Goal: Task Accomplishment & Management: Manage account settings

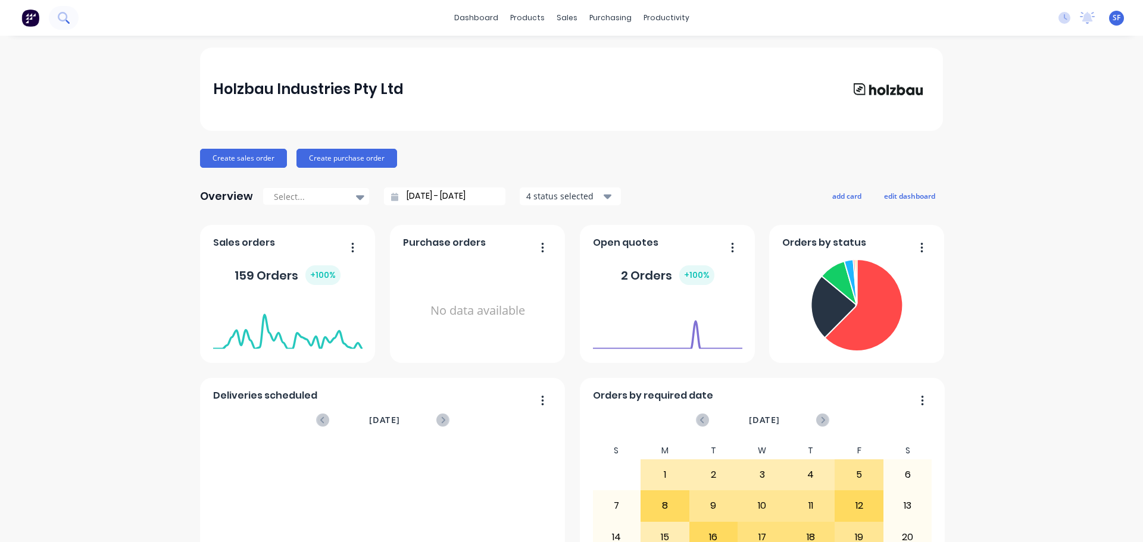
click at [63, 16] on icon at bounding box center [63, 17] width 11 height 11
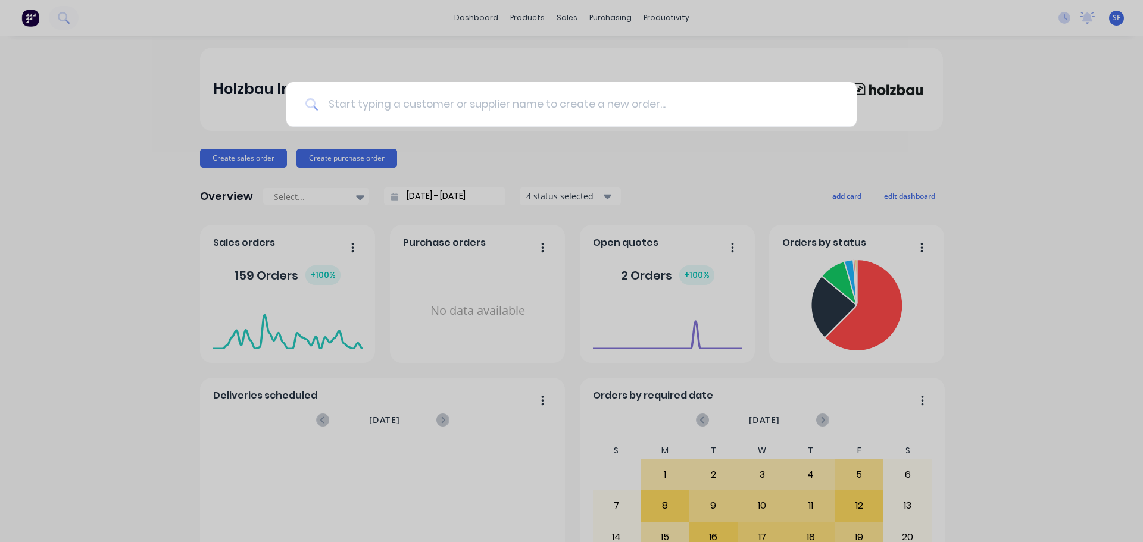
click at [461, 106] on input at bounding box center [578, 104] width 519 height 45
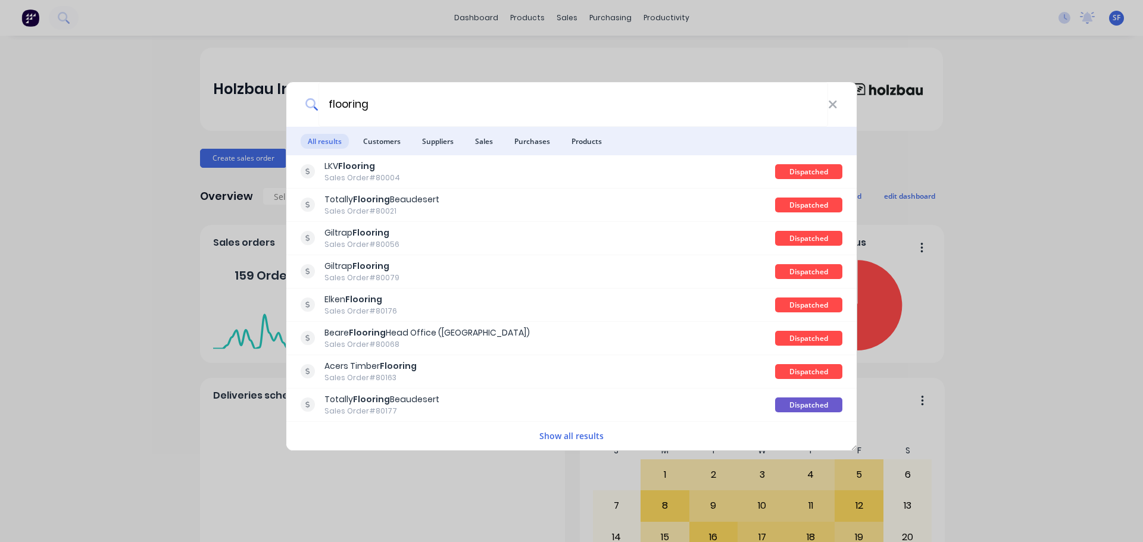
click at [380, 150] on li "Customers" at bounding box center [382, 141] width 52 height 29
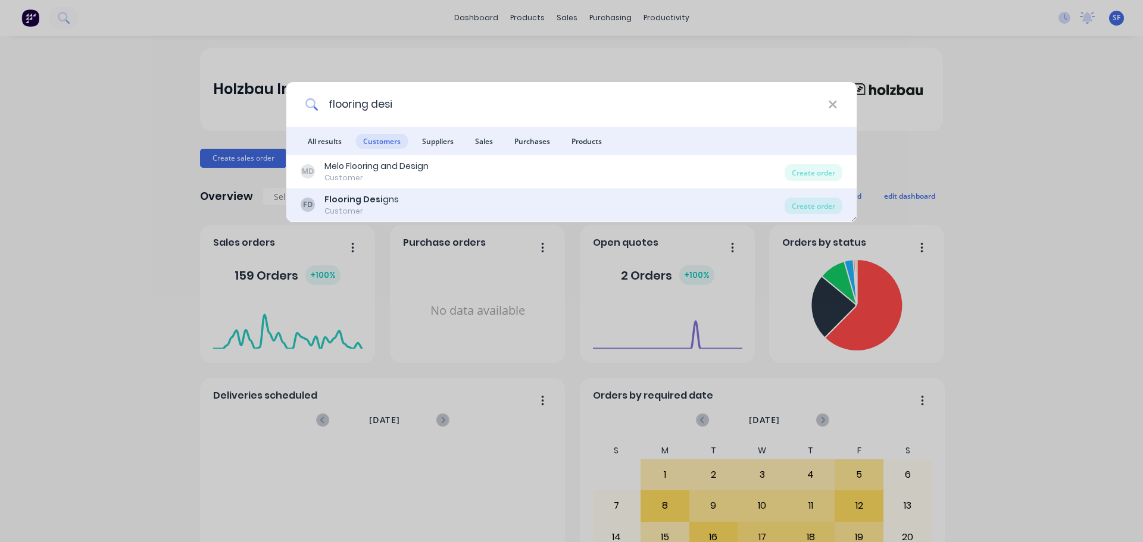
type input "flooring desi"
click at [368, 195] on b "Flooring Desi" at bounding box center [354, 200] width 58 height 12
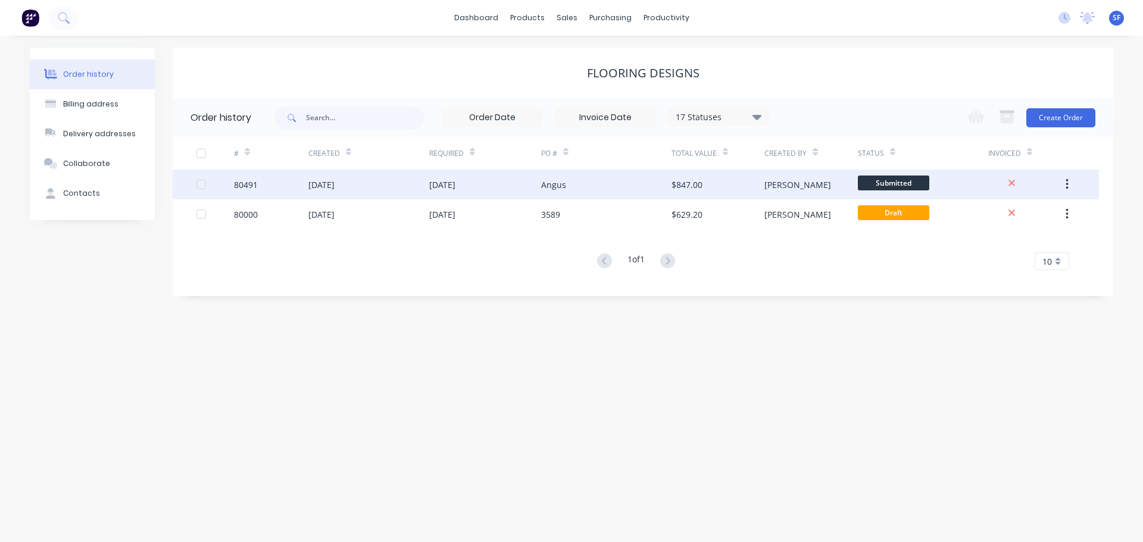
click at [576, 178] on div "Angus" at bounding box center [606, 185] width 130 height 30
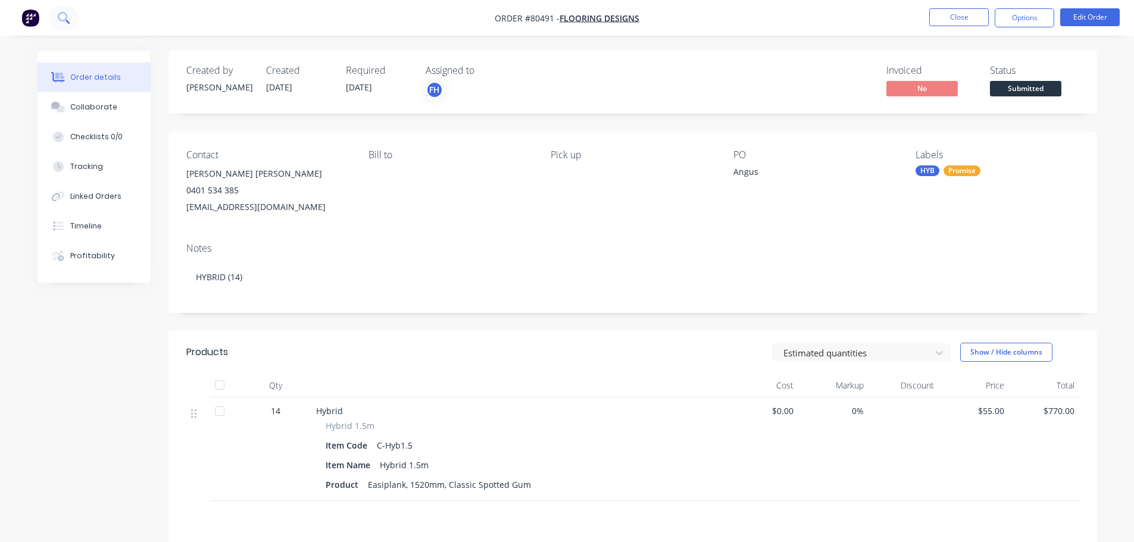
click at [57, 17] on button at bounding box center [64, 18] width 30 height 24
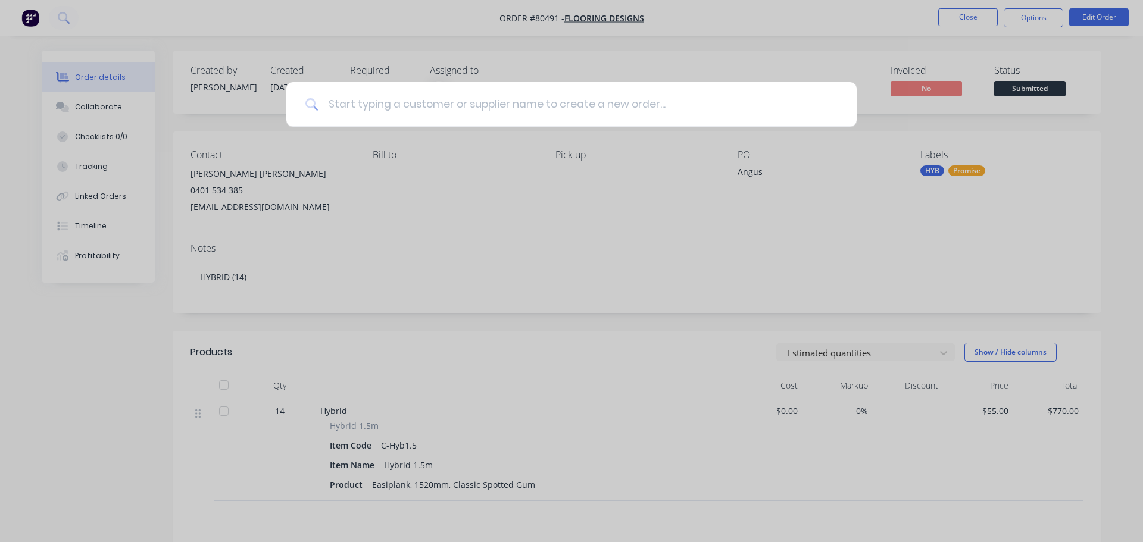
click at [360, 101] on input at bounding box center [578, 104] width 519 height 45
type input "80473"
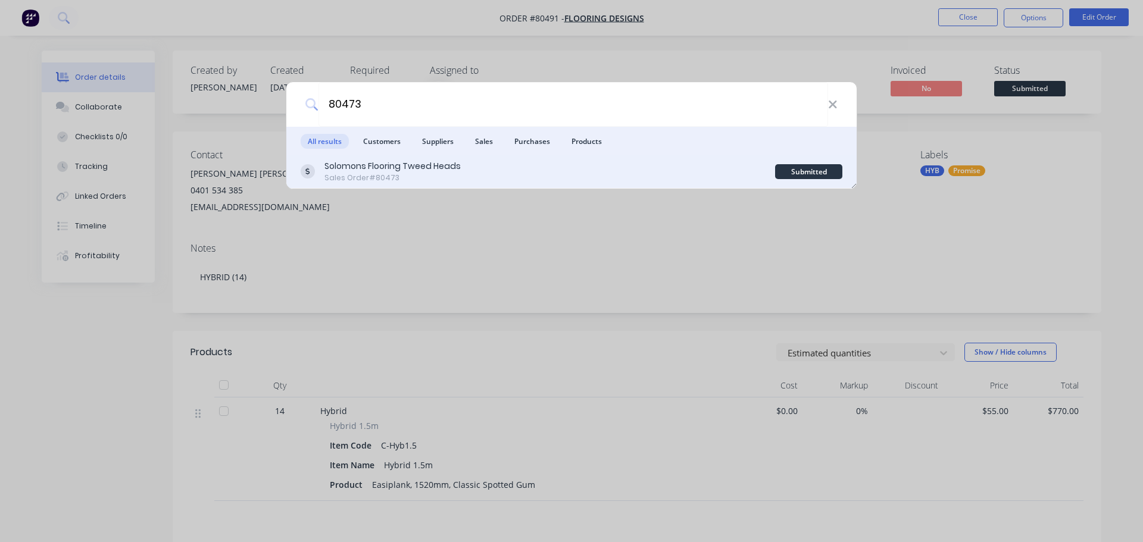
click at [406, 178] on div "Sales Order #80473" at bounding box center [393, 178] width 136 height 11
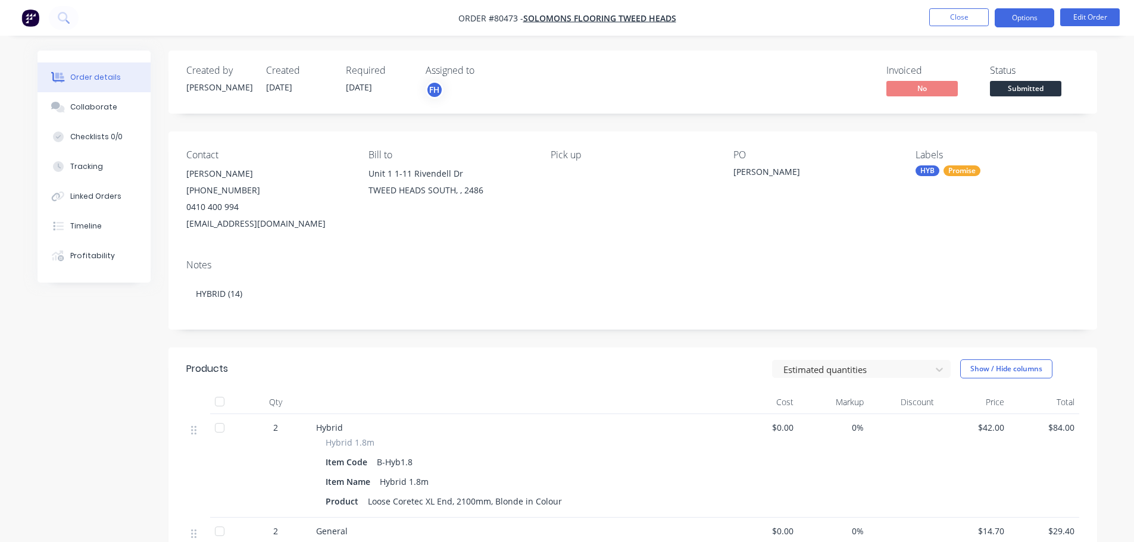
click at [1027, 14] on button "Options" at bounding box center [1025, 17] width 60 height 19
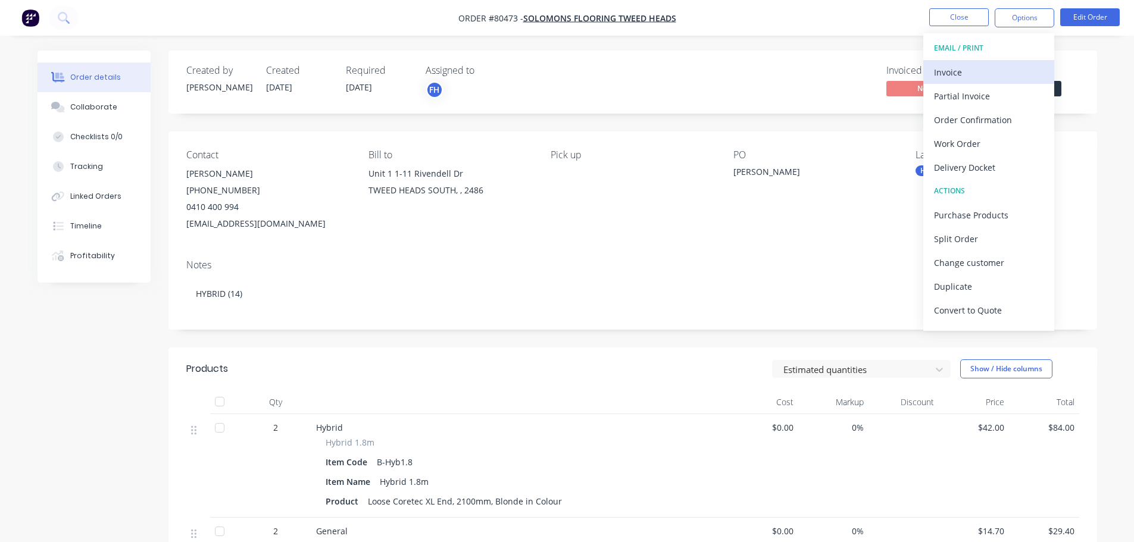
click at [978, 66] on div "Invoice" at bounding box center [989, 72] width 110 height 17
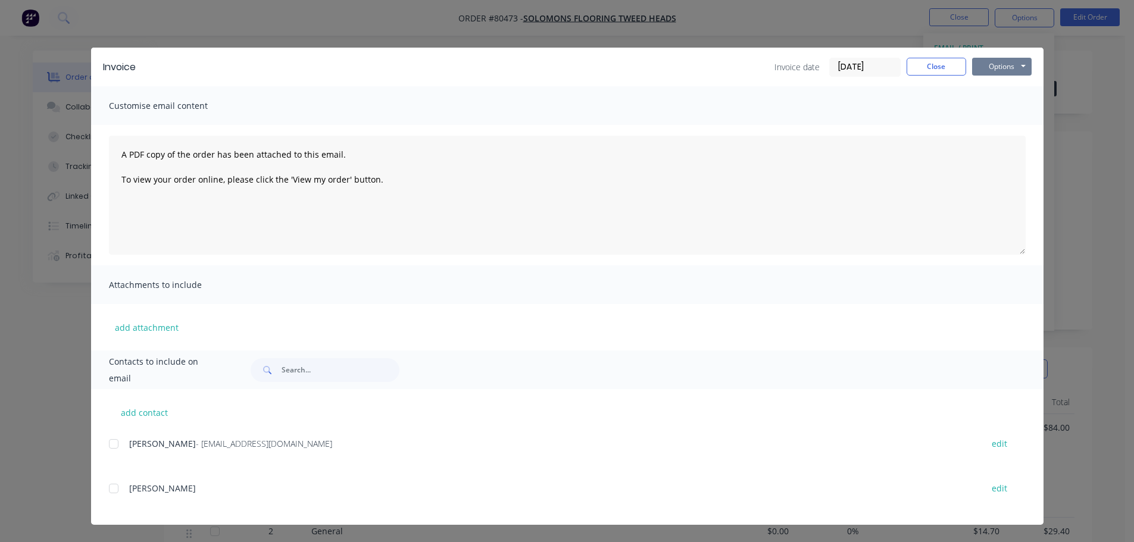
click at [1004, 70] on button "Options" at bounding box center [1002, 67] width 60 height 18
click at [1010, 103] on button "Print" at bounding box center [1010, 108] width 76 height 20
click at [954, 71] on button "Close" at bounding box center [937, 67] width 60 height 18
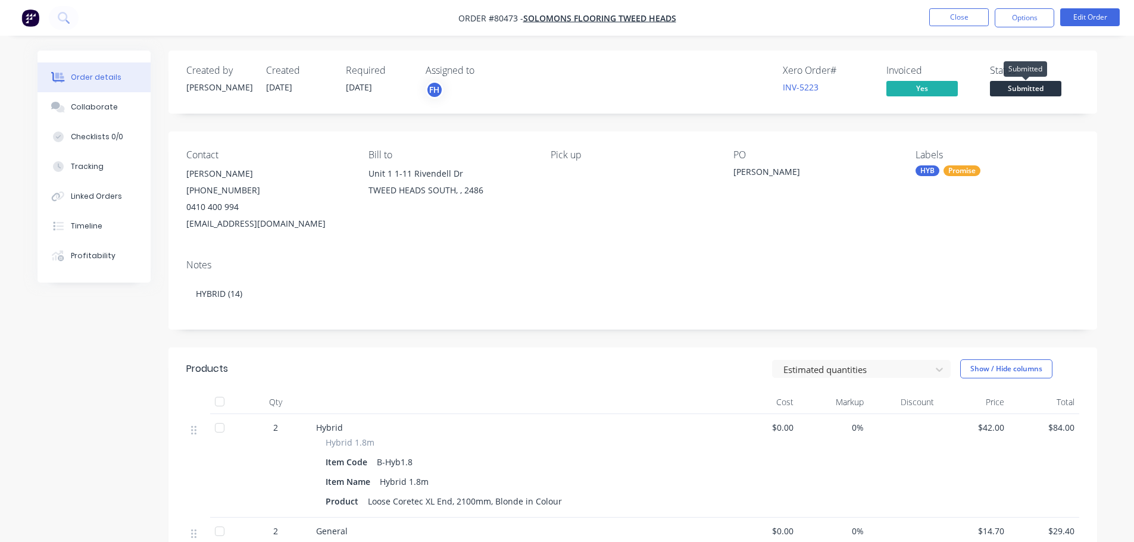
click at [1012, 85] on span "Submitted" at bounding box center [1025, 88] width 71 height 15
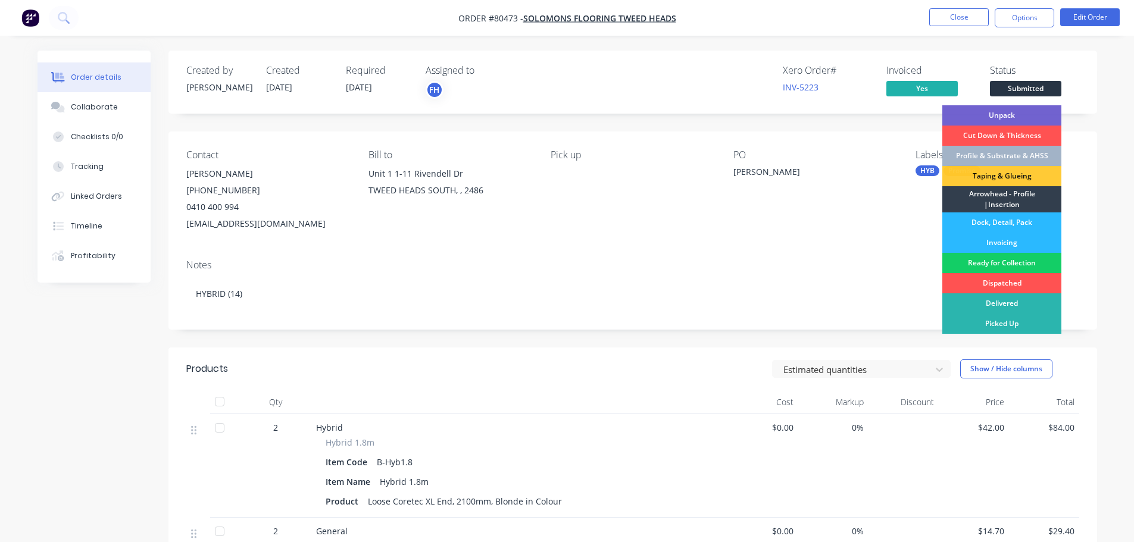
click at [998, 264] on div "Ready for Collection" at bounding box center [1002, 263] width 119 height 20
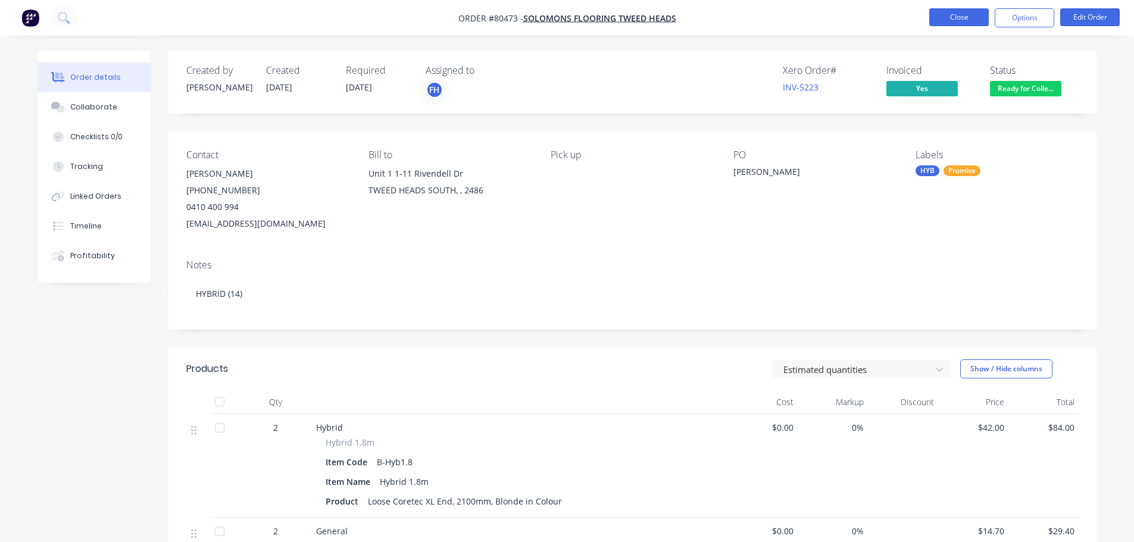
click at [973, 20] on button "Close" at bounding box center [960, 17] width 60 height 18
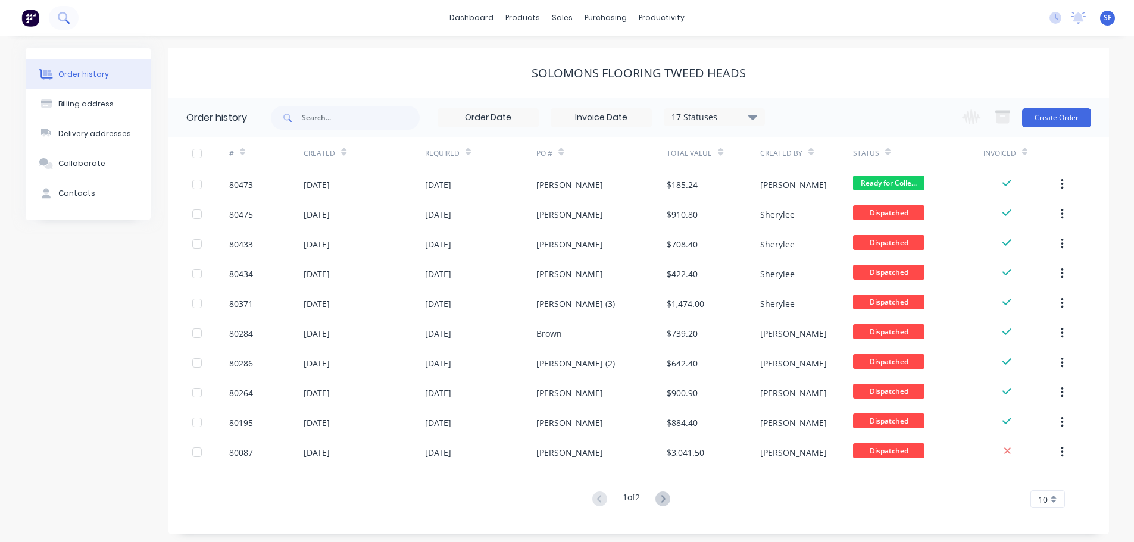
click at [63, 20] on icon at bounding box center [63, 17] width 10 height 10
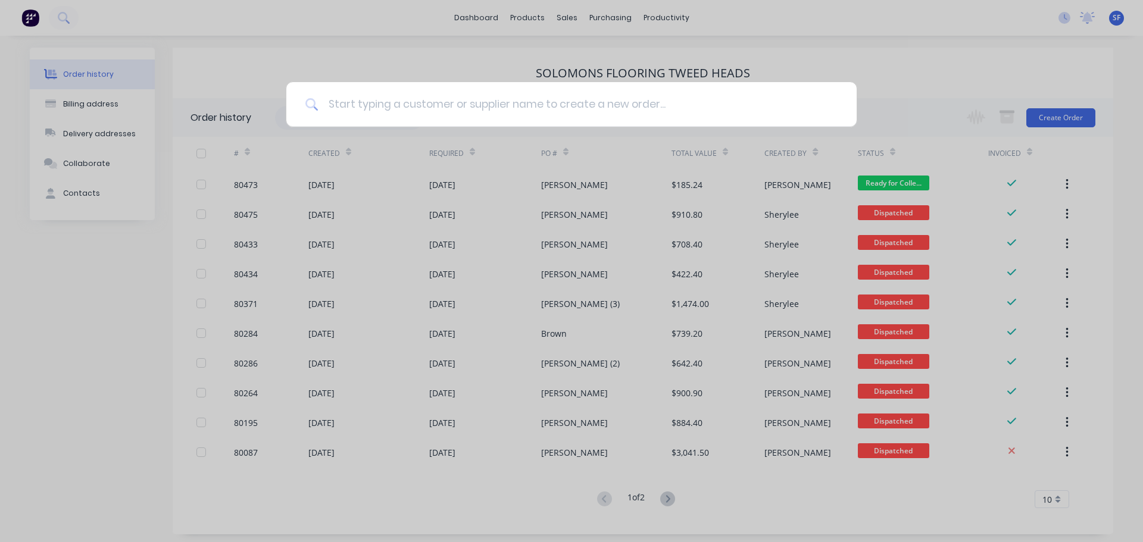
click at [354, 108] on input at bounding box center [578, 104] width 519 height 45
type input "80479"
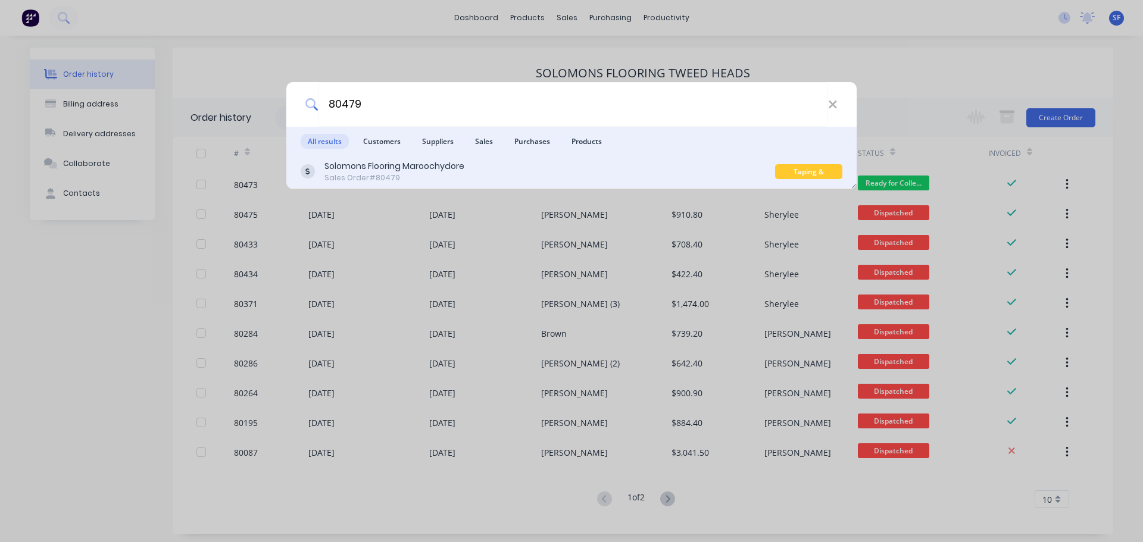
click at [370, 175] on div "Sales Order #80479" at bounding box center [395, 178] width 140 height 11
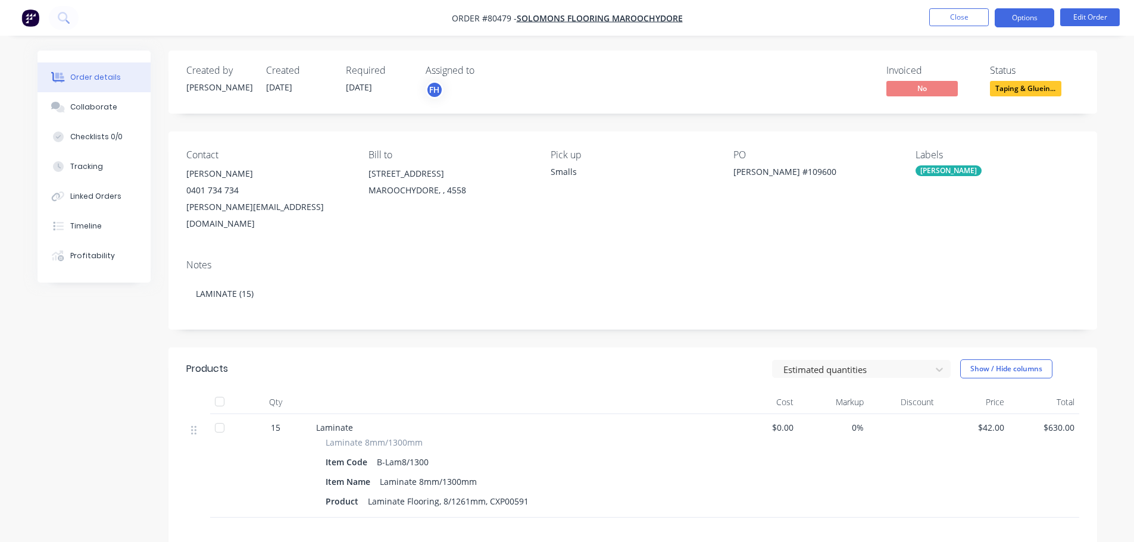
click at [1020, 15] on button "Options" at bounding box center [1025, 17] width 60 height 19
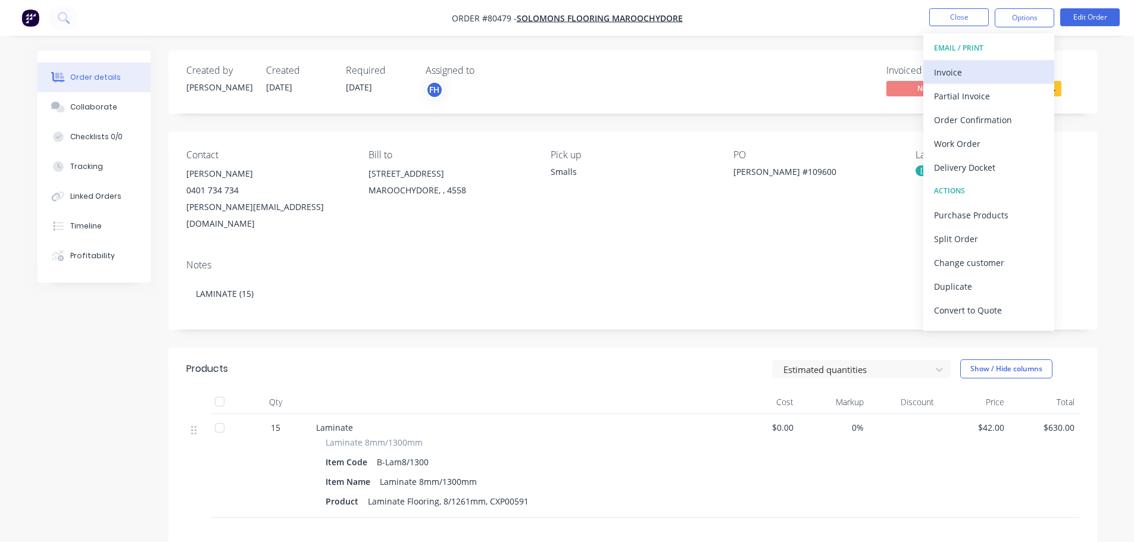
click at [961, 68] on div "Invoice" at bounding box center [989, 72] width 110 height 17
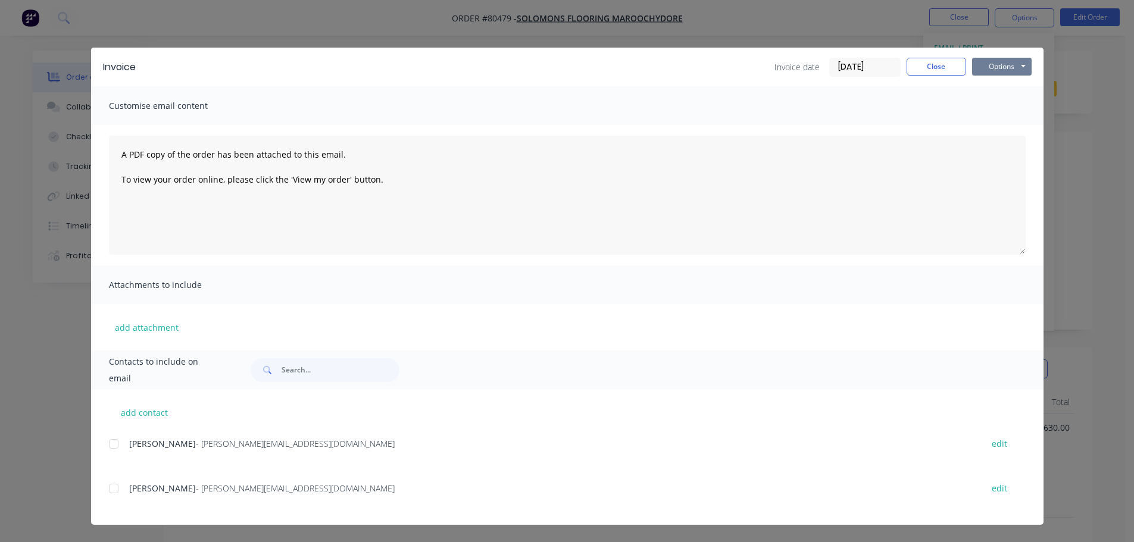
click at [1000, 69] on button "Options" at bounding box center [1002, 67] width 60 height 18
click at [1002, 111] on button "Print" at bounding box center [1010, 108] width 76 height 20
click at [959, 70] on button "Close" at bounding box center [937, 67] width 60 height 18
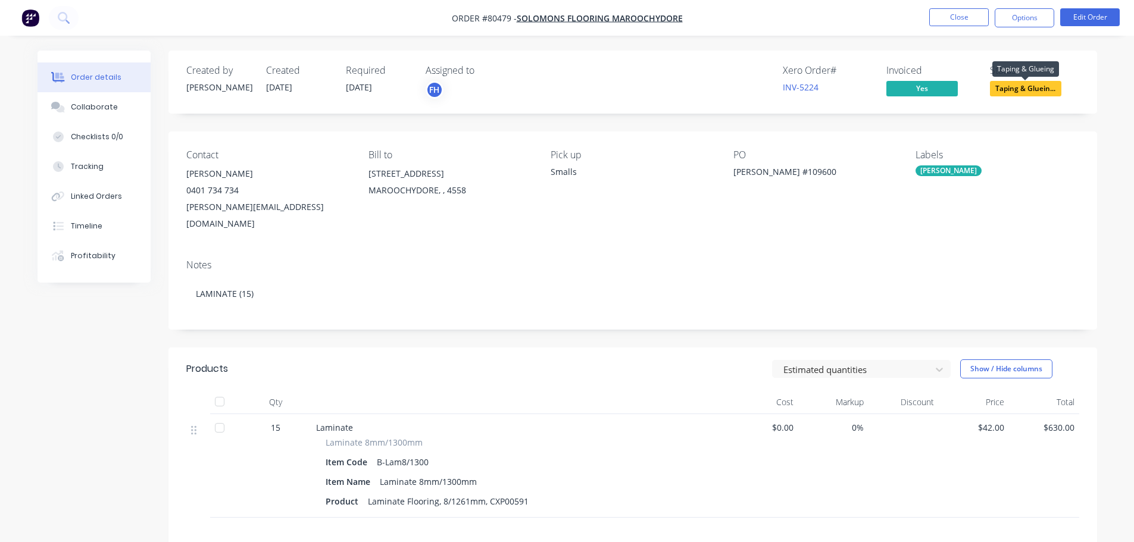
click at [1021, 88] on span "Taping & Gluein..." at bounding box center [1025, 88] width 71 height 15
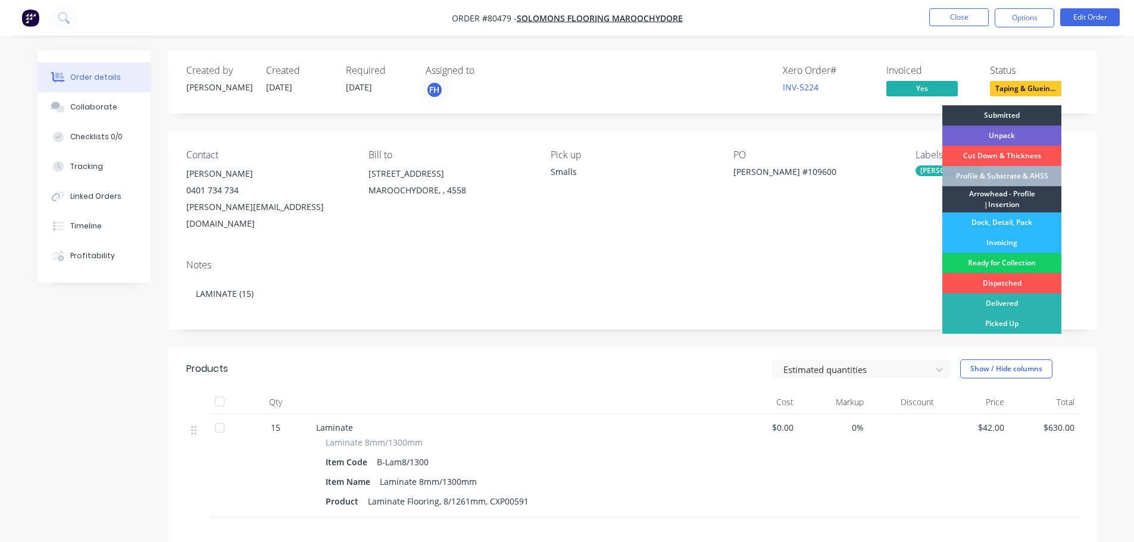
click at [1005, 263] on div "Ready for Collection" at bounding box center [1002, 263] width 119 height 20
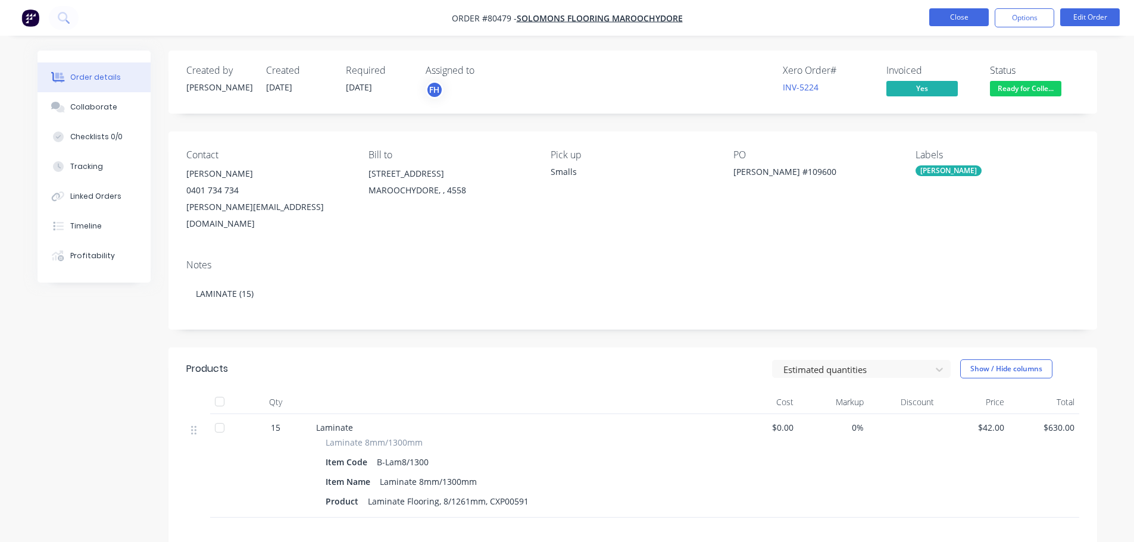
click at [961, 20] on button "Close" at bounding box center [960, 17] width 60 height 18
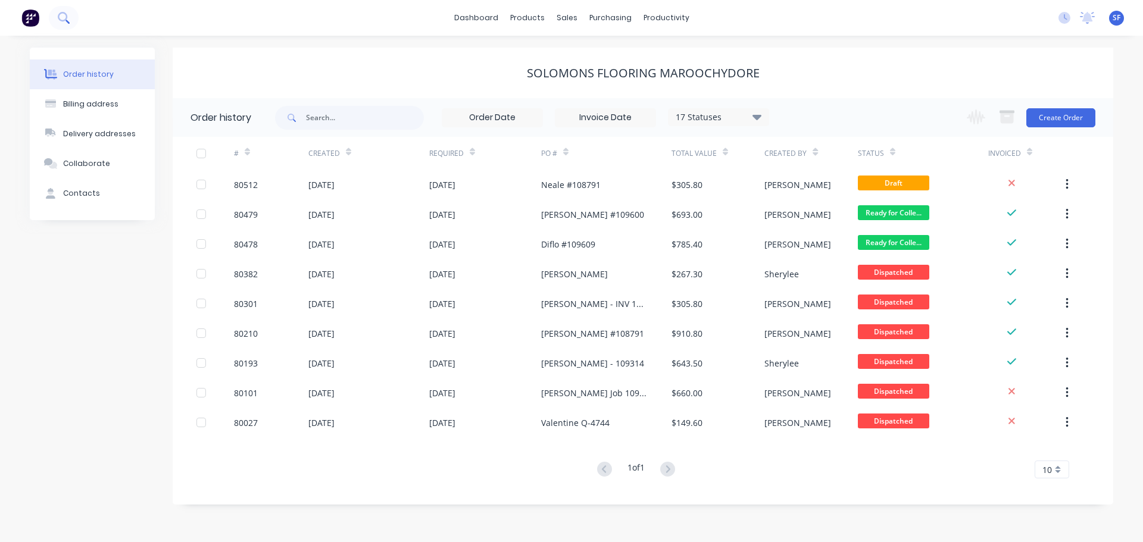
click at [66, 20] on icon at bounding box center [63, 17] width 10 height 10
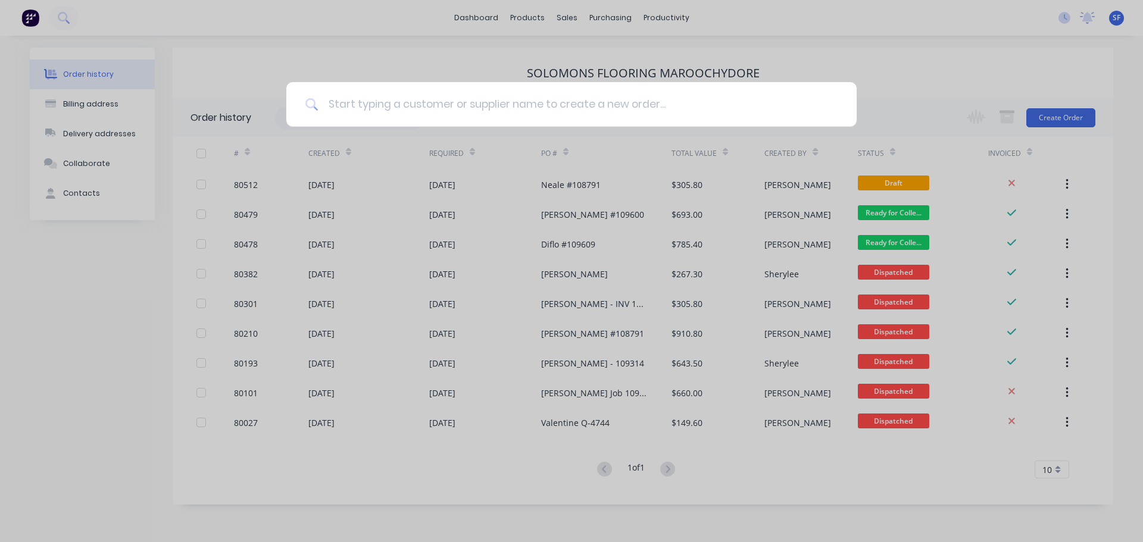
click at [348, 96] on input at bounding box center [578, 104] width 519 height 45
type input "80430"
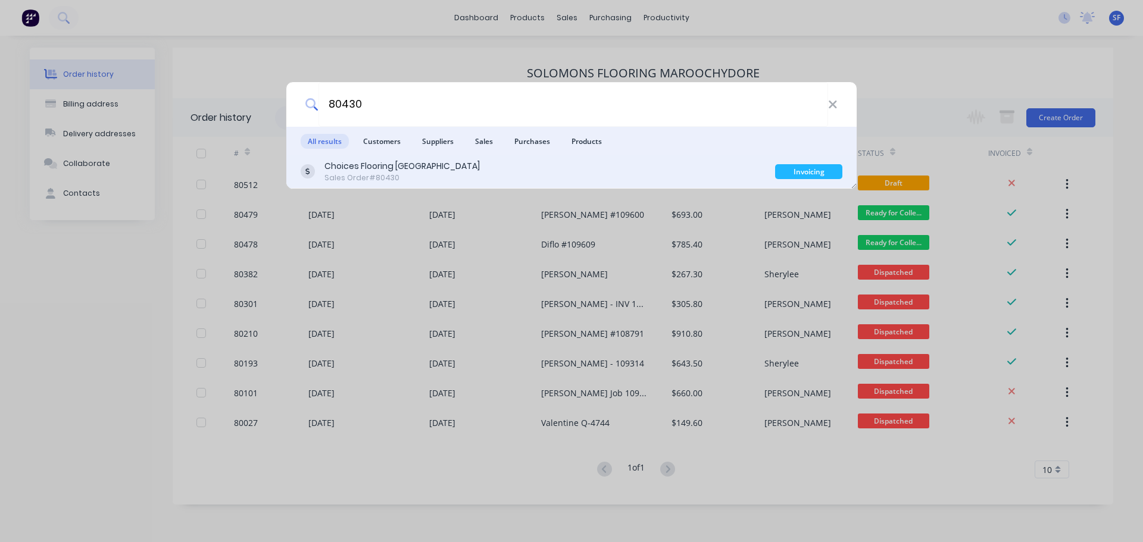
click at [389, 165] on div "Choices Flooring [GEOGRAPHIC_DATA]" at bounding box center [402, 166] width 155 height 13
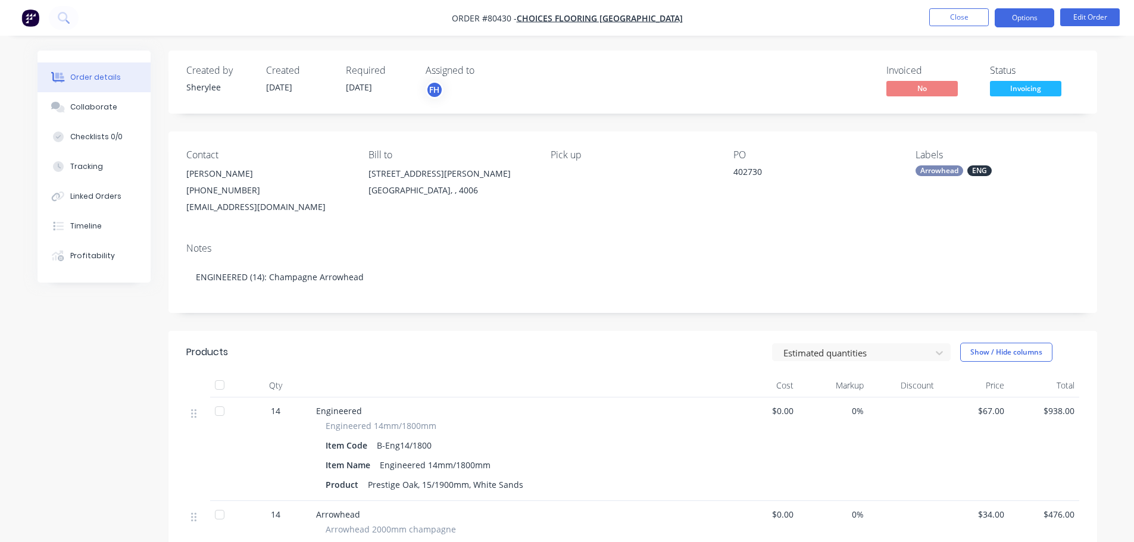
click at [1019, 25] on button "Options" at bounding box center [1025, 17] width 60 height 19
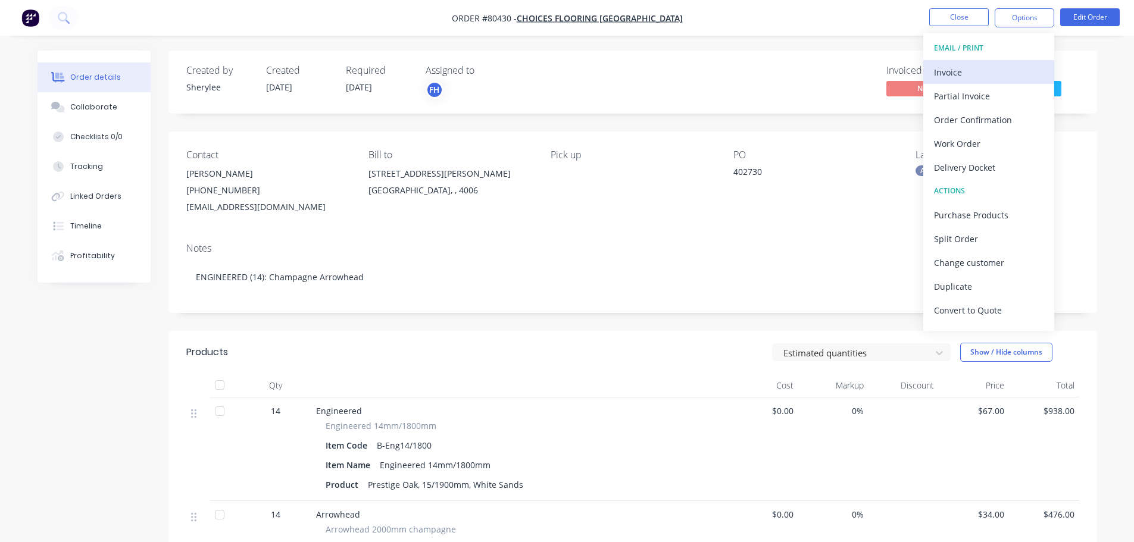
click at [975, 70] on div "Invoice" at bounding box center [989, 72] width 110 height 17
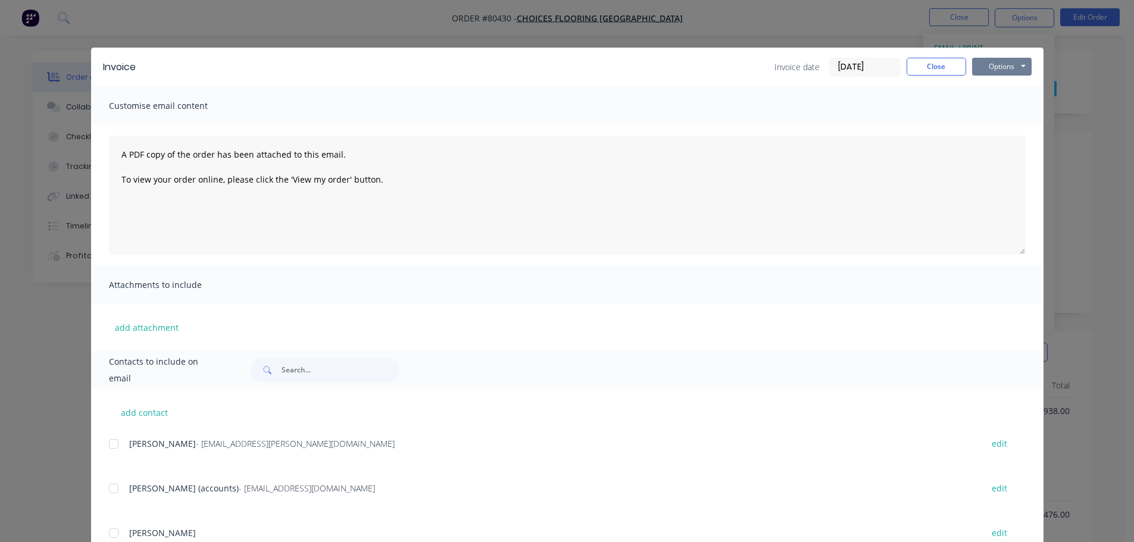
click at [986, 65] on button "Options" at bounding box center [1002, 67] width 60 height 18
click at [986, 103] on button "Print" at bounding box center [1010, 108] width 76 height 20
click at [934, 67] on button "Close" at bounding box center [937, 67] width 60 height 18
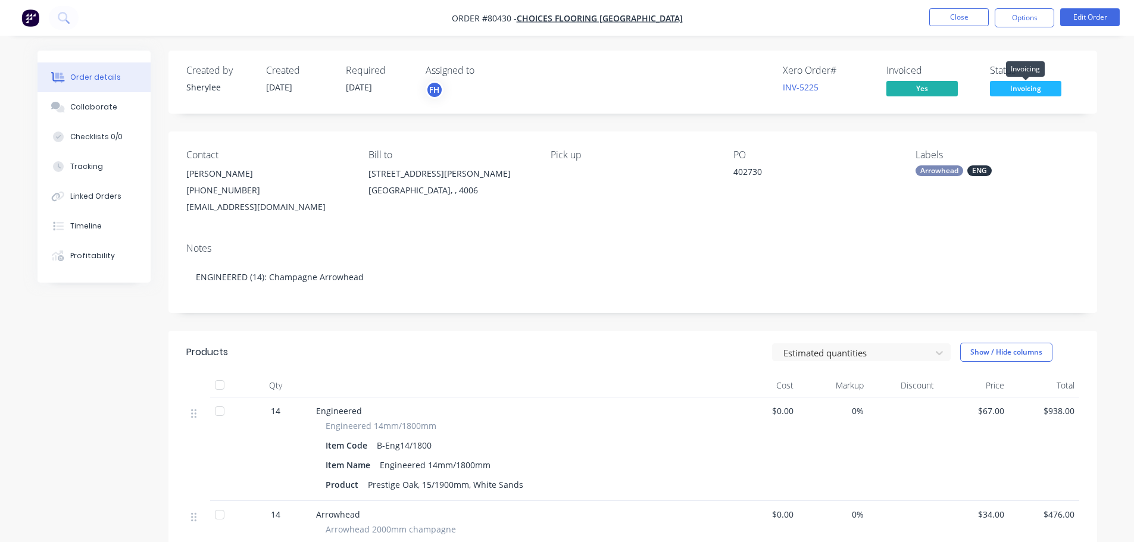
click at [1012, 90] on span "Invoicing" at bounding box center [1025, 88] width 71 height 15
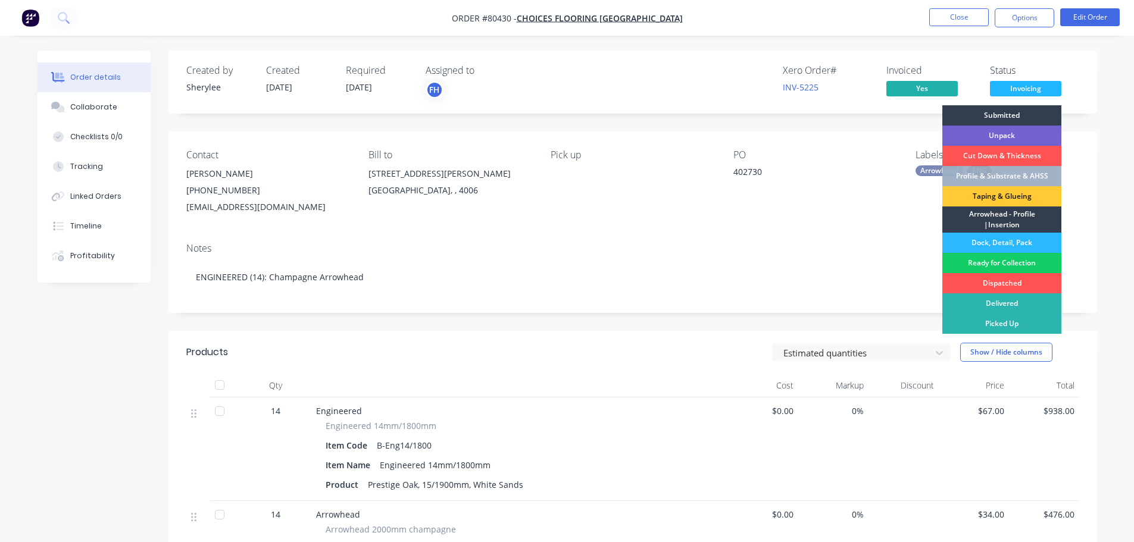
click at [1003, 258] on div "Ready for Collection" at bounding box center [1002, 263] width 119 height 20
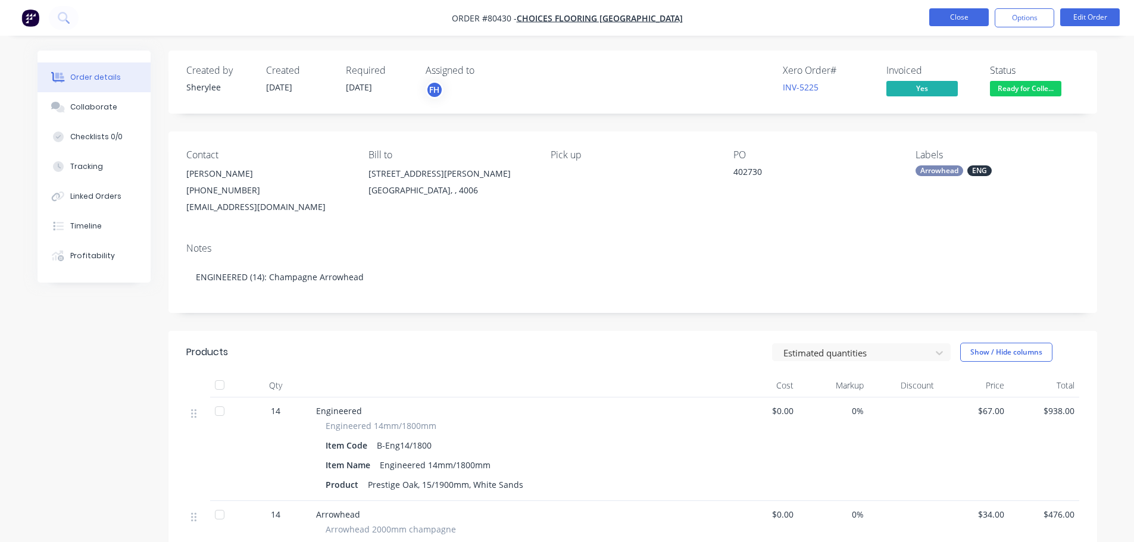
click at [974, 21] on button "Close" at bounding box center [960, 17] width 60 height 18
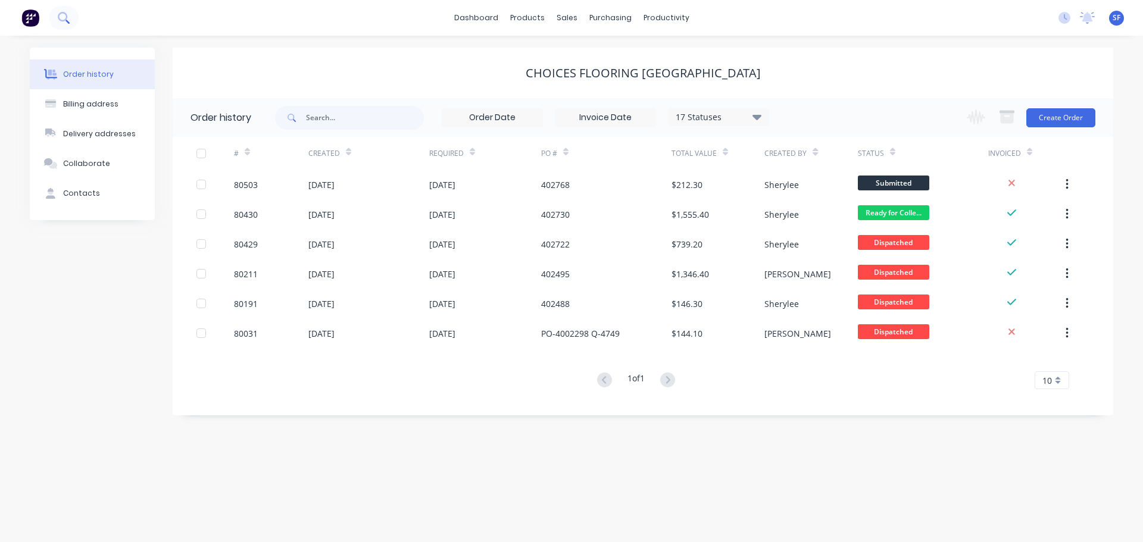
click at [73, 18] on button at bounding box center [64, 18] width 30 height 24
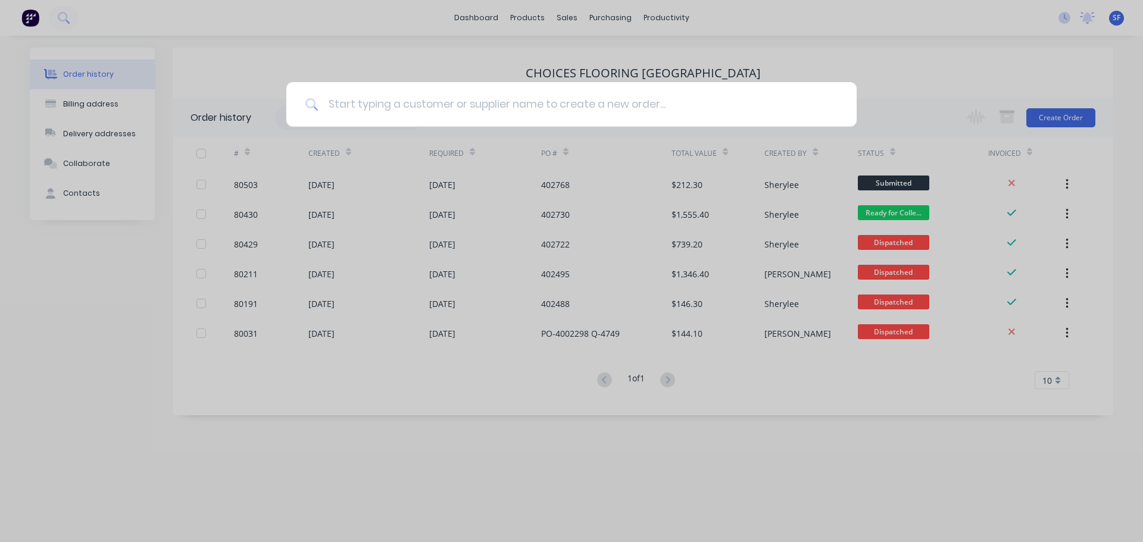
click at [352, 106] on input at bounding box center [578, 104] width 519 height 45
type input "80488"
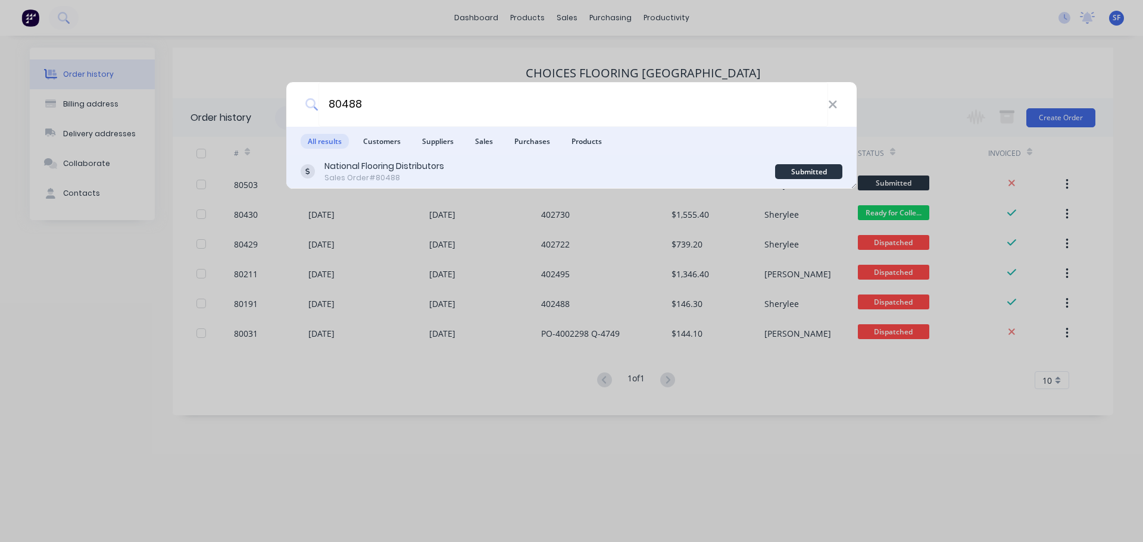
click at [376, 174] on div "Sales Order #80488" at bounding box center [385, 178] width 120 height 11
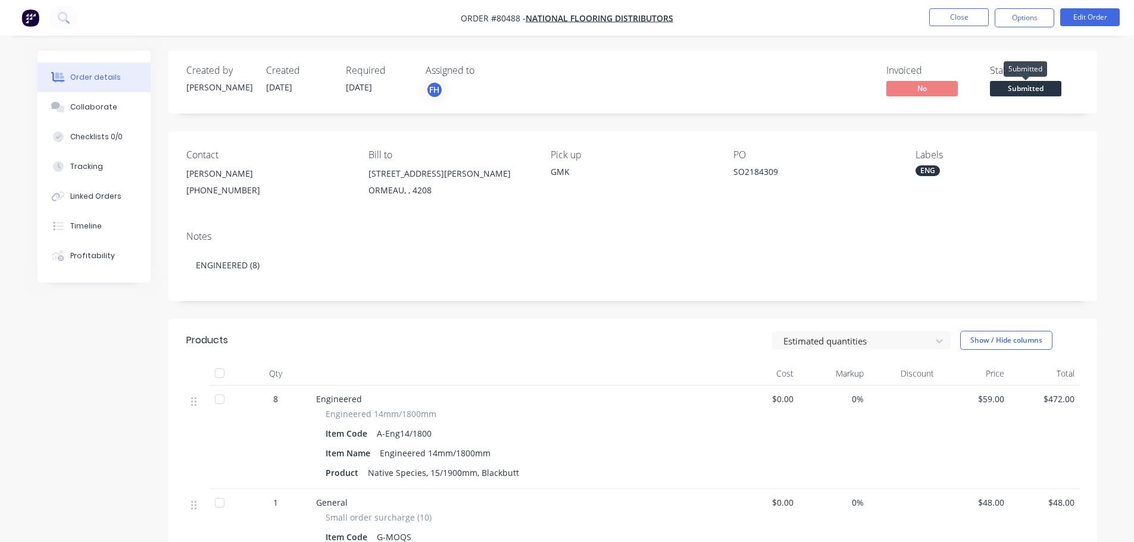
click at [1030, 89] on span "Submitted" at bounding box center [1025, 88] width 71 height 15
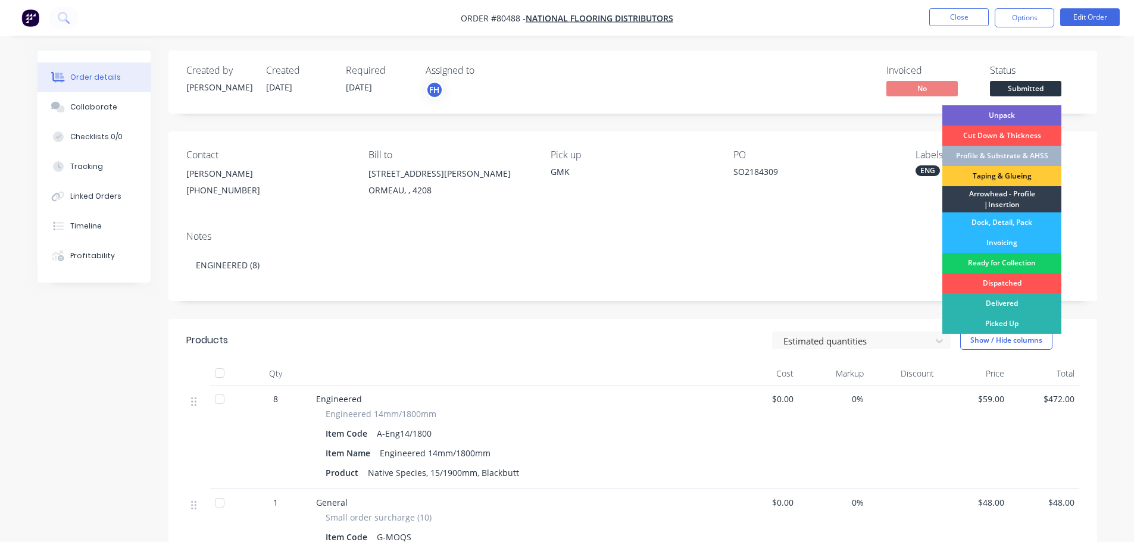
click at [1007, 260] on div "Ready for Collection" at bounding box center [1002, 263] width 119 height 20
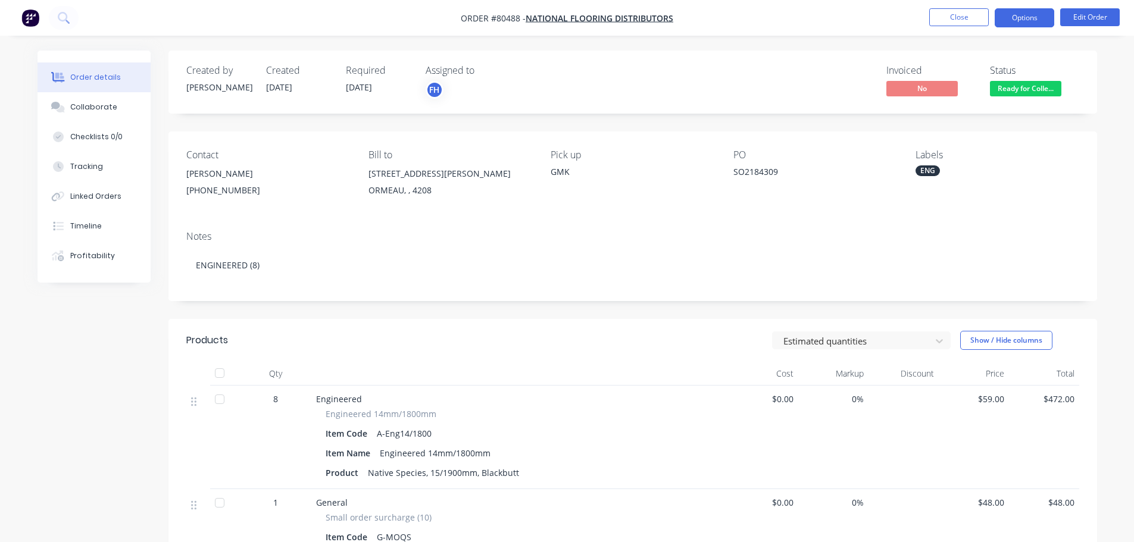
click at [1030, 23] on button "Options" at bounding box center [1025, 17] width 60 height 19
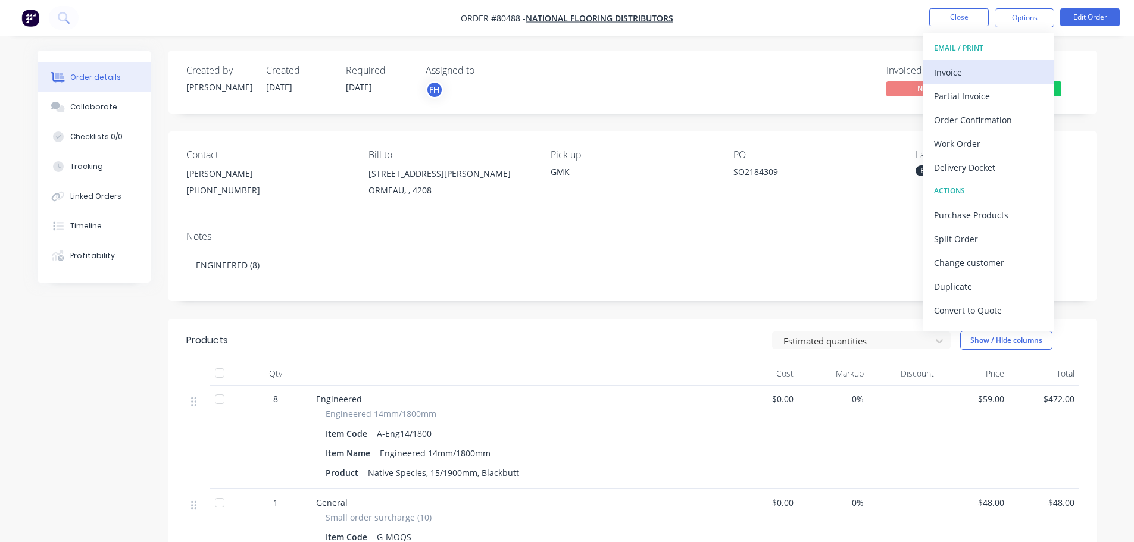
click at [971, 66] on div "Invoice" at bounding box center [989, 72] width 110 height 17
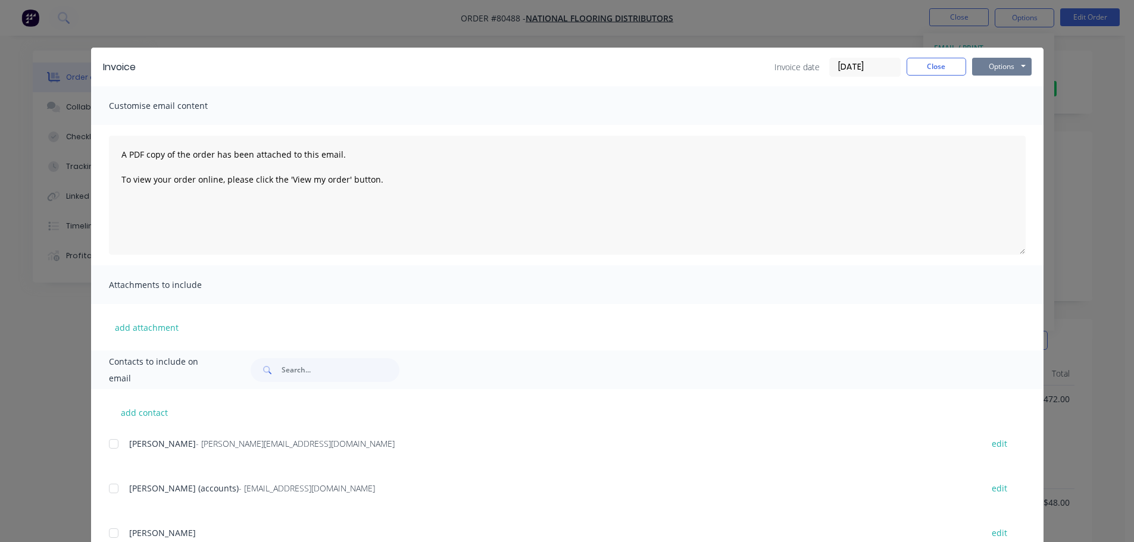
click at [999, 67] on button "Options" at bounding box center [1002, 67] width 60 height 18
click at [995, 104] on button "Print" at bounding box center [1010, 108] width 76 height 20
click at [949, 68] on button "Close" at bounding box center [937, 67] width 60 height 18
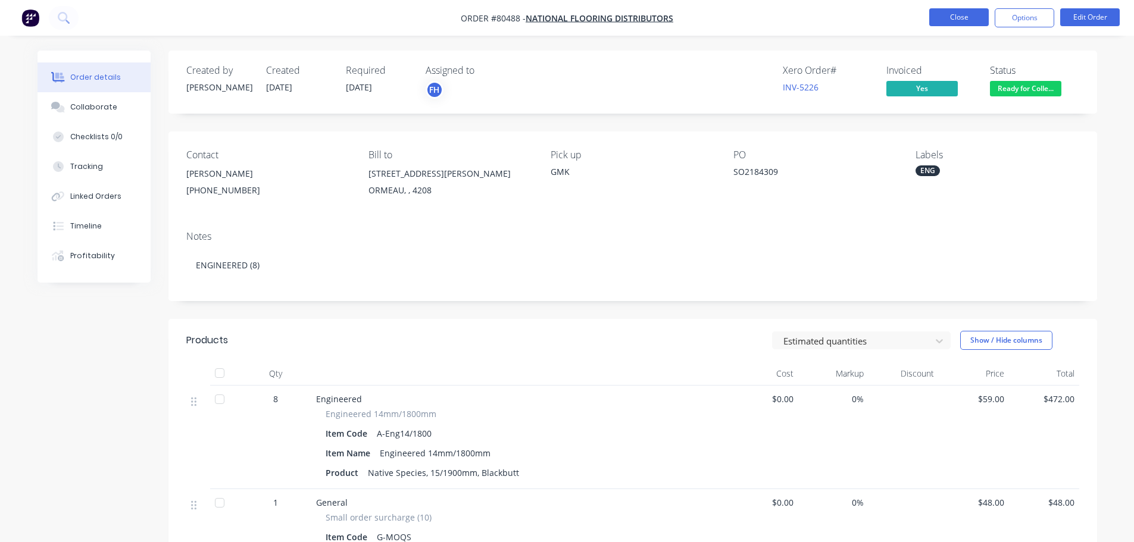
click at [956, 22] on button "Close" at bounding box center [960, 17] width 60 height 18
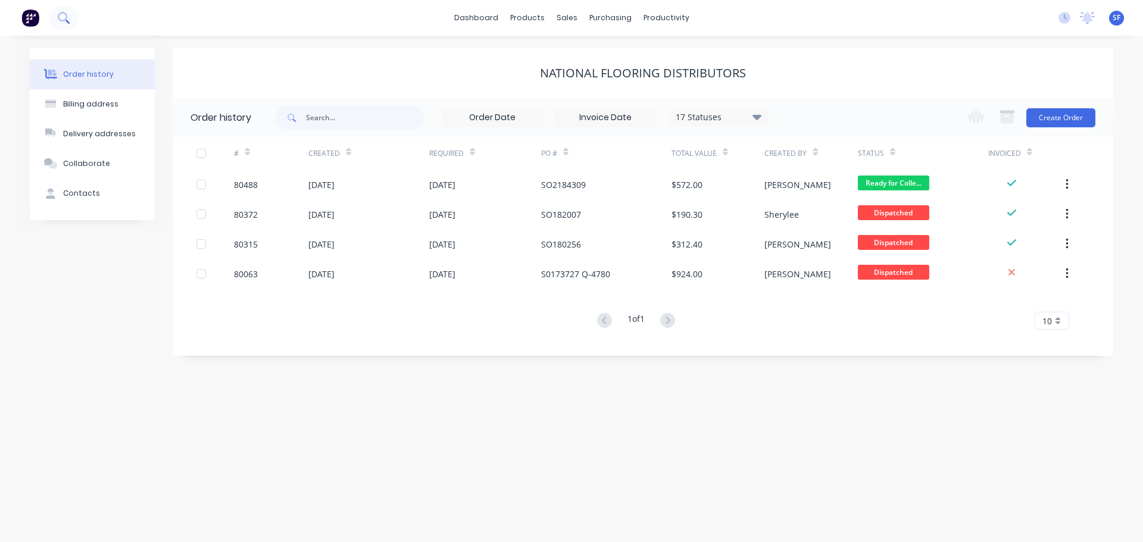
click at [69, 18] on icon at bounding box center [63, 17] width 11 height 11
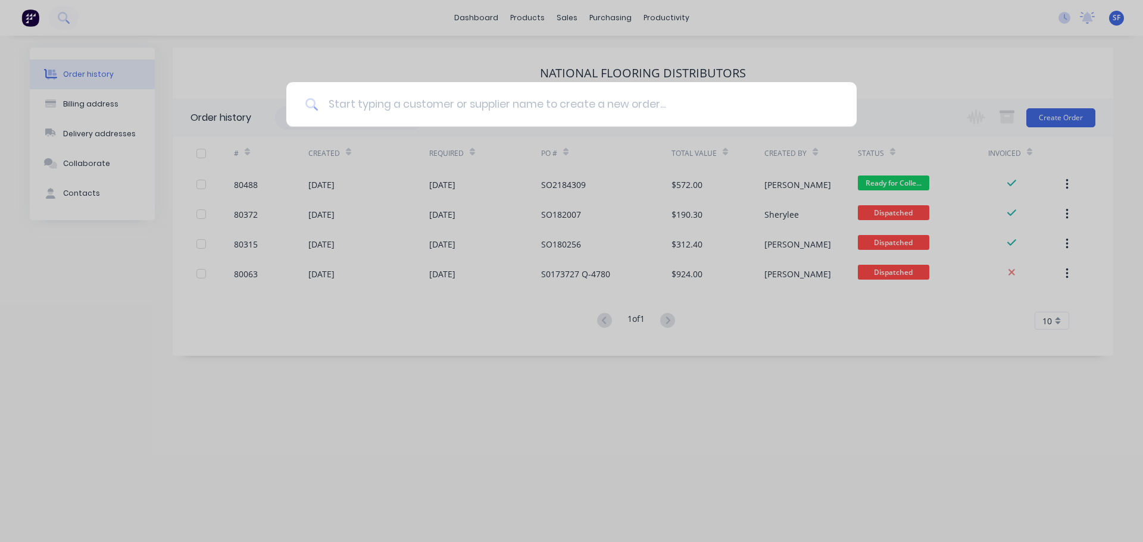
click at [400, 99] on input at bounding box center [578, 104] width 519 height 45
type input "80487"
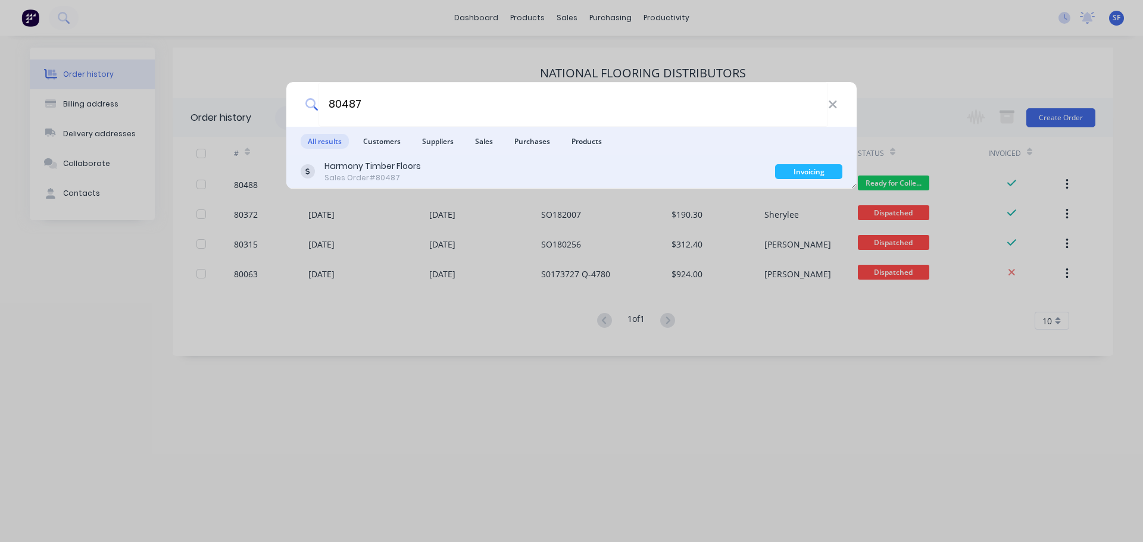
click at [416, 176] on div "Sales Order #80487" at bounding box center [373, 178] width 96 height 11
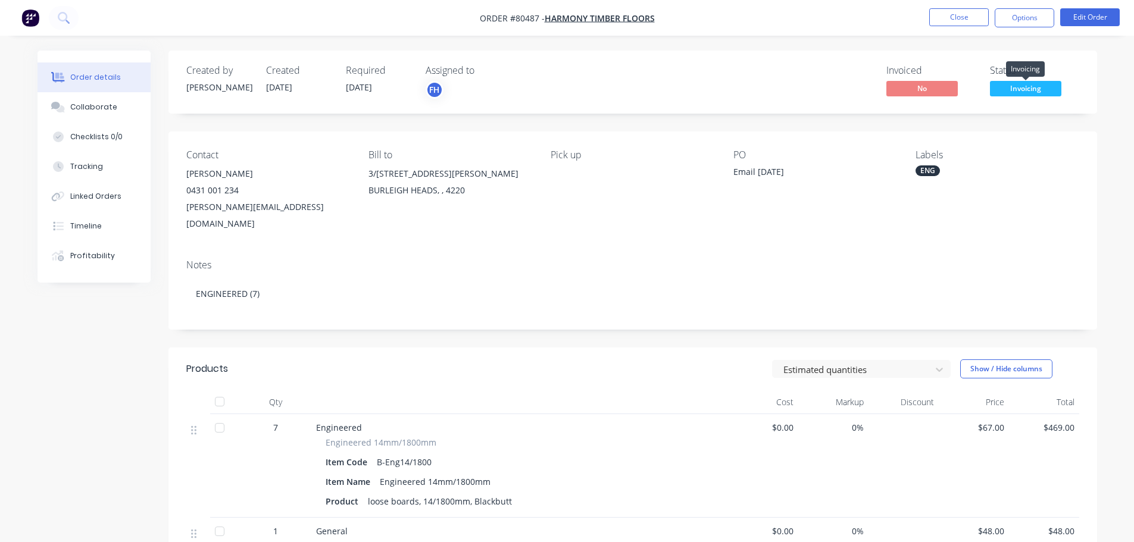
click at [1017, 86] on span "Invoicing" at bounding box center [1025, 88] width 71 height 15
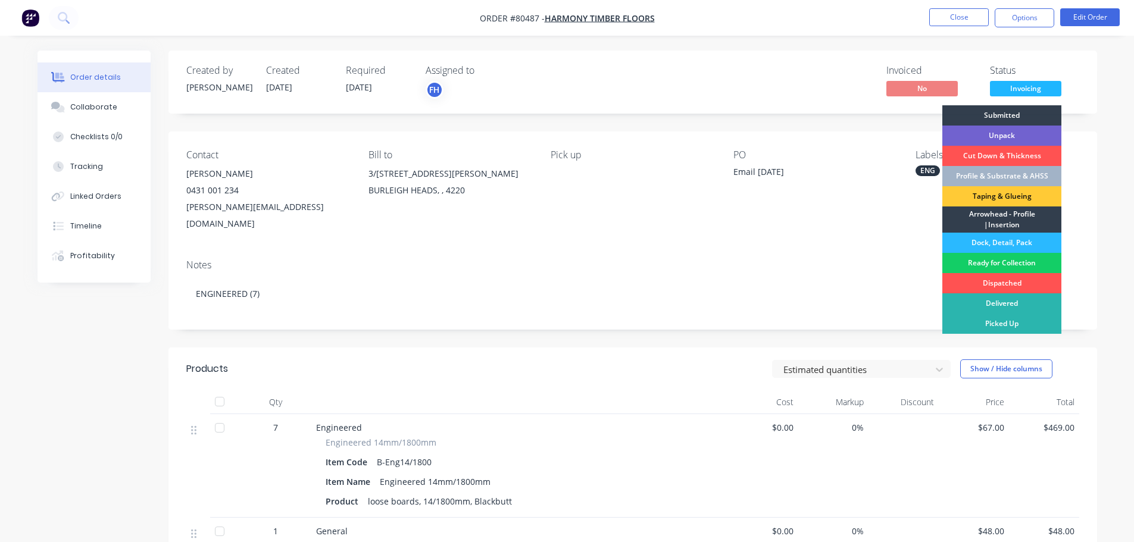
click at [1012, 258] on div "Ready for Collection" at bounding box center [1002, 263] width 119 height 20
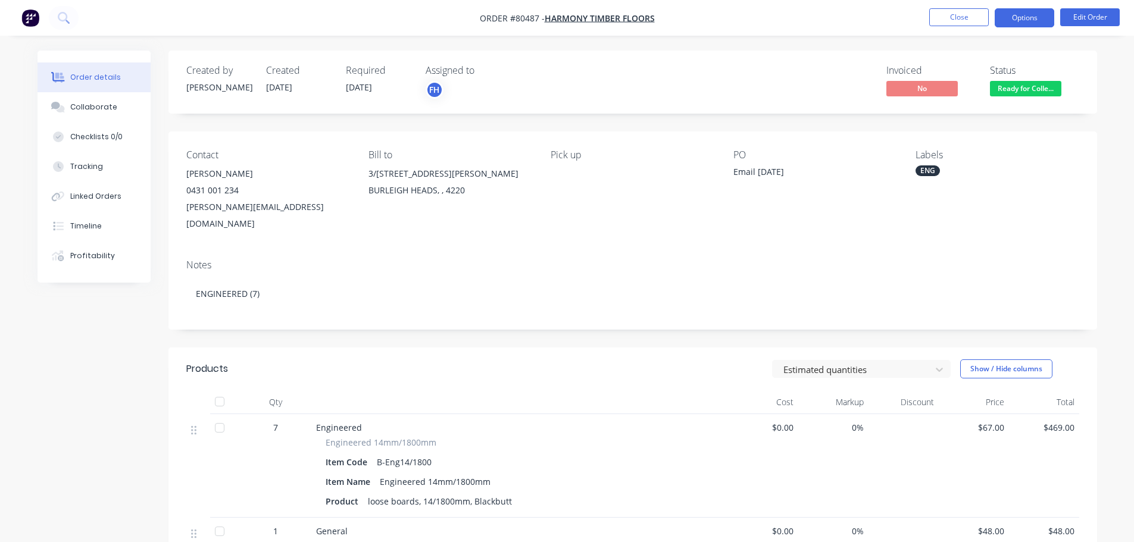
click at [1024, 14] on button "Options" at bounding box center [1025, 17] width 60 height 19
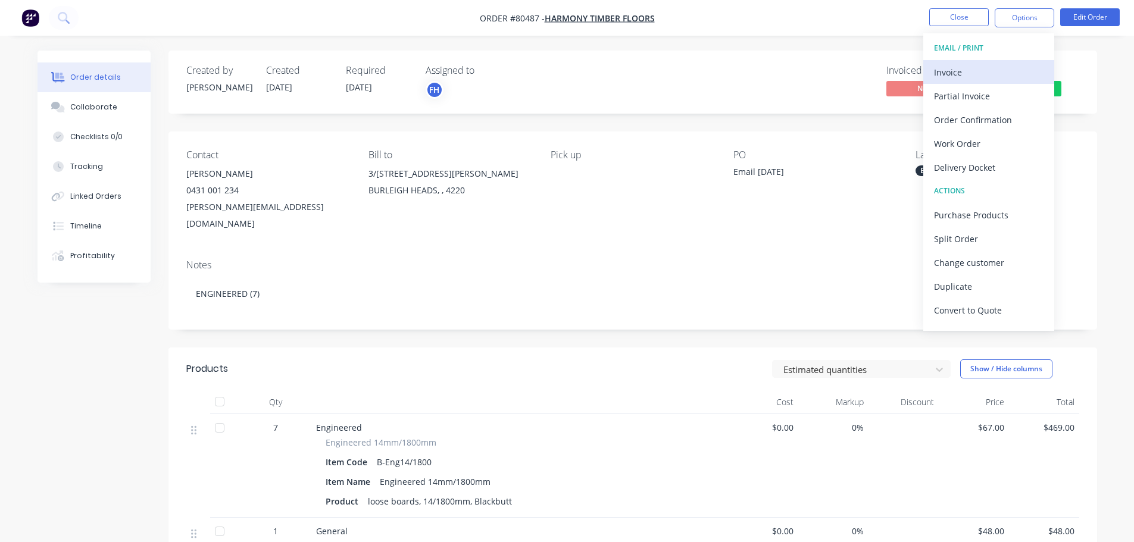
click at [968, 73] on div "Invoice" at bounding box center [989, 72] width 110 height 17
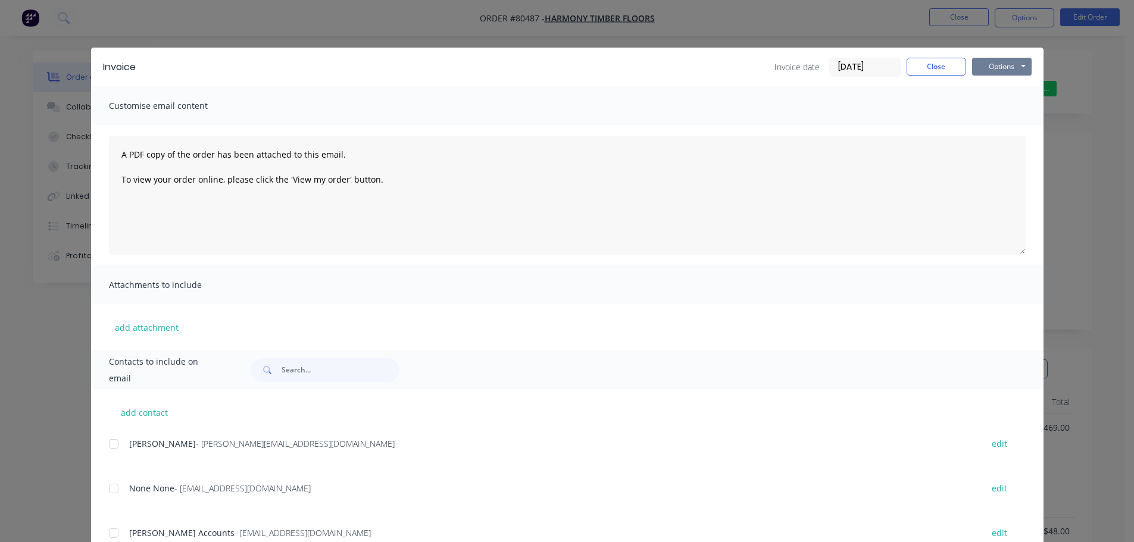
click at [1014, 59] on button "Options" at bounding box center [1002, 67] width 60 height 18
click at [993, 105] on button "Print" at bounding box center [1010, 108] width 76 height 20
click at [934, 66] on button "Close" at bounding box center [937, 67] width 60 height 18
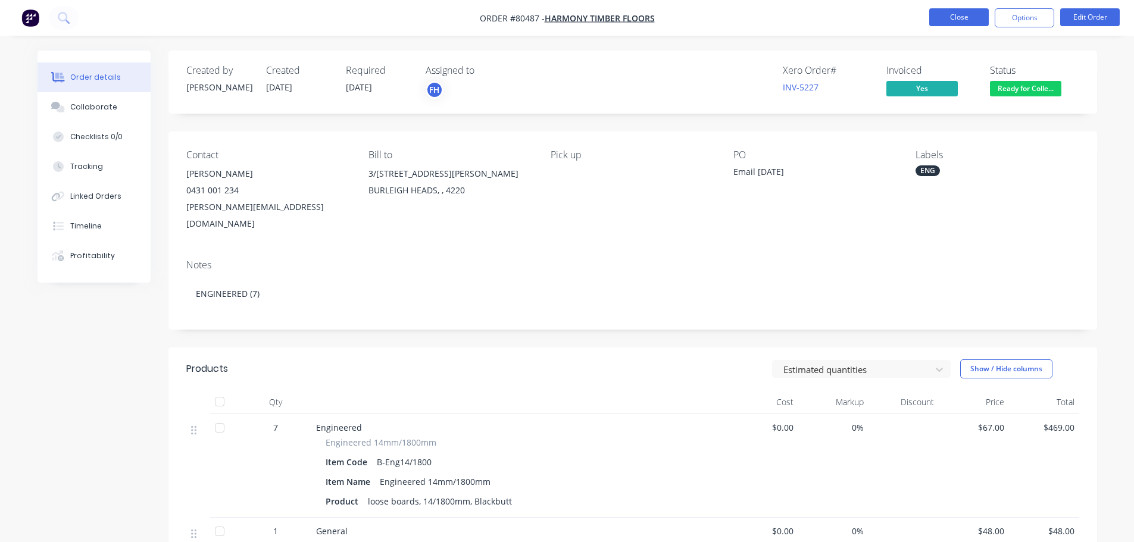
click at [960, 17] on button "Close" at bounding box center [960, 17] width 60 height 18
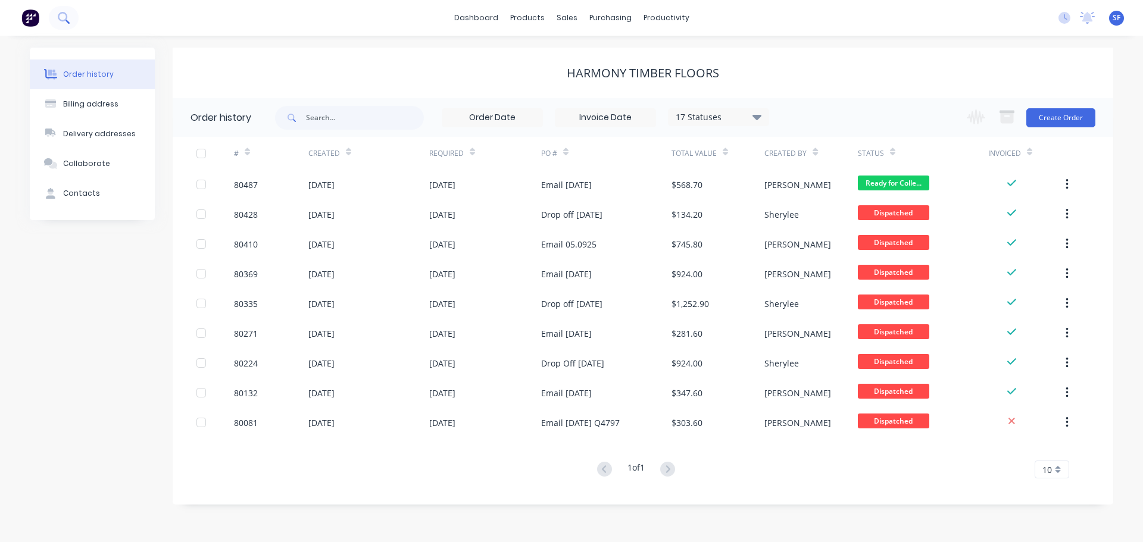
click at [56, 19] on button at bounding box center [64, 18] width 30 height 24
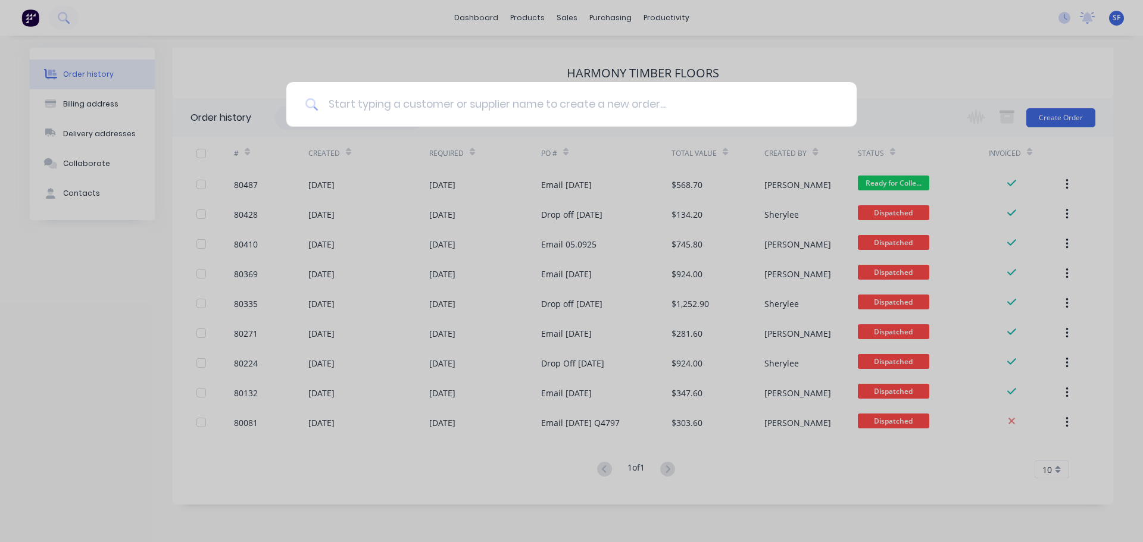
click at [368, 108] on input at bounding box center [578, 104] width 519 height 45
type input "80472"
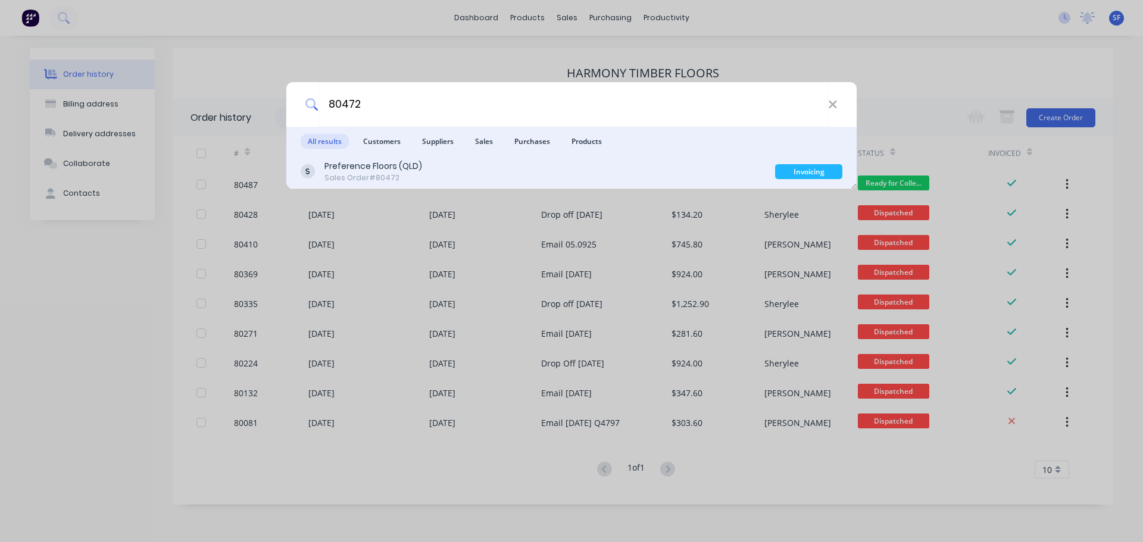
click at [392, 179] on div "Sales Order #80472" at bounding box center [374, 178] width 98 height 11
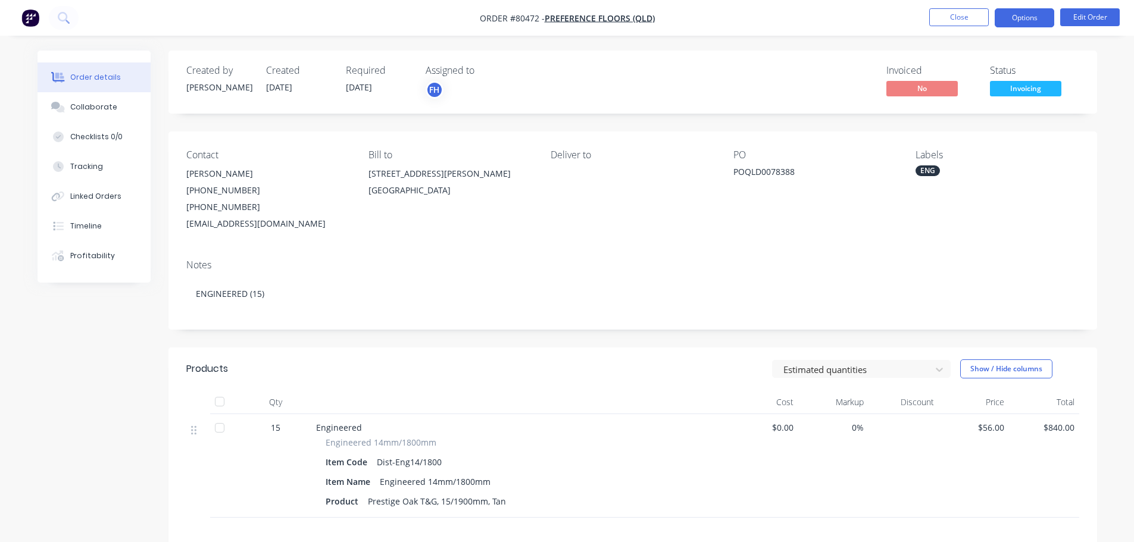
click at [1012, 13] on button "Options" at bounding box center [1025, 17] width 60 height 19
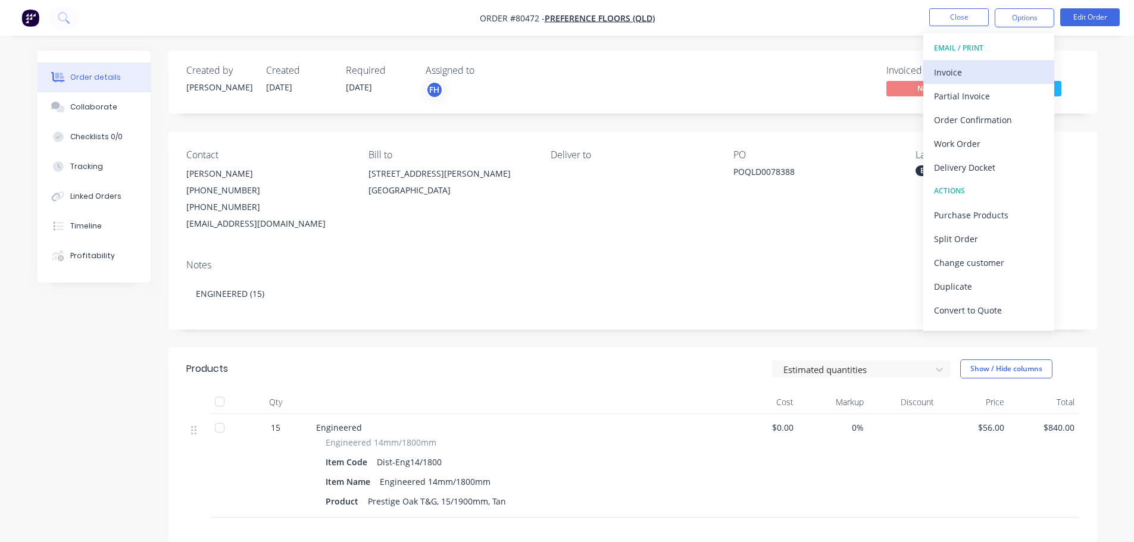
click at [977, 77] on div "Invoice" at bounding box center [989, 72] width 110 height 17
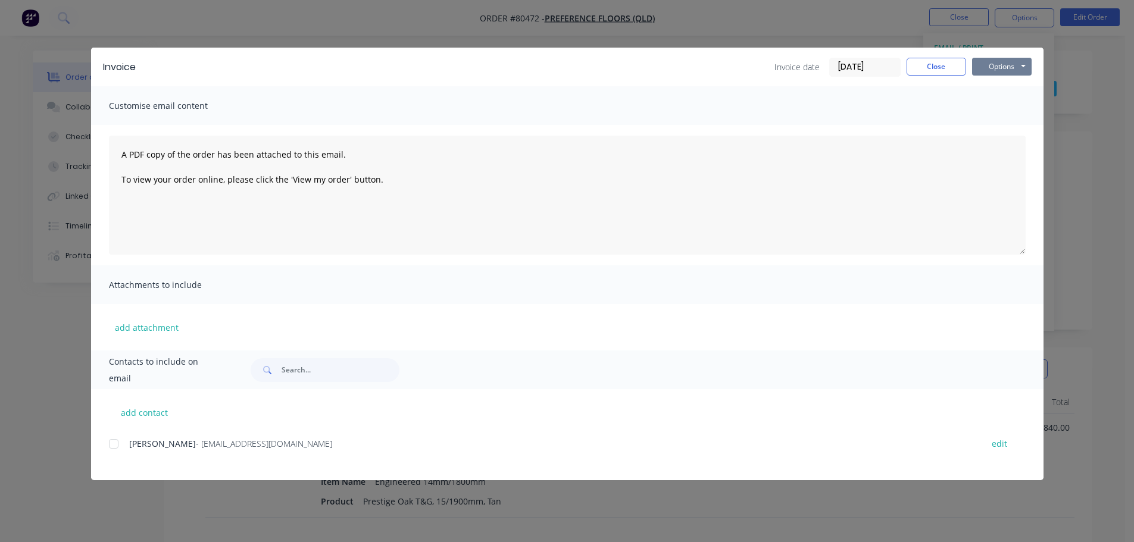
click at [992, 68] on button "Options" at bounding box center [1002, 67] width 60 height 18
click at [1002, 105] on button "Print" at bounding box center [1010, 108] width 76 height 20
click at [939, 65] on button "Close" at bounding box center [937, 67] width 60 height 18
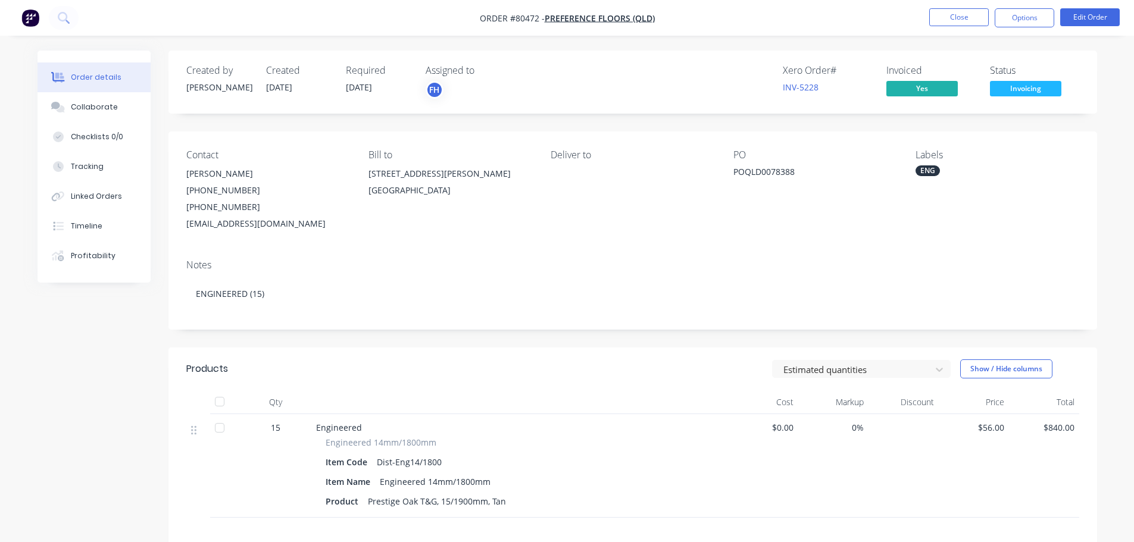
click at [1022, 83] on span "Invoicing" at bounding box center [1025, 88] width 71 height 15
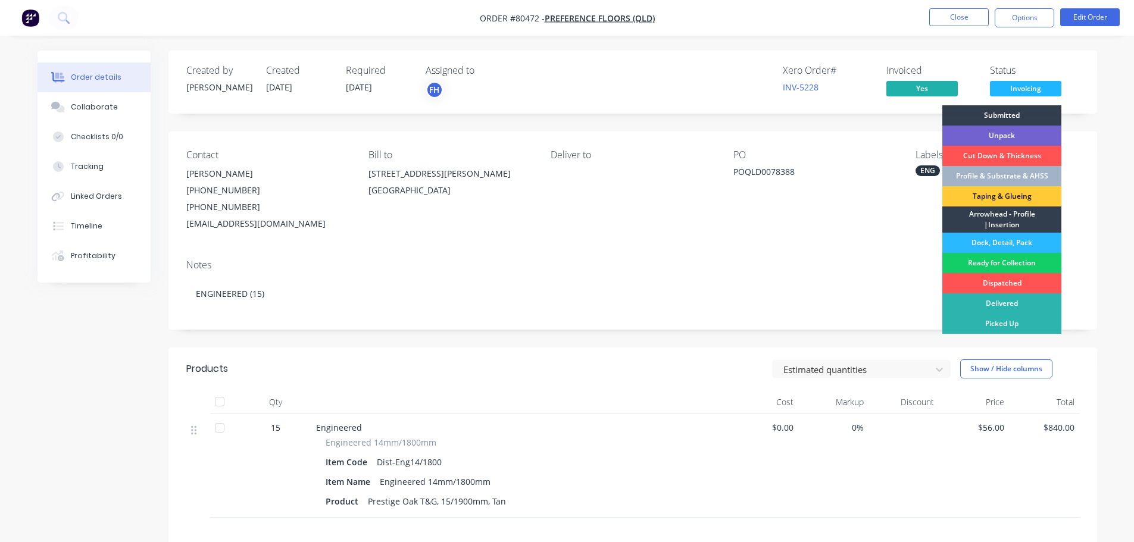
click at [1014, 266] on div "Ready for Collection" at bounding box center [1002, 263] width 119 height 20
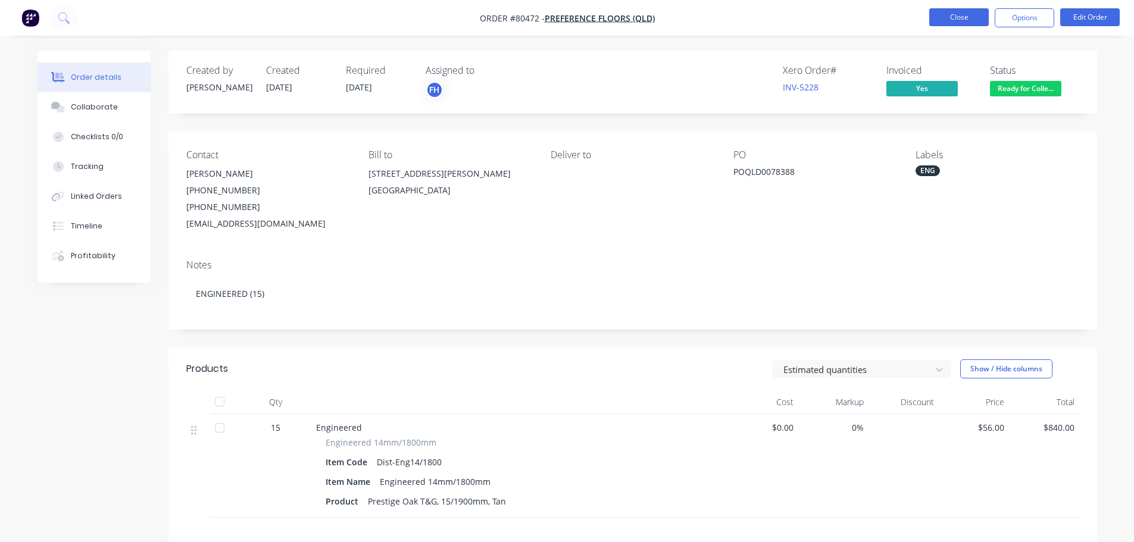
click at [962, 17] on button "Close" at bounding box center [960, 17] width 60 height 18
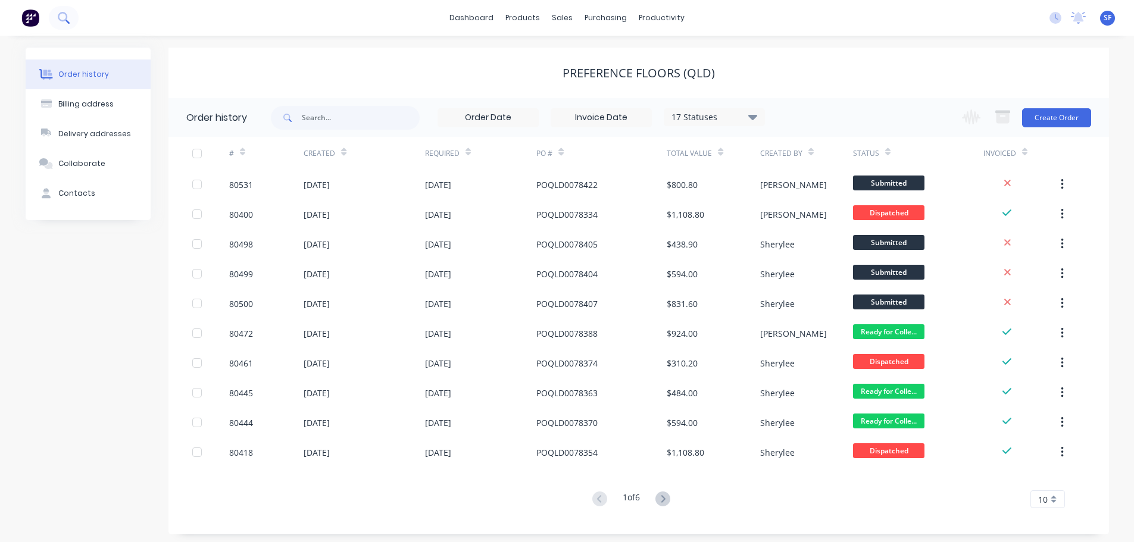
click at [58, 24] on button at bounding box center [64, 18] width 30 height 24
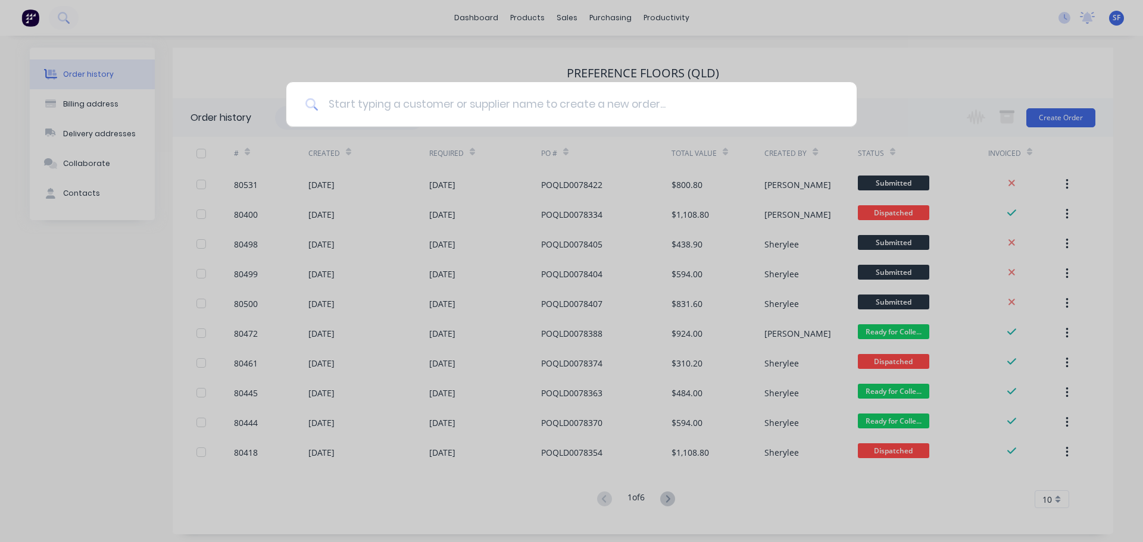
click at [375, 98] on input at bounding box center [578, 104] width 519 height 45
type input "80439"
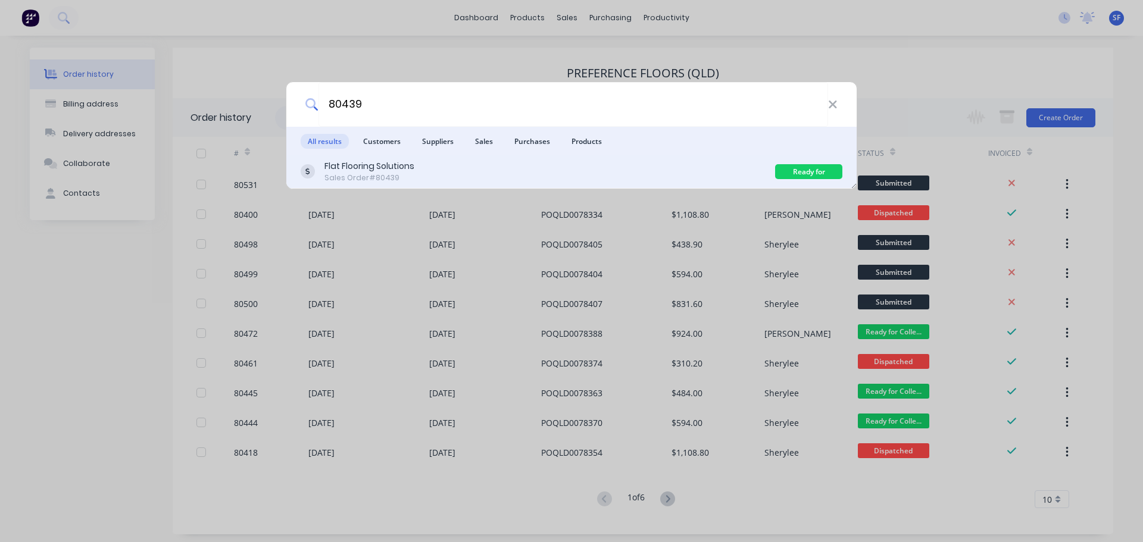
click at [406, 173] on div "Sales Order #80439" at bounding box center [370, 178] width 90 height 11
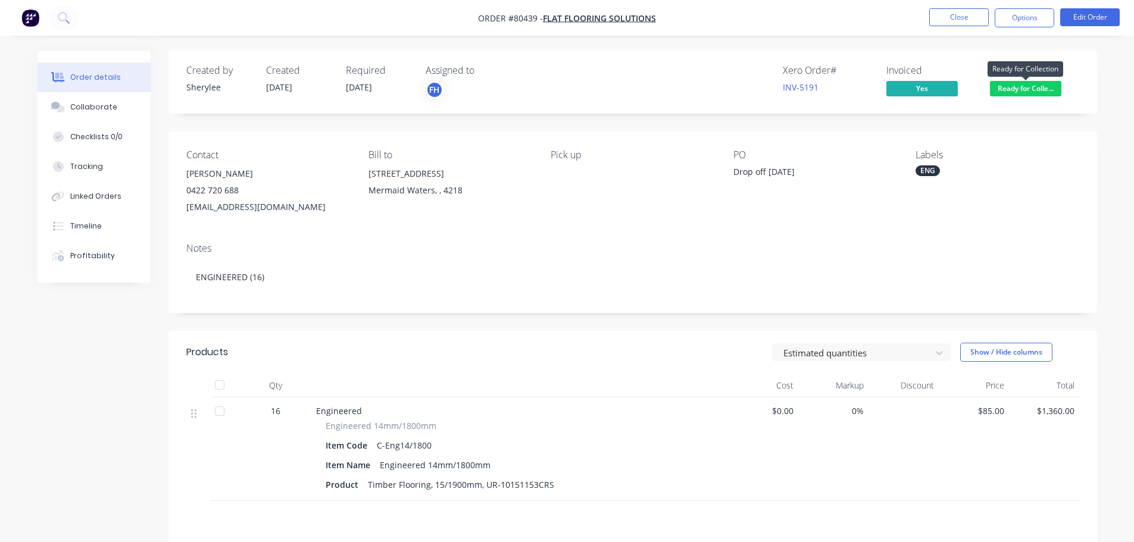
click at [1012, 86] on span "Ready for Colle..." at bounding box center [1025, 88] width 71 height 15
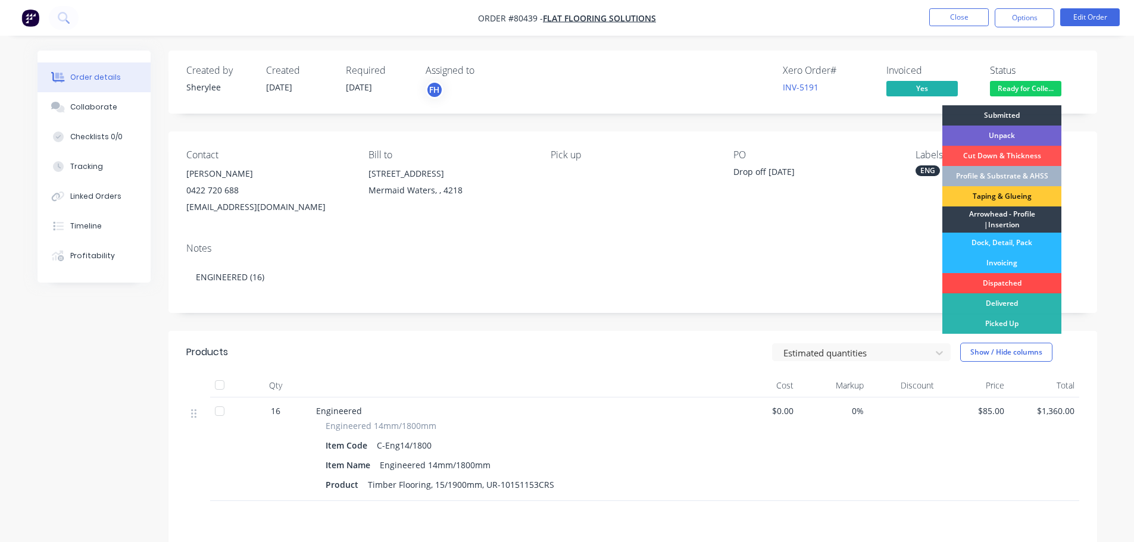
click at [1010, 282] on div "Dispatched" at bounding box center [1002, 283] width 119 height 20
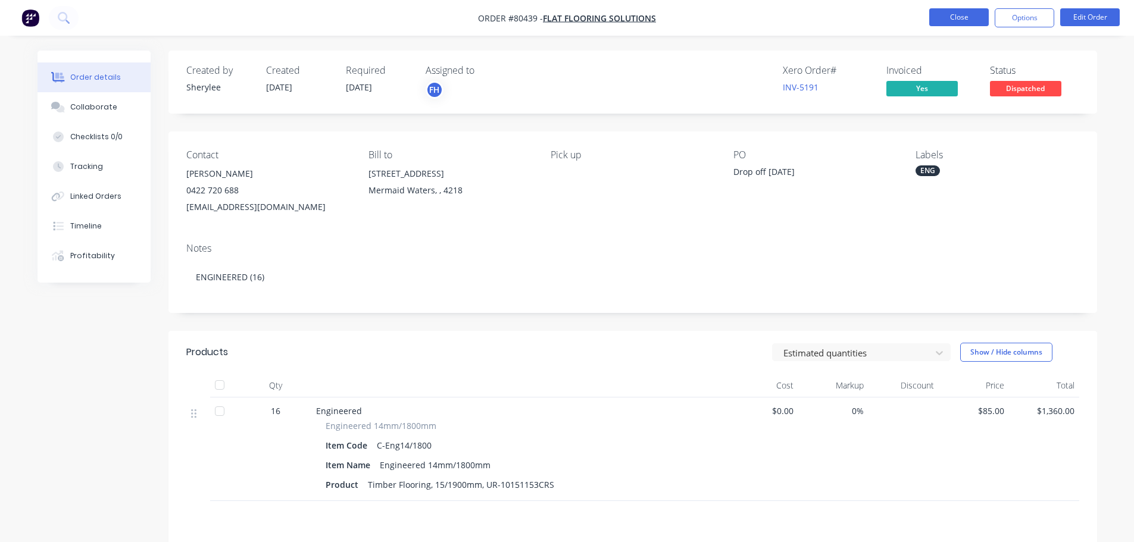
click at [967, 15] on button "Close" at bounding box center [960, 17] width 60 height 18
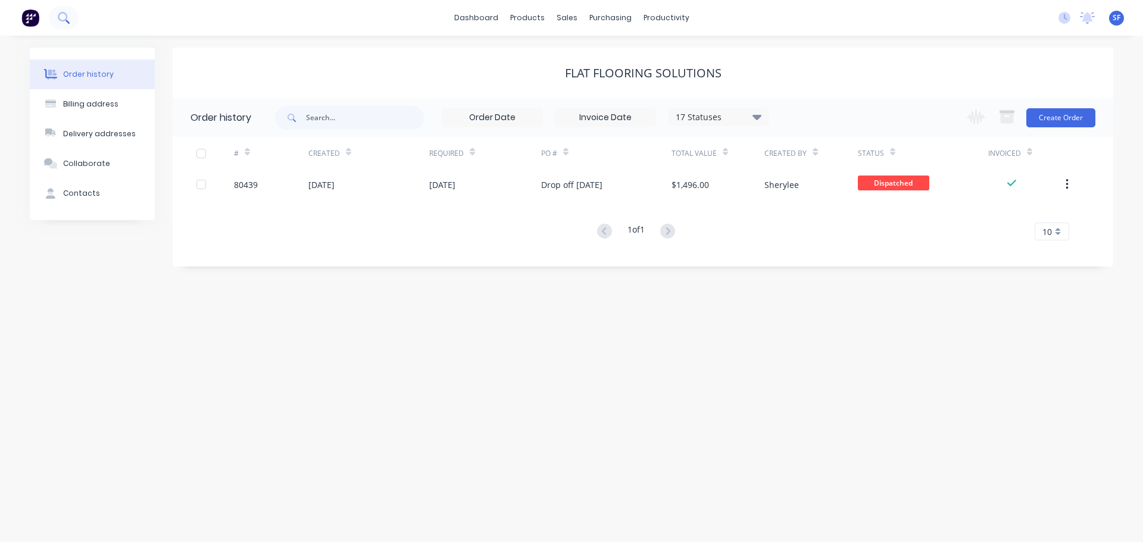
click at [66, 15] on icon at bounding box center [63, 17] width 11 height 11
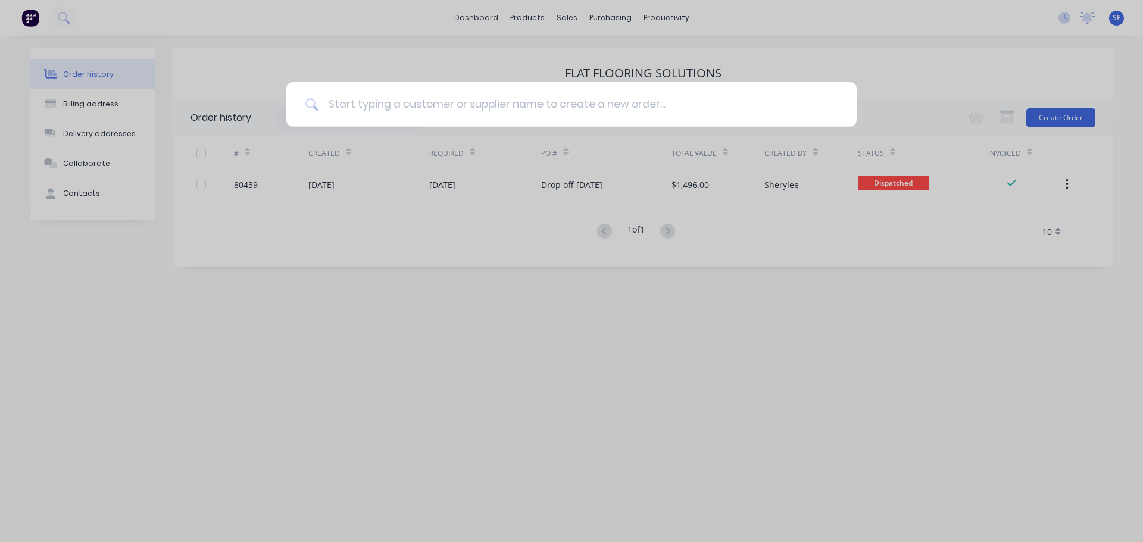
click at [359, 108] on input at bounding box center [578, 104] width 519 height 45
type input "carpet call"
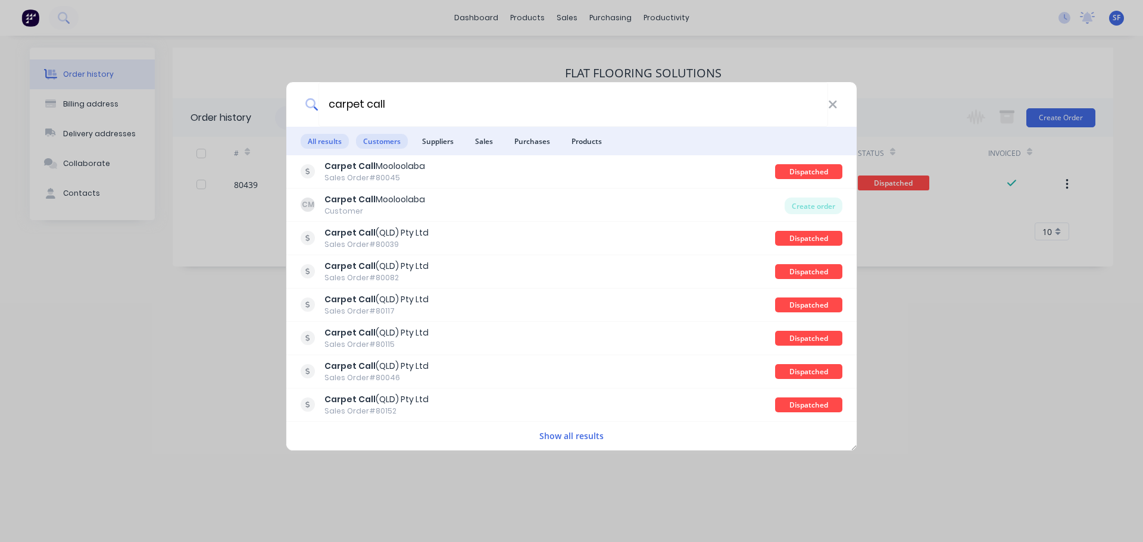
click at [380, 141] on span "Customers" at bounding box center [382, 141] width 52 height 15
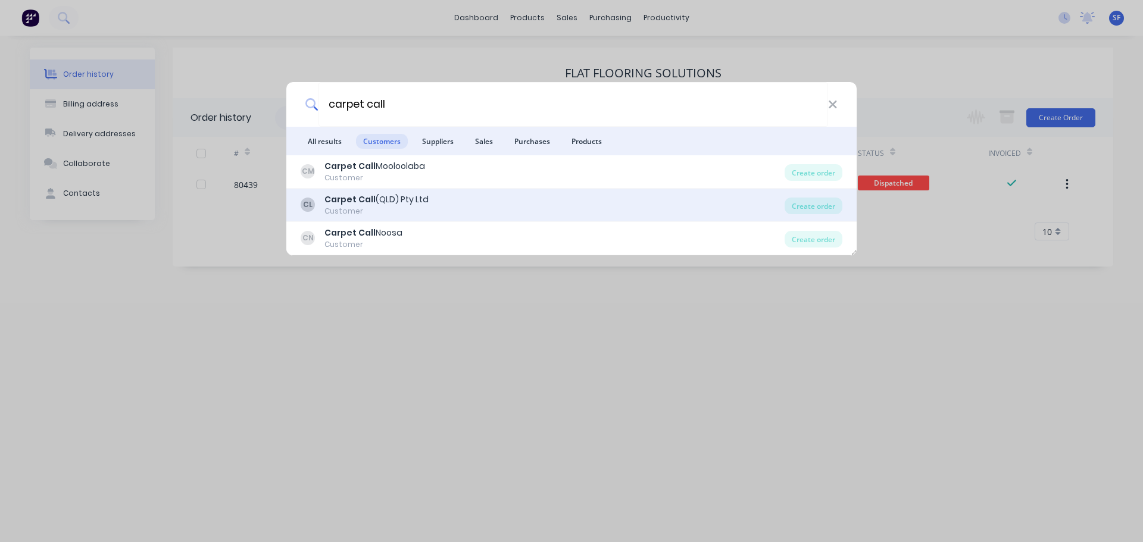
click at [416, 199] on div "Carpet Call (QLD) Pty Ltd" at bounding box center [377, 200] width 104 height 13
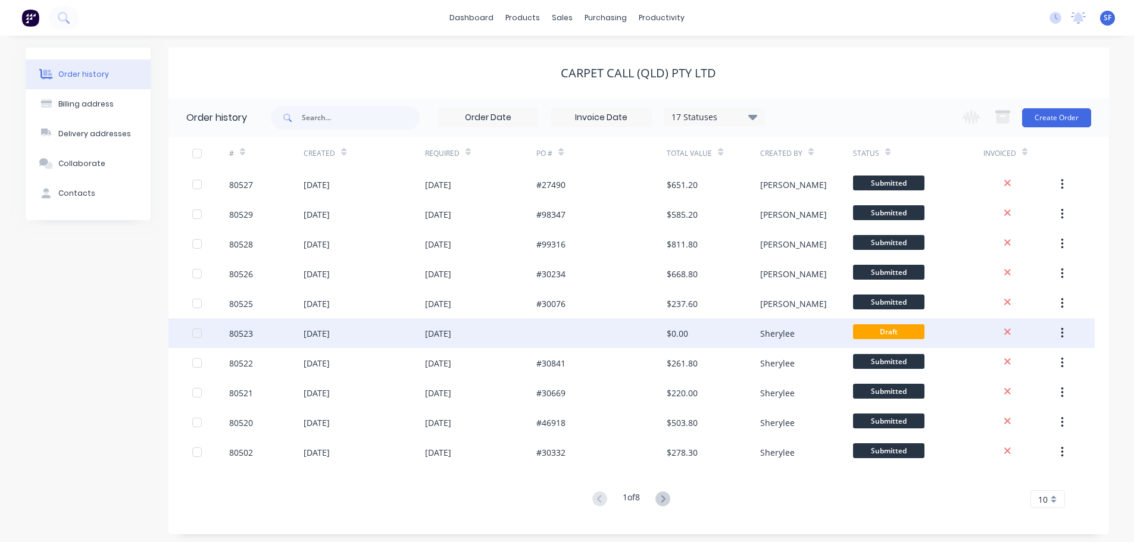
click at [532, 333] on div "[DATE]" at bounding box center [481, 334] width 112 height 30
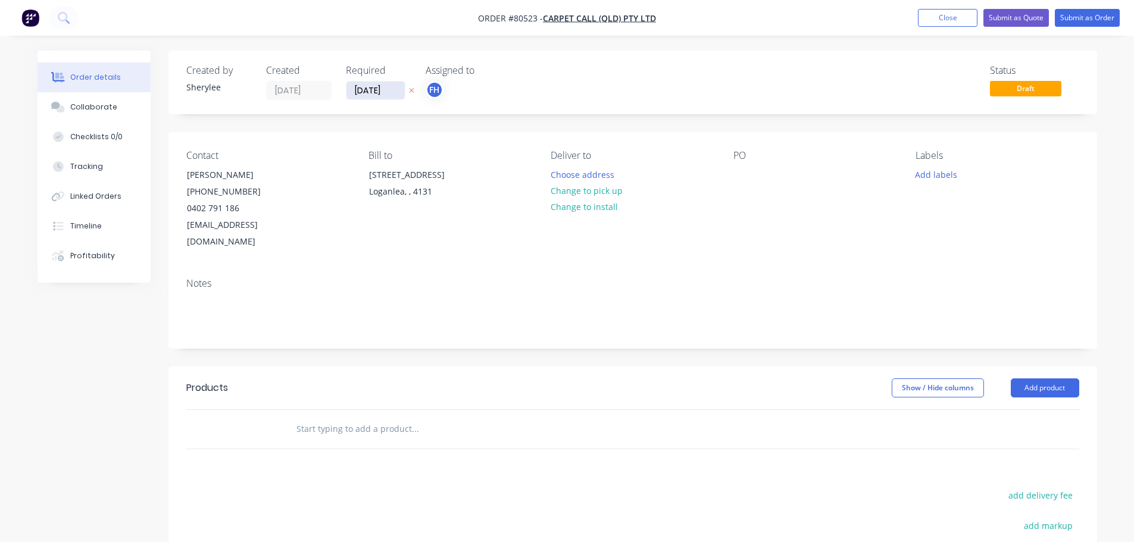
click at [364, 93] on input "[DATE]" at bounding box center [376, 91] width 58 height 18
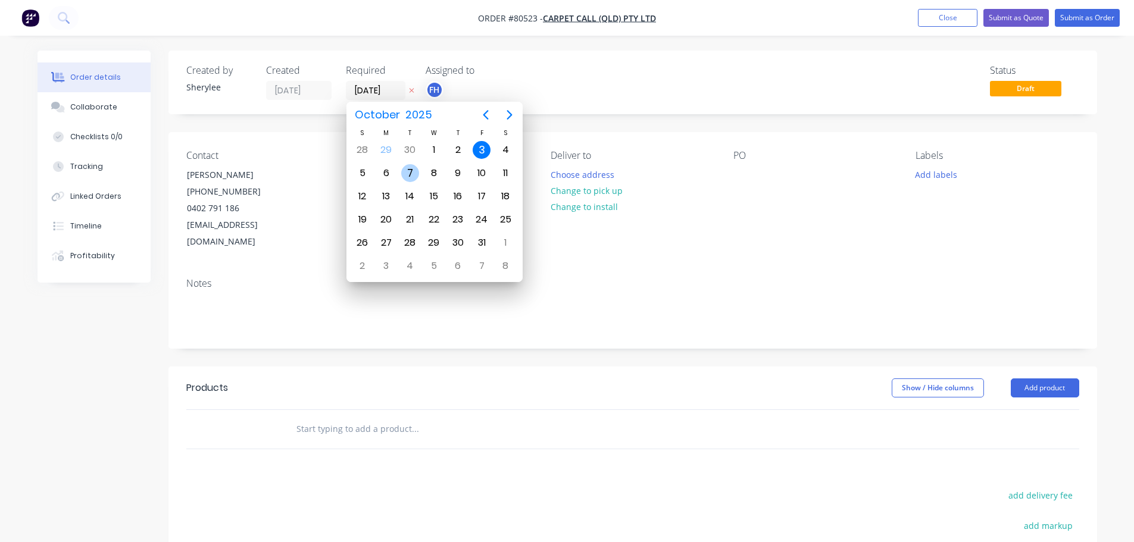
click at [411, 167] on div "7" at bounding box center [410, 173] width 18 height 18
type input "[DATE]"
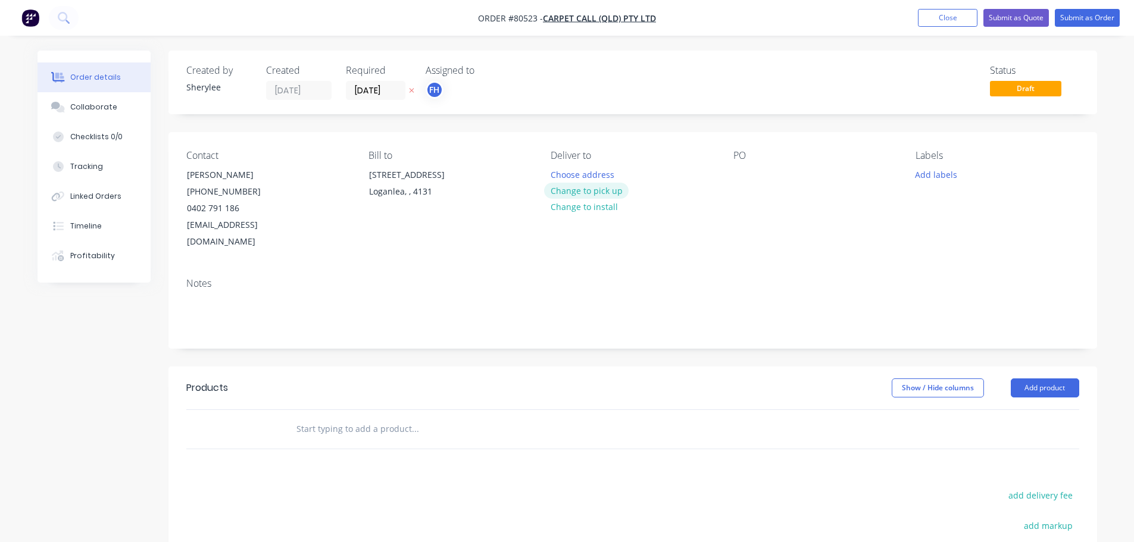
click at [607, 191] on button "Change to pick up" at bounding box center [586, 191] width 85 height 16
click at [738, 178] on div at bounding box center [743, 174] width 19 height 17
click at [936, 172] on button "Add labels" at bounding box center [936, 174] width 55 height 16
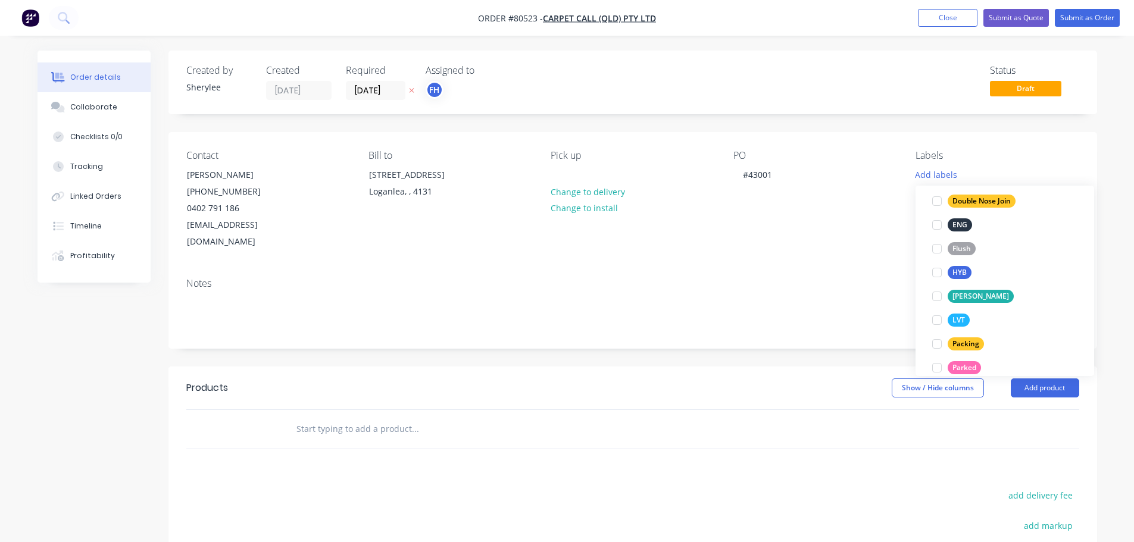
scroll to position [179, 0]
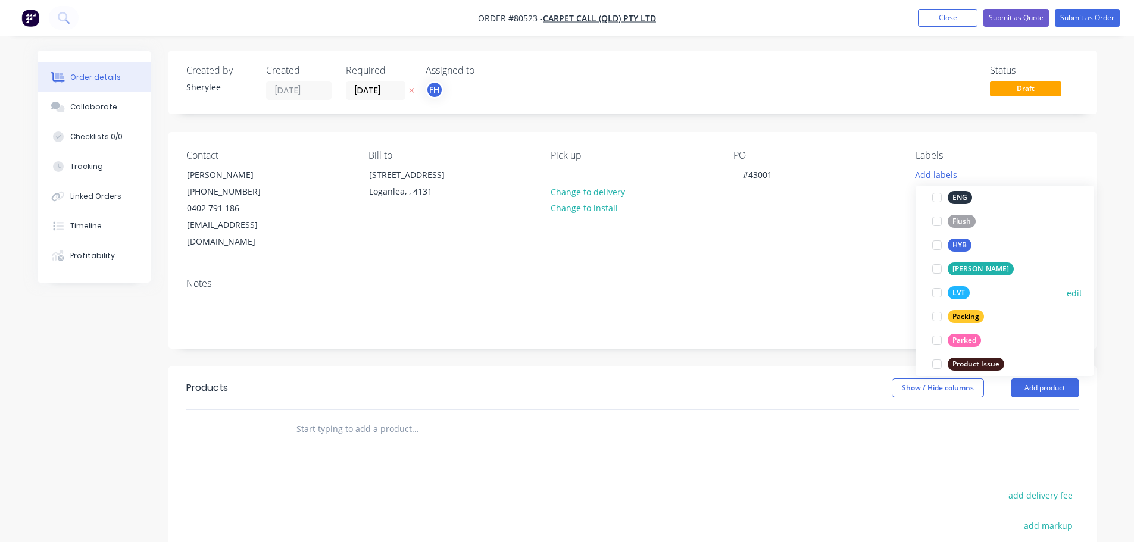
click at [937, 294] on div at bounding box center [937, 293] width 24 height 24
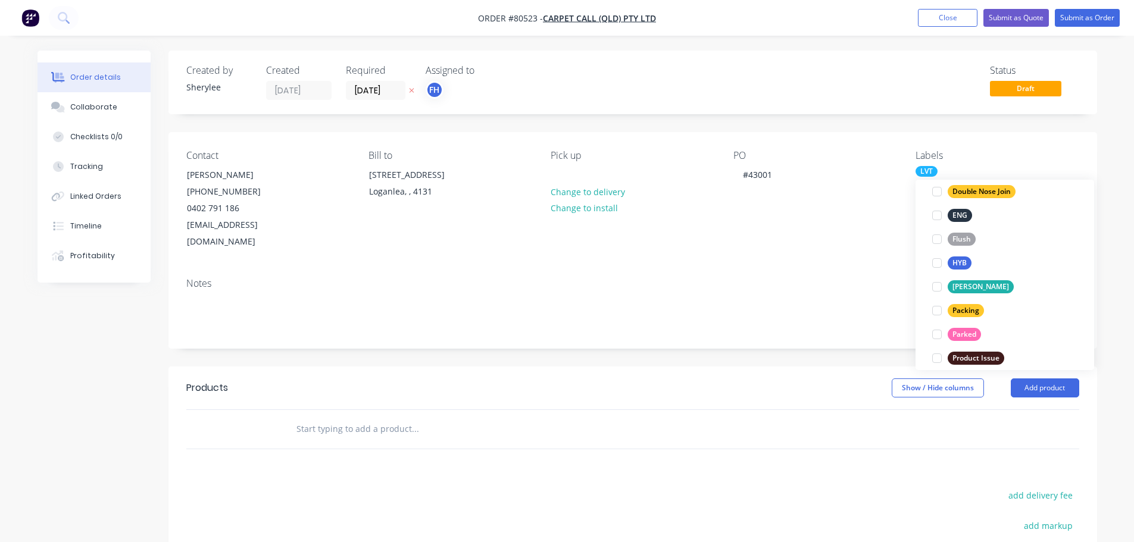
scroll to position [0, 0]
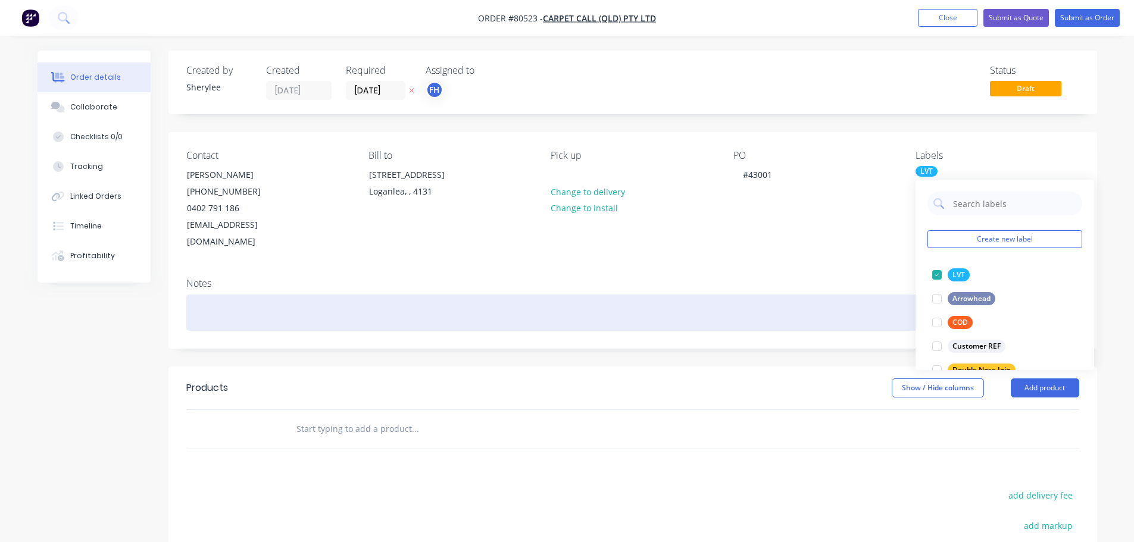
click at [285, 301] on div at bounding box center [632, 313] width 893 height 36
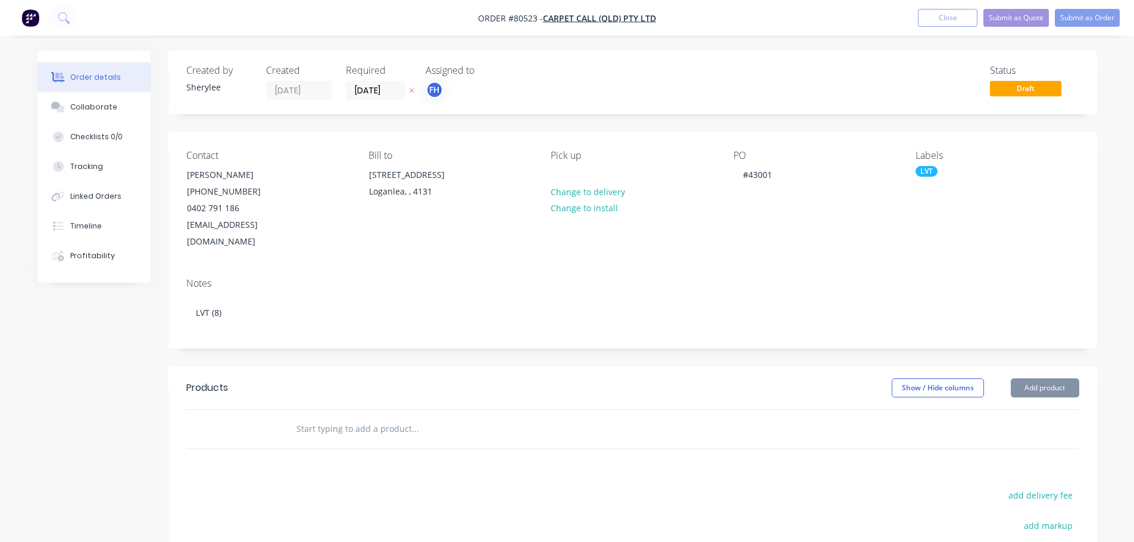
click at [318, 417] on input "text" at bounding box center [415, 429] width 238 height 24
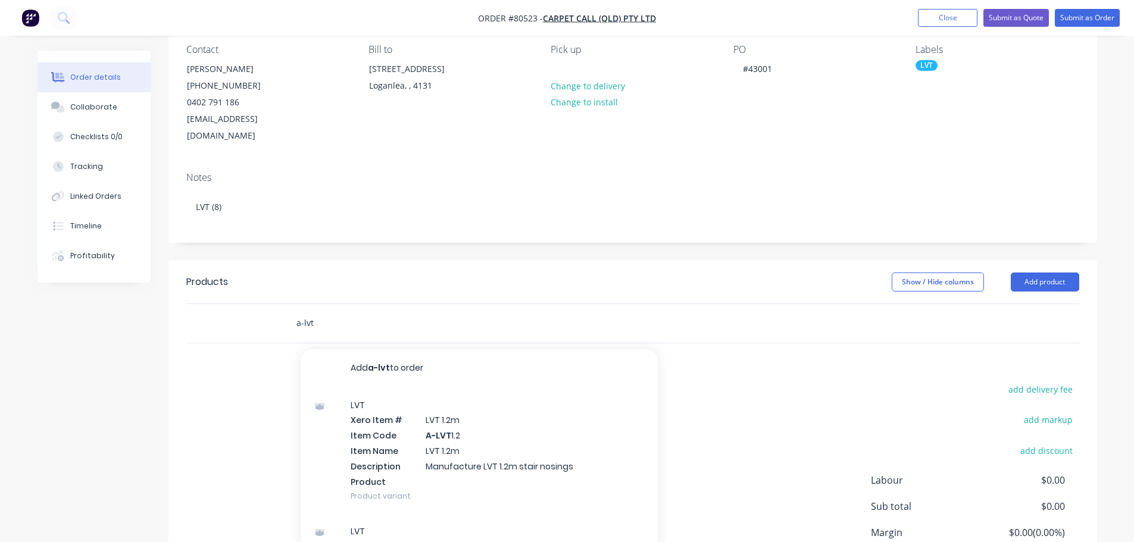
scroll to position [119, 0]
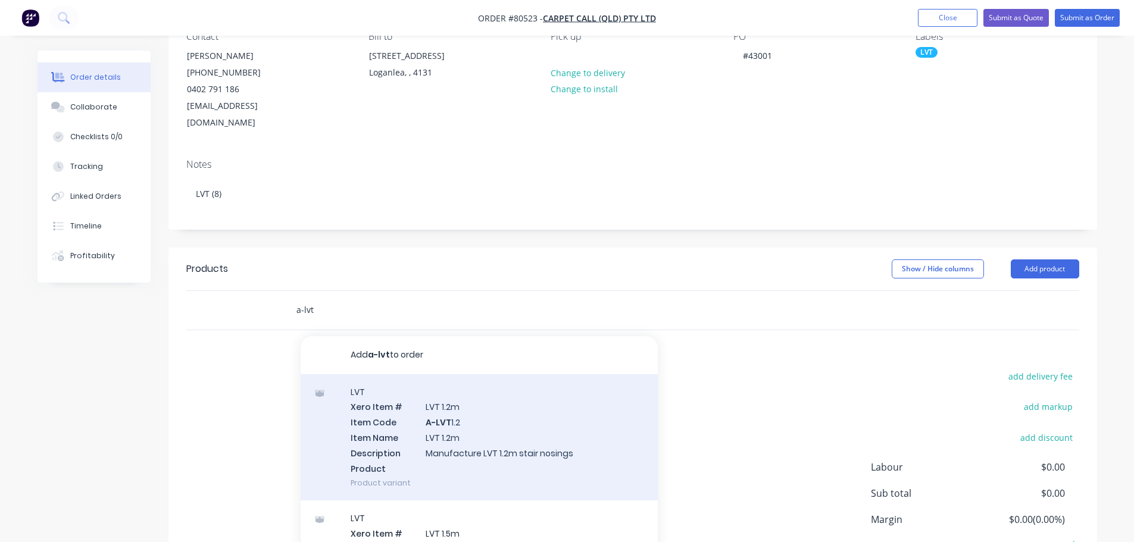
type input "a-lvt"
click at [482, 405] on div "LVT Xero Item # LVT 1.2m Item Code A-LVT 1.2 Item Name LVT 1.2m Description Man…" at bounding box center [479, 438] width 357 height 127
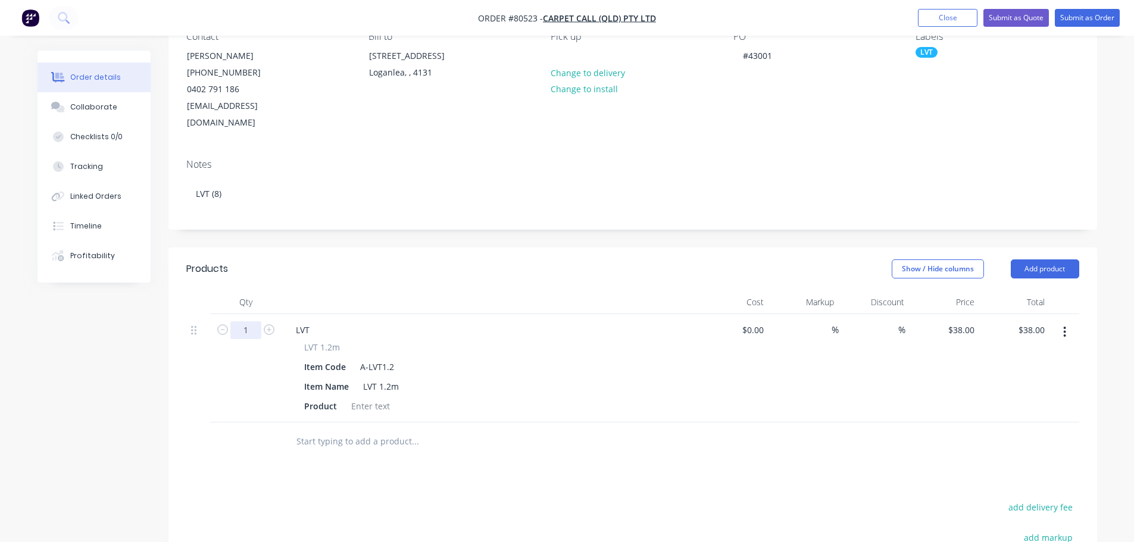
click at [252, 322] on input "1" at bounding box center [245, 331] width 31 height 18
type input "8"
type input "$304.00"
click at [369, 398] on div at bounding box center [371, 406] width 48 height 17
click at [367, 398] on div at bounding box center [371, 406] width 48 height 17
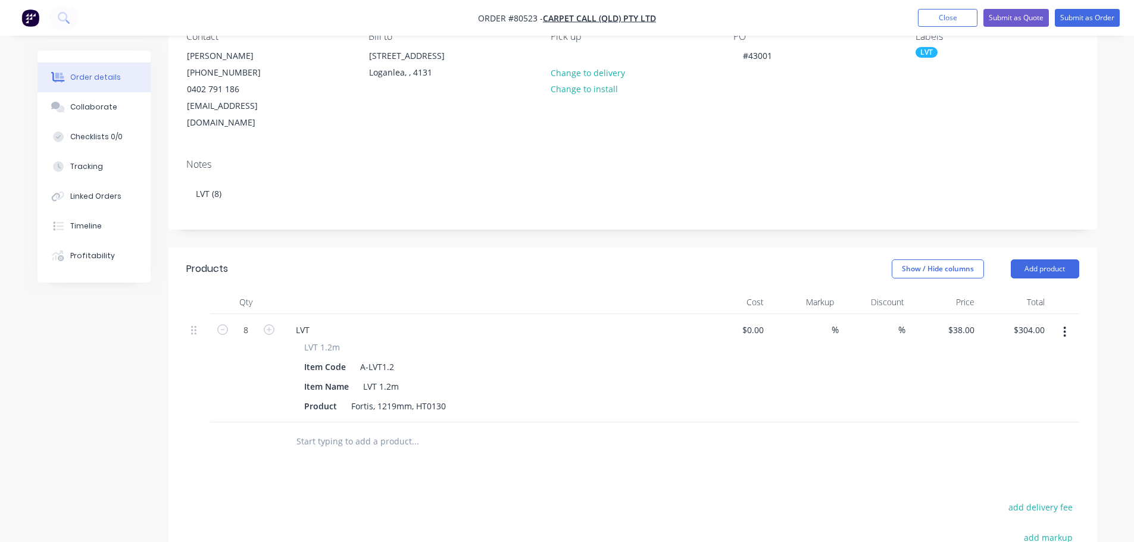
click at [366, 430] on input "text" at bounding box center [415, 442] width 238 height 24
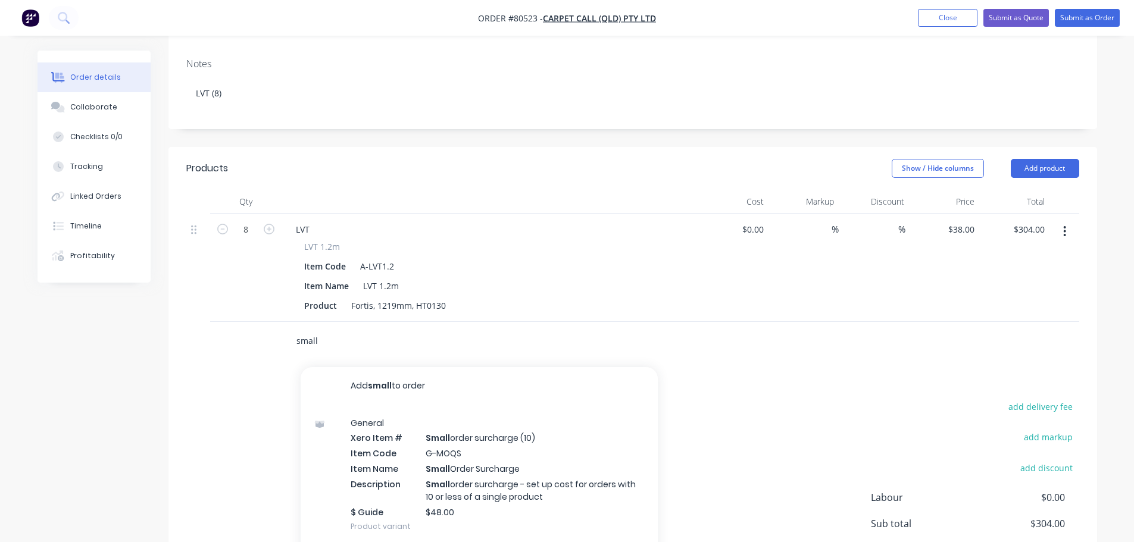
scroll to position [238, 0]
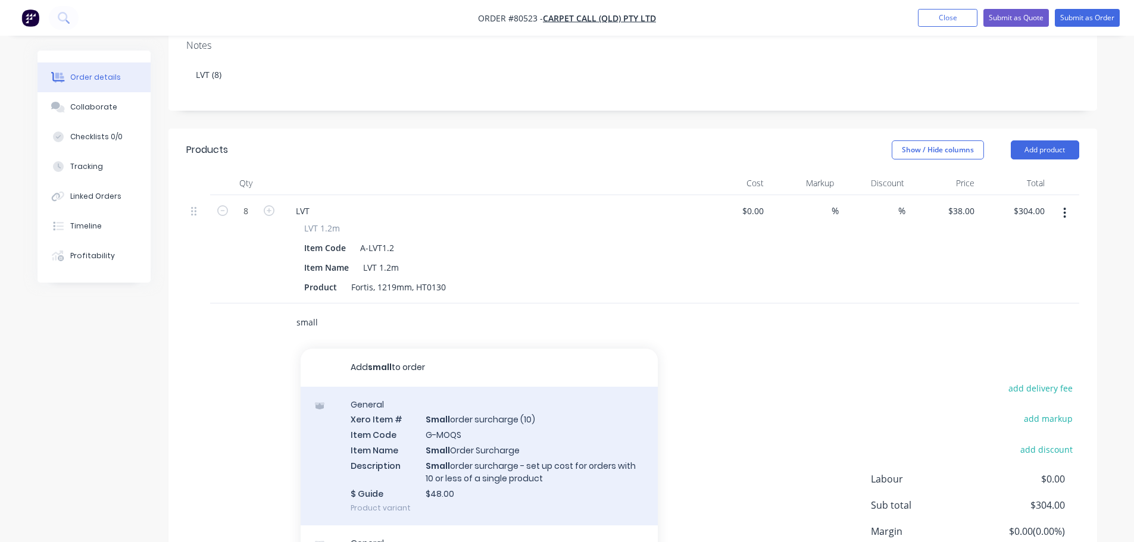
type input "small"
click at [551, 419] on div "General Xero Item # Small order surcharge (10) Item Code G-MOQS Item Name Small…" at bounding box center [479, 456] width 357 height 139
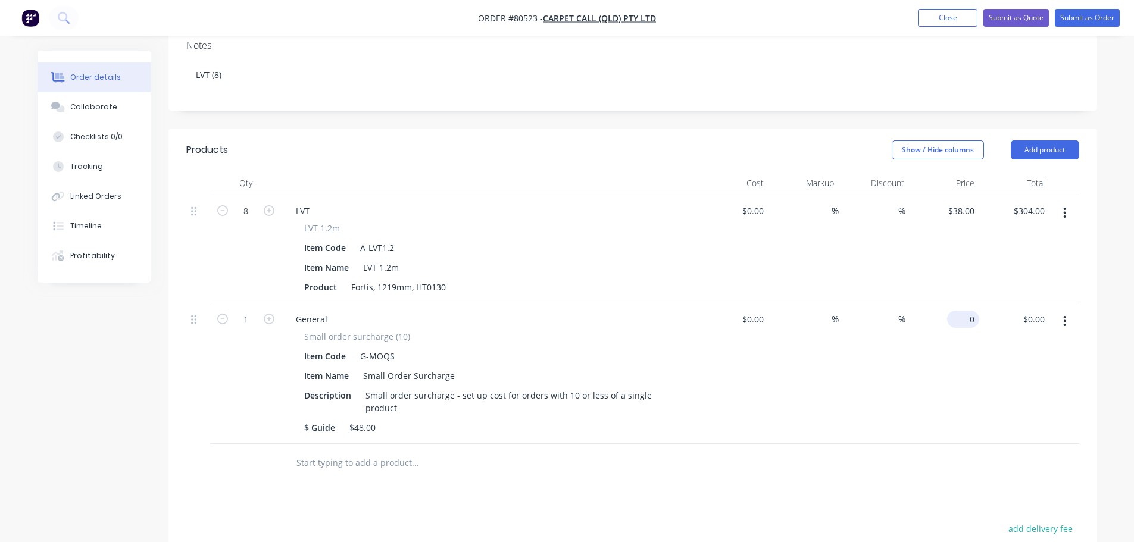
click at [961, 305] on div "0 $0.00" at bounding box center [944, 374] width 70 height 141
type input "$48.00"
click at [1072, 14] on button "Submit as Order" at bounding box center [1087, 18] width 65 height 18
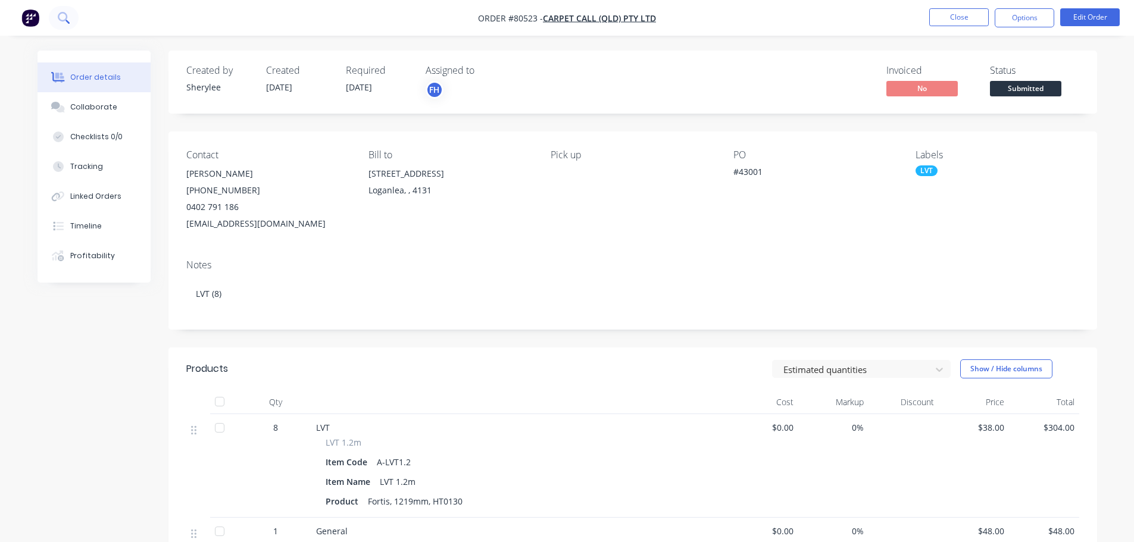
click at [60, 15] on icon at bounding box center [63, 17] width 11 height 11
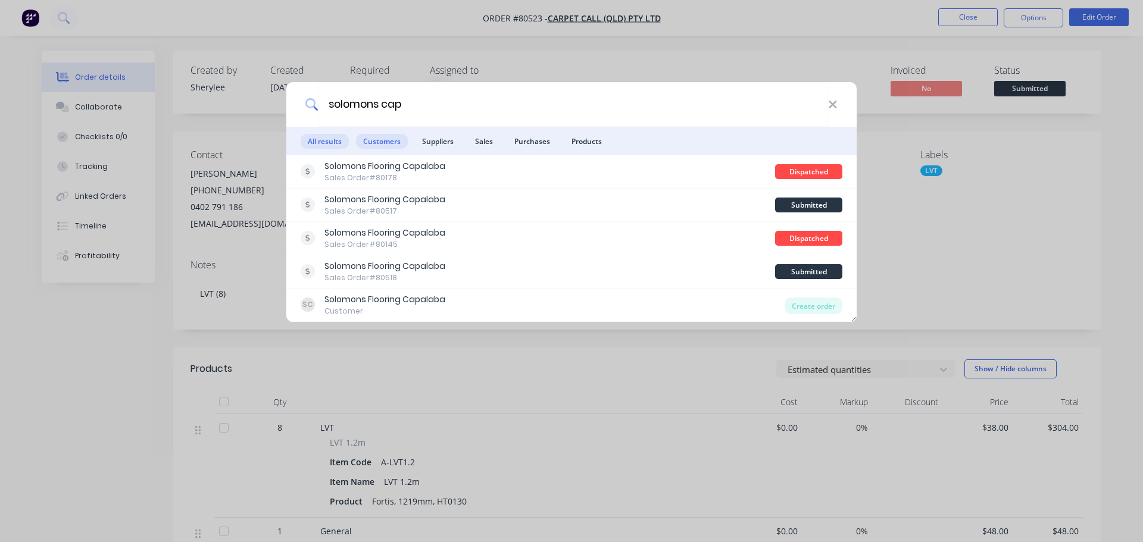
type input "solomons cap"
click at [384, 138] on span "Customers" at bounding box center [382, 141] width 52 height 15
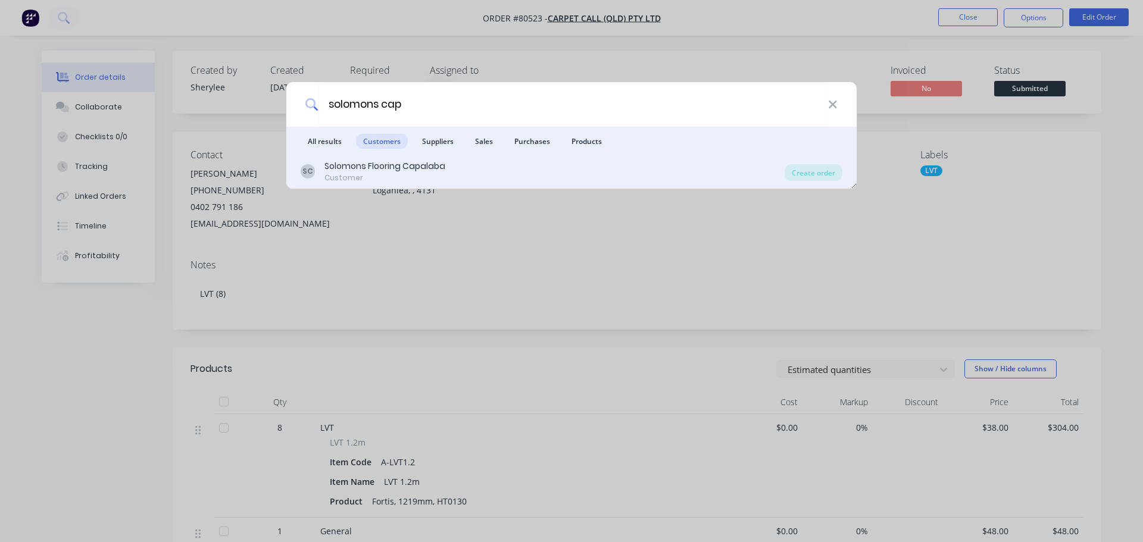
click at [397, 179] on div "Customer" at bounding box center [385, 178] width 121 height 11
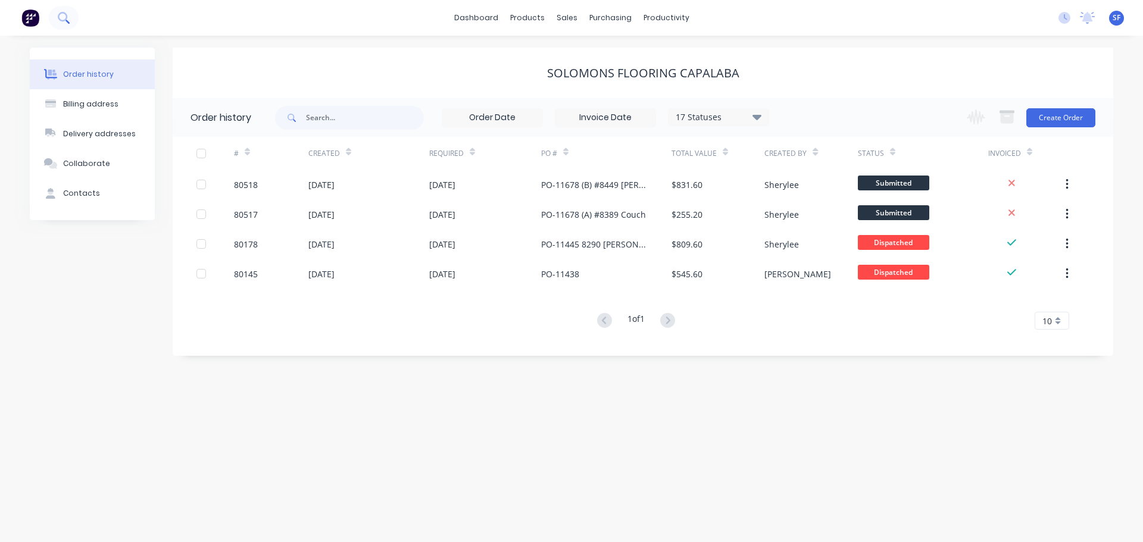
click at [59, 24] on button at bounding box center [64, 18] width 30 height 24
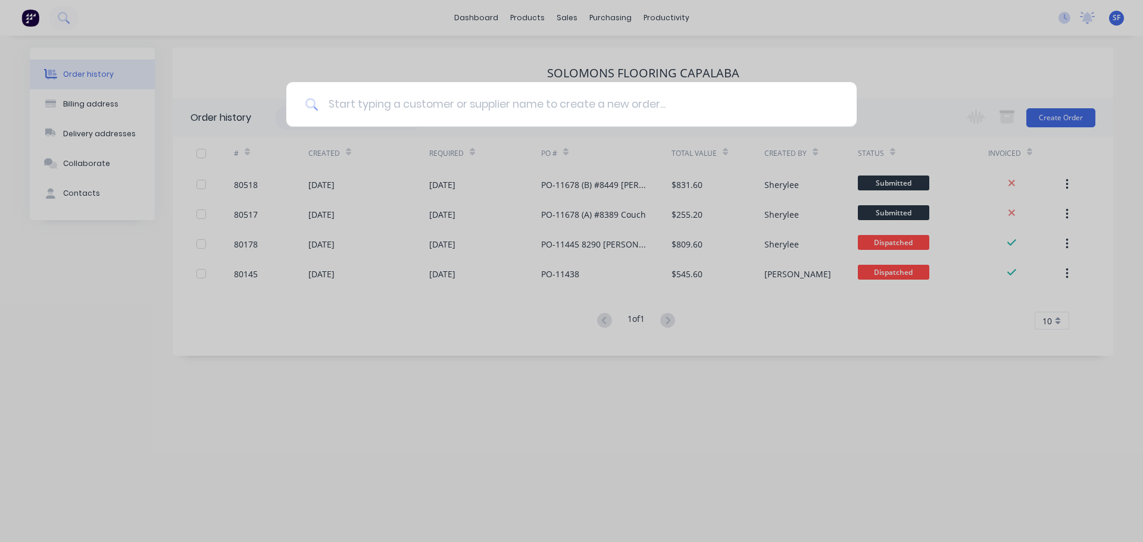
click at [333, 101] on input at bounding box center [578, 104] width 519 height 45
type input "carpet call"
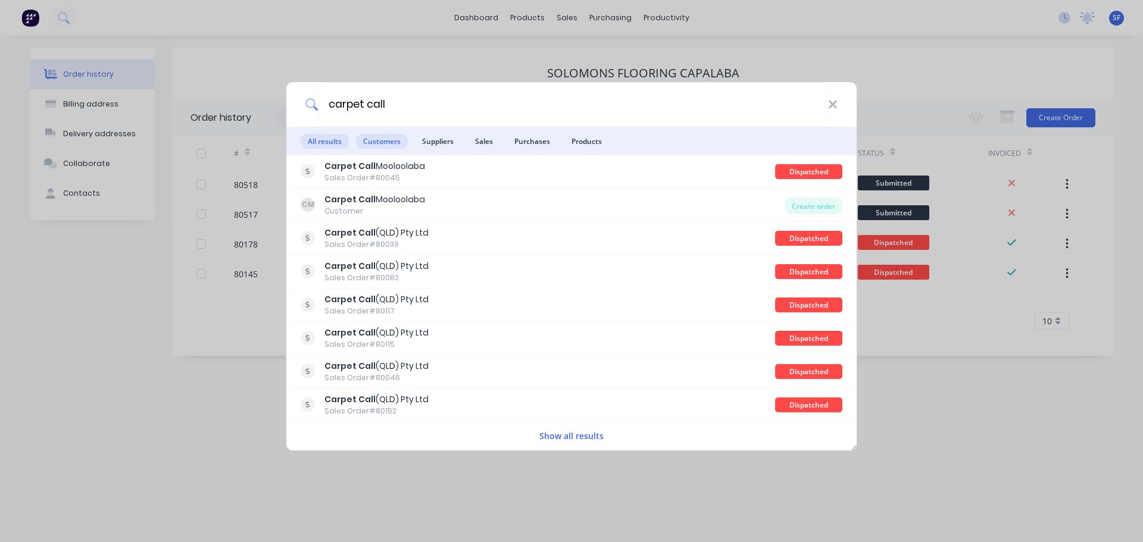
click at [370, 144] on span "Customers" at bounding box center [382, 141] width 52 height 15
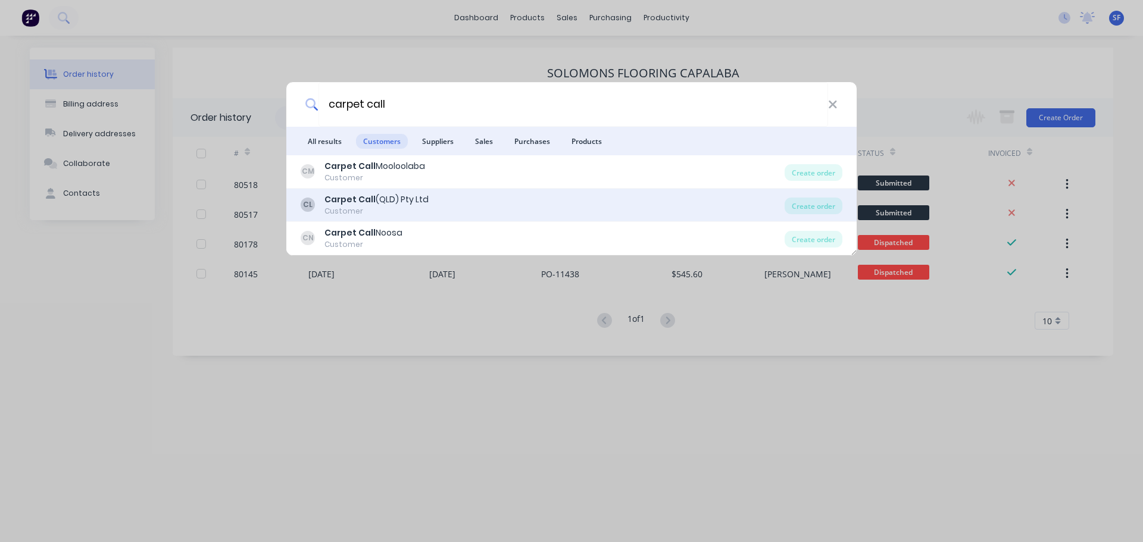
click at [385, 201] on div "Carpet Call (QLD) Pty Ltd" at bounding box center [377, 200] width 104 height 13
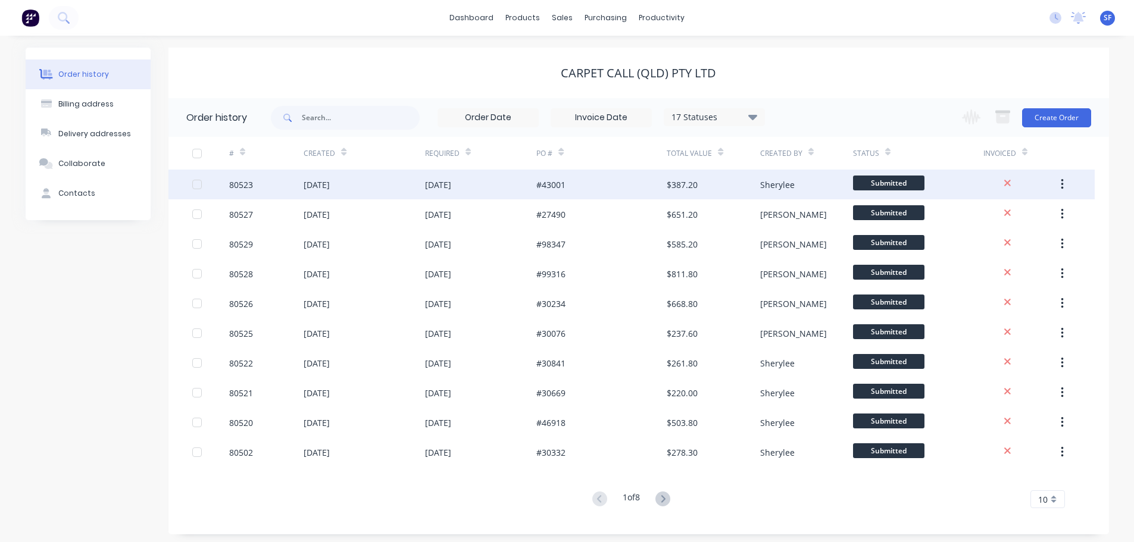
click at [392, 183] on div "[DATE]" at bounding box center [364, 185] width 121 height 30
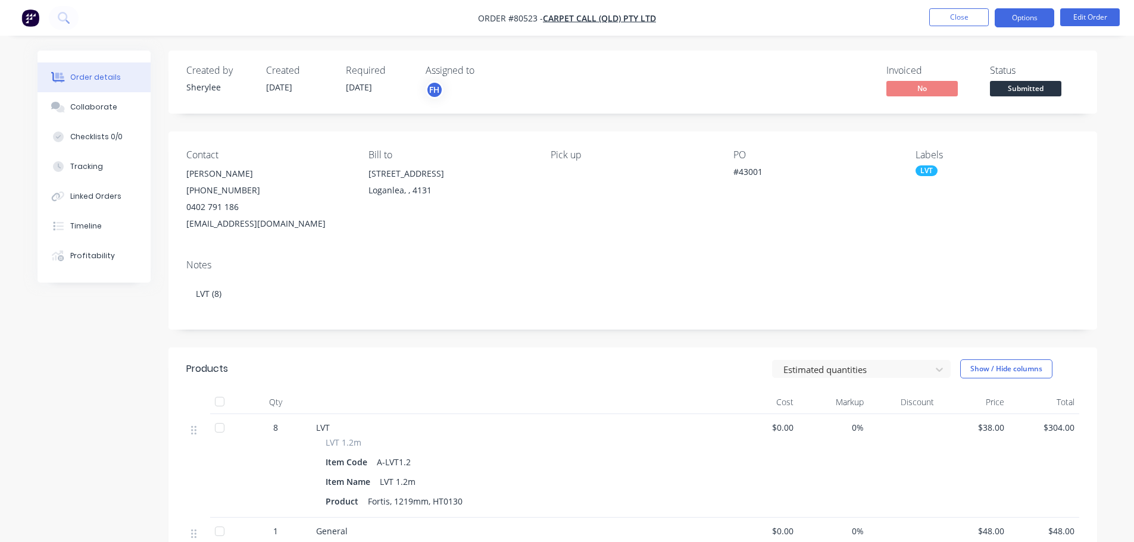
click at [1025, 21] on button "Options" at bounding box center [1025, 17] width 60 height 19
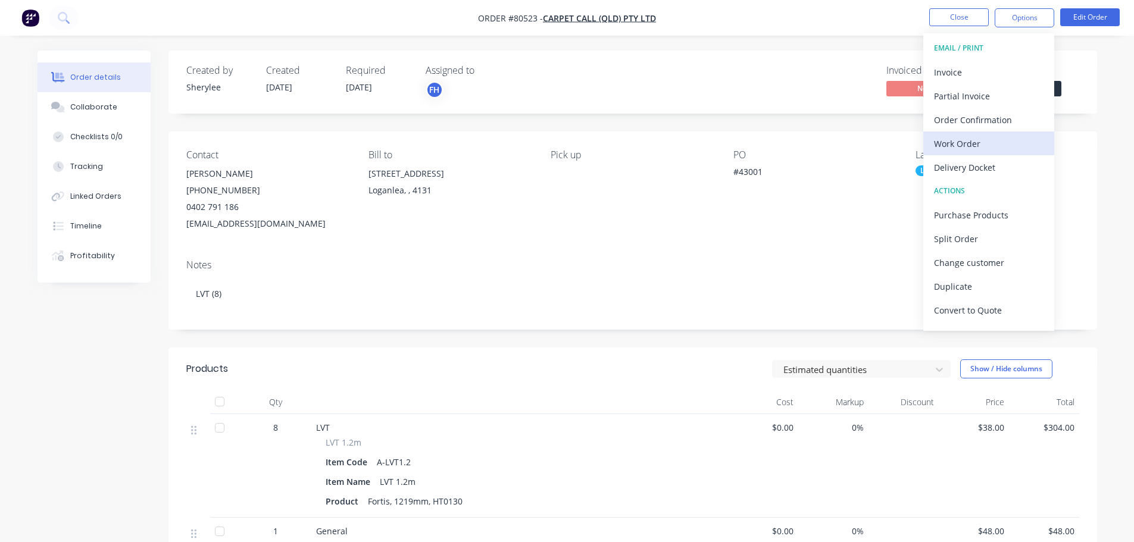
click at [956, 140] on div "Work Order" at bounding box center [989, 143] width 110 height 17
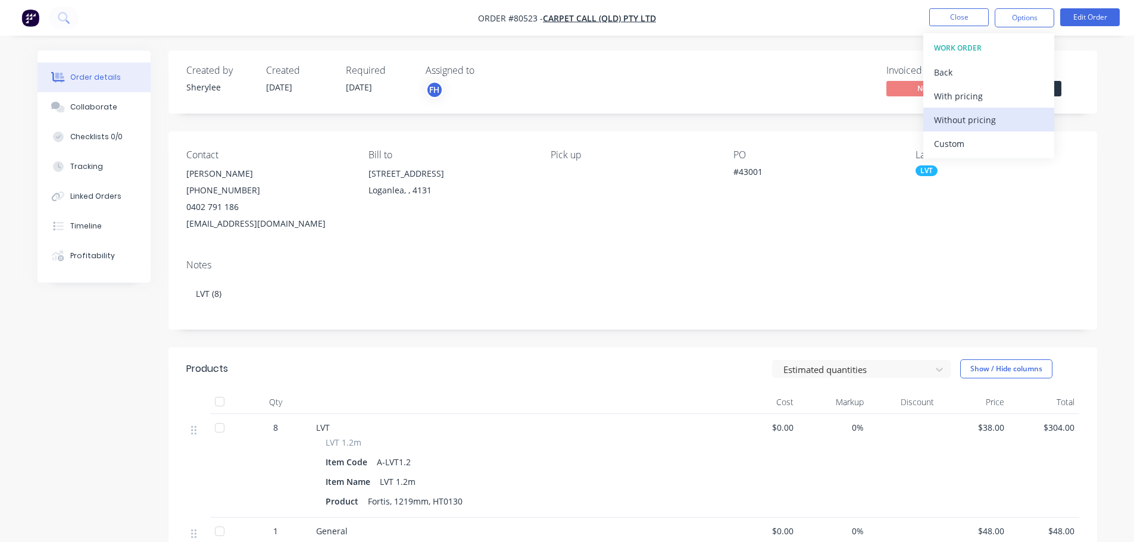
click at [962, 117] on div "Without pricing" at bounding box center [989, 119] width 110 height 17
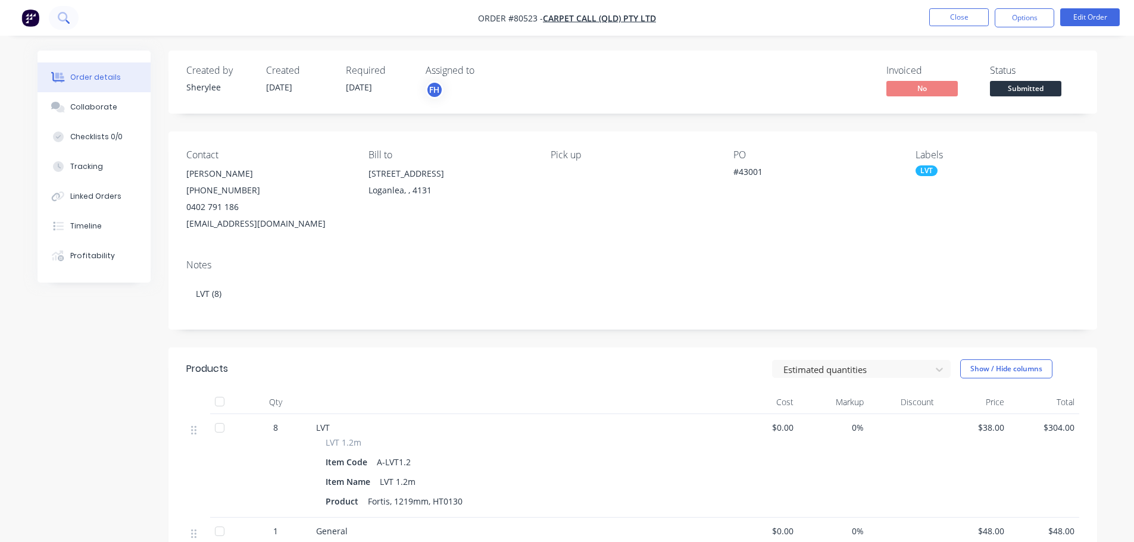
click at [63, 15] on icon at bounding box center [63, 17] width 11 height 11
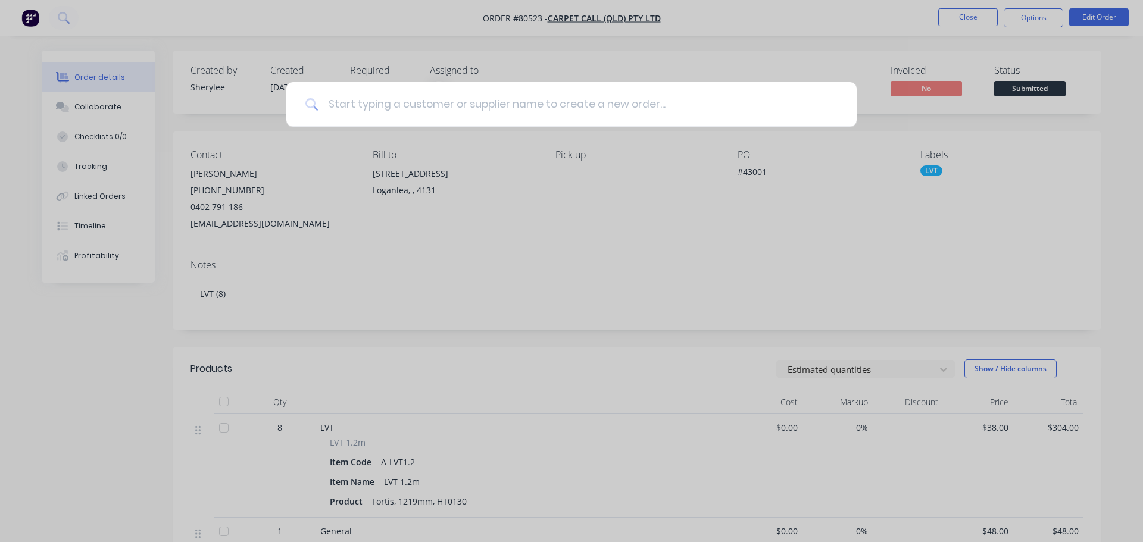
click at [403, 108] on input at bounding box center [578, 104] width 519 height 45
type input "clever choice"
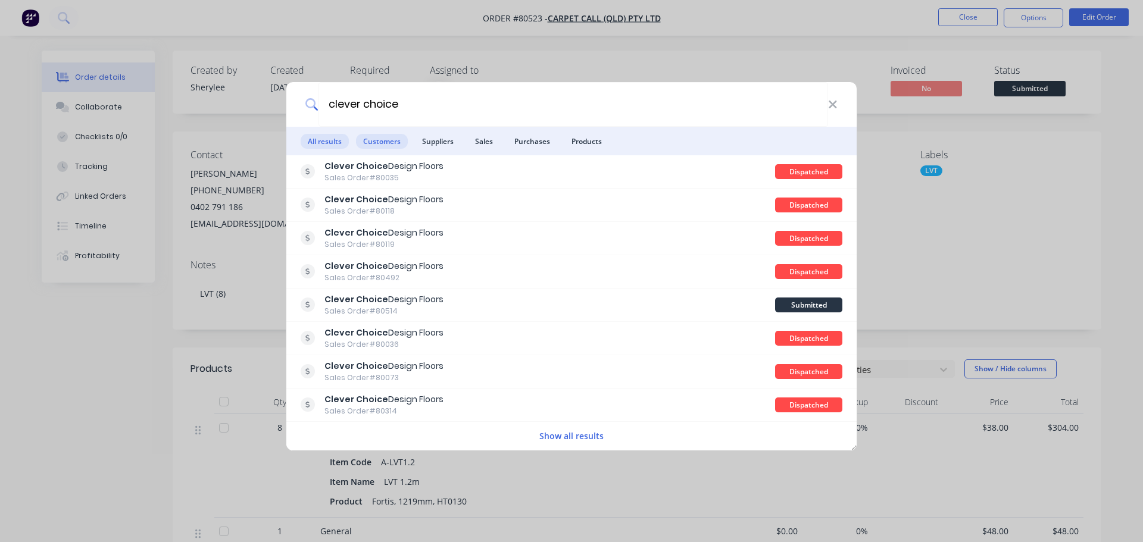
click at [385, 146] on span "Customers" at bounding box center [382, 141] width 52 height 15
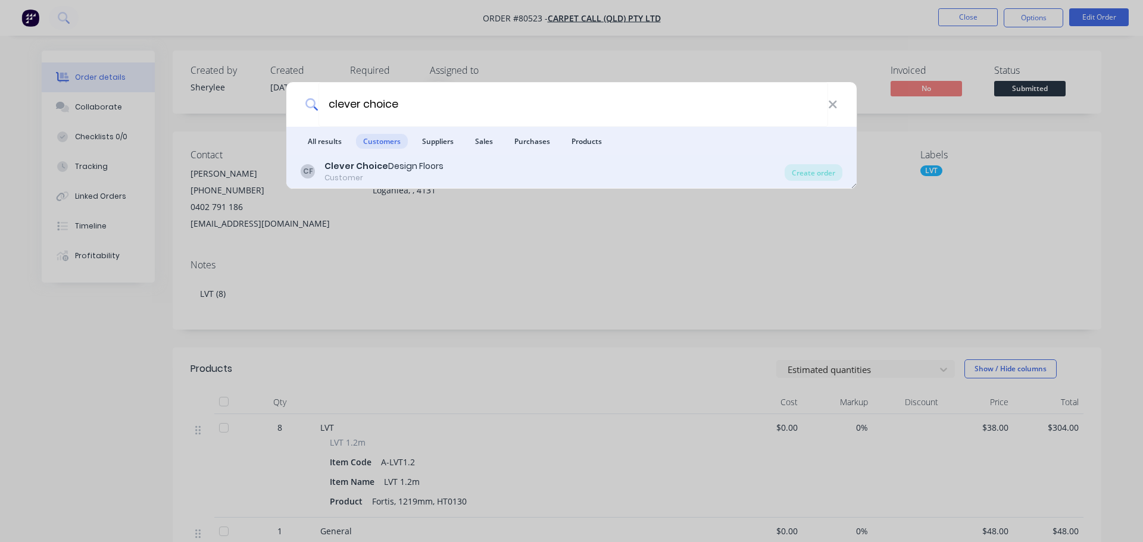
click at [387, 166] on div "Clever Choice Design Floors" at bounding box center [384, 166] width 119 height 13
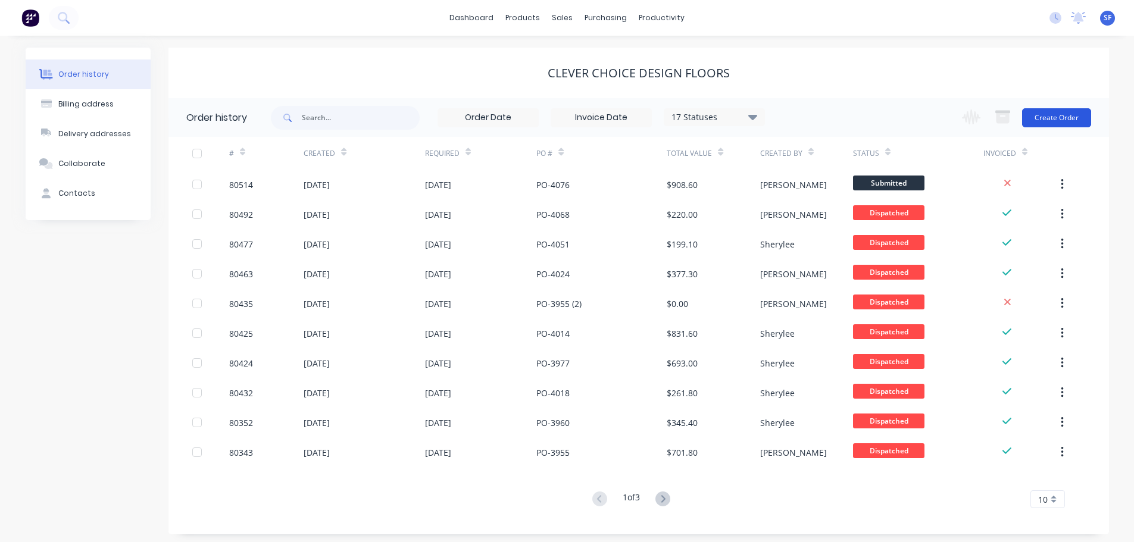
click at [1065, 117] on button "Create Order" at bounding box center [1056, 117] width 69 height 19
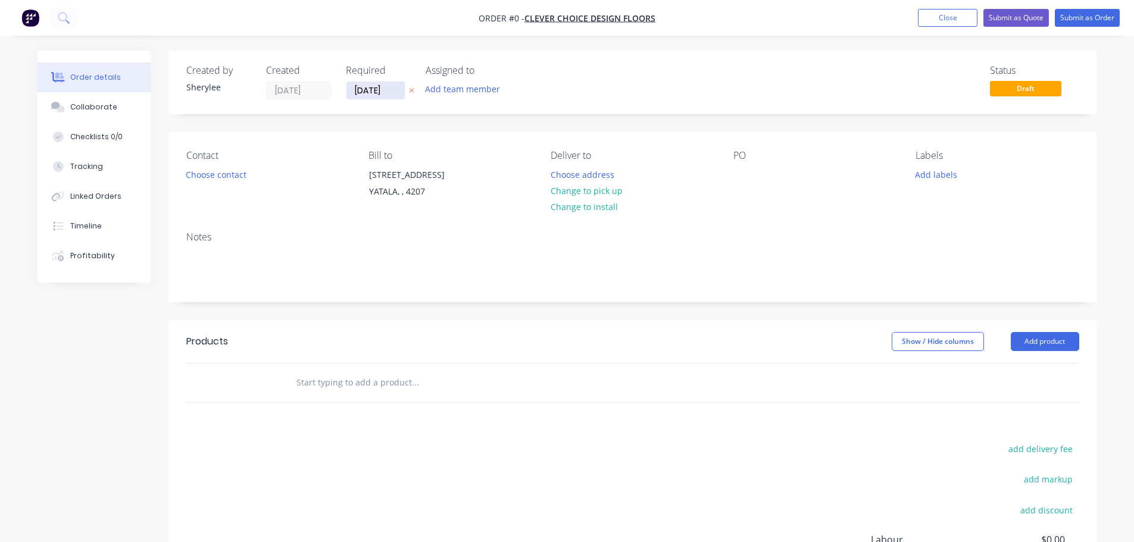
click at [373, 88] on input "[DATE]" at bounding box center [376, 91] width 58 height 18
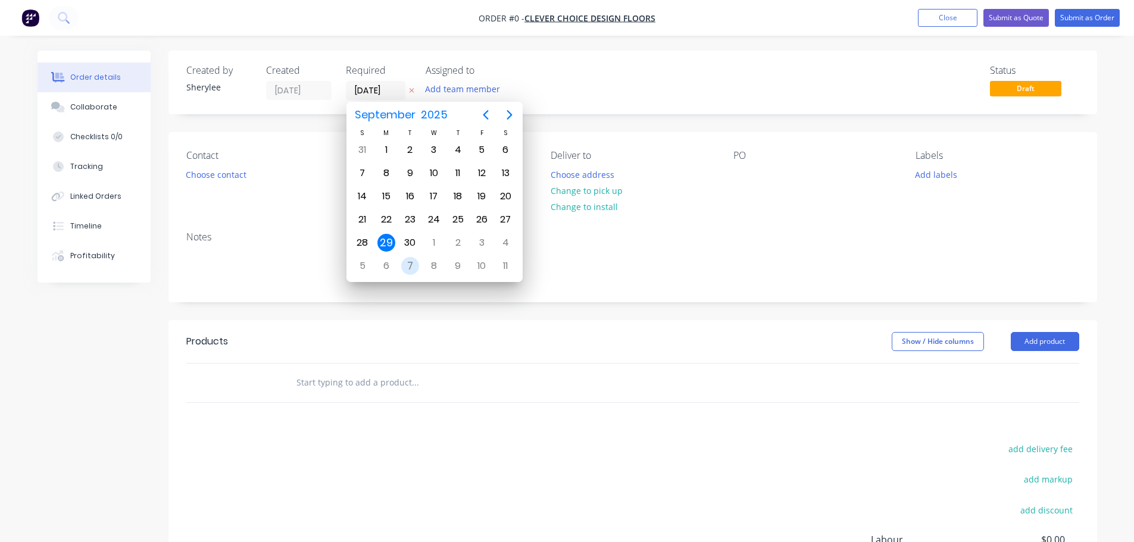
click at [416, 266] on div "7" at bounding box center [410, 266] width 18 height 18
type input "[DATE]"
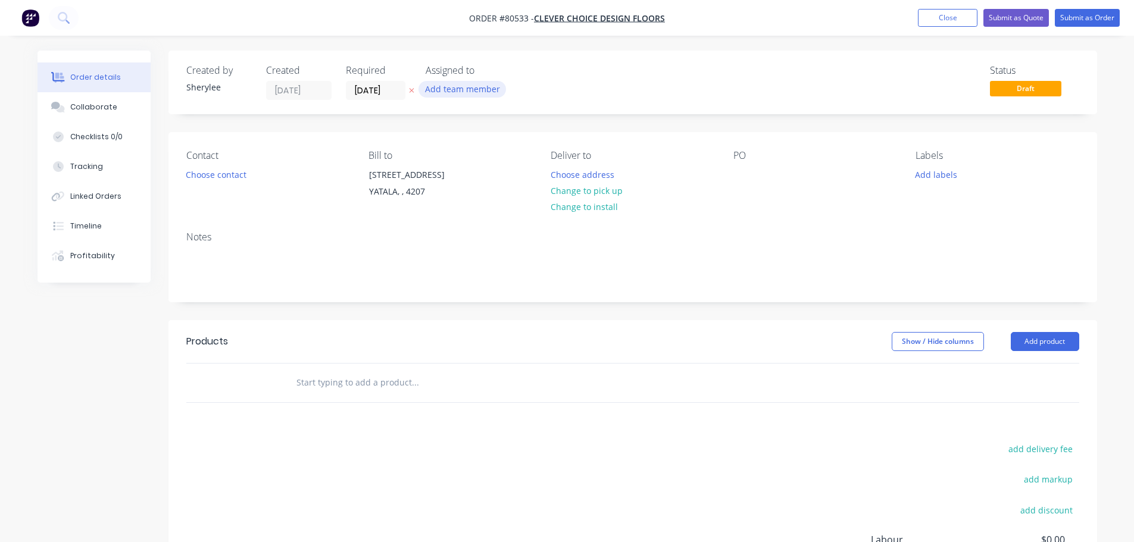
click at [460, 89] on button "Add team member" at bounding box center [463, 89] width 88 height 16
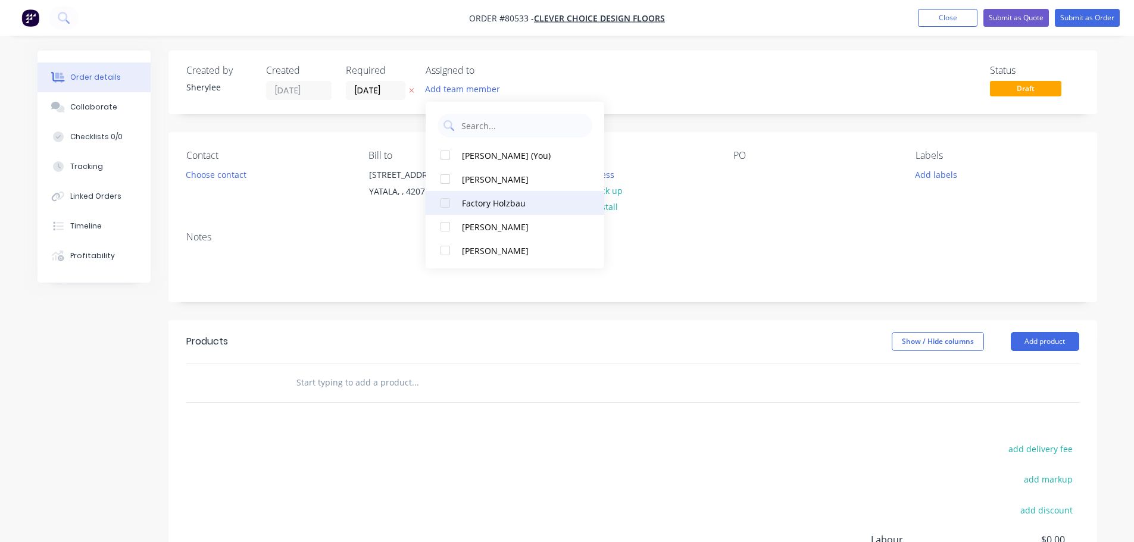
click at [444, 206] on div at bounding box center [446, 203] width 24 height 24
click at [247, 174] on button "Choose contact" at bounding box center [215, 174] width 73 height 16
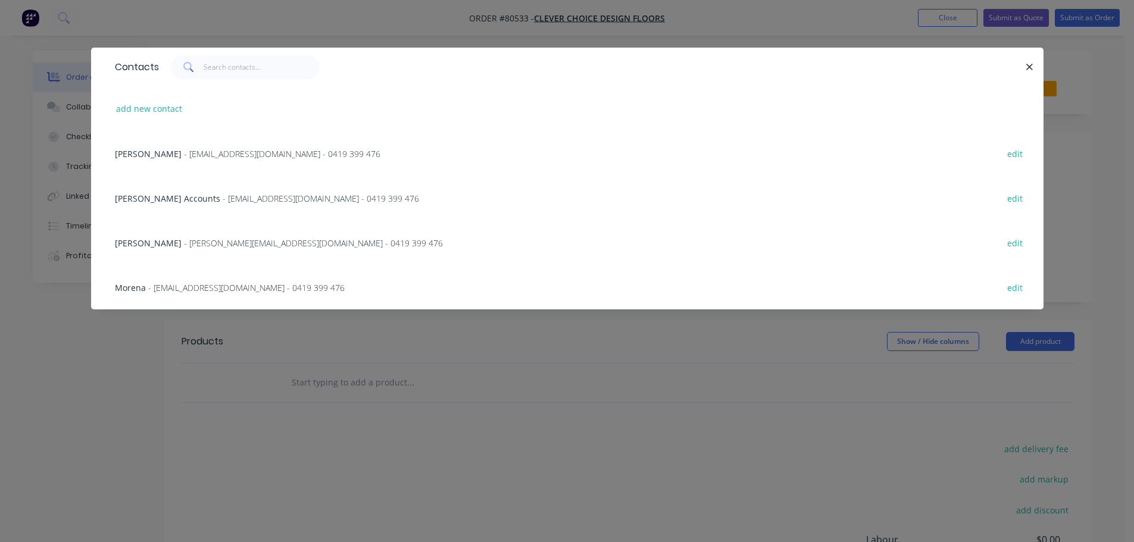
click at [213, 288] on span "- [EMAIL_ADDRESS][DOMAIN_NAME] - 0419 399 476" at bounding box center [246, 287] width 197 height 11
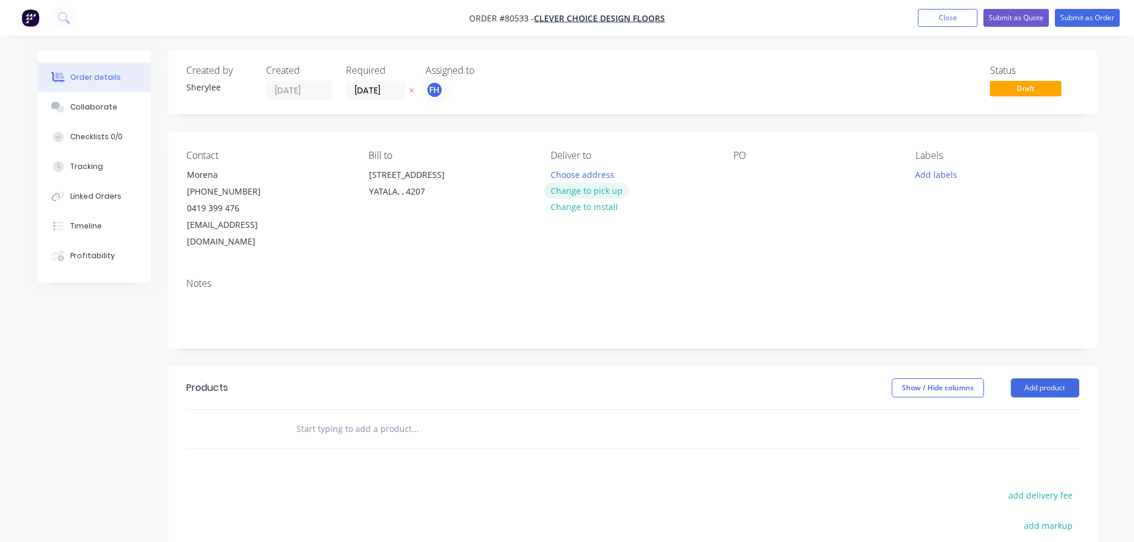
click at [610, 191] on button "Change to pick up" at bounding box center [586, 191] width 85 height 16
click at [571, 176] on div "Pick up Change to delivery Change to install" at bounding box center [632, 200] width 163 height 101
click at [563, 174] on div at bounding box center [560, 174] width 19 height 17
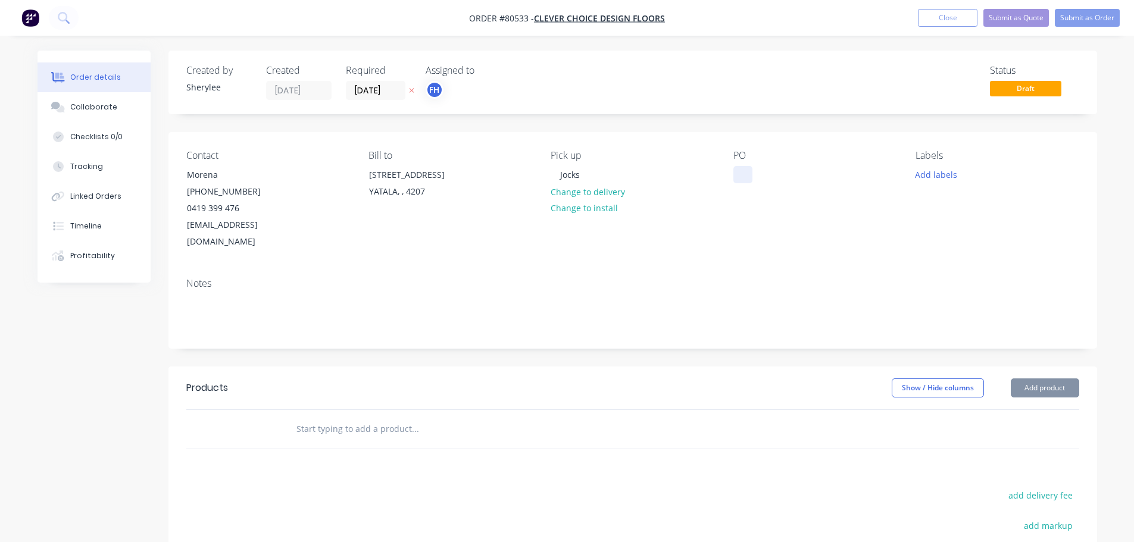
click at [740, 176] on div at bounding box center [743, 174] width 19 height 17
click at [941, 175] on button "Add labels" at bounding box center [936, 174] width 55 height 16
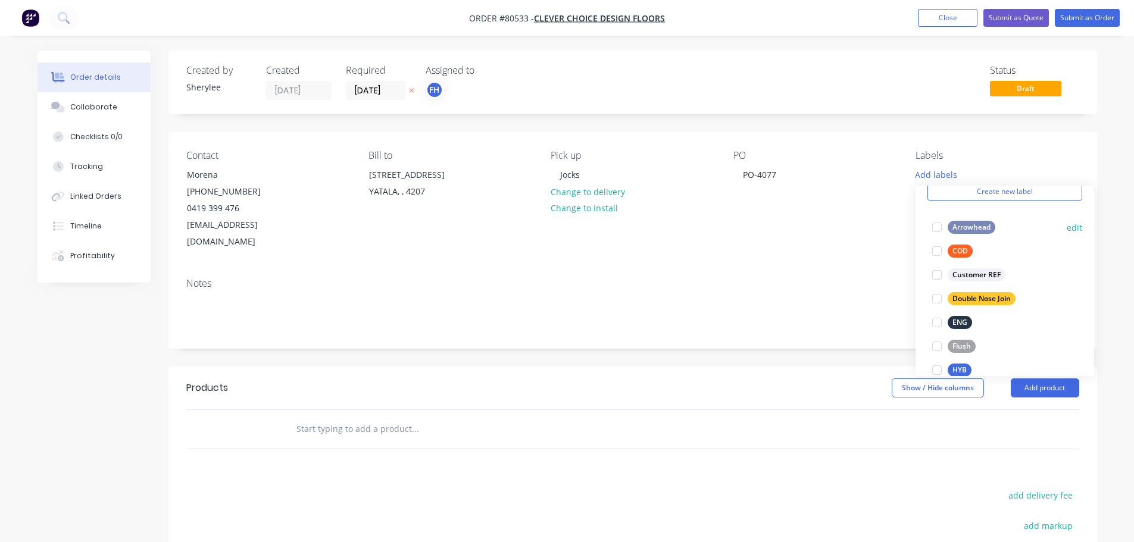
scroll to position [119, 0]
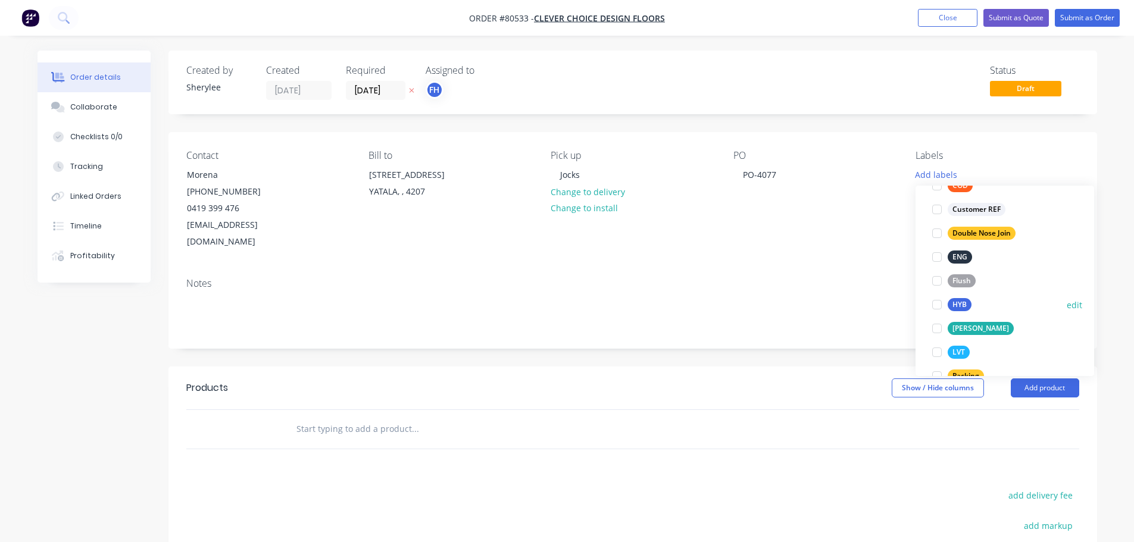
click at [939, 305] on div at bounding box center [937, 305] width 24 height 24
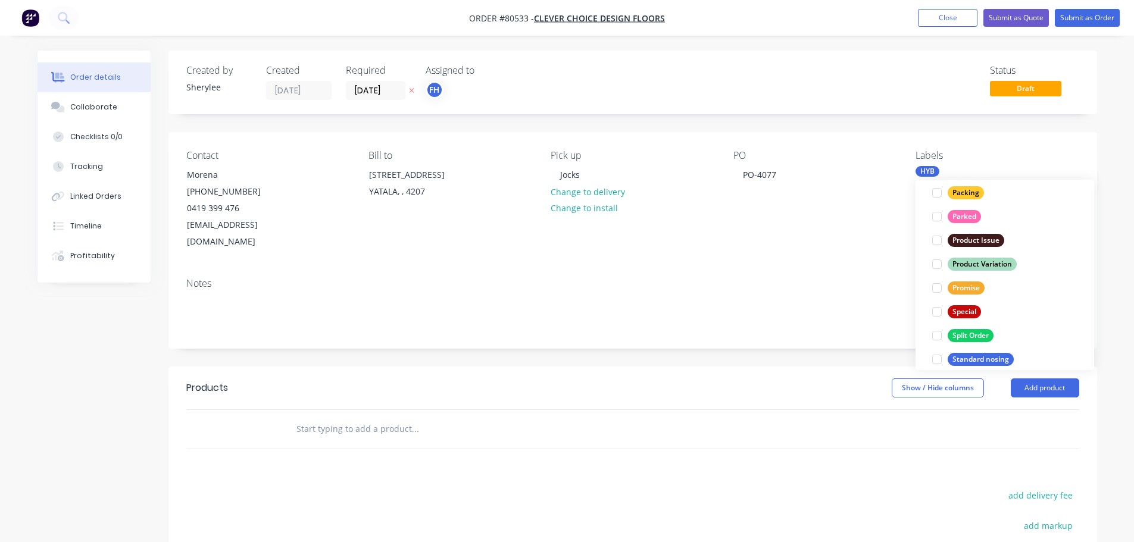
scroll to position [298, 0]
click at [941, 287] on div at bounding box center [937, 287] width 24 height 24
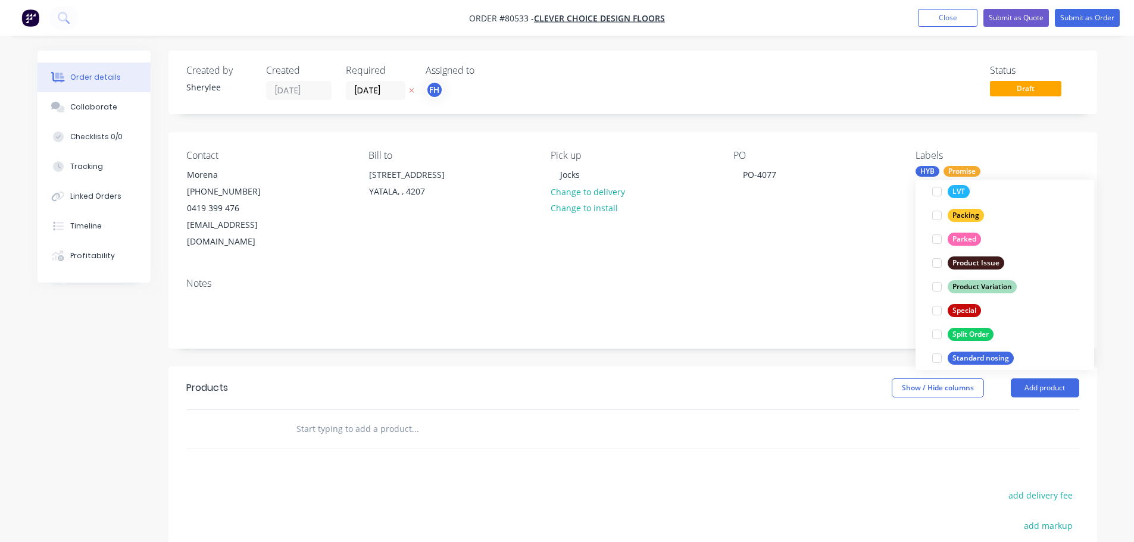
scroll to position [12, 0]
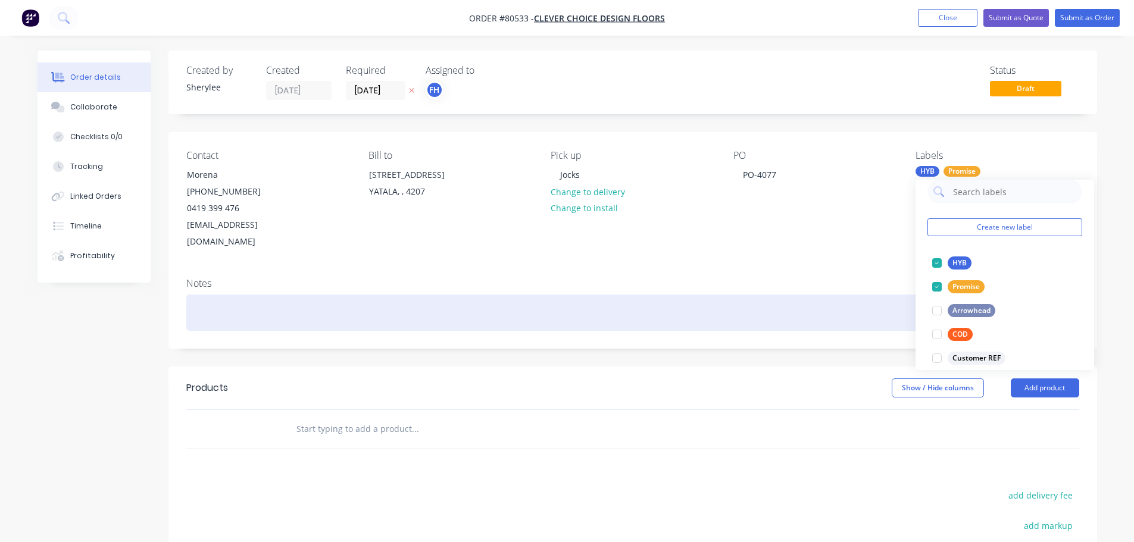
click at [229, 295] on div at bounding box center [632, 313] width 893 height 36
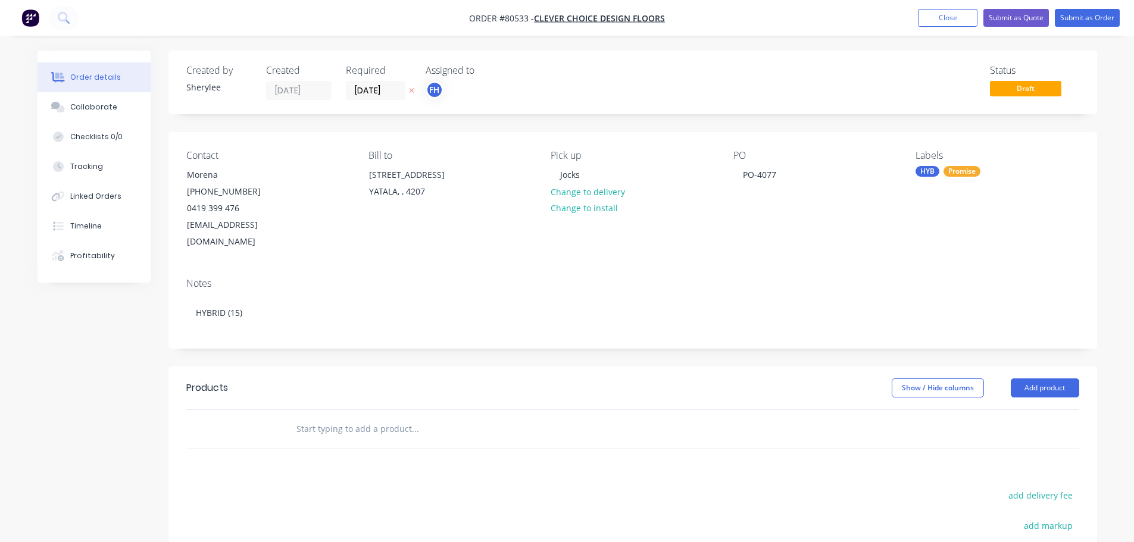
click at [352, 417] on input "text" at bounding box center [415, 429] width 238 height 24
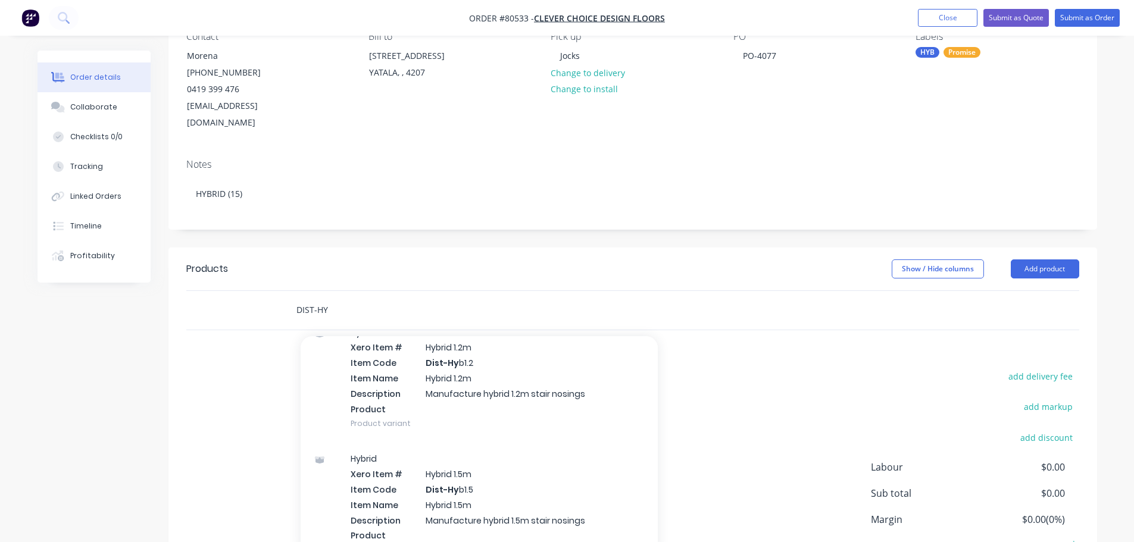
scroll to position [119, 0]
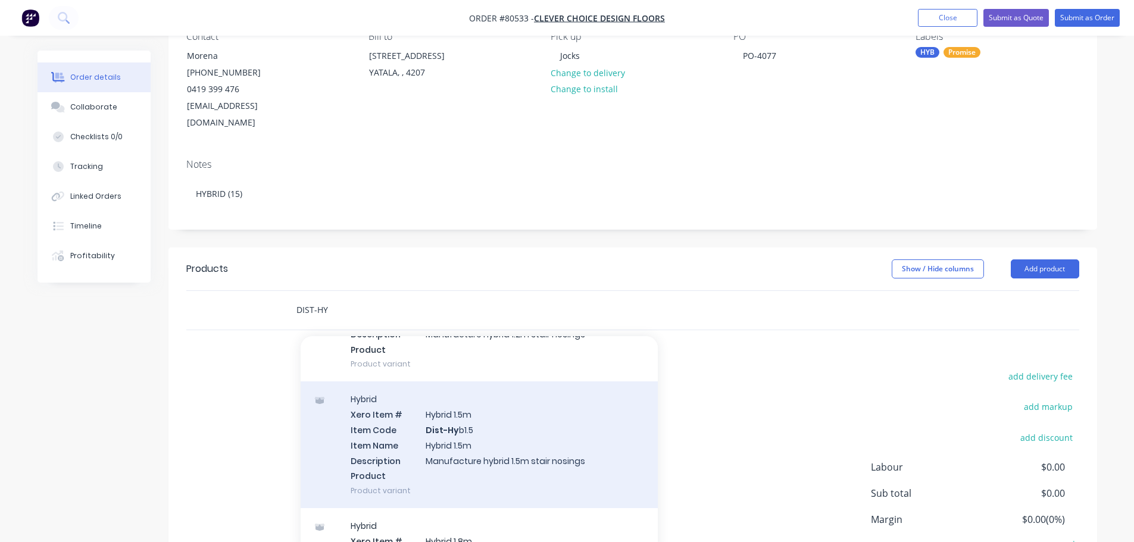
type input "DIST-HY"
click at [496, 407] on div "Hybrid Xero Item # Hybrid 1.5m Item Code Dist-Hy b1.5 Item Name Hybrid 1.5m Des…" at bounding box center [479, 445] width 357 height 127
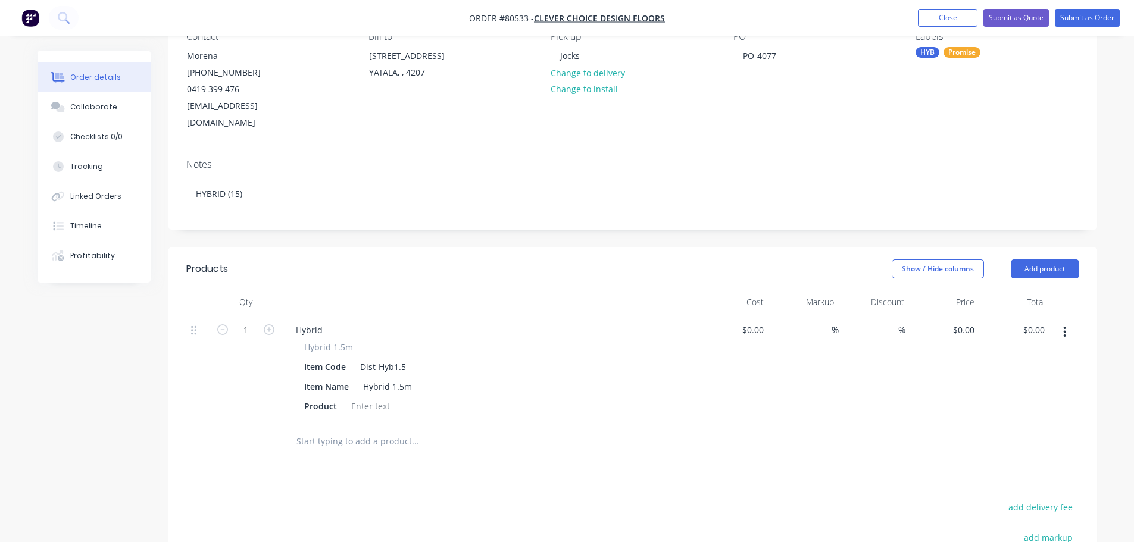
click at [382, 430] on input "text" at bounding box center [415, 442] width 238 height 24
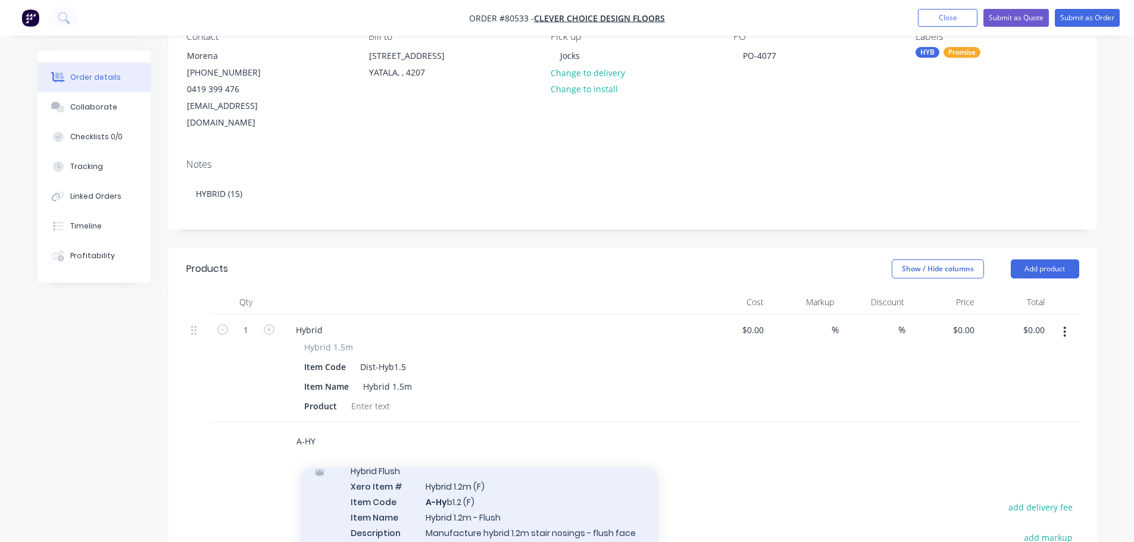
scroll to position [238, 0]
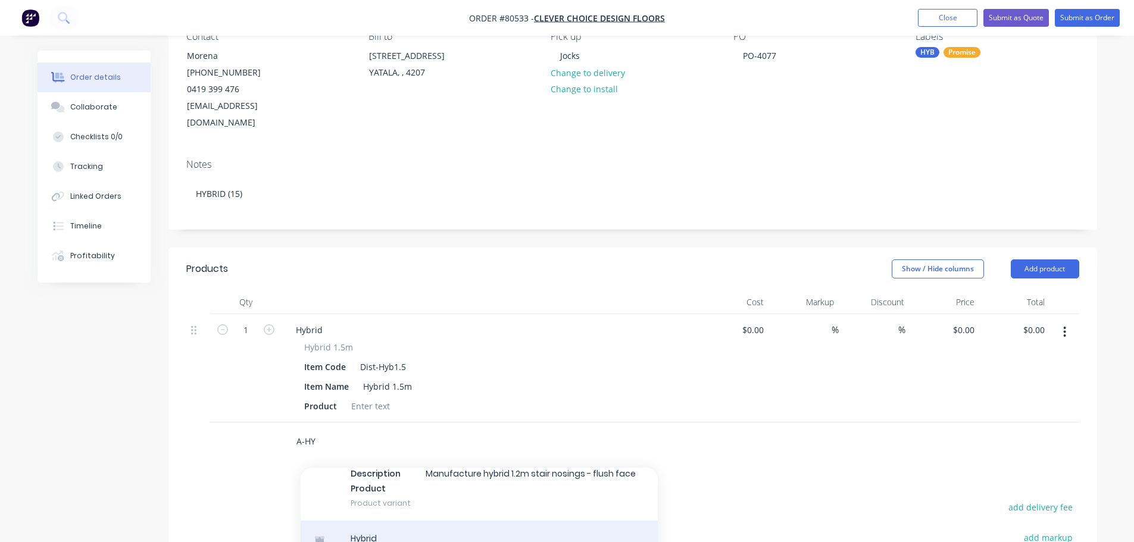
type input "A-HY"
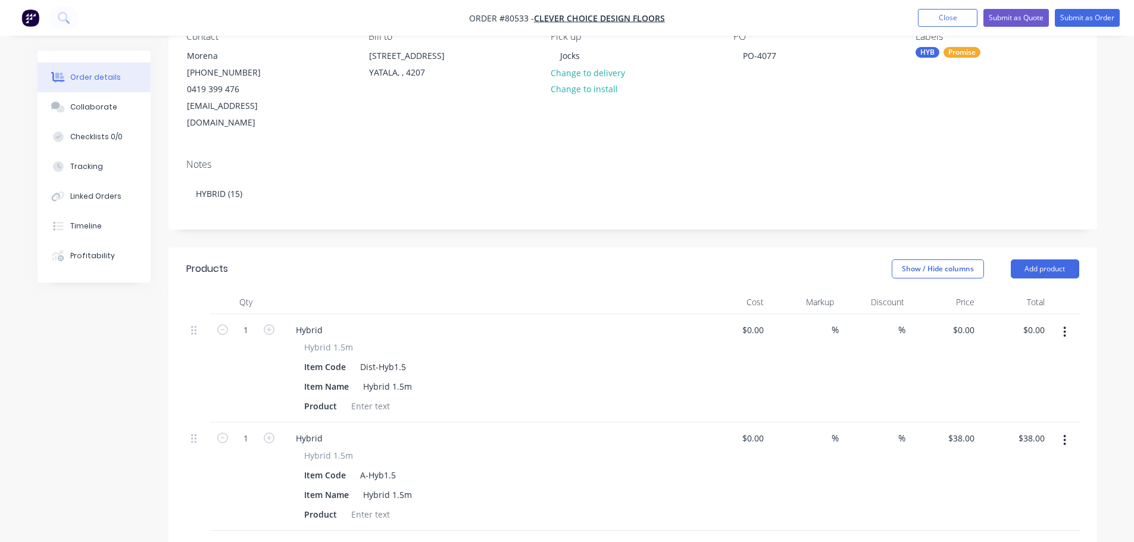
click at [1065, 327] on icon "button" at bounding box center [1065, 332] width 2 height 11
click at [992, 426] on div "Delete" at bounding box center [1023, 434] width 92 height 17
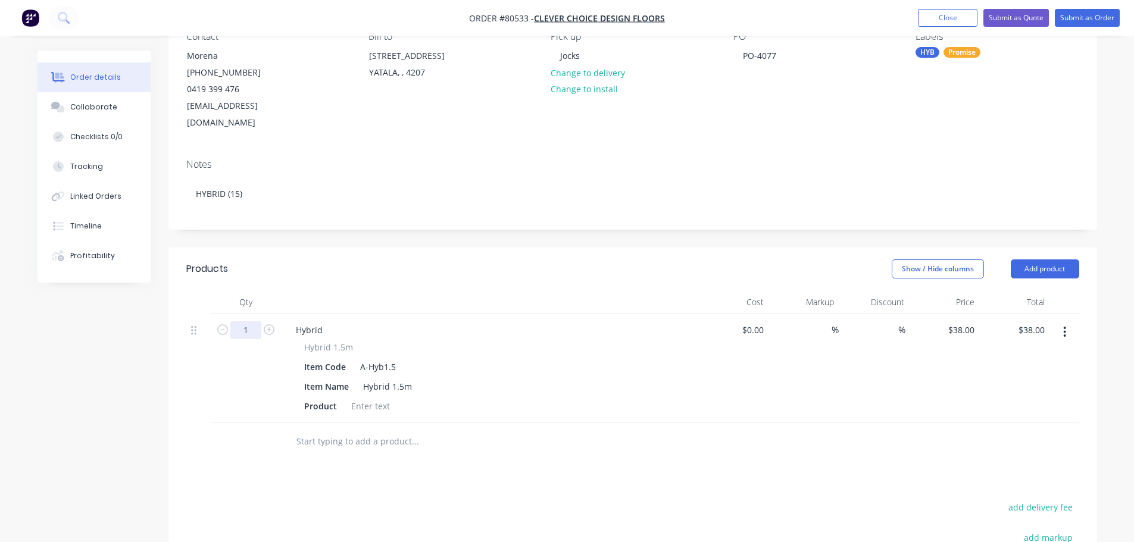
click at [247, 322] on input "1" at bounding box center [245, 331] width 31 height 18
type input "15"
type input "$570.00"
click at [366, 398] on div at bounding box center [371, 406] width 48 height 17
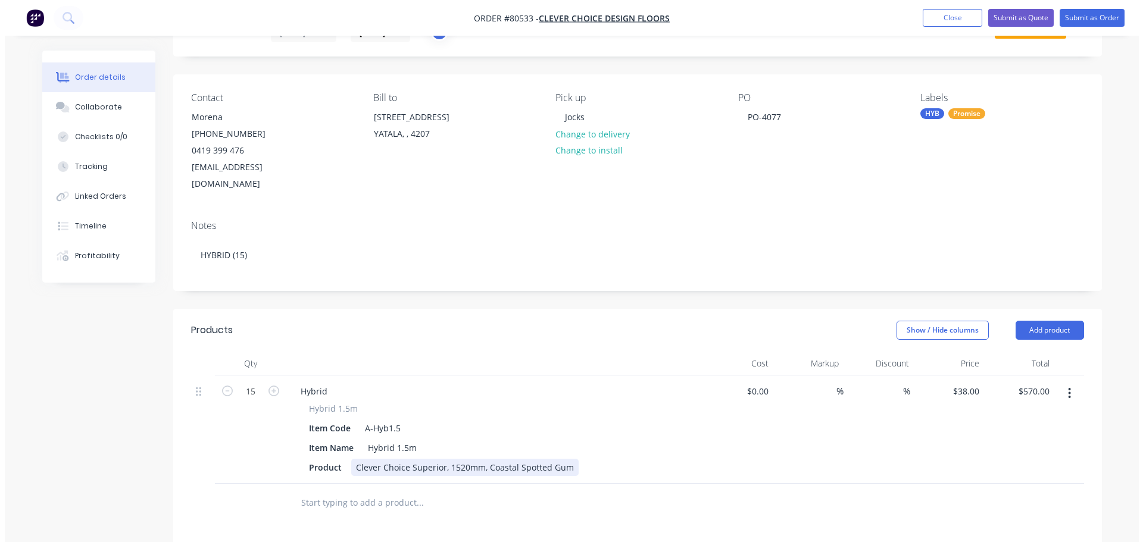
scroll to position [0, 0]
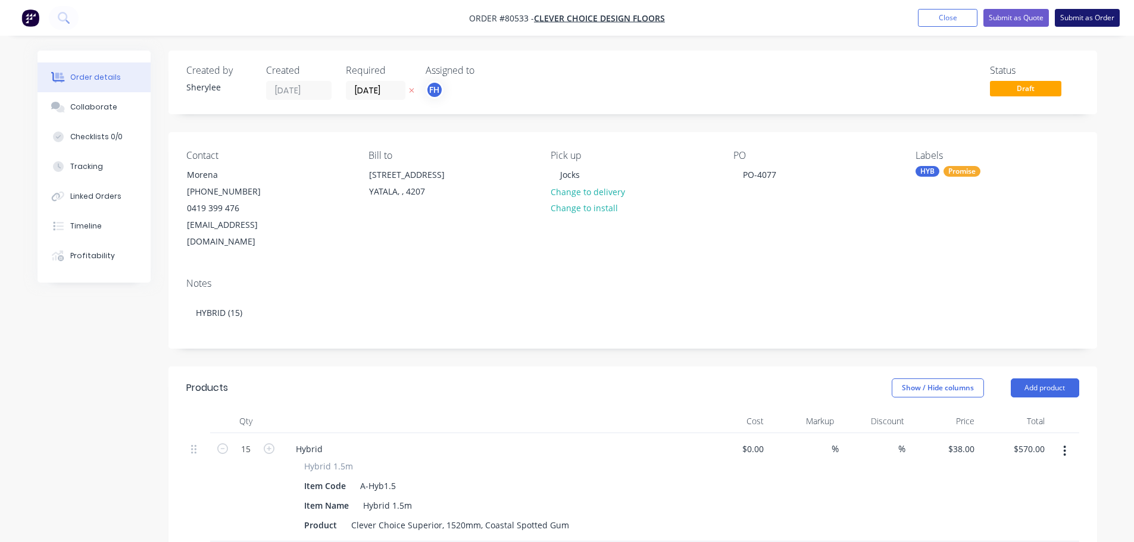
click at [1094, 21] on button "Submit as Order" at bounding box center [1087, 18] width 65 height 18
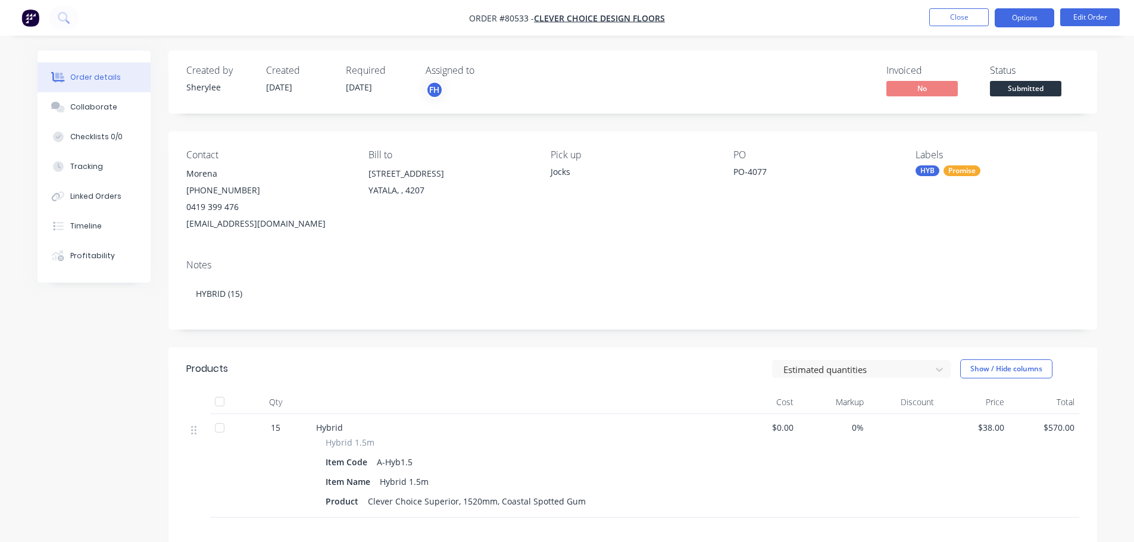
click at [997, 24] on button "Options" at bounding box center [1025, 17] width 60 height 19
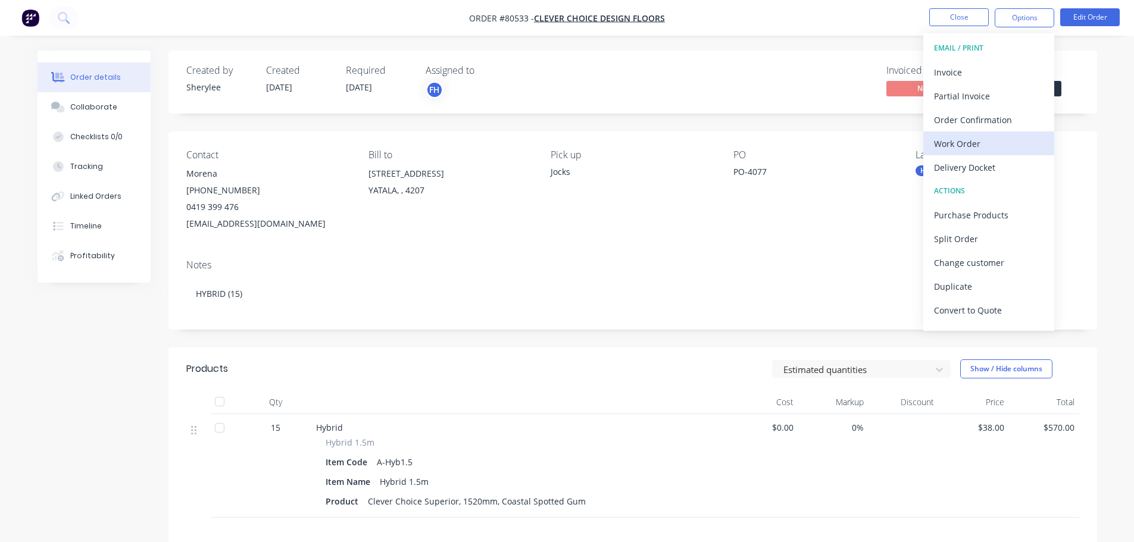
click at [961, 148] on div "Work Order" at bounding box center [989, 143] width 110 height 17
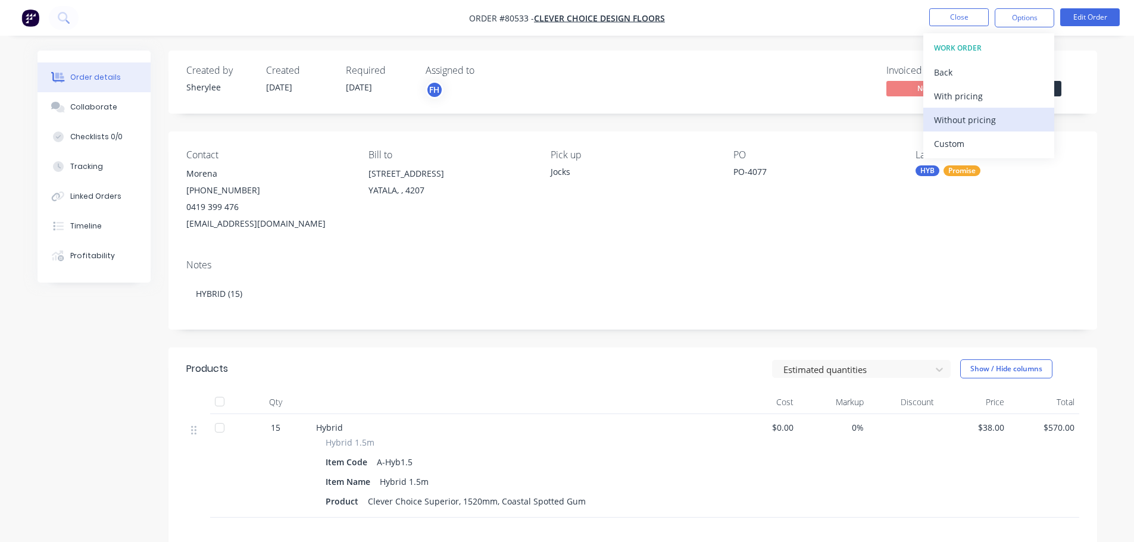
click at [982, 112] on div "Without pricing" at bounding box center [989, 119] width 110 height 17
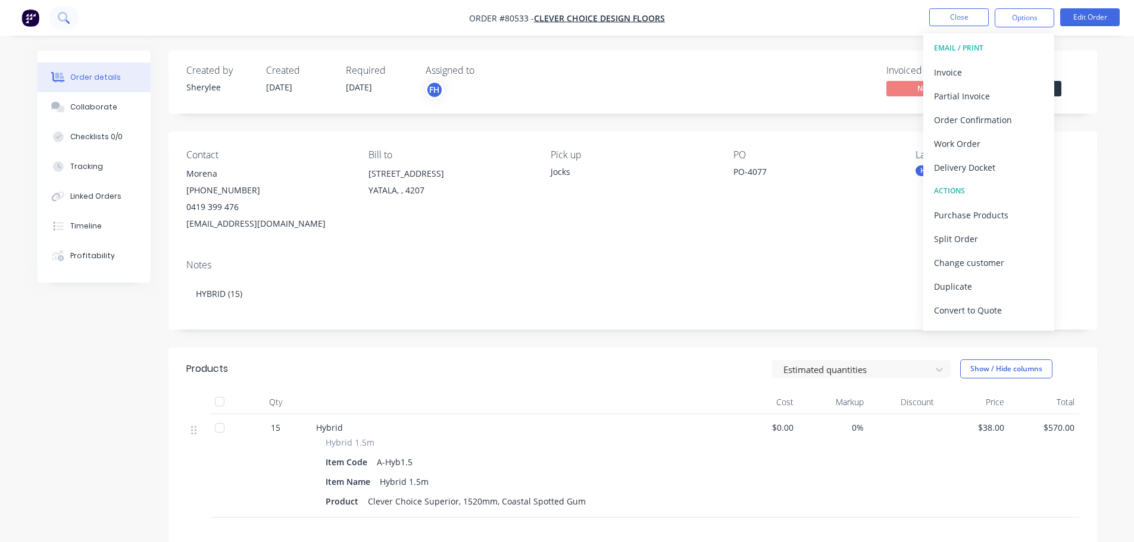
click at [63, 10] on button at bounding box center [64, 18] width 30 height 24
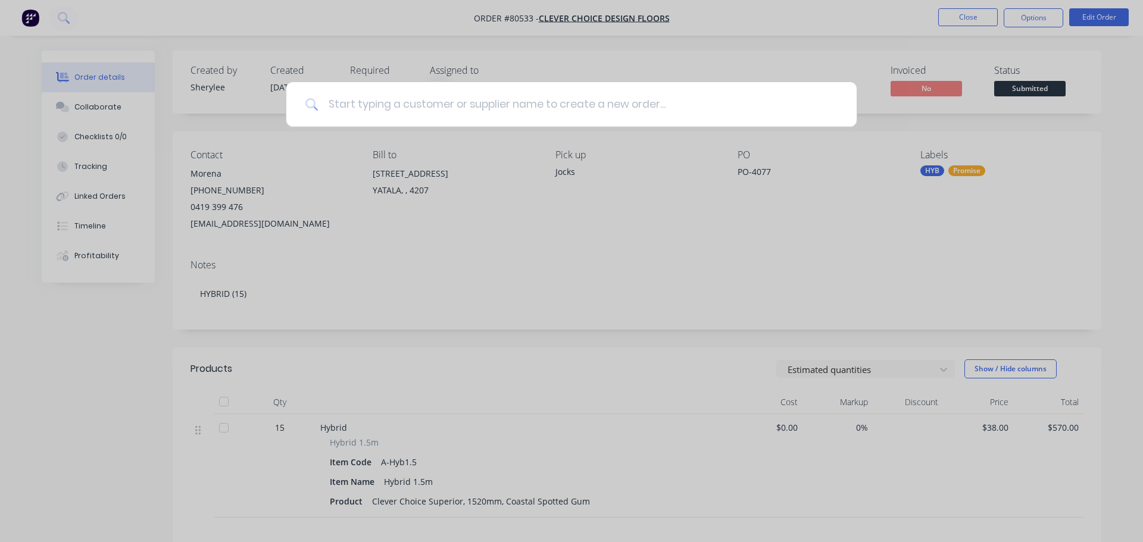
click at [453, 111] on input at bounding box center [578, 104] width 519 height 45
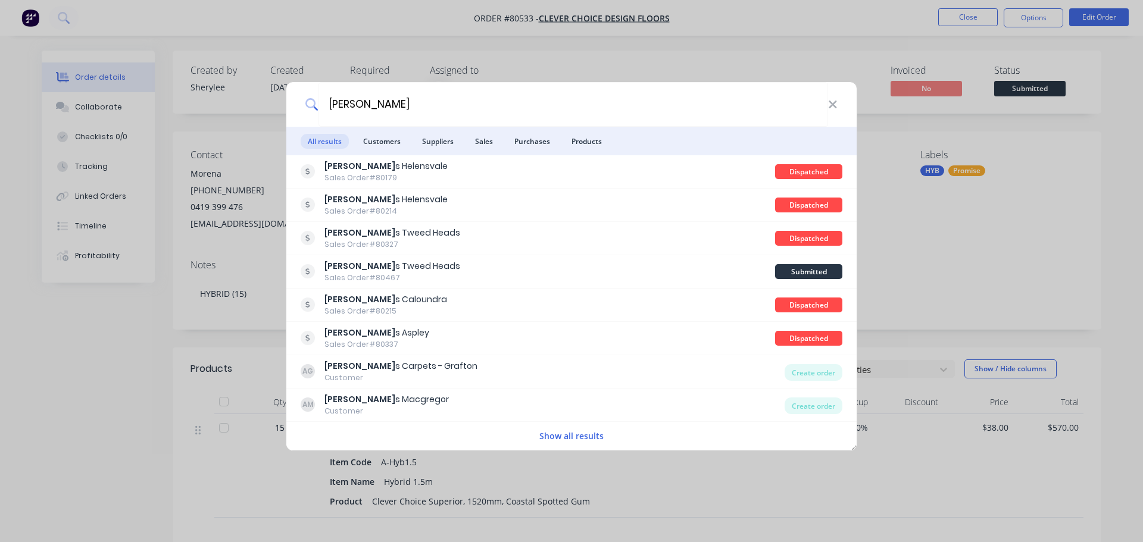
type input "[PERSON_NAME]"
click at [363, 151] on li "Customers" at bounding box center [382, 141] width 52 height 29
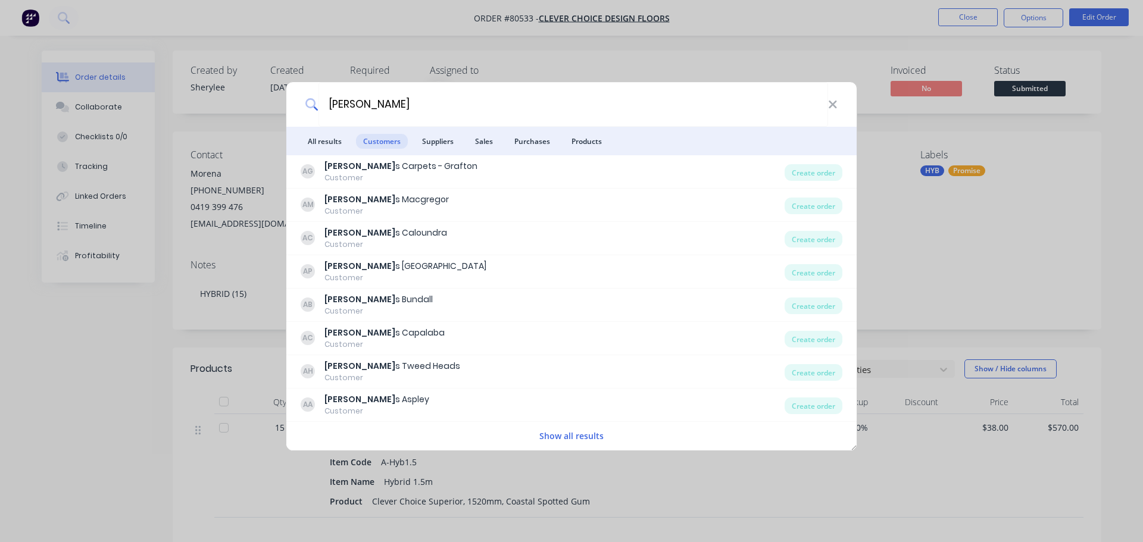
click at [593, 436] on button "Show all results" at bounding box center [571, 436] width 71 height 14
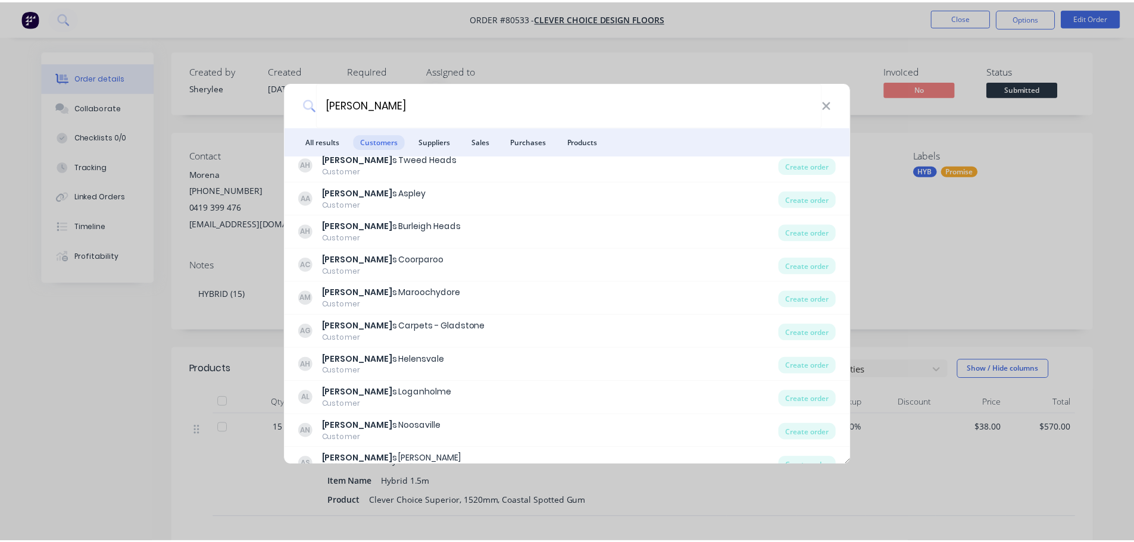
scroll to position [224, 0]
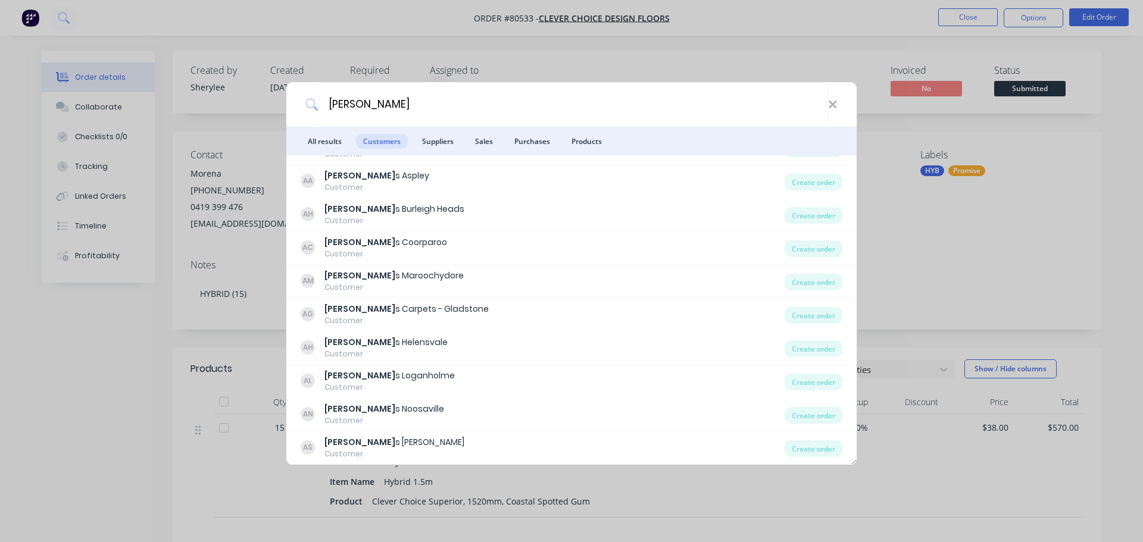
click at [419, 335] on div "[PERSON_NAME] s [PERSON_NAME] Customer Create order" at bounding box center [571, 348] width 570 height 33
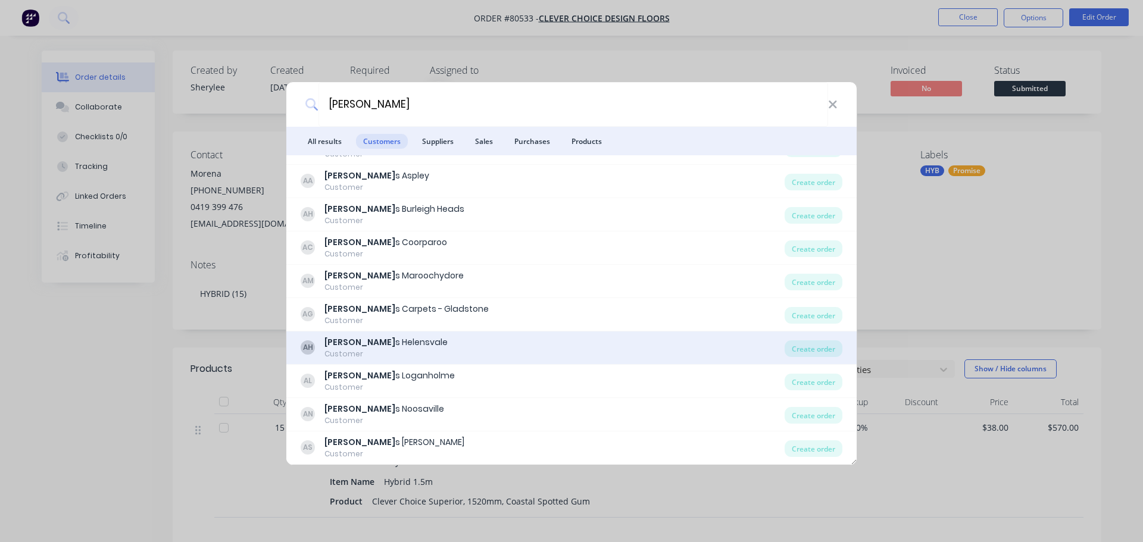
click at [405, 340] on div "[PERSON_NAME] s Helensvale" at bounding box center [386, 342] width 123 height 13
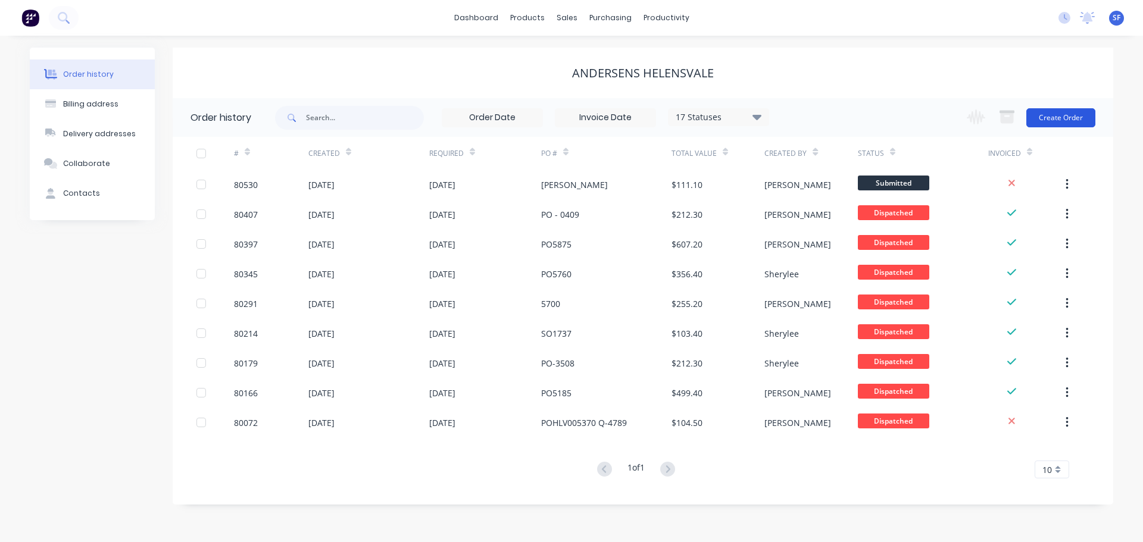
click at [1049, 114] on button "Create Order" at bounding box center [1061, 117] width 69 height 19
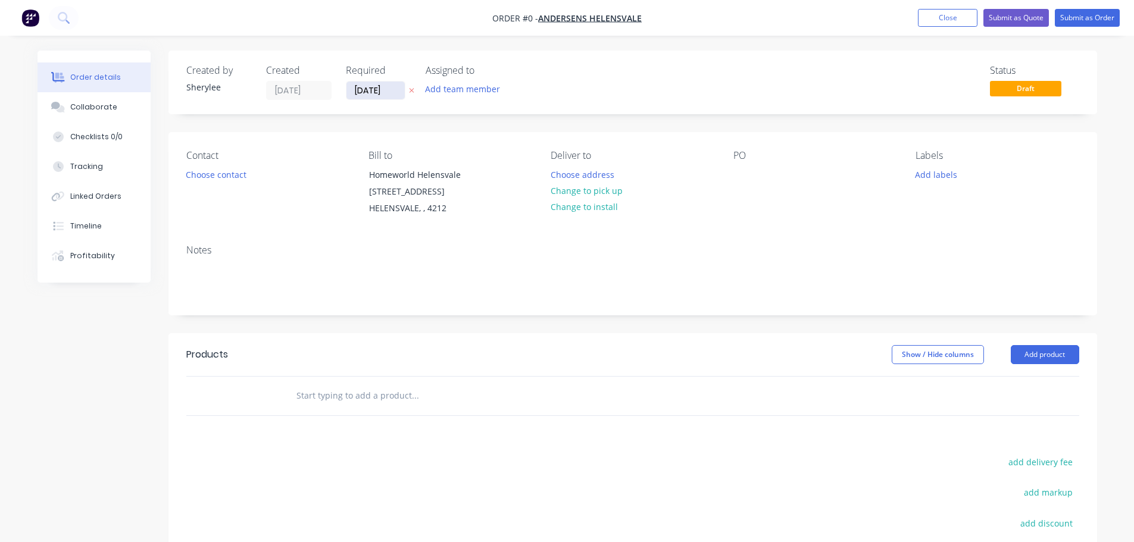
click at [383, 90] on input "[DATE]" at bounding box center [376, 91] width 58 height 18
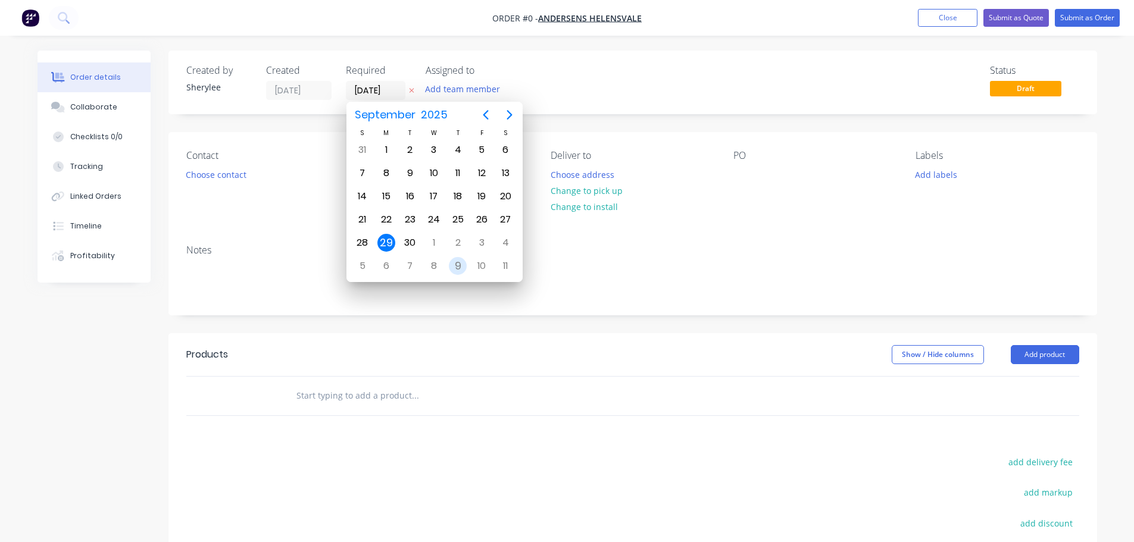
click at [456, 270] on div "9" at bounding box center [458, 266] width 18 height 18
type input "[DATE]"
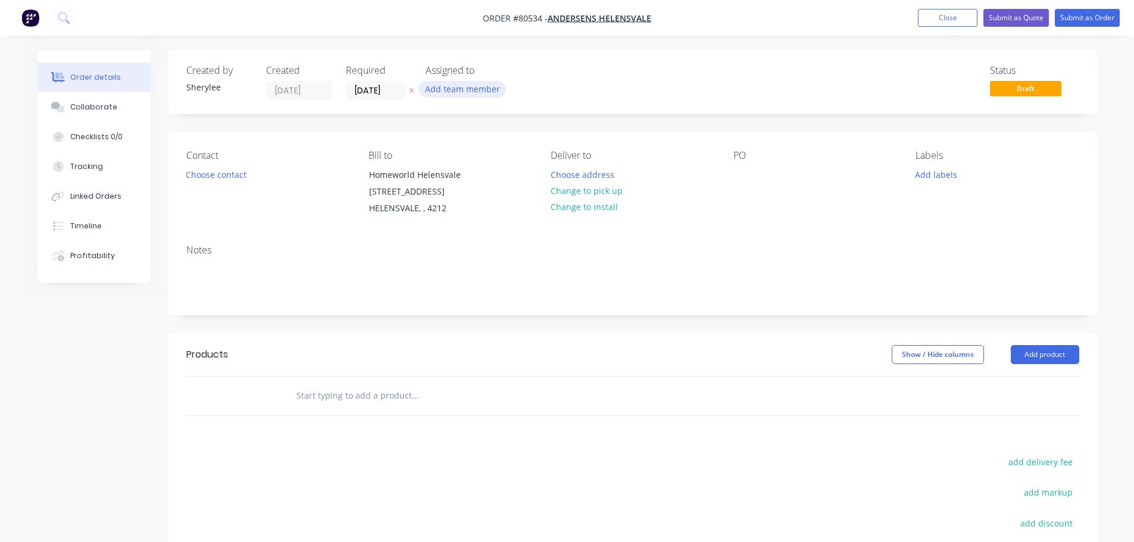
click at [451, 90] on button "Add team member" at bounding box center [463, 89] width 88 height 16
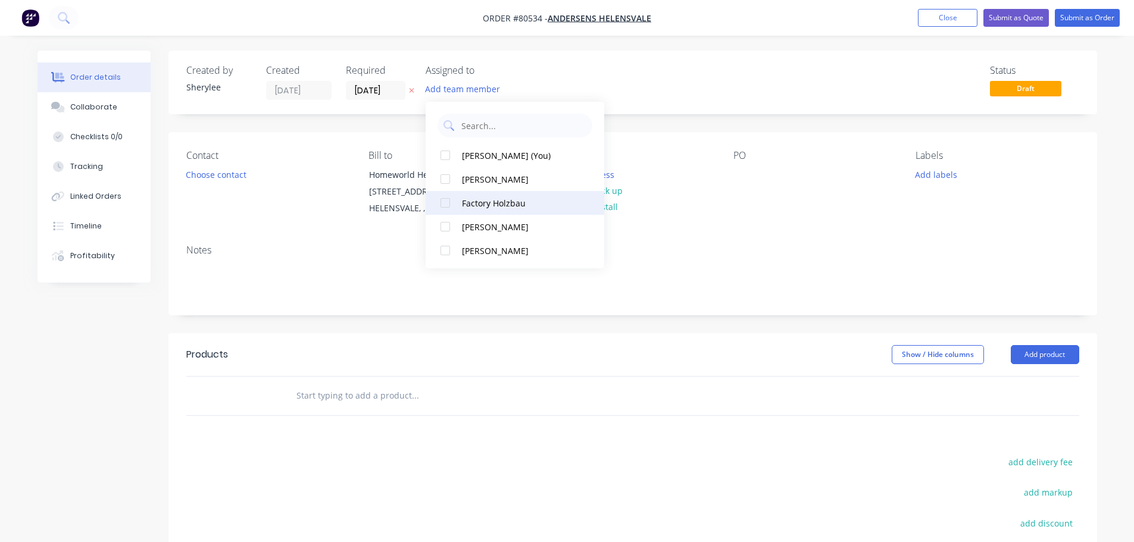
click at [448, 206] on div at bounding box center [446, 203] width 24 height 24
click at [208, 176] on button "Choose contact" at bounding box center [215, 174] width 73 height 16
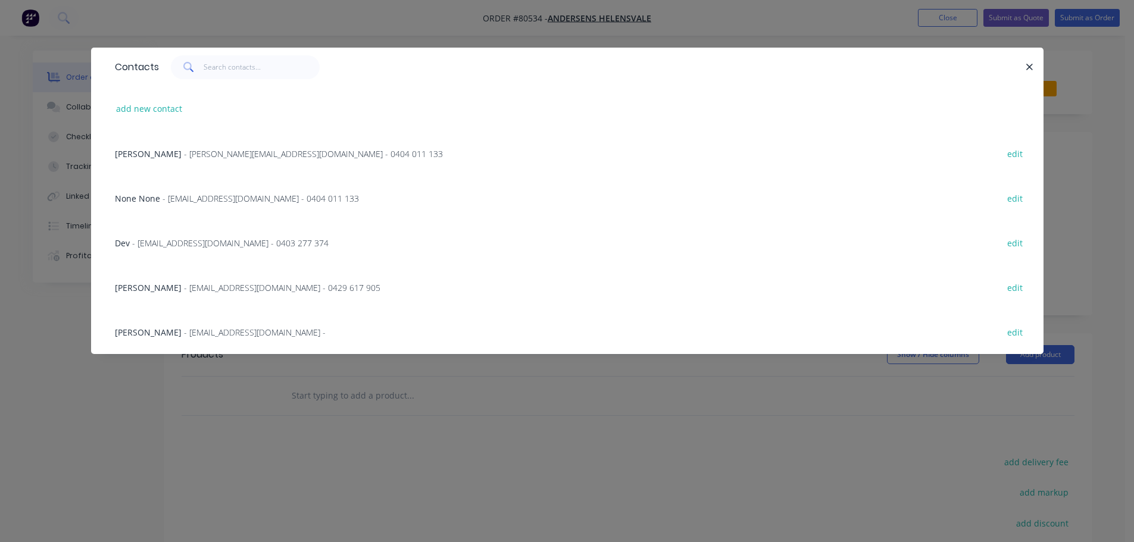
click at [205, 288] on span "- [EMAIL_ADDRESS][DOMAIN_NAME] - 0429 617 905" at bounding box center [282, 287] width 197 height 11
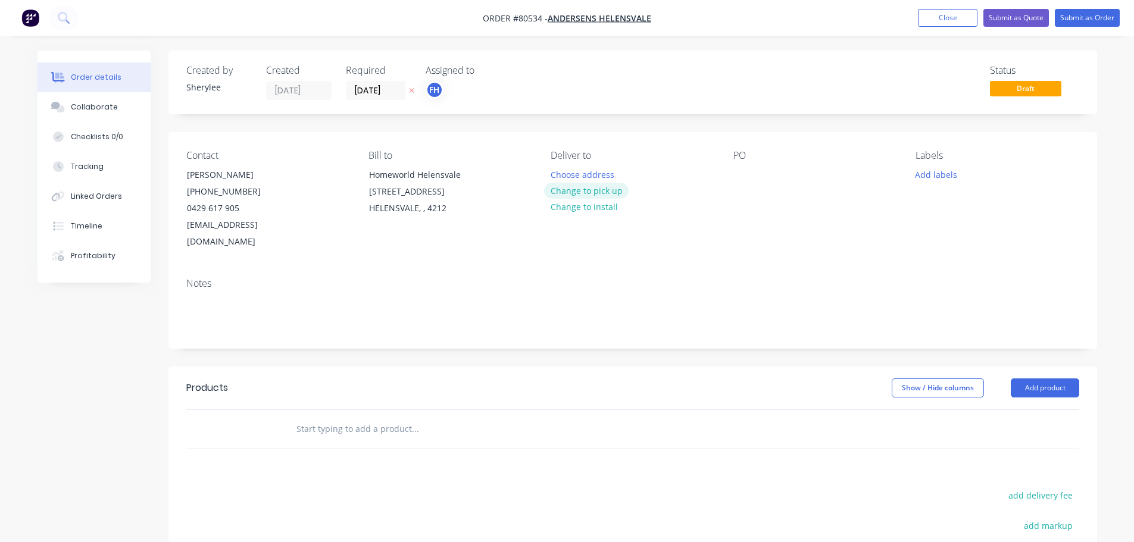
click at [572, 192] on button "Change to pick up" at bounding box center [586, 191] width 85 height 16
click at [743, 179] on div at bounding box center [743, 174] width 19 height 17
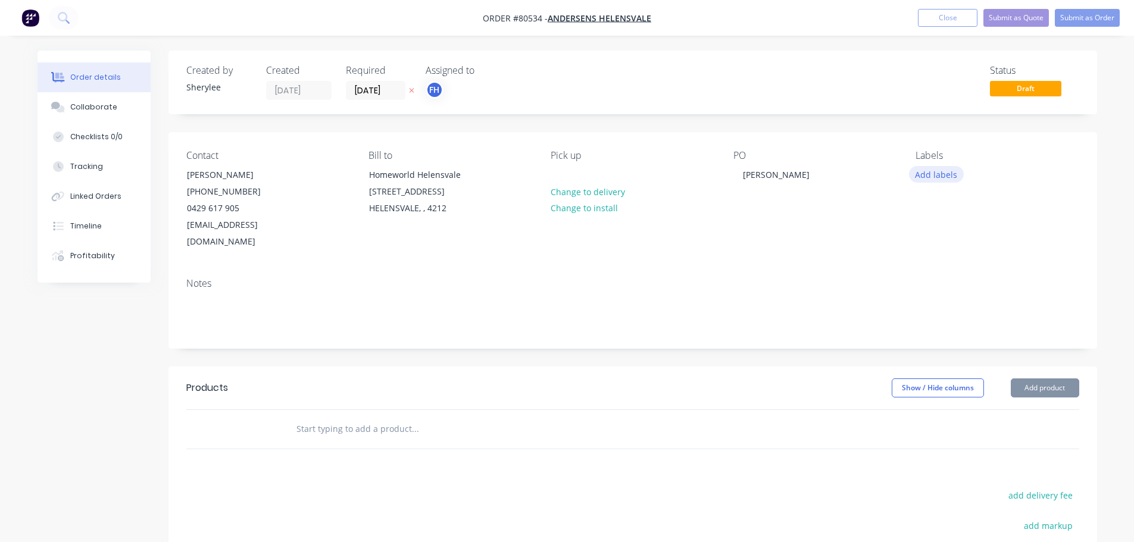
click at [924, 173] on button "Add labels" at bounding box center [936, 174] width 55 height 16
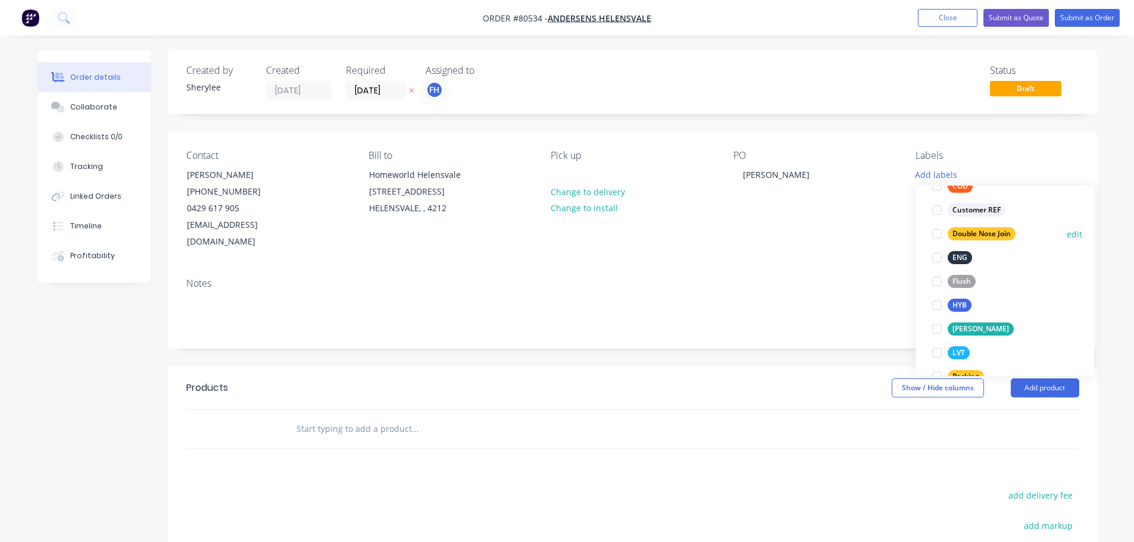
scroll to position [119, 0]
click at [937, 352] on div at bounding box center [937, 353] width 24 height 24
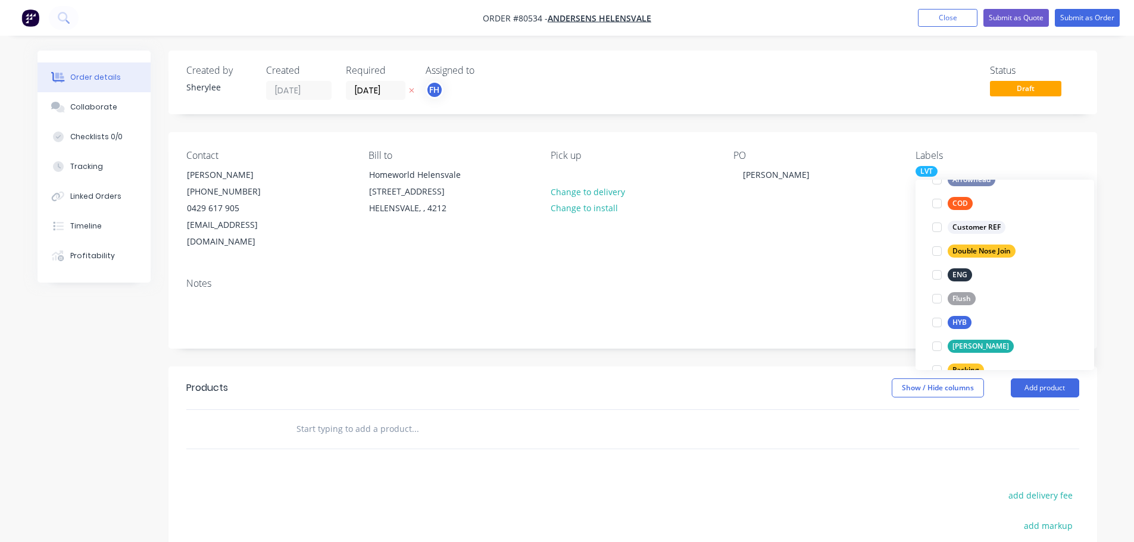
scroll to position [0, 0]
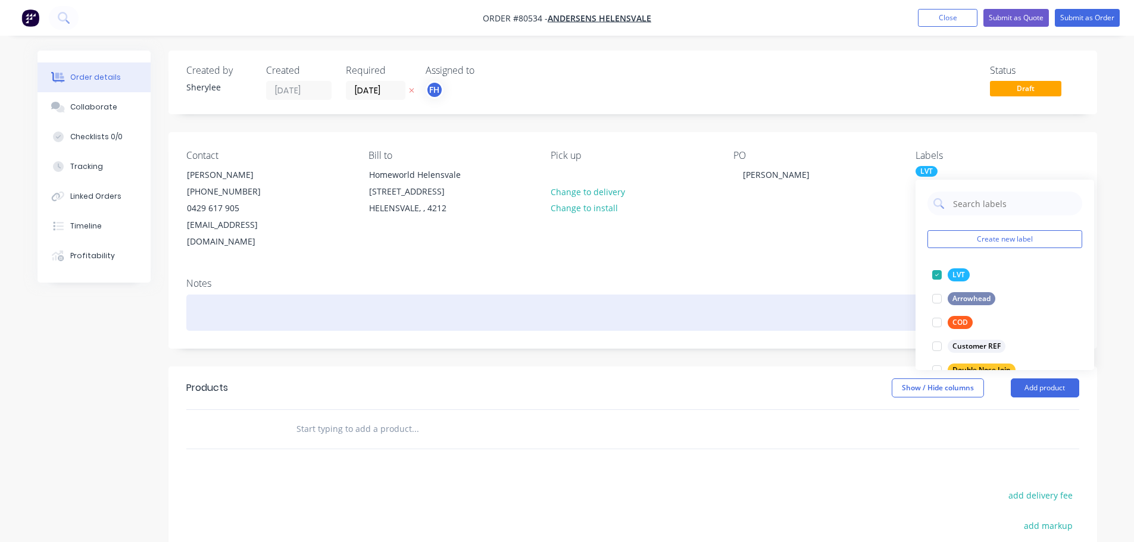
click at [326, 300] on div at bounding box center [632, 313] width 893 height 36
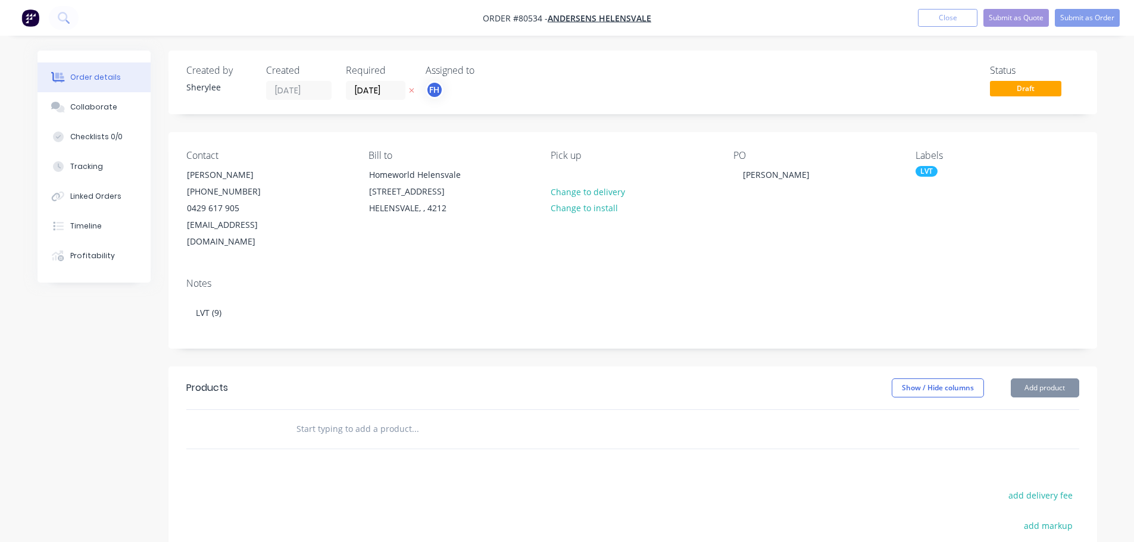
click at [357, 417] on input "text" at bounding box center [415, 429] width 238 height 24
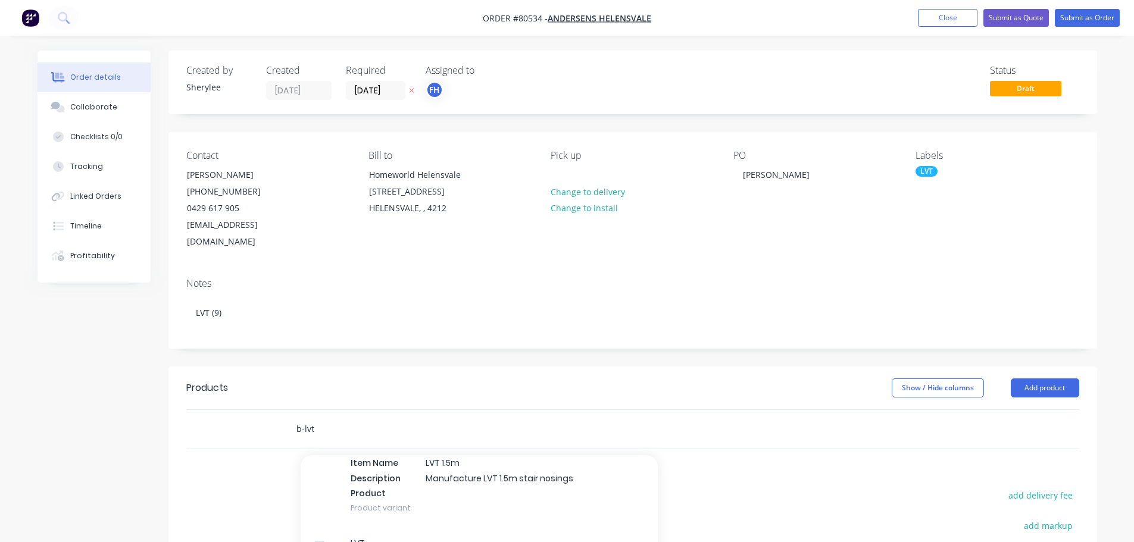
scroll to position [238, 0]
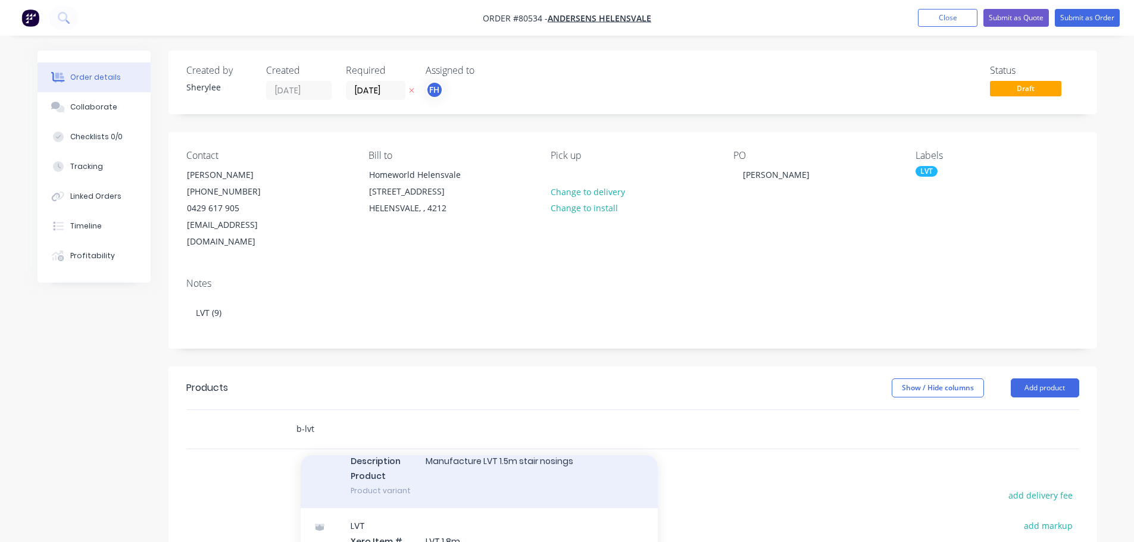
type input "b-lvt"
click at [474, 445] on div "LVT Xero Item # LVT 1.5m Item Code B-LVT 1.5 Item Name LVT 1.5m Description Man…" at bounding box center [479, 445] width 357 height 127
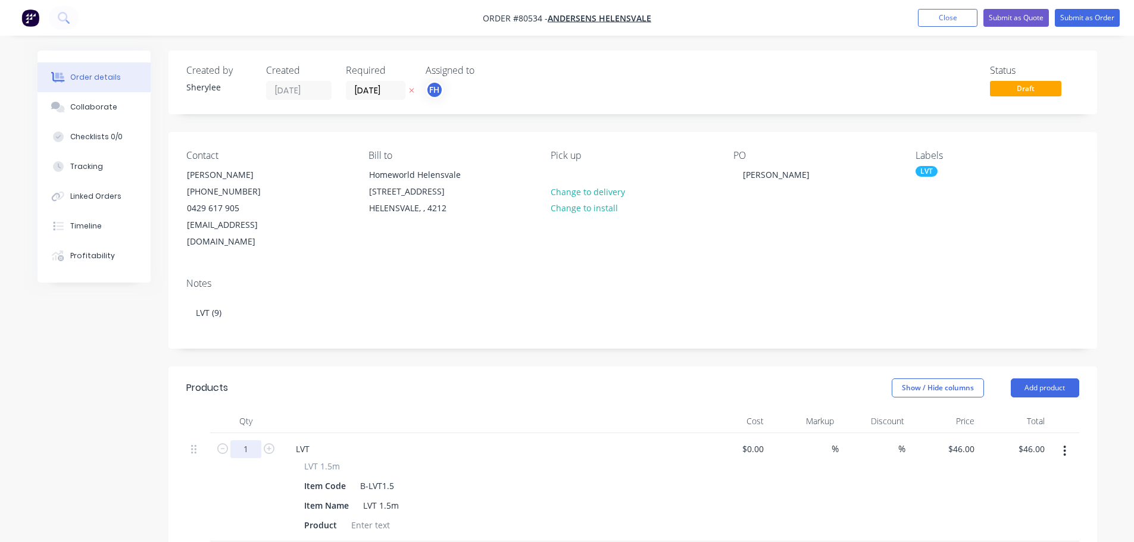
click at [247, 441] on input "1" at bounding box center [245, 450] width 31 height 18
type input "9"
type input "$414.00"
click at [376, 517] on div at bounding box center [371, 525] width 48 height 17
click at [369, 517] on div at bounding box center [371, 525] width 48 height 17
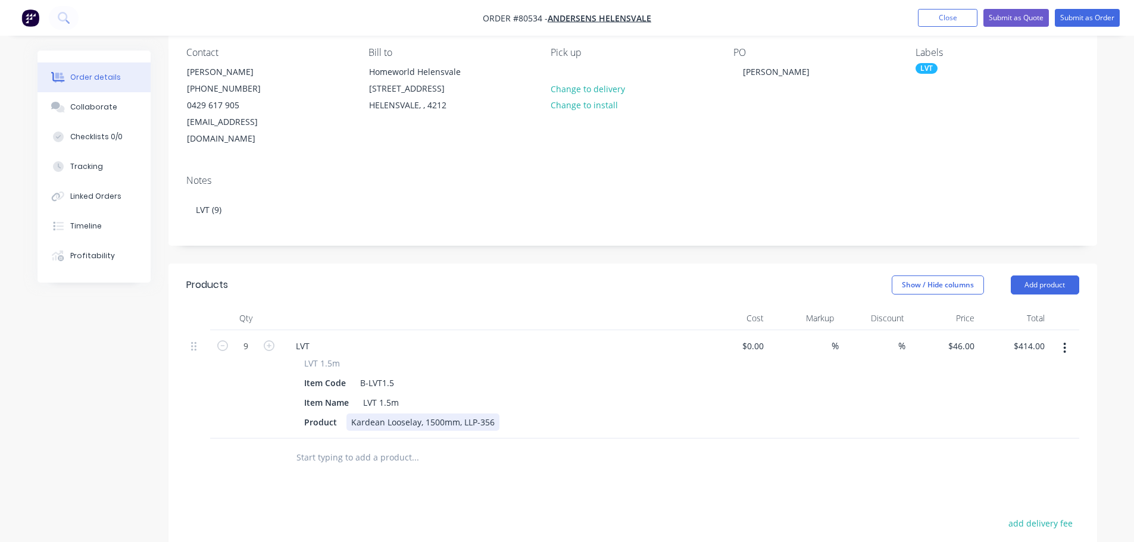
scroll to position [119, 0]
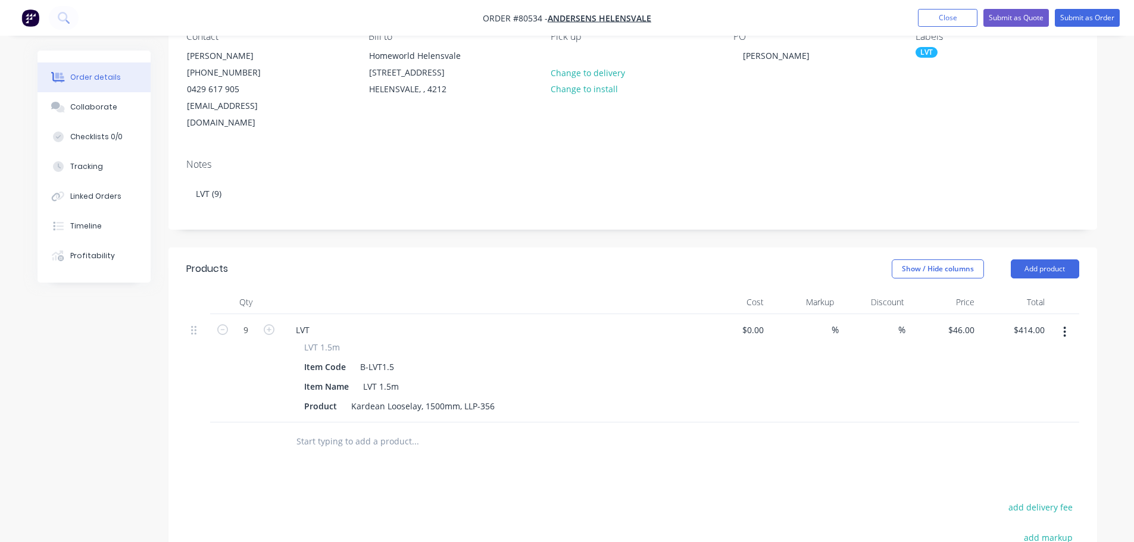
click at [337, 430] on input "text" at bounding box center [415, 442] width 238 height 24
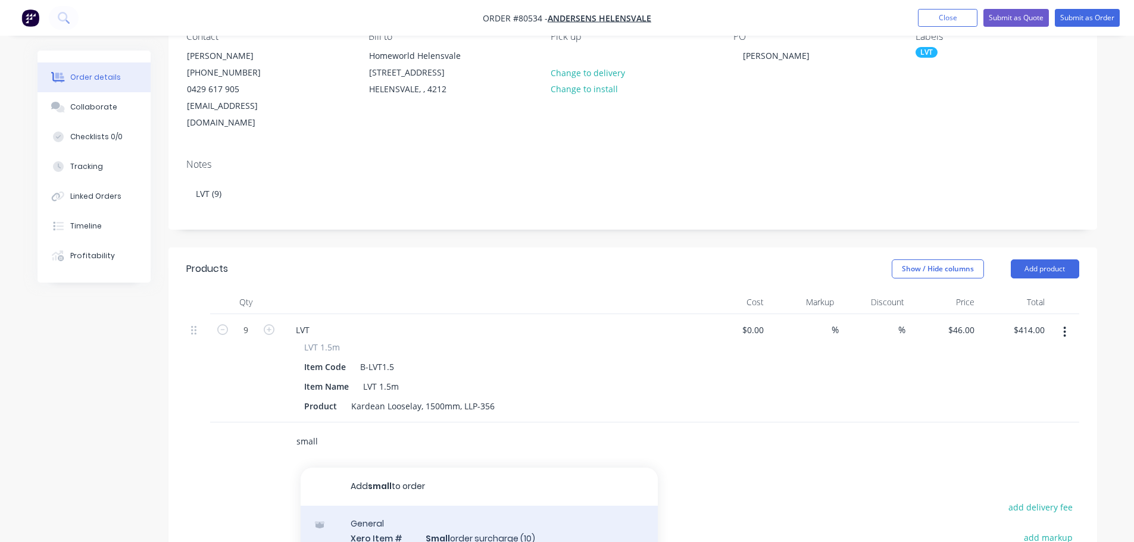
type input "small"
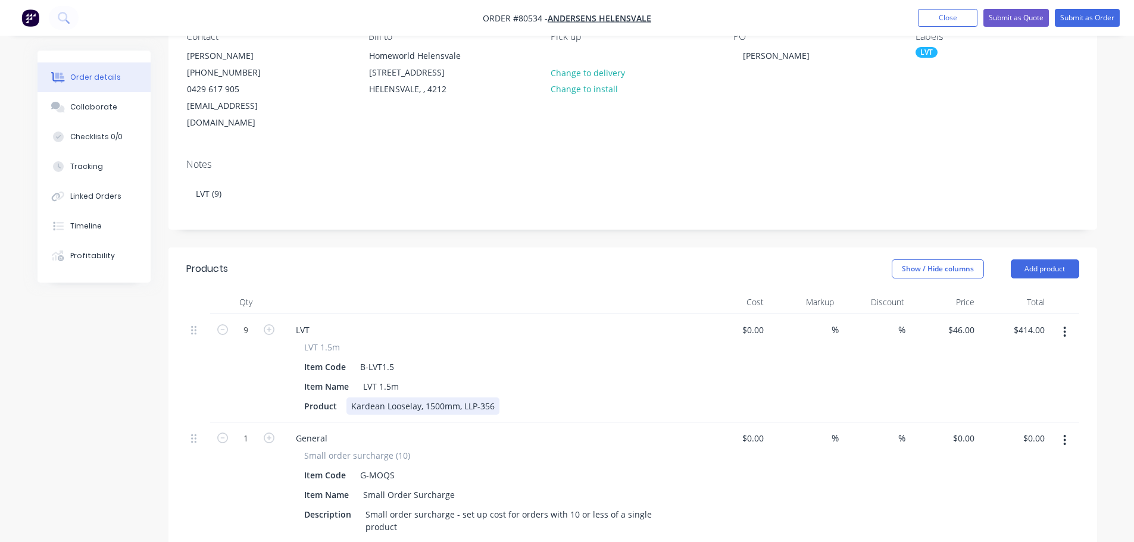
drag, startPoint x: 366, startPoint y: 388, endPoint x: 389, endPoint y: 381, distance: 24.9
click at [366, 398] on div "Kardean Looselay, 1500mm, LLP-356" at bounding box center [423, 406] width 153 height 17
click at [958, 423] on div "0 0" at bounding box center [944, 493] width 70 height 141
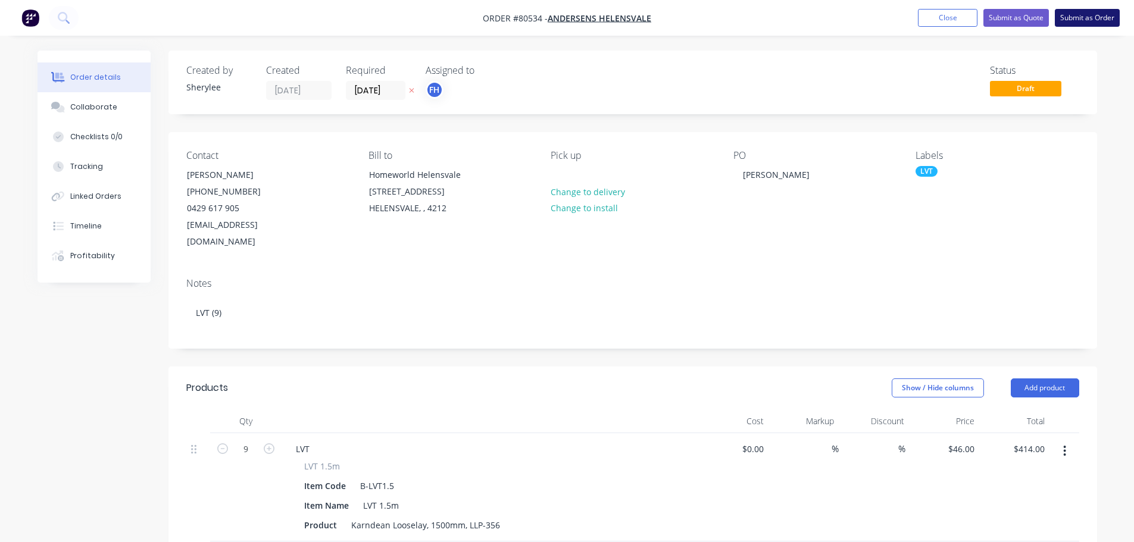
type input "$48.00"
click at [1084, 21] on button "Submit as Order" at bounding box center [1087, 18] width 65 height 18
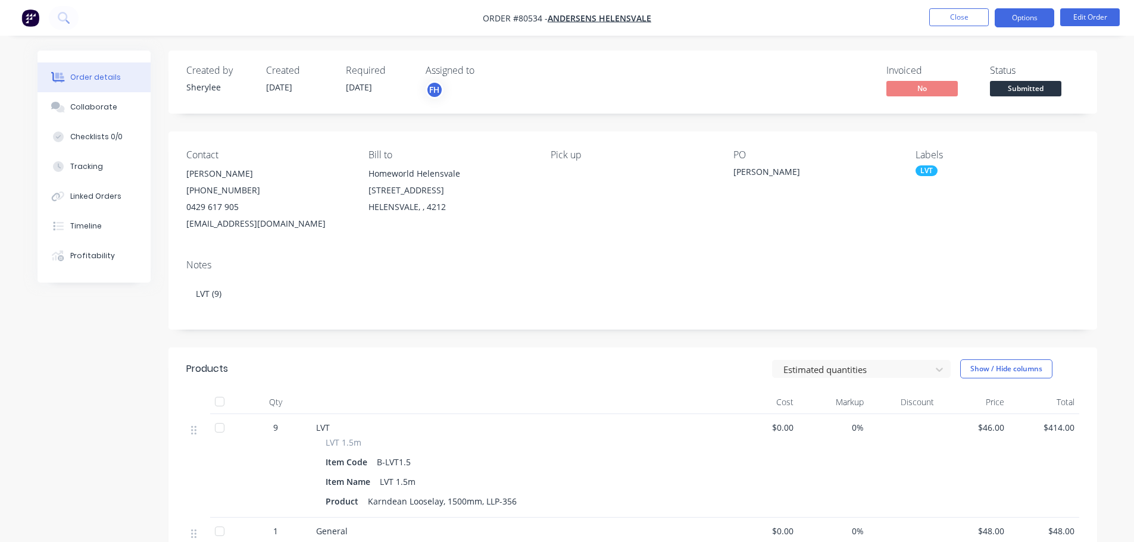
click at [1033, 23] on button "Options" at bounding box center [1025, 17] width 60 height 19
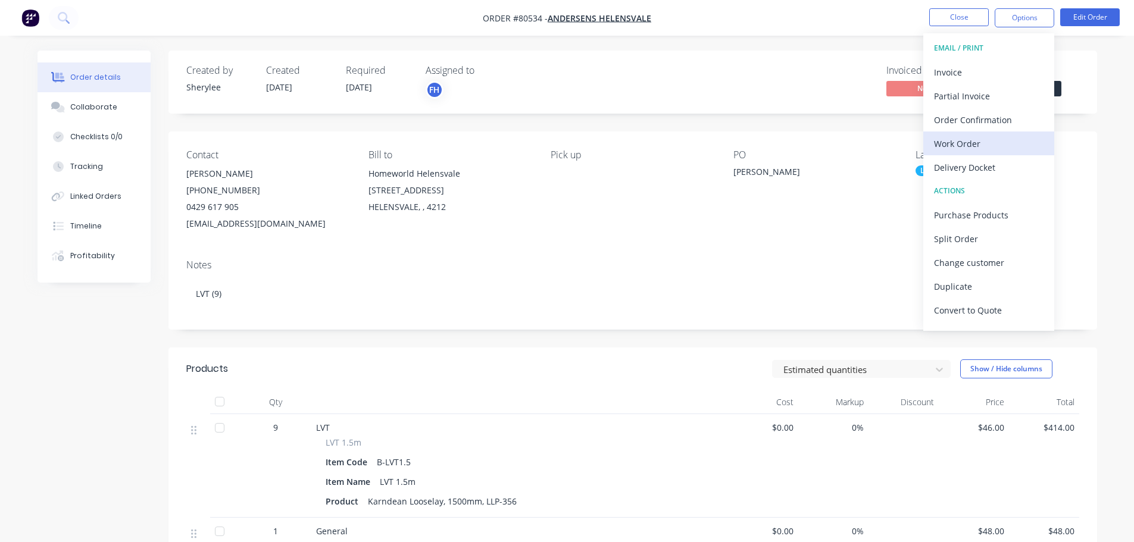
click at [980, 142] on div "Work Order" at bounding box center [989, 143] width 110 height 17
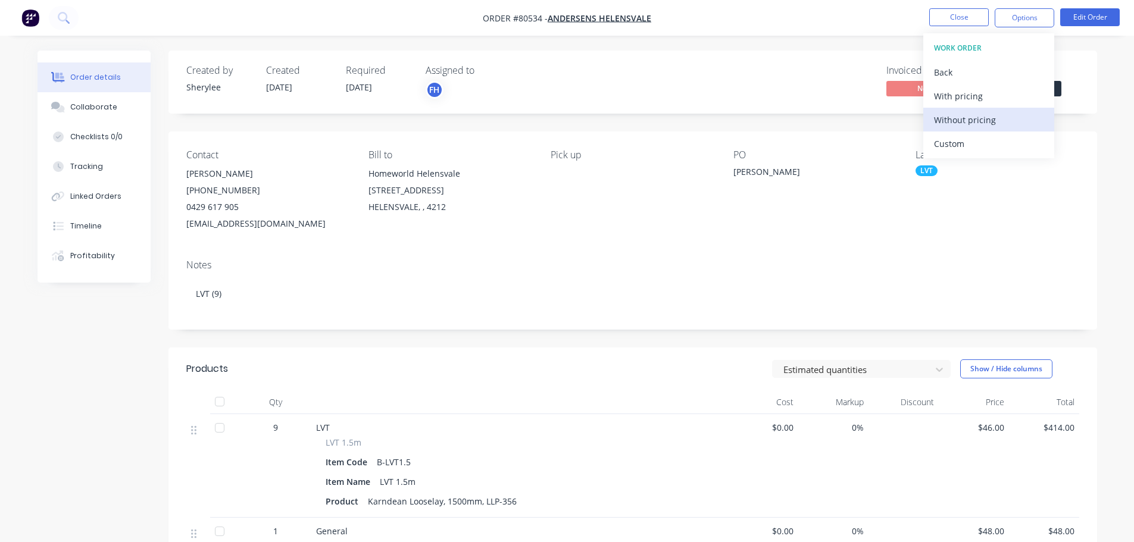
click at [977, 126] on div "Without pricing" at bounding box center [989, 119] width 110 height 17
click at [59, 17] on icon at bounding box center [63, 17] width 10 height 10
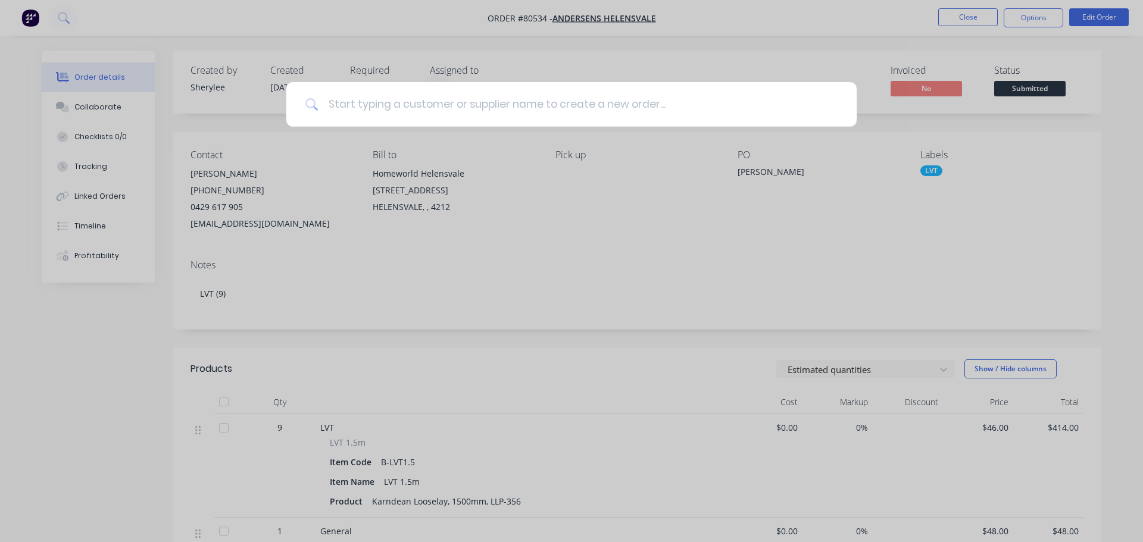
click at [438, 102] on input at bounding box center [578, 104] width 519 height 45
type input "80533"
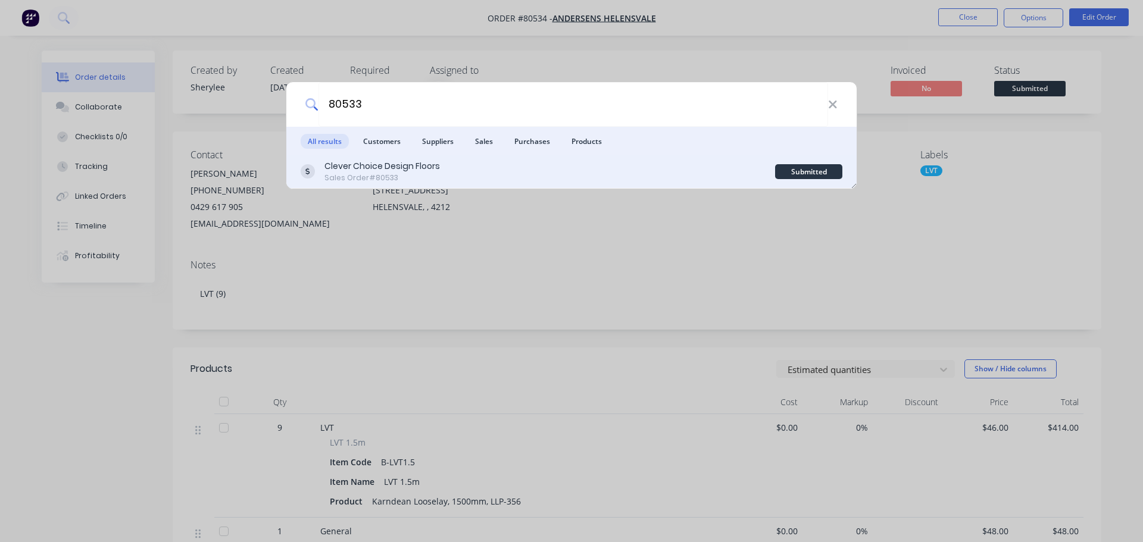
click at [757, 169] on div "Clever Choice Design Floors Sales Order #80533" at bounding box center [538, 171] width 475 height 23
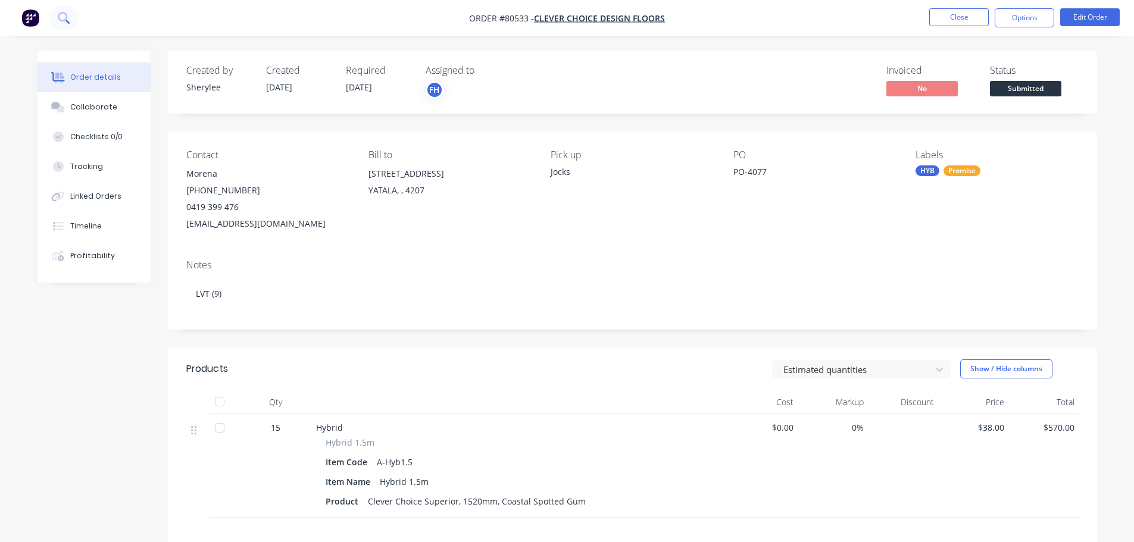
click at [70, 18] on button at bounding box center [64, 18] width 30 height 24
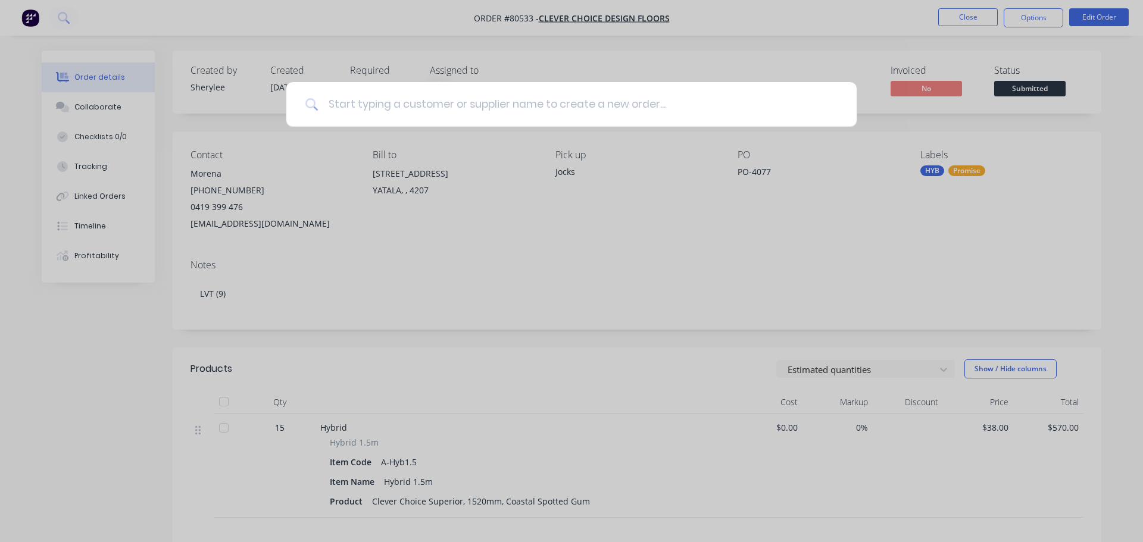
click at [432, 107] on input at bounding box center [578, 104] width 519 height 45
type input "80525"
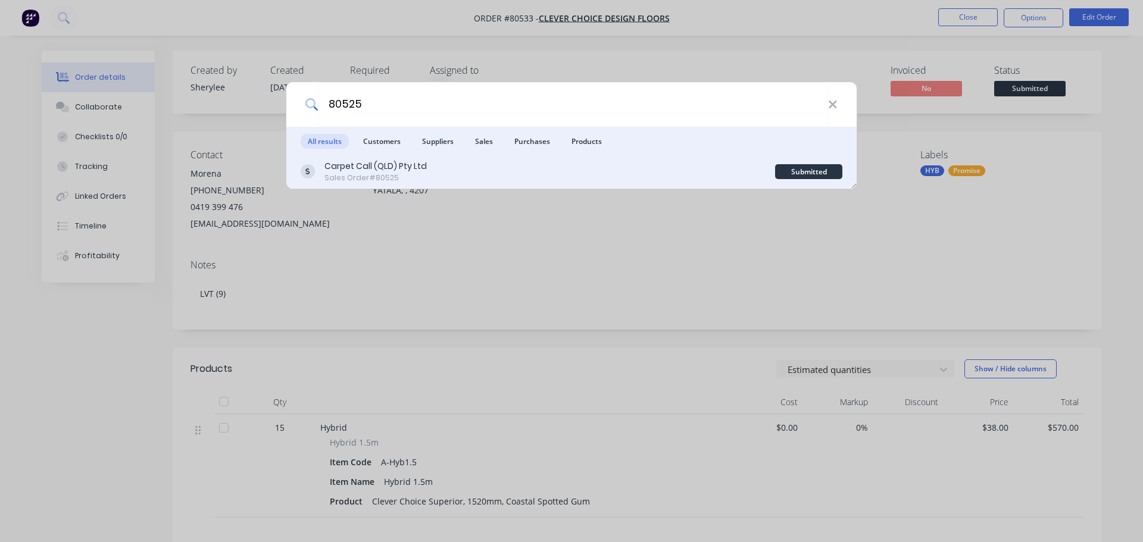
click at [442, 163] on div "Carpet Call (QLD) Pty Ltd Sales Order #80525" at bounding box center [538, 171] width 475 height 23
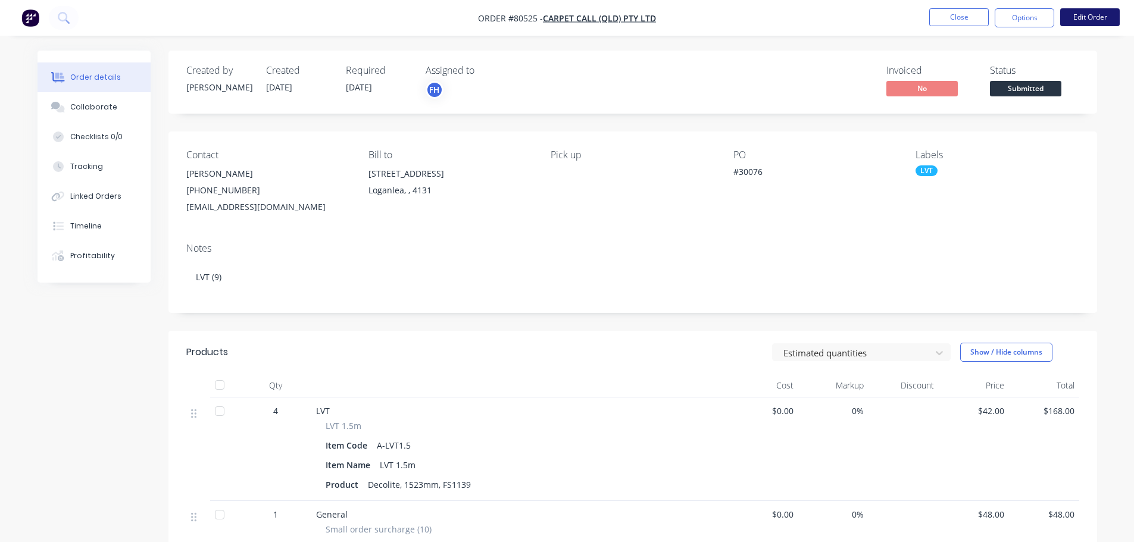
click at [1086, 17] on button "Edit Order" at bounding box center [1091, 17] width 60 height 18
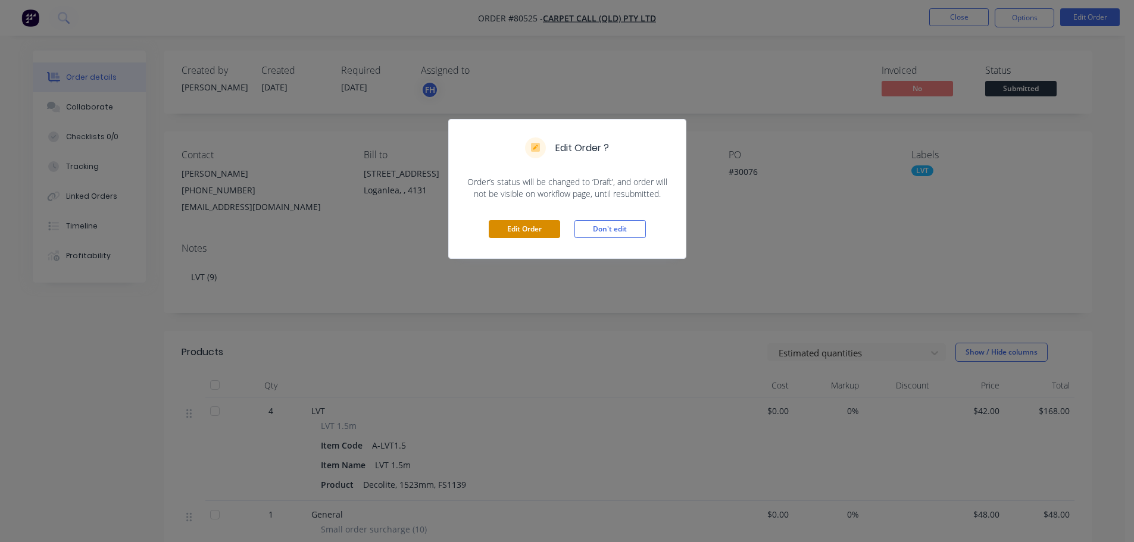
click at [528, 234] on button "Edit Order" at bounding box center [524, 229] width 71 height 18
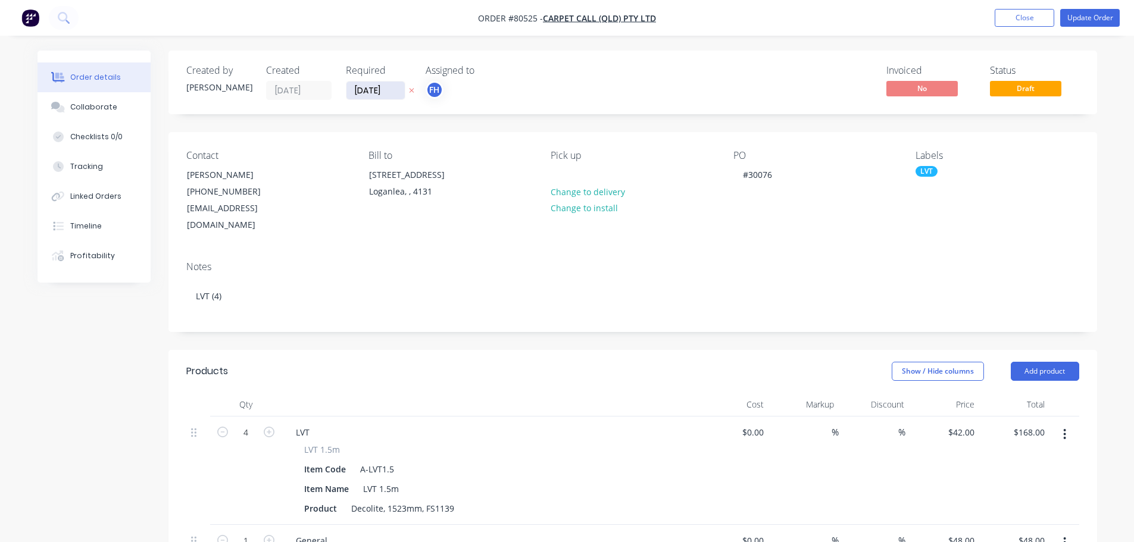
click at [381, 94] on input "[DATE]" at bounding box center [376, 91] width 58 height 18
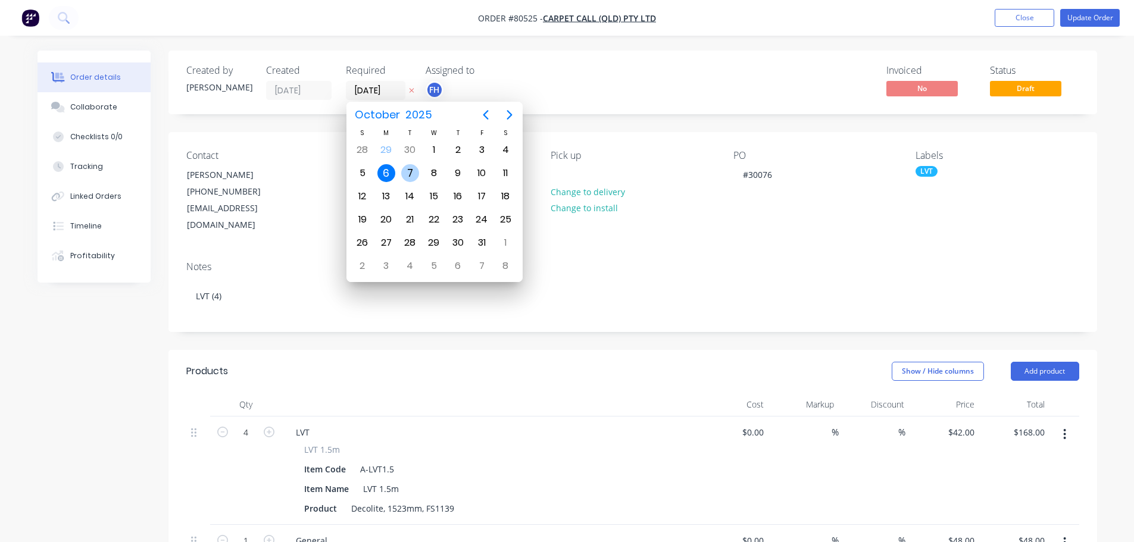
click at [406, 170] on div "7" at bounding box center [410, 173] width 18 height 18
type input "[DATE]"
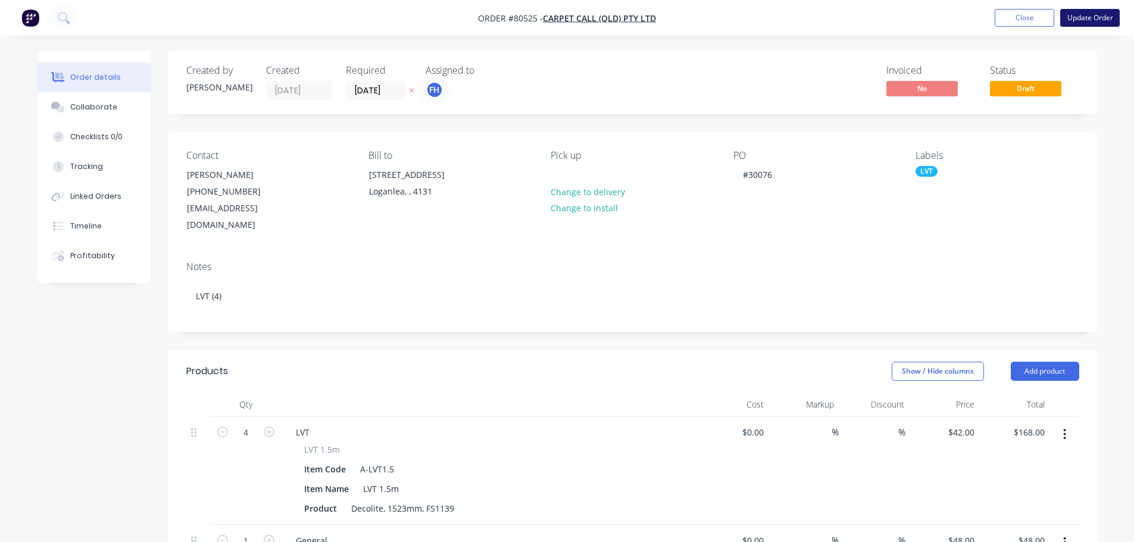
click at [1071, 17] on button "Update Order" at bounding box center [1091, 18] width 60 height 18
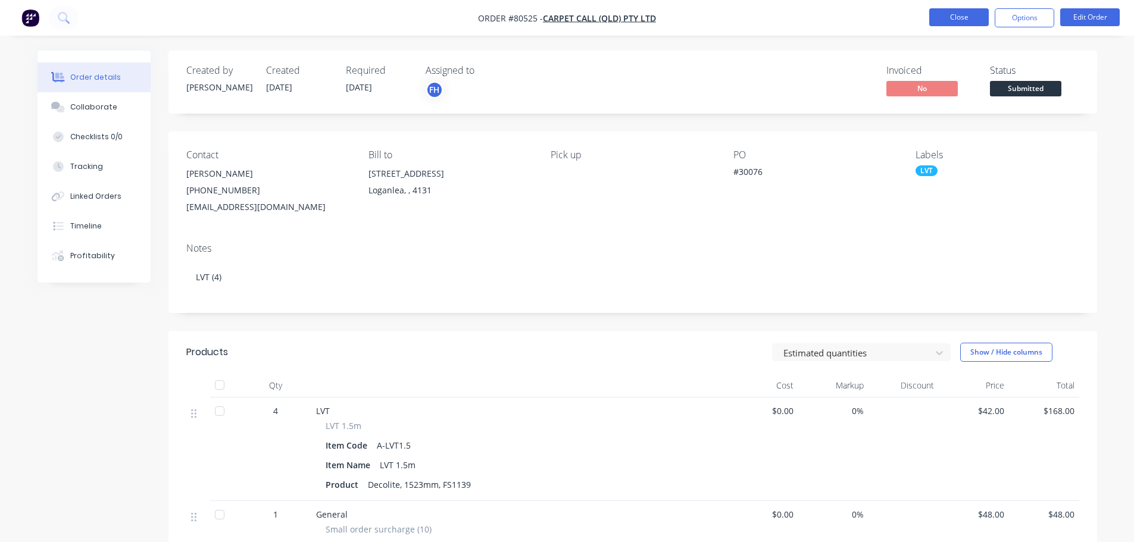
click at [966, 17] on button "Close" at bounding box center [960, 17] width 60 height 18
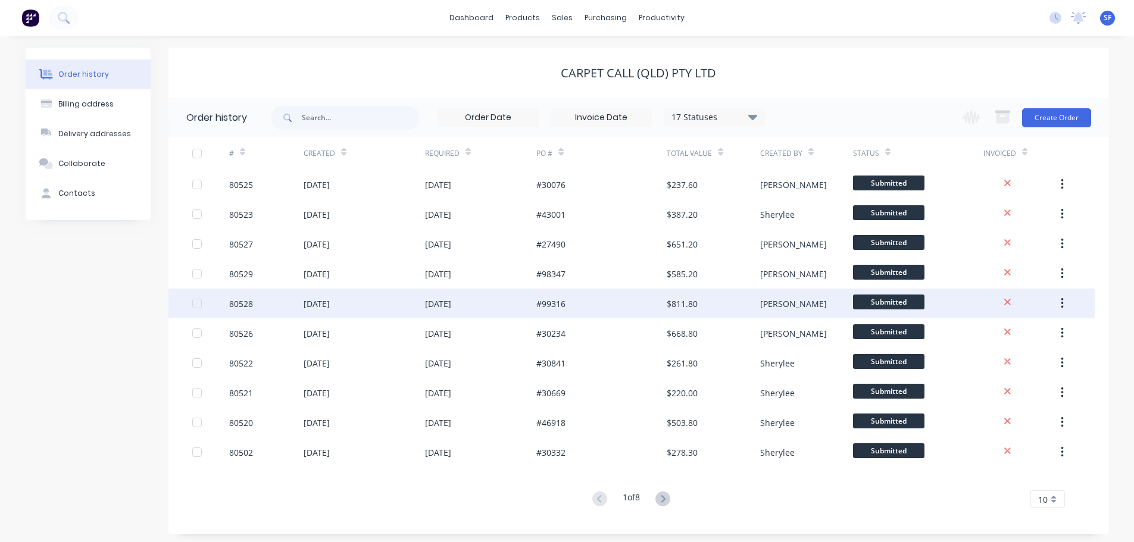
click at [254, 298] on div "80528" at bounding box center [266, 304] width 74 height 30
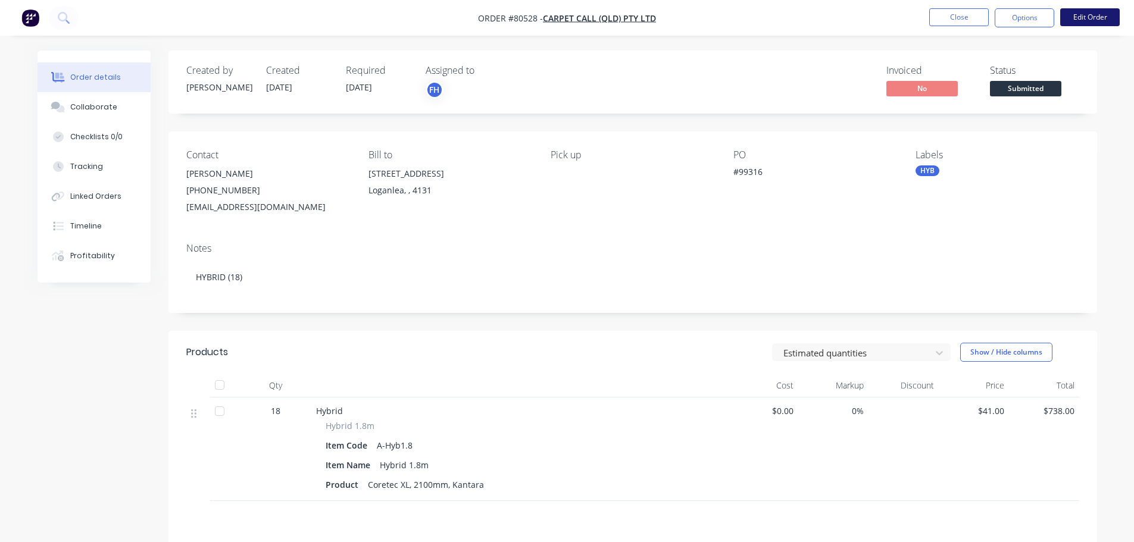
click at [1084, 18] on button "Edit Order" at bounding box center [1091, 17] width 60 height 18
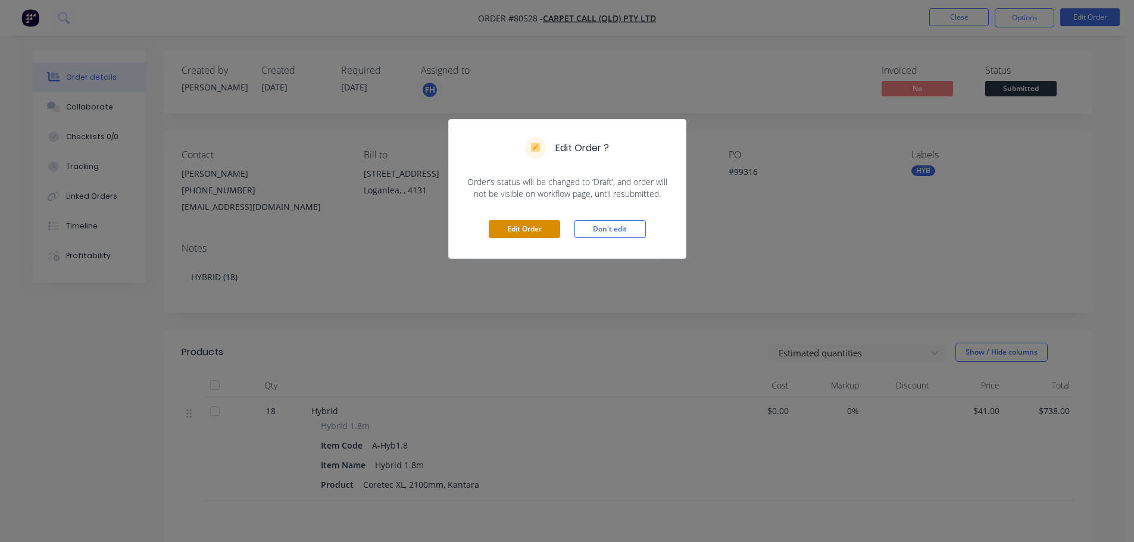
click at [528, 226] on button "Edit Order" at bounding box center [524, 229] width 71 height 18
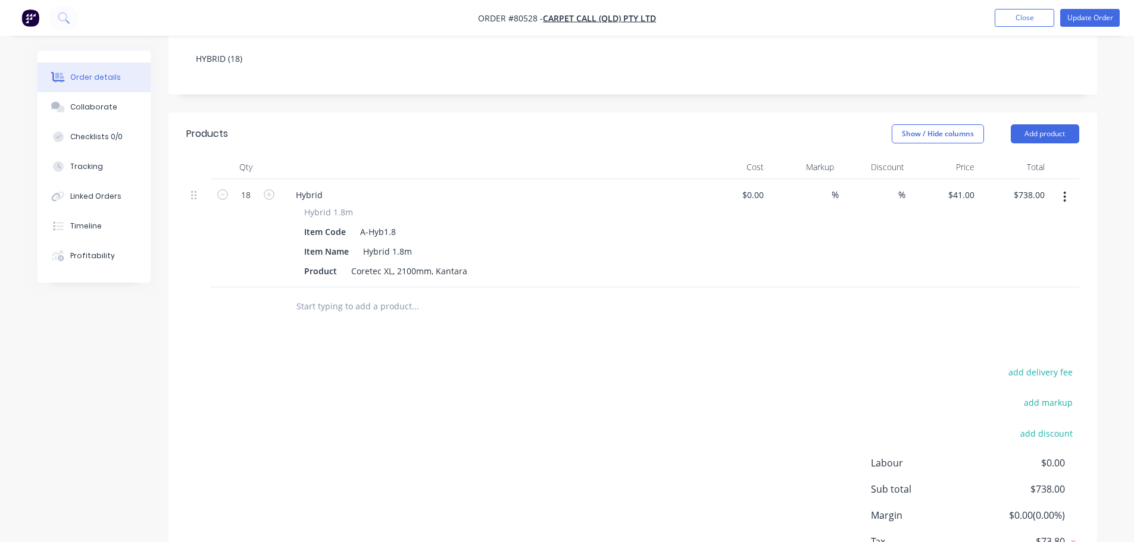
scroll to position [238, 0]
click at [329, 294] on input "text" at bounding box center [415, 306] width 238 height 24
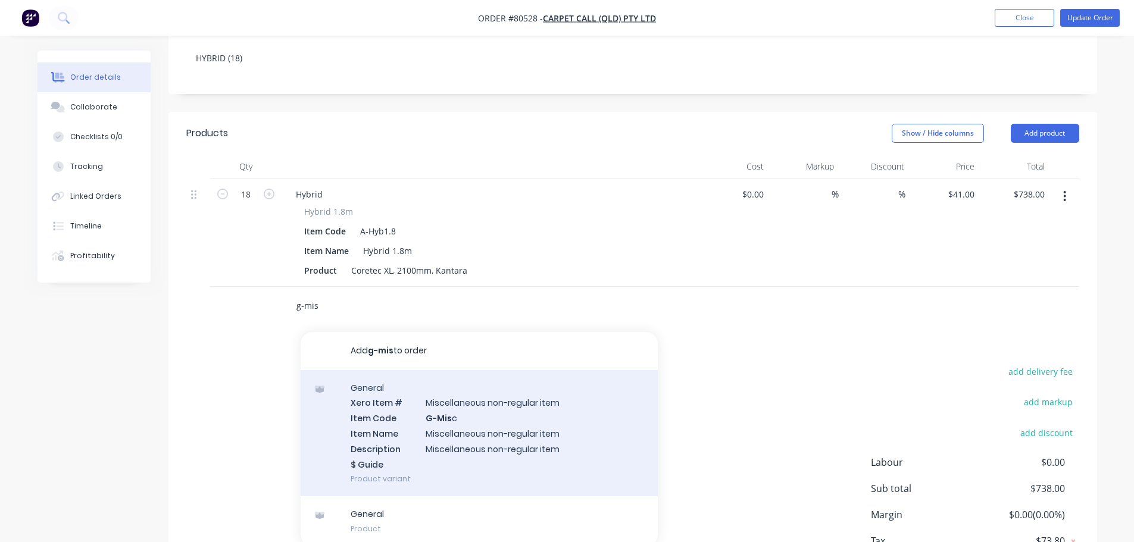
type input "g-mis"
click at [444, 390] on div "General Xero Item # Miscellaneous non-regular item Item Code G-Mis c Item Name …" at bounding box center [479, 433] width 357 height 127
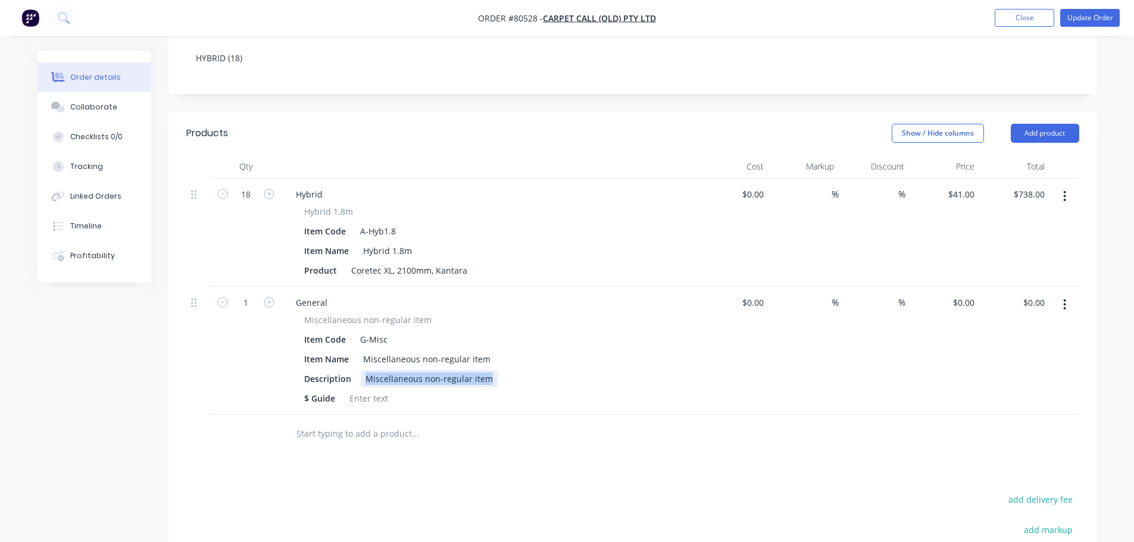
drag, startPoint x: 363, startPoint y: 360, endPoint x: 508, endPoint y: 364, distance: 145.4
click at [508, 370] on div "Description Miscellaneous non-regular item" at bounding box center [488, 378] width 376 height 17
drag, startPoint x: 454, startPoint y: 363, endPoint x: 470, endPoint y: 354, distance: 18.7
click at [454, 370] on div "Additional Charges for" at bounding box center [410, 378] width 99 height 17
click at [255, 294] on input "1" at bounding box center [245, 303] width 31 height 18
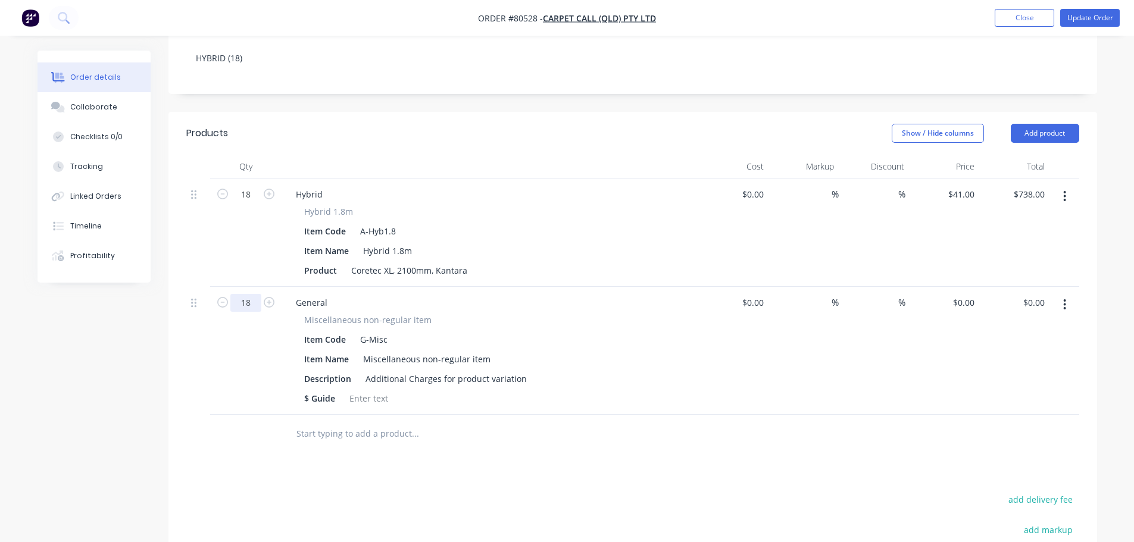
type input "18"
click at [961, 294] on div "0 0" at bounding box center [970, 302] width 18 height 17
click at [968, 294] on input "0" at bounding box center [965, 302] width 27 height 17
type input "$12.30"
type input "$221.40"
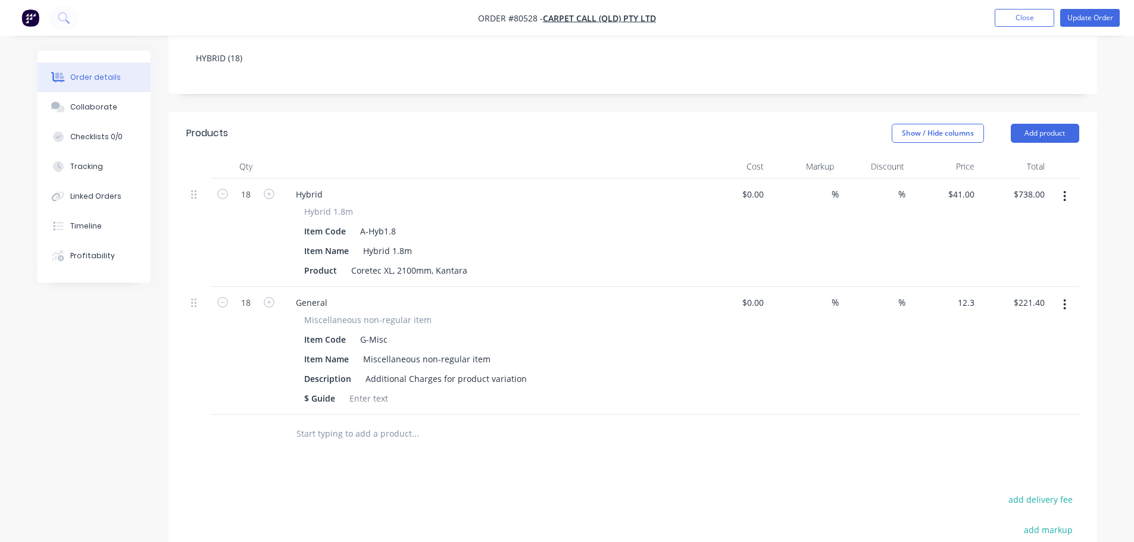
type input "$12.30"
click at [625, 452] on div "Products Show / Hide columns Add product Qty Cost Markup Discount Price Total 1…" at bounding box center [633, 426] width 929 height 628
click at [1112, 19] on button "Update Order" at bounding box center [1091, 18] width 60 height 18
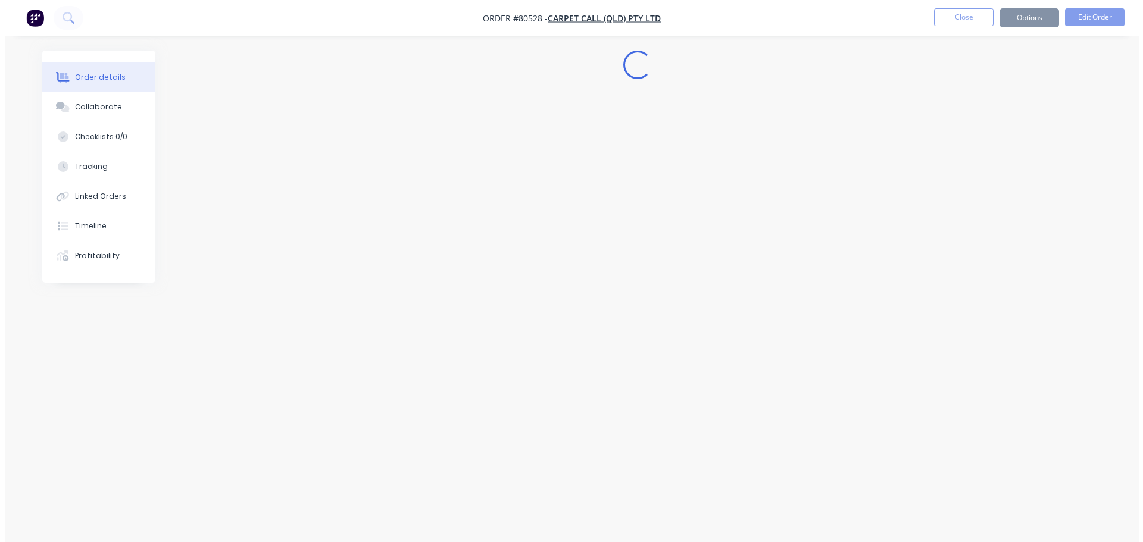
scroll to position [0, 0]
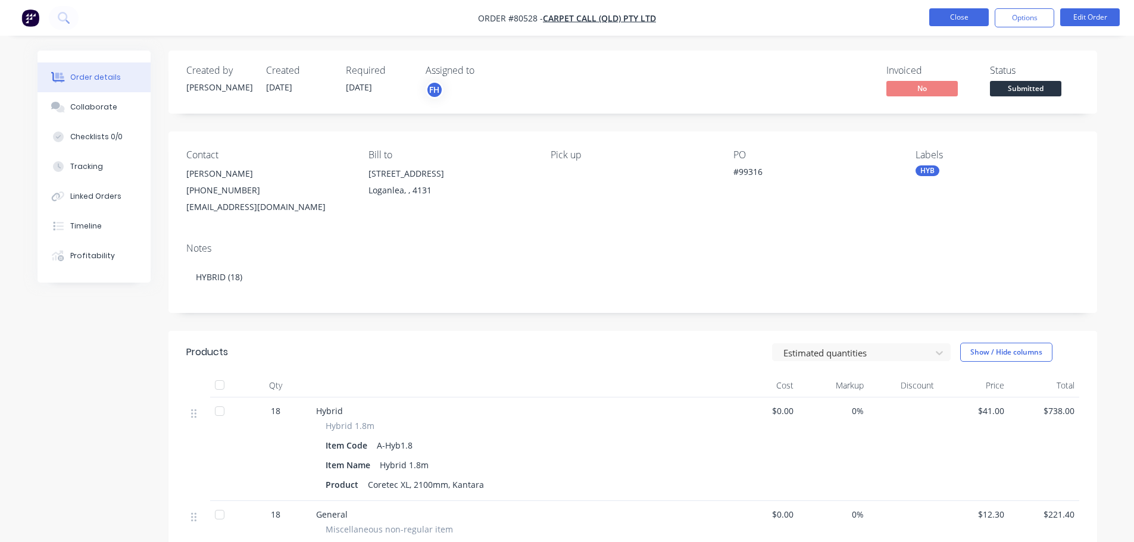
click at [958, 13] on button "Close" at bounding box center [960, 17] width 60 height 18
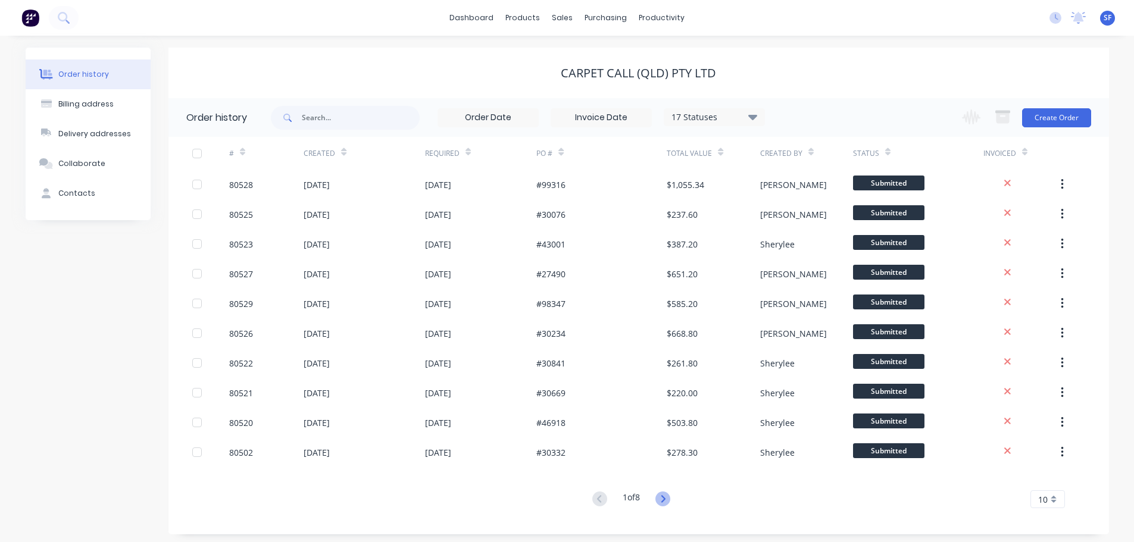
click at [661, 503] on icon at bounding box center [663, 499] width 15 height 15
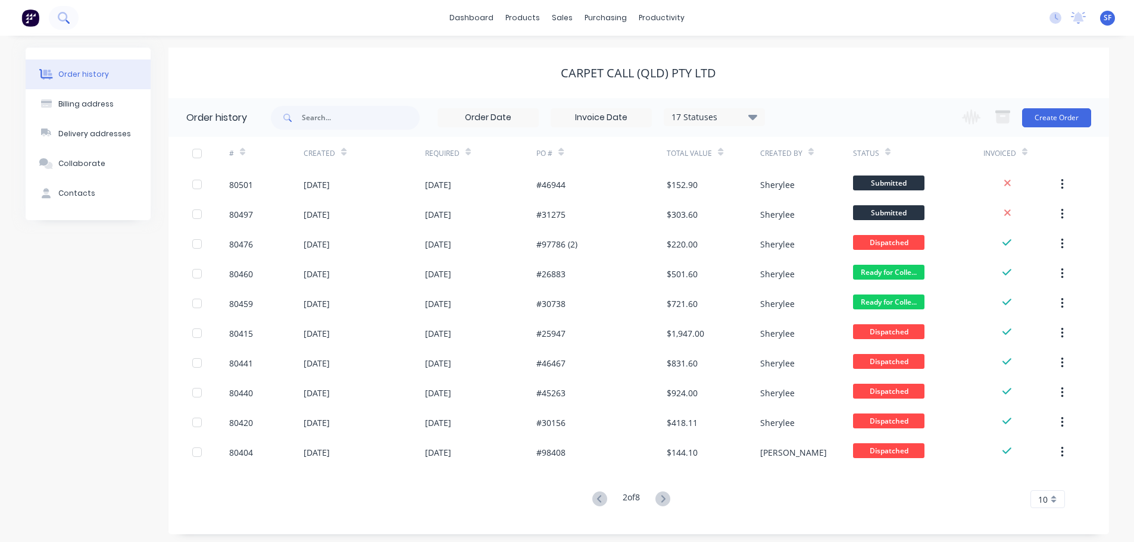
click at [62, 22] on icon at bounding box center [63, 17] width 11 height 11
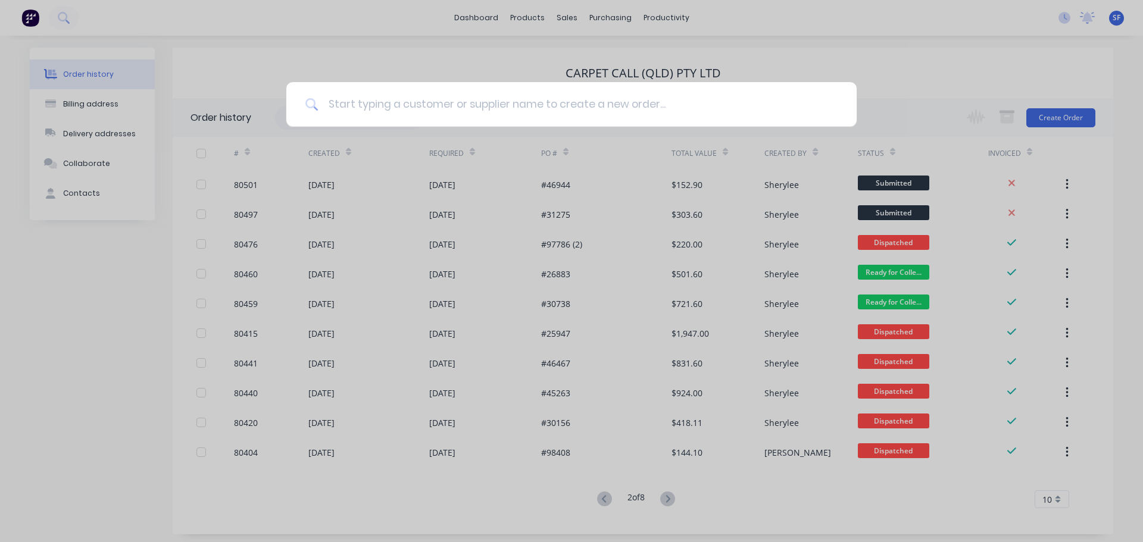
click at [482, 104] on input at bounding box center [578, 104] width 519 height 45
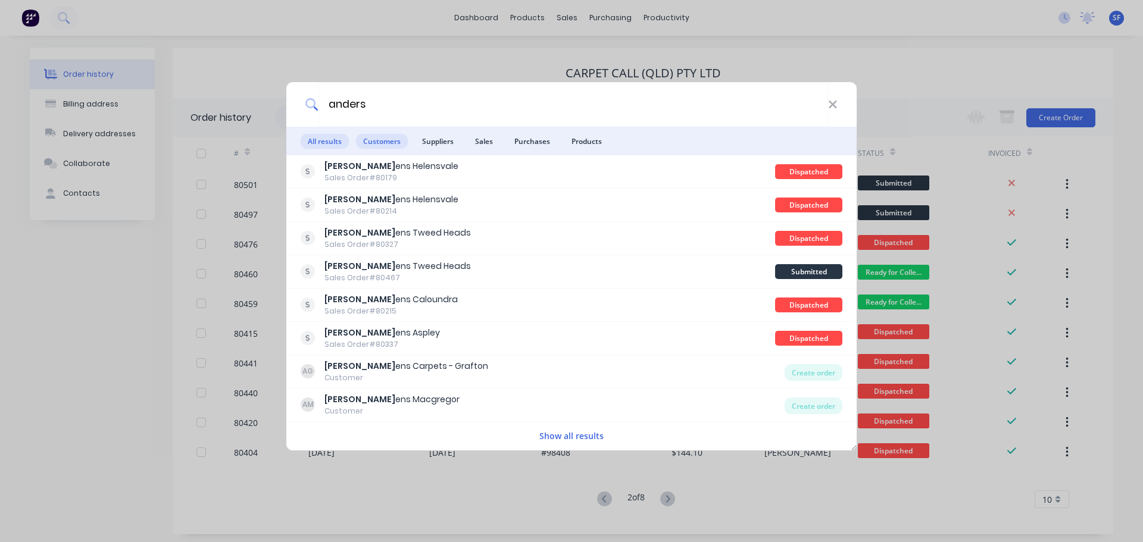
type input "anders"
click at [384, 141] on span "Customers" at bounding box center [382, 141] width 52 height 15
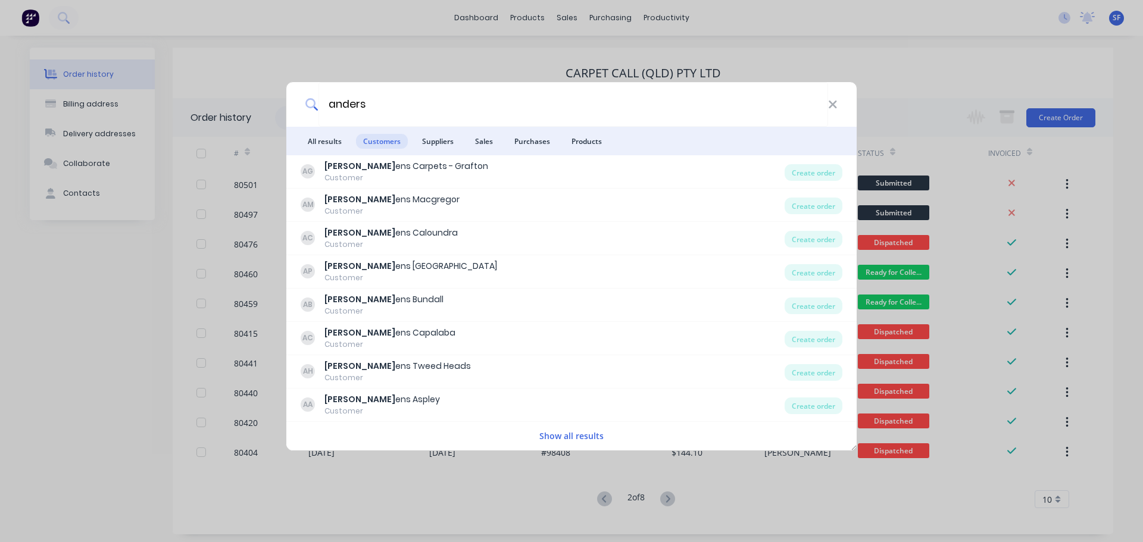
click at [565, 432] on button "Show all results" at bounding box center [571, 436] width 71 height 14
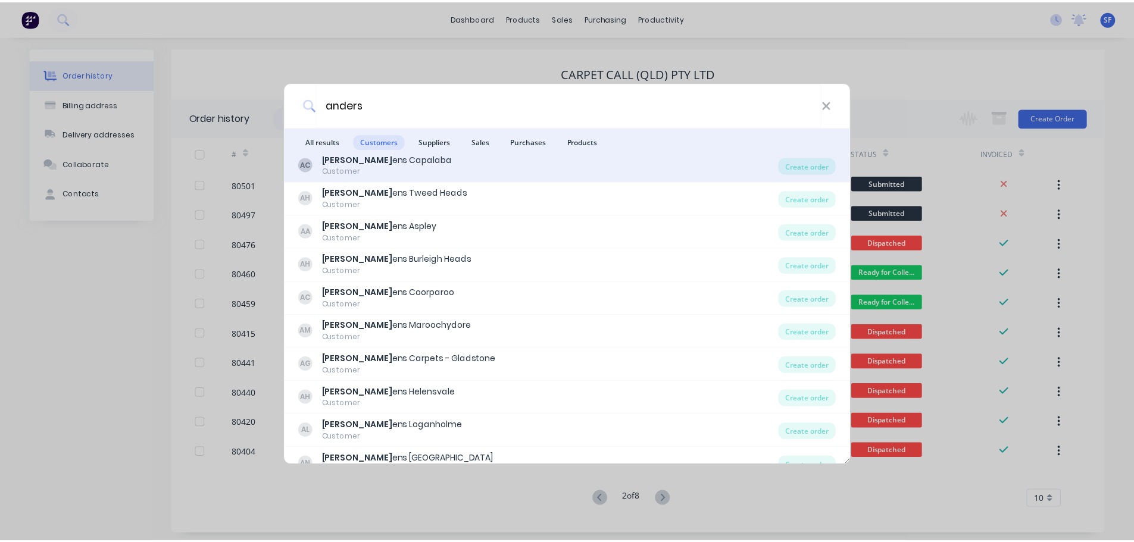
scroll to position [238, 0]
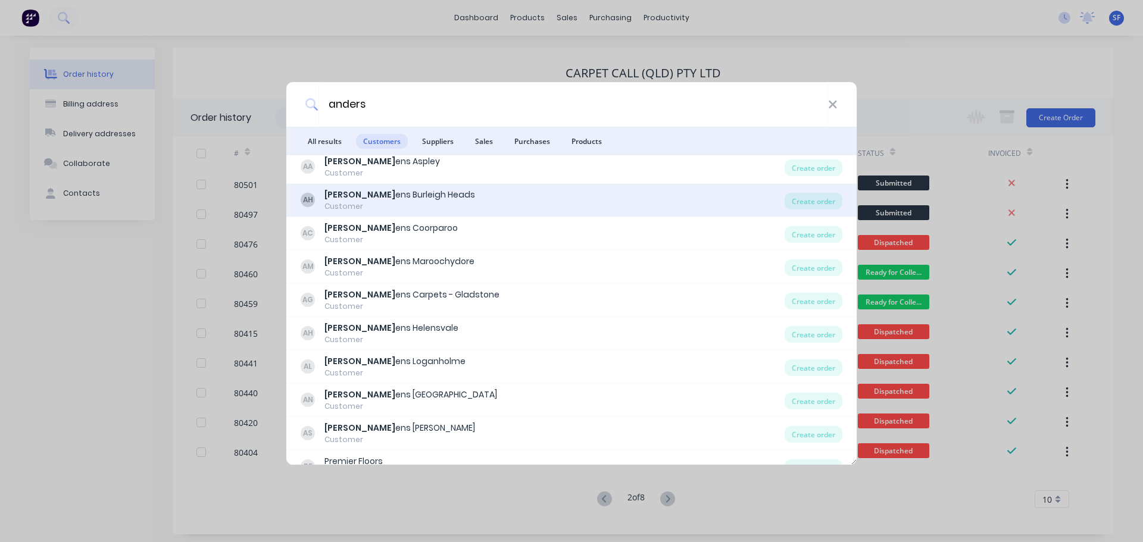
click at [384, 189] on div "[PERSON_NAME] [PERSON_NAME] Heads" at bounding box center [400, 195] width 151 height 13
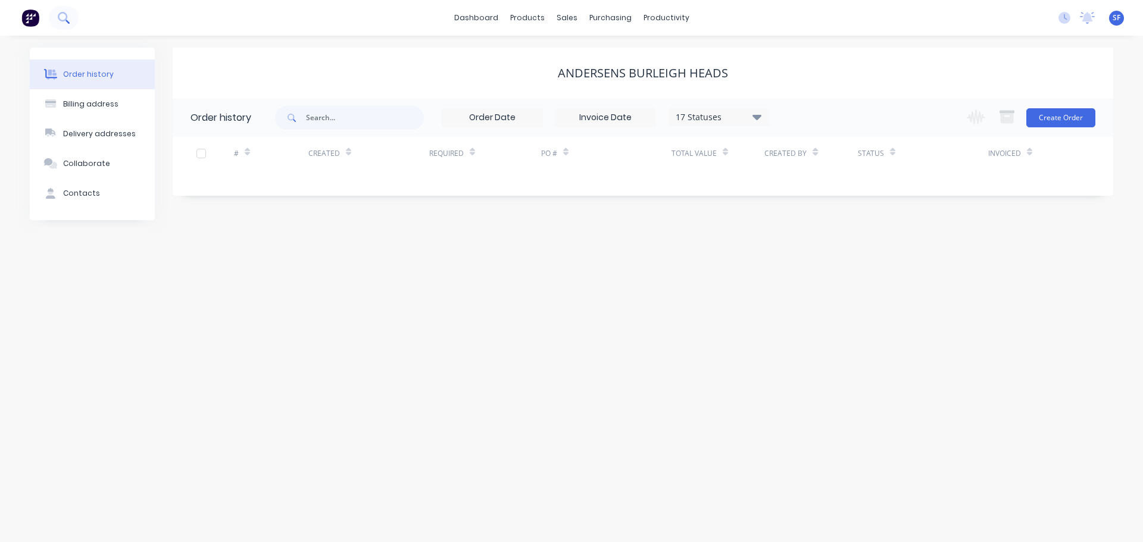
click at [63, 18] on icon at bounding box center [63, 17] width 11 height 11
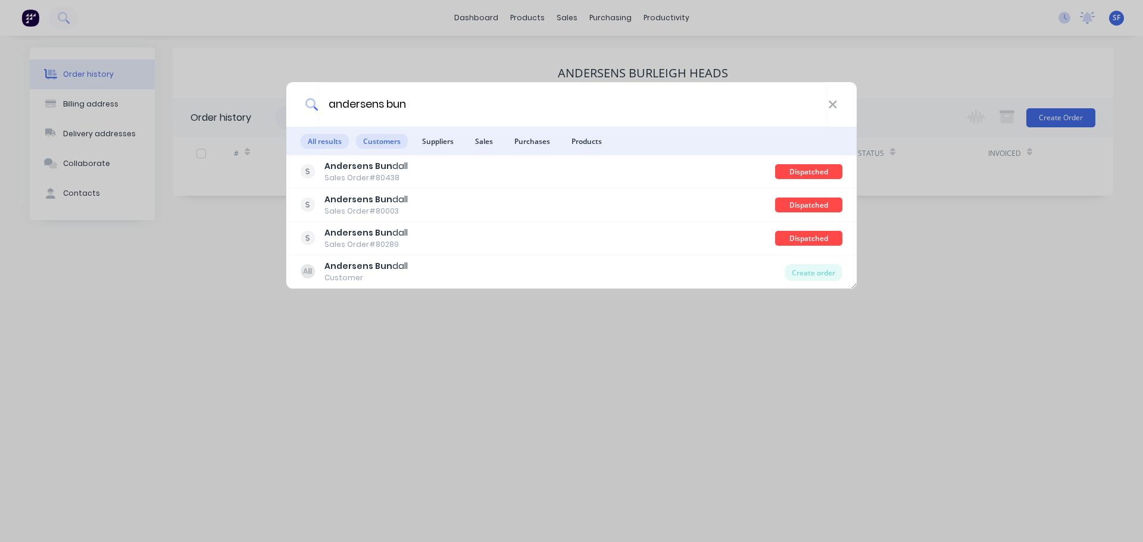
type input "andersens bun"
click at [382, 136] on span "Customers" at bounding box center [382, 141] width 52 height 15
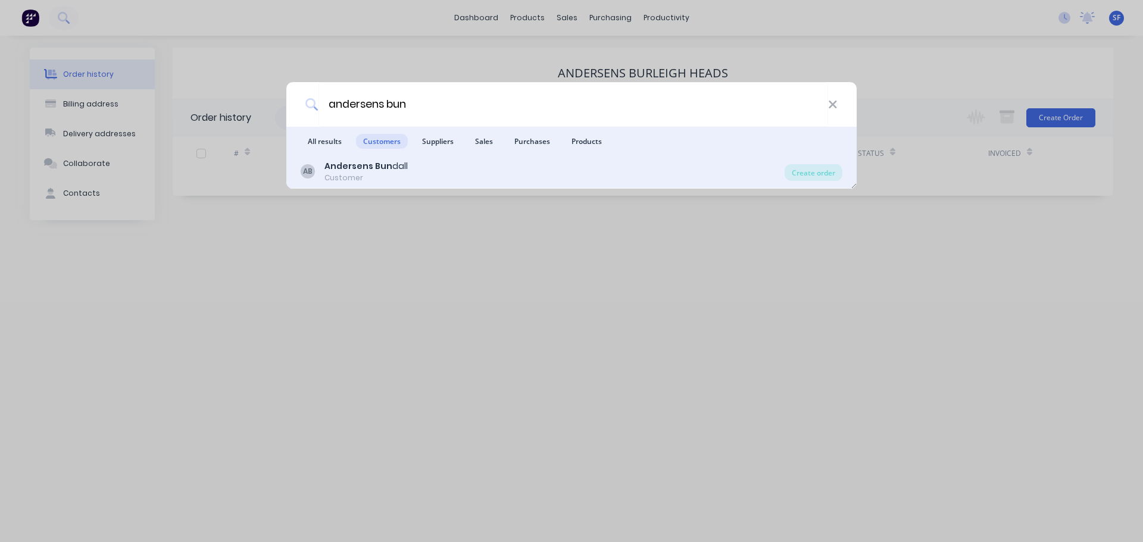
click at [384, 172] on b "Andersens Bun" at bounding box center [359, 166] width 68 height 12
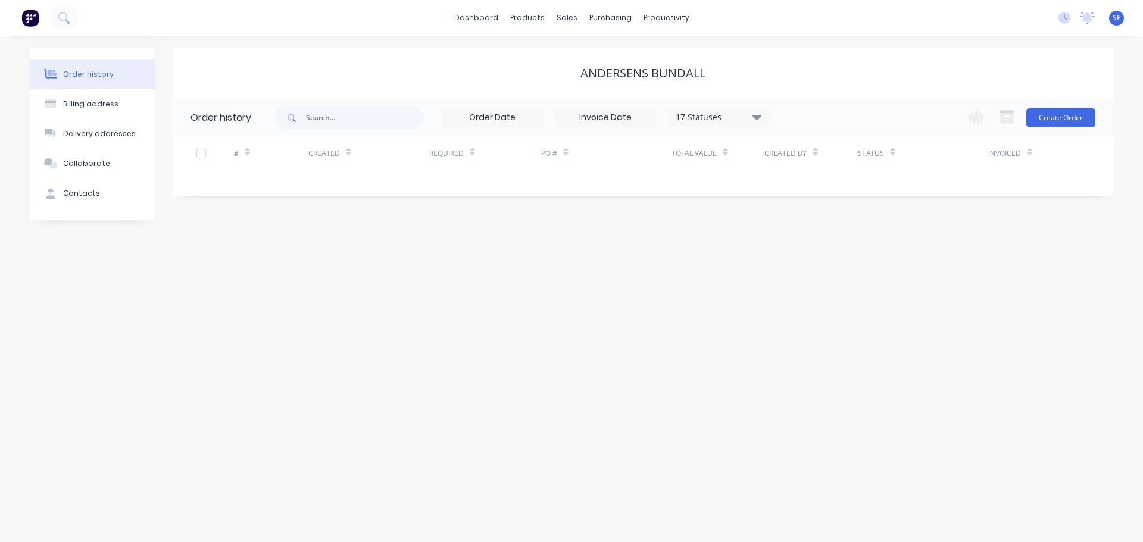
click at [752, 119] on div "17 Statuses" at bounding box center [719, 117] width 100 height 13
click at [753, 118] on div "17 Statuses" at bounding box center [719, 117] width 100 height 13
click at [61, 10] on button at bounding box center [64, 18] width 30 height 24
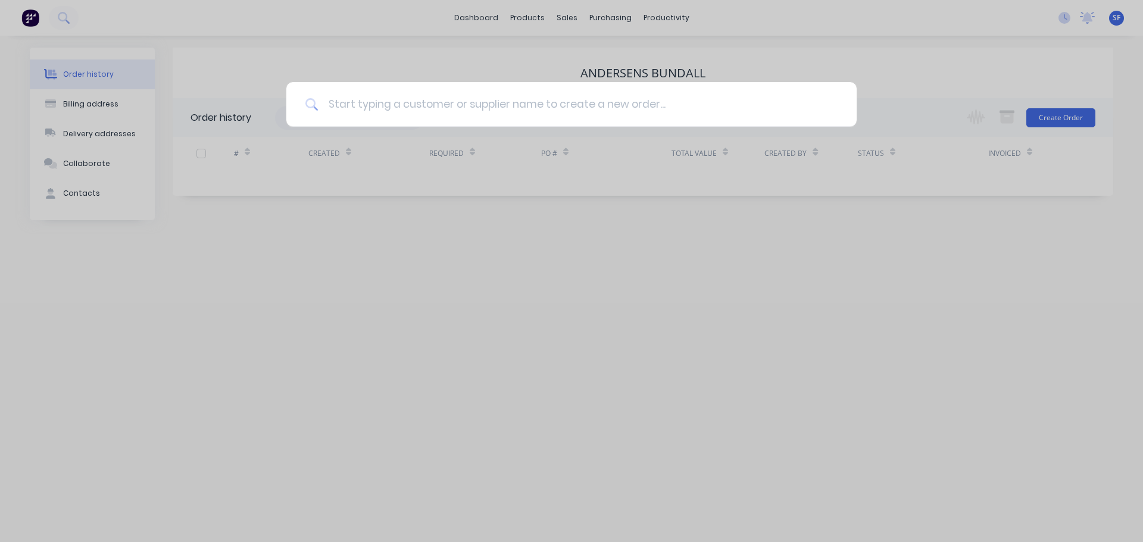
click at [364, 106] on input at bounding box center [578, 104] width 519 height 45
type input "2568"
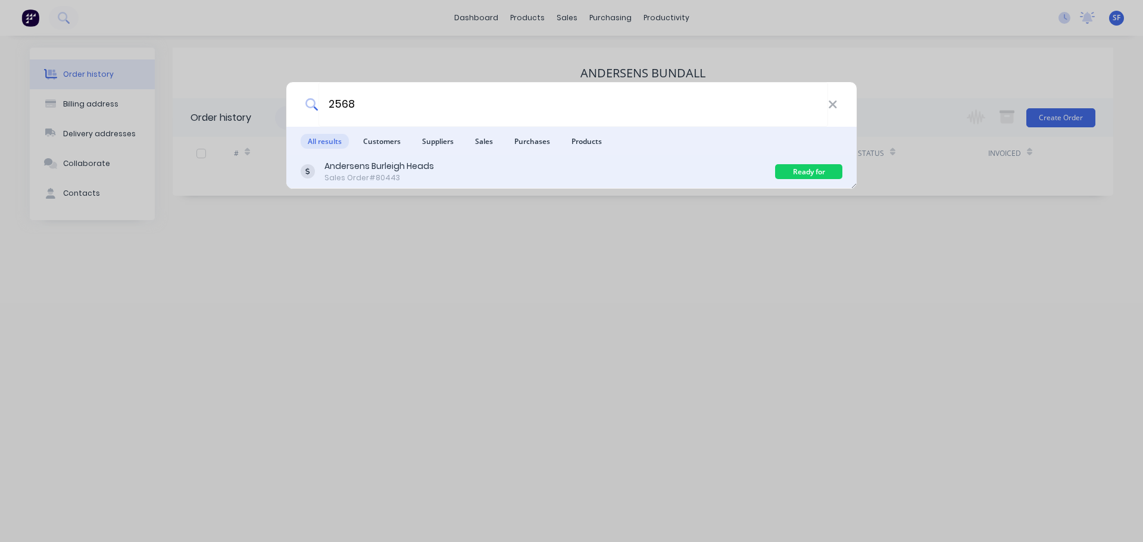
click at [431, 166] on div "Andersens Burleigh Heads" at bounding box center [380, 166] width 110 height 13
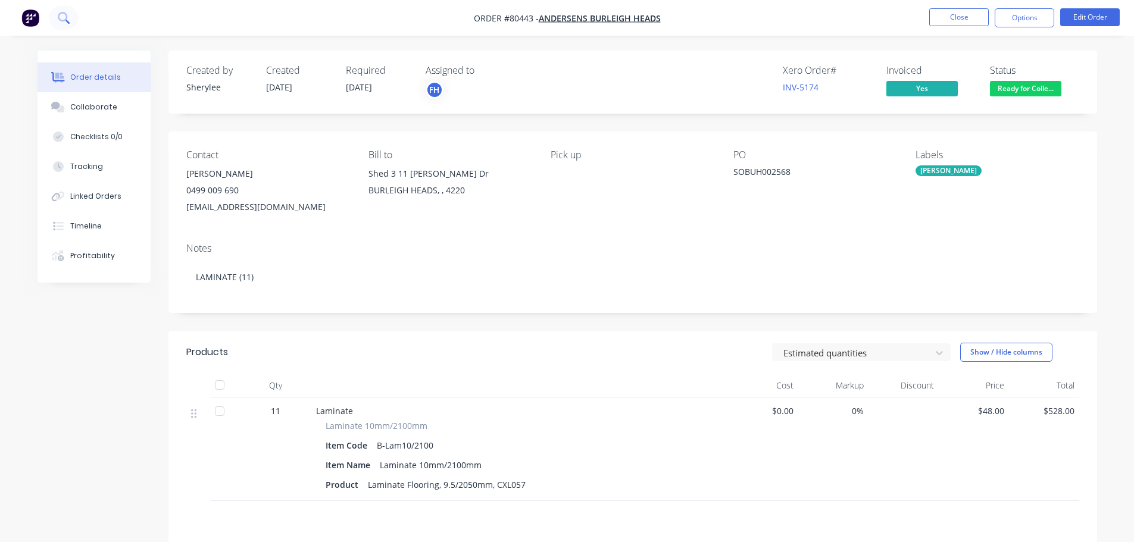
click at [49, 18] on button at bounding box center [64, 18] width 30 height 24
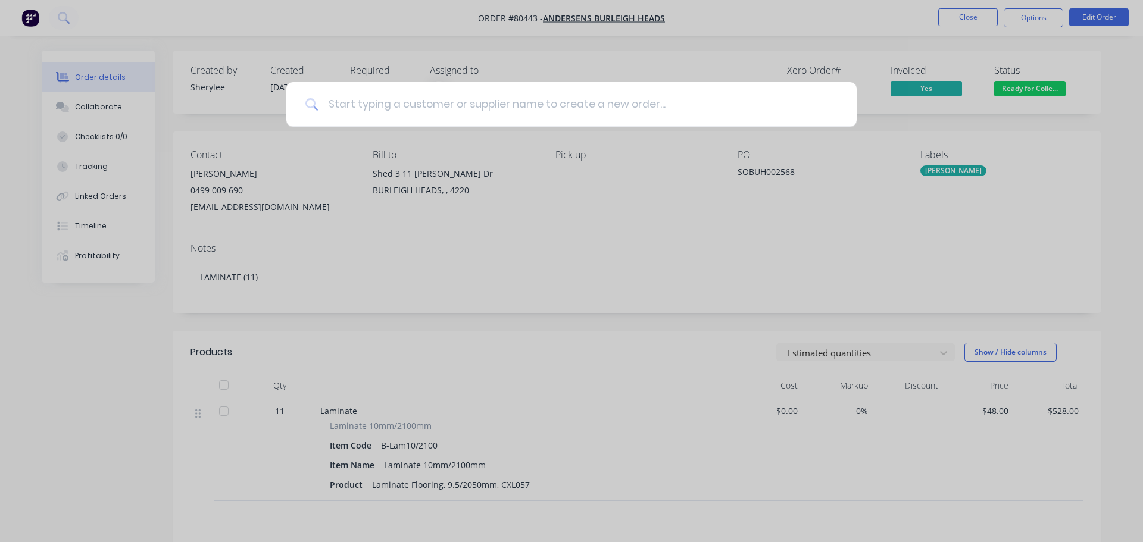
click at [385, 108] on input at bounding box center [578, 104] width 519 height 45
type input "andersens [PERSON_NAME]"
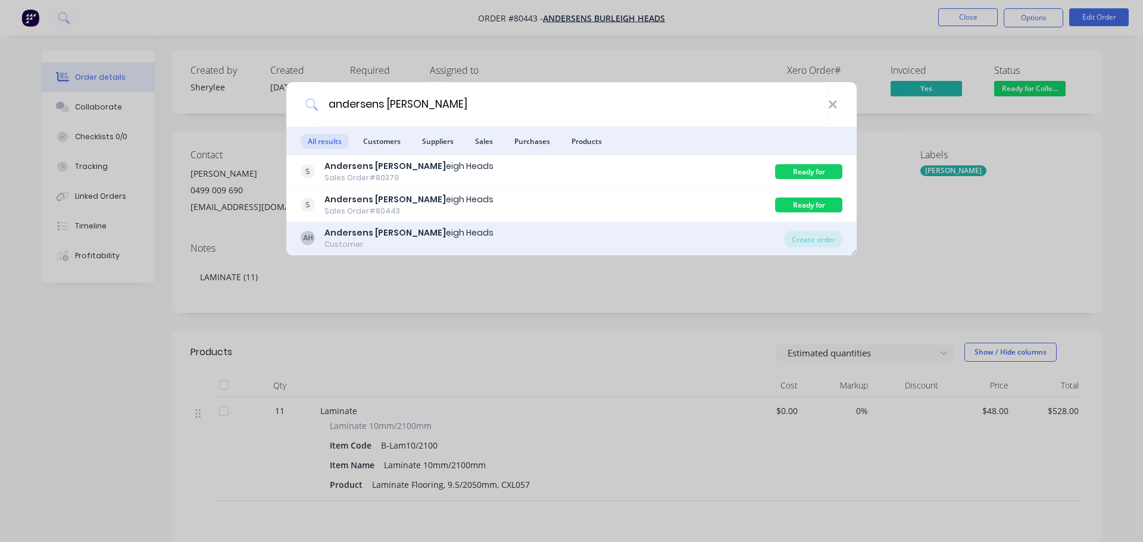
click at [374, 240] on div "Customer" at bounding box center [409, 244] width 169 height 11
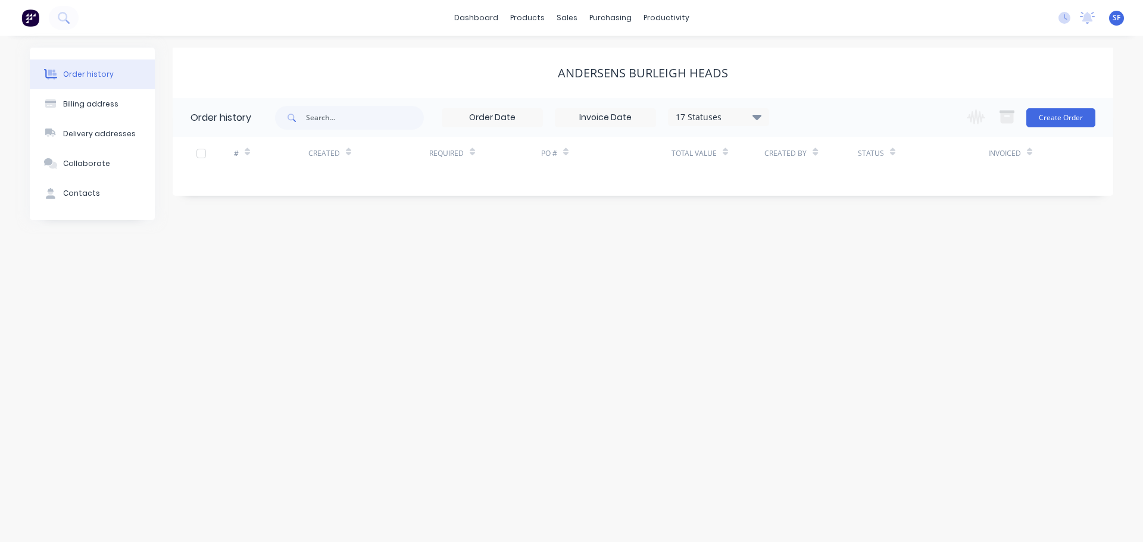
click at [754, 116] on icon at bounding box center [757, 116] width 9 height 5
click at [817, 254] on label at bounding box center [817, 254] width 0 height 0
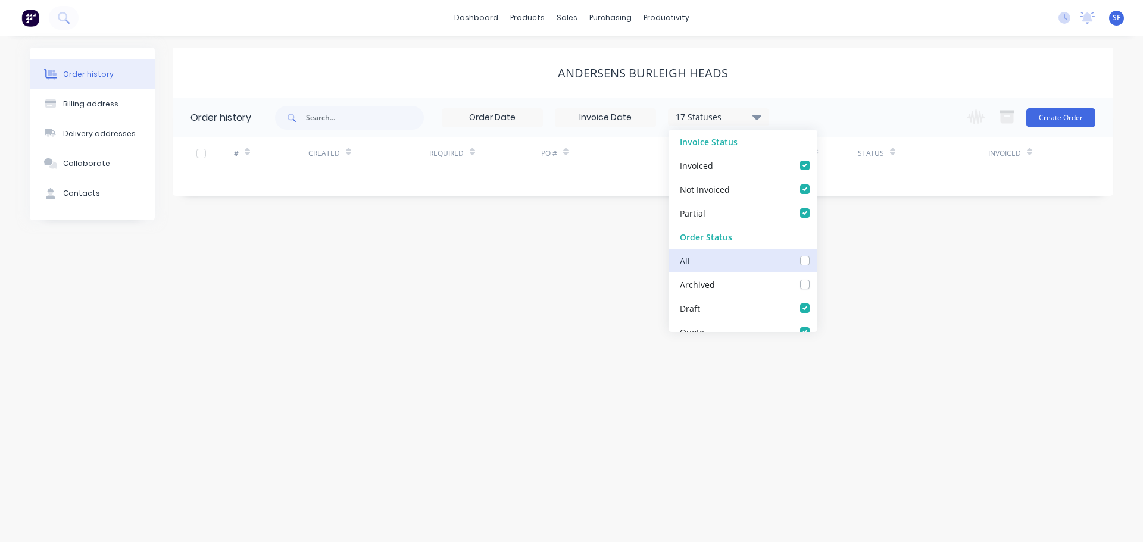
click at [817, 264] on input "checkbox" at bounding box center [822, 259] width 10 height 11
checkbox input "true"
click at [572, 263] on div "Order history Billing address Delivery addresses Collaborate Contacts Andersens…" at bounding box center [571, 289] width 1143 height 507
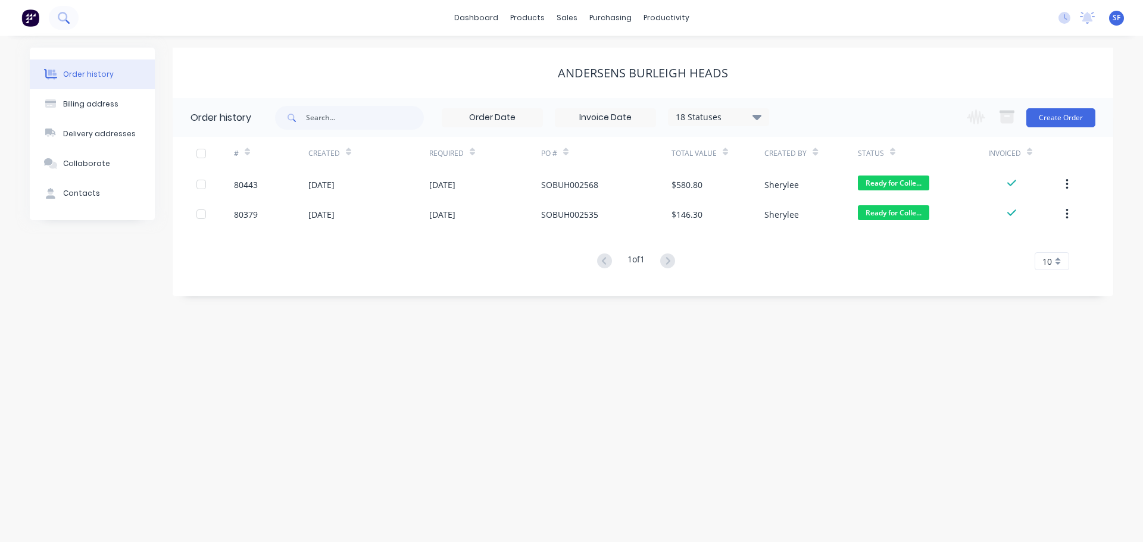
click at [71, 21] on button at bounding box center [64, 18] width 30 height 24
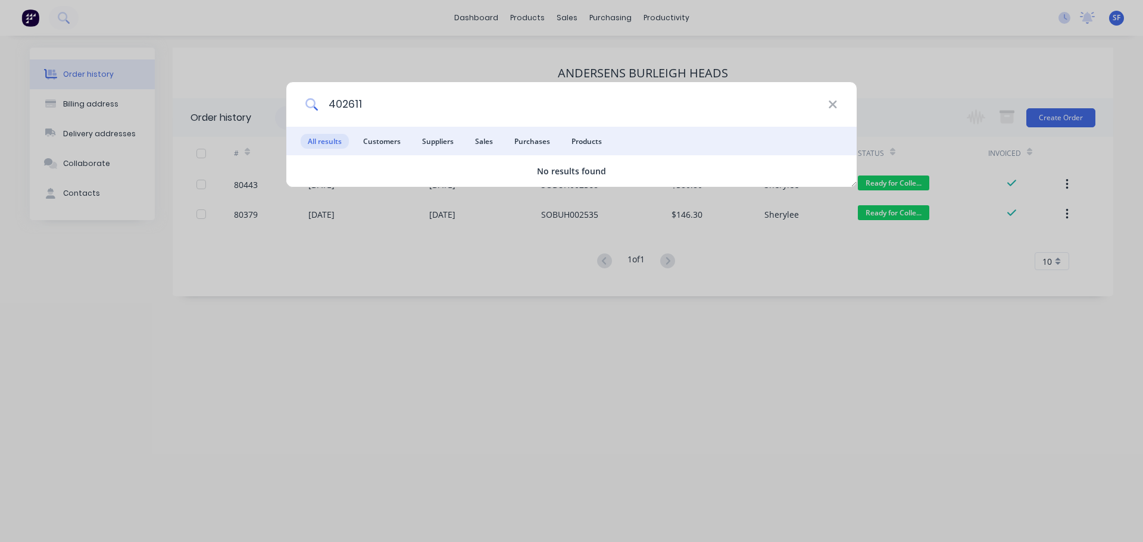
drag, startPoint x: 386, startPoint y: 105, endPoint x: 329, endPoint y: 105, distance: 57.8
click at [329, 105] on input "402611" at bounding box center [574, 104] width 510 height 45
type input "choices flooring"
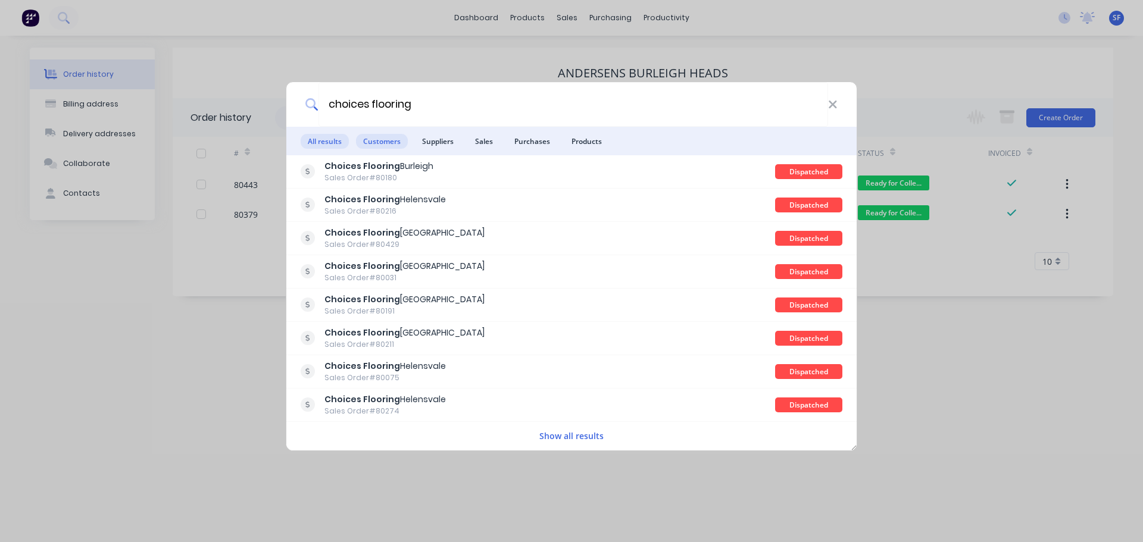
click at [367, 139] on span "Customers" at bounding box center [382, 141] width 52 height 15
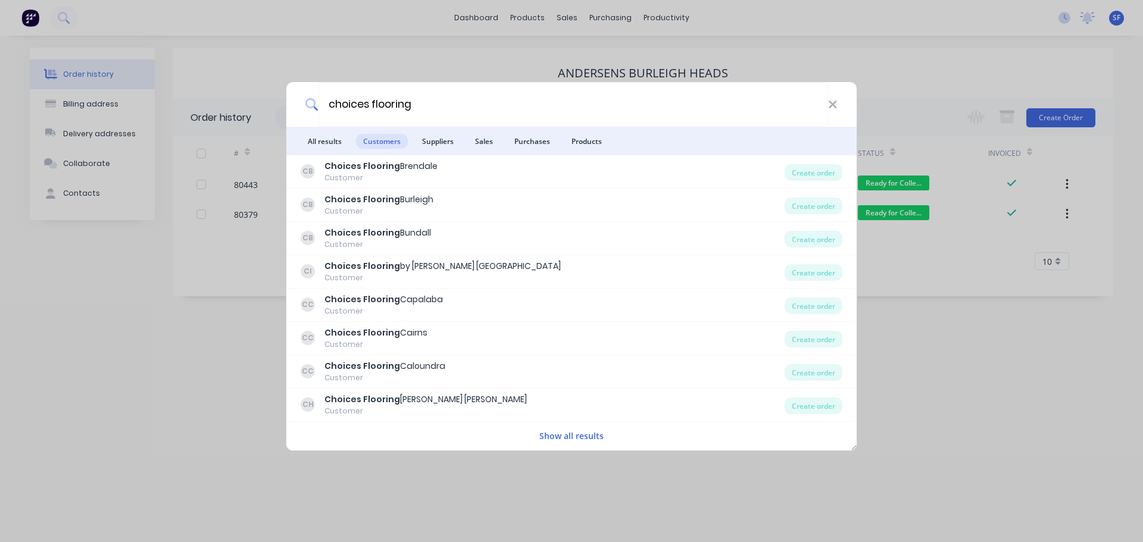
click at [582, 435] on button "Show all results" at bounding box center [571, 436] width 71 height 14
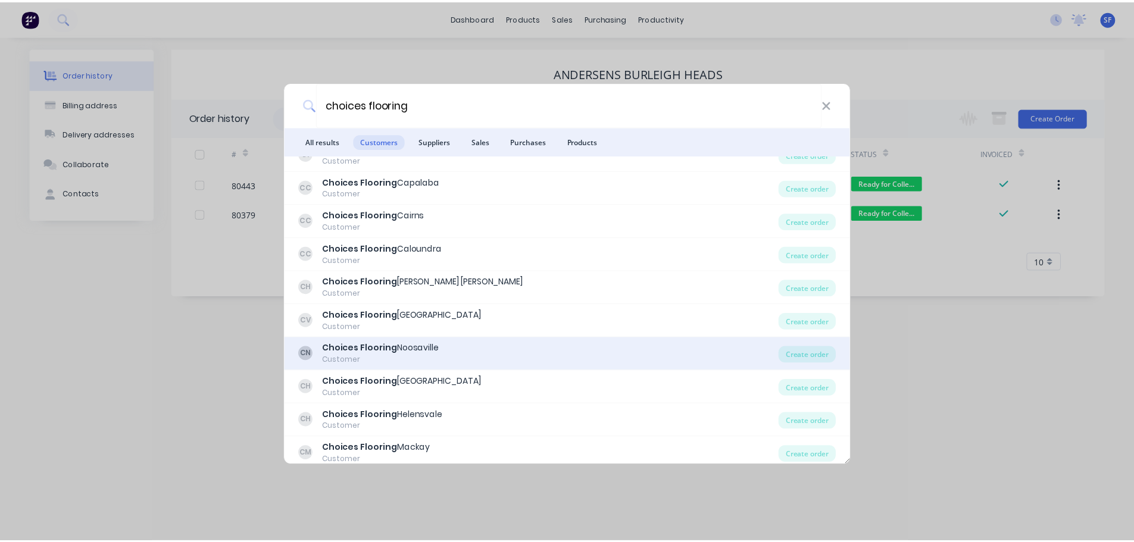
scroll to position [119, 0]
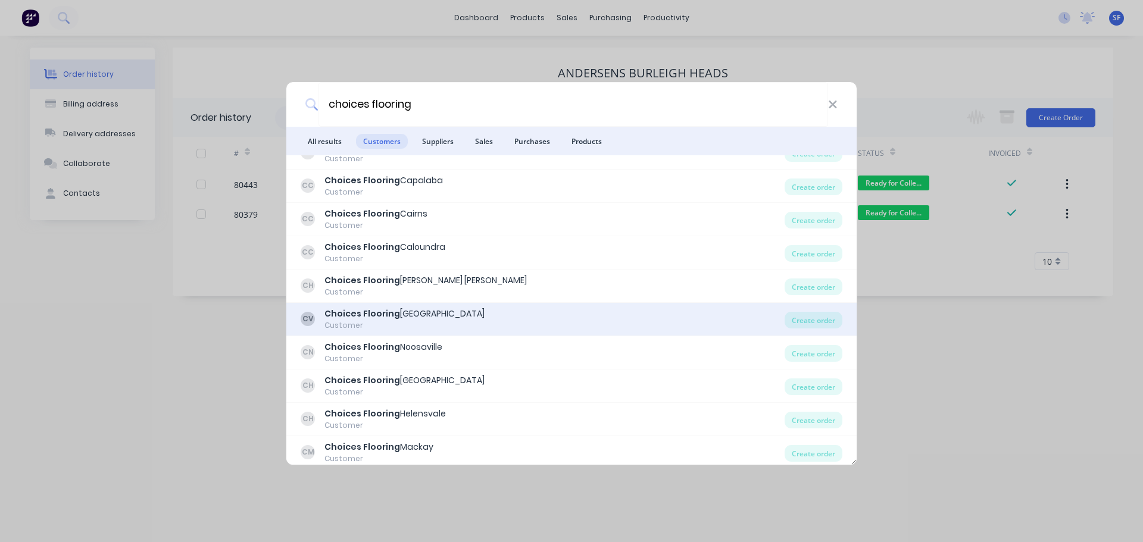
click at [444, 317] on div "Choices Flooring [GEOGRAPHIC_DATA]" at bounding box center [405, 314] width 160 height 13
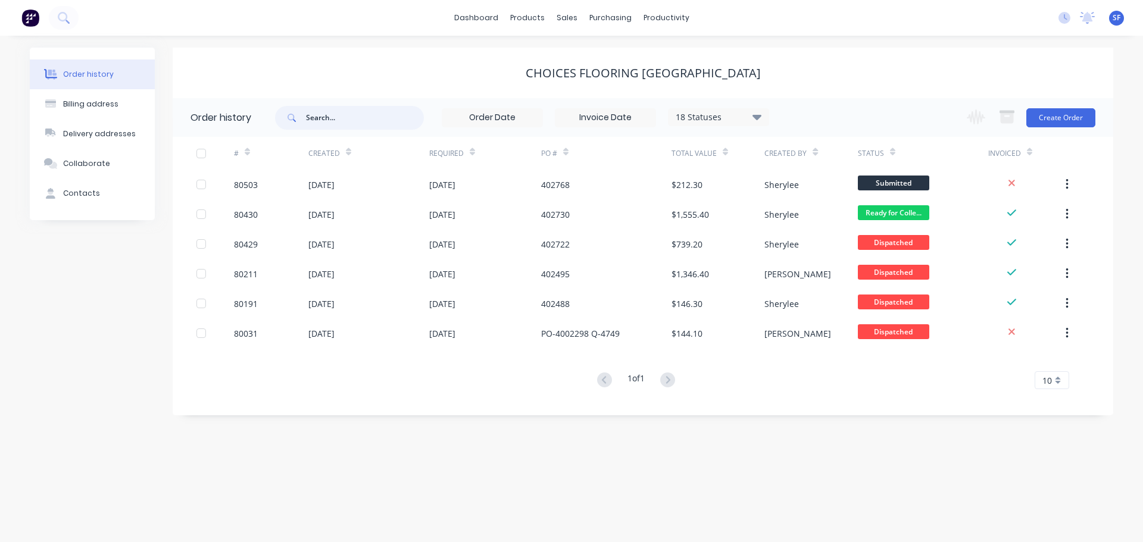
click at [338, 121] on input "text" at bounding box center [365, 118] width 118 height 24
type input "402611"
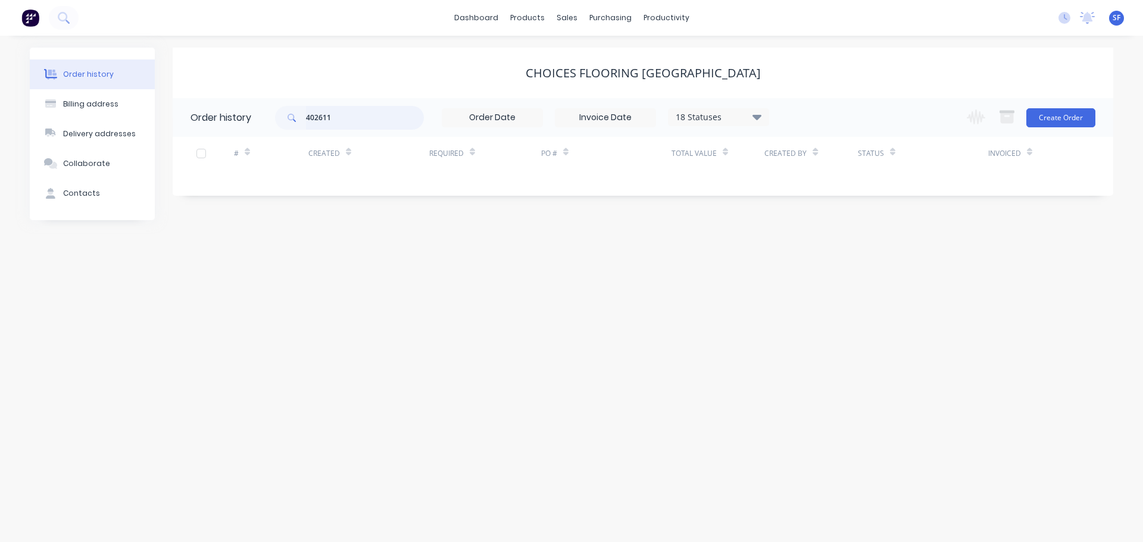
click at [338, 117] on input "402611" at bounding box center [365, 118] width 118 height 24
type input "4"
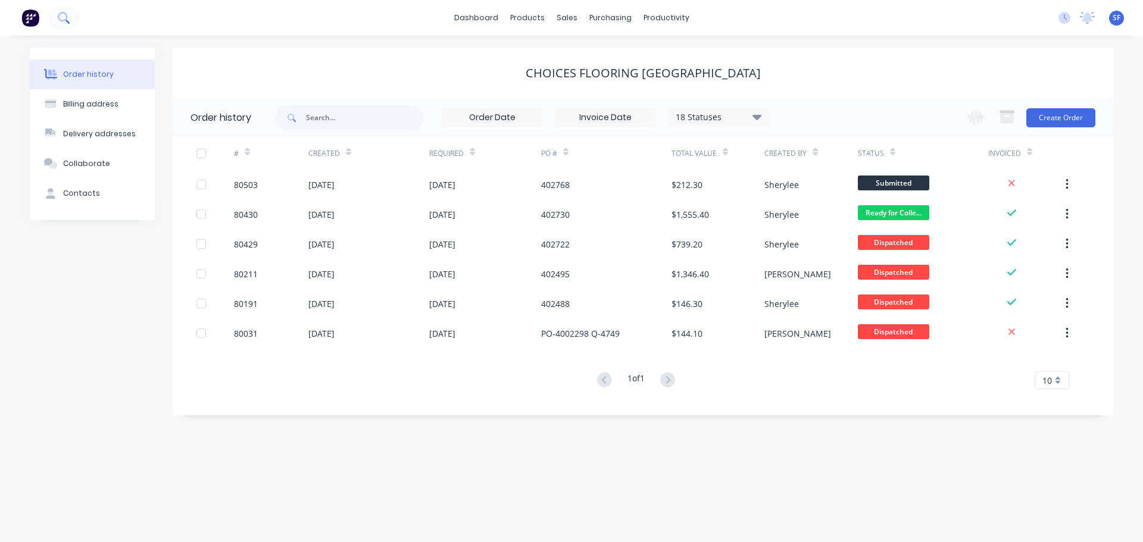
drag, startPoint x: 67, startPoint y: 11, endPoint x: 66, endPoint y: 18, distance: 6.7
click at [66, 18] on button at bounding box center [64, 18] width 30 height 24
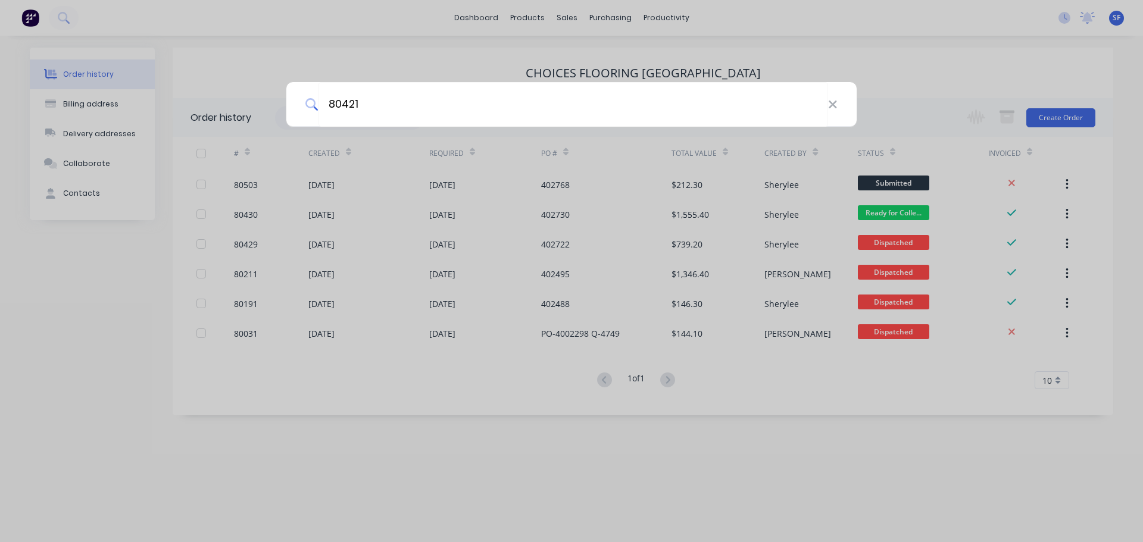
type input "80421"
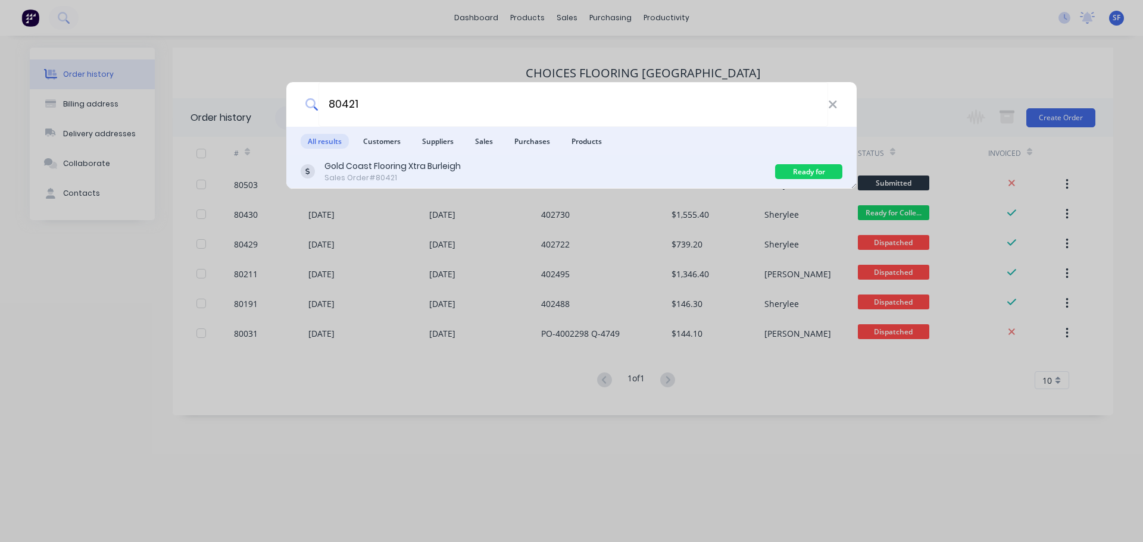
click at [384, 166] on div "Gold Coast Flooring Xtra Burleigh" at bounding box center [393, 166] width 136 height 13
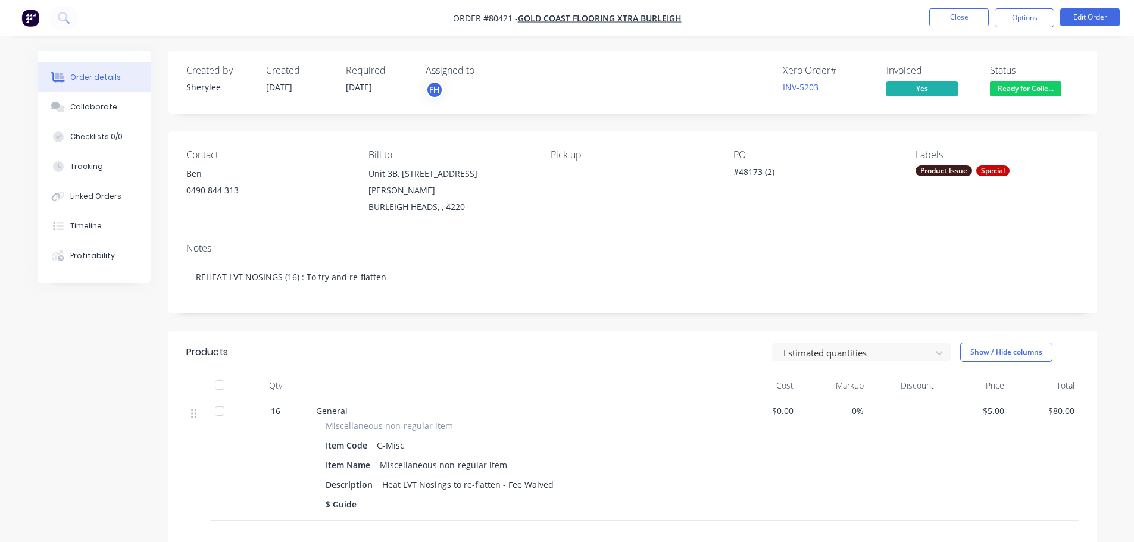
click at [1045, 91] on span "Ready for Colle..." at bounding box center [1025, 88] width 71 height 15
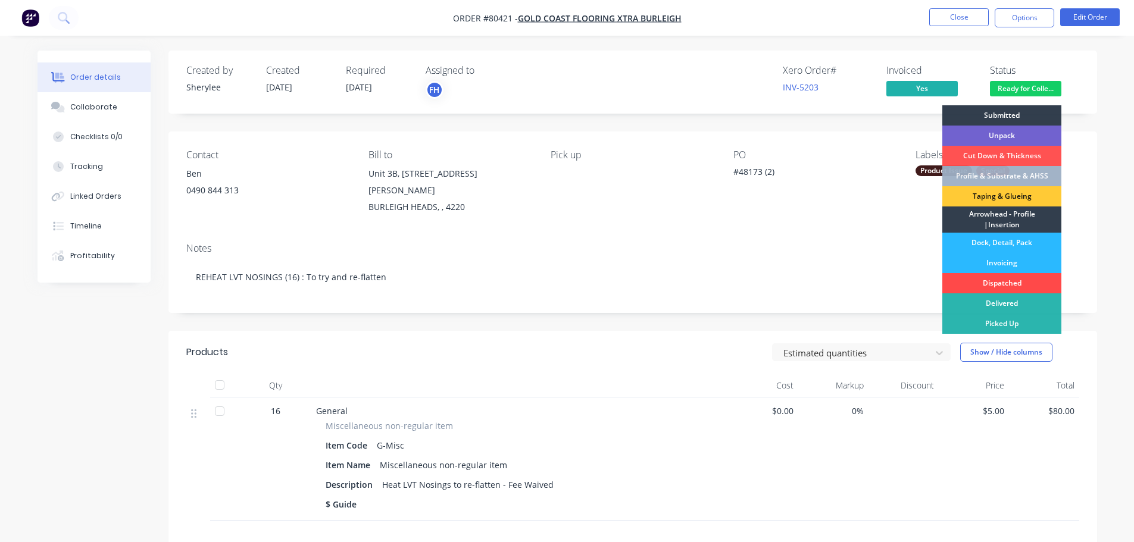
click at [990, 279] on div "Dispatched" at bounding box center [1002, 283] width 119 height 20
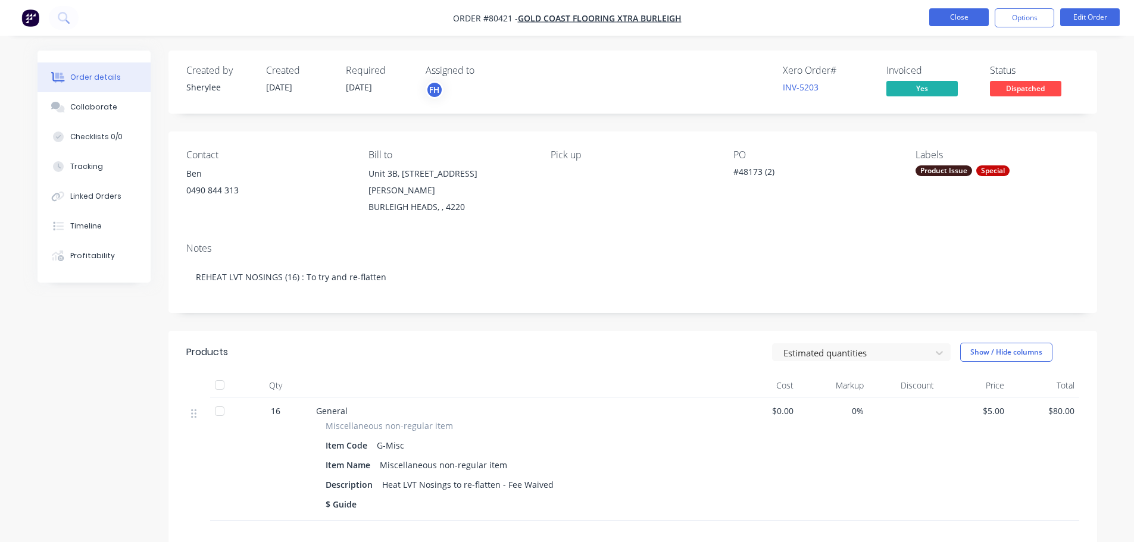
click at [964, 20] on button "Close" at bounding box center [960, 17] width 60 height 18
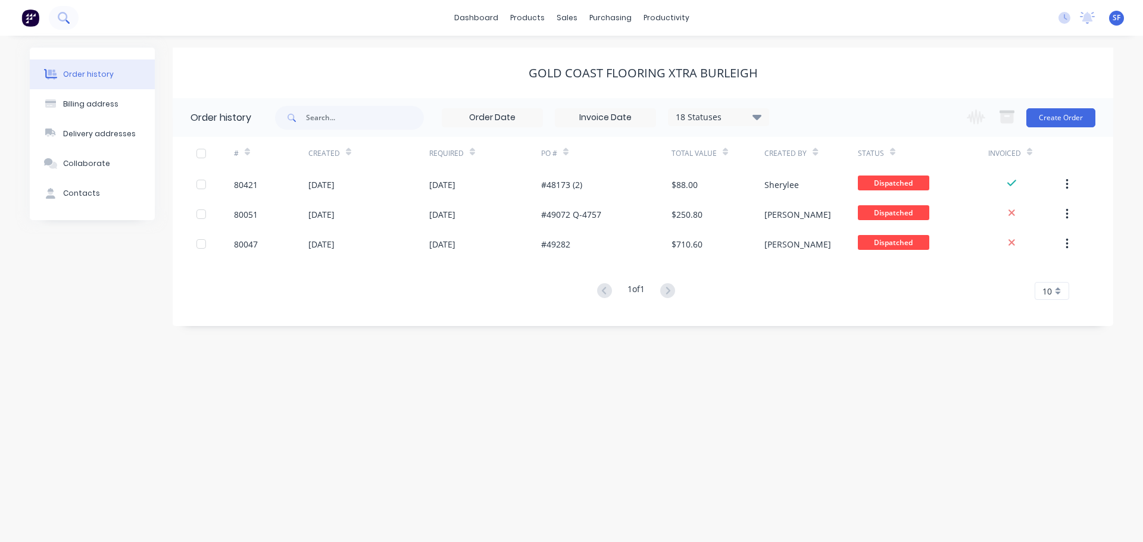
click at [64, 15] on icon at bounding box center [63, 17] width 11 height 11
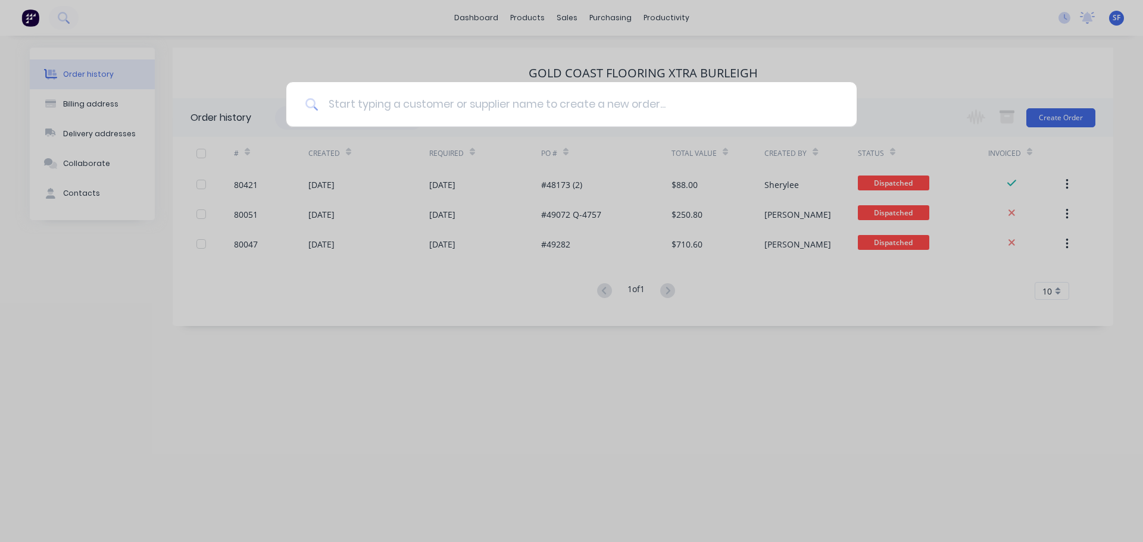
click at [351, 101] on input at bounding box center [578, 104] width 519 height 45
type input "pref"
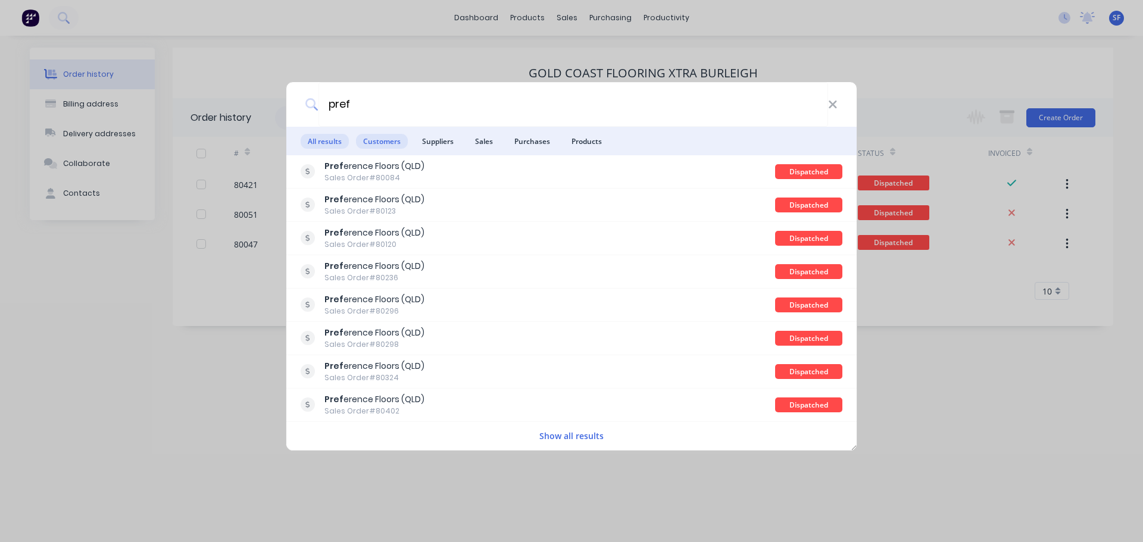
click at [375, 136] on span "Customers" at bounding box center [382, 141] width 52 height 15
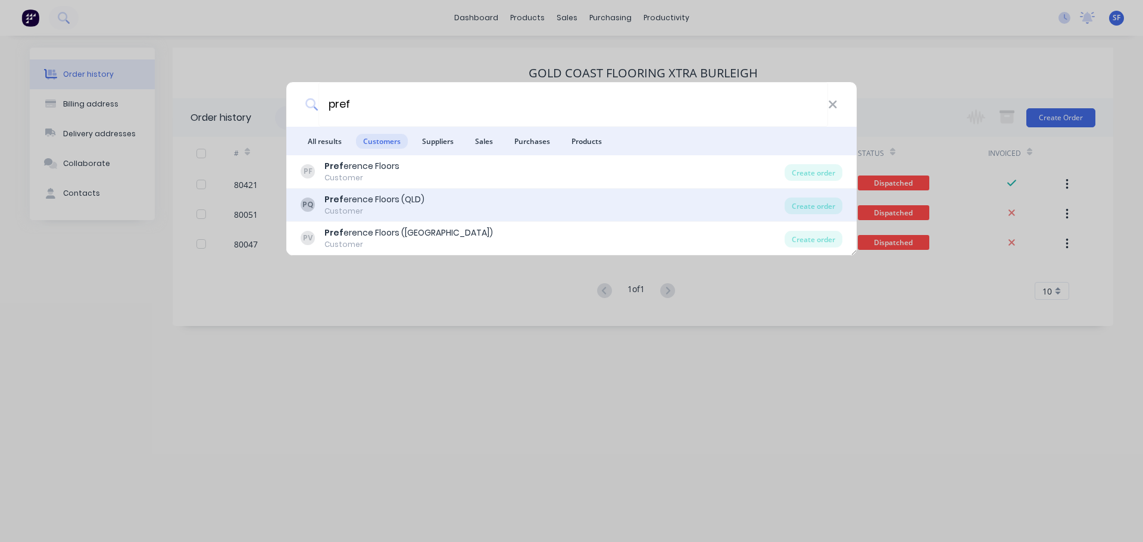
click at [398, 205] on div "Pref erence Floors (QLD)" at bounding box center [375, 200] width 100 height 13
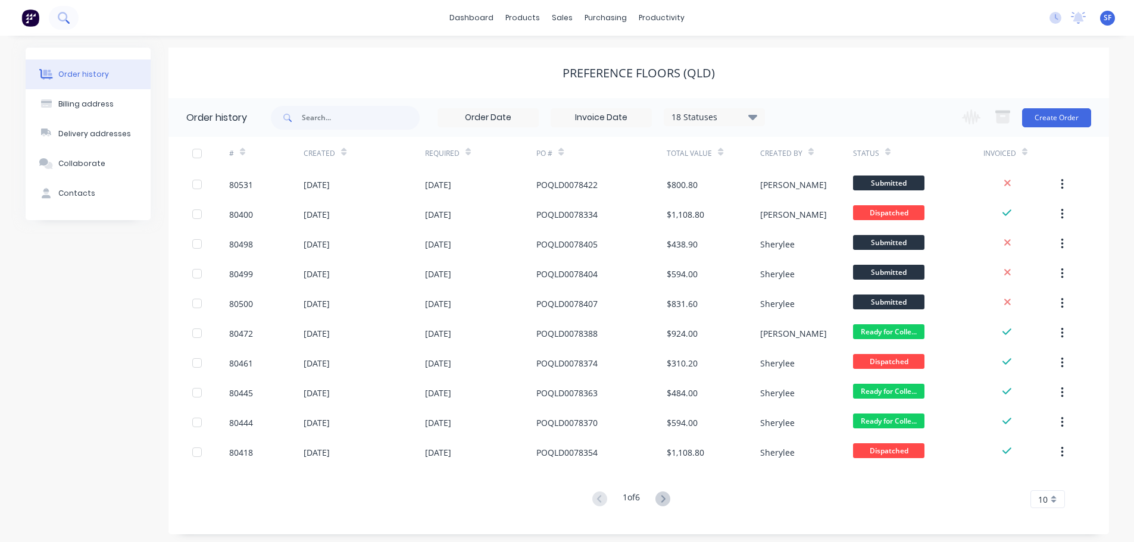
click at [66, 17] on icon at bounding box center [63, 17] width 10 height 10
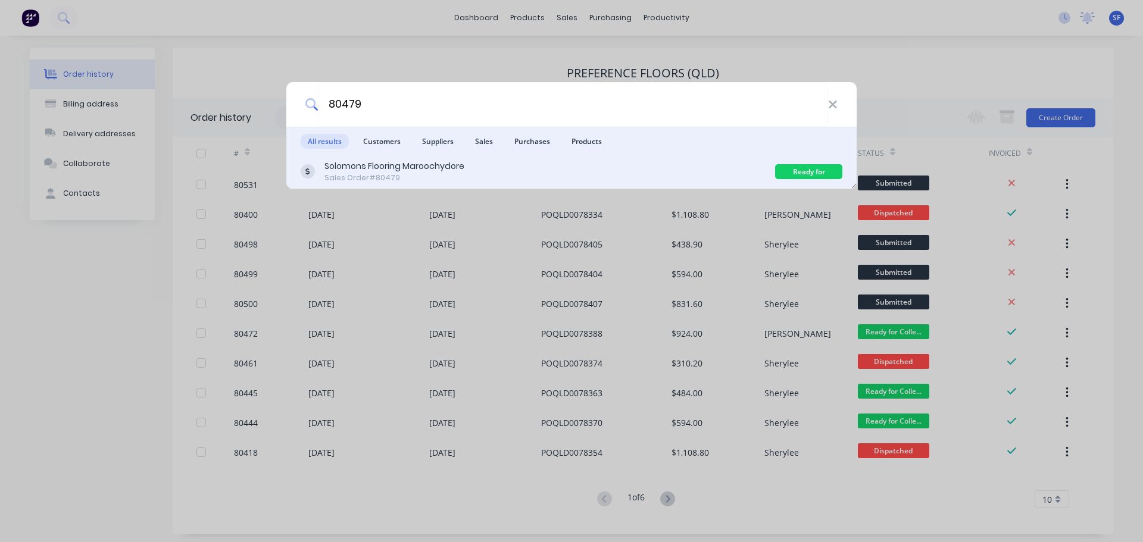
type input "80479"
click at [448, 168] on div "Solomons Flooring Maroochydore" at bounding box center [395, 166] width 140 height 13
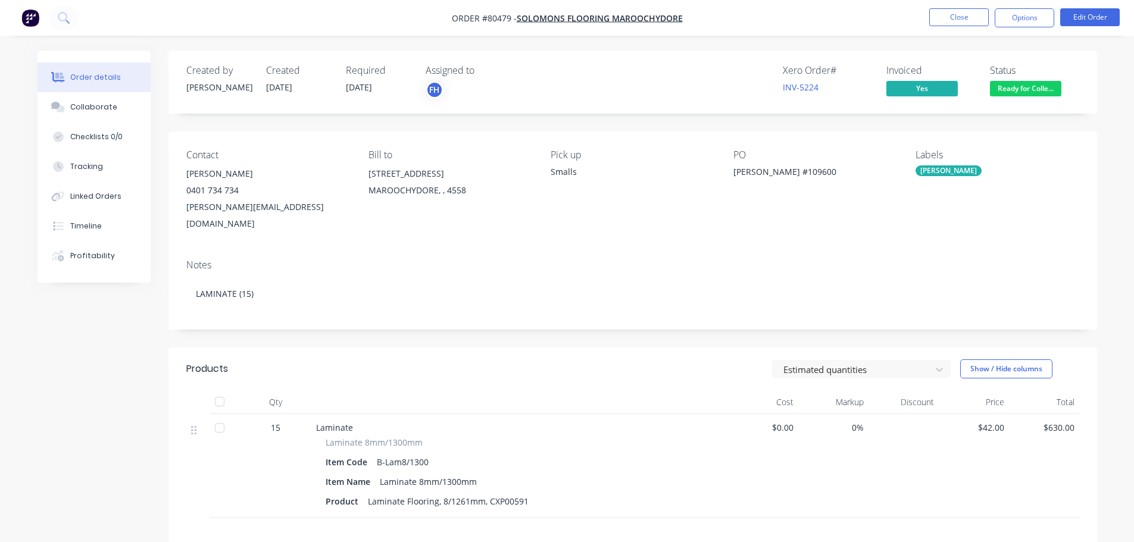
click at [1035, 90] on span "Ready for Colle..." at bounding box center [1025, 88] width 71 height 15
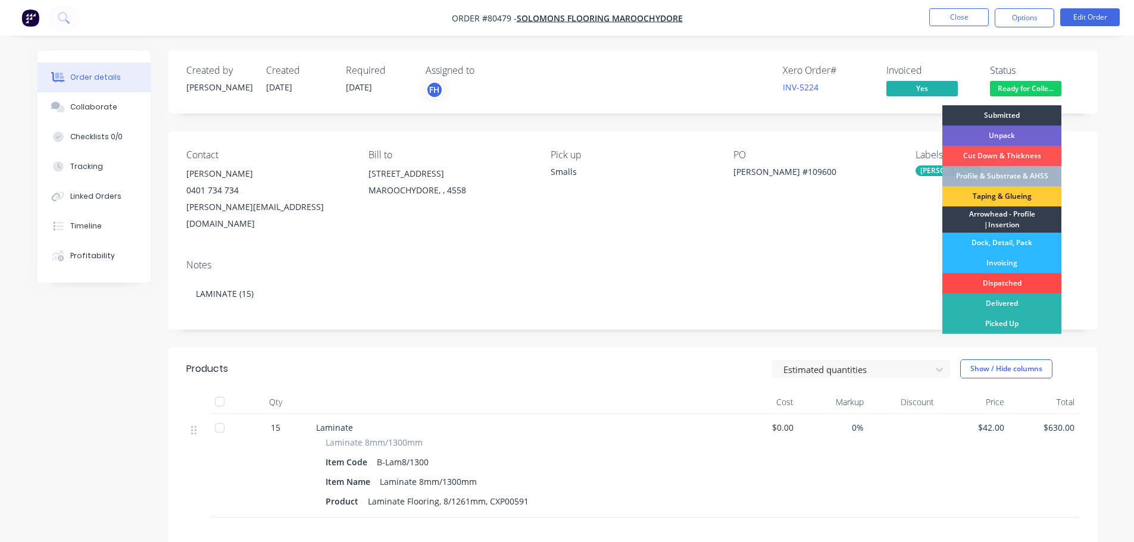
click at [1001, 281] on div "Dispatched" at bounding box center [1002, 283] width 119 height 20
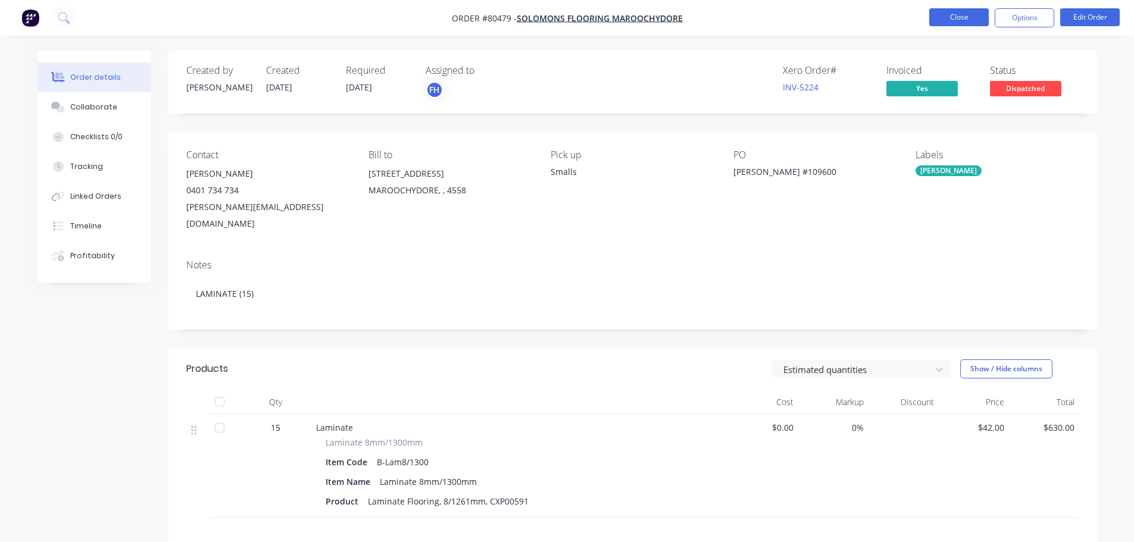
click at [968, 21] on button "Close" at bounding box center [960, 17] width 60 height 18
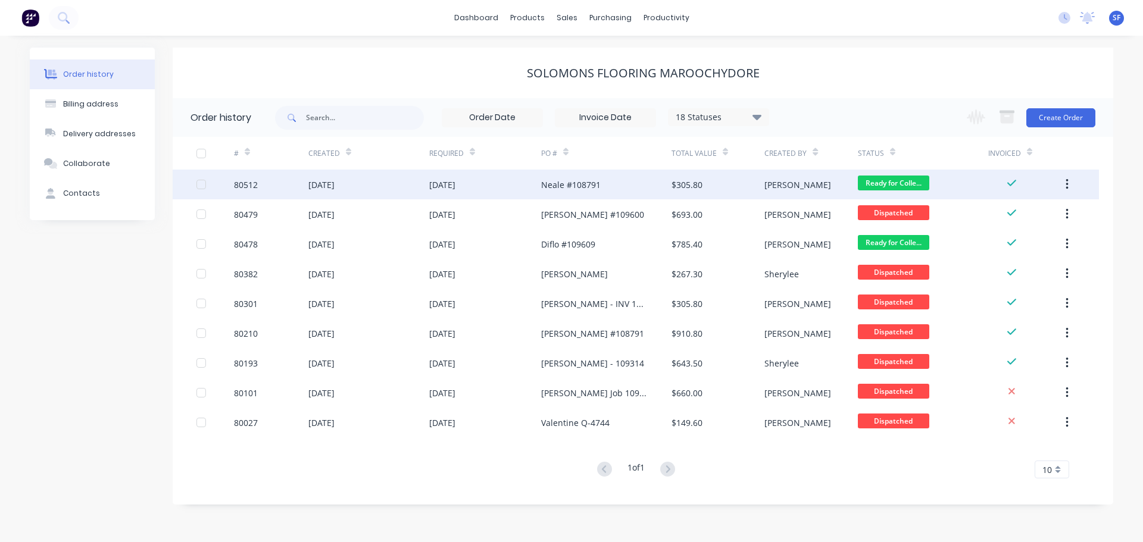
click at [250, 183] on div "80512" at bounding box center [246, 185] width 24 height 13
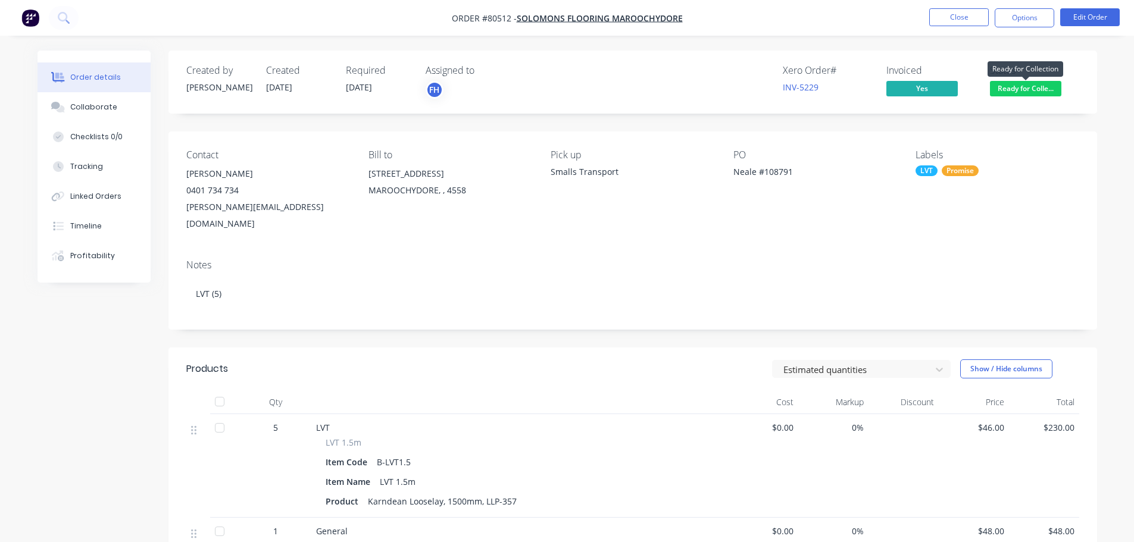
click at [1033, 85] on span "Ready for Colle..." at bounding box center [1025, 88] width 71 height 15
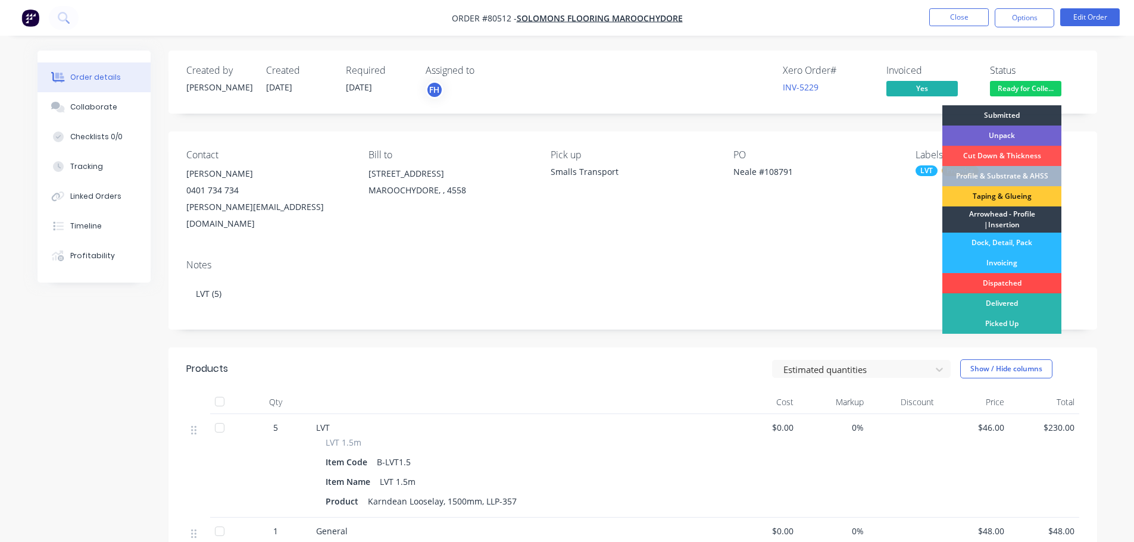
click at [1000, 286] on div "Dispatched" at bounding box center [1002, 283] width 119 height 20
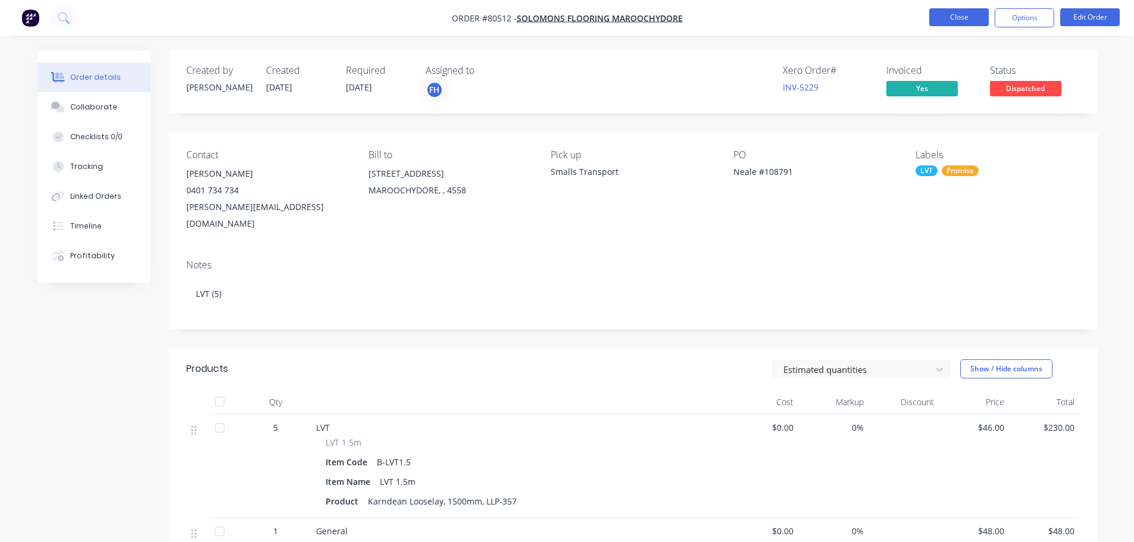
click at [975, 19] on button "Close" at bounding box center [960, 17] width 60 height 18
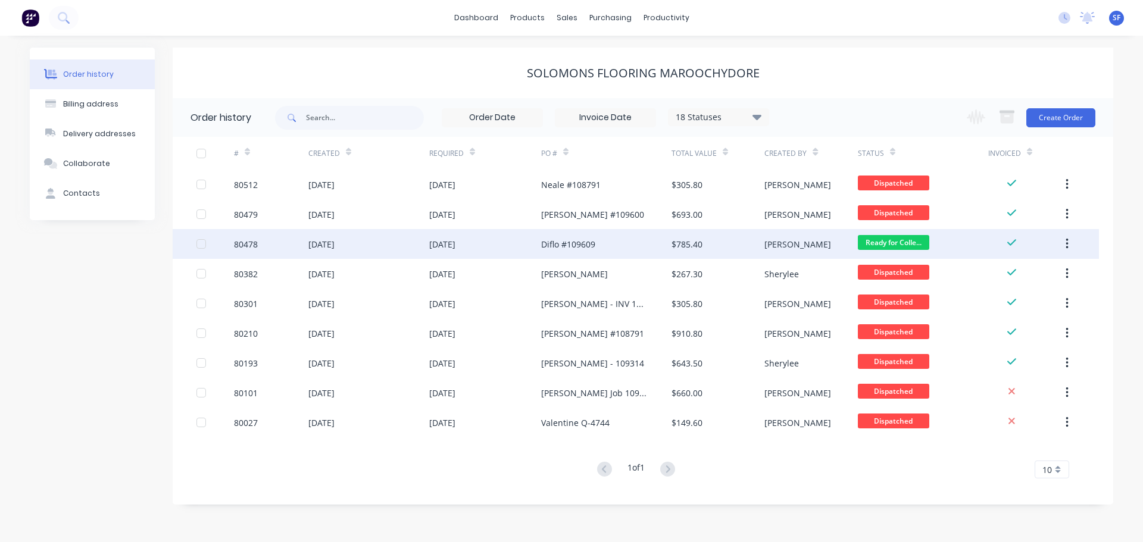
click at [375, 247] on div "[DATE]" at bounding box center [368, 244] width 121 height 30
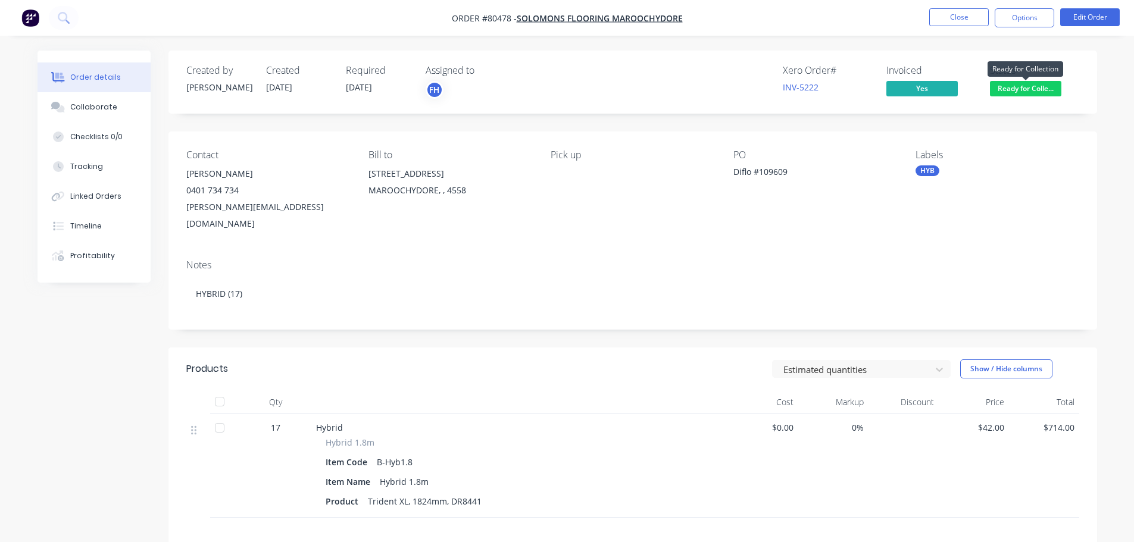
click at [1020, 93] on span "Ready for Colle..." at bounding box center [1025, 88] width 71 height 15
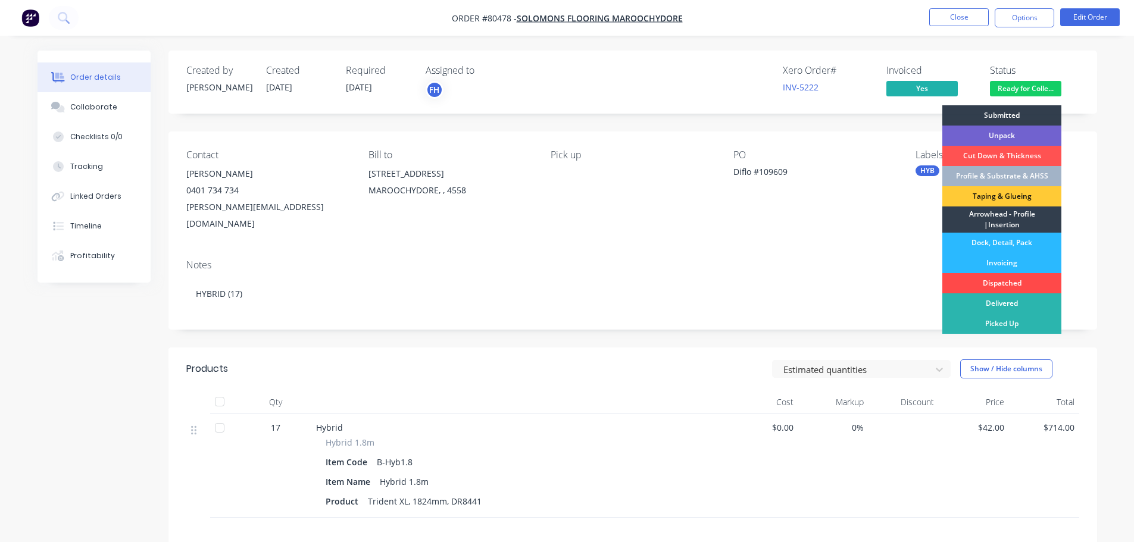
click at [1011, 279] on div "Dispatched" at bounding box center [1002, 283] width 119 height 20
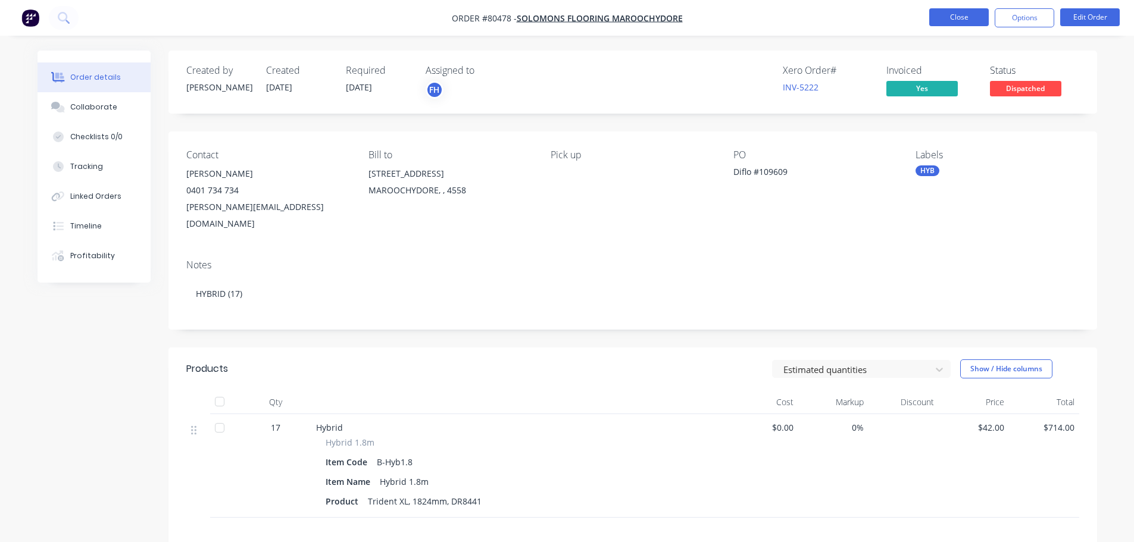
click at [977, 26] on button "Close" at bounding box center [960, 17] width 60 height 18
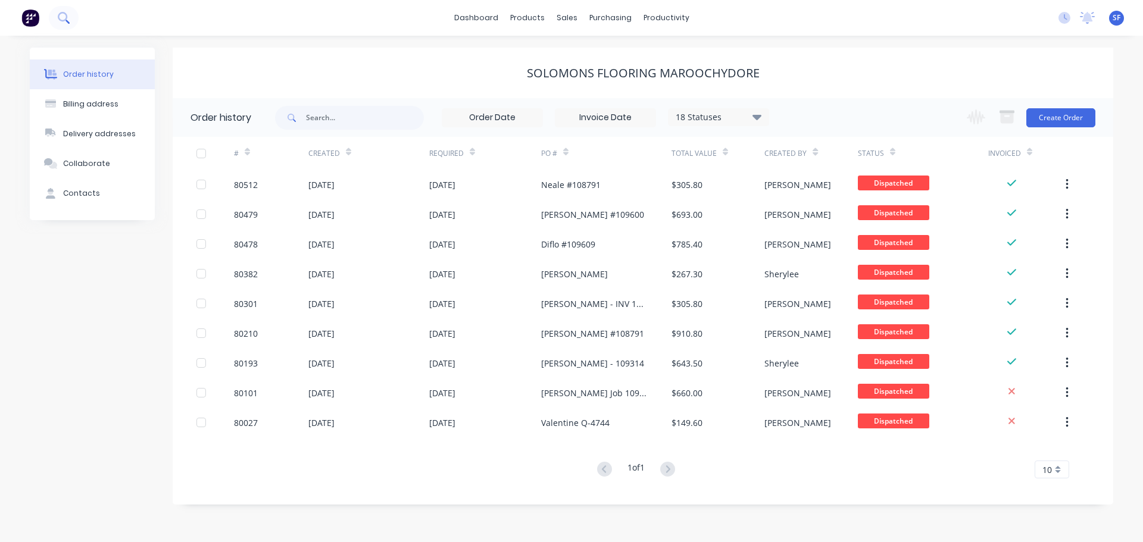
click at [58, 20] on icon at bounding box center [63, 17] width 11 height 11
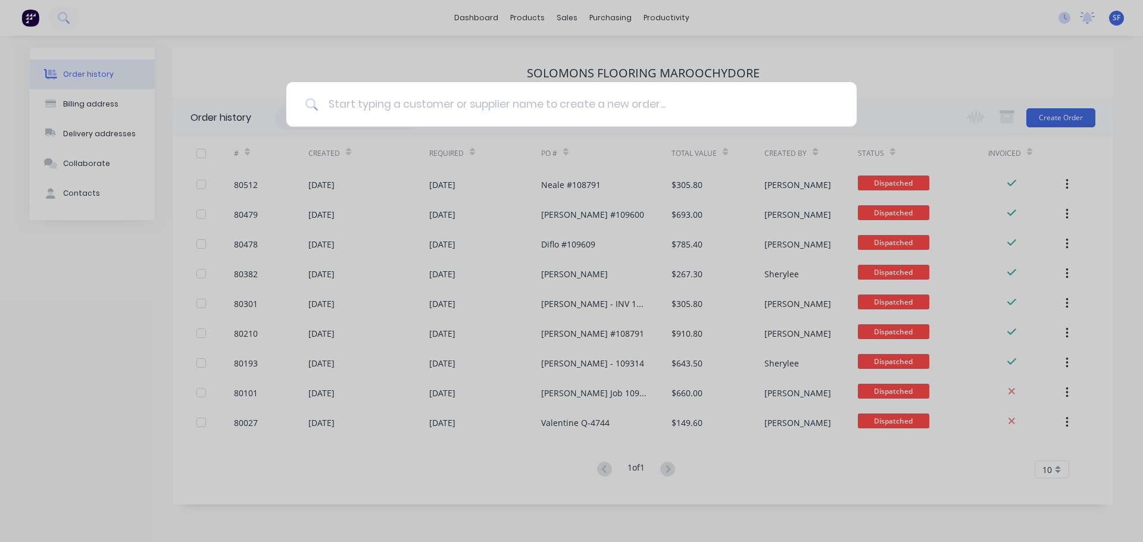
click at [388, 107] on input at bounding box center [578, 104] width 519 height 45
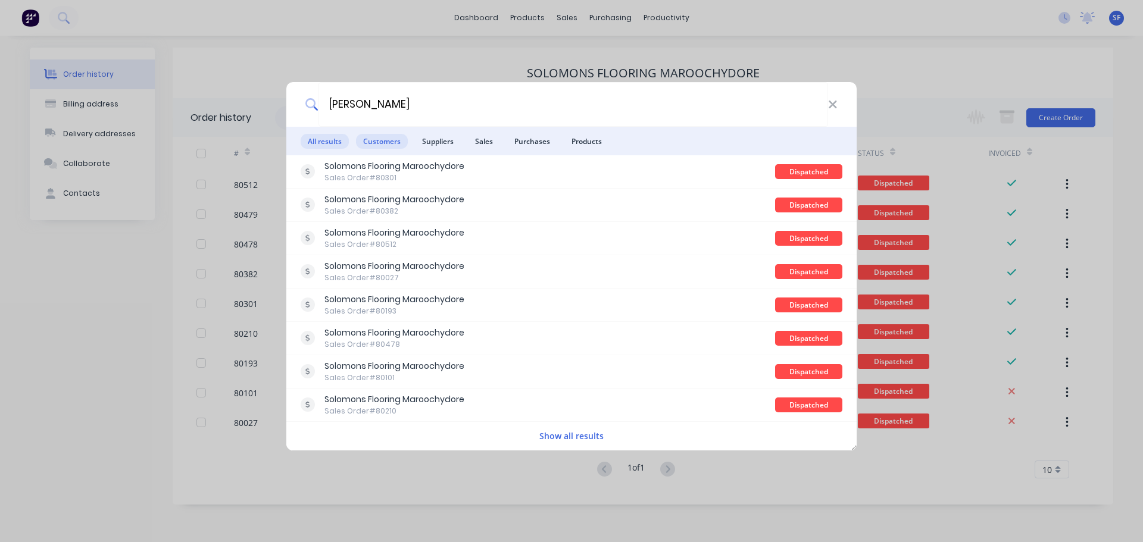
type input "[PERSON_NAME]"
click at [386, 139] on span "Customers" at bounding box center [382, 141] width 52 height 15
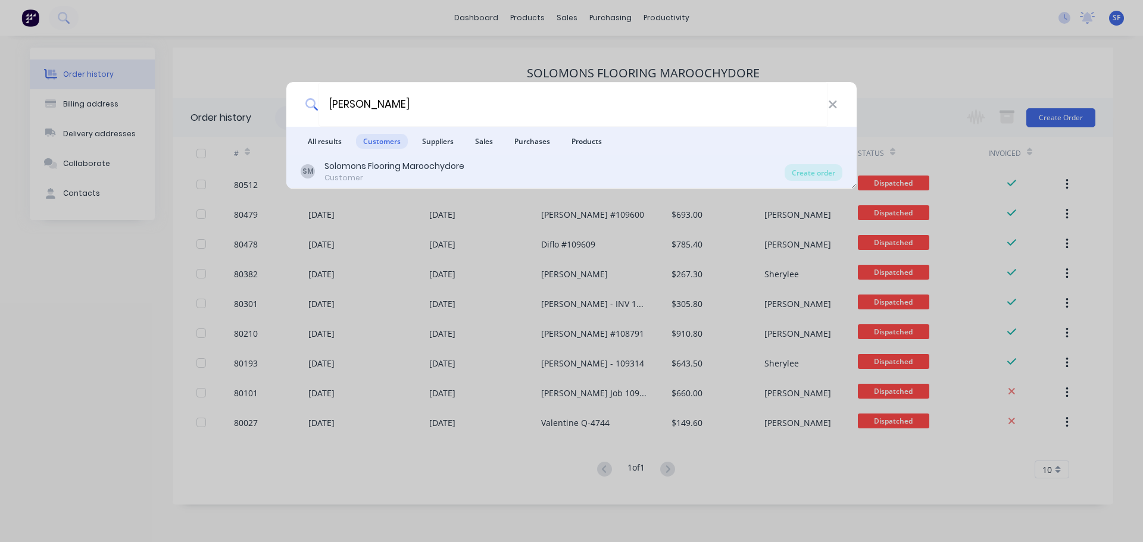
click at [389, 167] on div "Solomons Flooring Maroochydore" at bounding box center [395, 166] width 140 height 13
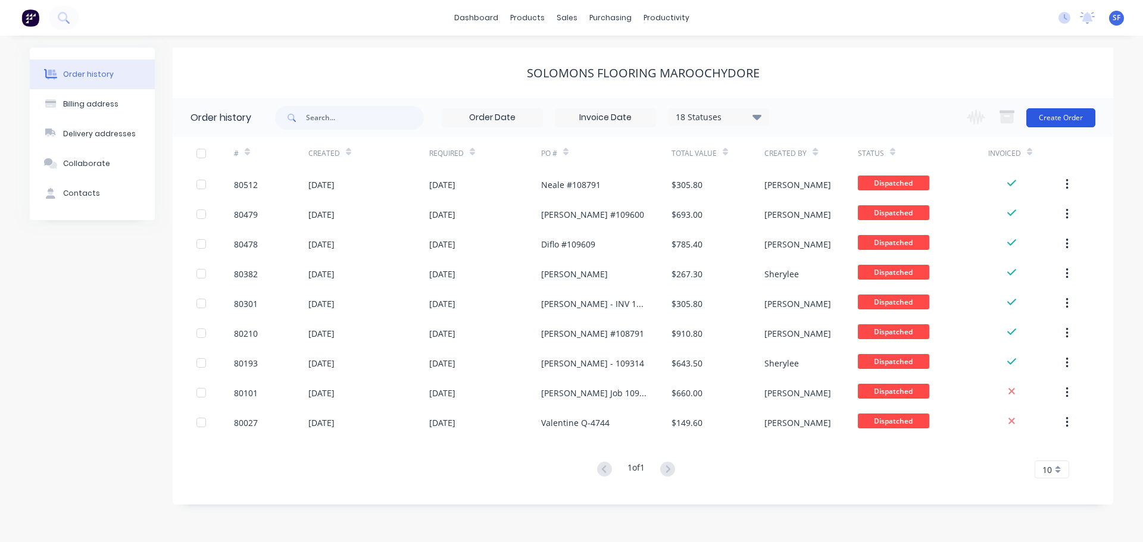
click at [1052, 116] on button "Create Order" at bounding box center [1061, 117] width 69 height 19
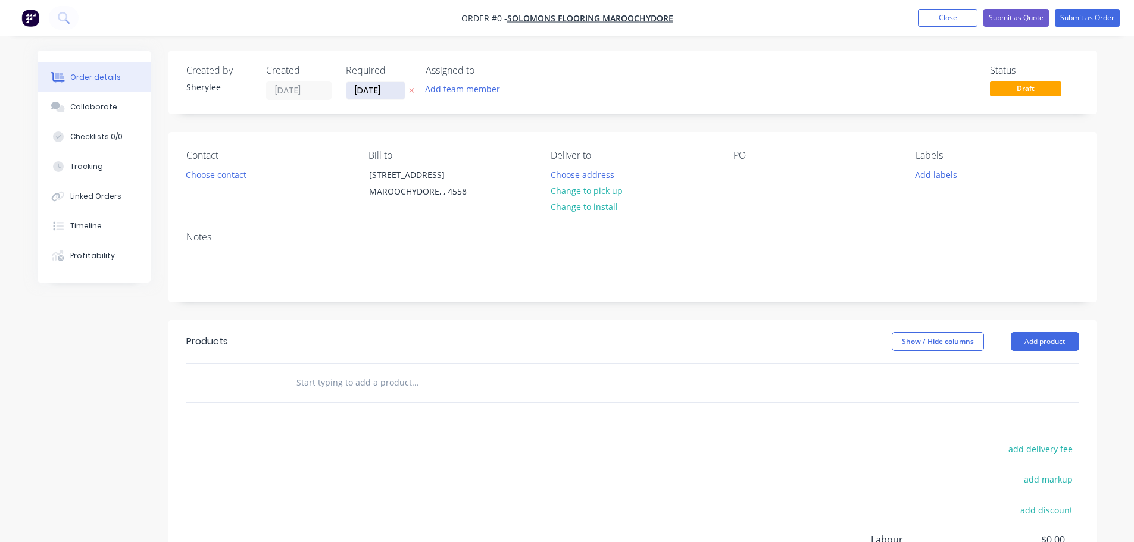
click at [364, 92] on input "[DATE]" at bounding box center [376, 91] width 58 height 18
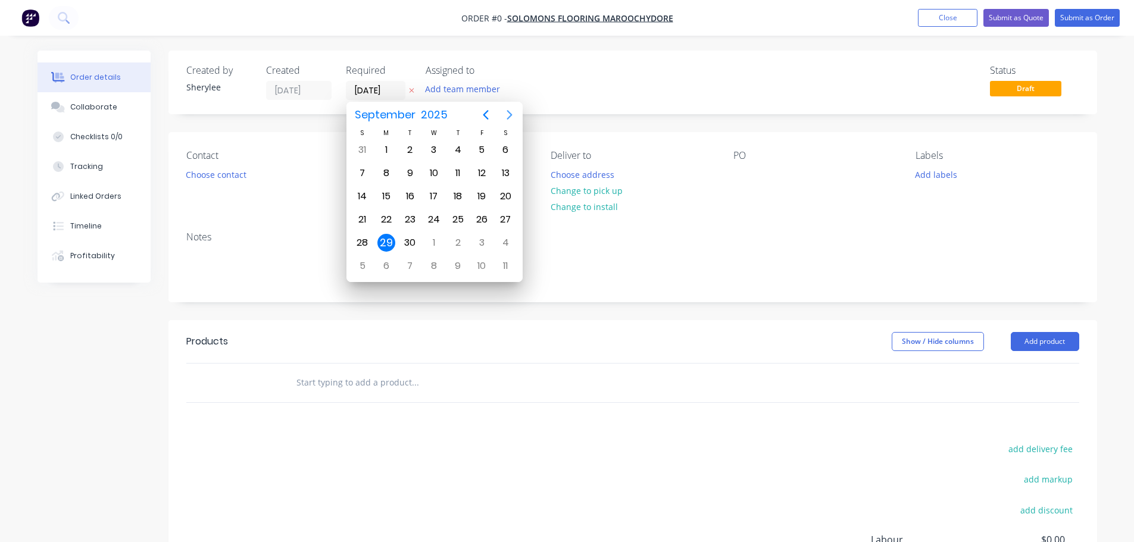
click at [505, 113] on icon "Next page" at bounding box center [510, 115] width 14 height 14
click at [385, 193] on div "13" at bounding box center [387, 197] width 18 height 18
type input "[DATE]"
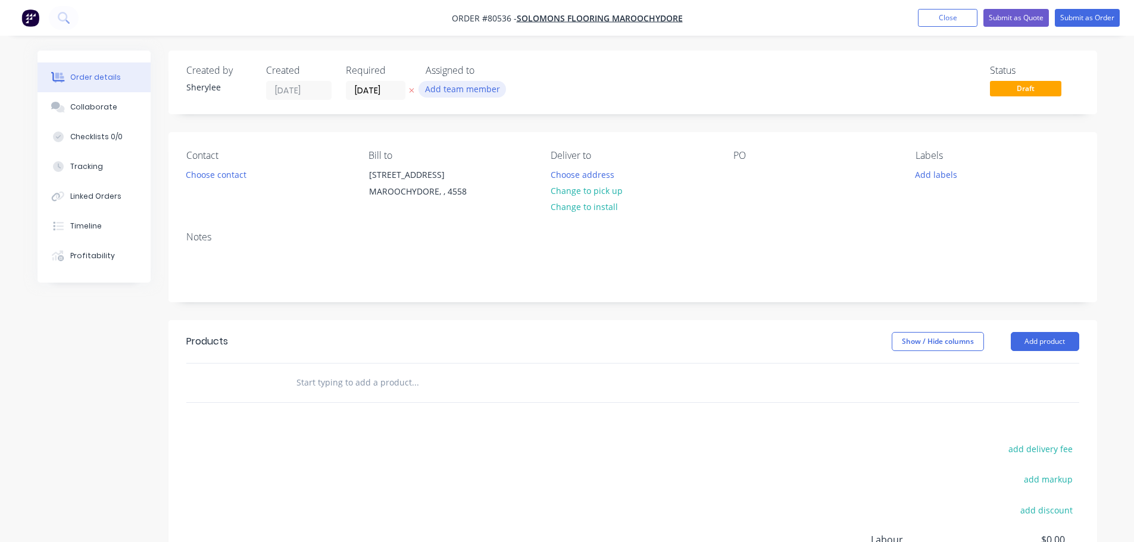
click at [438, 90] on button "Add team member" at bounding box center [463, 89] width 88 height 16
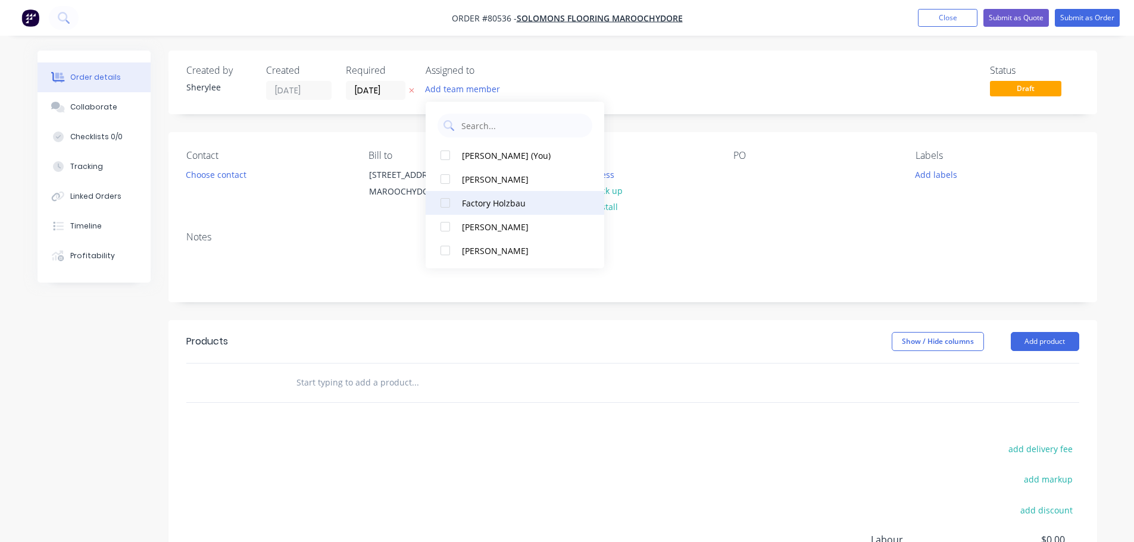
click at [448, 203] on div at bounding box center [446, 203] width 24 height 24
click at [230, 179] on button "Choose contact" at bounding box center [215, 174] width 73 height 16
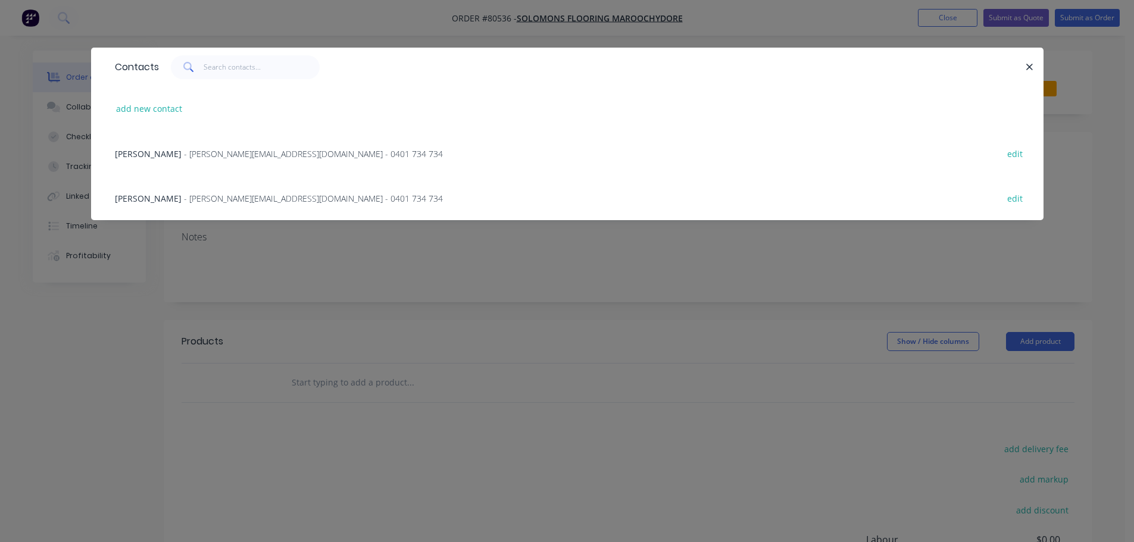
click at [230, 194] on span "- [PERSON_NAME][EMAIL_ADDRESS][DOMAIN_NAME] - 0401 734 734" at bounding box center [313, 198] width 259 height 11
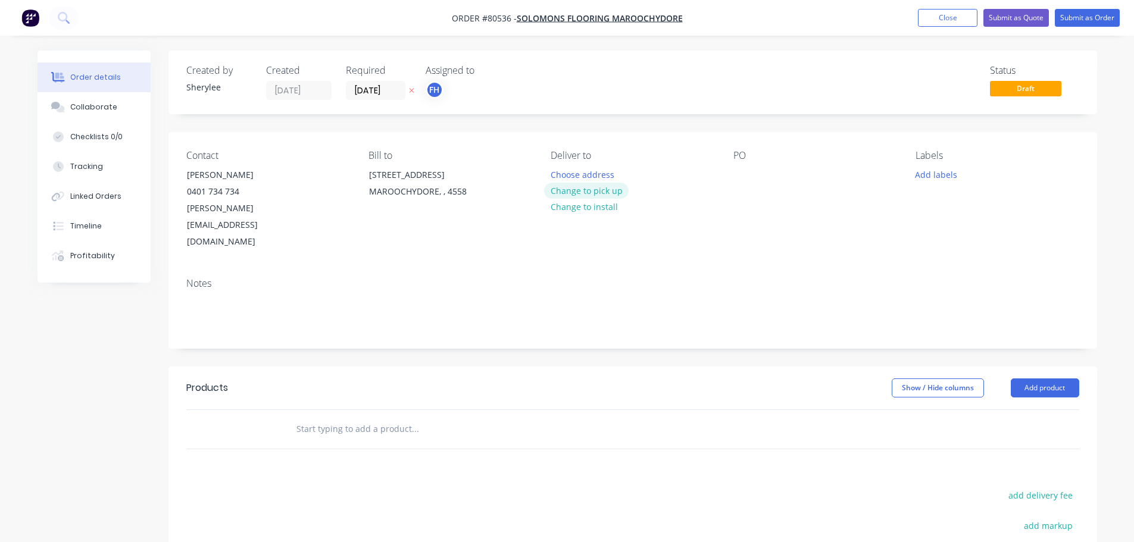
click at [589, 191] on button "Change to pick up" at bounding box center [586, 191] width 85 height 16
click at [574, 171] on div "Pick up Change to delivery Change to install" at bounding box center [632, 200] width 163 height 101
click at [566, 175] on div at bounding box center [560, 174] width 19 height 17
click at [933, 170] on button "Add labels" at bounding box center [936, 174] width 55 height 16
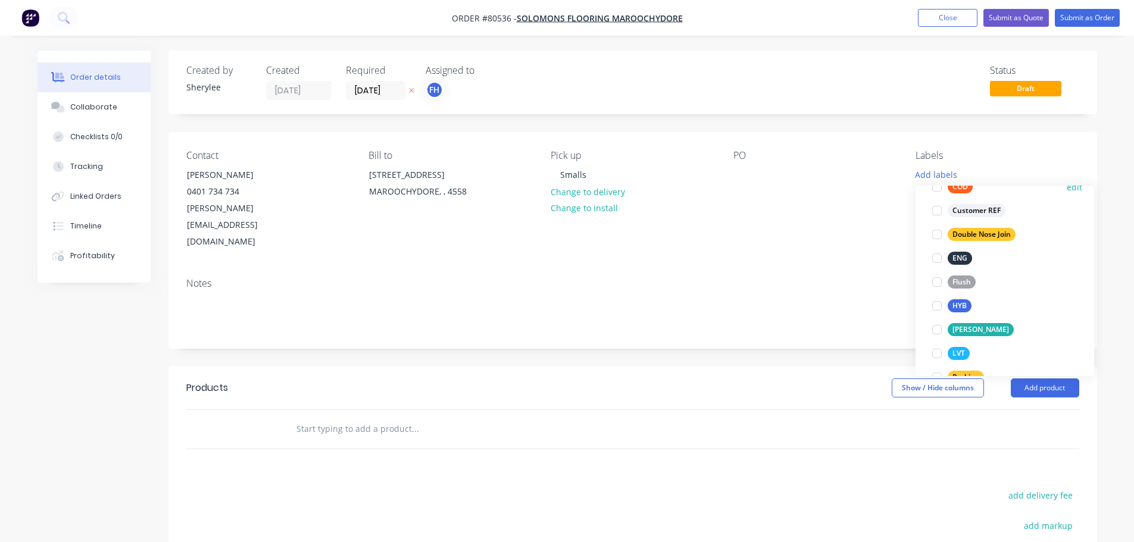
scroll to position [119, 0]
click at [934, 354] on div at bounding box center [937, 353] width 24 height 24
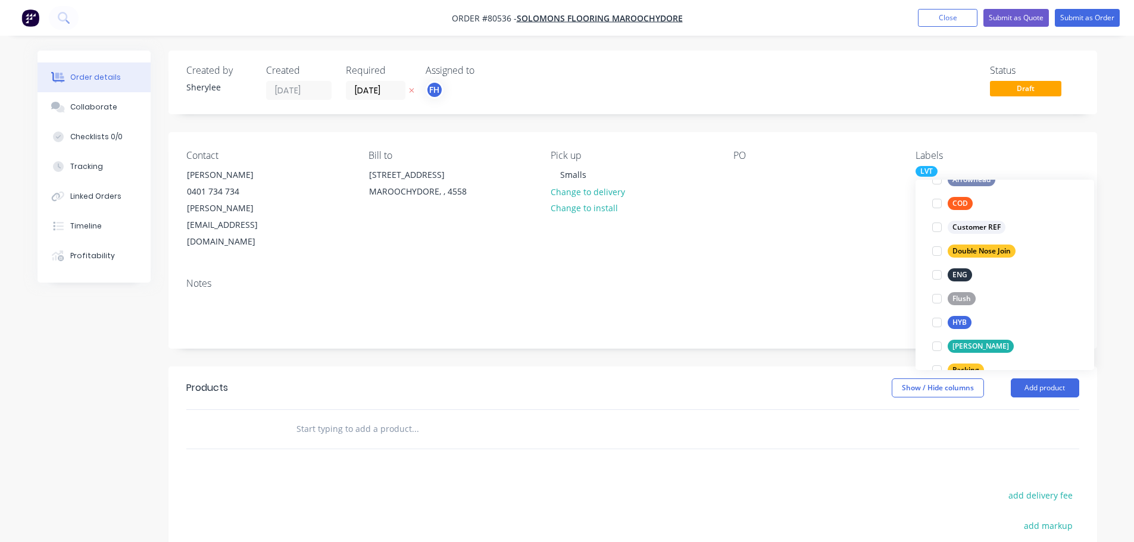
scroll to position [0, 0]
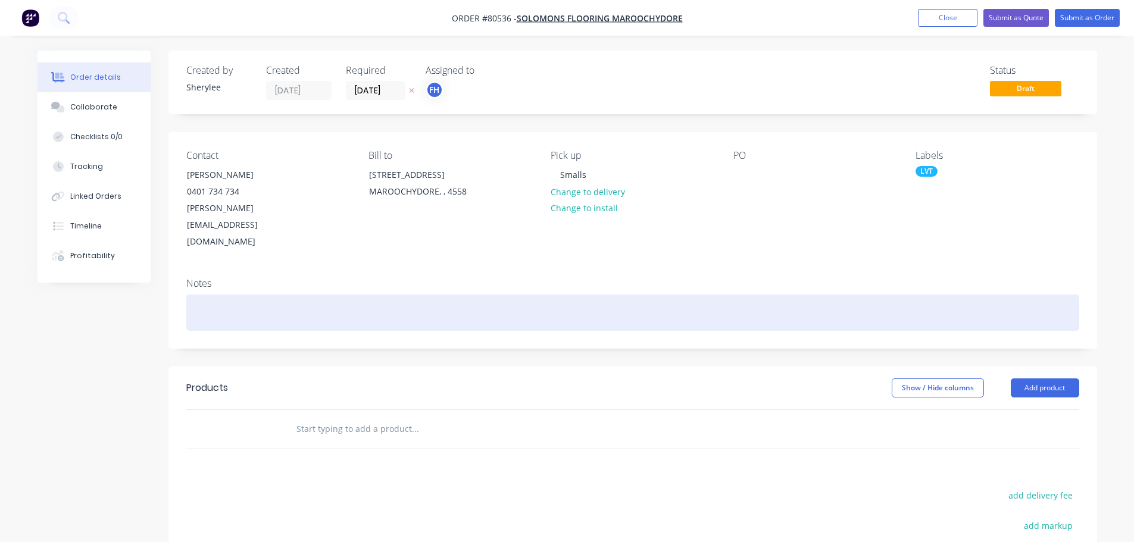
click at [360, 295] on div at bounding box center [632, 313] width 893 height 36
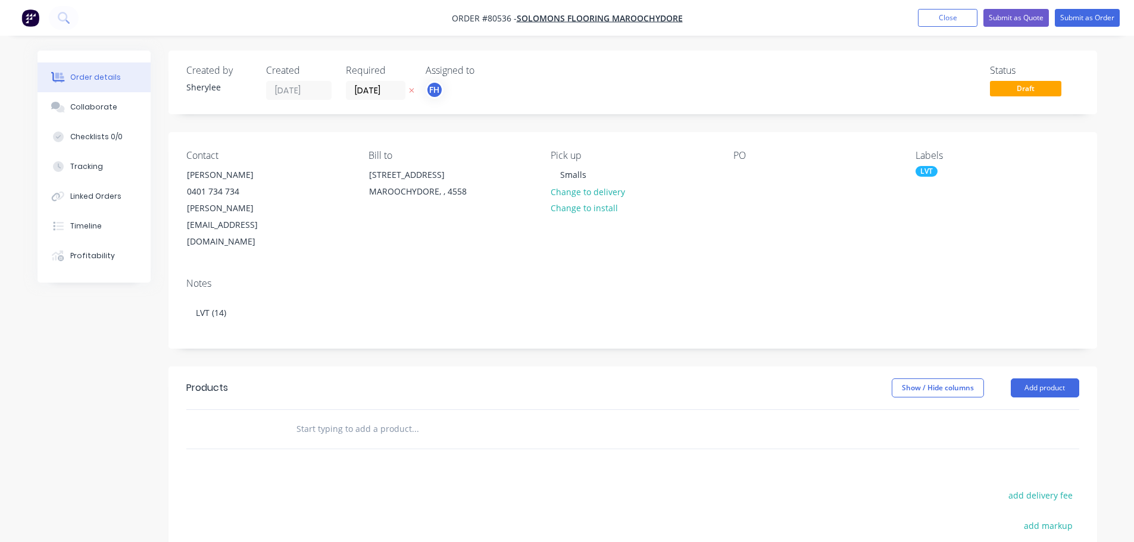
click at [382, 417] on input "text" at bounding box center [415, 429] width 238 height 24
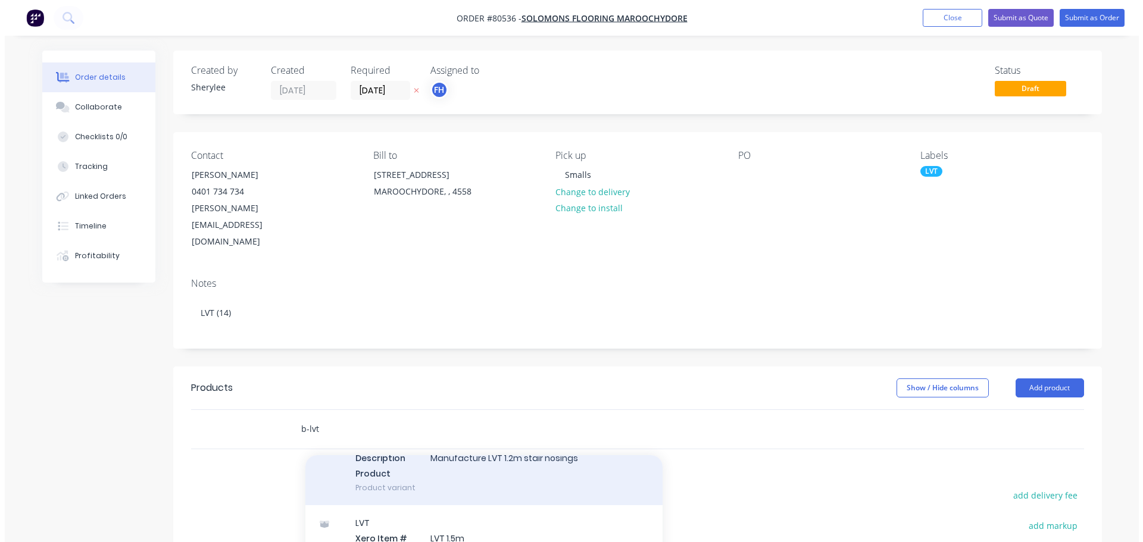
scroll to position [119, 0]
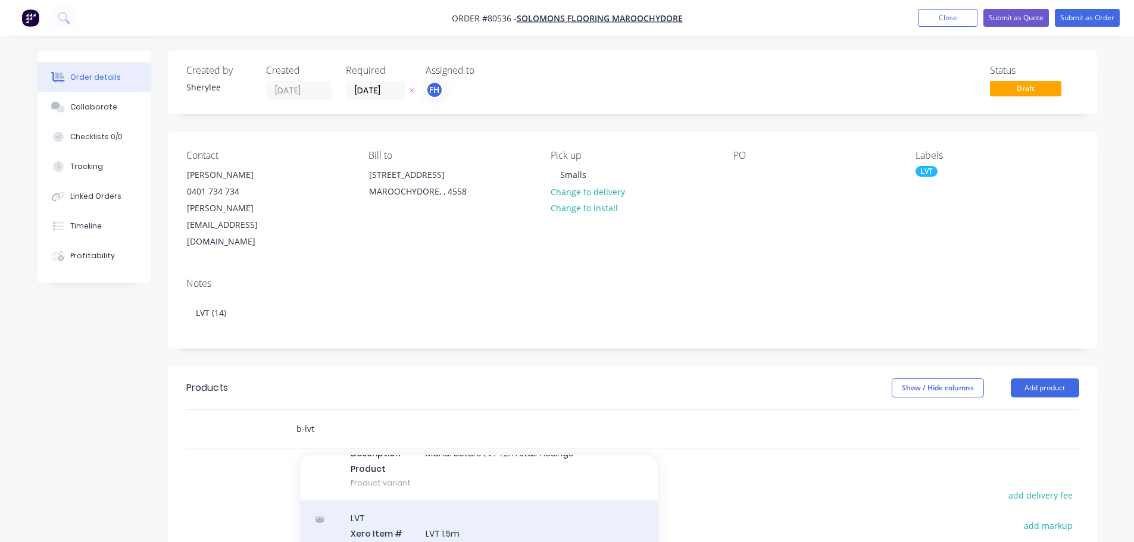
type input "b-lvt"
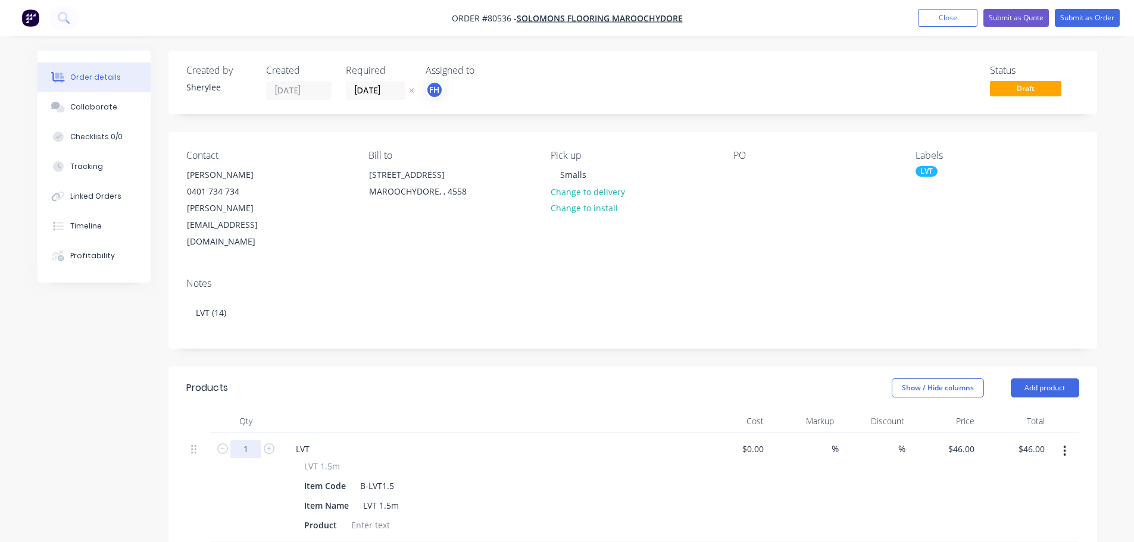
drag, startPoint x: 247, startPoint y: 417, endPoint x: 256, endPoint y: 415, distance: 9.1
click at [247, 441] on input "1" at bounding box center [245, 450] width 31 height 18
type input "14"
type input "$644.00"
click at [365, 517] on div at bounding box center [371, 525] width 48 height 17
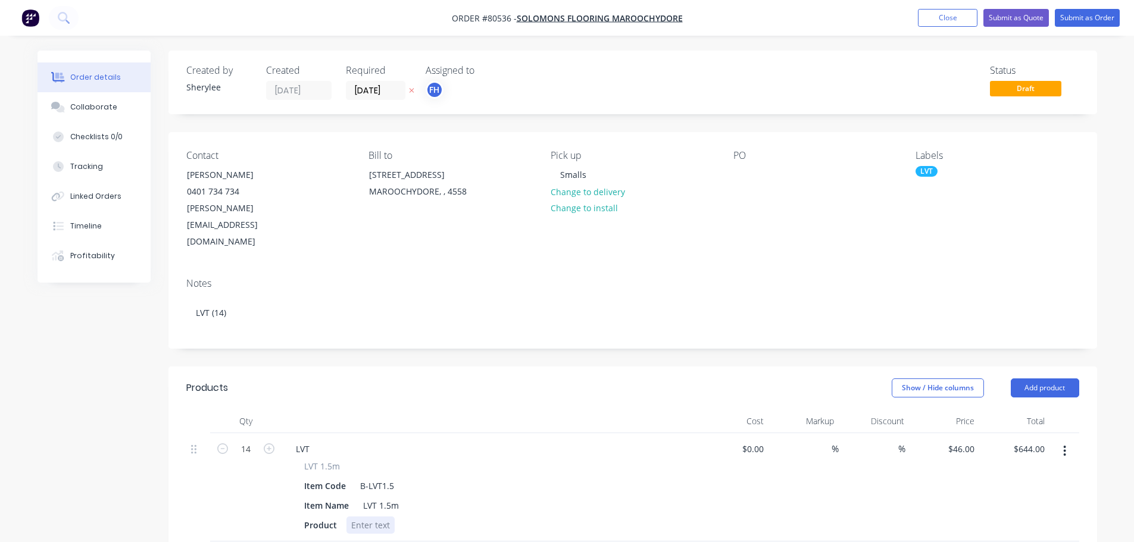
click at [366, 517] on div at bounding box center [371, 525] width 48 height 17
click at [472, 517] on div "Karndean Looselay, 1500mm,m LLP-356" at bounding box center [430, 525] width 166 height 17
click at [1102, 18] on button "Submit as Order" at bounding box center [1087, 18] width 65 height 18
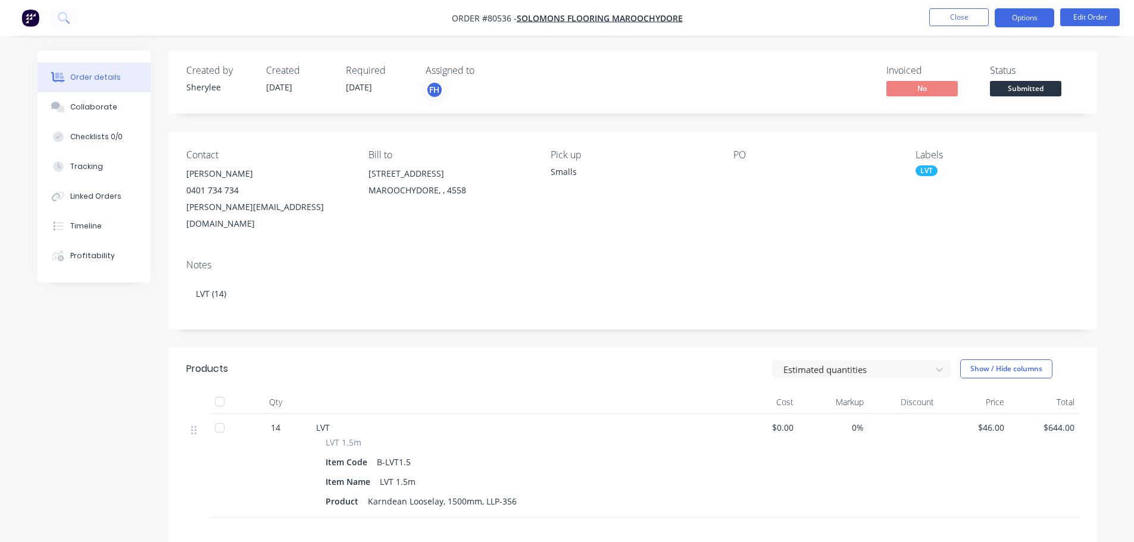
click at [1022, 18] on button "Options" at bounding box center [1025, 17] width 60 height 19
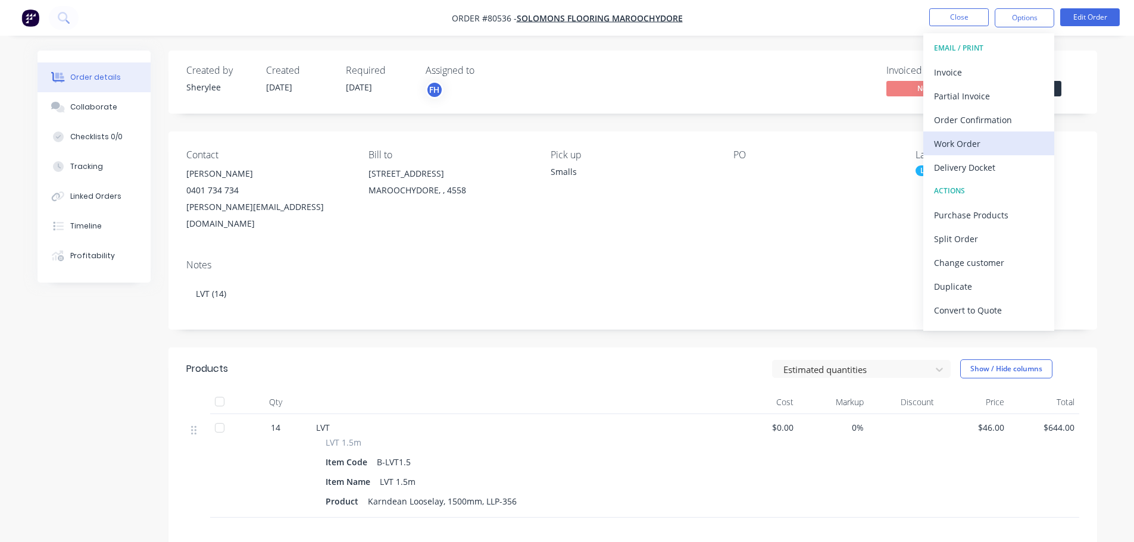
click at [969, 142] on div "Work Order" at bounding box center [989, 143] width 110 height 17
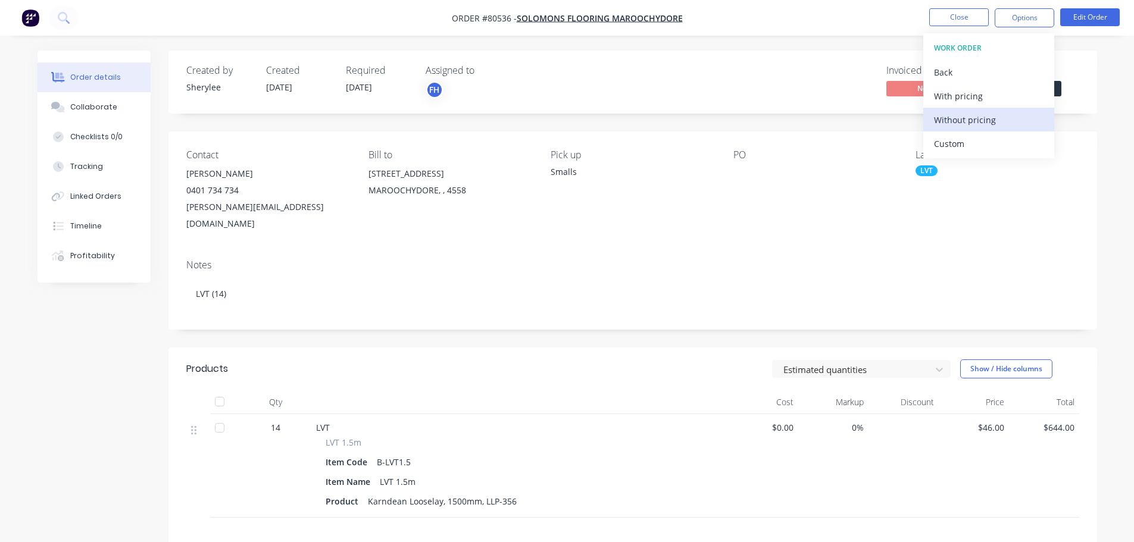
click at [968, 124] on div "Without pricing" at bounding box center [989, 119] width 110 height 17
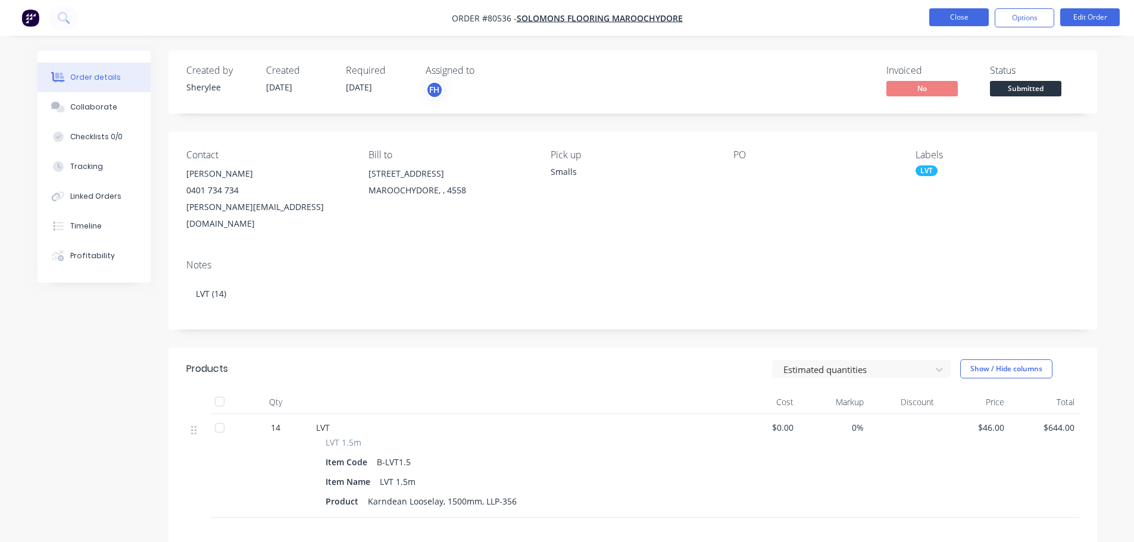
click at [954, 20] on button "Close" at bounding box center [960, 17] width 60 height 18
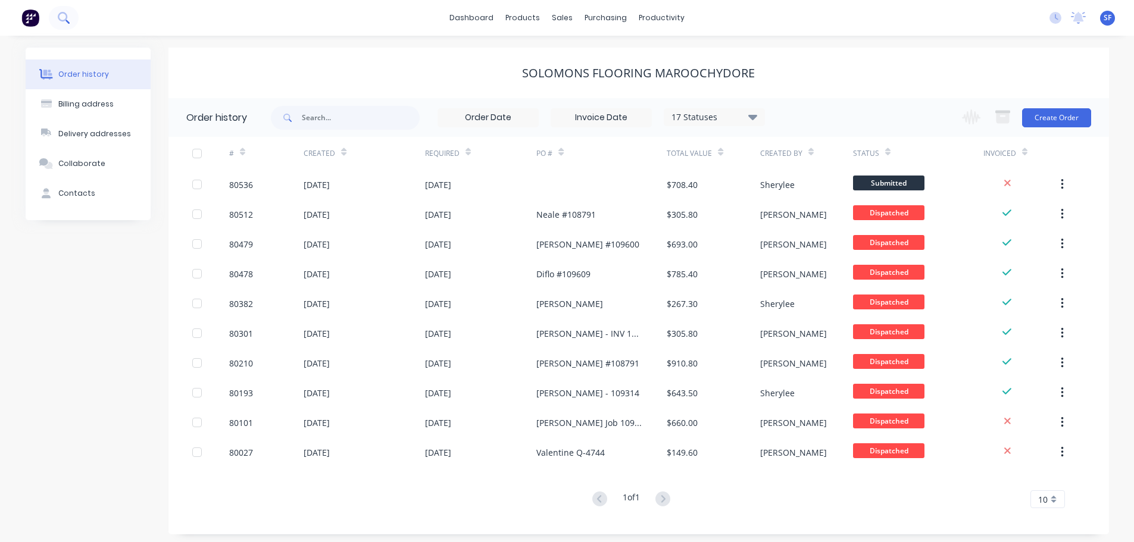
click at [62, 14] on icon at bounding box center [63, 17] width 11 height 11
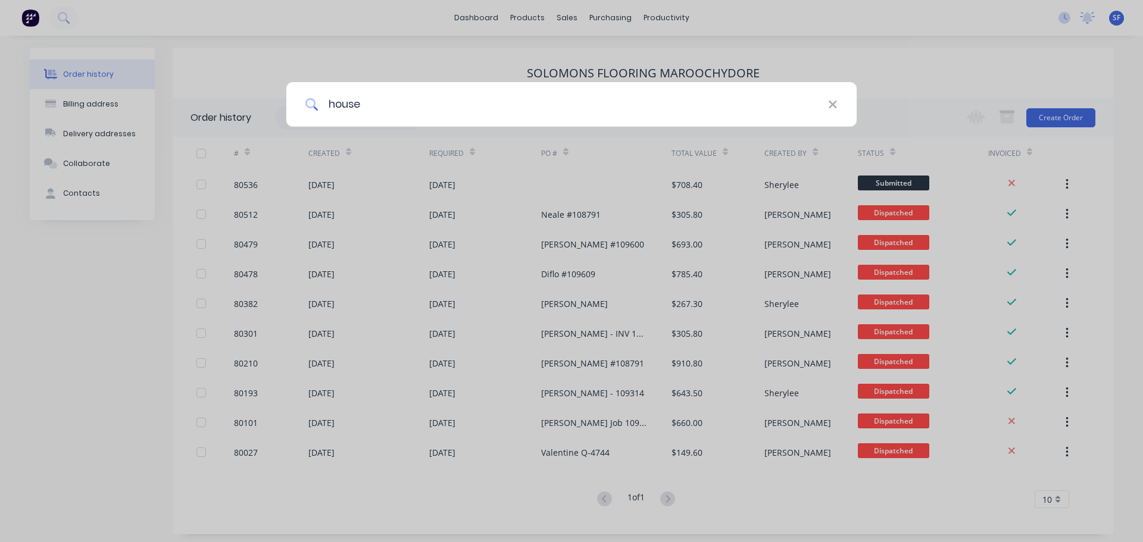
type input "house"
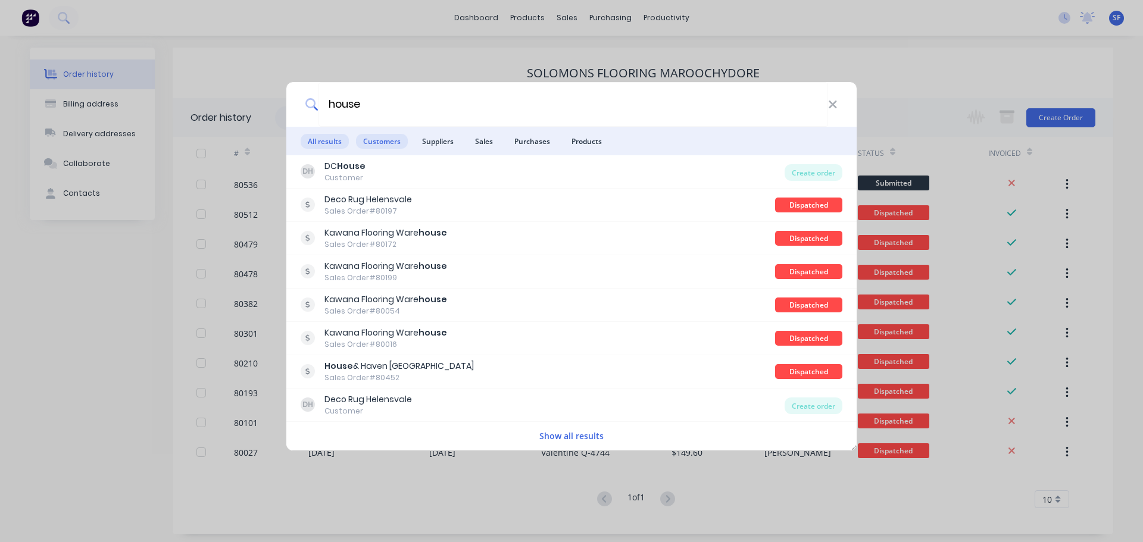
click at [384, 139] on span "Customers" at bounding box center [382, 141] width 52 height 15
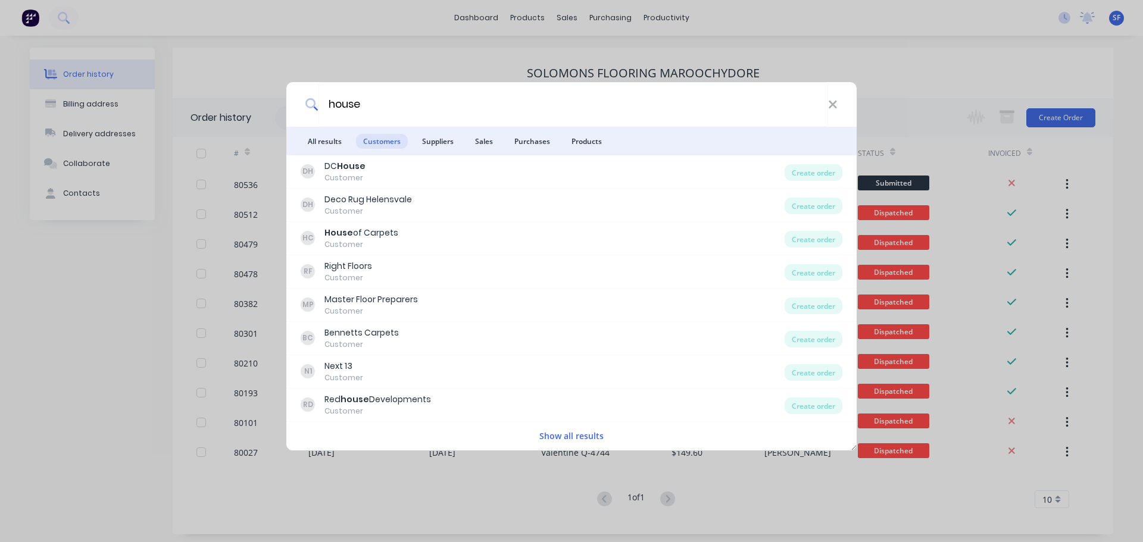
click at [584, 438] on button "Show all results" at bounding box center [571, 436] width 71 height 14
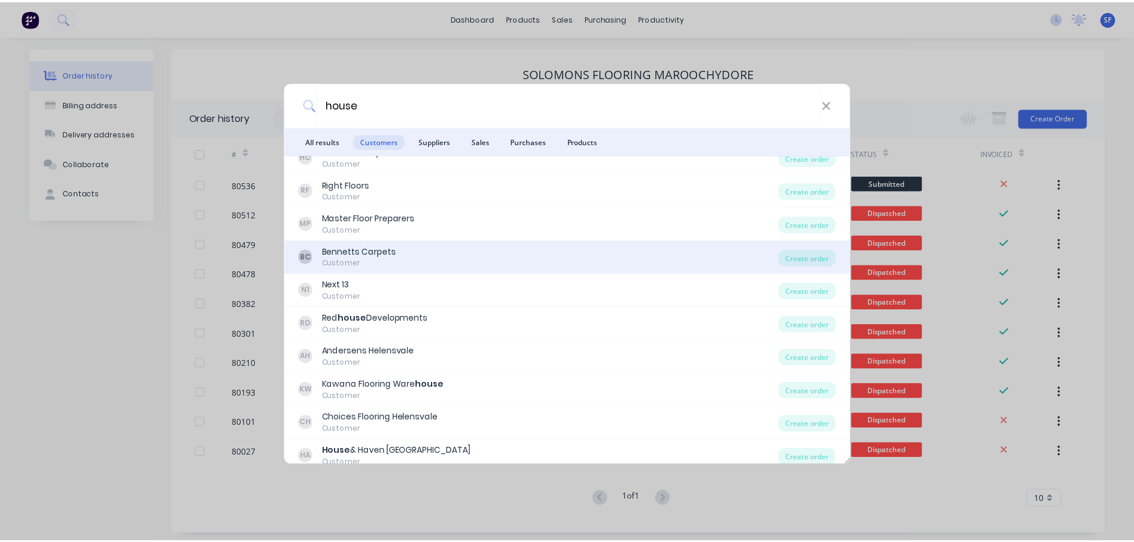
scroll to position [124, 0]
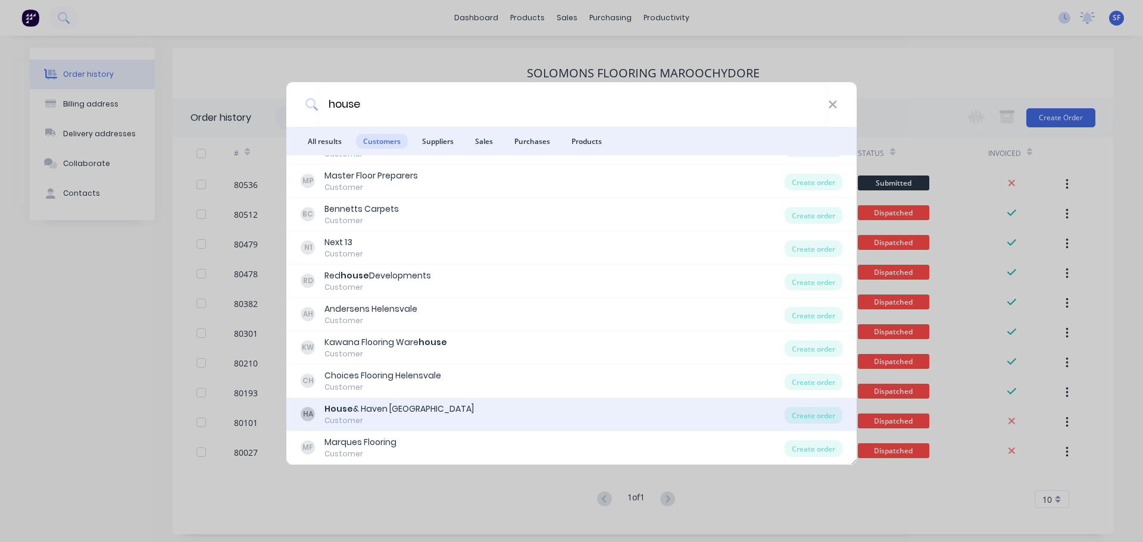
click at [448, 409] on div "HA House & Haven [GEOGRAPHIC_DATA] Customer" at bounding box center [543, 414] width 484 height 23
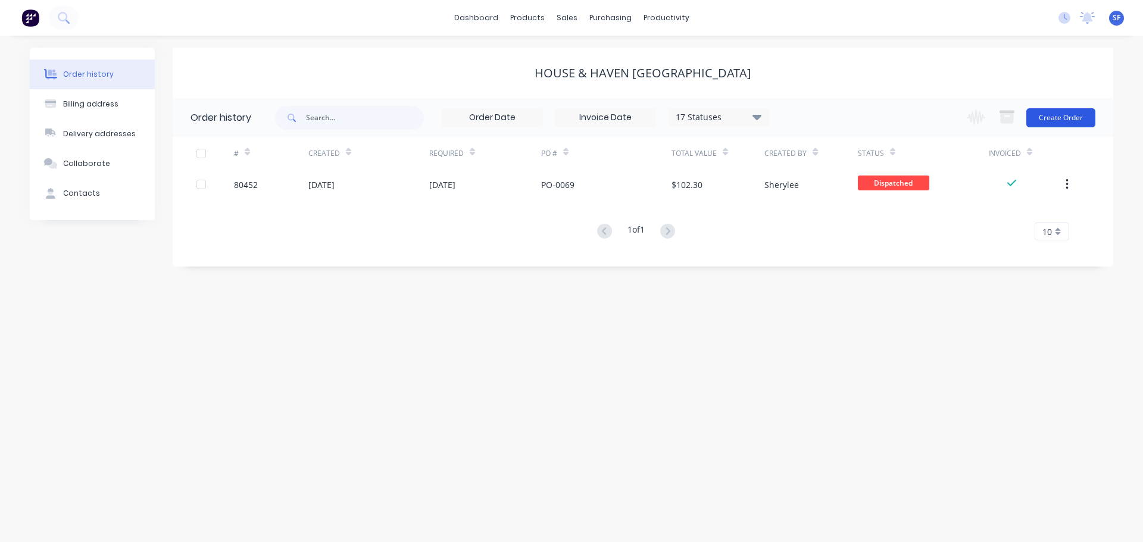
click at [1058, 117] on button "Create Order" at bounding box center [1061, 117] width 69 height 19
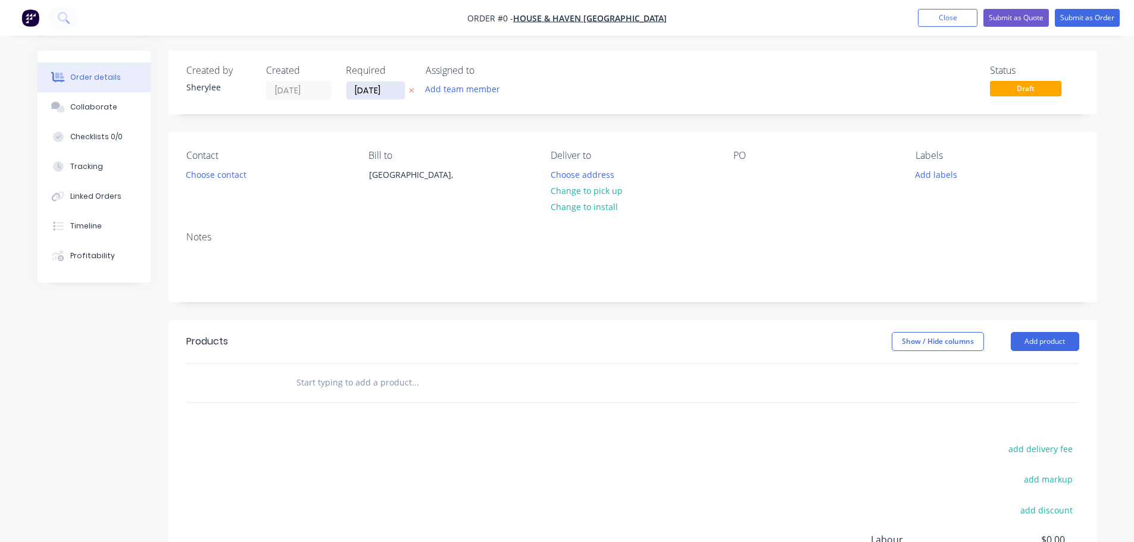
click at [384, 89] on input "[DATE]" at bounding box center [376, 91] width 58 height 18
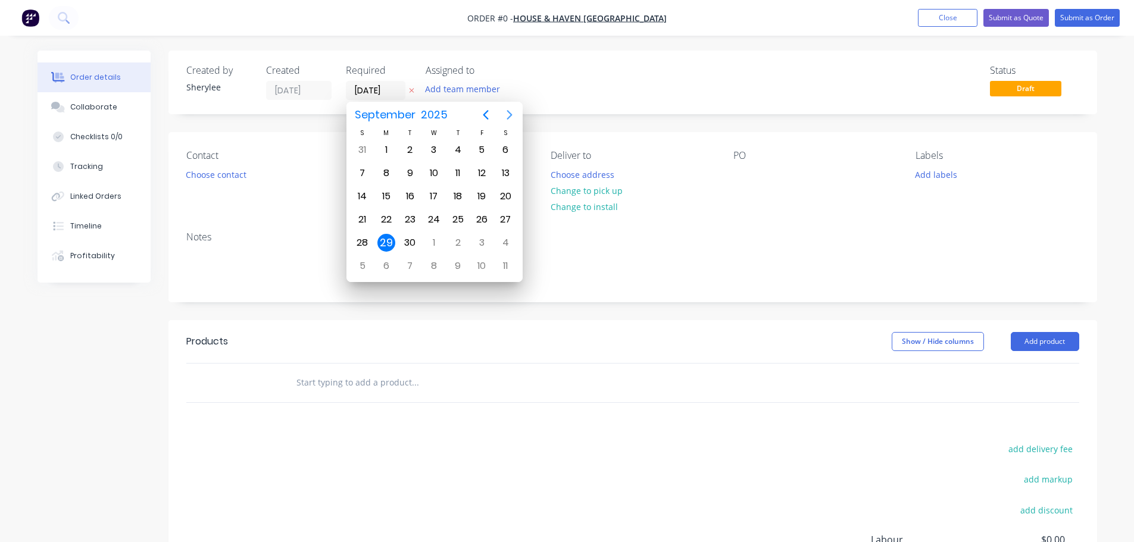
click at [508, 115] on icon "Next page" at bounding box center [510, 115] width 14 height 14
click at [388, 194] on div "13" at bounding box center [387, 197] width 18 height 18
type input "[DATE]"
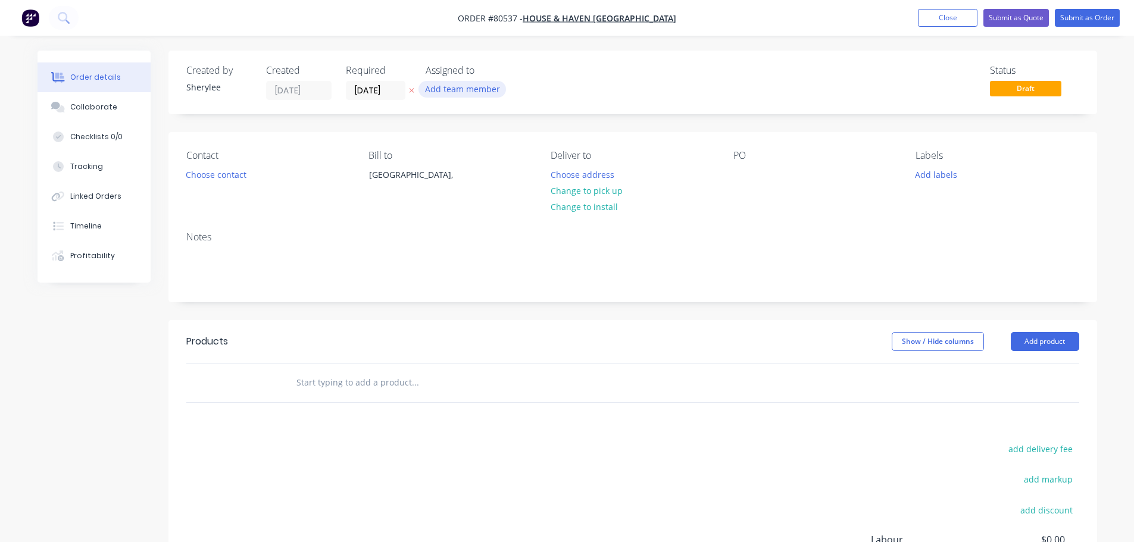
click at [440, 89] on button "Add team member" at bounding box center [463, 89] width 88 height 16
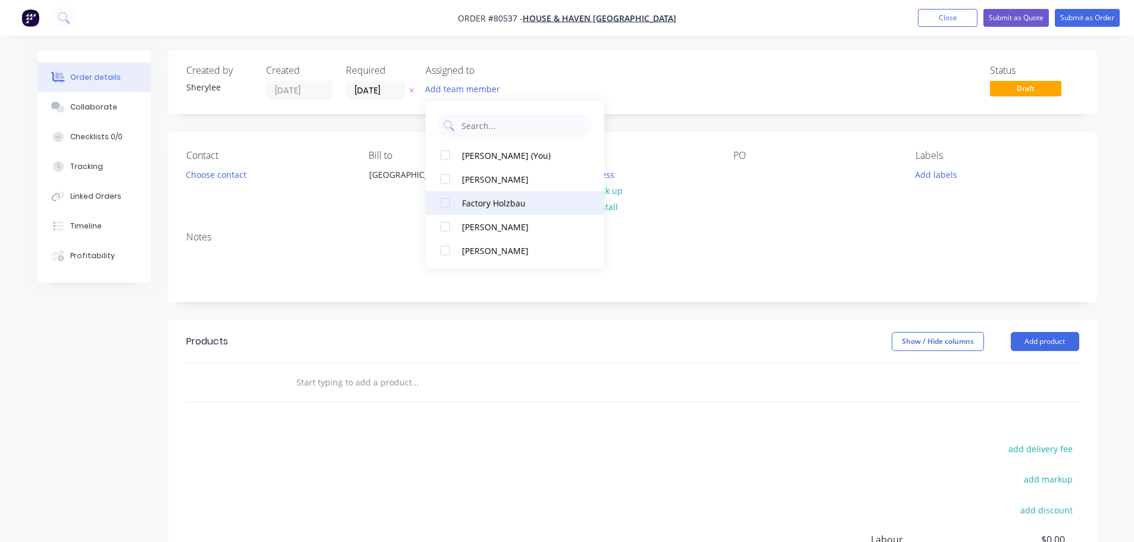
click at [447, 209] on div at bounding box center [446, 203] width 24 height 24
click at [234, 179] on button "Choose contact" at bounding box center [215, 174] width 73 height 16
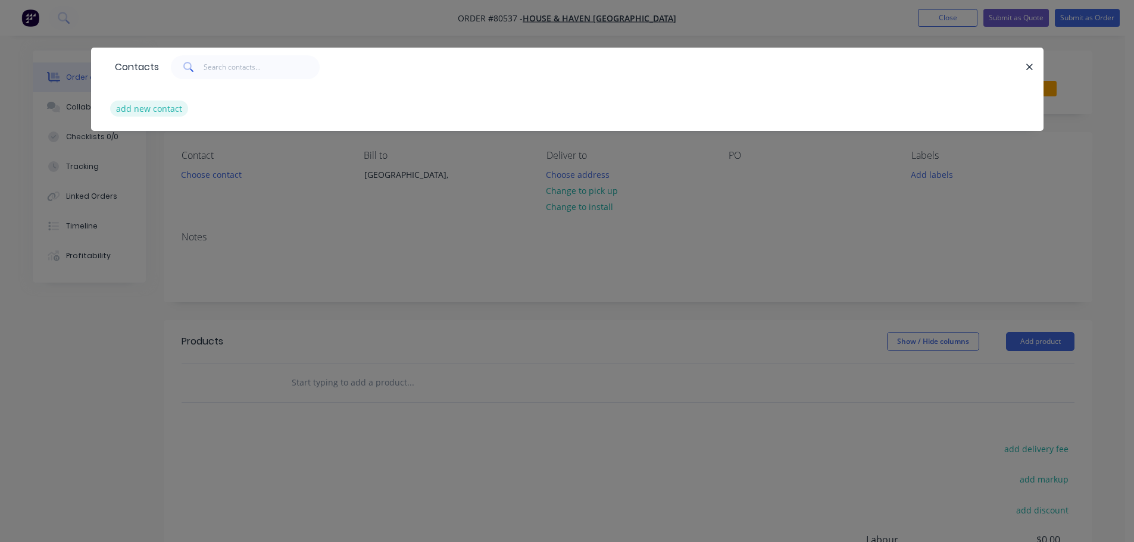
click at [163, 108] on button "add new contact" at bounding box center [149, 109] width 79 height 16
select select "AU"
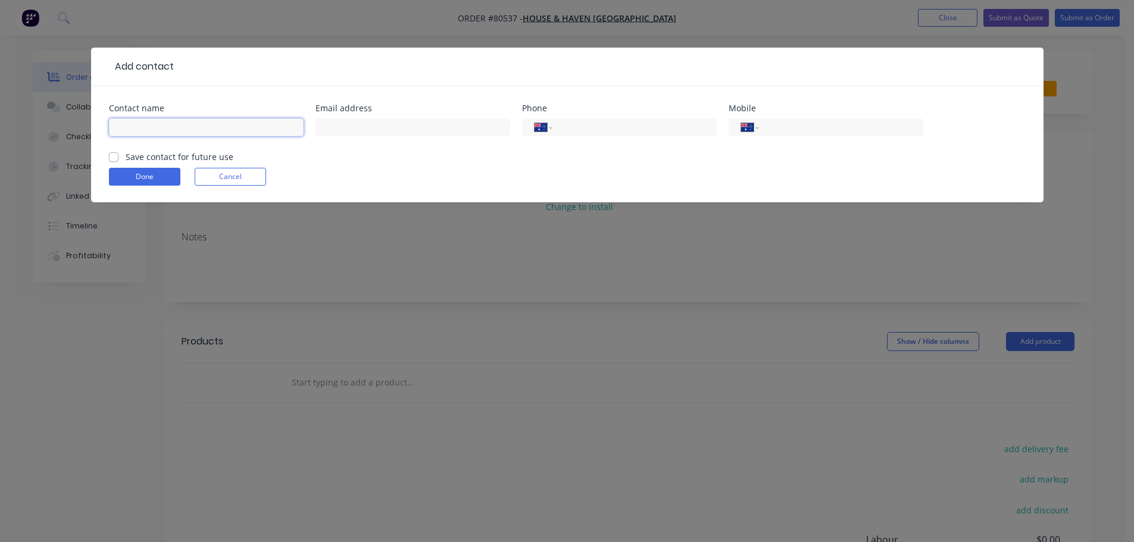
click at [167, 127] on input "text" at bounding box center [206, 128] width 195 height 18
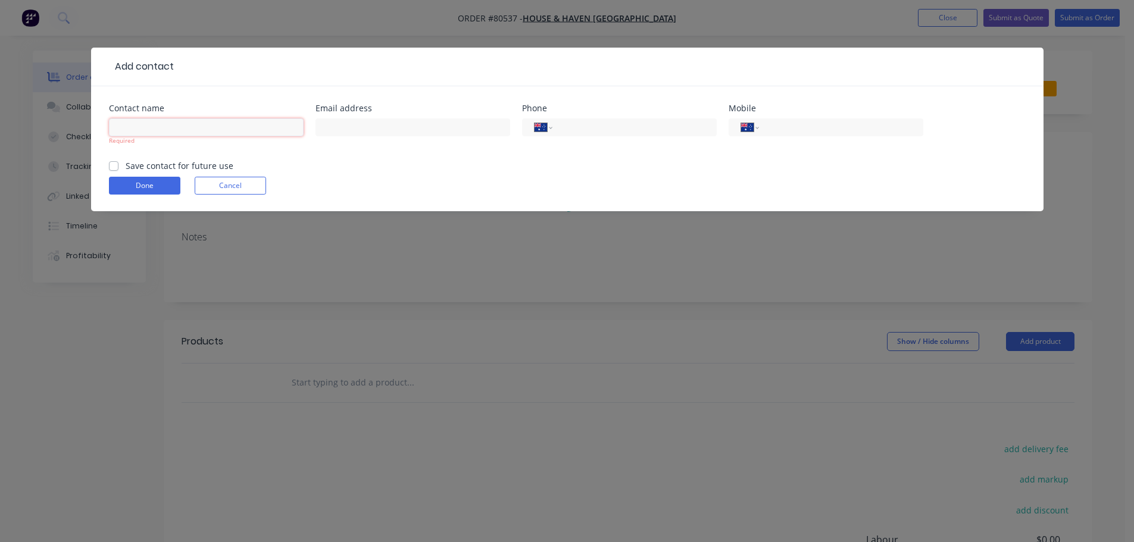
click at [199, 131] on input "text" at bounding box center [206, 128] width 195 height 18
type input "O"
type input "Admin"
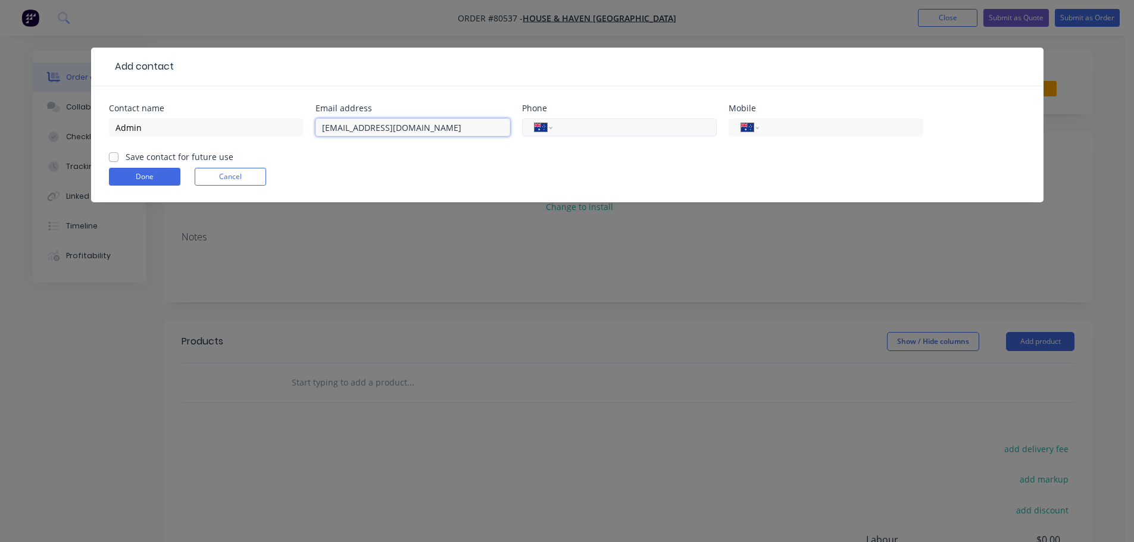
type input "[EMAIL_ADDRESS][DOMAIN_NAME]"
click at [644, 130] on input "tel" at bounding box center [632, 128] width 143 height 14
click at [781, 126] on input "tel" at bounding box center [839, 128] width 143 height 14
type input "0477 071 206"
click at [136, 160] on label "Save contact for future use" at bounding box center [180, 157] width 108 height 13
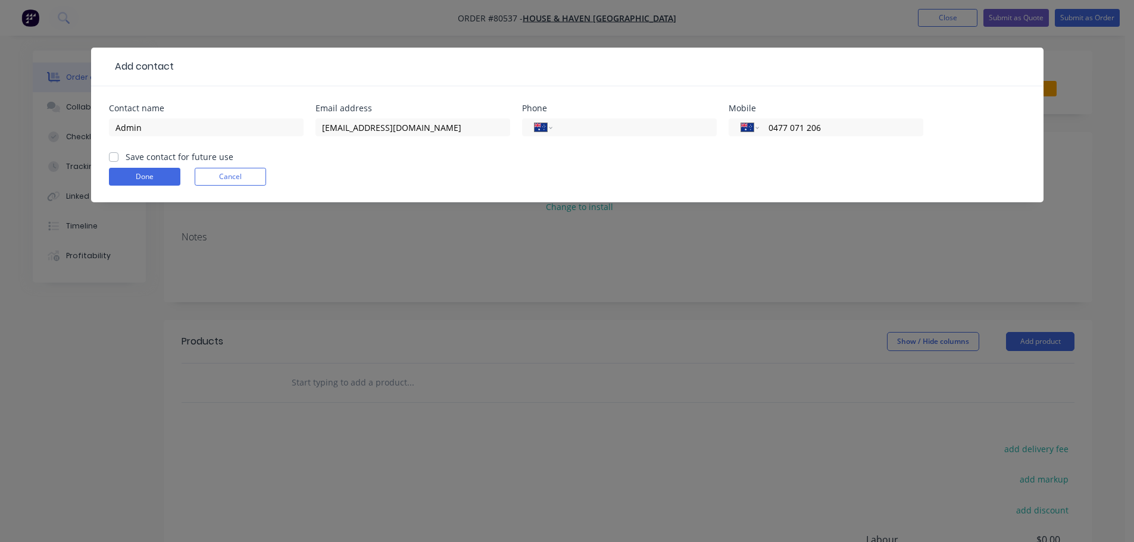
click at [119, 160] on input "Save contact for future use" at bounding box center [114, 156] width 10 height 11
checkbox input "true"
click at [142, 180] on button "Done" at bounding box center [144, 177] width 71 height 18
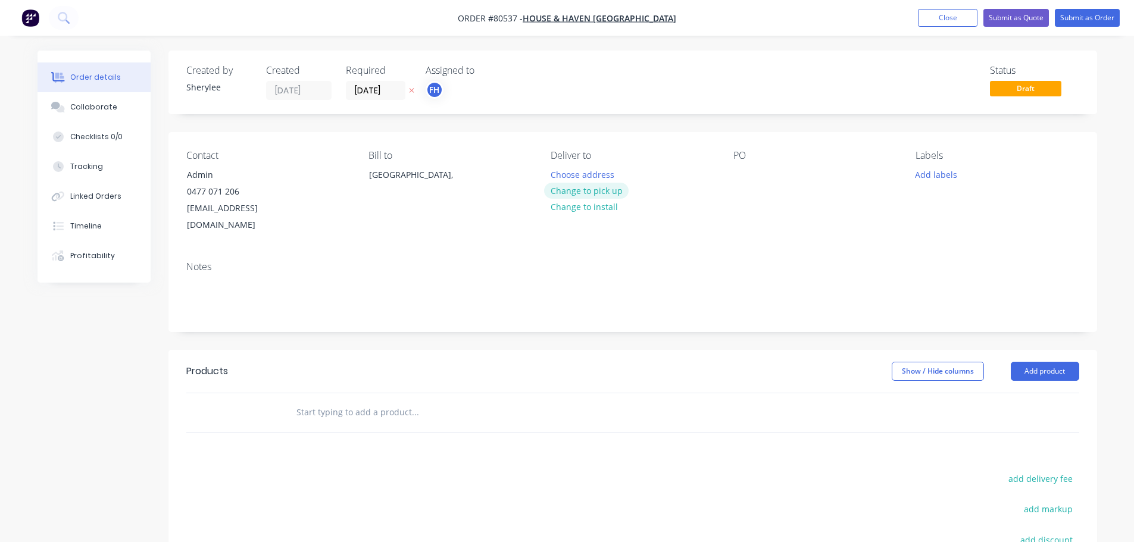
click at [597, 188] on button "Change to pick up" at bounding box center [586, 191] width 85 height 16
click at [592, 172] on div "Pick up Change to delivery Change to install" at bounding box center [632, 192] width 163 height 84
click at [572, 174] on div "Pick up Change to delivery Change to install" at bounding box center [632, 192] width 163 height 84
click at [556, 174] on div at bounding box center [560, 174] width 19 height 17
click at [743, 178] on div at bounding box center [743, 174] width 19 height 17
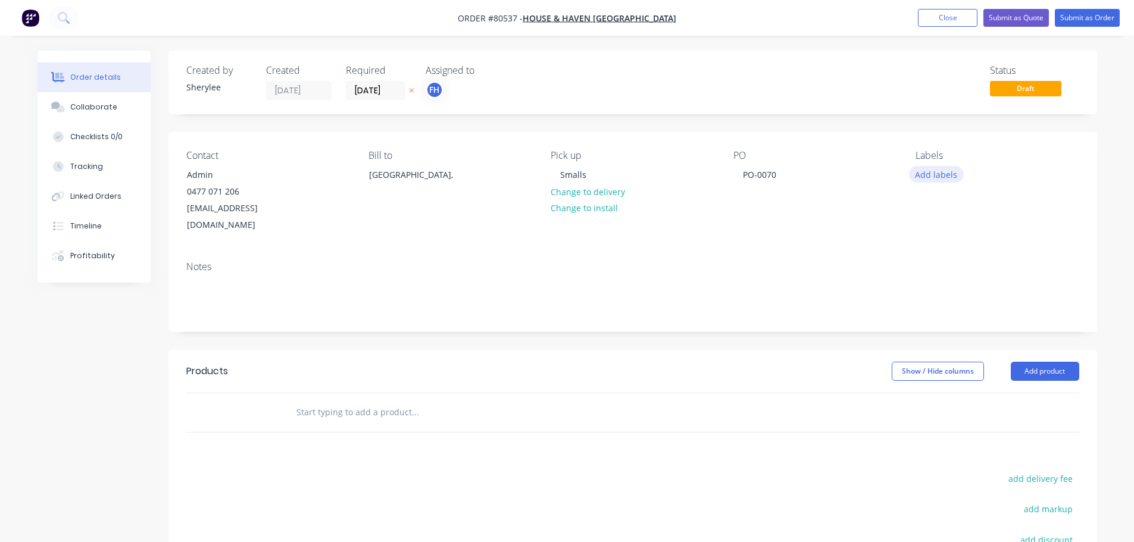
click at [931, 174] on button "Add labels" at bounding box center [936, 174] width 55 height 16
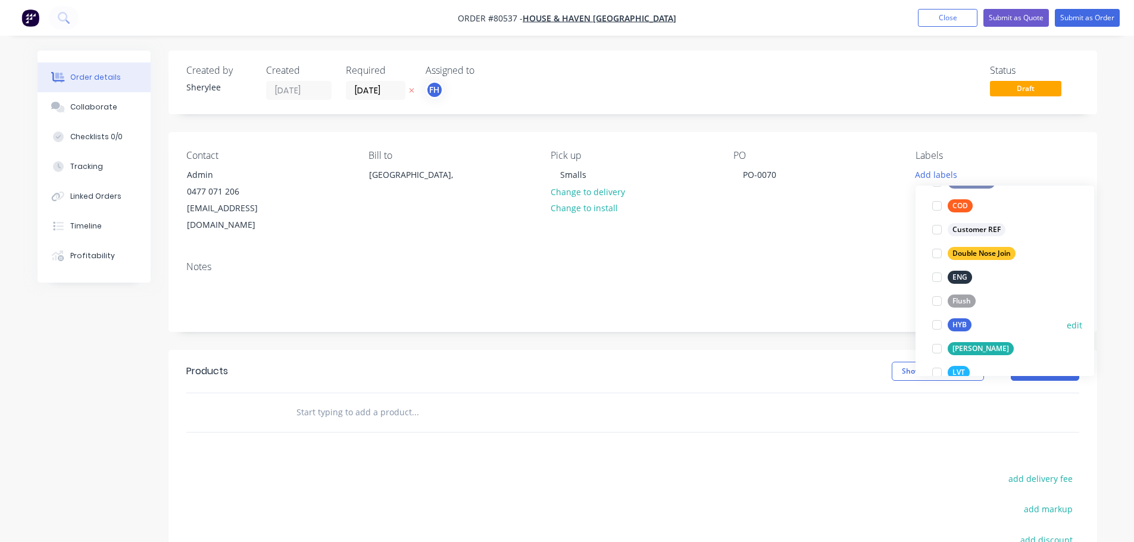
scroll to position [119, 0]
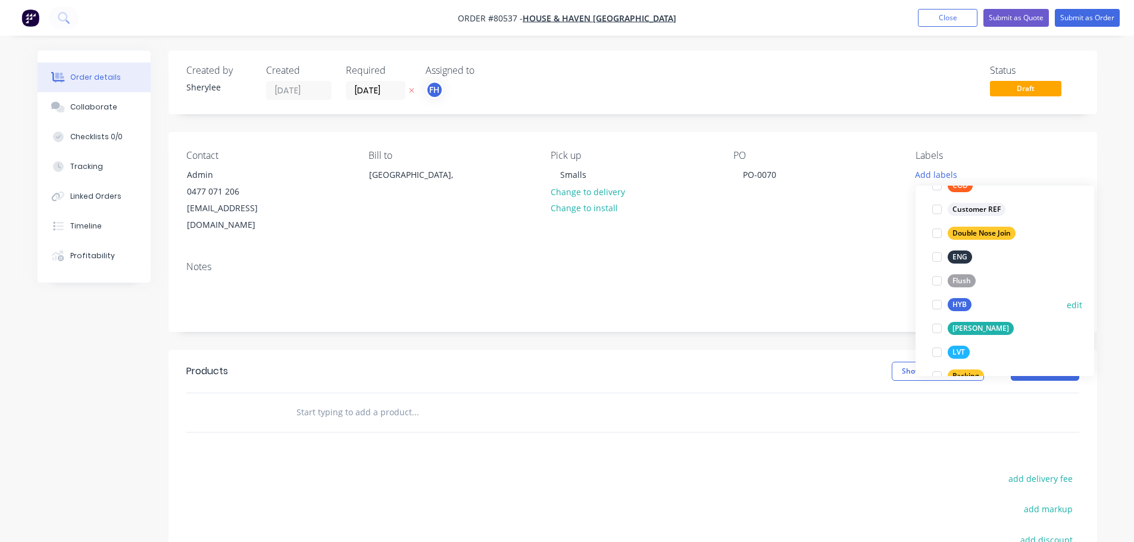
click at [939, 304] on div at bounding box center [937, 305] width 24 height 24
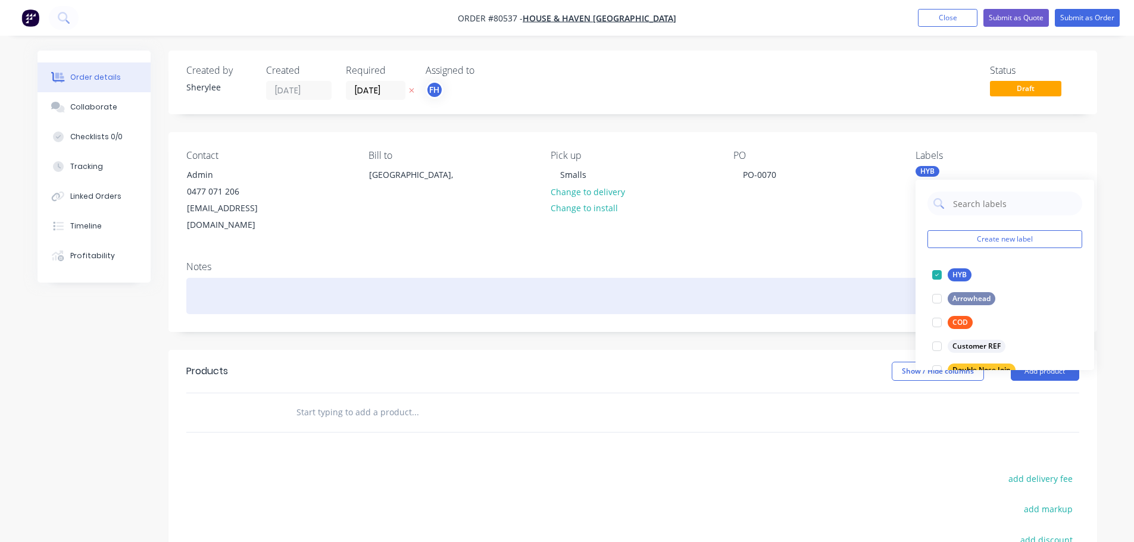
click at [231, 280] on div at bounding box center [632, 296] width 893 height 36
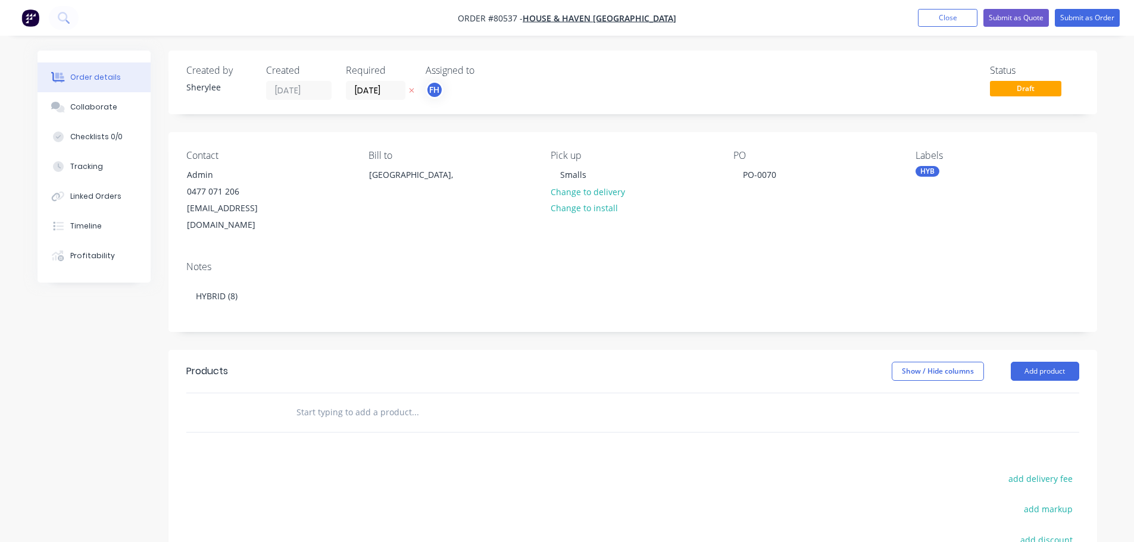
click at [329, 401] on input "text" at bounding box center [415, 413] width 238 height 24
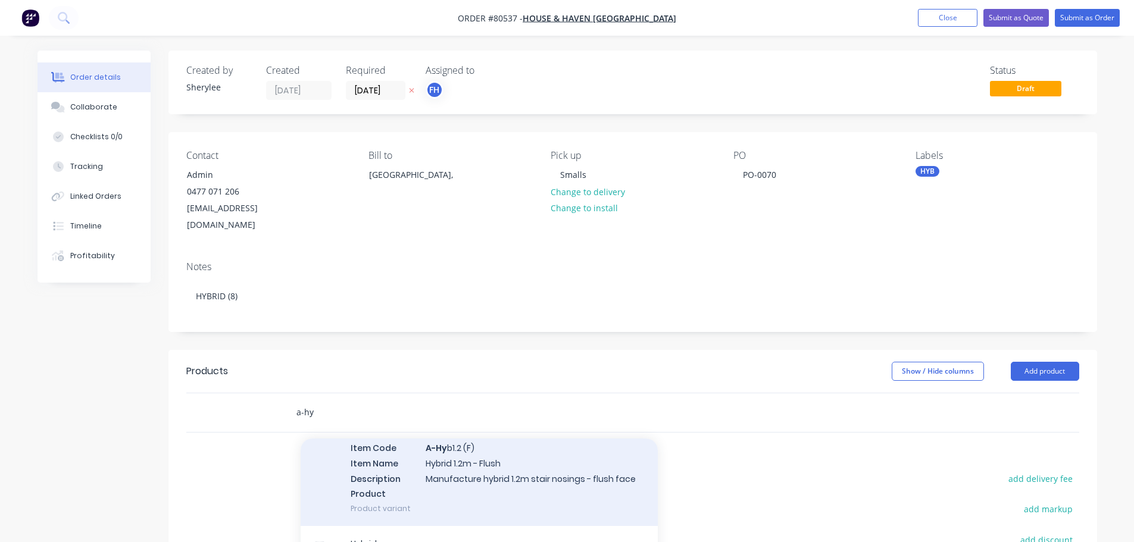
scroll to position [238, 0]
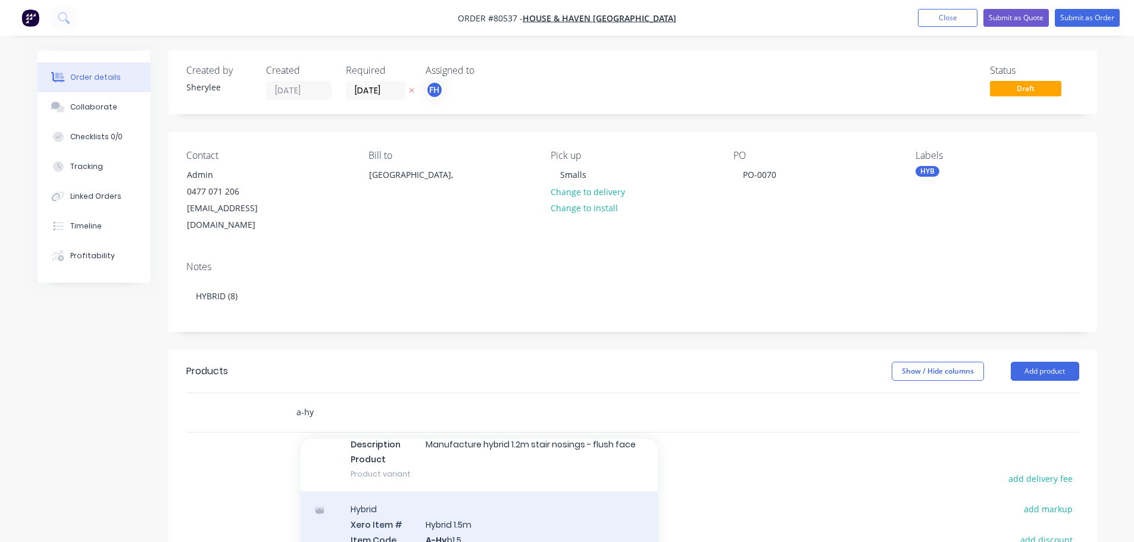
type input "a-hy"
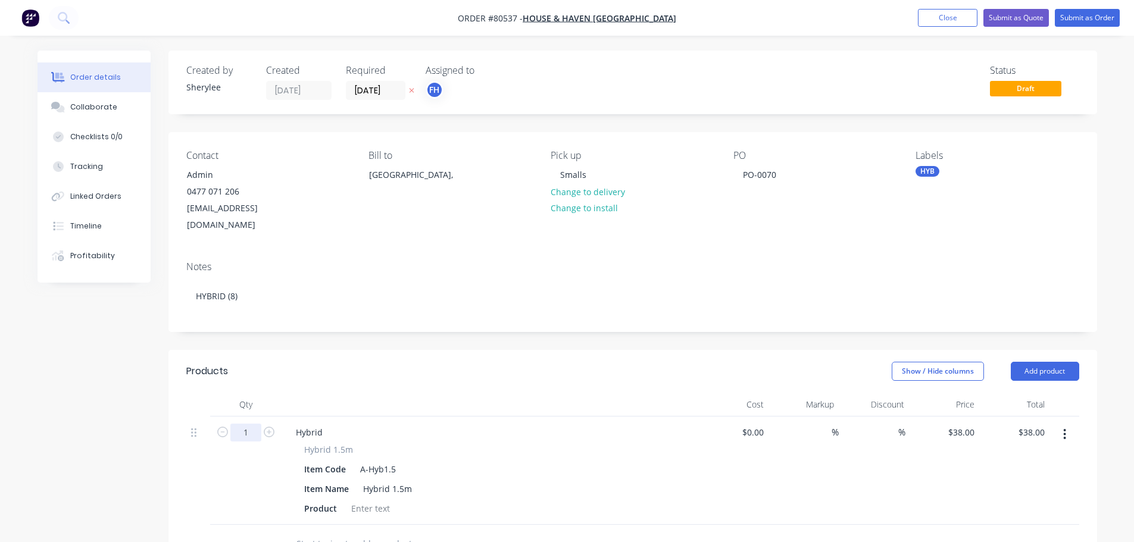
click at [250, 424] on input "1" at bounding box center [245, 433] width 31 height 18
type input "8"
type input "$304.00"
click at [375, 500] on div at bounding box center [371, 508] width 48 height 17
click at [372, 500] on div at bounding box center [371, 508] width 48 height 17
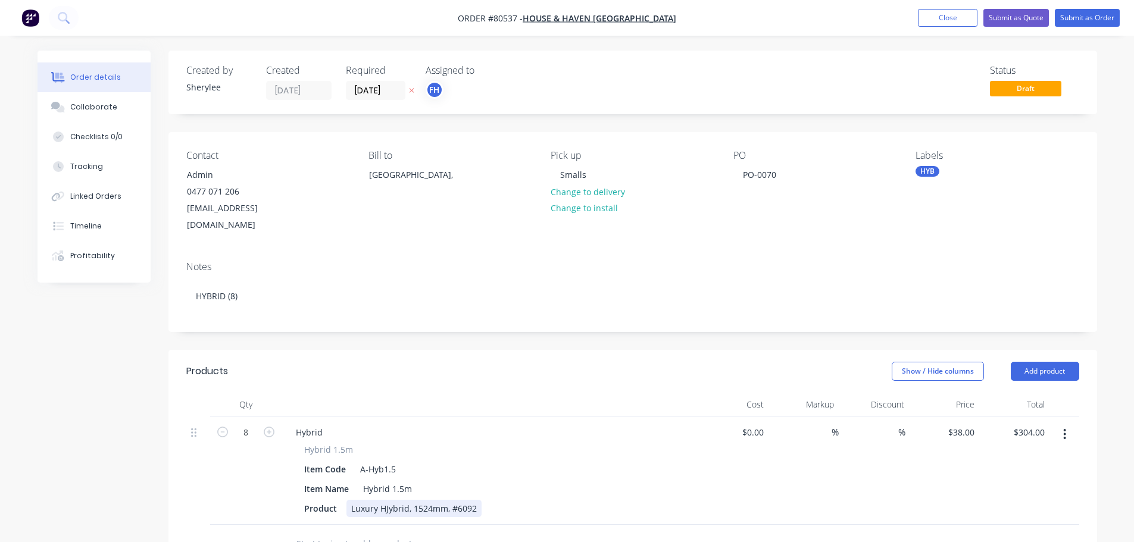
drag, startPoint x: 387, startPoint y: 491, endPoint x: 415, endPoint y: 484, distance: 29.0
click at [388, 500] on div "Luxury HJybrid, 1524mm, #6092" at bounding box center [414, 508] width 135 height 17
click at [448, 500] on div "Luxury Hybrid, 1524mm, #6092" at bounding box center [413, 508] width 133 height 17
click at [406, 532] on input "text" at bounding box center [415, 544] width 238 height 24
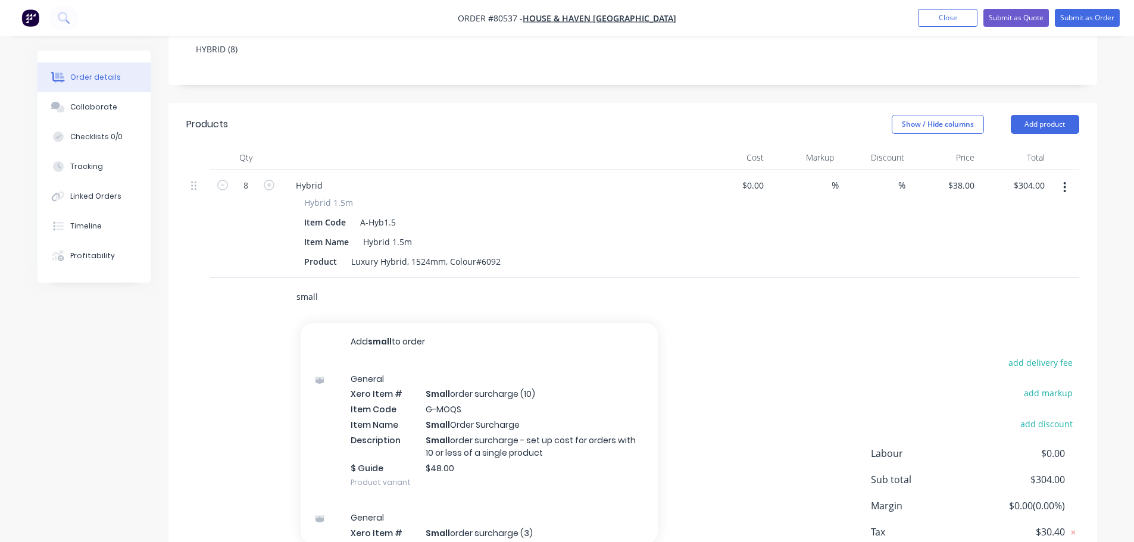
scroll to position [298, 0]
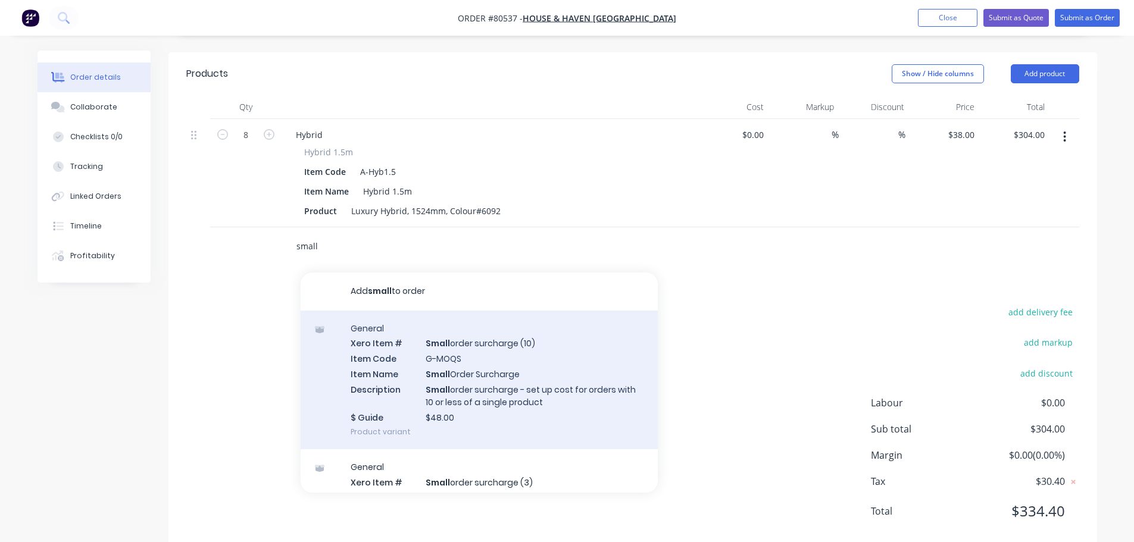
type input "small"
click at [460, 372] on div "General Xero Item # Small order surcharge (10) Item Code G-MOQS Item Name Small…" at bounding box center [479, 380] width 357 height 139
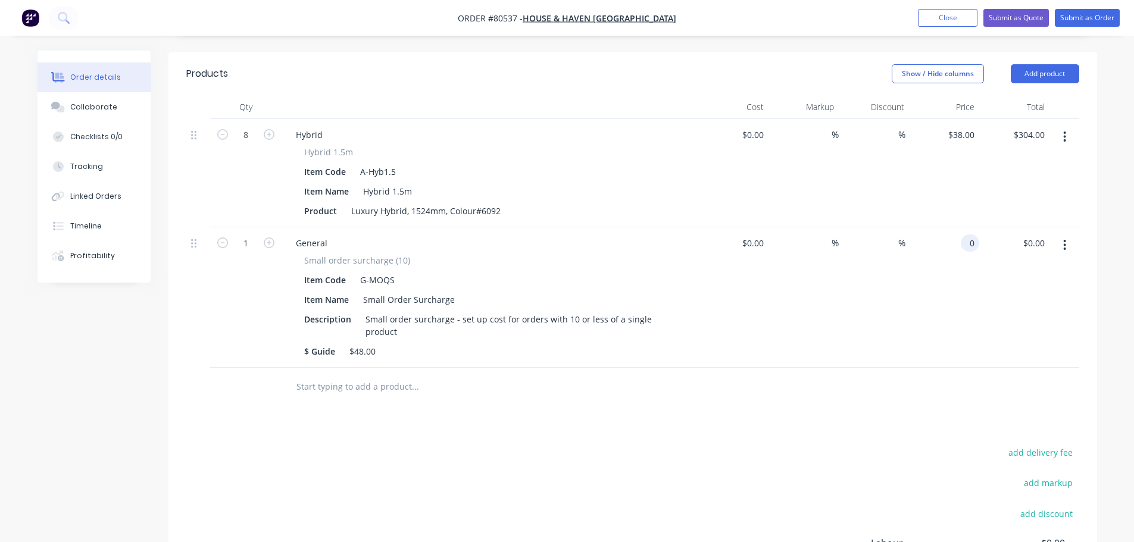
click at [956, 227] on div "0 0" at bounding box center [944, 297] width 70 height 141
type input "$48.00"
click at [1100, 15] on button "Submit as Order" at bounding box center [1087, 18] width 65 height 18
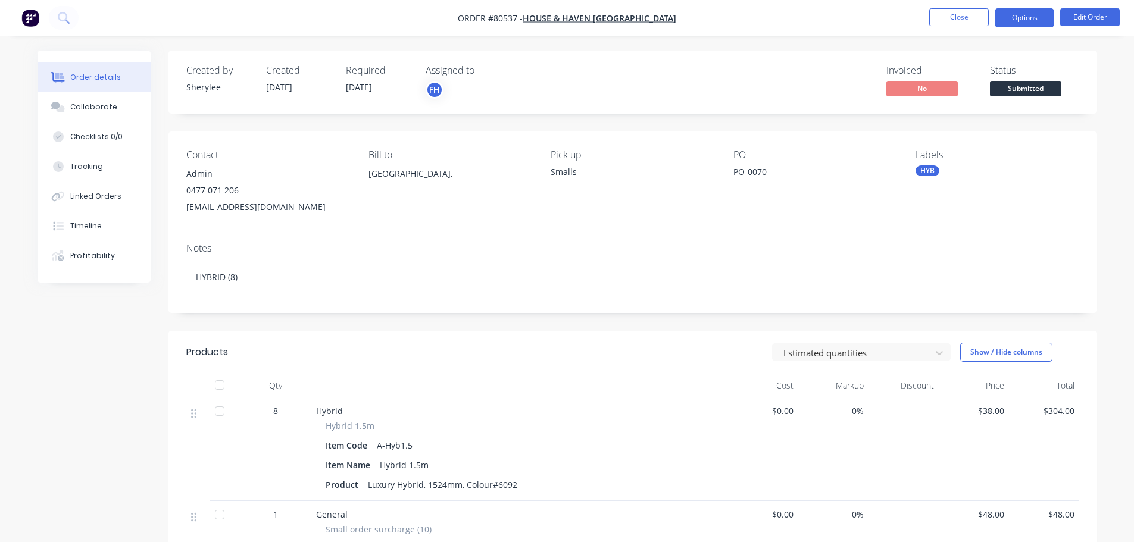
click at [1016, 16] on button "Options" at bounding box center [1025, 17] width 60 height 19
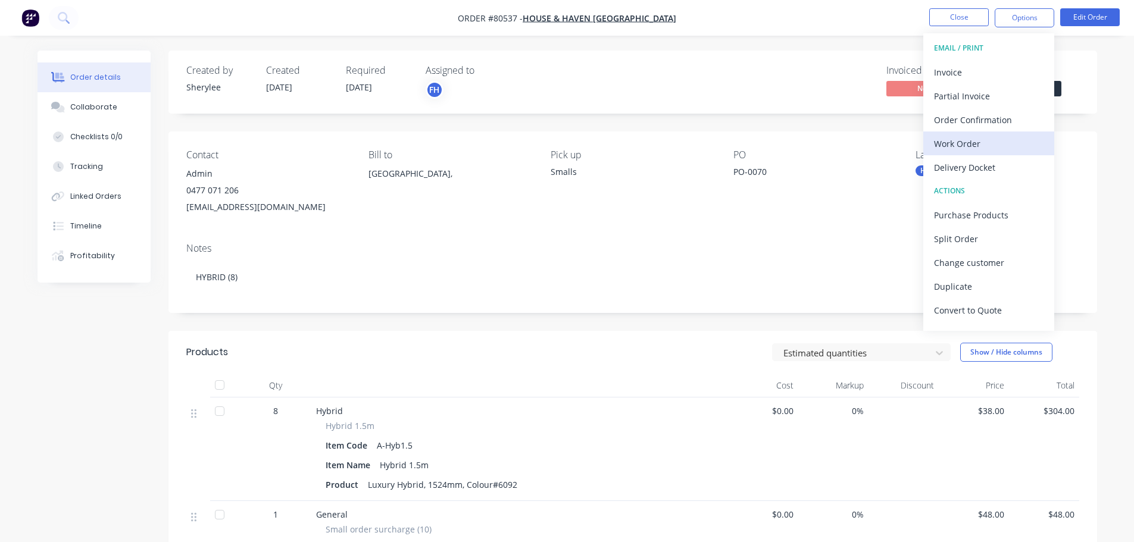
click at [999, 143] on div "Work Order" at bounding box center [989, 143] width 110 height 17
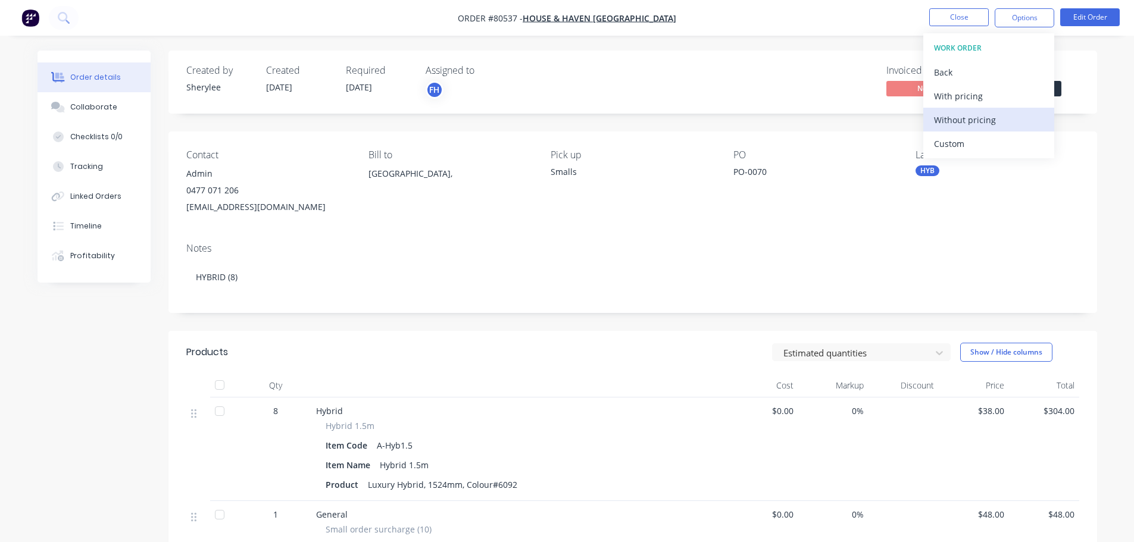
click at [988, 119] on div "Without pricing" at bounding box center [989, 119] width 110 height 17
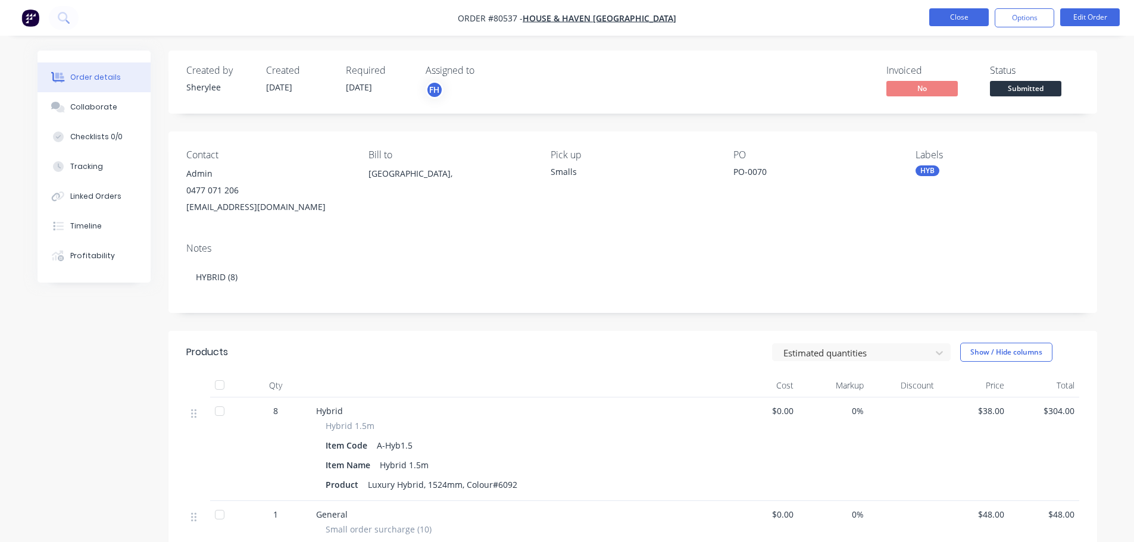
click at [971, 15] on button "Close" at bounding box center [960, 17] width 60 height 18
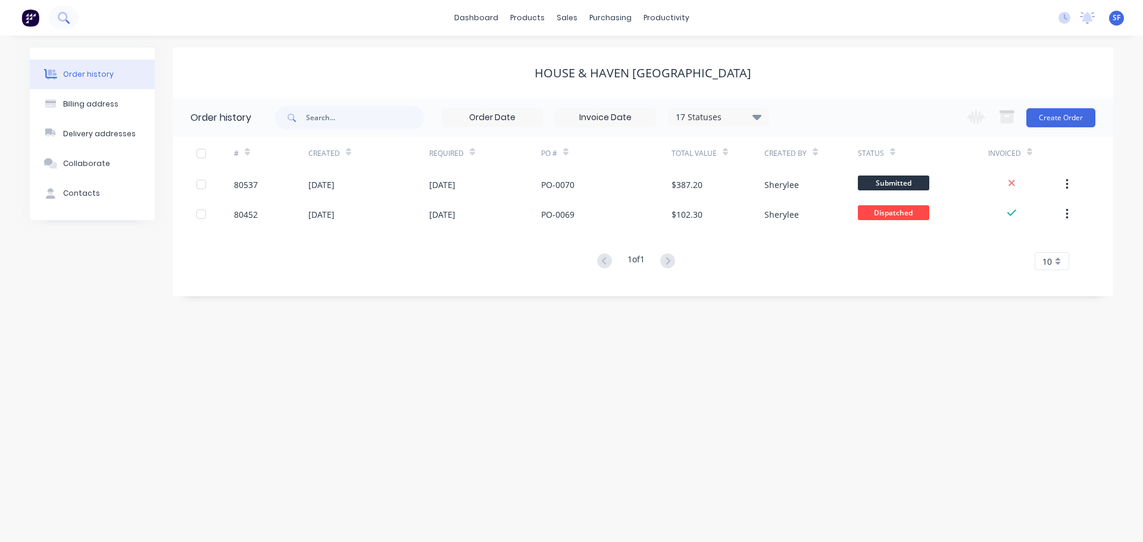
click at [62, 17] on icon at bounding box center [63, 17] width 11 height 11
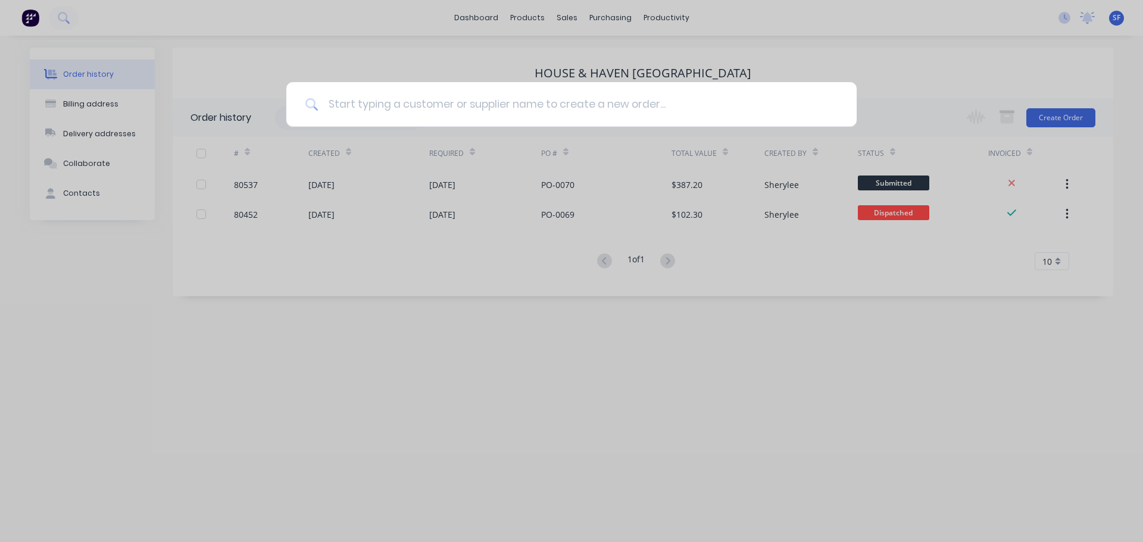
click at [355, 107] on input at bounding box center [578, 104] width 519 height 45
type input "80487"
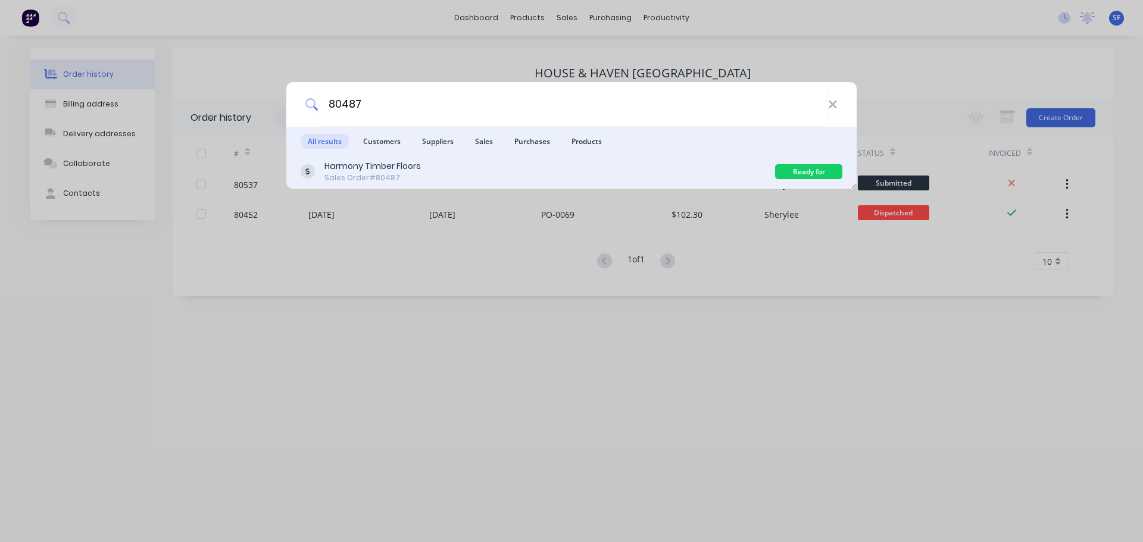
click at [369, 171] on div "Harmony Timber Floors" at bounding box center [373, 166] width 96 height 13
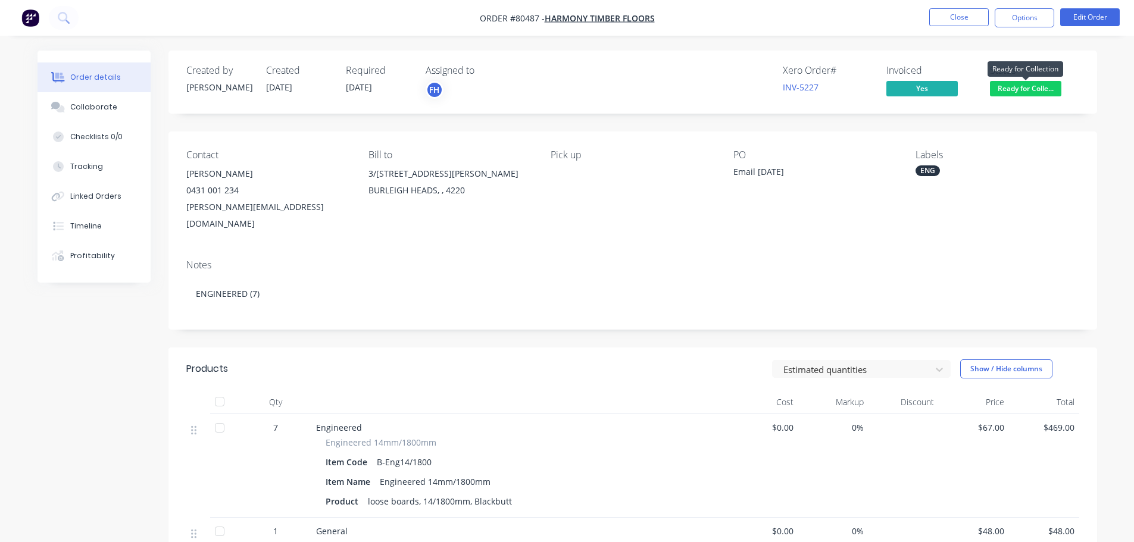
click at [1005, 86] on span "Ready for Colle..." at bounding box center [1025, 88] width 71 height 15
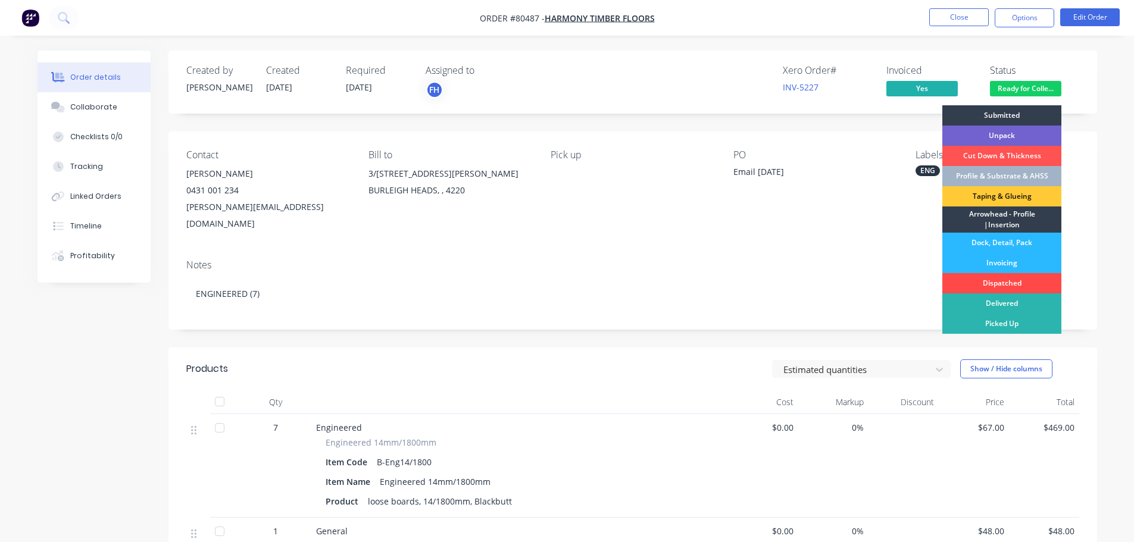
click at [1007, 282] on div "Dispatched" at bounding box center [1002, 283] width 119 height 20
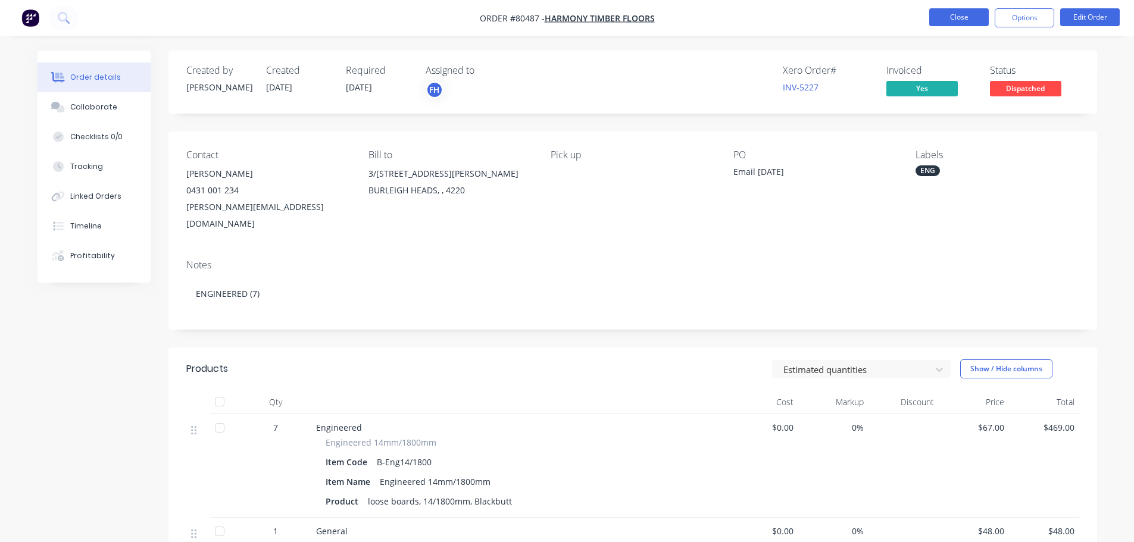
click at [978, 18] on button "Close" at bounding box center [960, 17] width 60 height 18
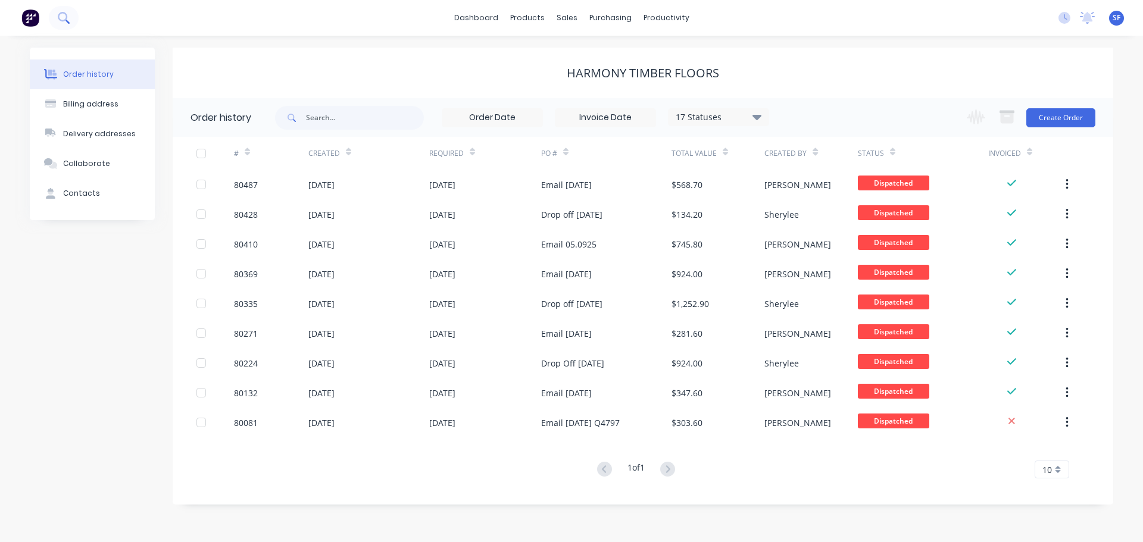
click at [68, 23] on icon at bounding box center [68, 22] width 4 height 4
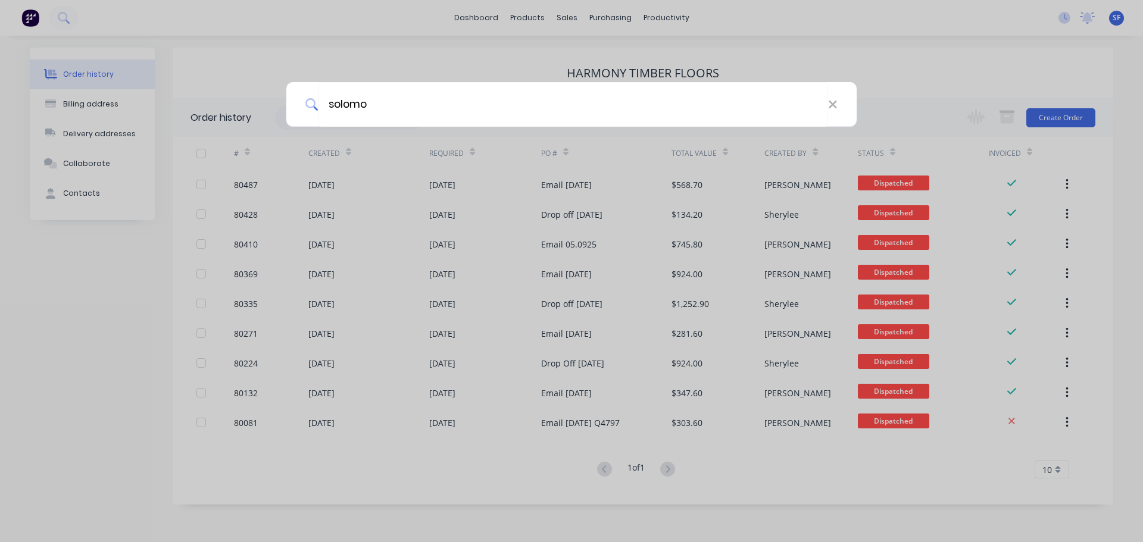
type input "solomo"
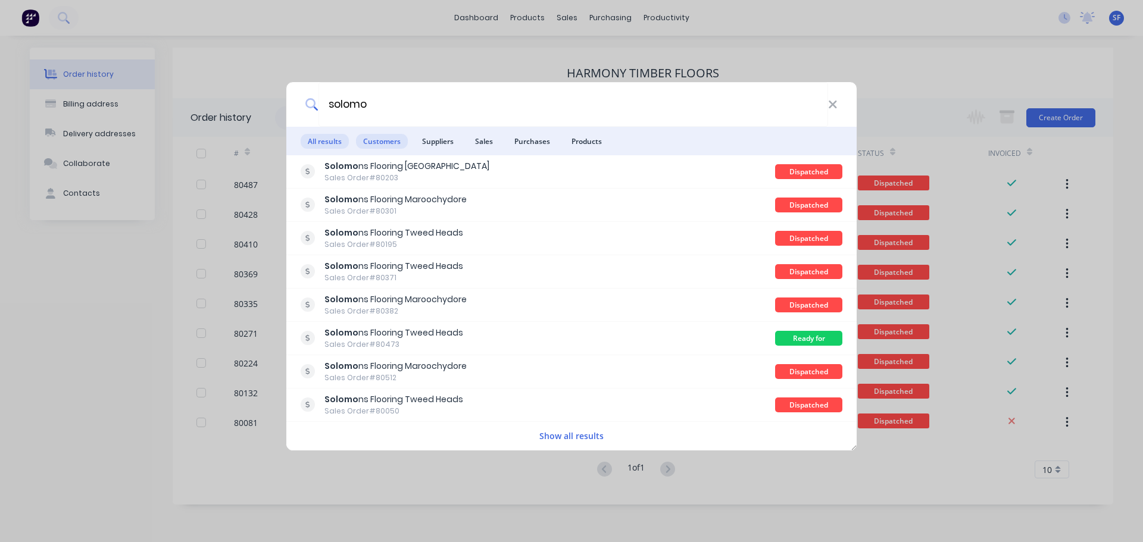
click at [375, 136] on span "Customers" at bounding box center [382, 141] width 52 height 15
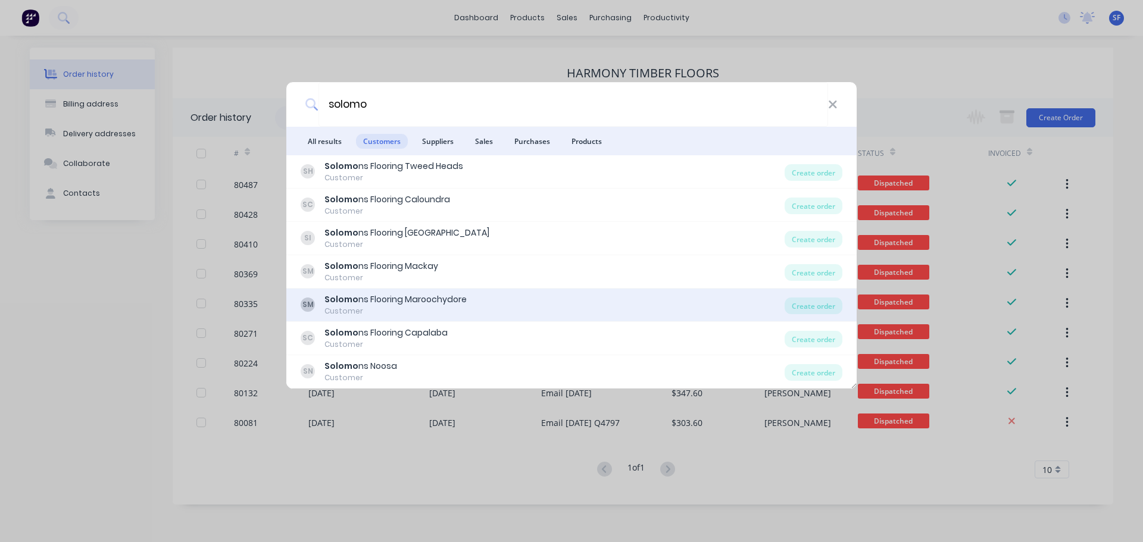
click at [405, 307] on div "Customer" at bounding box center [396, 311] width 142 height 11
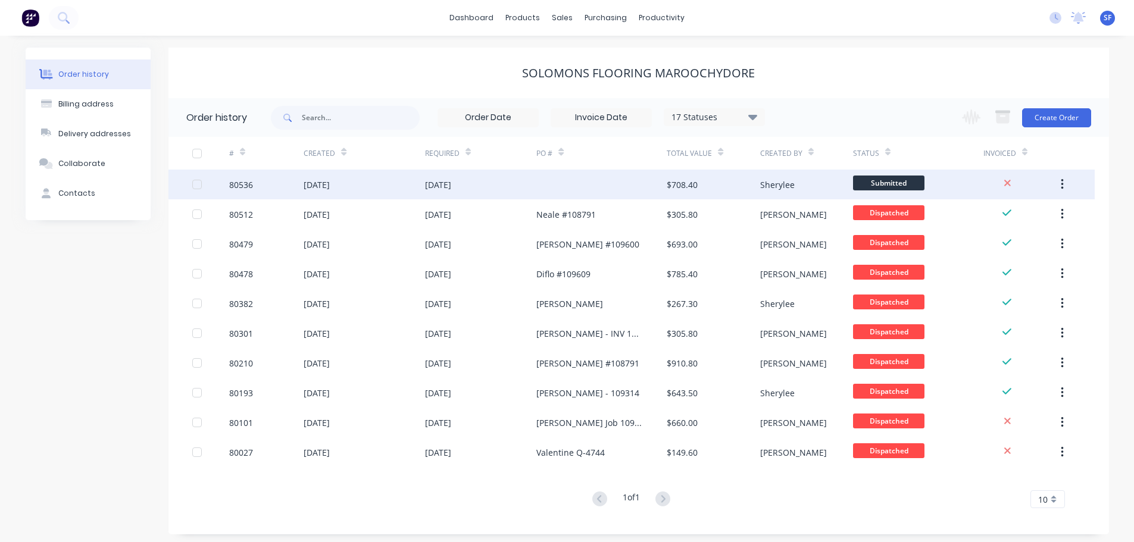
click at [598, 187] on div at bounding box center [602, 185] width 130 height 30
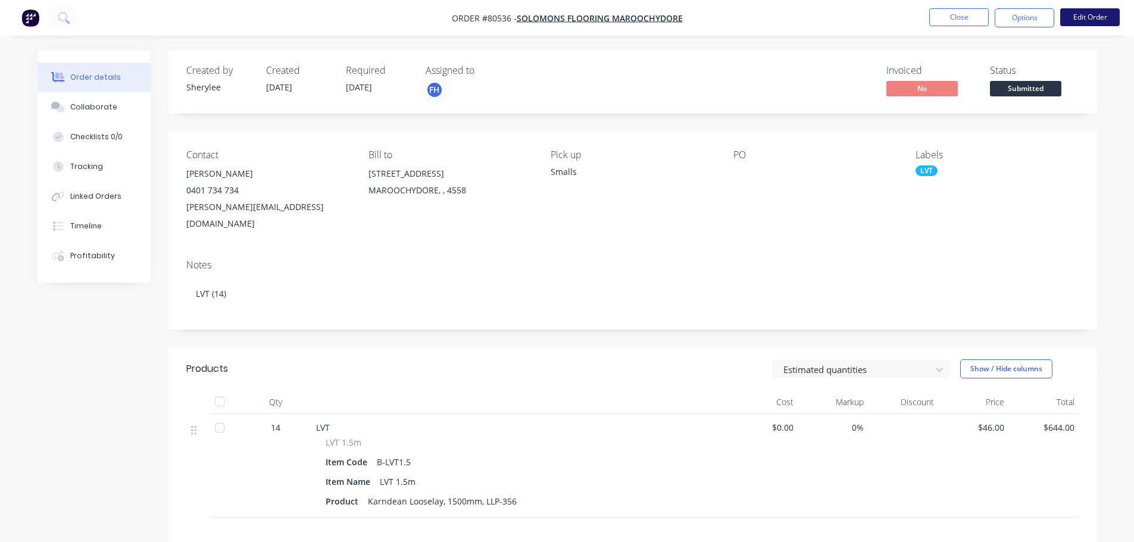
click at [1105, 15] on button "Edit Order" at bounding box center [1091, 17] width 60 height 18
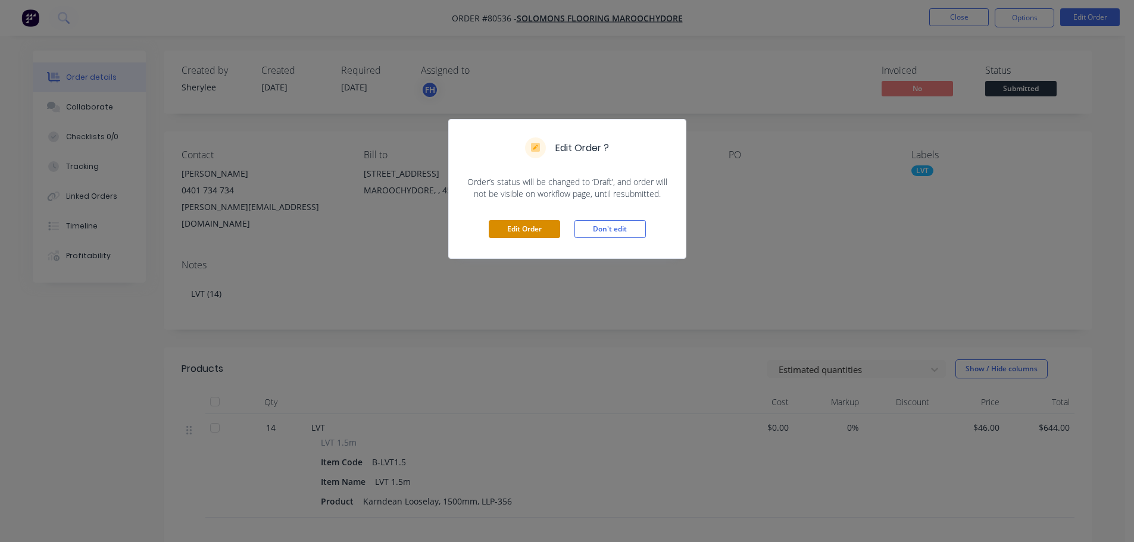
click at [541, 227] on button "Edit Order" at bounding box center [524, 229] width 71 height 18
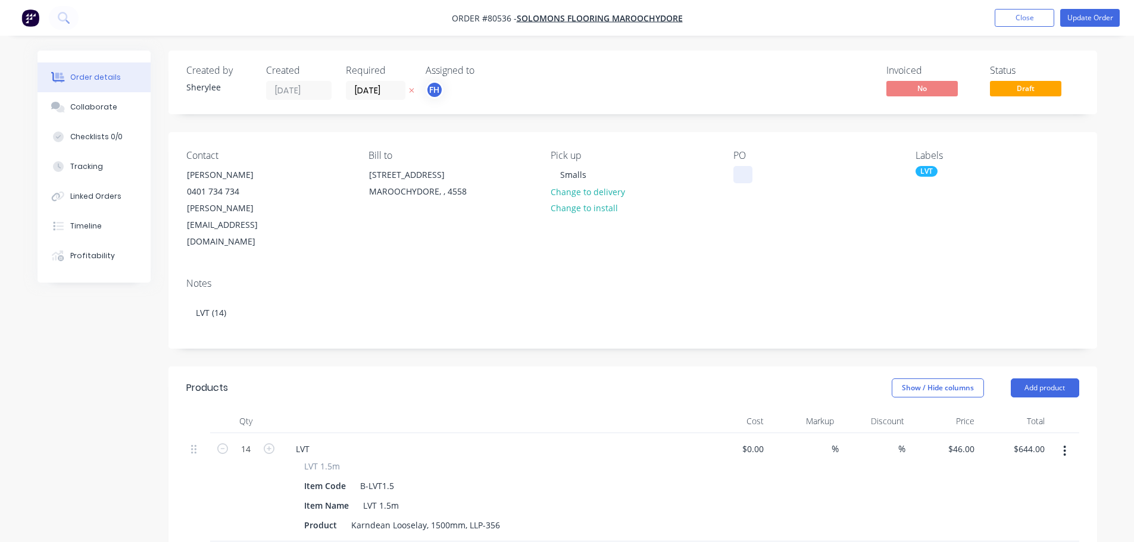
click at [737, 181] on div at bounding box center [743, 174] width 19 height 17
click at [57, 14] on button at bounding box center [64, 18] width 30 height 24
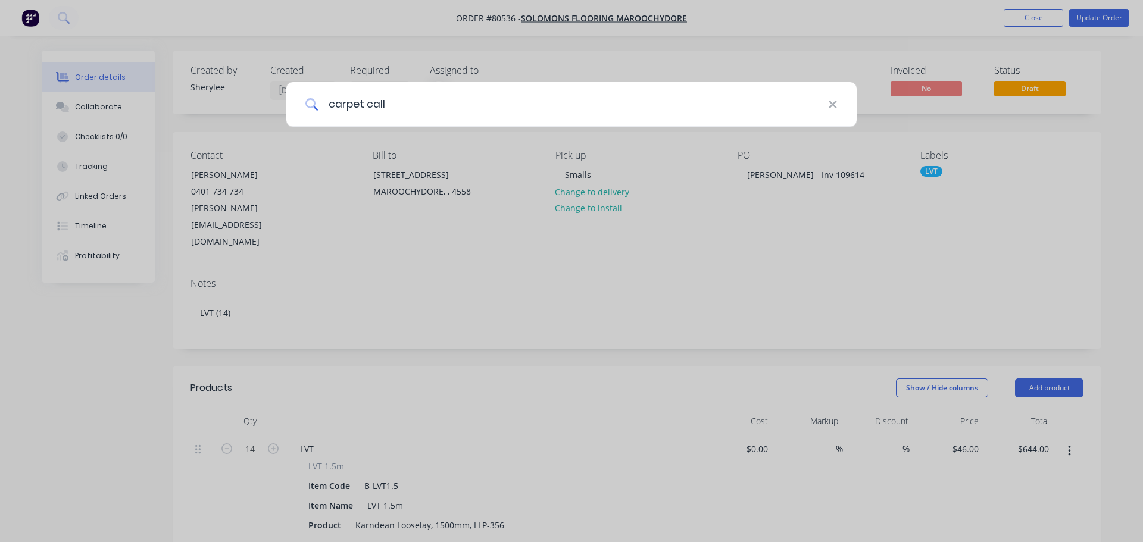
type input "carpet call"
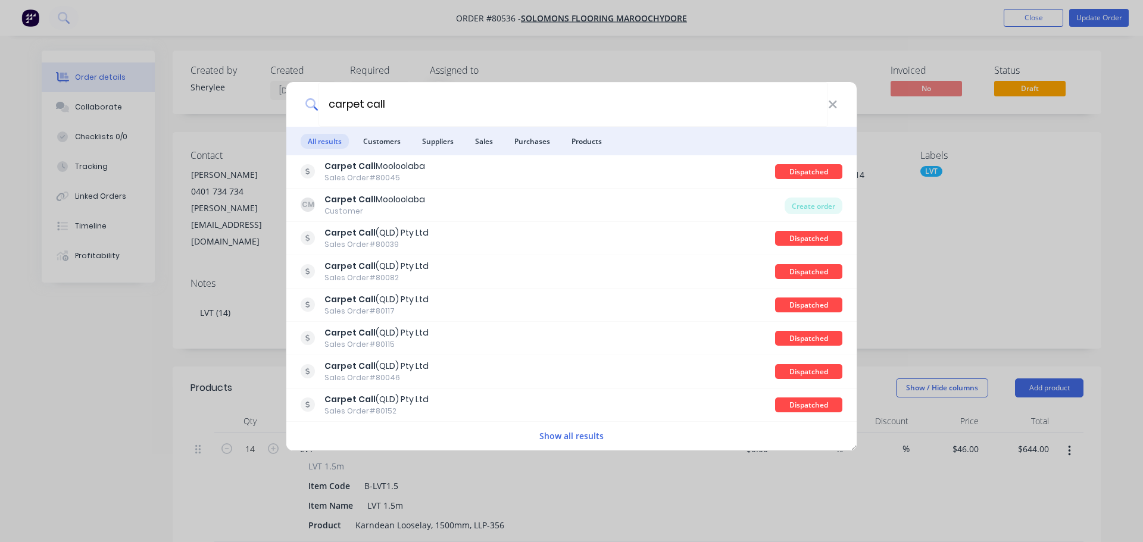
click at [373, 149] on li "Customers" at bounding box center [382, 141] width 52 height 29
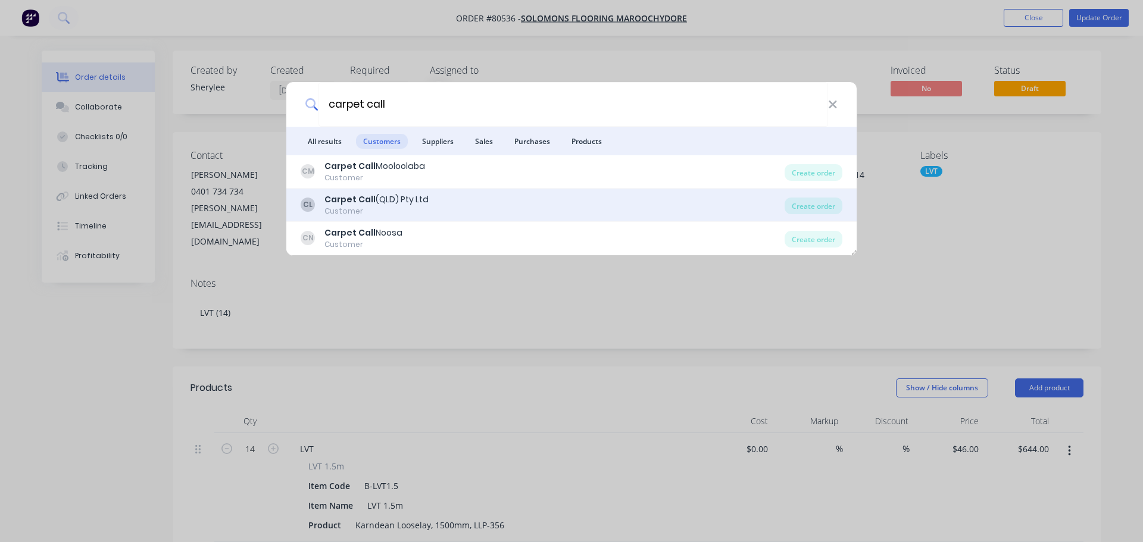
click at [386, 199] on div "Carpet Call (QLD) Pty Ltd" at bounding box center [377, 200] width 104 height 13
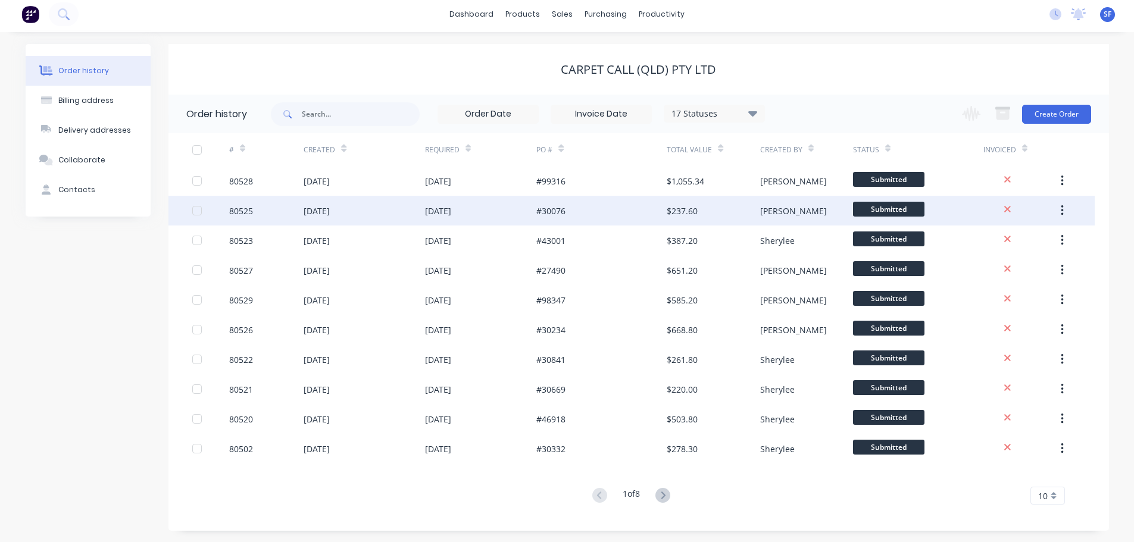
scroll to position [4, 0]
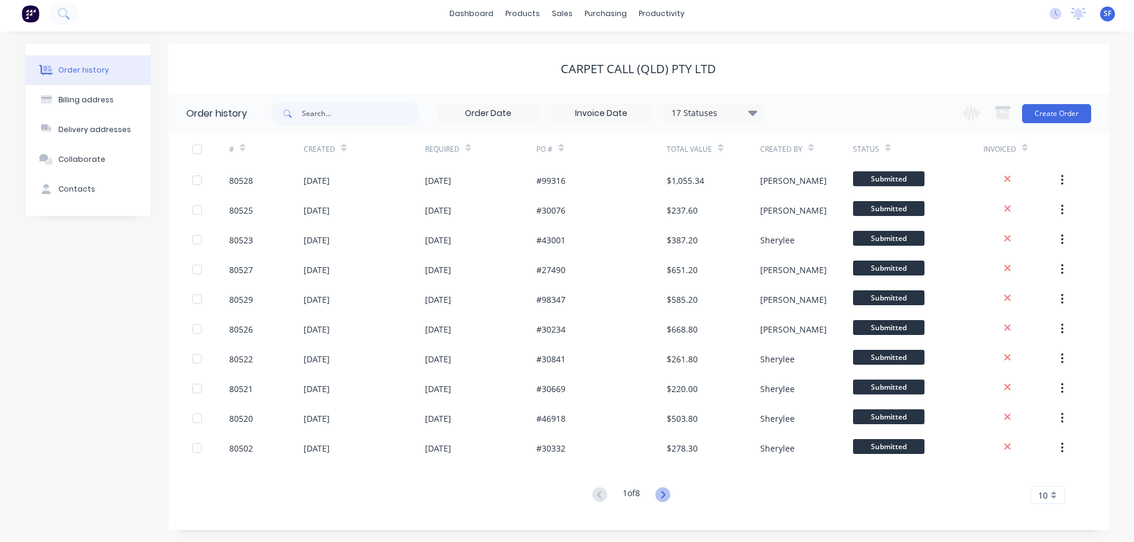
click at [661, 493] on icon at bounding box center [663, 495] width 15 height 15
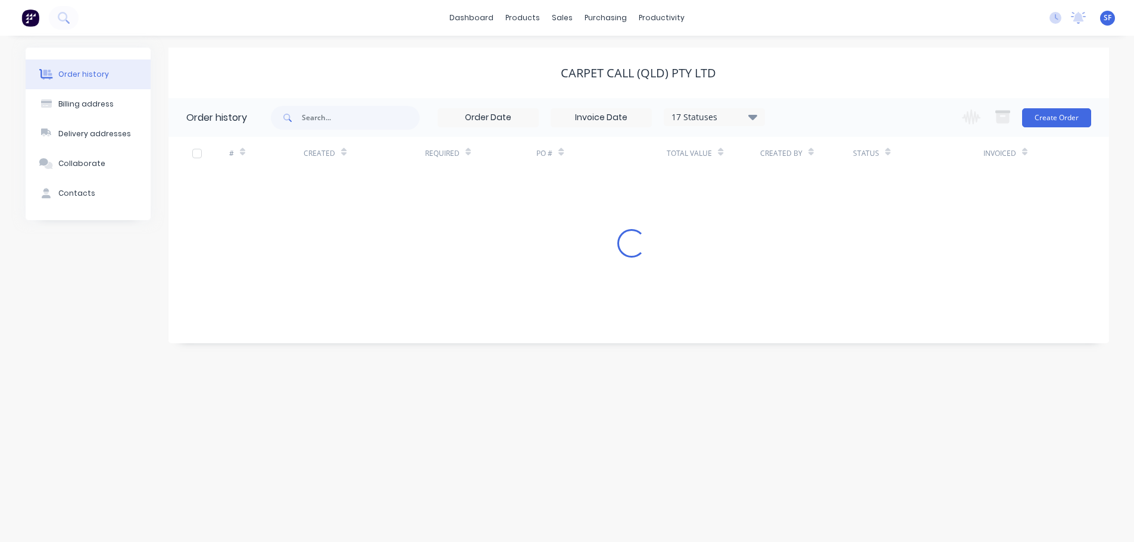
scroll to position [0, 0]
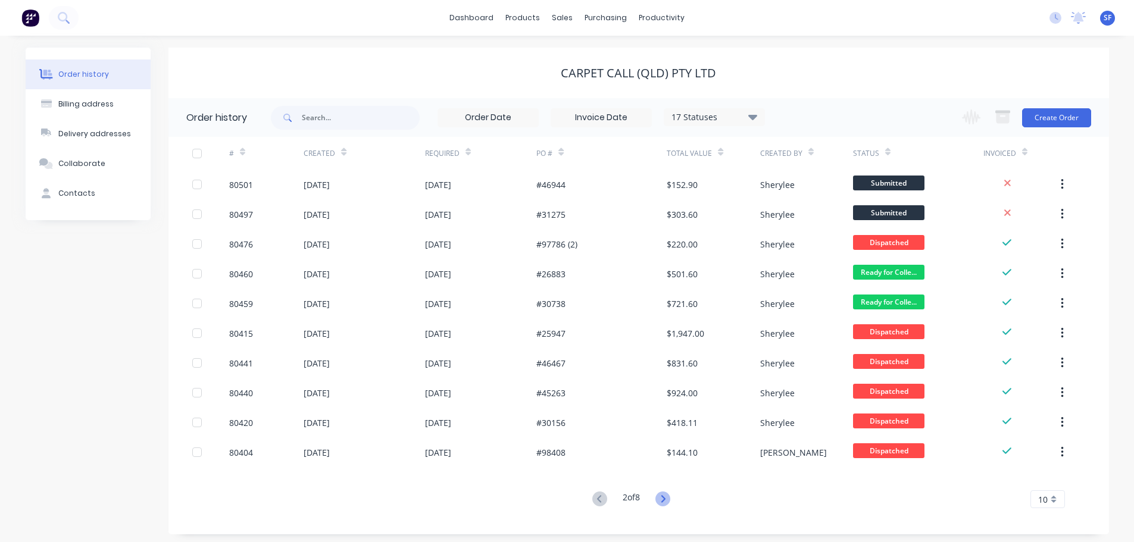
click at [662, 494] on icon at bounding box center [663, 499] width 15 height 15
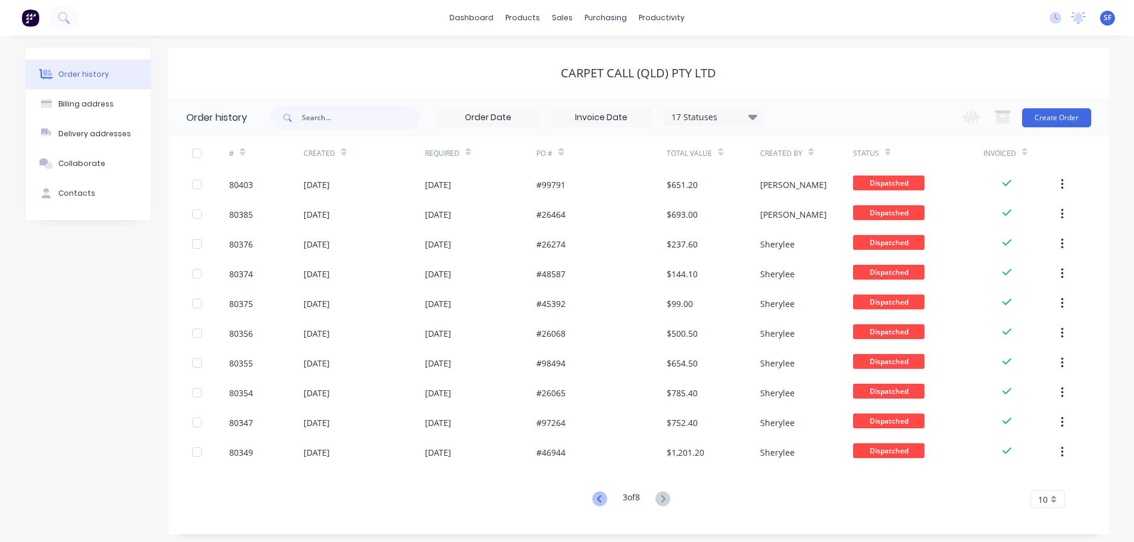
click at [601, 497] on icon at bounding box center [600, 499] width 15 height 15
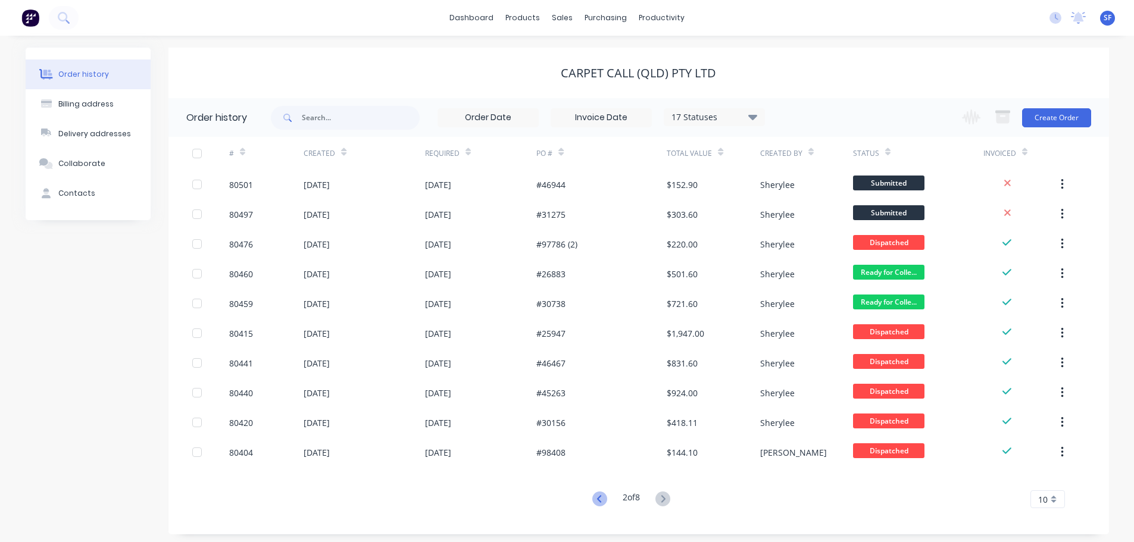
click at [595, 498] on icon at bounding box center [600, 499] width 15 height 15
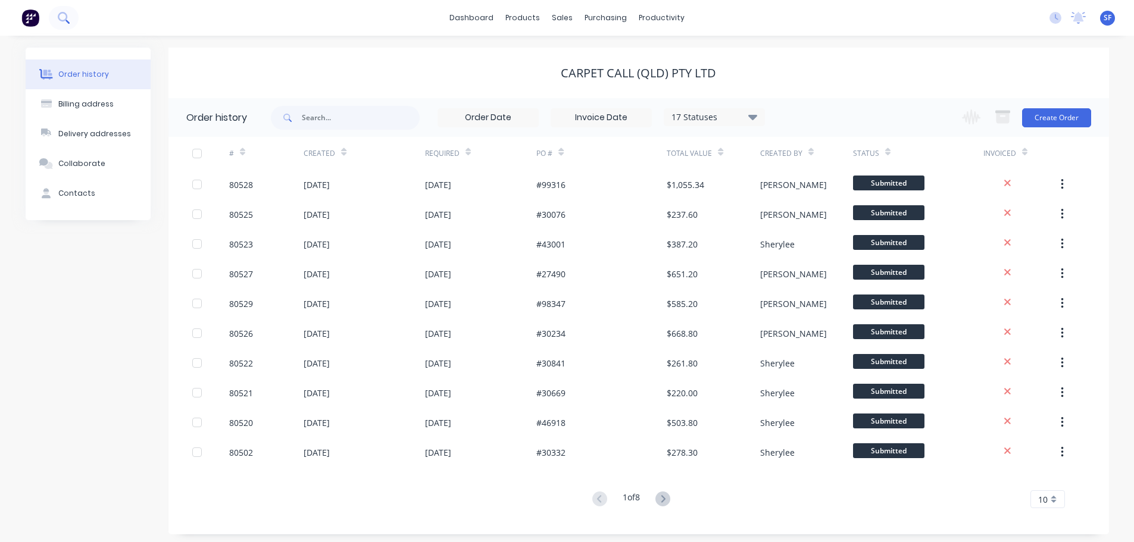
click at [60, 20] on icon at bounding box center [63, 17] width 10 height 10
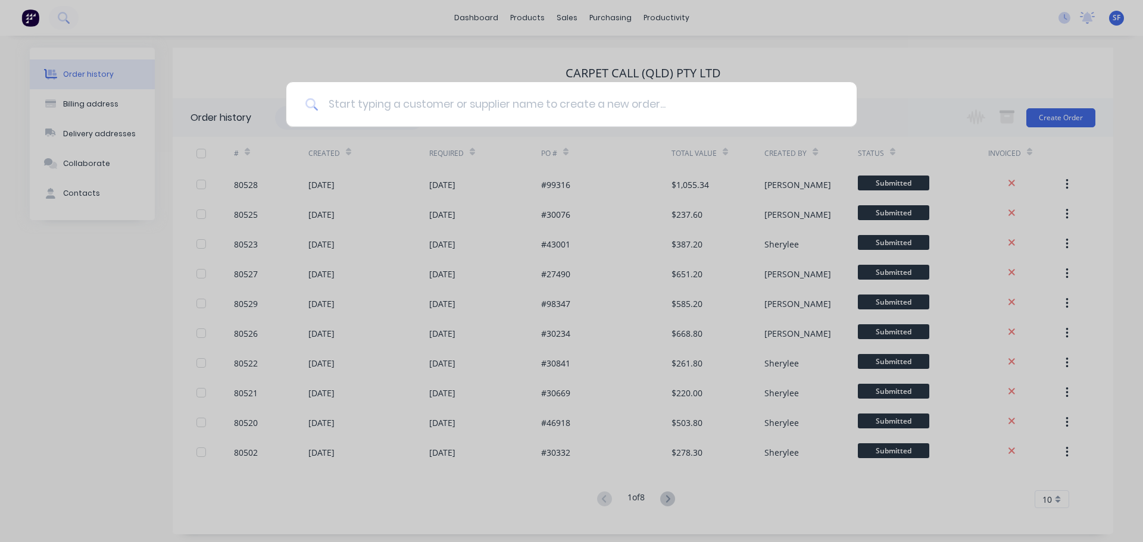
click at [349, 102] on input at bounding box center [578, 104] width 519 height 45
type input "80484"
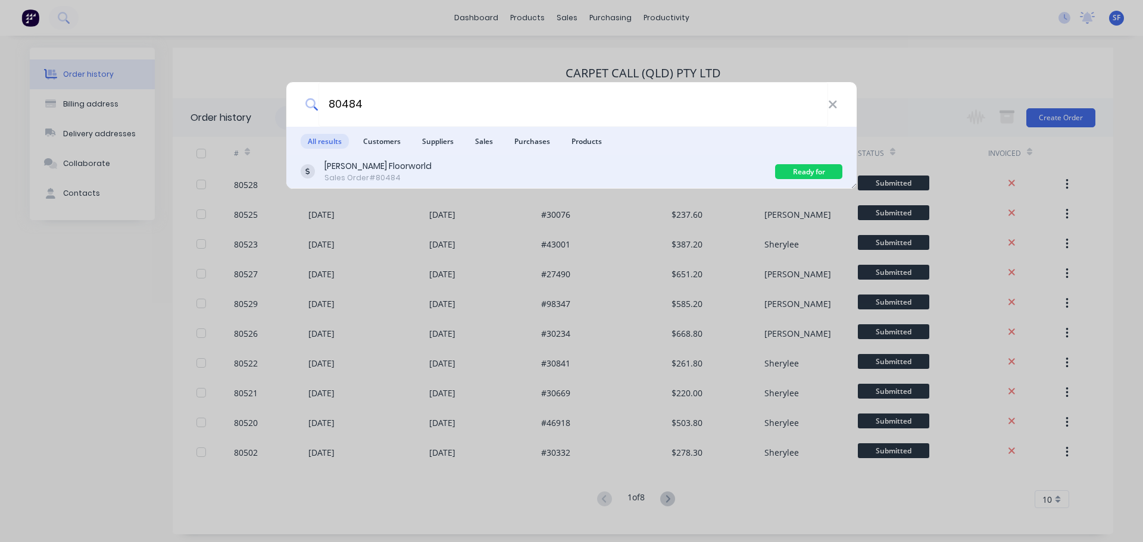
click at [392, 176] on div "Sales Order #80484" at bounding box center [378, 178] width 107 height 11
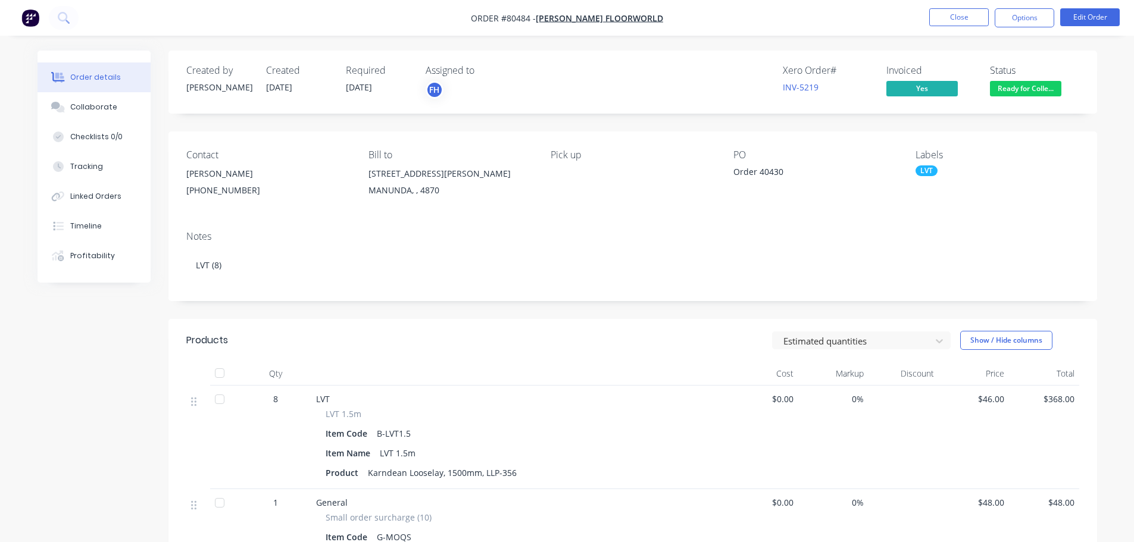
click at [1037, 87] on span "Ready for Colle..." at bounding box center [1025, 88] width 71 height 15
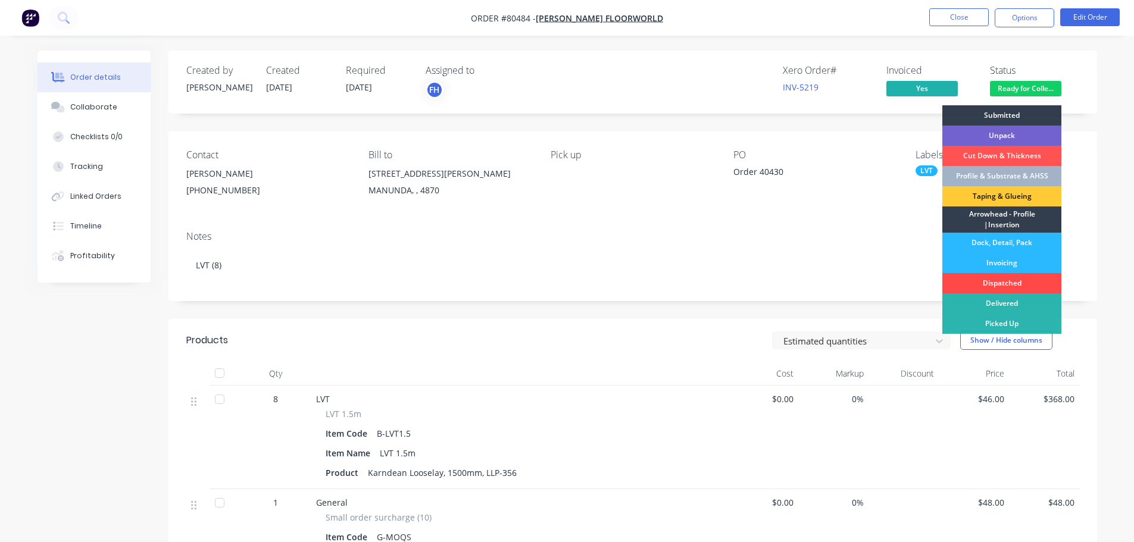
click at [1000, 280] on div "Dispatched" at bounding box center [1002, 283] width 119 height 20
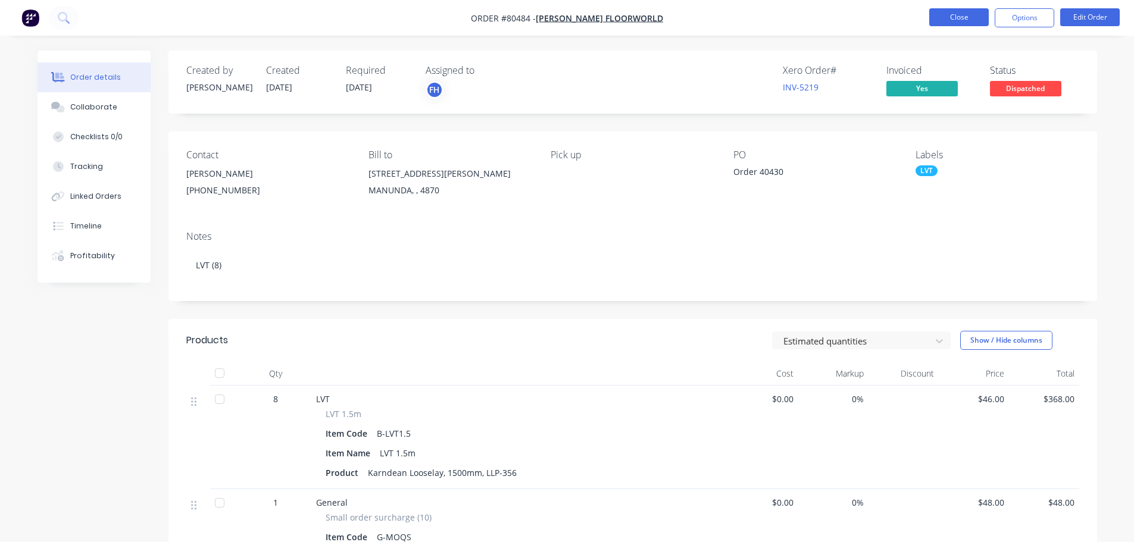
click at [969, 14] on button "Close" at bounding box center [960, 17] width 60 height 18
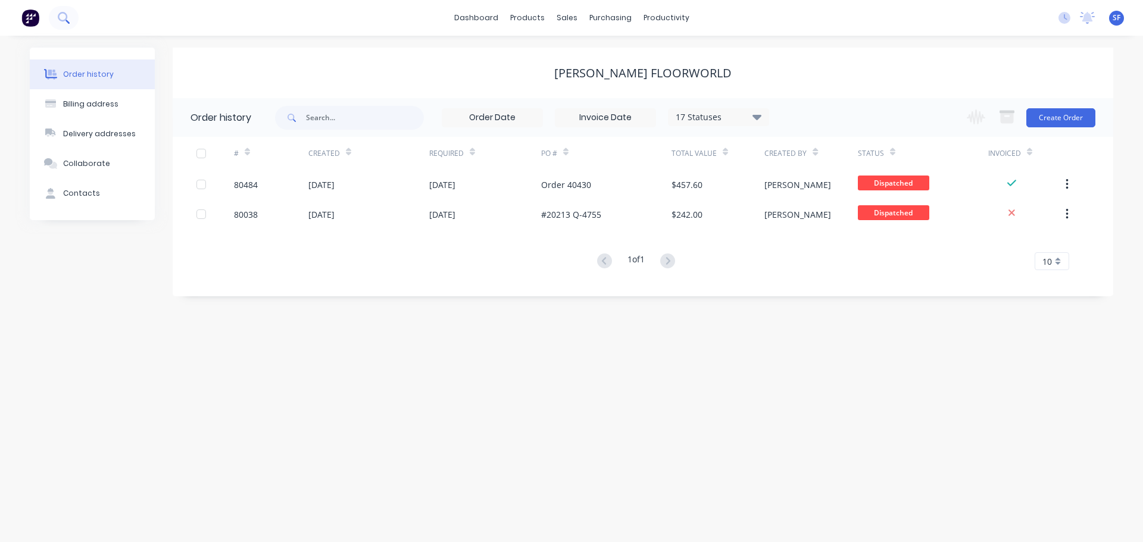
click at [59, 18] on icon at bounding box center [63, 17] width 10 height 10
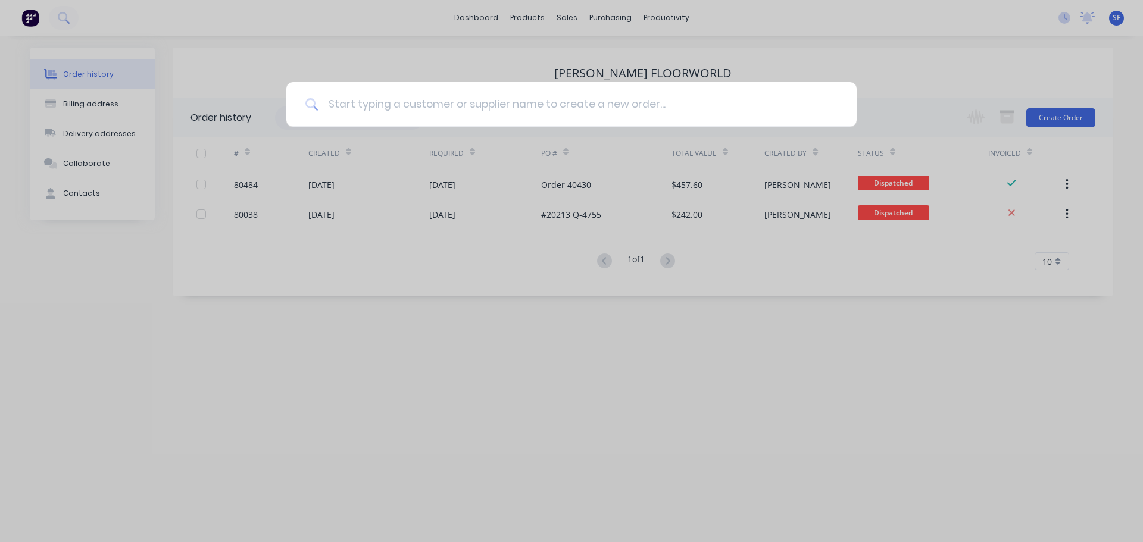
click at [344, 108] on input at bounding box center [578, 104] width 519 height 45
type input "prefe"
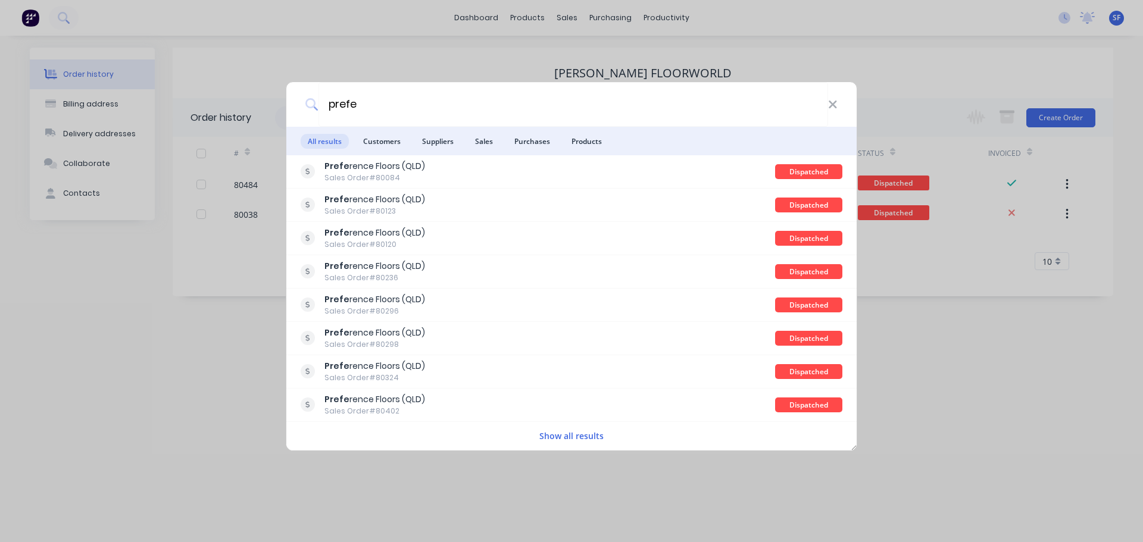
click at [390, 141] on span "Customers" at bounding box center [382, 141] width 52 height 15
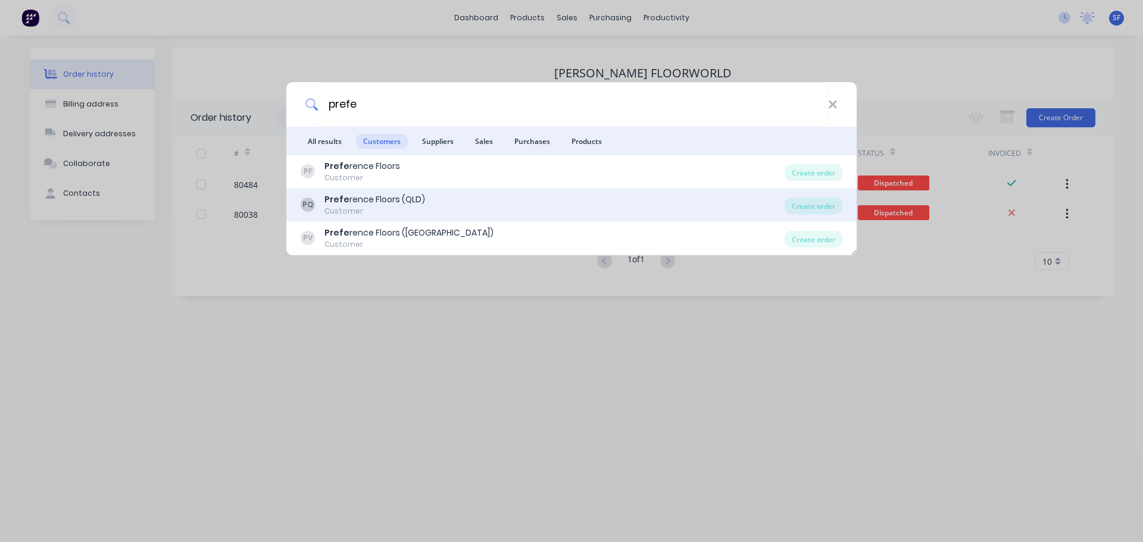
click at [417, 211] on div "Customer" at bounding box center [375, 211] width 101 height 11
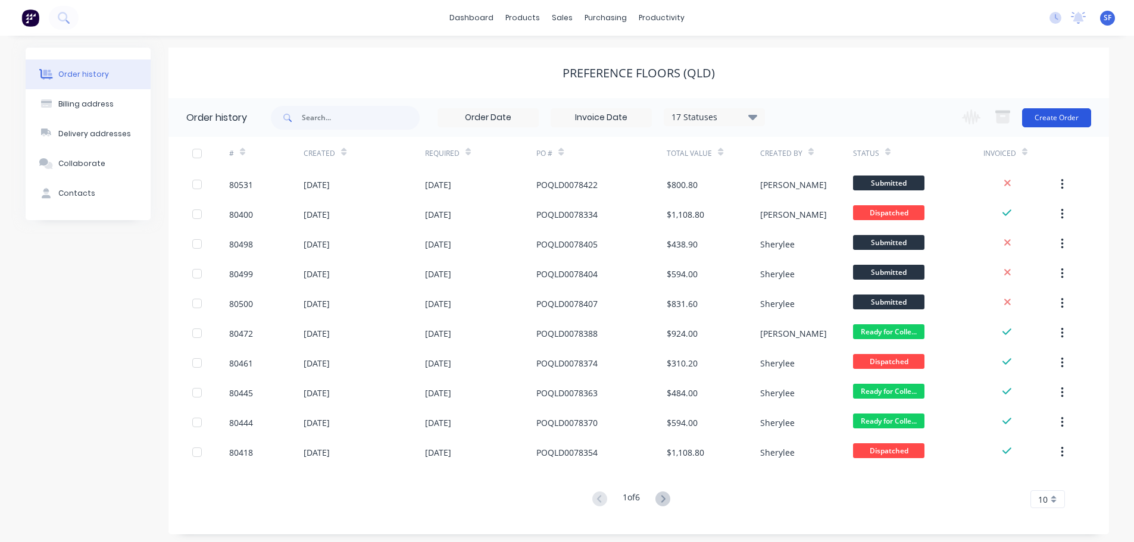
click at [1058, 120] on button "Create Order" at bounding box center [1056, 117] width 69 height 19
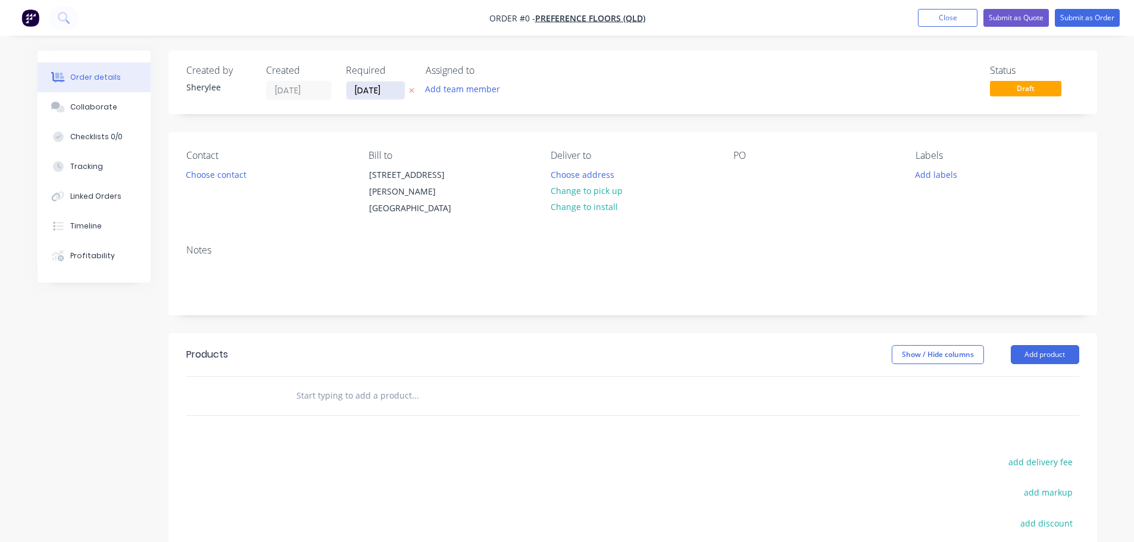
click at [389, 92] on input "[DATE]" at bounding box center [376, 91] width 58 height 18
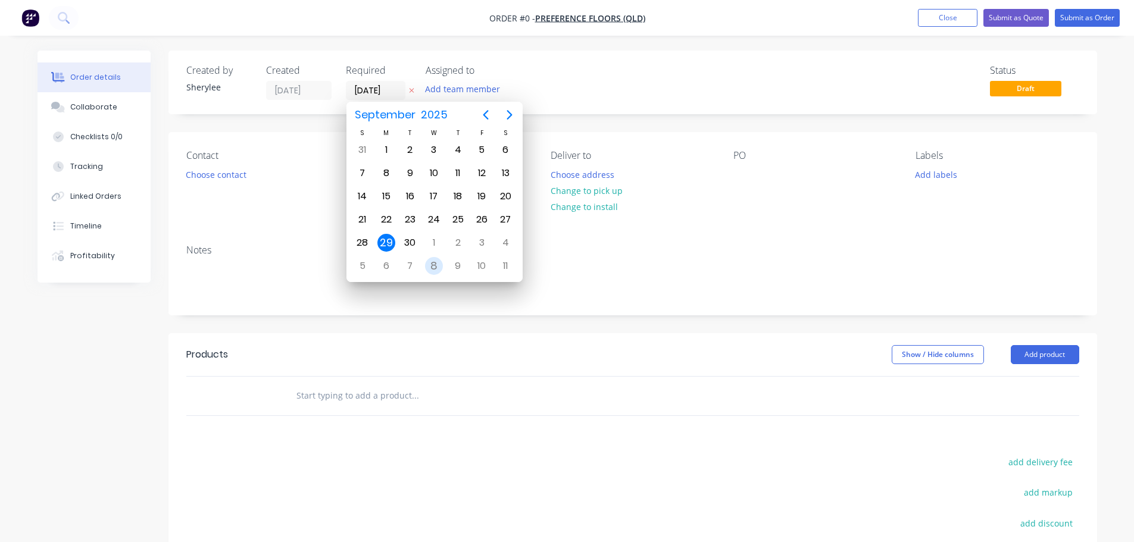
click at [432, 265] on div "8" at bounding box center [434, 266] width 18 height 18
type input "[DATE]"
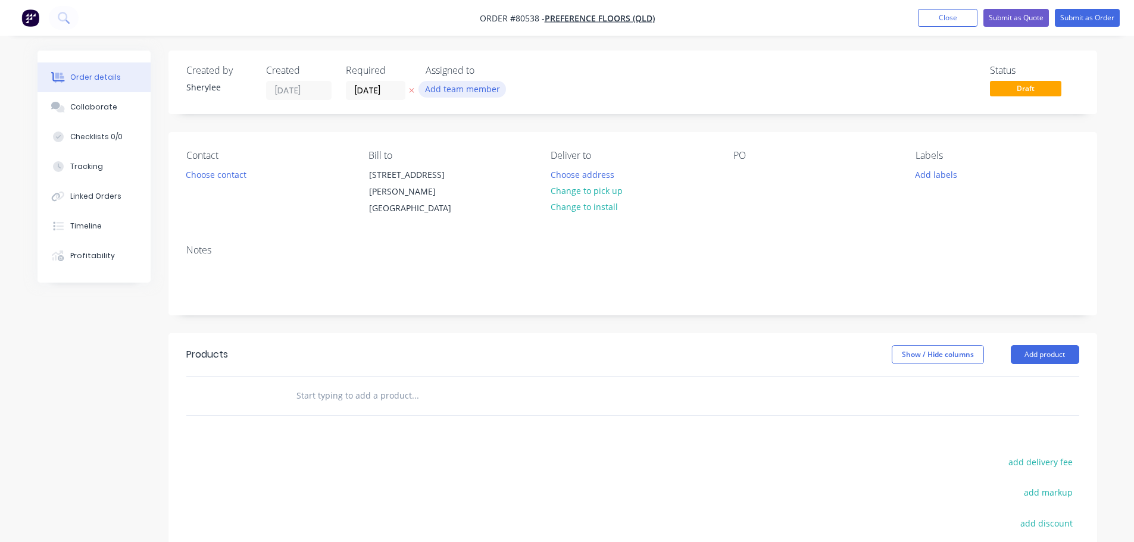
click at [462, 90] on button "Add team member" at bounding box center [463, 89] width 88 height 16
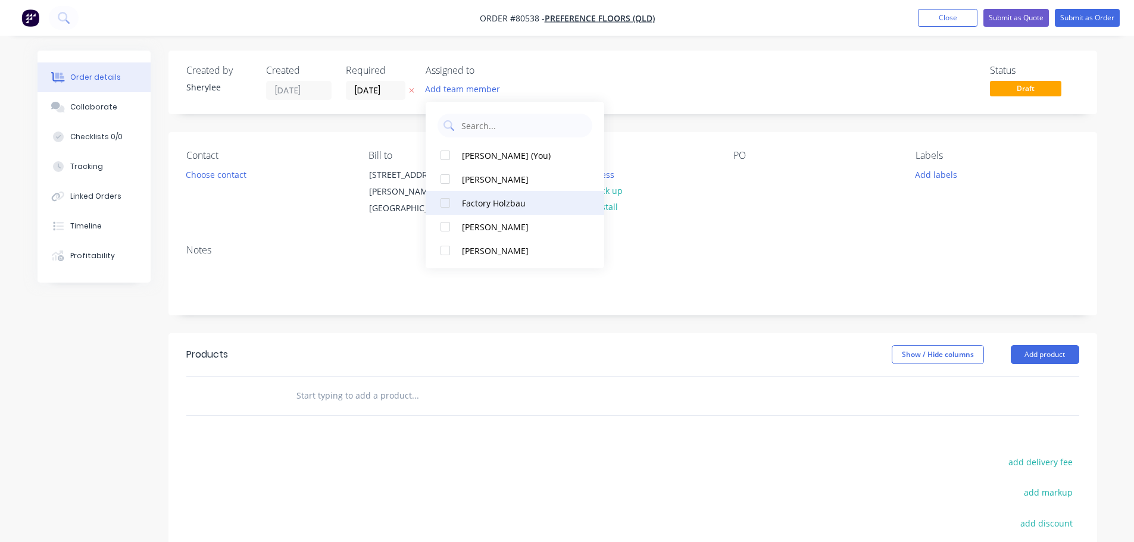
click at [447, 202] on div at bounding box center [446, 203] width 24 height 24
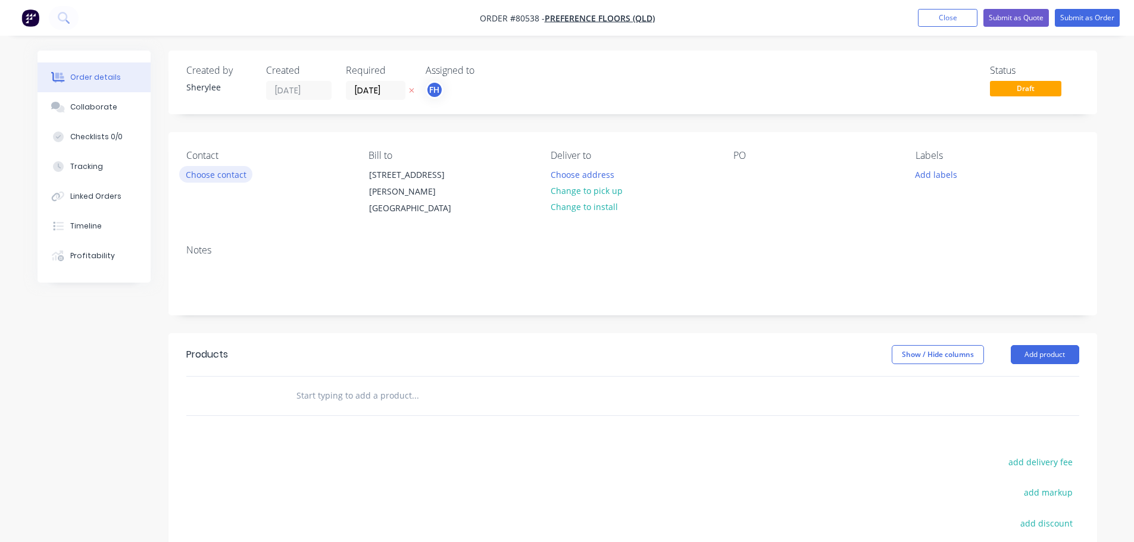
click at [224, 172] on button "Choose contact" at bounding box center [215, 174] width 73 height 16
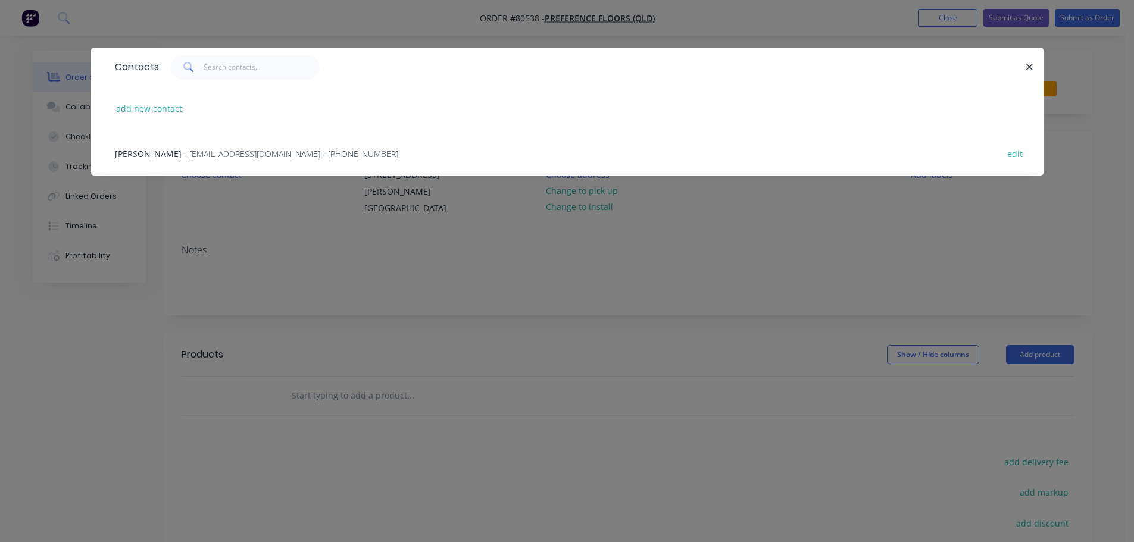
click at [221, 153] on span "- [EMAIL_ADDRESS][DOMAIN_NAME] - [PHONE_NUMBER]" at bounding box center [291, 153] width 214 height 11
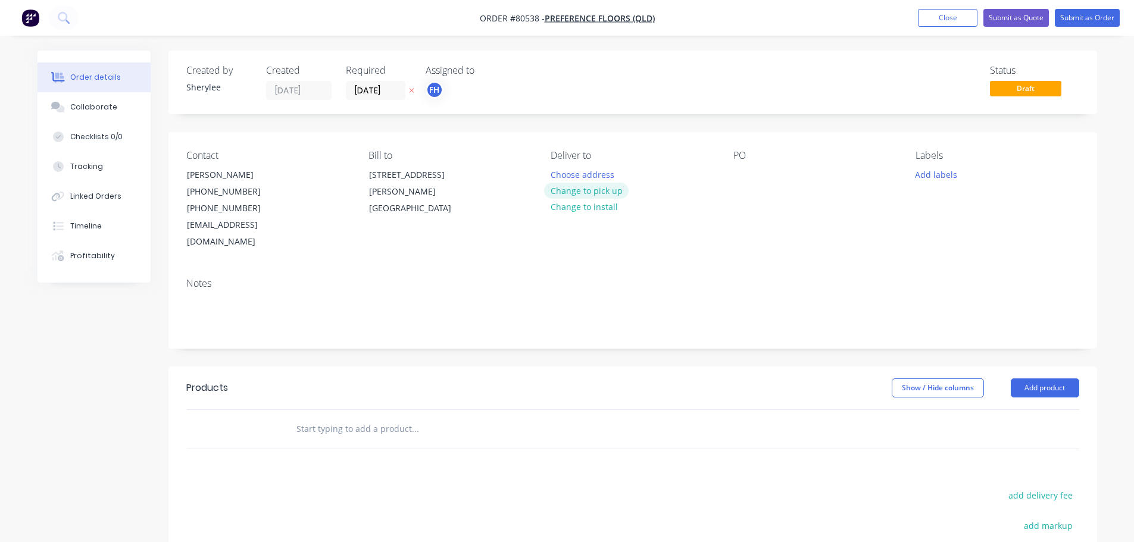
click at [585, 186] on button "Change to pick up" at bounding box center [586, 191] width 85 height 16
click at [750, 179] on div at bounding box center [743, 174] width 19 height 17
click at [937, 174] on button "Add labels" at bounding box center [936, 174] width 55 height 16
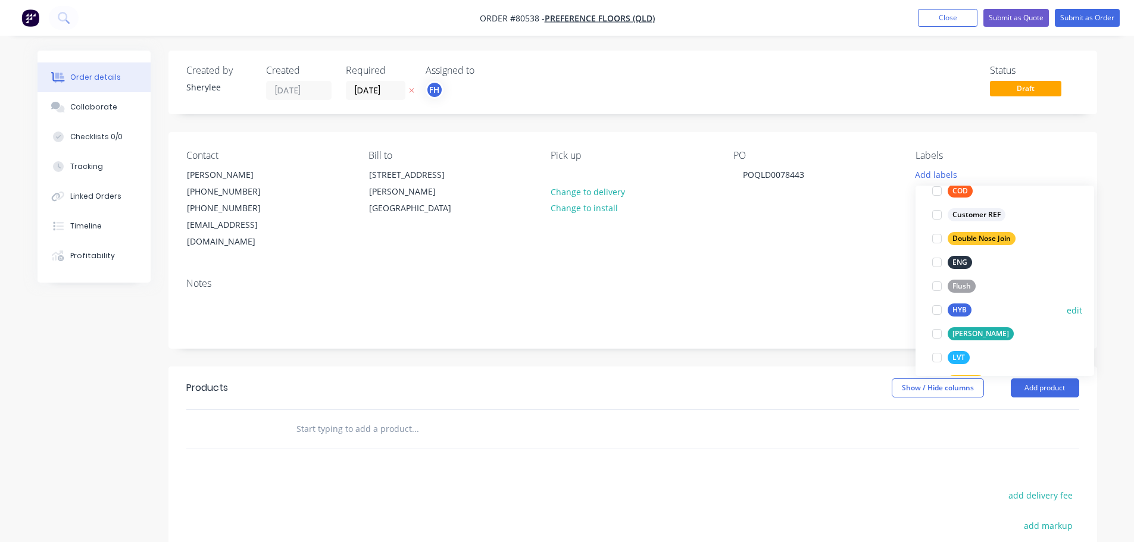
scroll to position [119, 0]
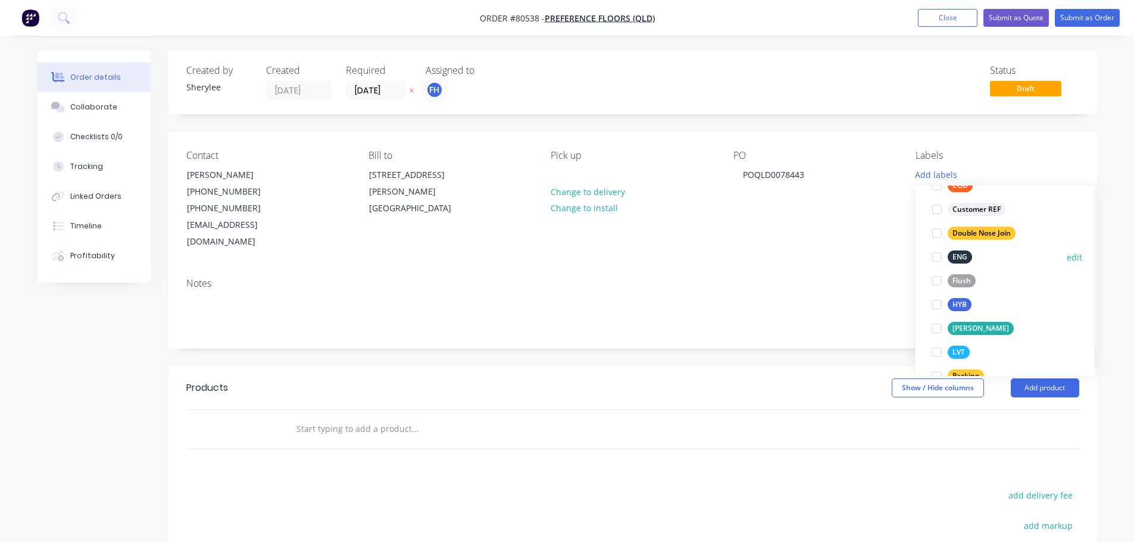
click at [937, 259] on div at bounding box center [937, 257] width 24 height 24
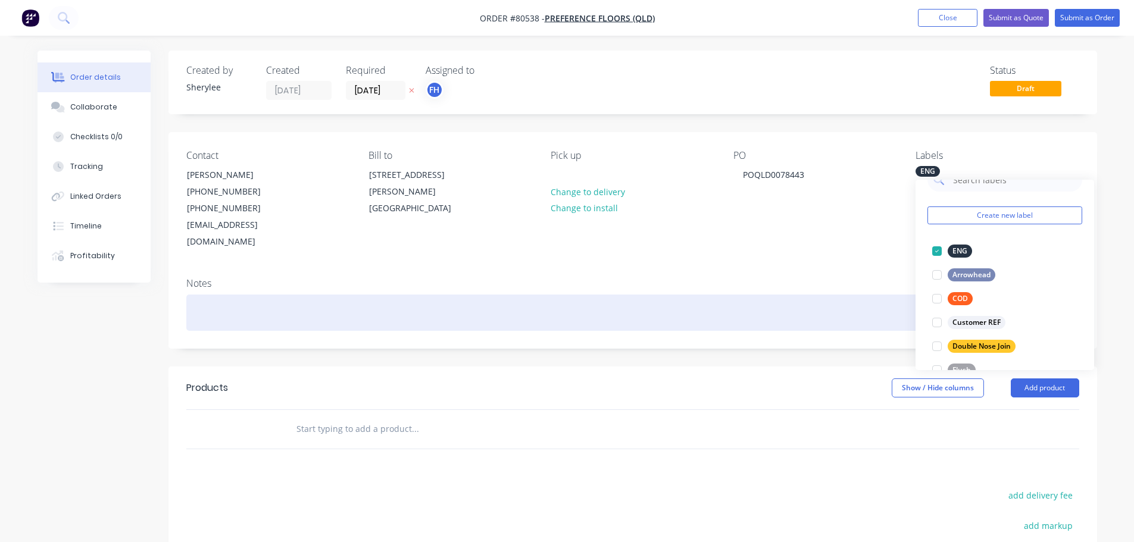
click at [294, 297] on div at bounding box center [632, 313] width 893 height 36
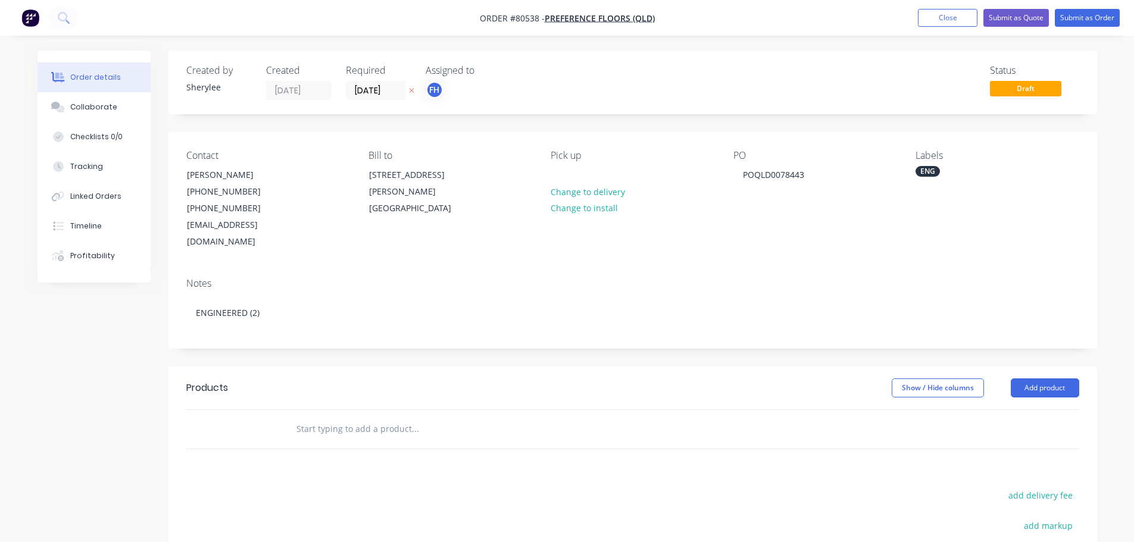
click at [342, 417] on input "text" at bounding box center [415, 429] width 238 height 24
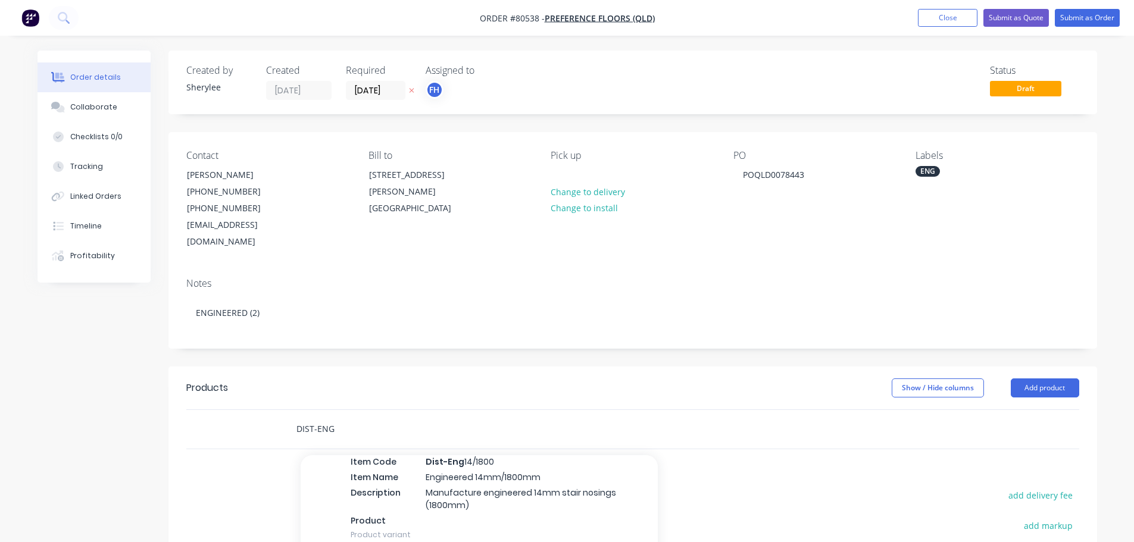
scroll to position [60, 0]
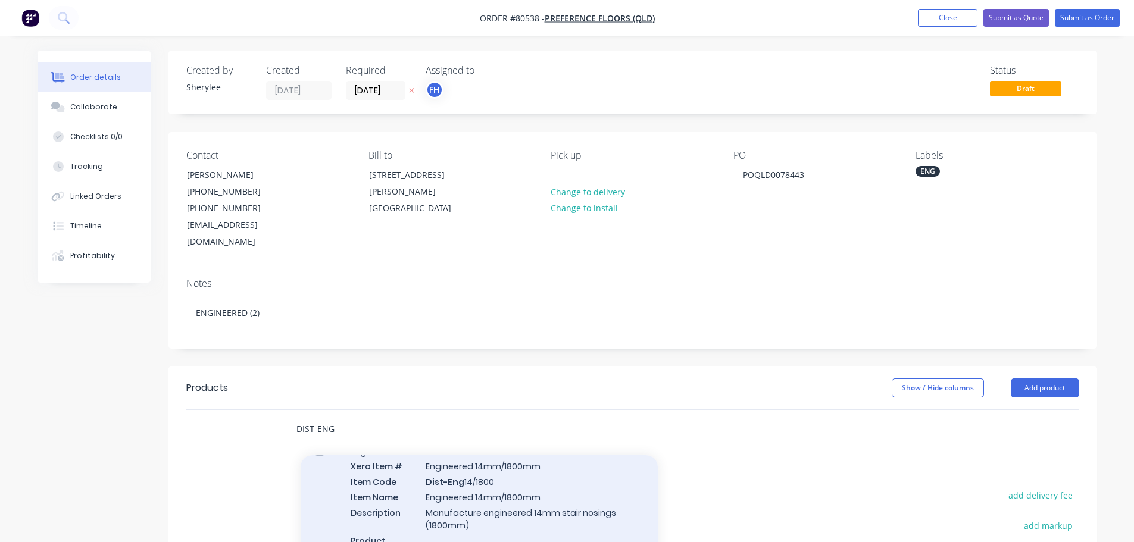
type input "DIST-ENG"
click at [513, 472] on div "Engineered Xero Item # Engineered 14mm/1800mm Item Code Dist-Eng 14/1800 Item N…" at bounding box center [479, 503] width 357 height 139
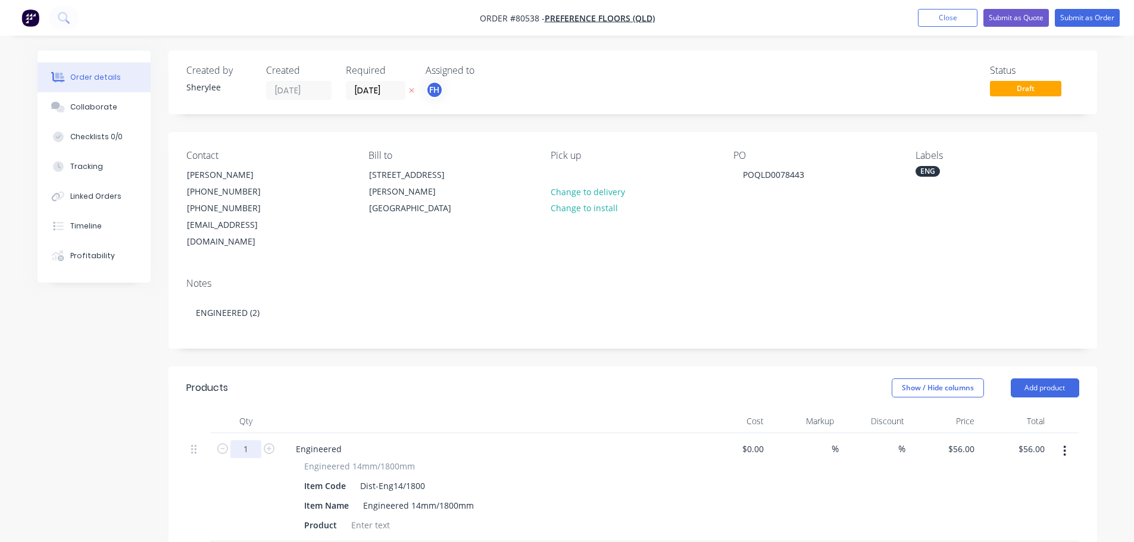
click at [249, 441] on input "1" at bounding box center [245, 450] width 31 height 18
type input "2"
type input "$112.00"
click at [373, 517] on div at bounding box center [371, 525] width 48 height 17
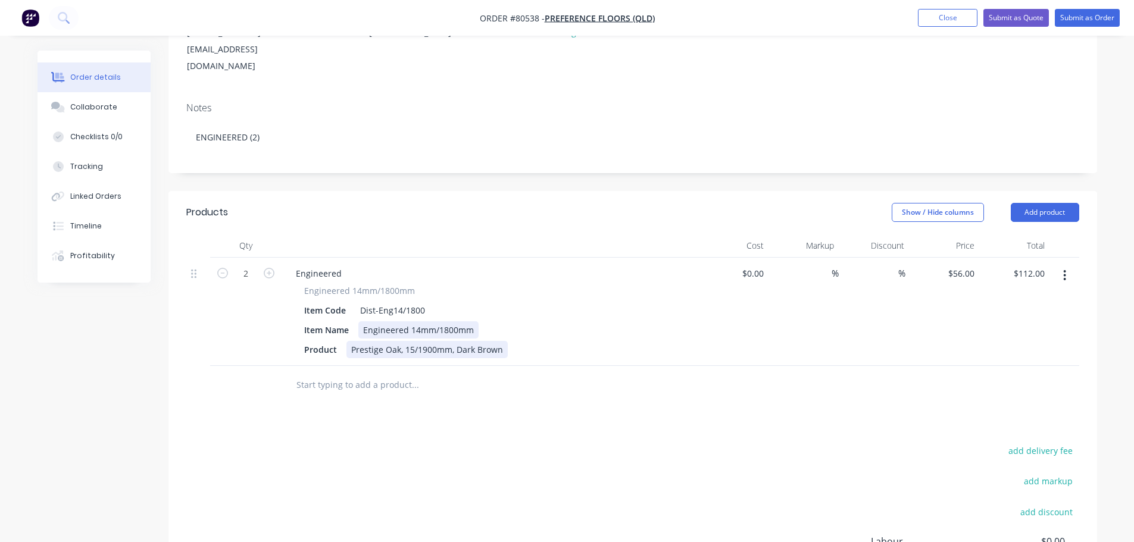
scroll to position [179, 0]
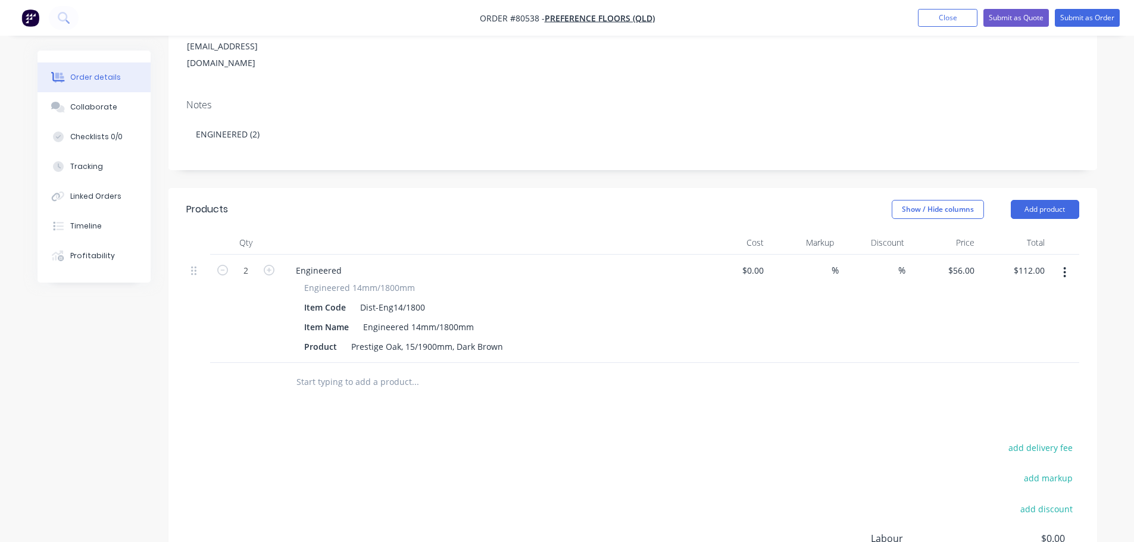
click at [331, 370] on input "text" at bounding box center [415, 382] width 238 height 24
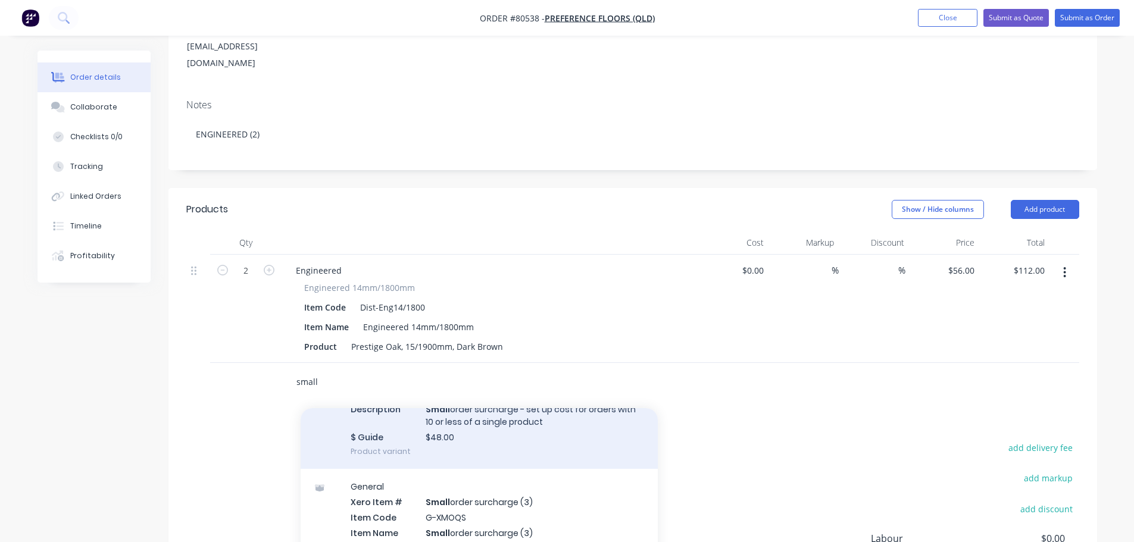
scroll to position [119, 0]
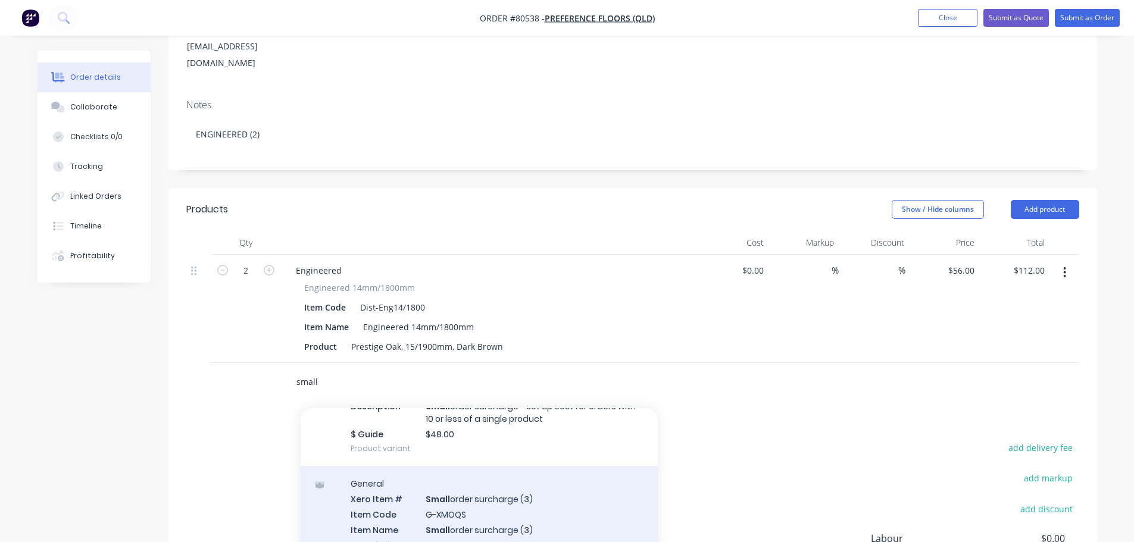
type input "small"
click at [476, 498] on div "General Xero Item # Small order surcharge (3) Item Code G-XMOQS Item Name Small…" at bounding box center [479, 535] width 357 height 139
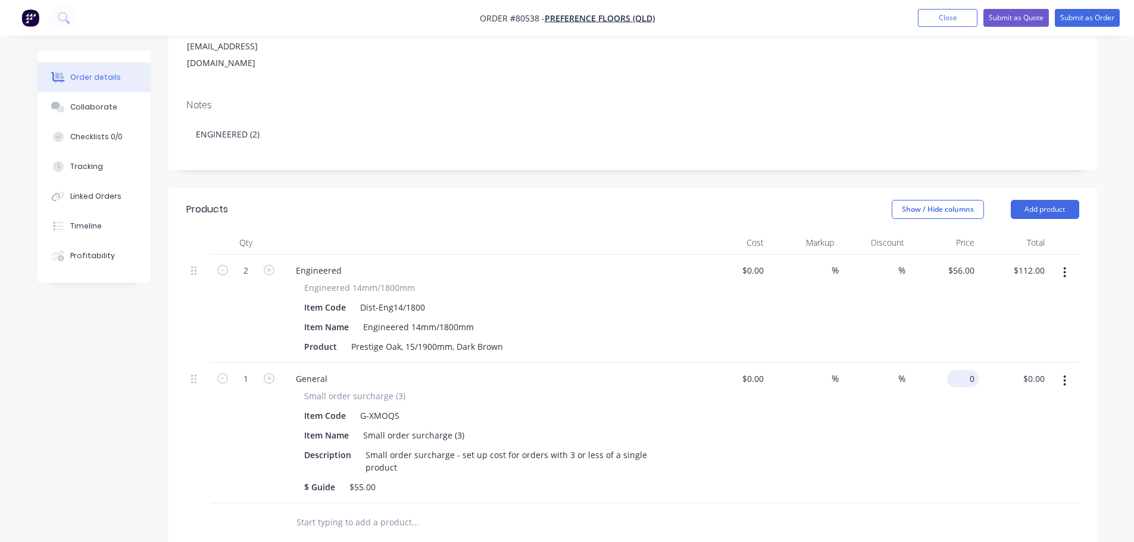
click at [968, 370] on input "0" at bounding box center [965, 378] width 27 height 17
type input "$55.00"
click at [634, 511] on div at bounding box center [464, 523] width 357 height 24
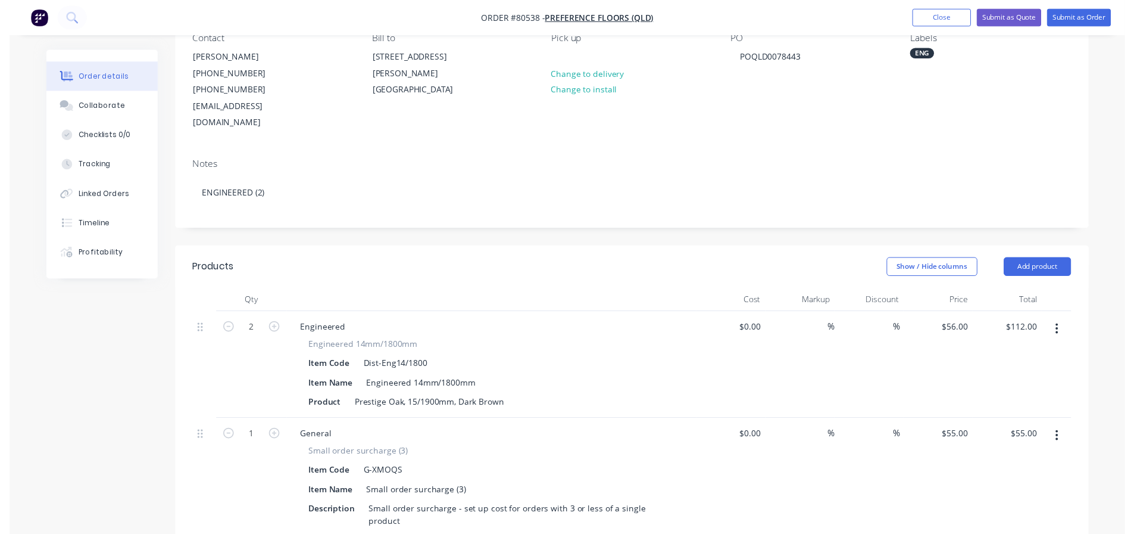
scroll to position [0, 0]
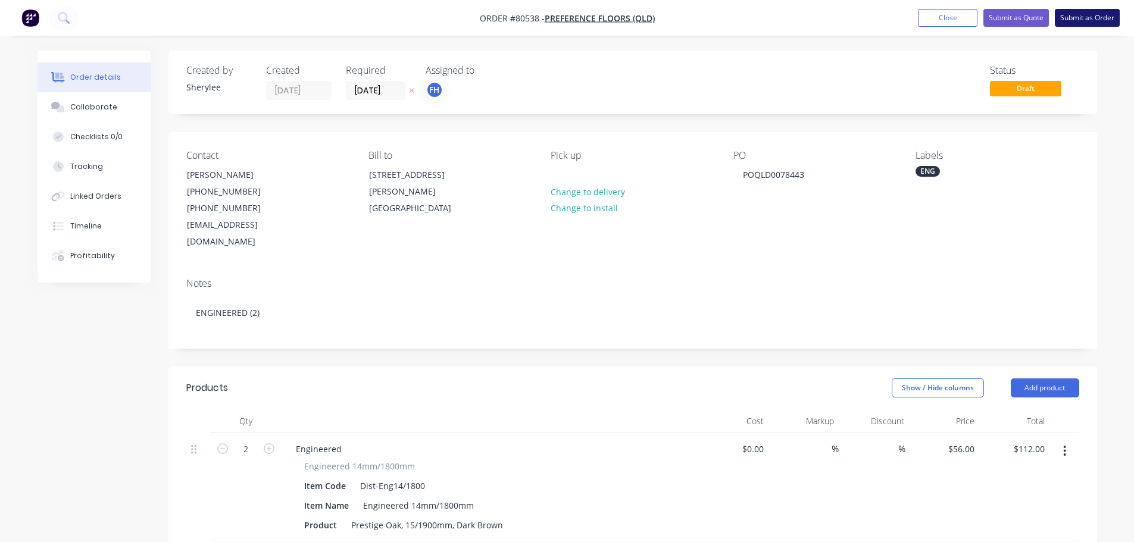
click at [1083, 21] on button "Submit as Order" at bounding box center [1087, 18] width 65 height 18
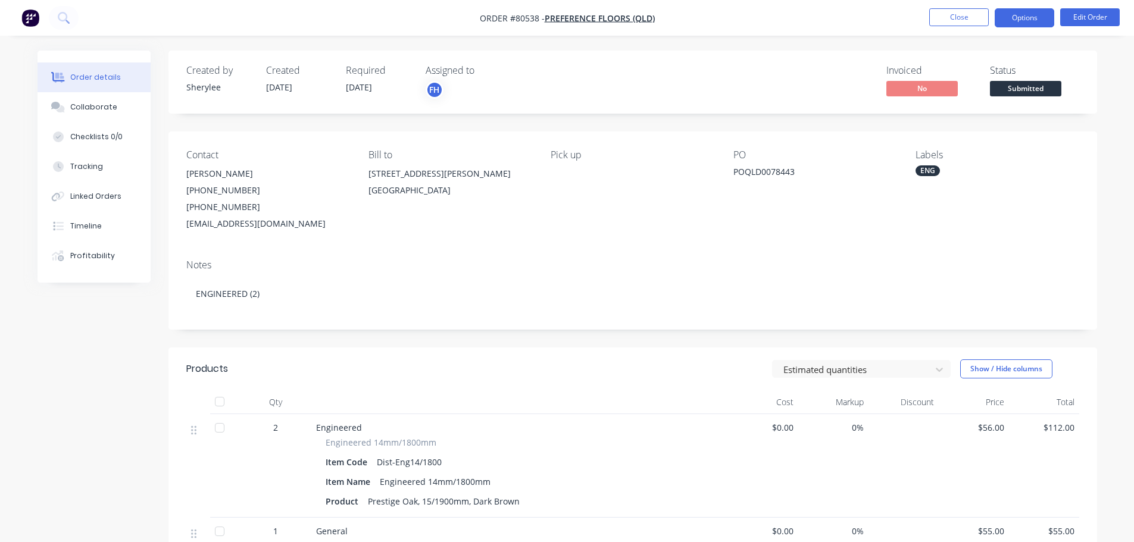
click at [1033, 18] on button "Options" at bounding box center [1025, 17] width 60 height 19
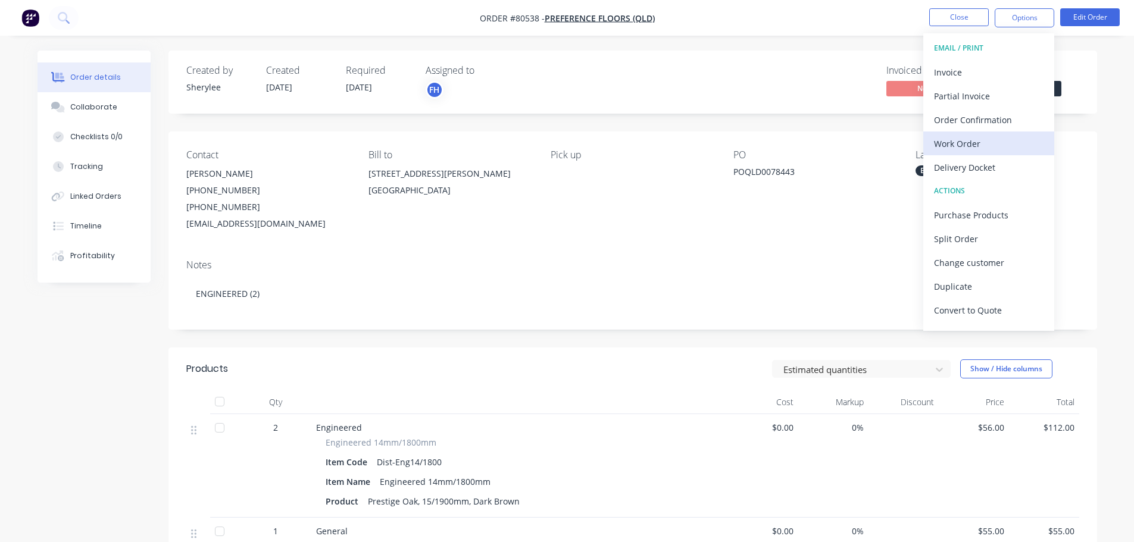
click at [978, 138] on div "Work Order" at bounding box center [989, 143] width 110 height 17
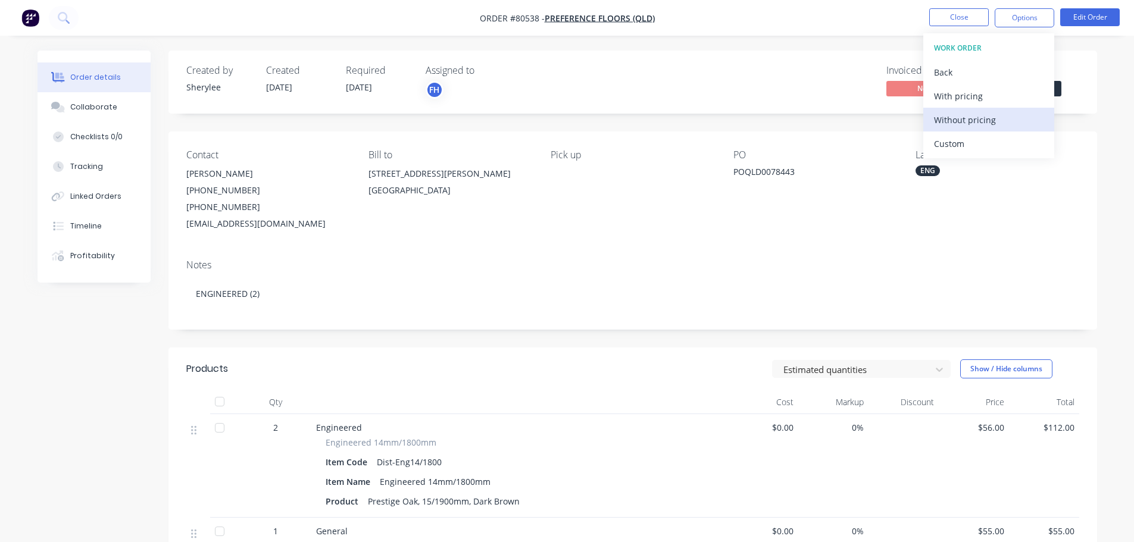
click at [975, 119] on div "Without pricing" at bounding box center [989, 119] width 110 height 17
click at [30, 20] on img "button" at bounding box center [30, 18] width 18 height 18
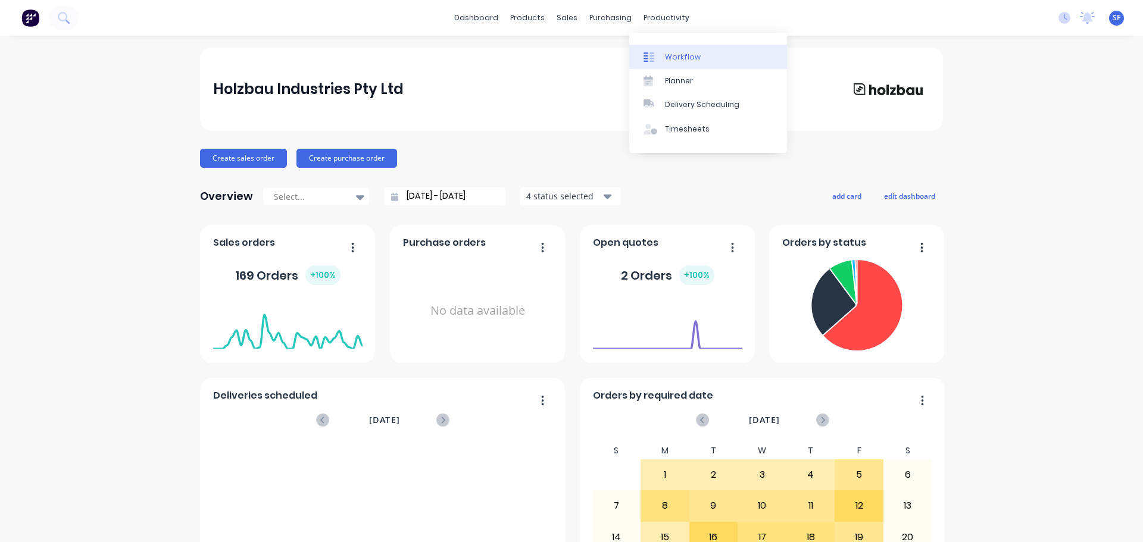
click at [676, 54] on div "Workflow" at bounding box center [683, 57] width 36 height 11
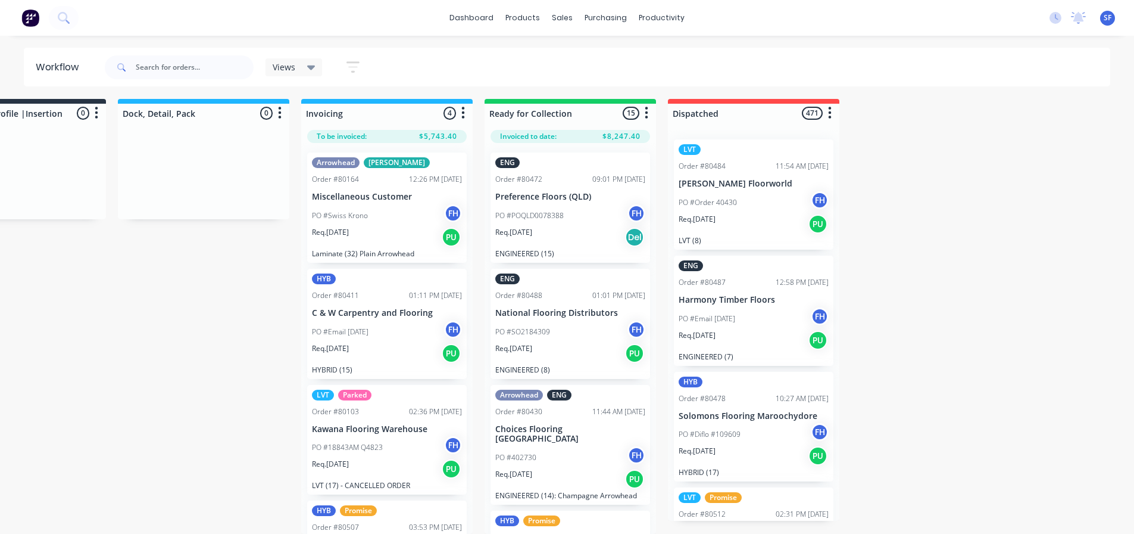
click at [387, 227] on div "Req. [DATE] PU" at bounding box center [387, 237] width 150 height 20
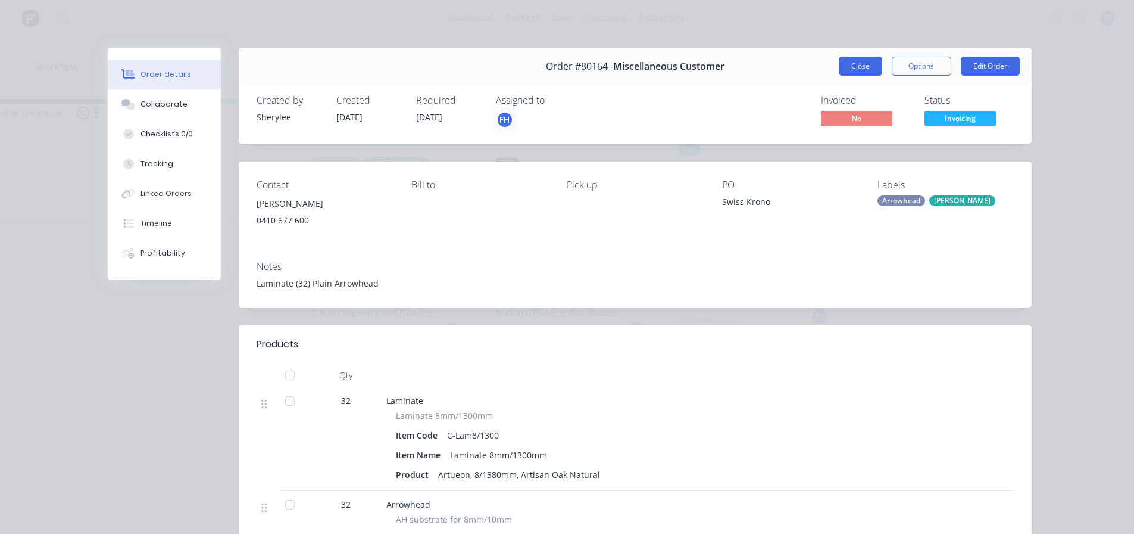
click at [868, 63] on button "Close" at bounding box center [860, 66] width 43 height 19
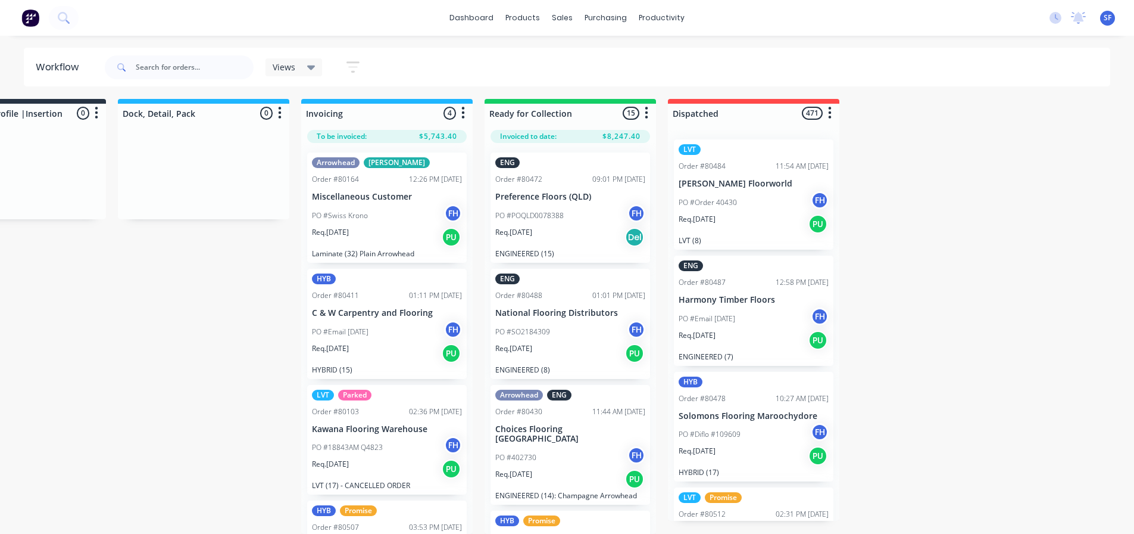
click at [411, 343] on div "Req. [DATE] PU" at bounding box center [387, 353] width 150 height 20
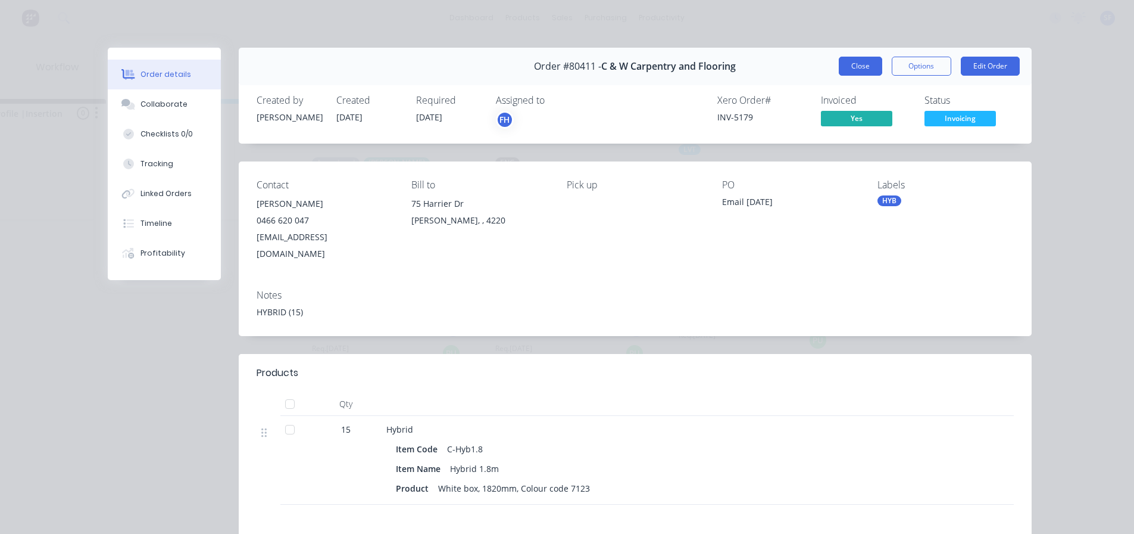
click at [864, 66] on button "Close" at bounding box center [860, 66] width 43 height 19
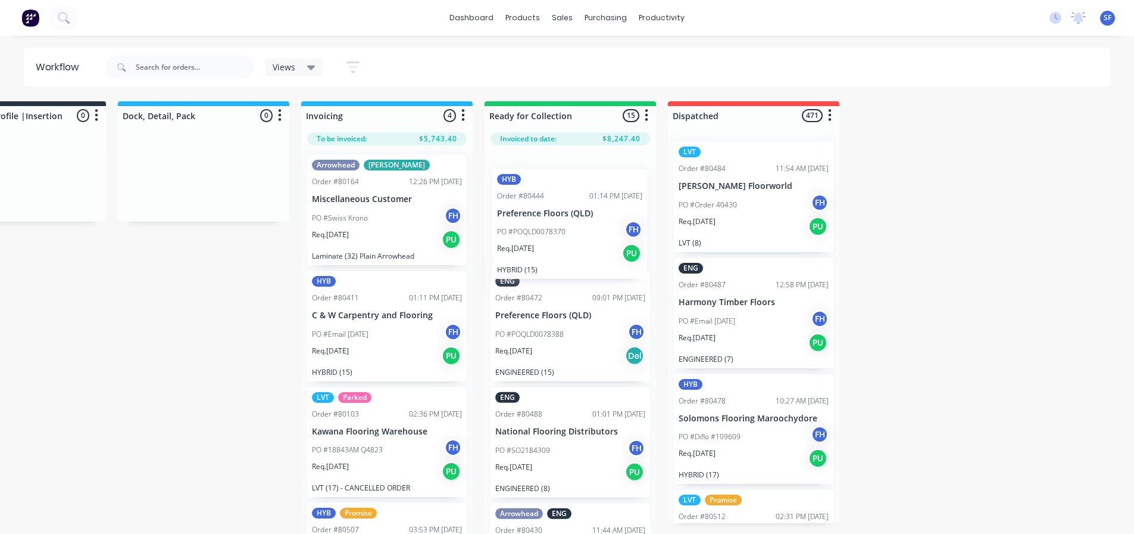
drag, startPoint x: 572, startPoint y: 376, endPoint x: 572, endPoint y: 220, distance: 155.4
click at [572, 220] on div "ENG Order #80472 09:01 PM [DATE] Preference Floors (QLD) PO #POQLD0078388 FH Re…" at bounding box center [571, 340] width 172 height 391
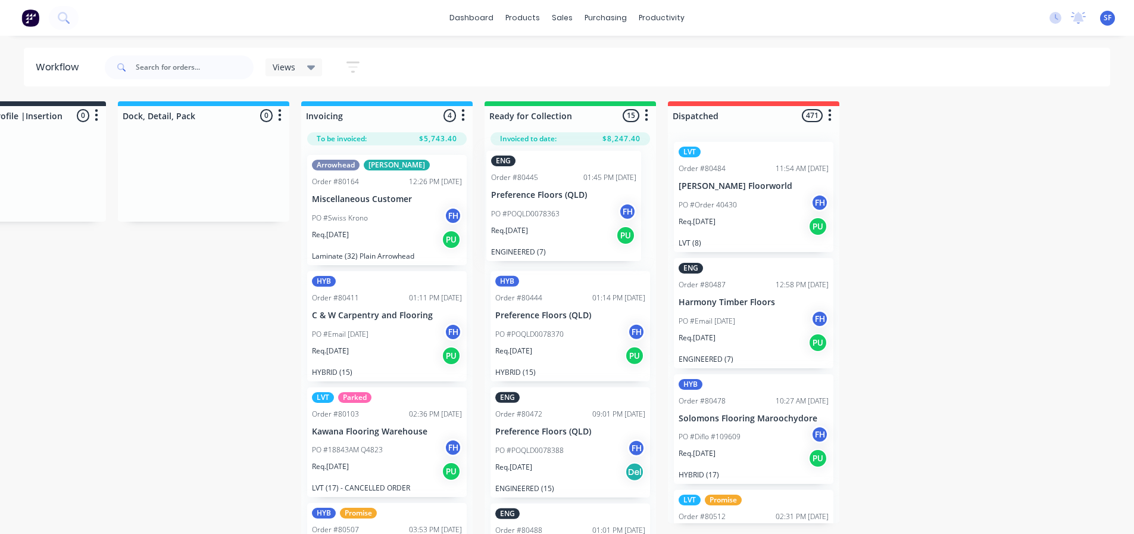
drag, startPoint x: 575, startPoint y: 367, endPoint x: 569, endPoint y: 205, distance: 162.1
click at [569, 205] on div "HYB Order #80444 01:14 PM [DATE] Preference Floors (QLD) PO #POQLD0078370 FH Re…" at bounding box center [571, 340] width 172 height 391
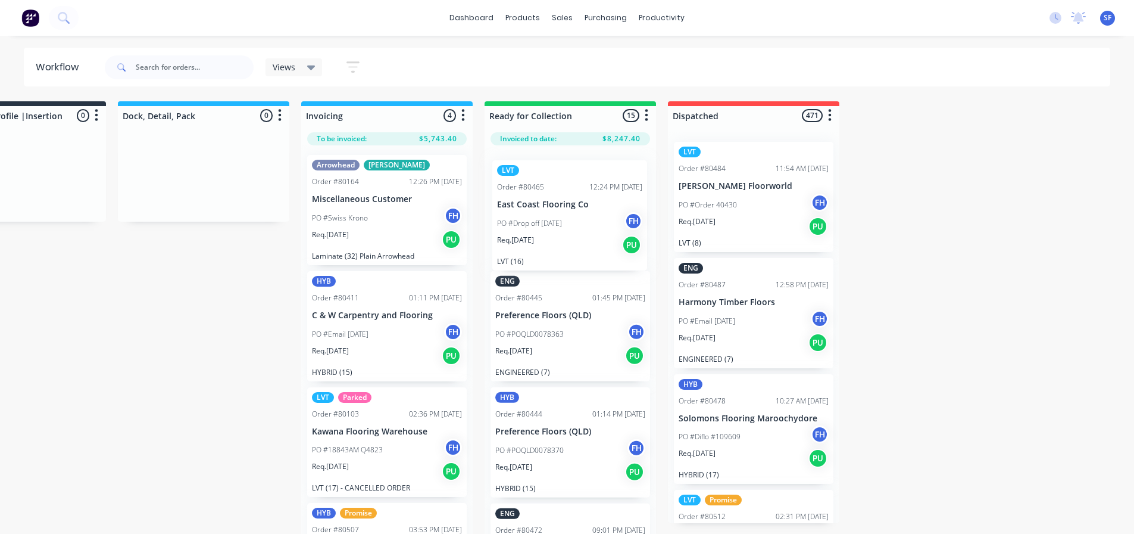
drag, startPoint x: 584, startPoint y: 371, endPoint x: 585, endPoint y: 222, distance: 149.5
click at [585, 222] on div "ENG Order #80445 01:45 PM [DATE] Preference Floors (QLD) PO #POQLD0078363 FH Re…" at bounding box center [571, 340] width 172 height 391
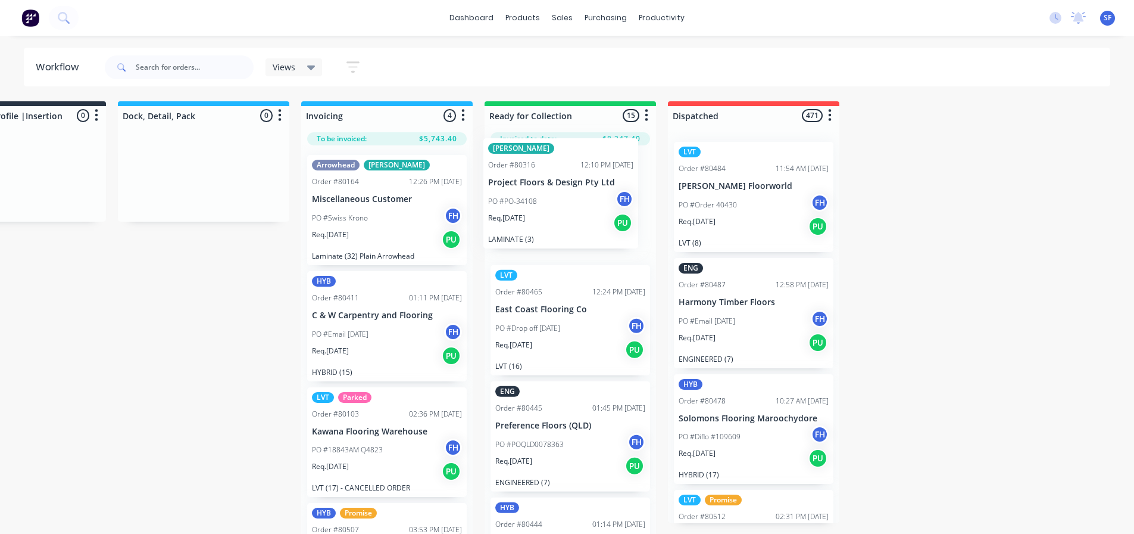
drag, startPoint x: 585, startPoint y: 496, endPoint x: 577, endPoint y: 205, distance: 291.3
click at [577, 205] on div "LVT Order #80465 12:24 PM [DATE] East Coast Flooring Co PO #Drop off [DATE] FH …" at bounding box center [571, 340] width 172 height 391
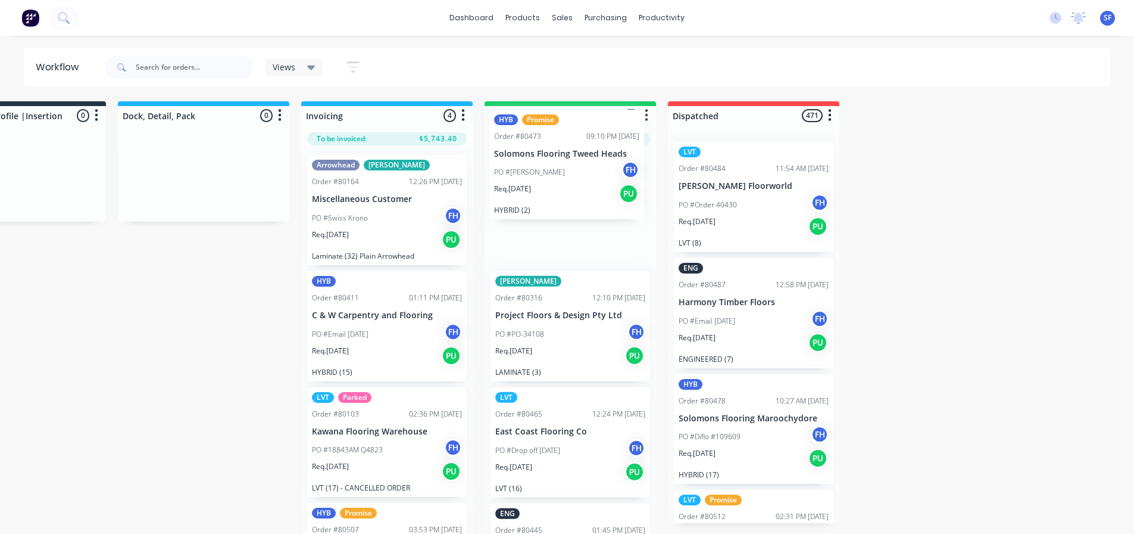
drag, startPoint x: 578, startPoint y: 326, endPoint x: 576, endPoint y: 179, distance: 147.7
click at [576, 179] on div "[PERSON_NAME] Order #80316 12:10 PM [DATE] Project Floors & Design Pty Ltd PO #…" at bounding box center [571, 340] width 172 height 391
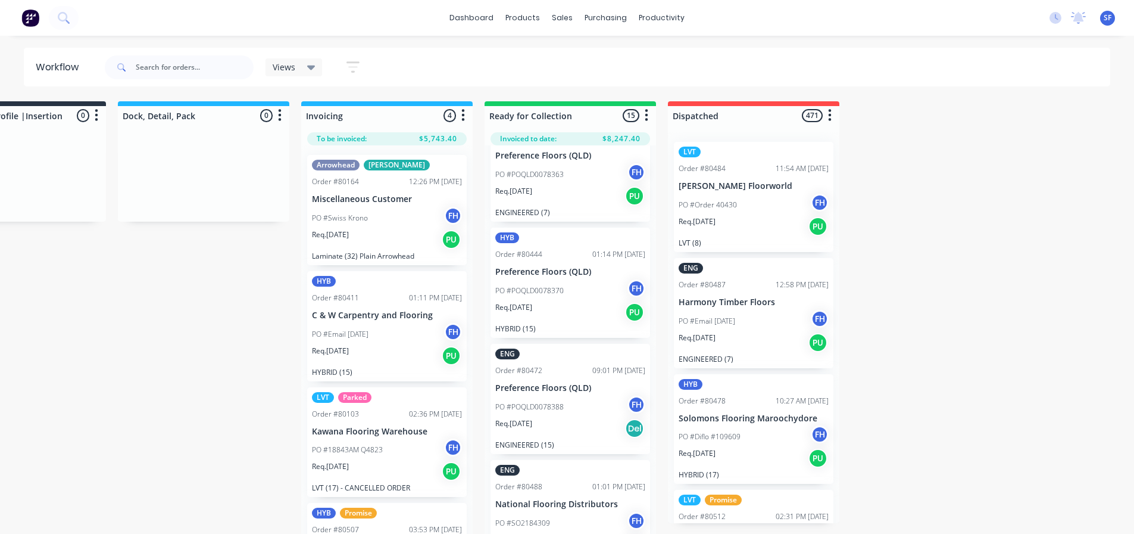
scroll to position [341, 0]
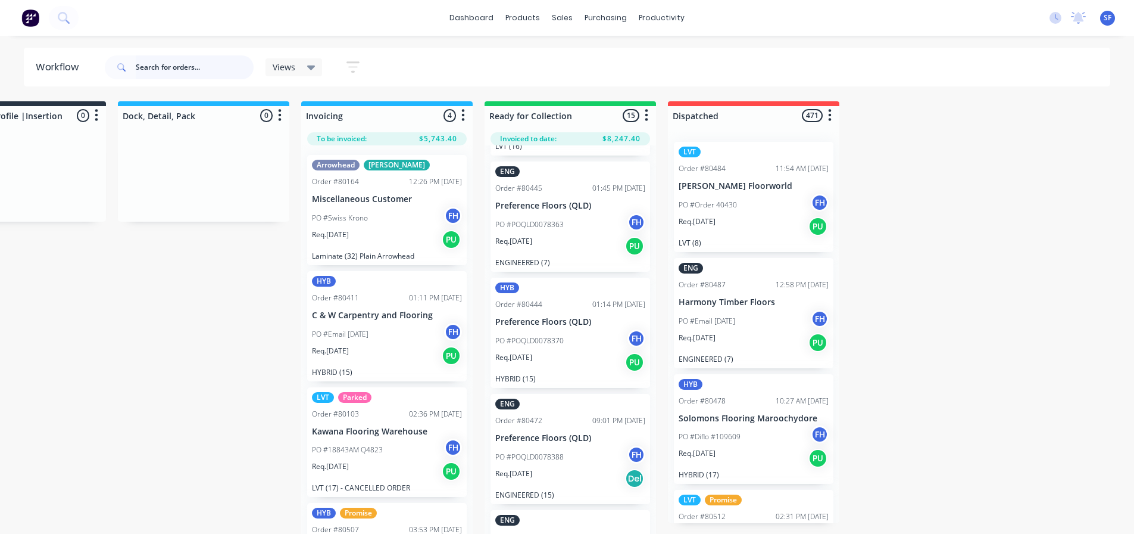
click at [145, 67] on input "text" at bounding box center [195, 67] width 118 height 24
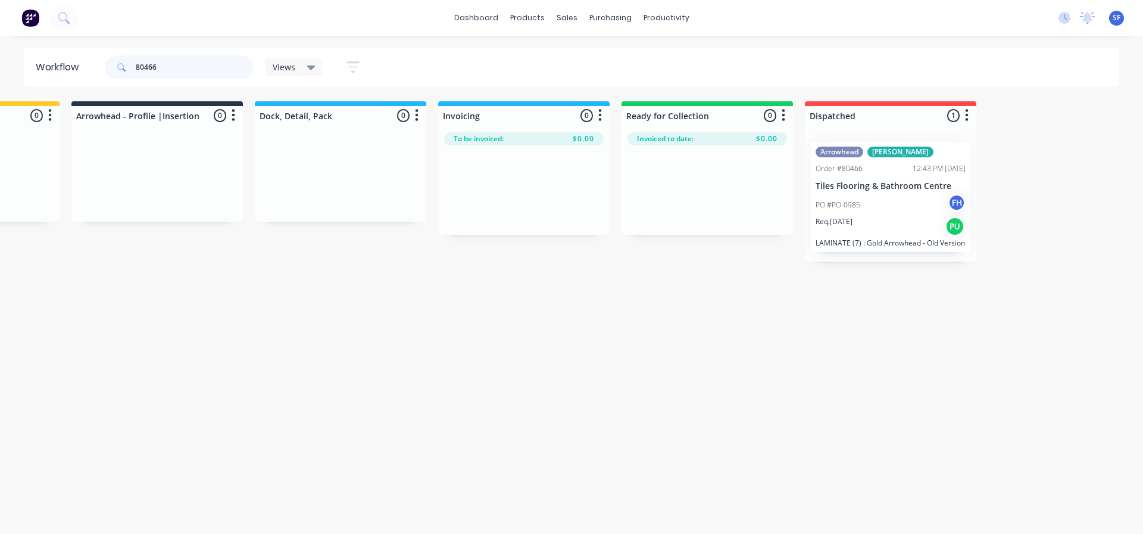
scroll to position [0, 872]
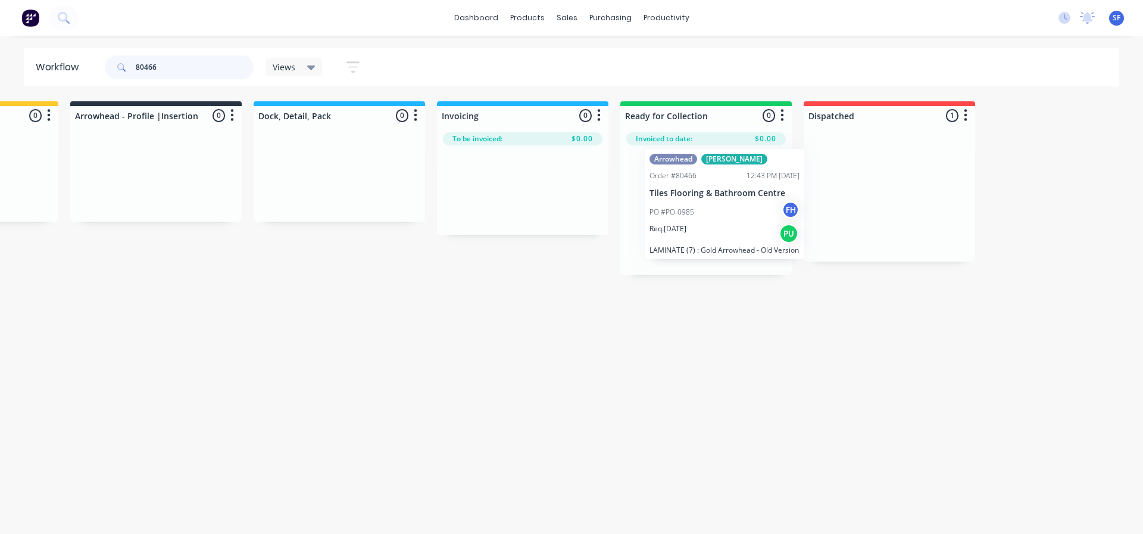
drag, startPoint x: 885, startPoint y: 212, endPoint x: 714, endPoint y: 219, distance: 171.0
click at [714, 219] on div "Submitted 0 Summaries Total order value Invoiced to date To be invoiced Unpack …" at bounding box center [198, 187] width 2159 height 173
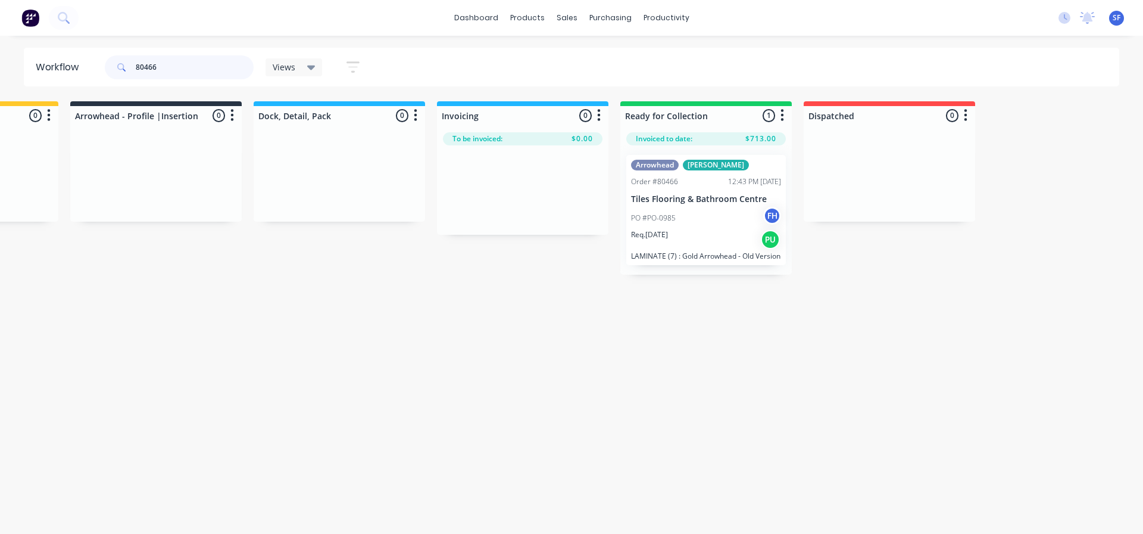
click at [172, 73] on input "80466" at bounding box center [195, 67] width 118 height 24
type input "8"
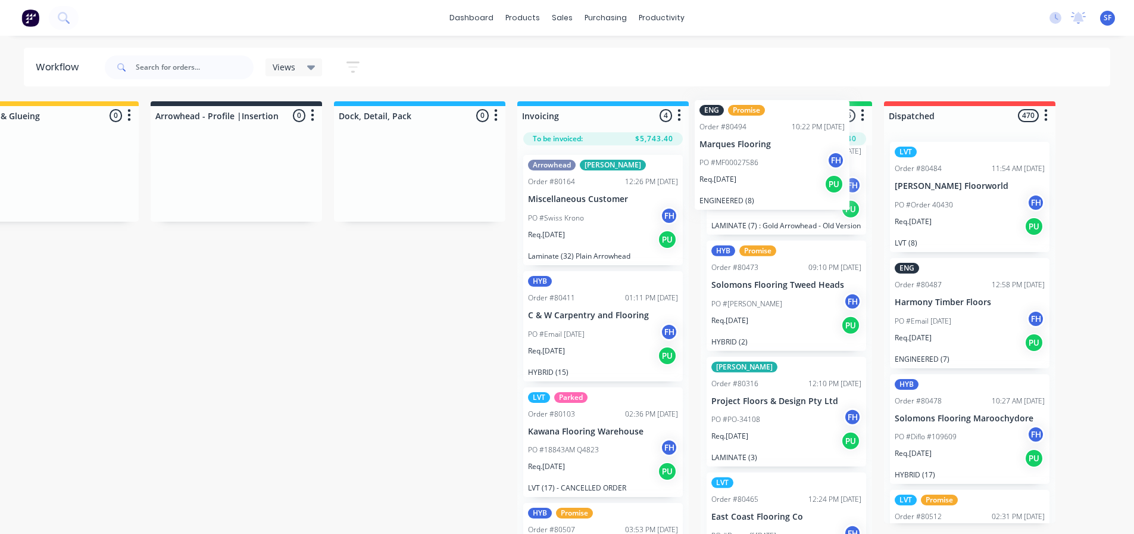
scroll to position [0, 0]
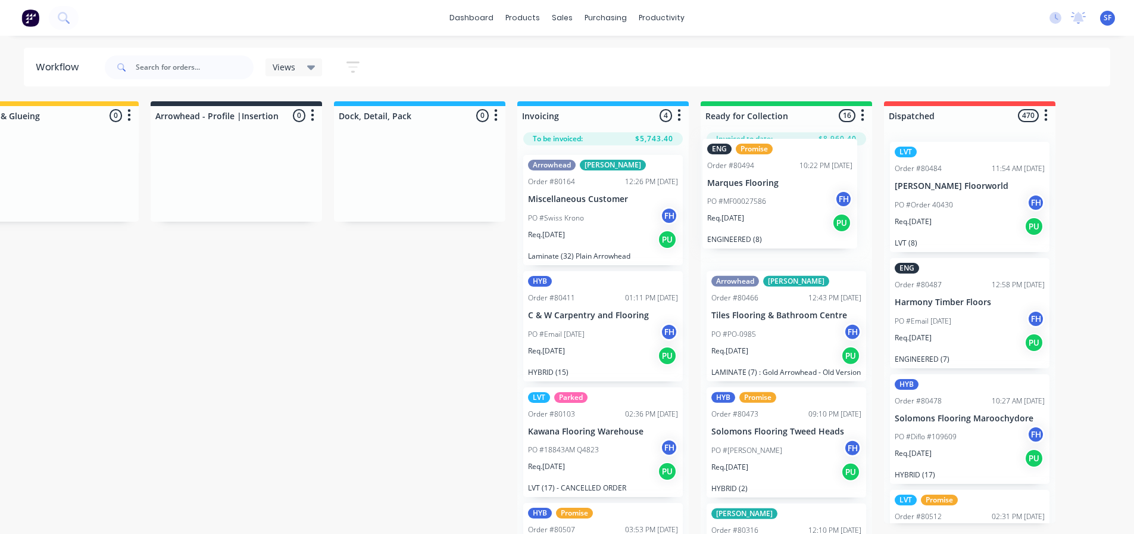
drag, startPoint x: 799, startPoint y: 333, endPoint x: 794, endPoint y: 226, distance: 106.7
click at [794, 226] on div "Arrowhead [PERSON_NAME] Order #80466 12:43 PM [DATE] Tiles Flooring & Bathroom …" at bounding box center [787, 340] width 172 height 391
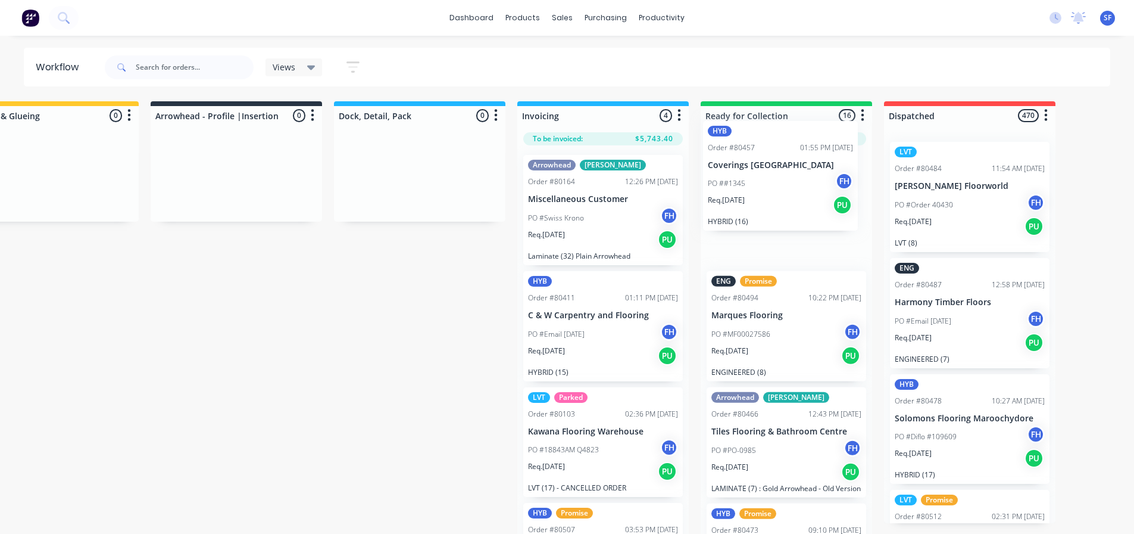
drag, startPoint x: 793, startPoint y: 320, endPoint x: 787, endPoint y: 200, distance: 119.8
click at [787, 200] on div "ENG Promise Order #80494 10:22 PM [DATE] Marques Flooring PO #MF00027586 FH Req…" at bounding box center [787, 340] width 172 height 391
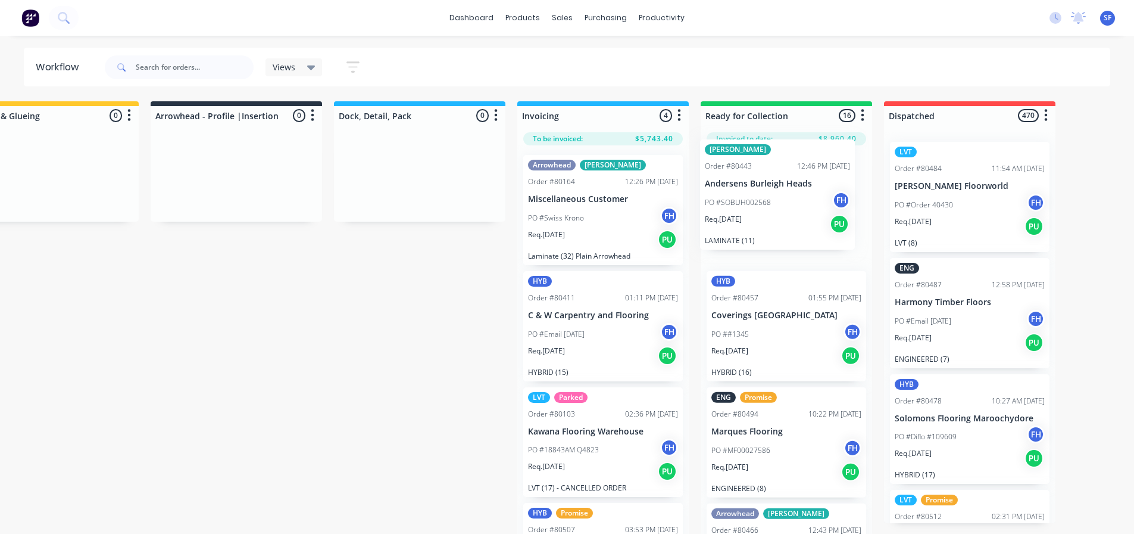
drag, startPoint x: 802, startPoint y: 390, endPoint x: 794, endPoint y: 211, distance: 179.4
click at [794, 211] on div "HYB Order #80457 01:55 PM [DATE] Coverings Gold Coast PO ##1345 FH Req. [DATE] …" at bounding box center [787, 340] width 172 height 391
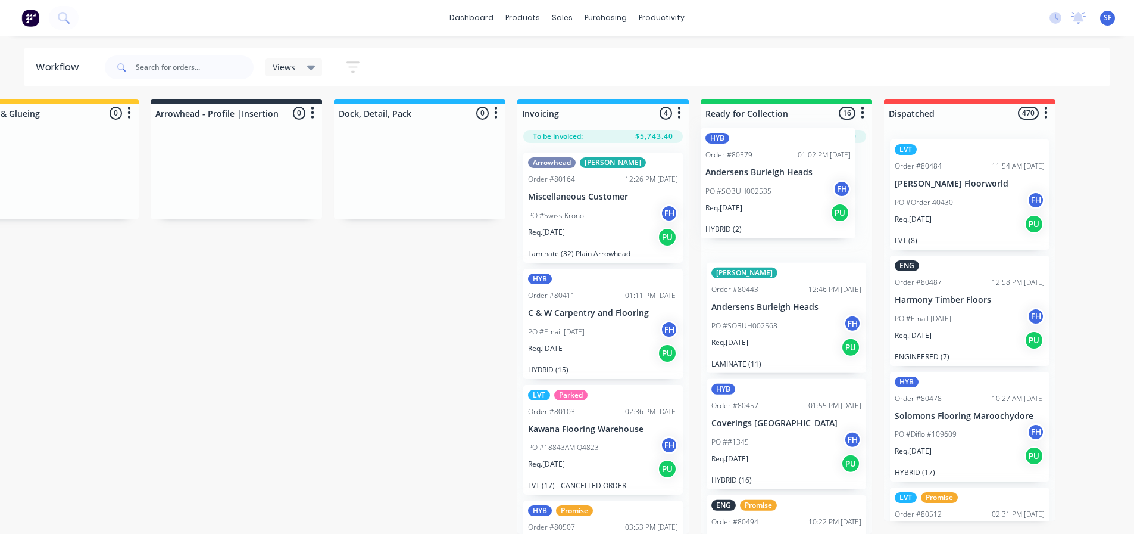
drag, startPoint x: 802, startPoint y: 492, endPoint x: 796, endPoint y: 190, distance: 302.6
click at [796, 190] on div "[PERSON_NAME] Order #80443 12:46 PM [DATE] Andersens Burleigh Heads PO #SOBUH00…" at bounding box center [787, 338] width 172 height 391
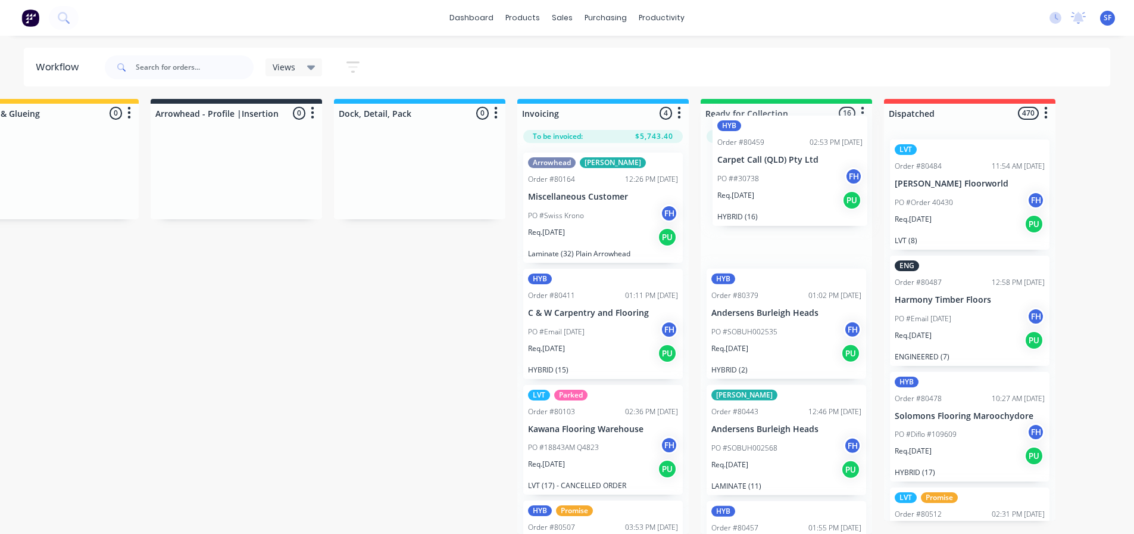
drag, startPoint x: 777, startPoint y: 425, endPoint x: 782, endPoint y: 190, distance: 235.3
click at [782, 190] on div "HYB Order #80379 01:02 PM [DATE] Andersens Burleigh Heads PO #SOBUH002535 FH Re…" at bounding box center [787, 338] width 172 height 391
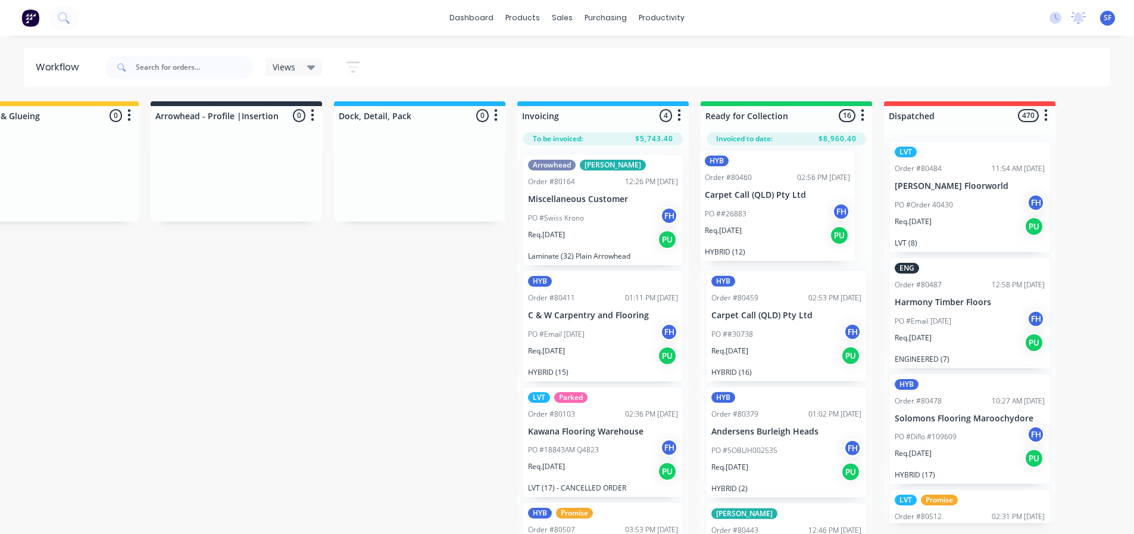
drag, startPoint x: 775, startPoint y: 421, endPoint x: 768, endPoint y: 217, distance: 204.4
click at [768, 217] on div "HYB Order #80459 02:53 PM [DATE] Carpet Call (QLD) Pty Ltd PO ##30738 FH Req. […" at bounding box center [787, 340] width 172 height 391
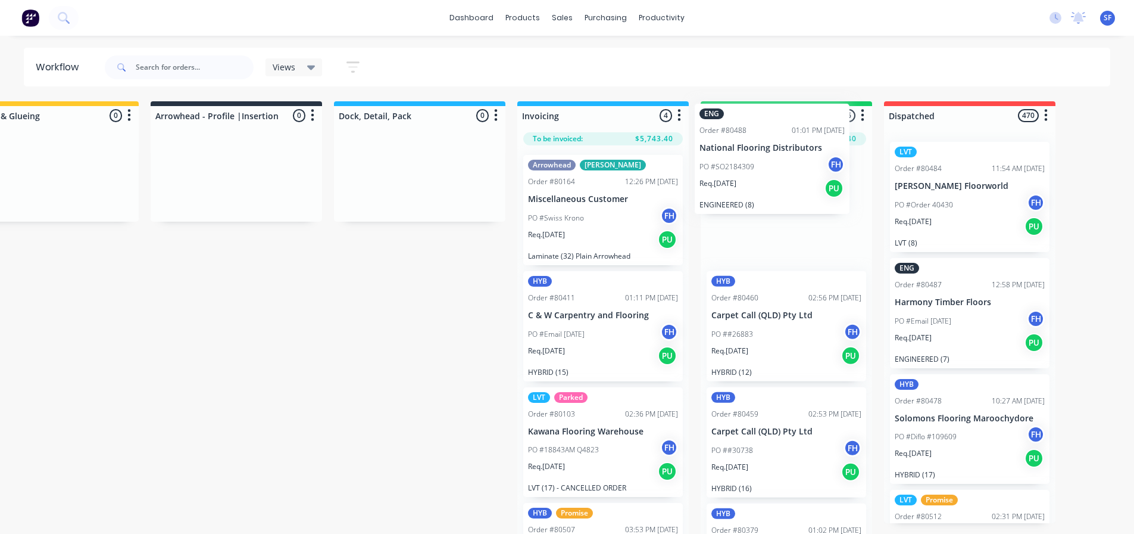
drag, startPoint x: 800, startPoint y: 328, endPoint x: 783, endPoint y: 205, distance: 123.3
click at [783, 205] on div "HYB Order #80460 02:56 PM [DATE] Carpet Call (QLD) Pty Ltd PO ##26883 FH Req. […" at bounding box center [787, 340] width 172 height 391
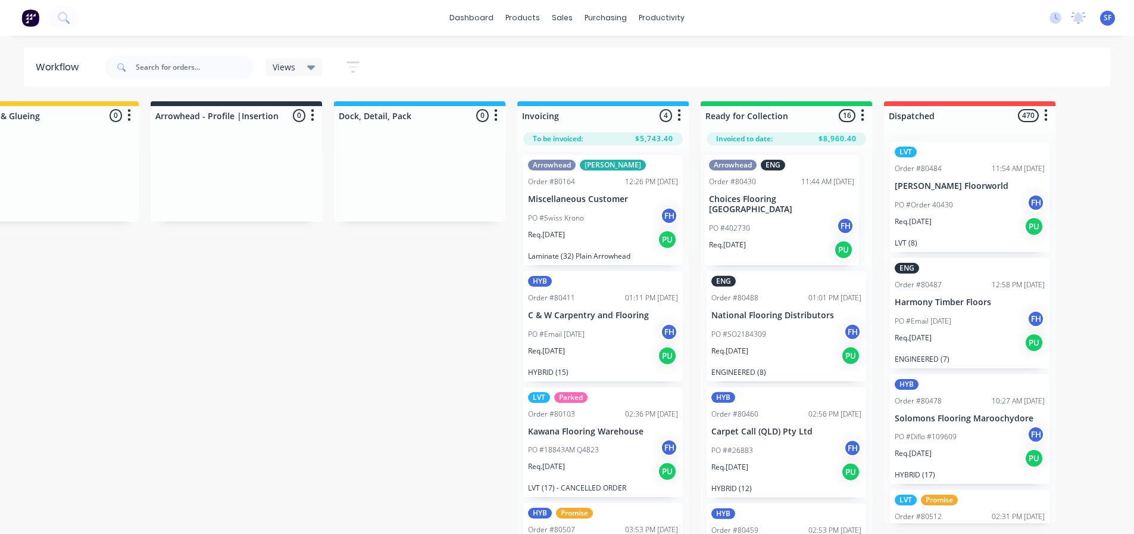
drag, startPoint x: 787, startPoint y: 372, endPoint x: 784, endPoint y: 223, distance: 148.3
click at [784, 223] on div "ENG Order #80488 01:01 PM [DATE] National Flooring Distributors PO #SO2184309 F…" at bounding box center [787, 340] width 172 height 391
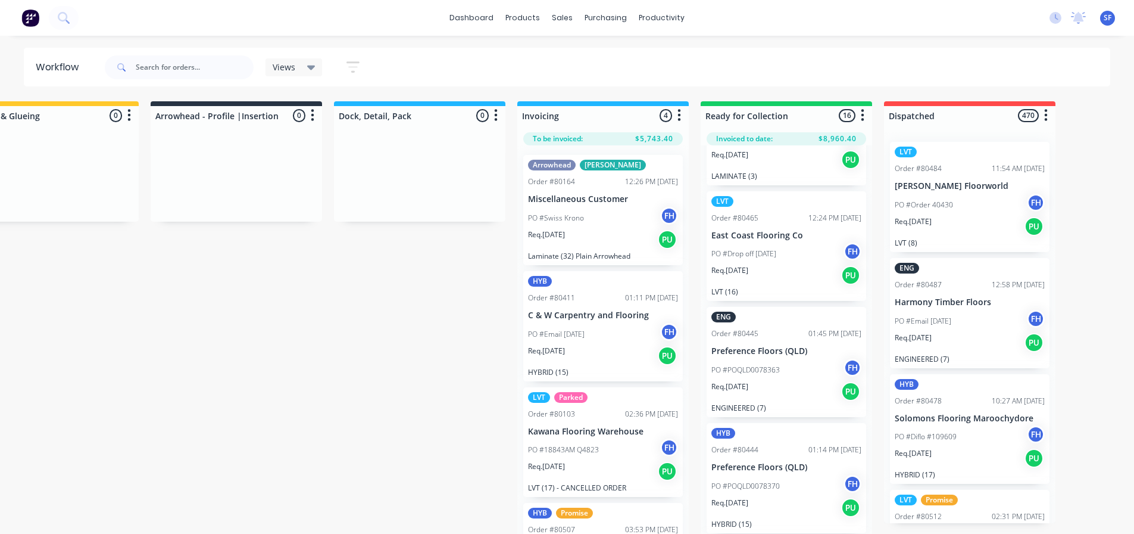
scroll to position [1251, 0]
click at [161, 66] on input "text" at bounding box center [195, 67] width 118 height 24
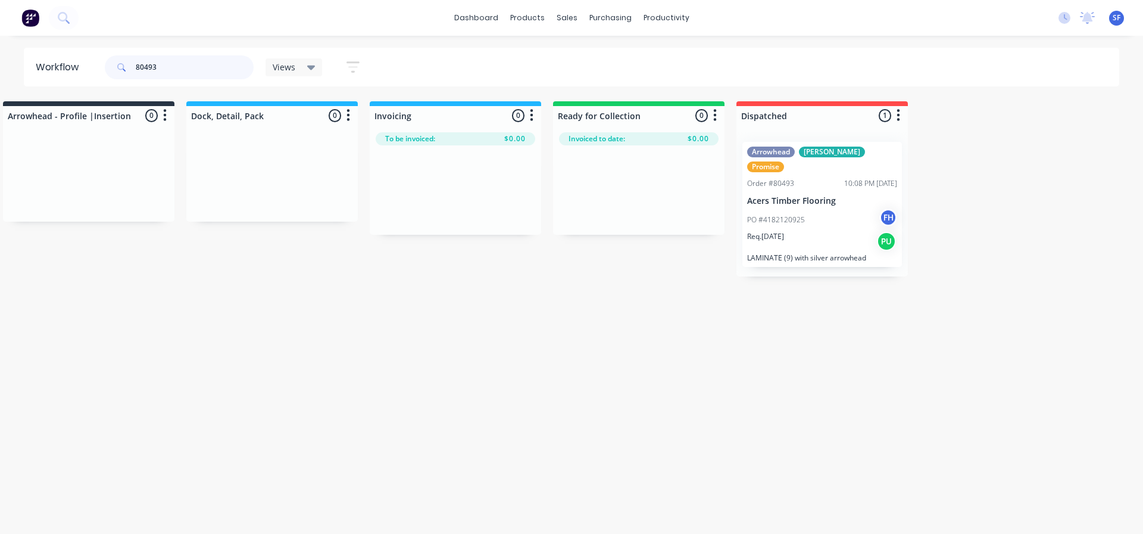
scroll to position [0, 1013]
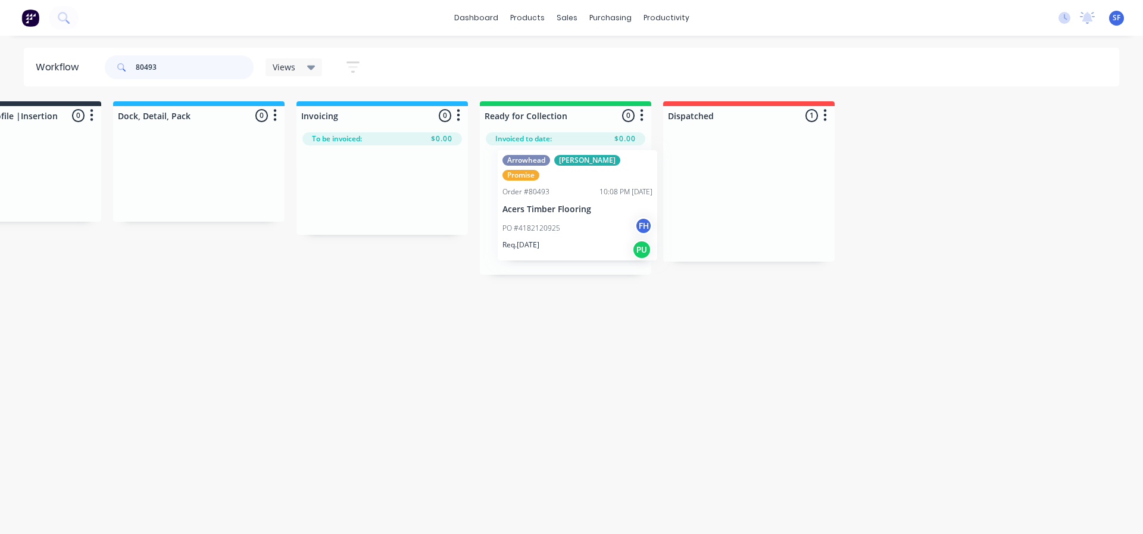
drag, startPoint x: 768, startPoint y: 198, endPoint x: 588, endPoint y: 208, distance: 180.1
click at [588, 208] on div "Submitted 0 Summaries Total order value Invoiced to date To be invoiced Unpack …" at bounding box center [57, 187] width 2159 height 173
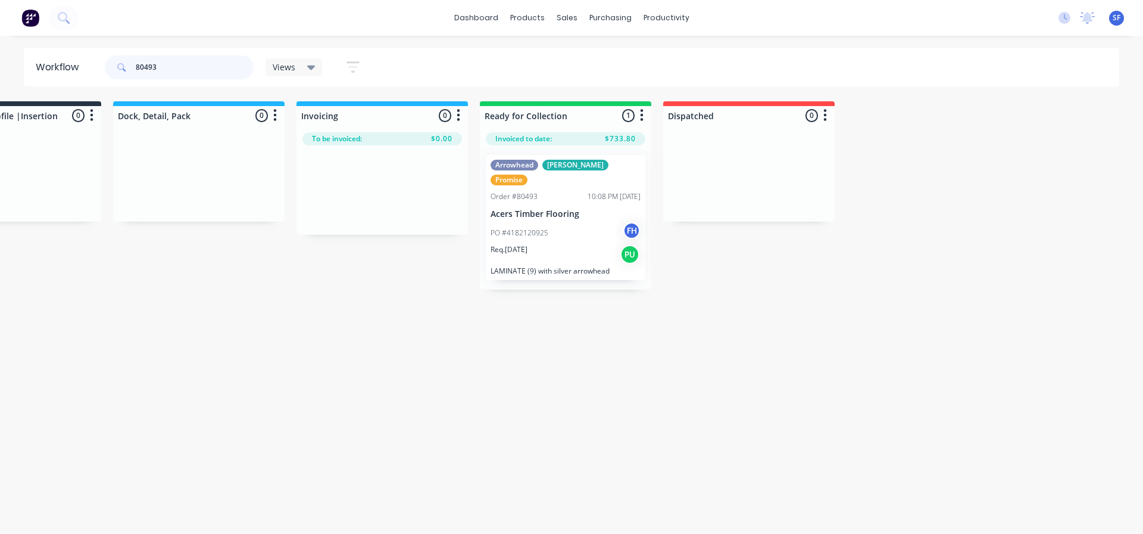
click at [170, 68] on input "80493" at bounding box center [195, 67] width 118 height 24
type input "8"
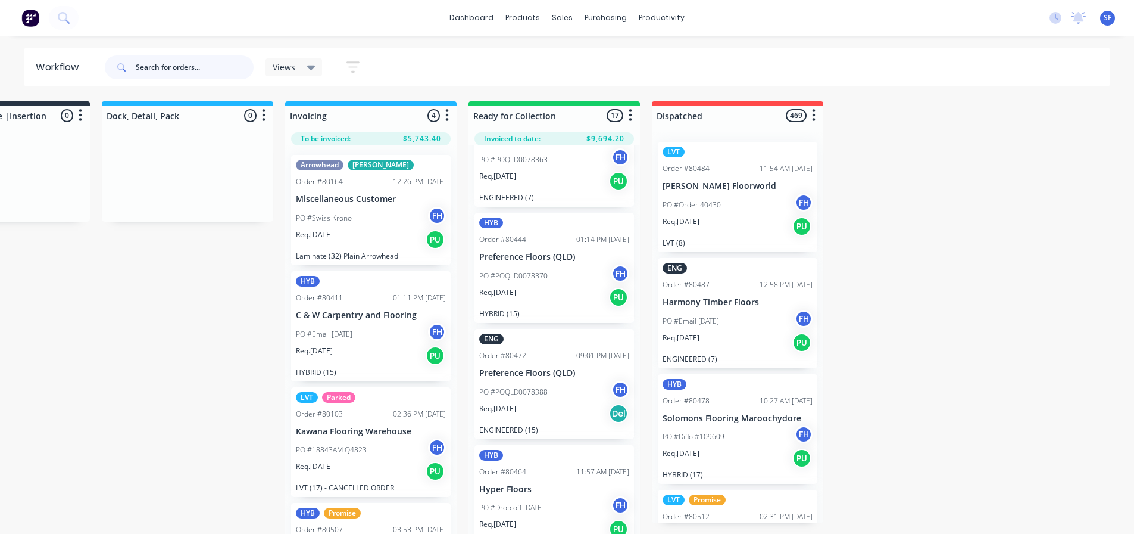
scroll to position [1595, 0]
click at [564, 492] on div "PO #Drop off [DATE] FH" at bounding box center [554, 503] width 150 height 23
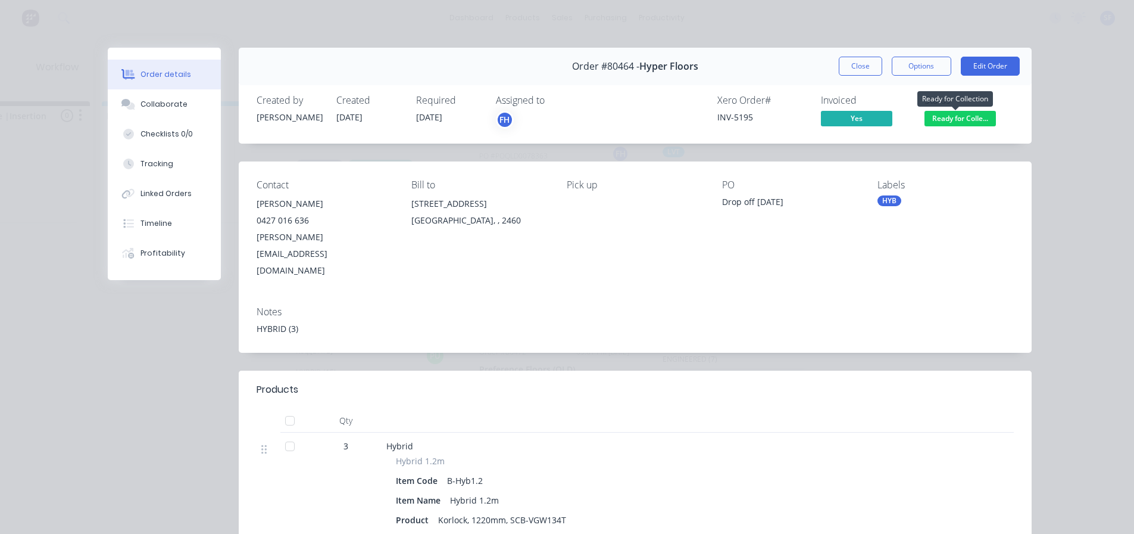
click at [954, 121] on span "Ready for Colle..." at bounding box center [960, 118] width 71 height 15
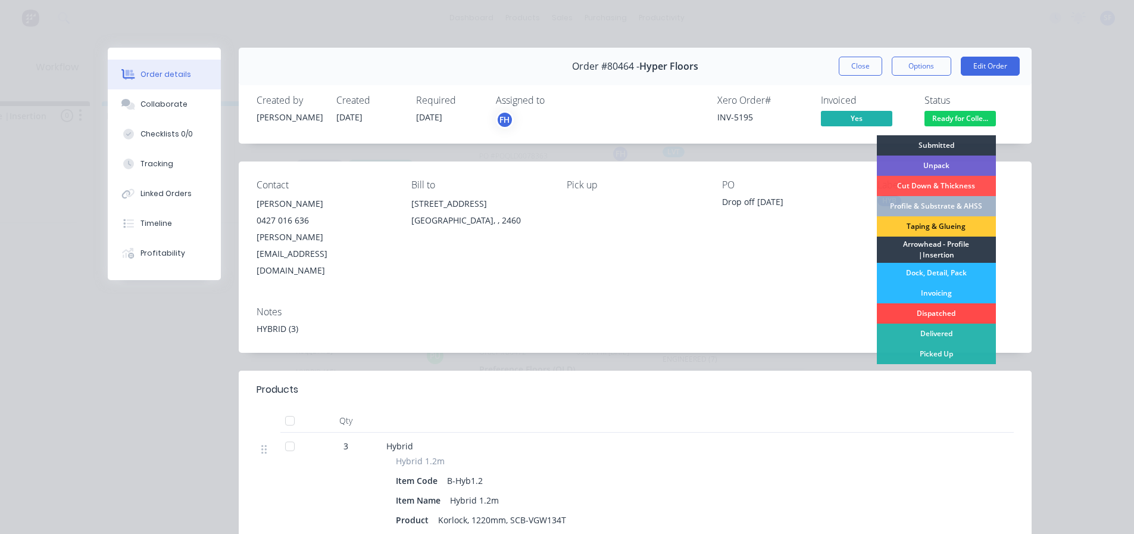
click at [939, 315] on div "Dispatched" at bounding box center [936, 313] width 119 height 20
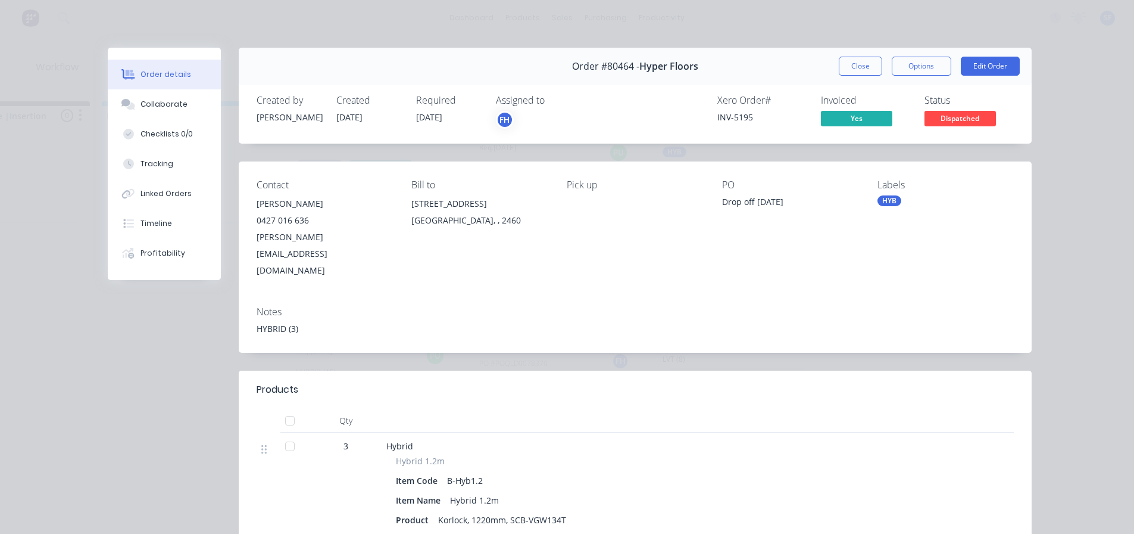
scroll to position [1479, 0]
click at [856, 66] on button "Close" at bounding box center [860, 66] width 43 height 19
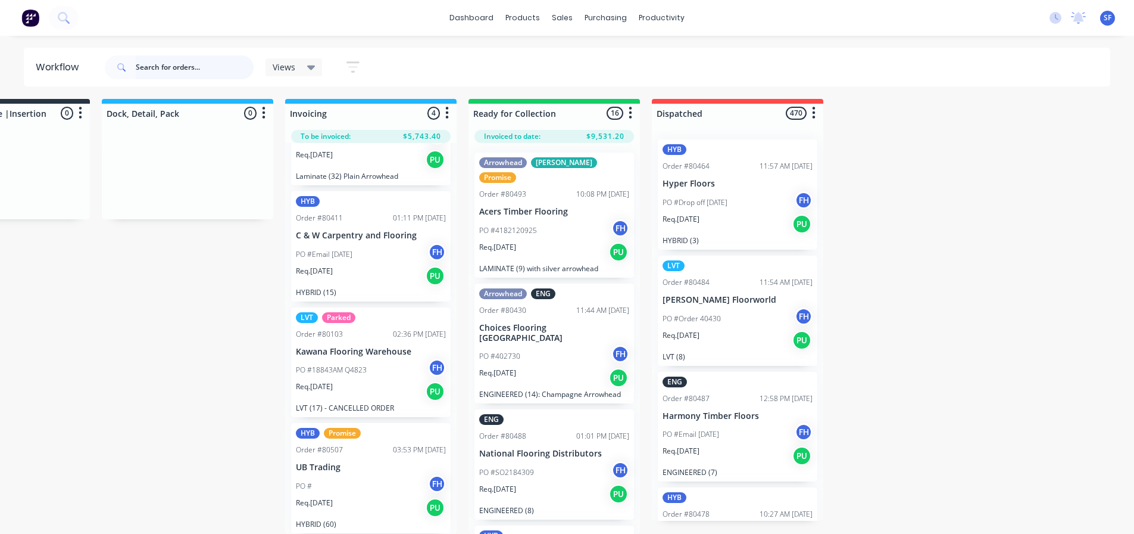
scroll to position [18, 0]
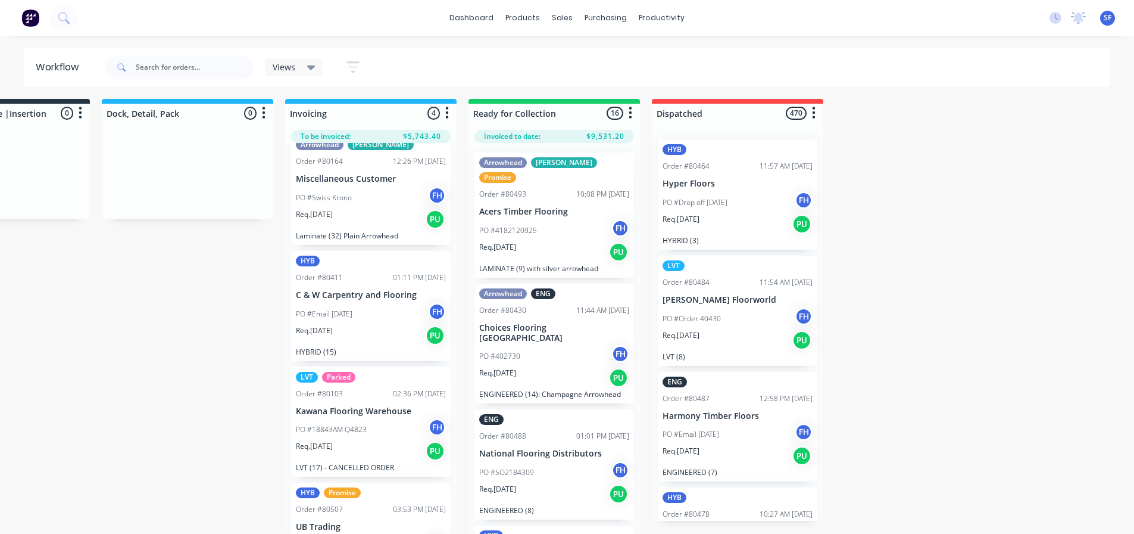
click at [385, 311] on div "PO #Email [DATE] FH" at bounding box center [371, 314] width 150 height 23
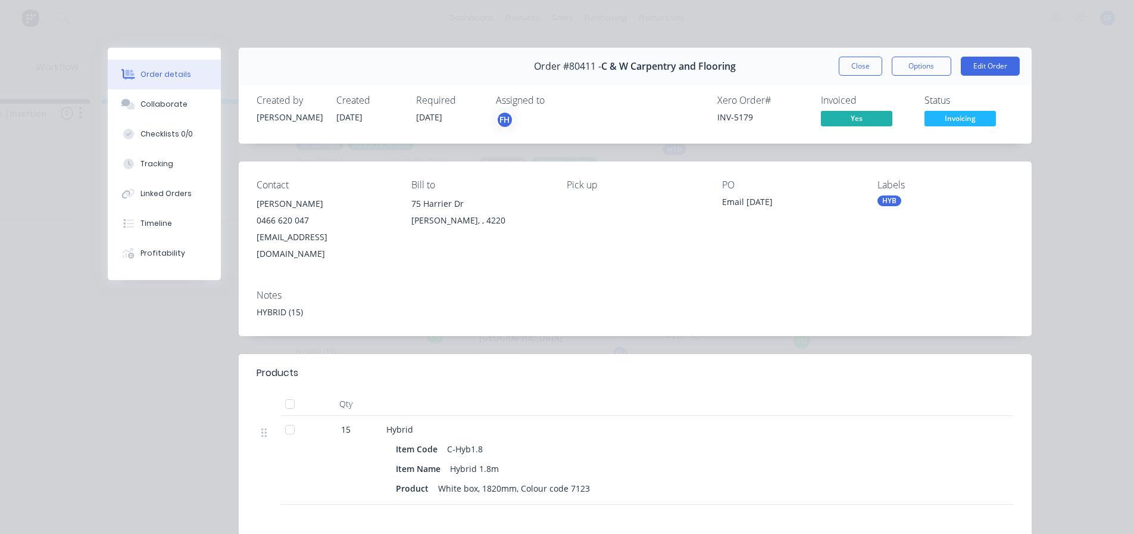
click at [975, 118] on span "Invoicing" at bounding box center [960, 118] width 71 height 15
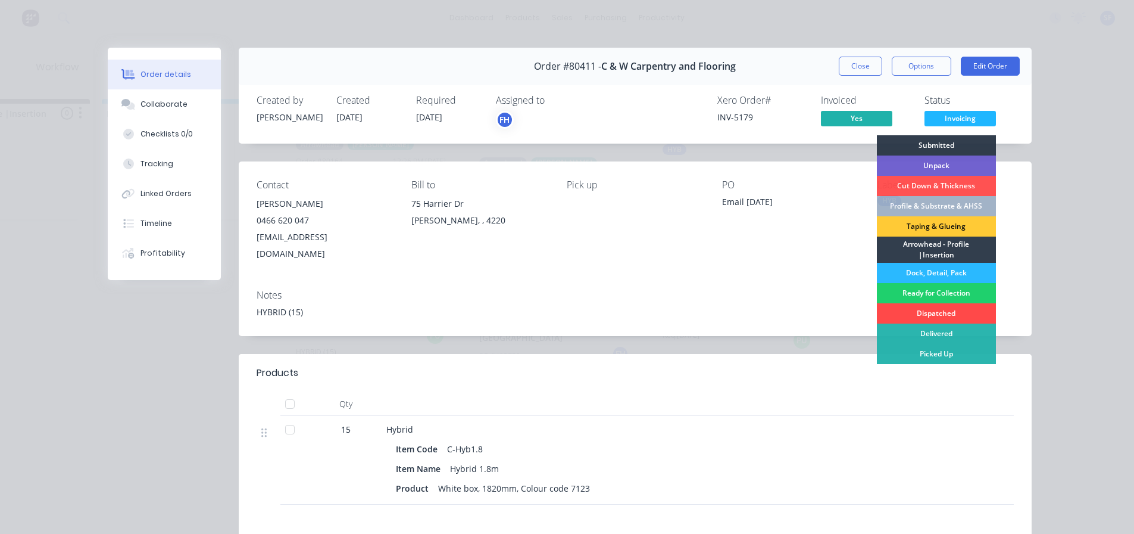
click at [936, 315] on div "Dispatched" at bounding box center [936, 313] width 119 height 20
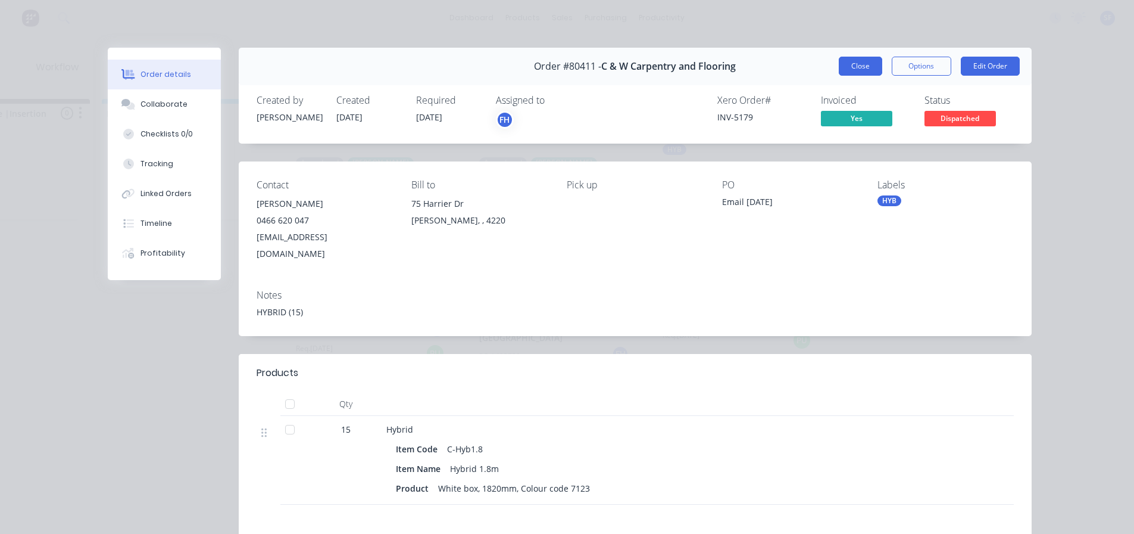
click at [860, 73] on button "Close" at bounding box center [860, 66] width 43 height 19
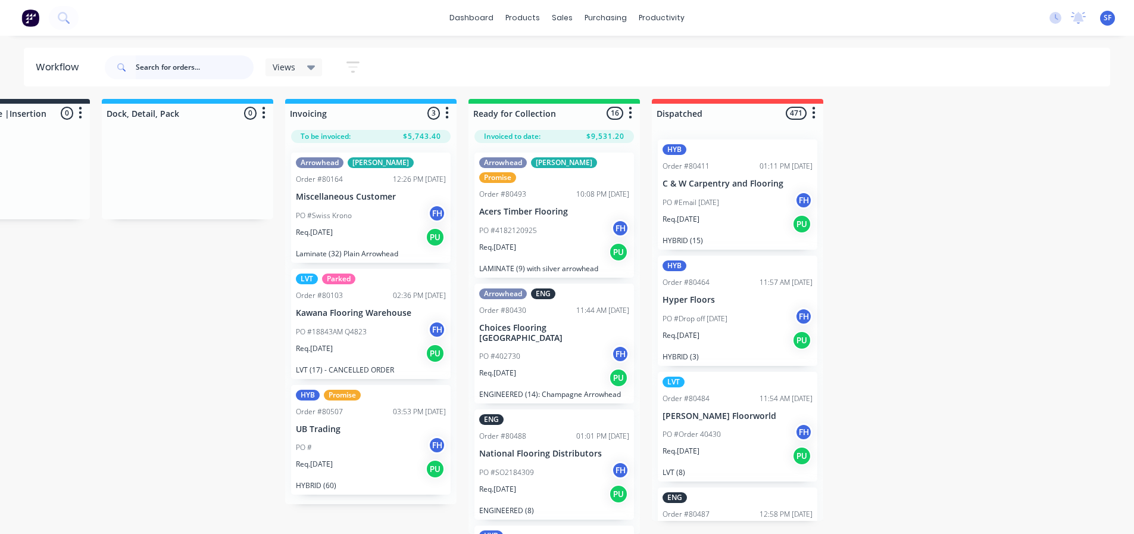
scroll to position [0, 1024]
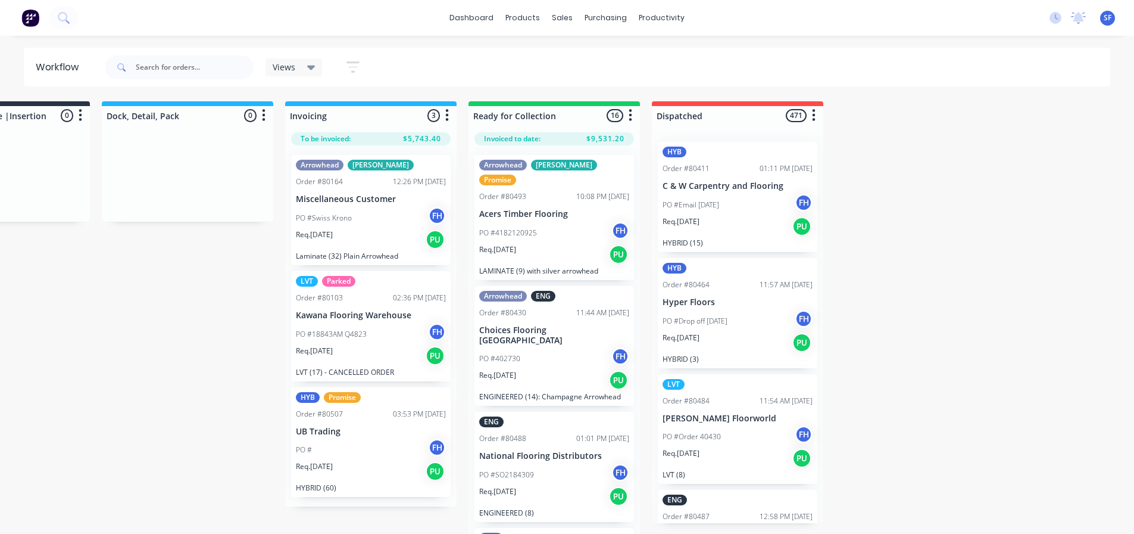
click at [388, 218] on div "PO #Swiss Krono FH" at bounding box center [371, 218] width 150 height 23
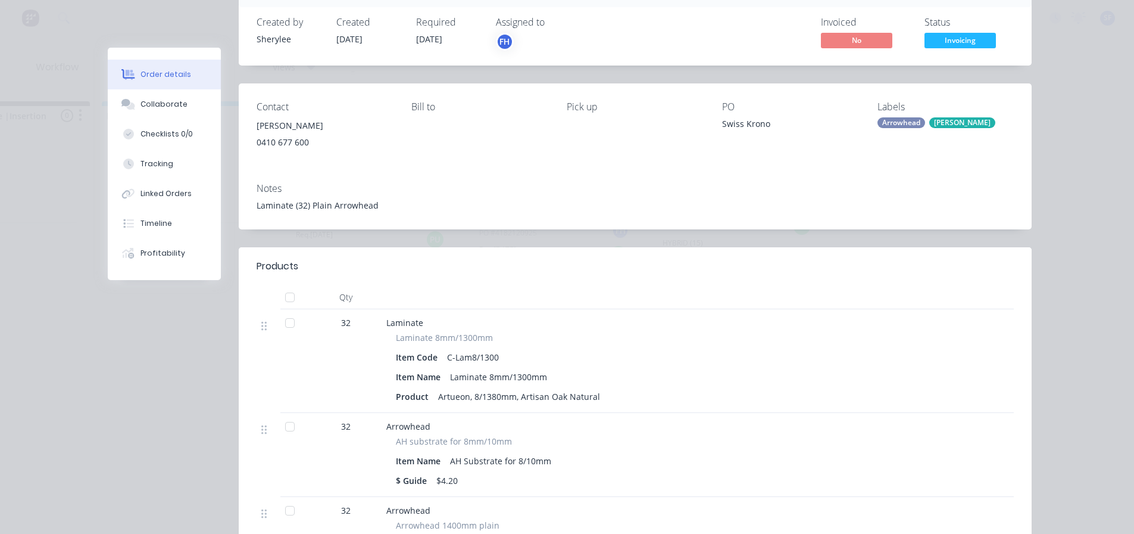
scroll to position [0, 0]
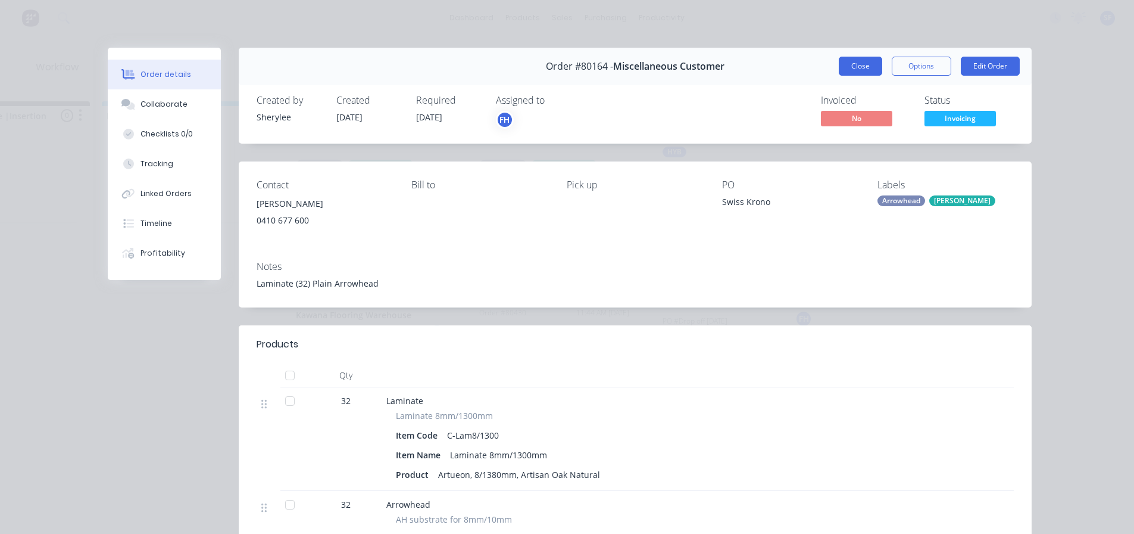
click at [871, 61] on button "Close" at bounding box center [860, 66] width 43 height 19
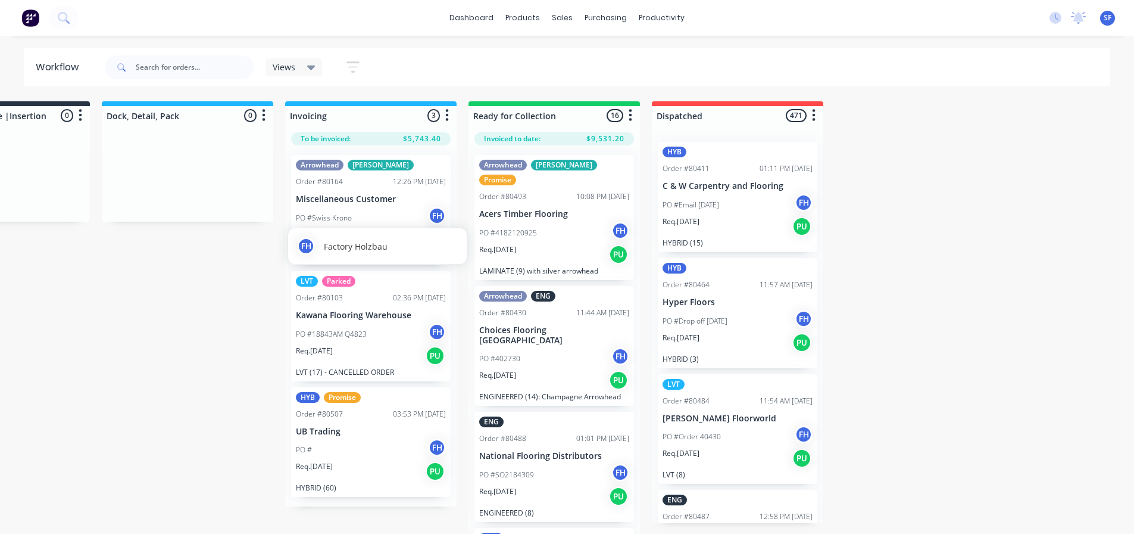
click at [382, 233] on div "FH Factory Holzbau" at bounding box center [377, 246] width 179 height 36
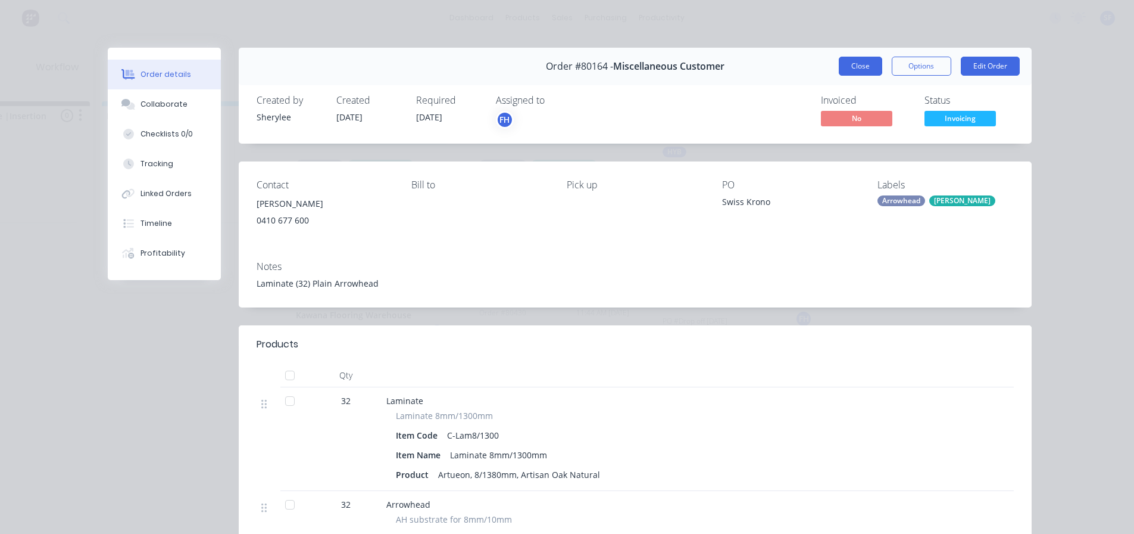
click at [863, 68] on button "Close" at bounding box center [860, 66] width 43 height 19
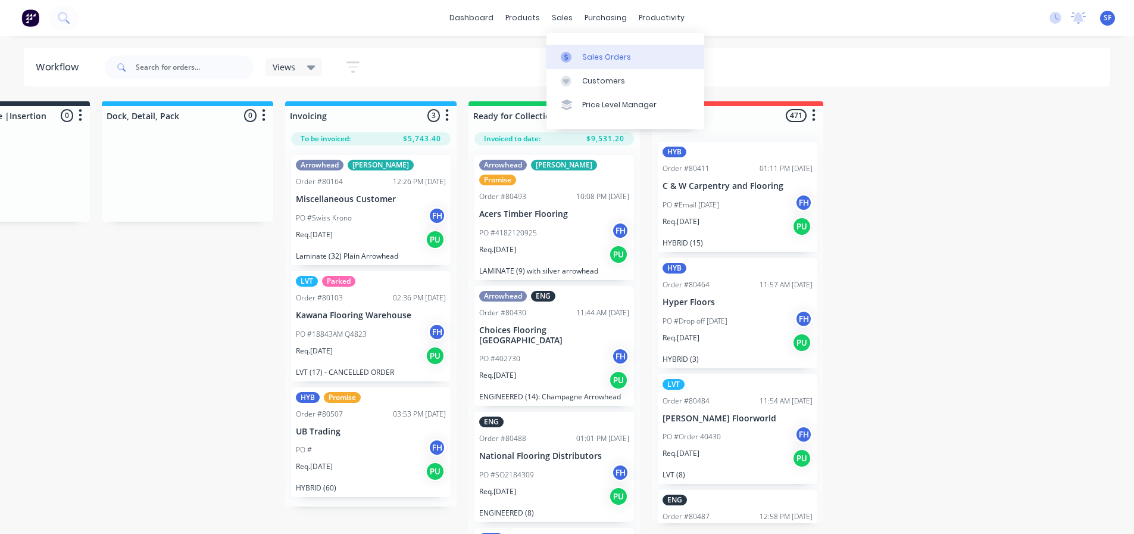
click at [590, 58] on div "Sales Orders" at bounding box center [606, 57] width 49 height 11
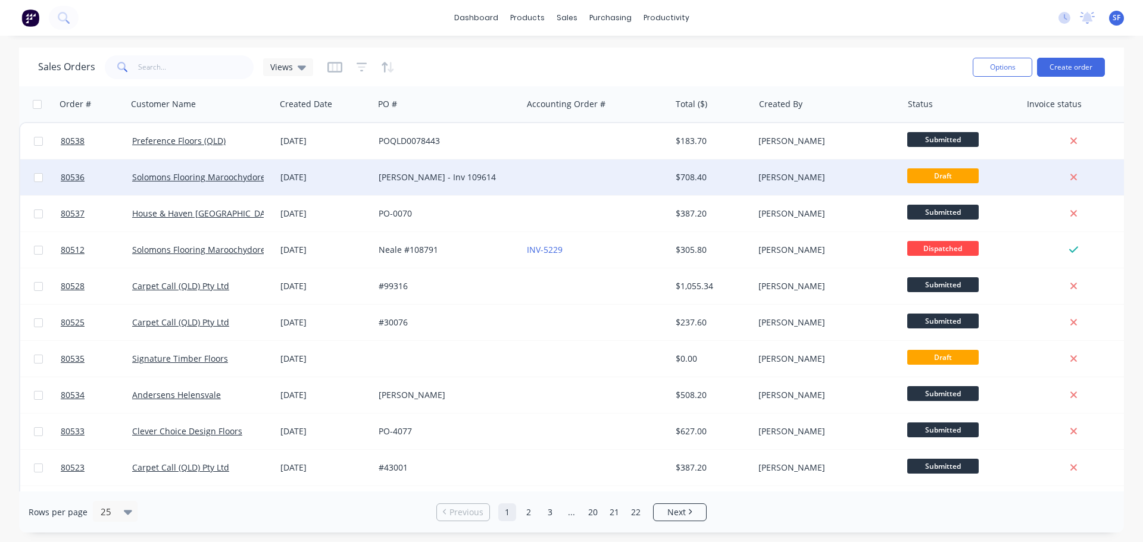
click at [612, 172] on div at bounding box center [596, 178] width 148 height 36
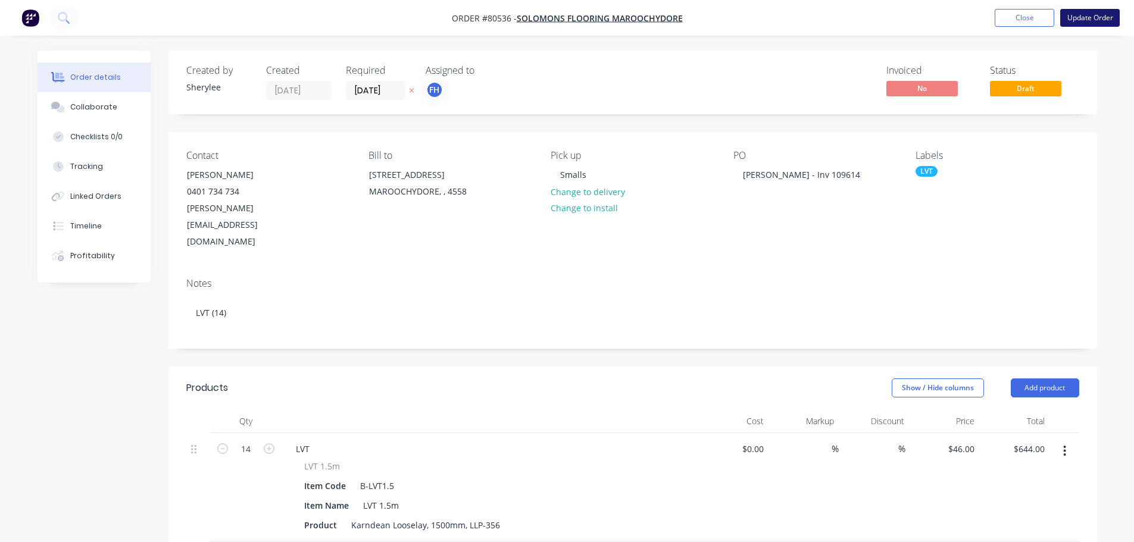
click at [1083, 19] on button "Update Order" at bounding box center [1091, 18] width 60 height 18
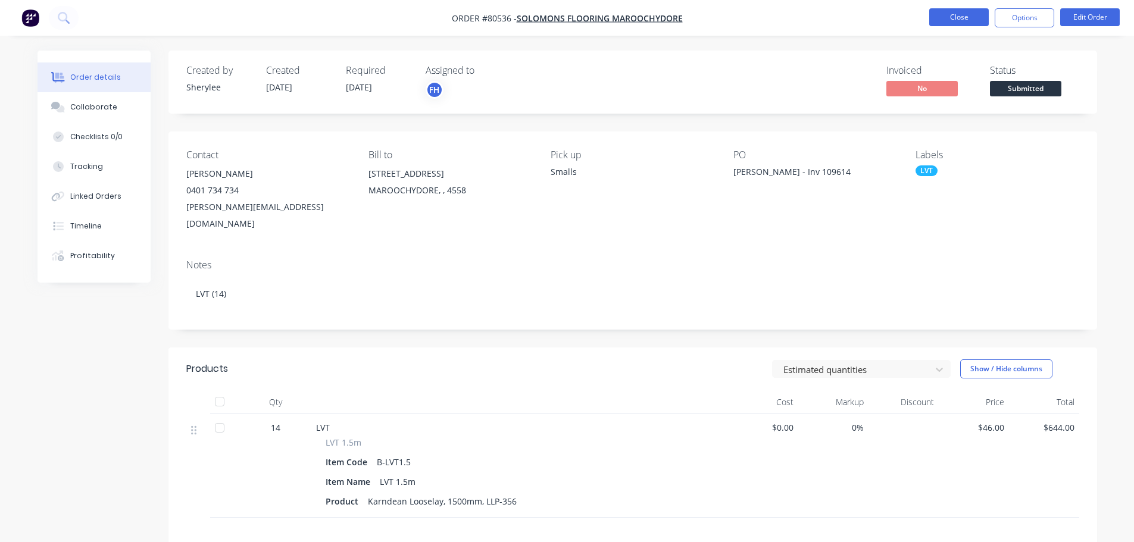
click at [967, 10] on button "Close" at bounding box center [960, 17] width 60 height 18
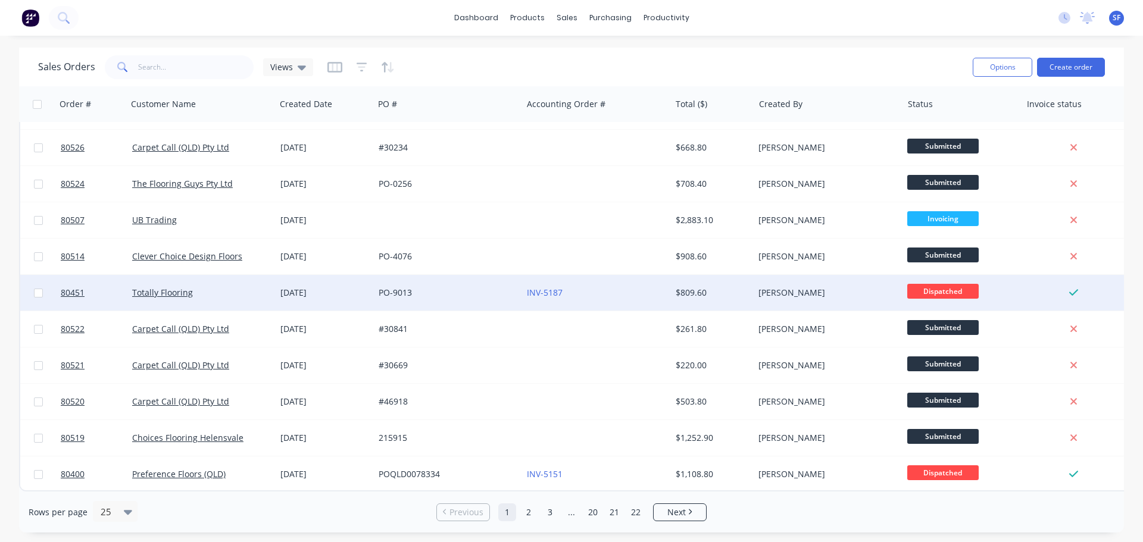
scroll to position [544, 0]
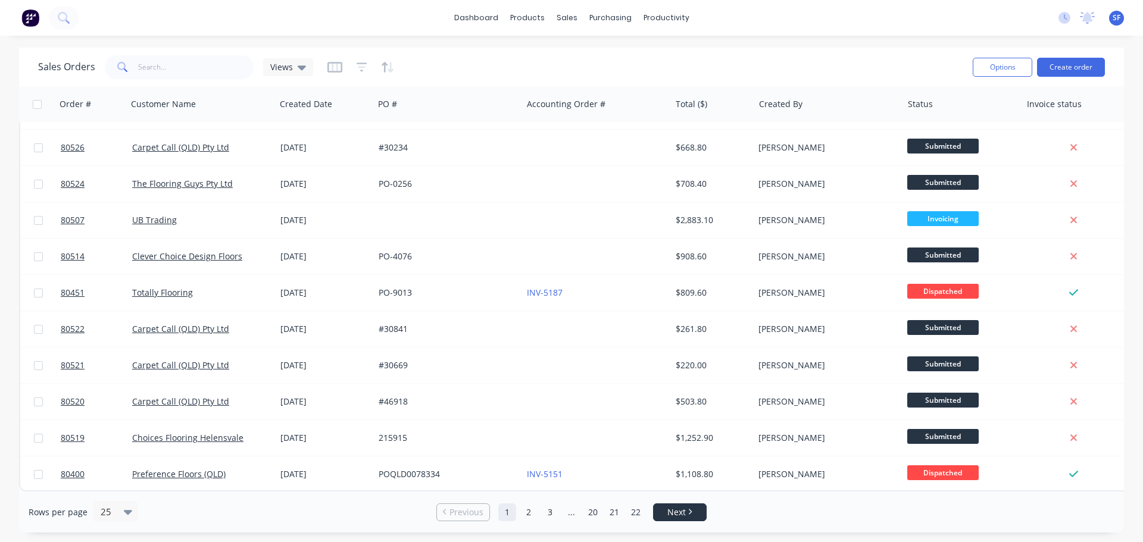
click at [670, 507] on span "Next" at bounding box center [677, 513] width 18 height 12
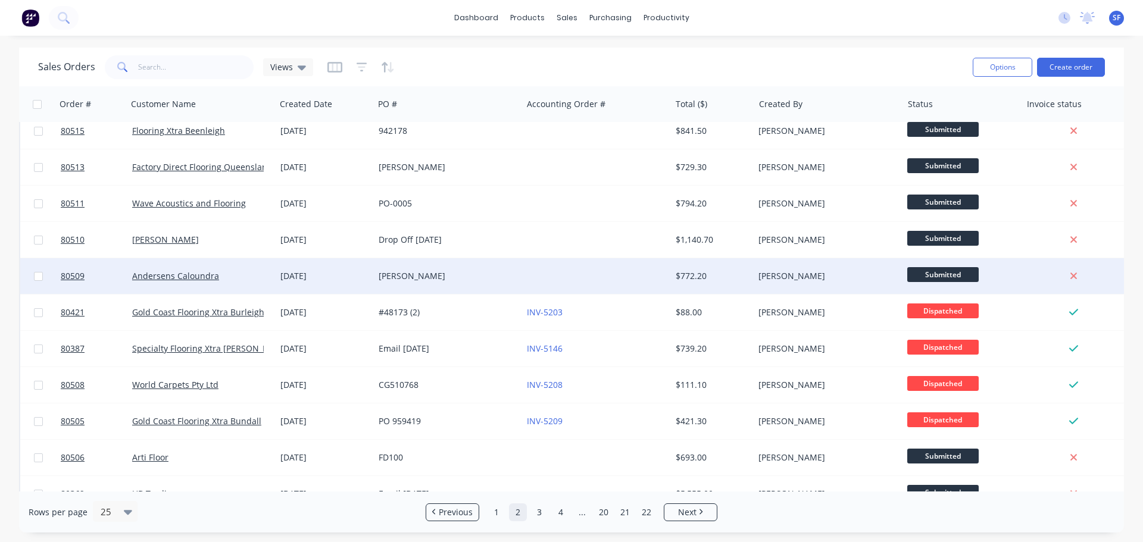
scroll to position [0, 0]
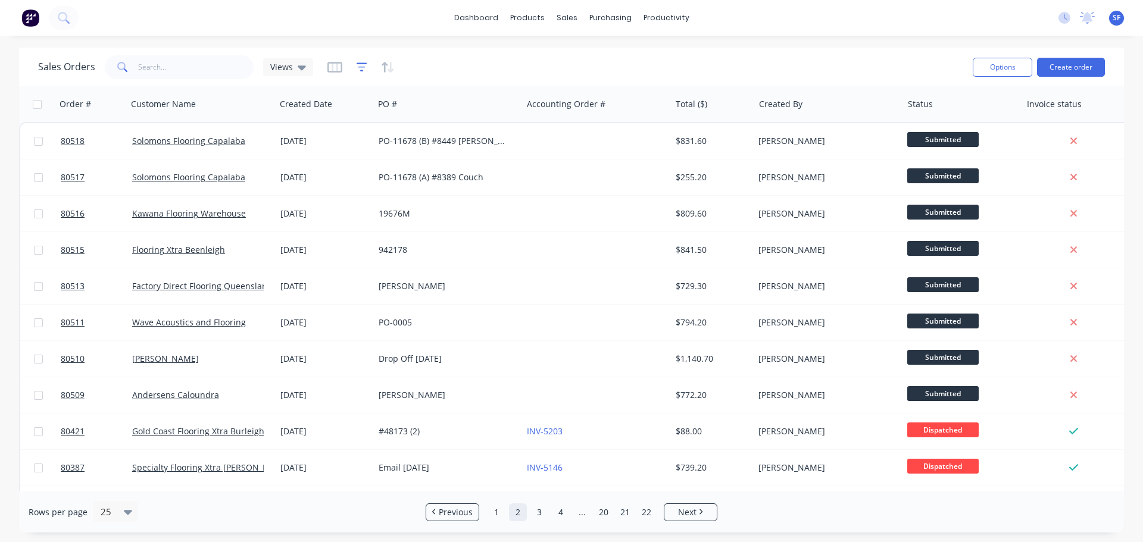
click at [360, 71] on icon "button" at bounding box center [362, 67] width 11 height 9
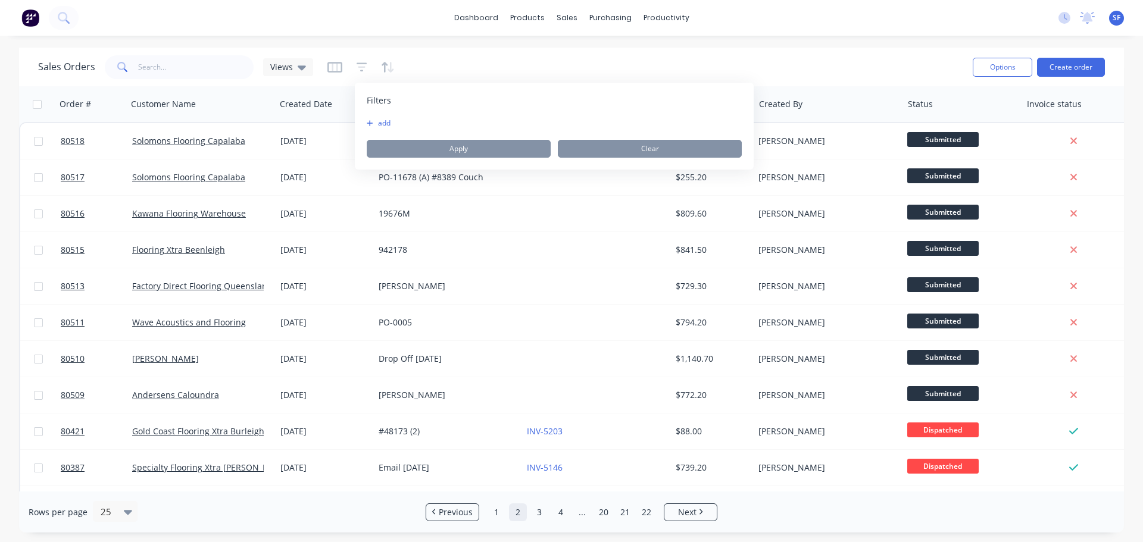
click at [378, 120] on button "add" at bounding box center [382, 124] width 30 height 10
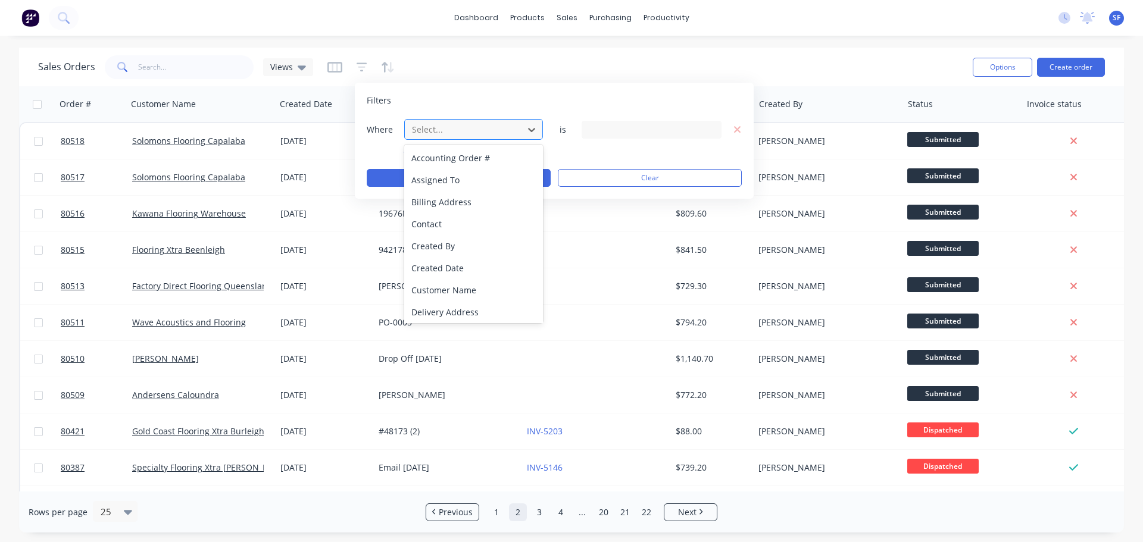
click at [443, 130] on div at bounding box center [464, 129] width 107 height 15
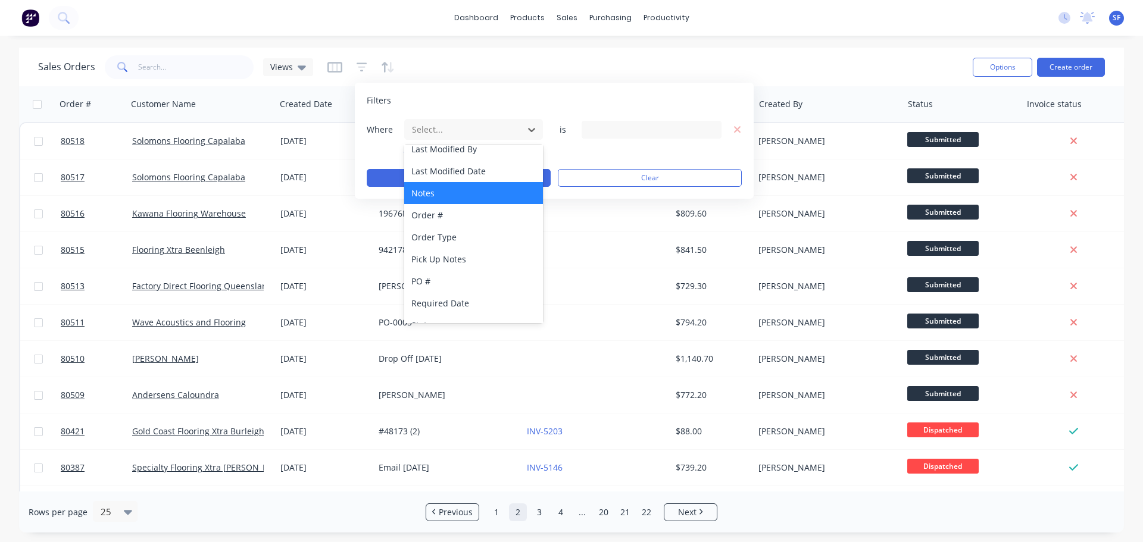
scroll to position [289, 0]
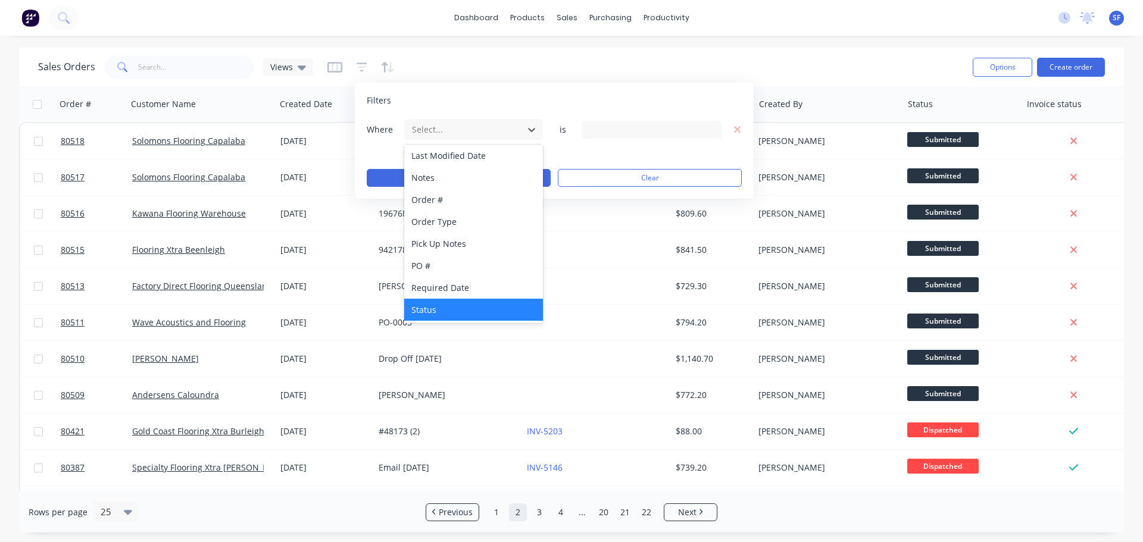
click at [435, 309] on div "Status" at bounding box center [473, 310] width 139 height 22
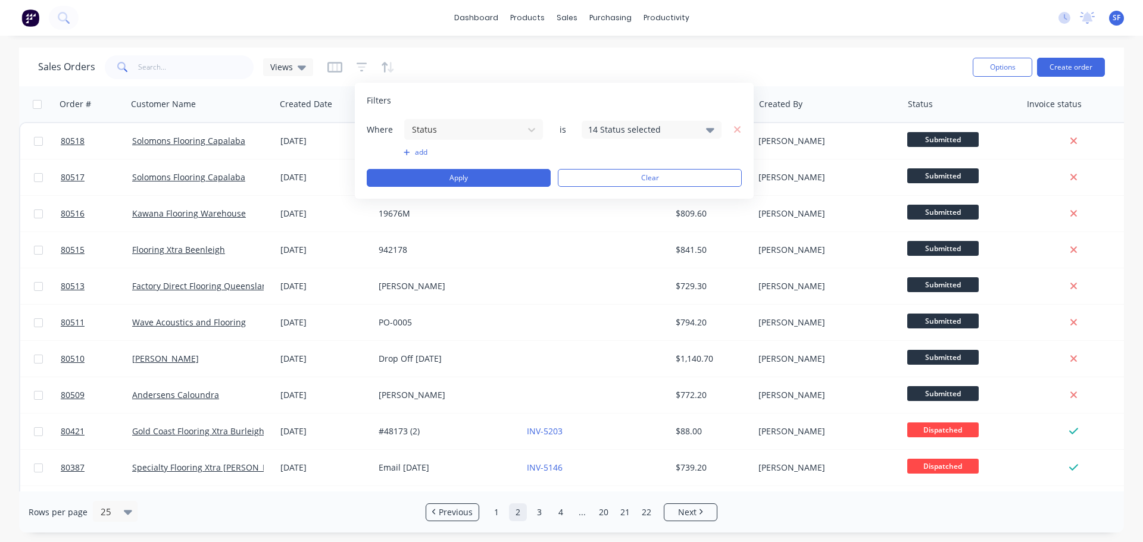
click at [706, 132] on div "14 Status selected" at bounding box center [652, 130] width 140 height 18
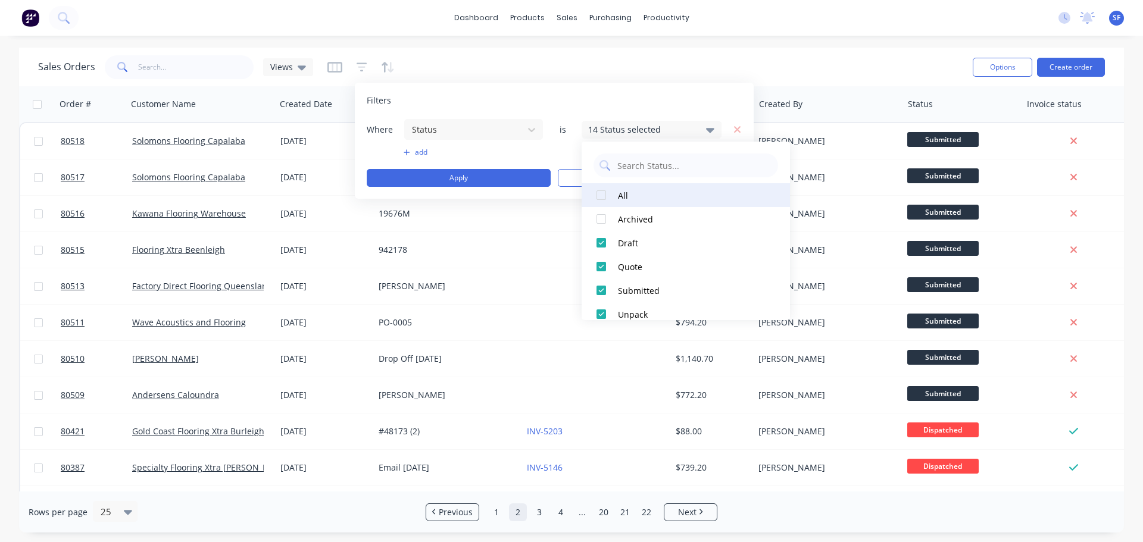
click at [601, 195] on div at bounding box center [602, 195] width 24 height 24
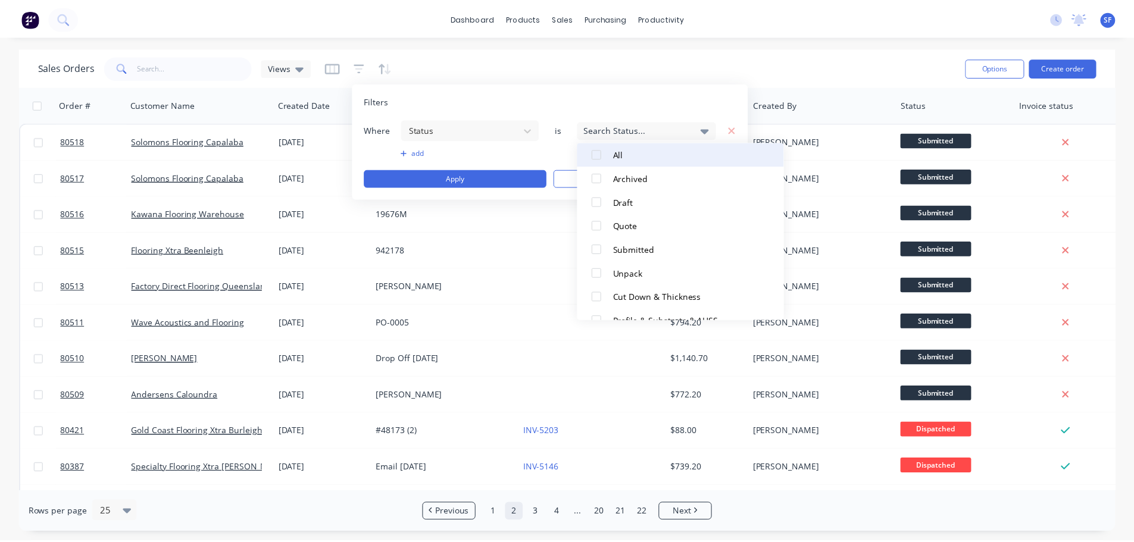
scroll to position [60, 0]
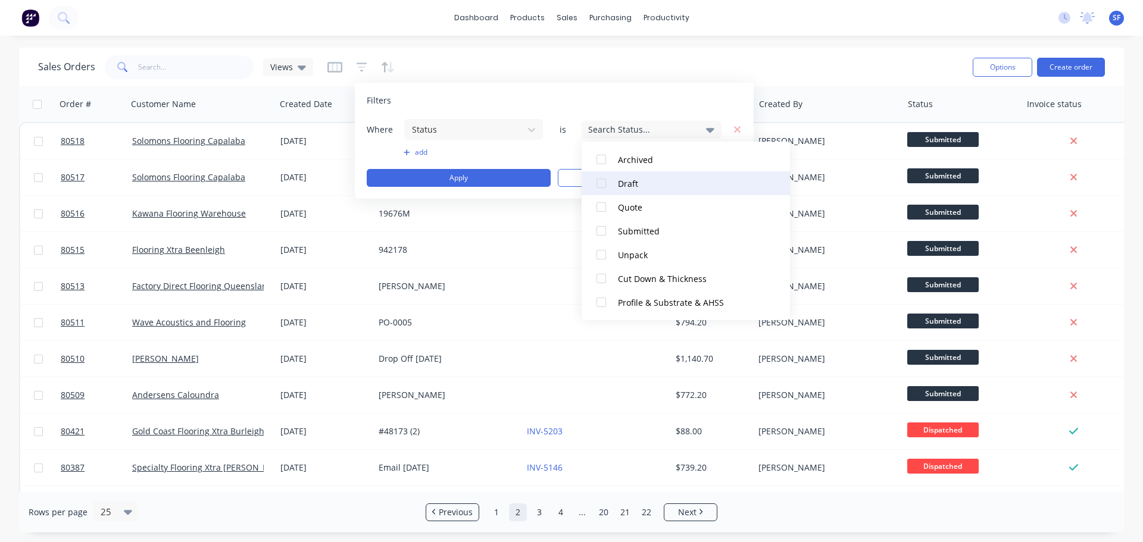
click at [601, 185] on div at bounding box center [602, 184] width 24 height 24
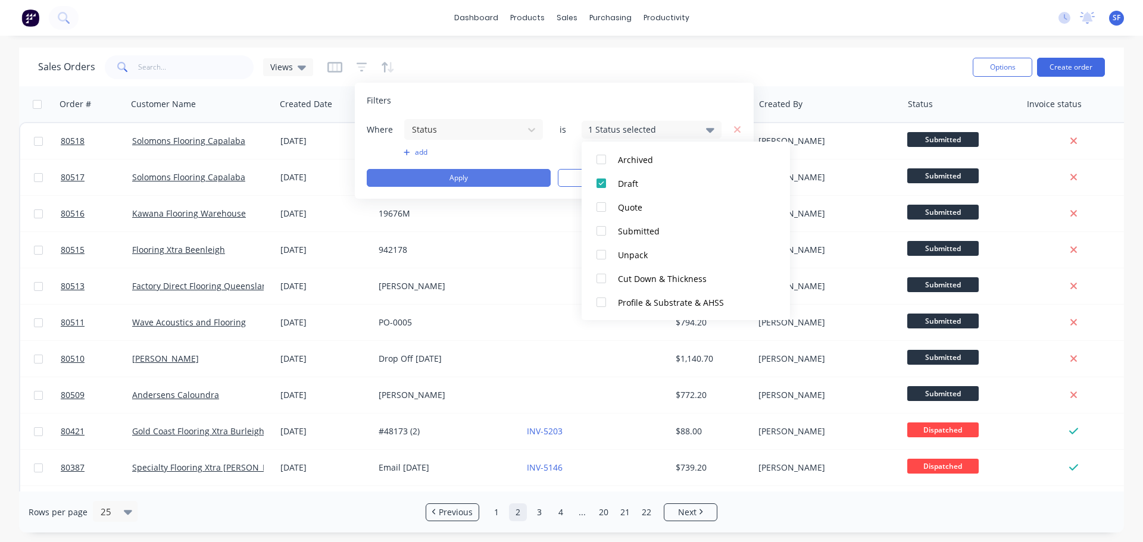
click at [521, 176] on button "Apply" at bounding box center [459, 178] width 184 height 18
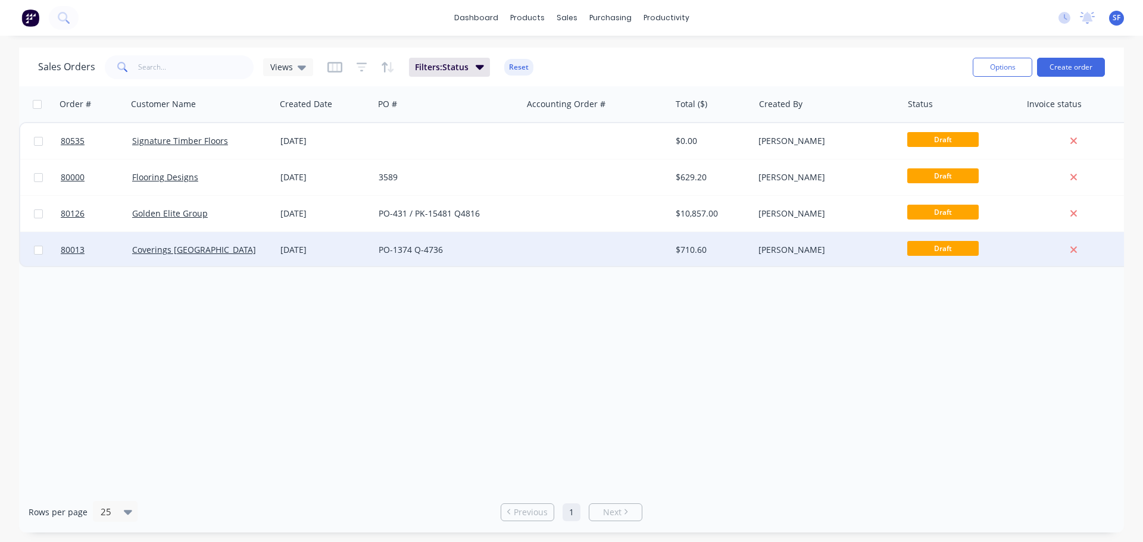
click at [551, 247] on div at bounding box center [596, 250] width 148 height 36
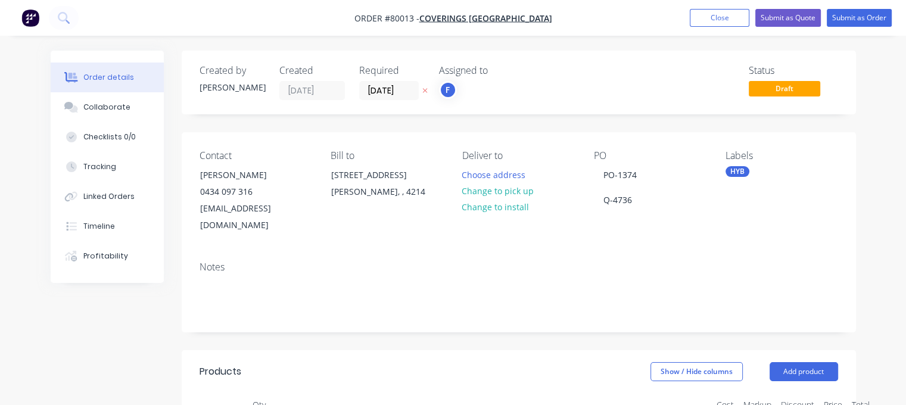
click at [793, 89] on span "Draft" at bounding box center [784, 88] width 71 height 15
click at [788, 89] on span "Draft" at bounding box center [784, 88] width 71 height 15
click at [859, 20] on button "Submit as Order" at bounding box center [859, 18] width 65 height 18
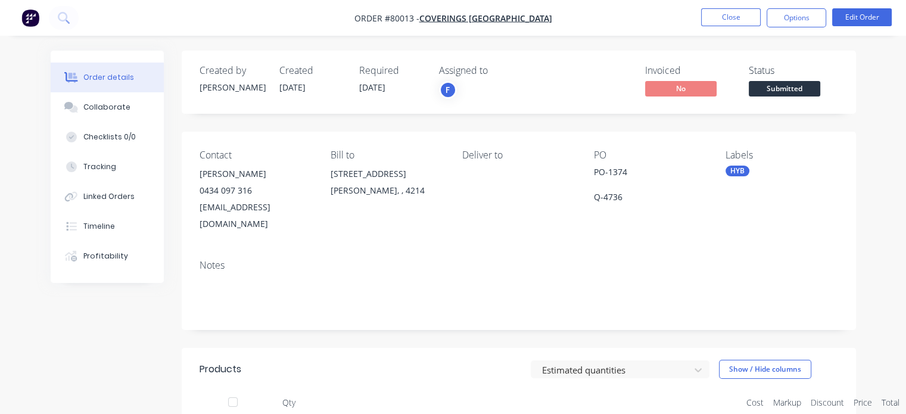
click at [796, 92] on span "Submitted" at bounding box center [784, 88] width 71 height 15
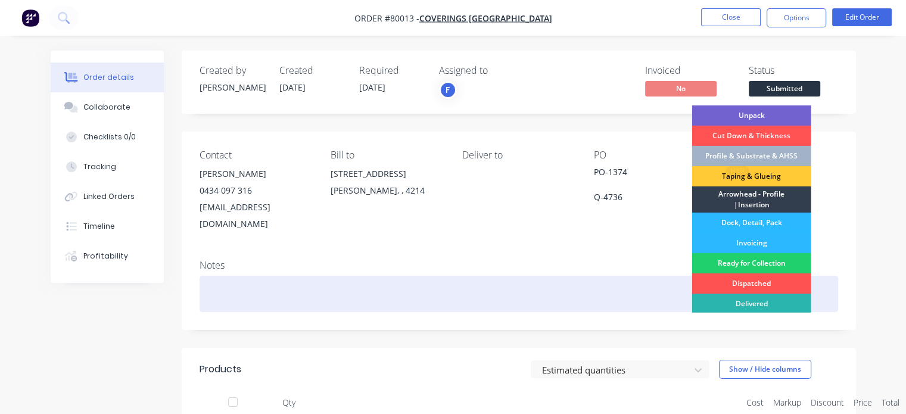
click at [761, 282] on div "Dispatched" at bounding box center [751, 283] width 119 height 20
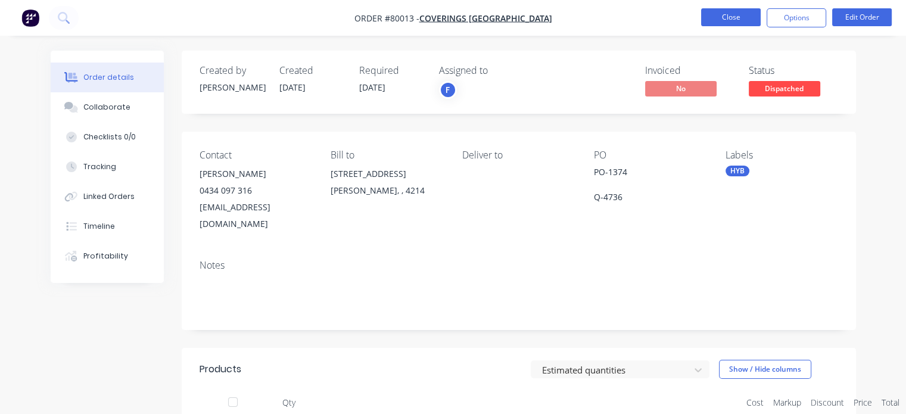
click at [741, 13] on button "Close" at bounding box center [731, 17] width 60 height 18
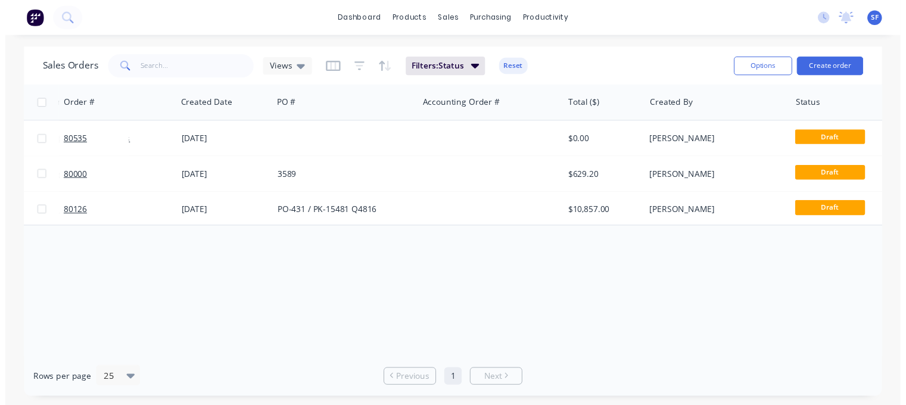
scroll to position [0, 108]
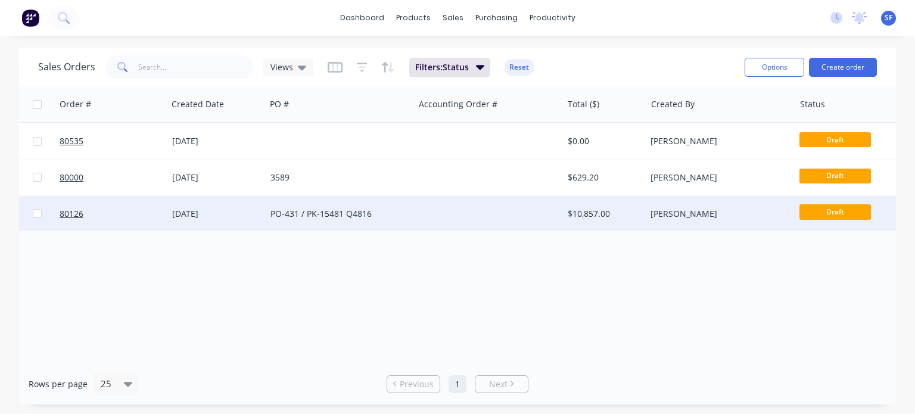
click at [434, 211] on div at bounding box center [488, 214] width 148 height 36
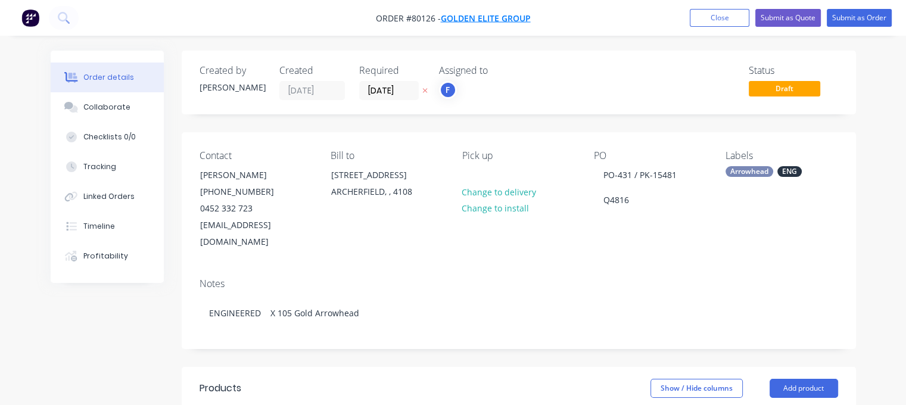
click at [478, 16] on span "Golden Elite Group" at bounding box center [486, 18] width 90 height 11
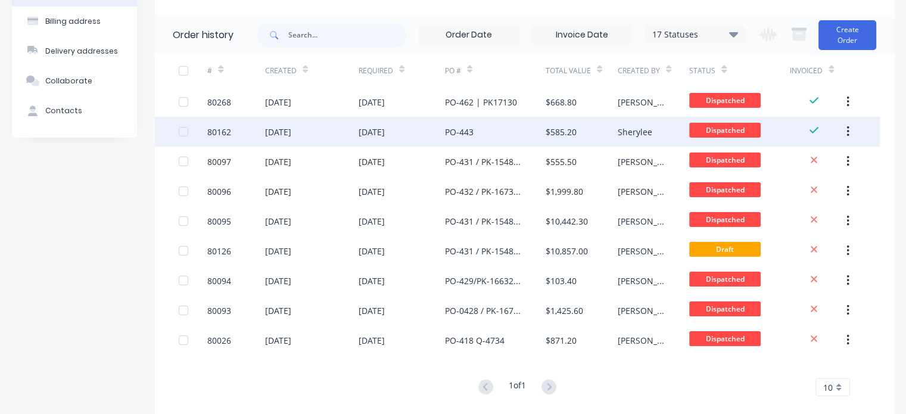
scroll to position [102, 0]
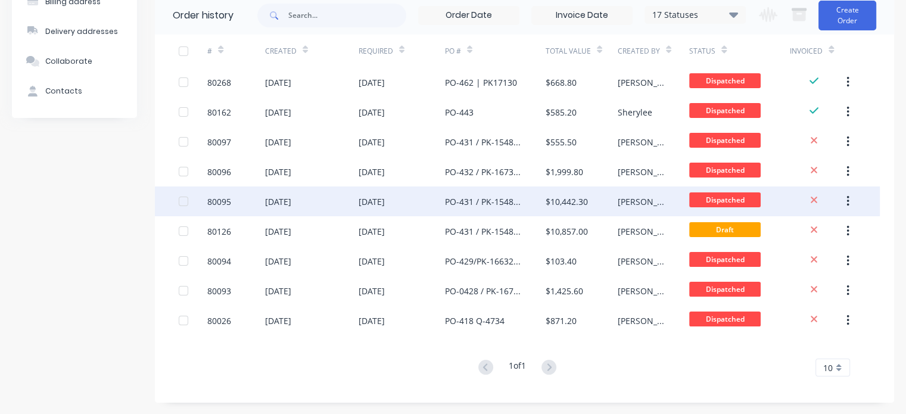
click at [498, 196] on div "PO-431 / PK-15481 Q4816" at bounding box center [483, 201] width 77 height 13
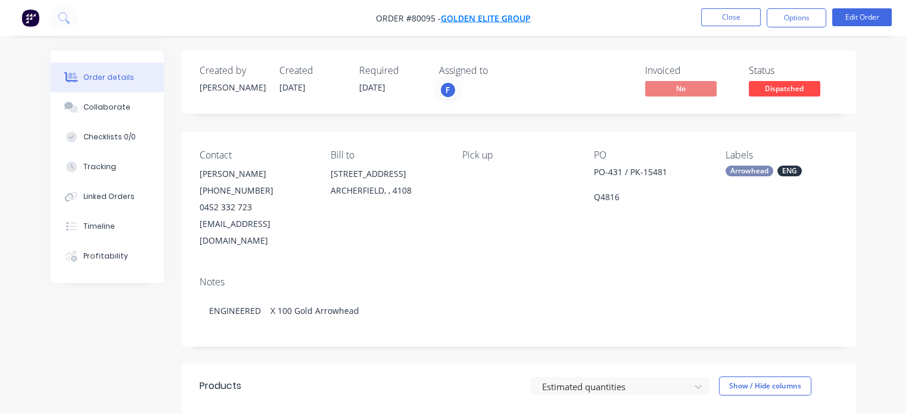
click at [460, 18] on span "Golden Elite Group" at bounding box center [486, 18] width 90 height 11
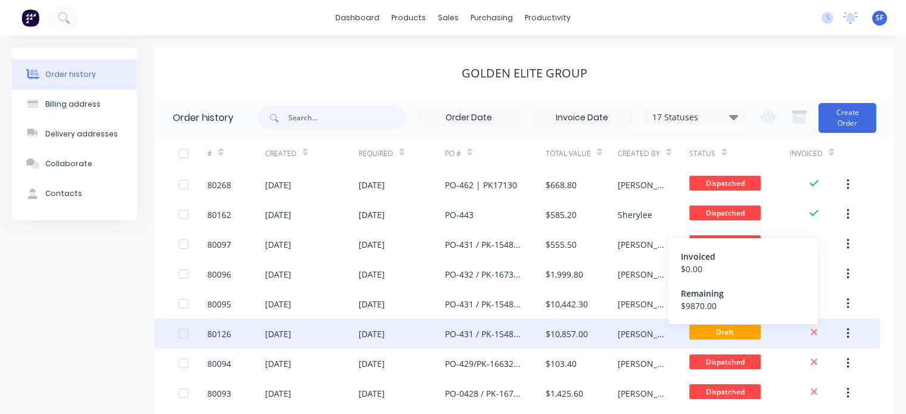
click at [815, 328] on icon at bounding box center [814, 332] width 8 height 11
click at [810, 331] on icon at bounding box center [814, 332] width 8 height 11
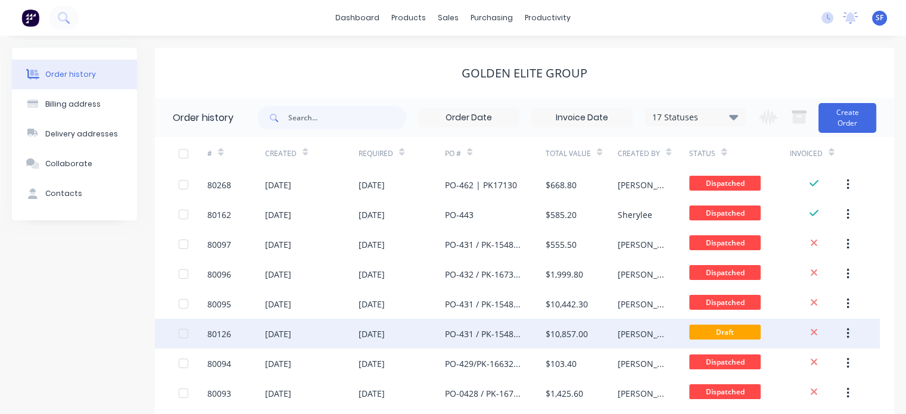
click at [507, 333] on div "PO-431 / PK-15481 Q4816" at bounding box center [483, 334] width 77 height 13
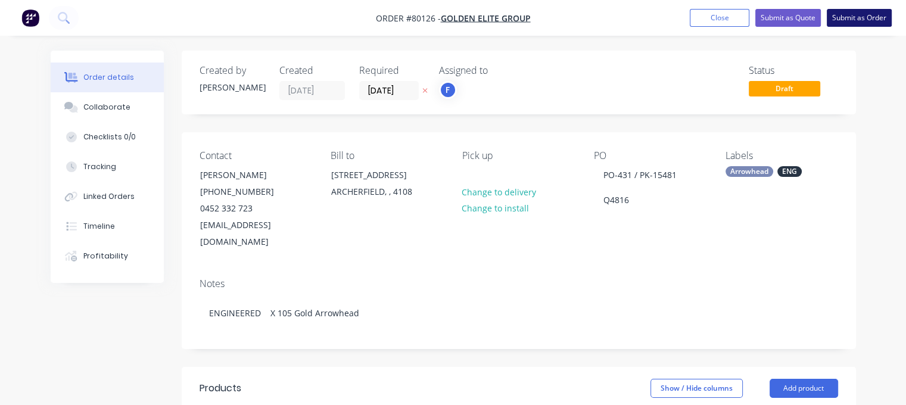
click at [850, 18] on button "Submit as Order" at bounding box center [859, 18] width 65 height 18
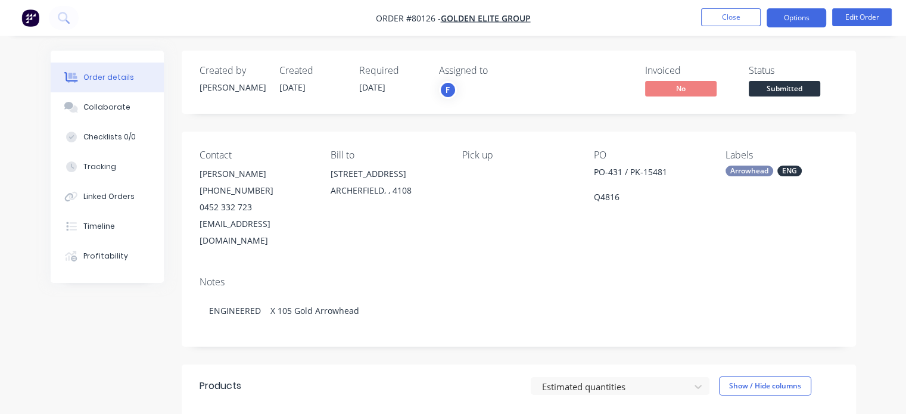
click at [804, 19] on button "Options" at bounding box center [796, 17] width 60 height 19
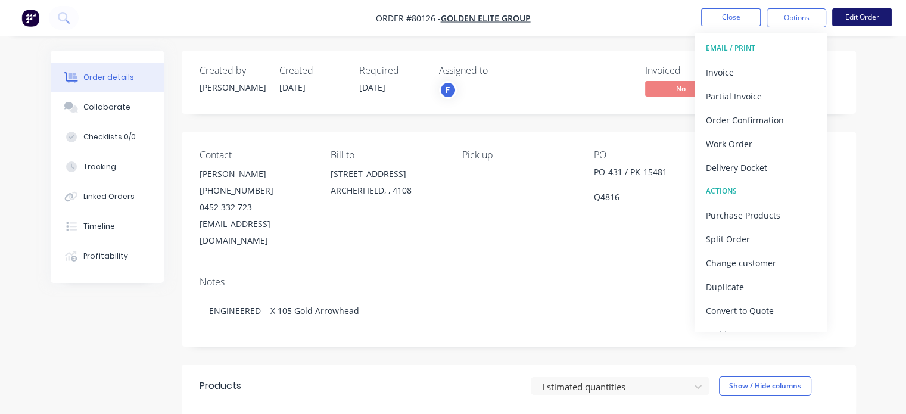
click at [858, 17] on button "Edit Order" at bounding box center [862, 17] width 60 height 18
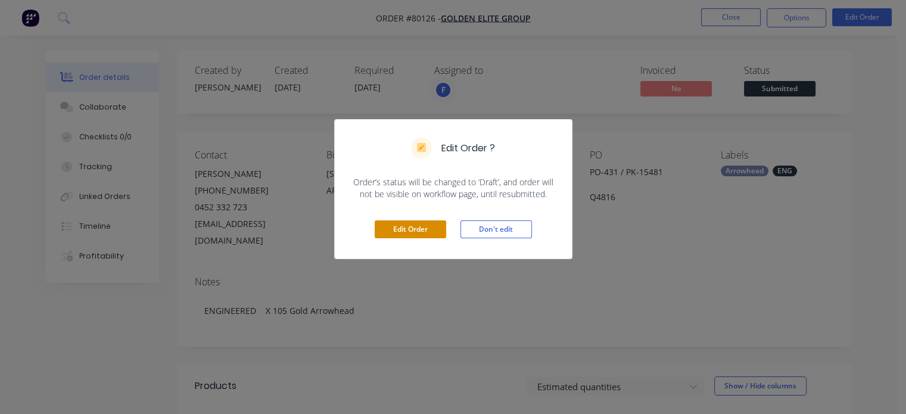
click at [429, 228] on button "Edit Order" at bounding box center [410, 229] width 71 height 18
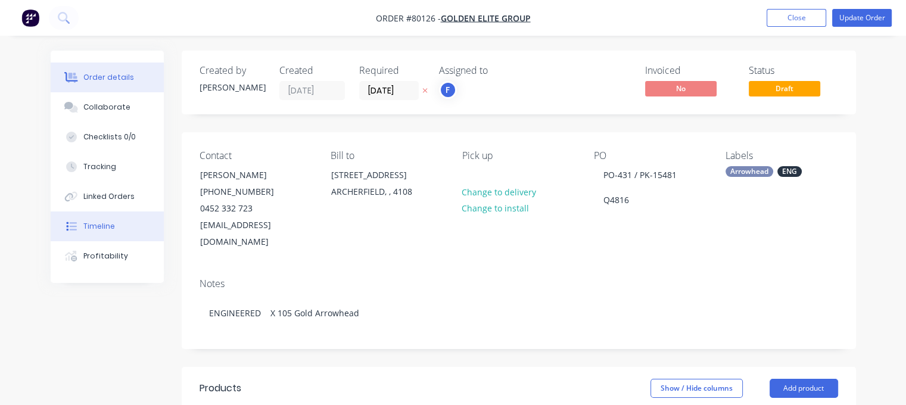
click at [82, 226] on button "Timeline" at bounding box center [107, 226] width 113 height 30
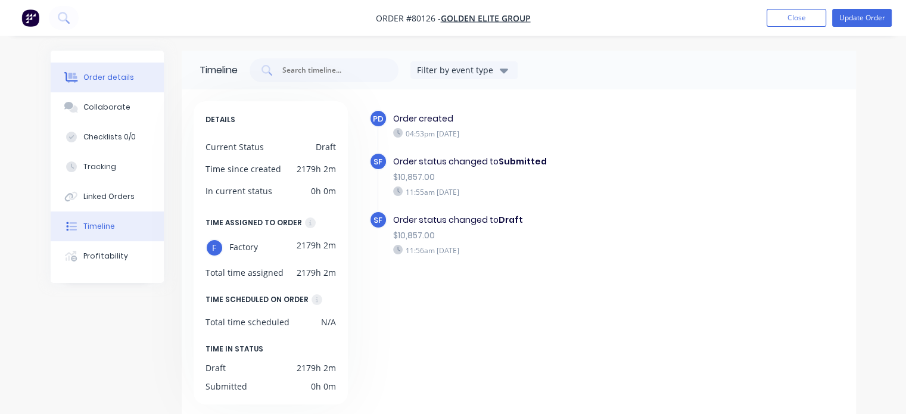
click at [113, 82] on div "Order details" at bounding box center [108, 77] width 51 height 11
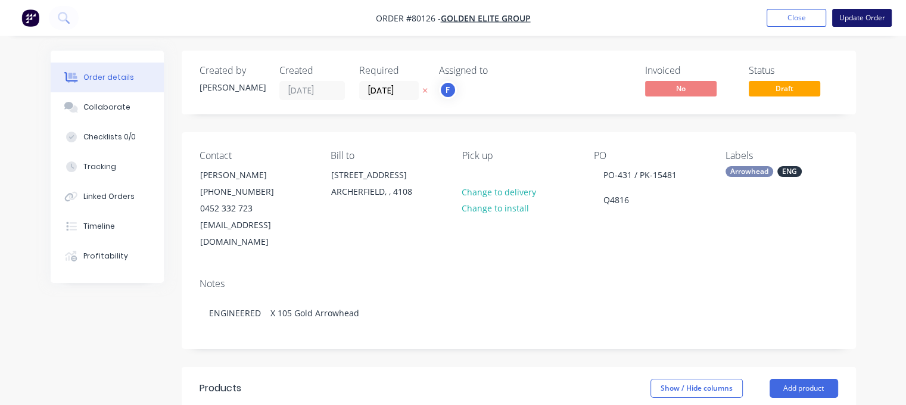
click at [873, 15] on button "Update Order" at bounding box center [862, 18] width 60 height 18
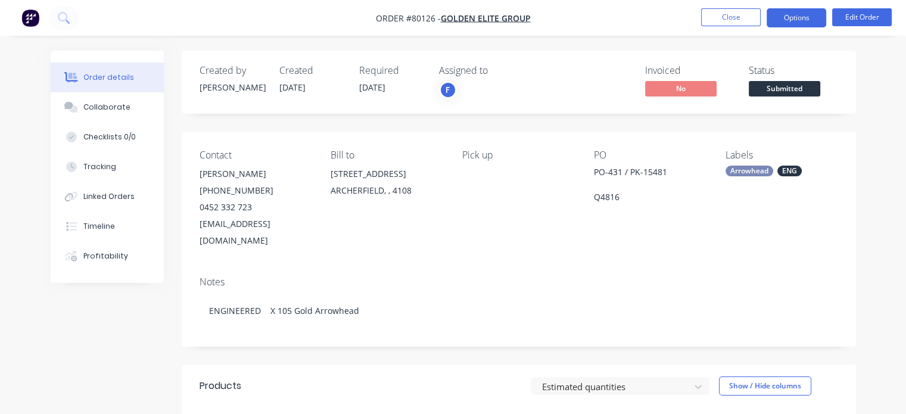
click at [794, 14] on button "Options" at bounding box center [796, 17] width 60 height 19
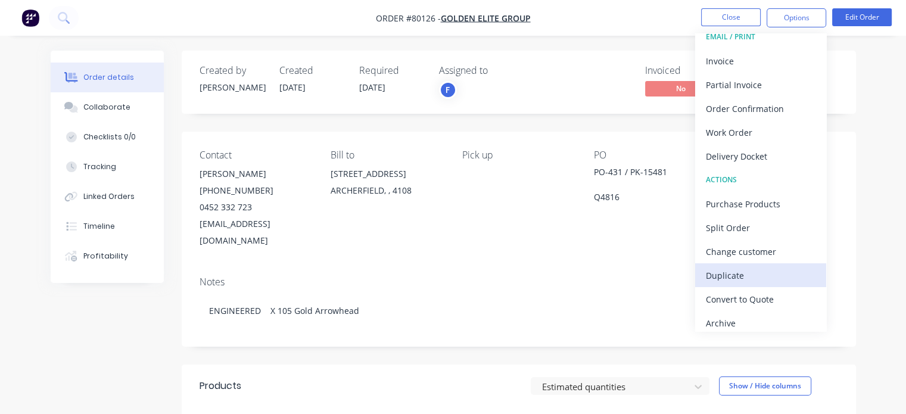
scroll to position [17, 0]
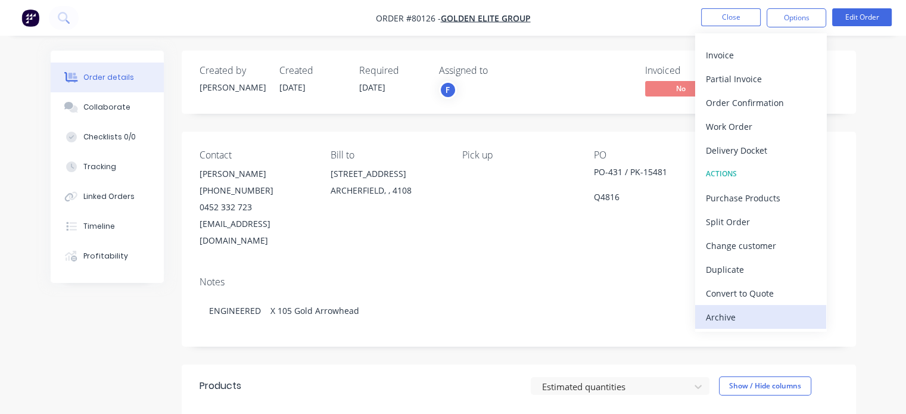
click at [736, 316] on div "Archive" at bounding box center [761, 316] width 110 height 17
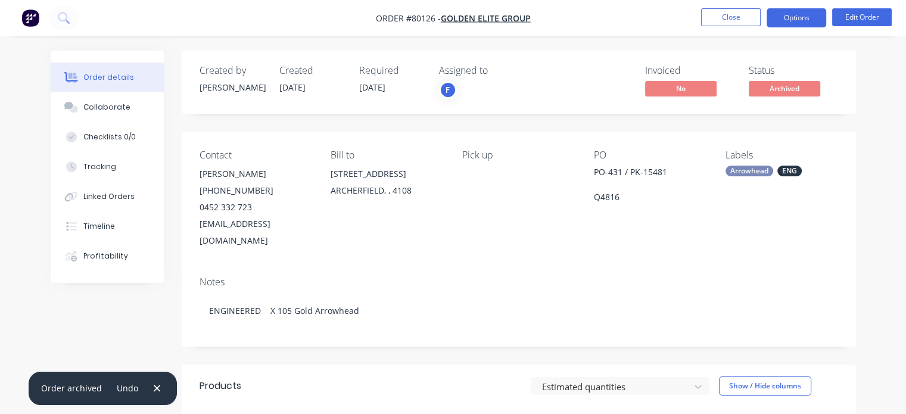
click at [797, 20] on button "Options" at bounding box center [796, 17] width 60 height 19
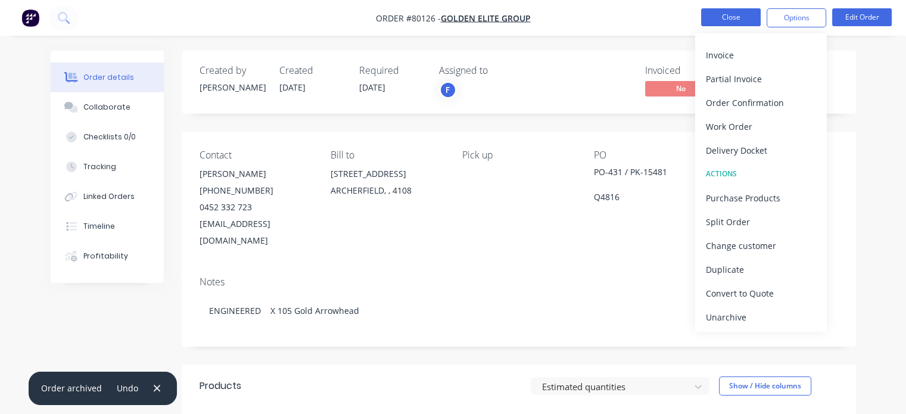
click at [731, 17] on button "Close" at bounding box center [731, 17] width 60 height 18
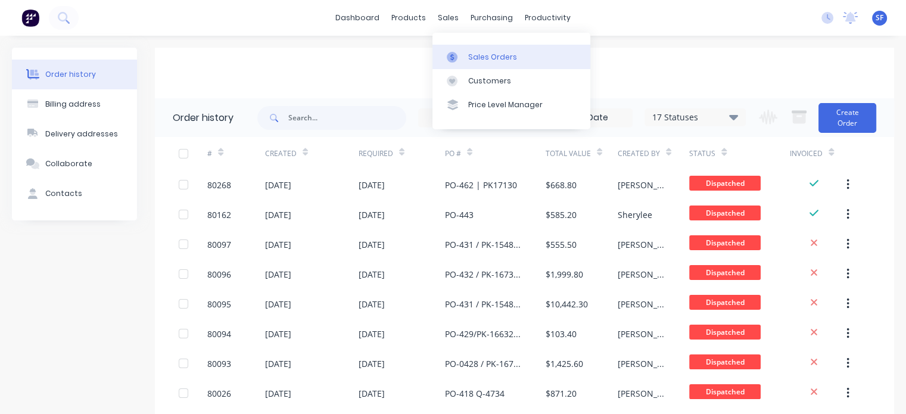
click at [485, 54] on div "Sales Orders" at bounding box center [492, 57] width 49 height 11
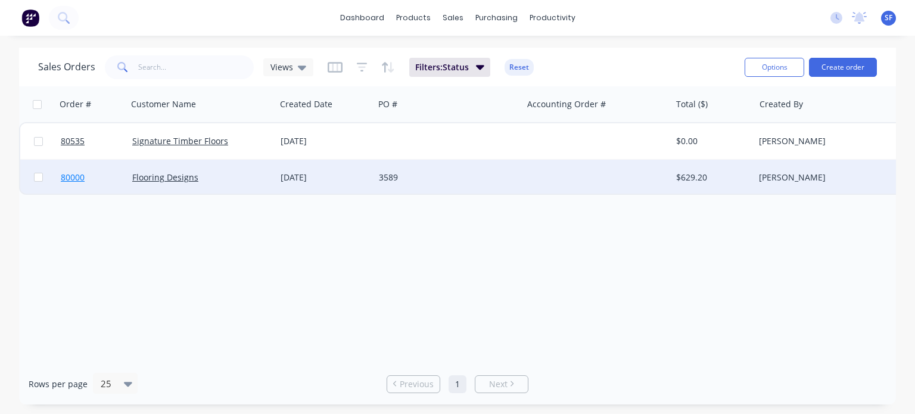
click at [77, 178] on span "80000" at bounding box center [73, 178] width 24 height 12
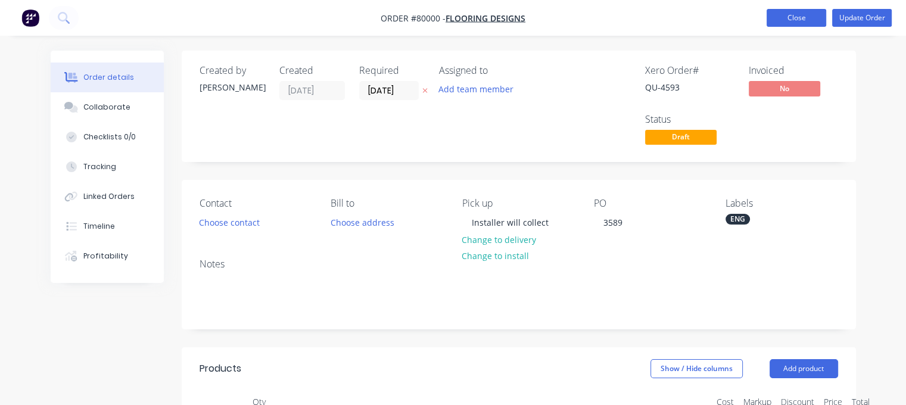
click at [787, 18] on button "Close" at bounding box center [796, 18] width 60 height 18
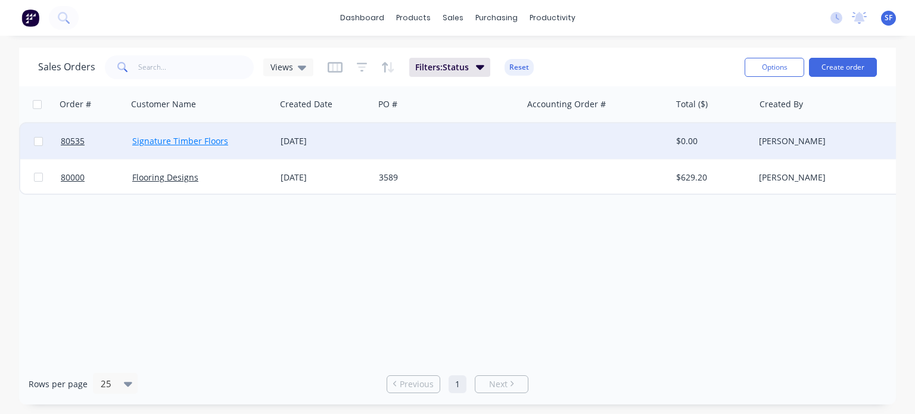
click at [200, 142] on link "Signature Timber Floors" at bounding box center [180, 140] width 96 height 11
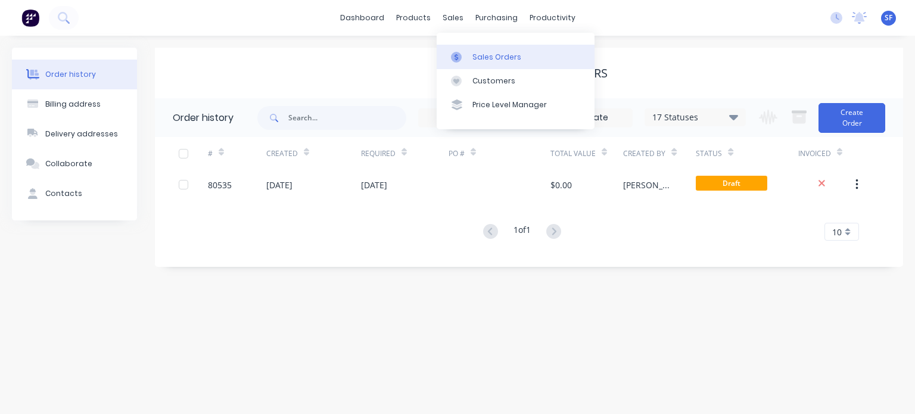
click at [500, 49] on link "Sales Orders" at bounding box center [516, 57] width 158 height 24
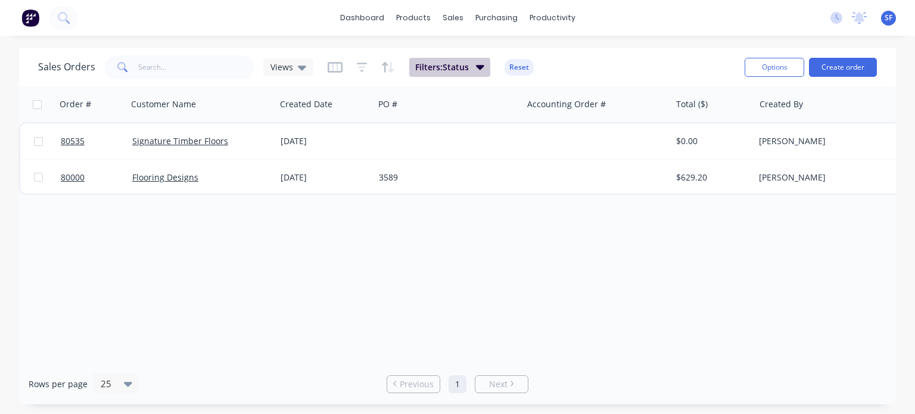
click at [481, 64] on icon "button" at bounding box center [480, 66] width 8 height 13
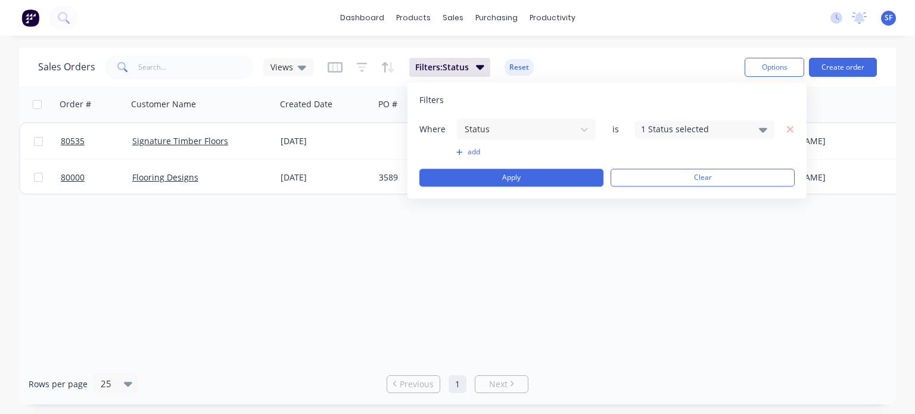
click at [762, 128] on icon at bounding box center [763, 129] width 8 height 5
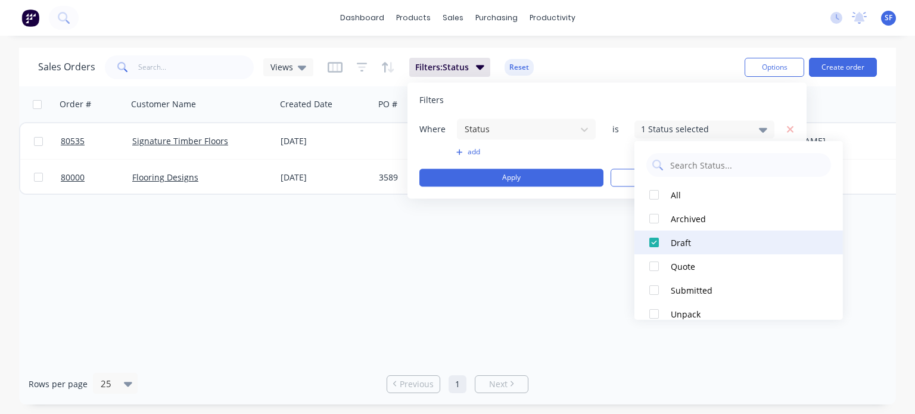
click at [653, 241] on div at bounding box center [654, 242] width 24 height 24
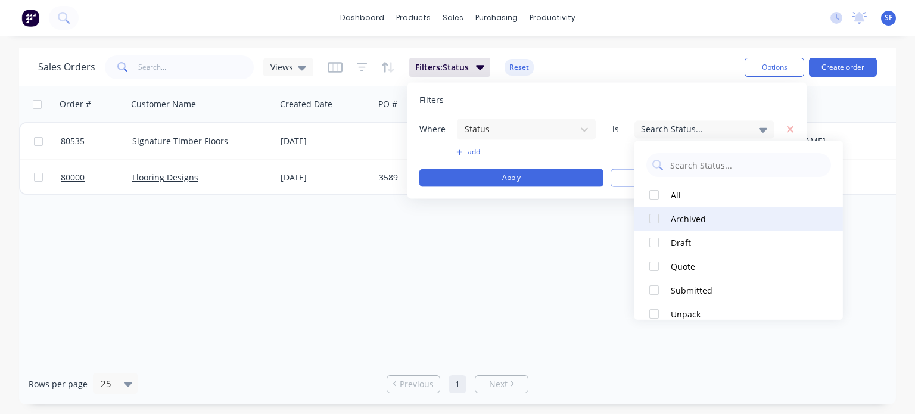
click at [650, 221] on div at bounding box center [654, 219] width 24 height 24
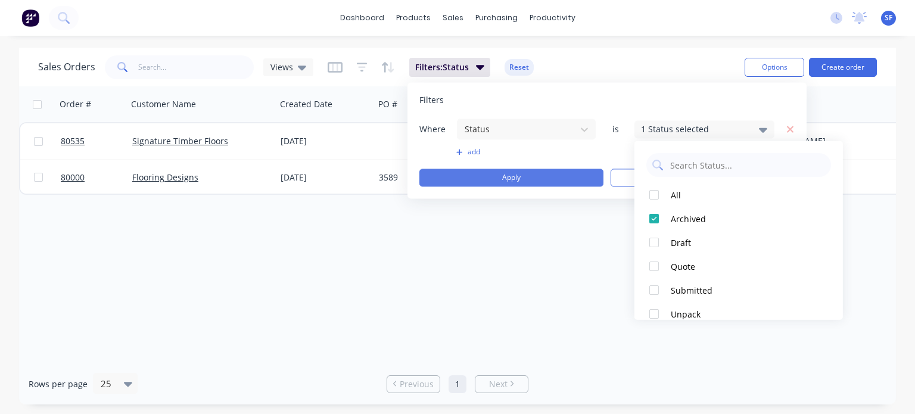
click at [556, 176] on button "Apply" at bounding box center [511, 178] width 184 height 18
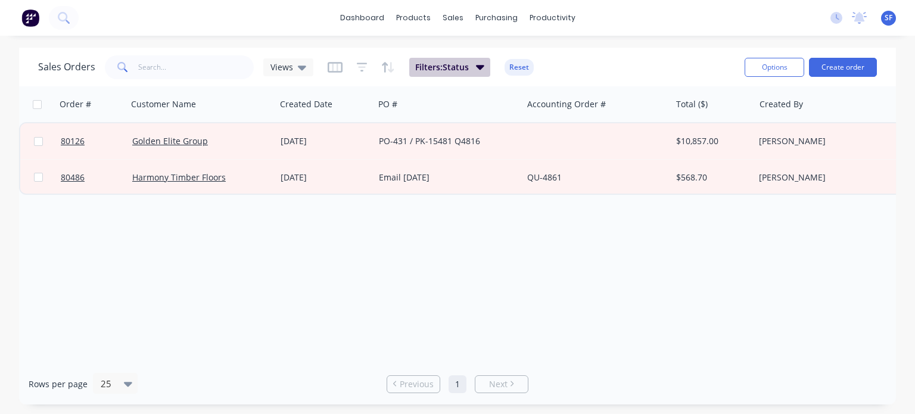
click at [476, 68] on icon "button" at bounding box center [480, 66] width 8 height 13
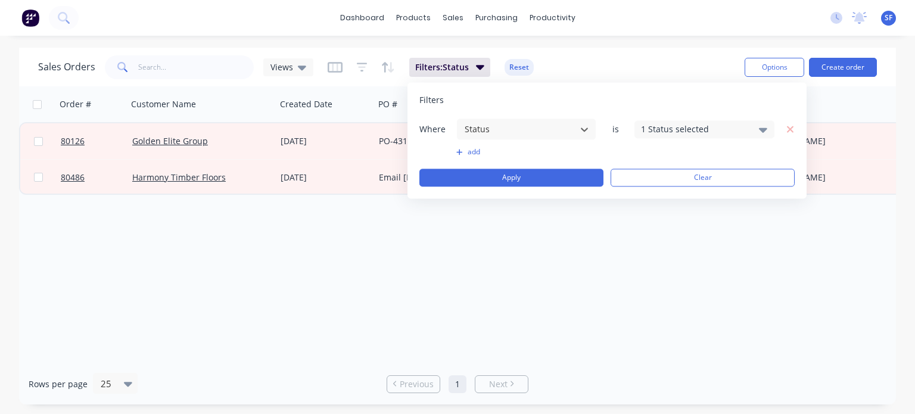
click at [756, 127] on div "1 Status selected" at bounding box center [704, 129] width 140 height 18
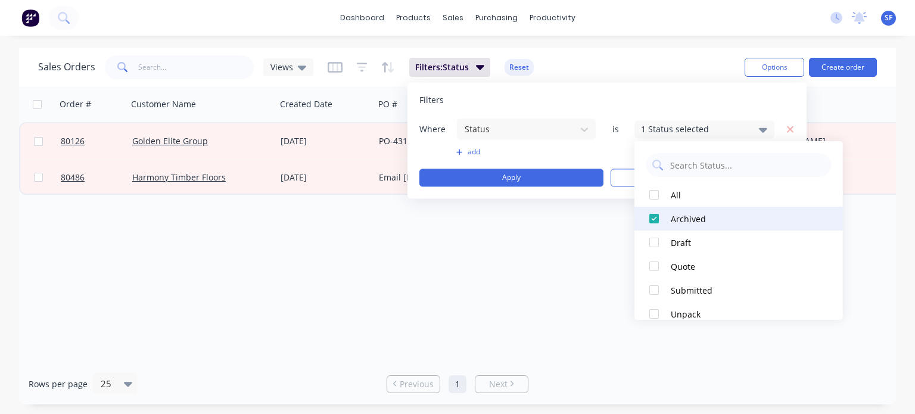
click at [654, 217] on div at bounding box center [654, 219] width 24 height 24
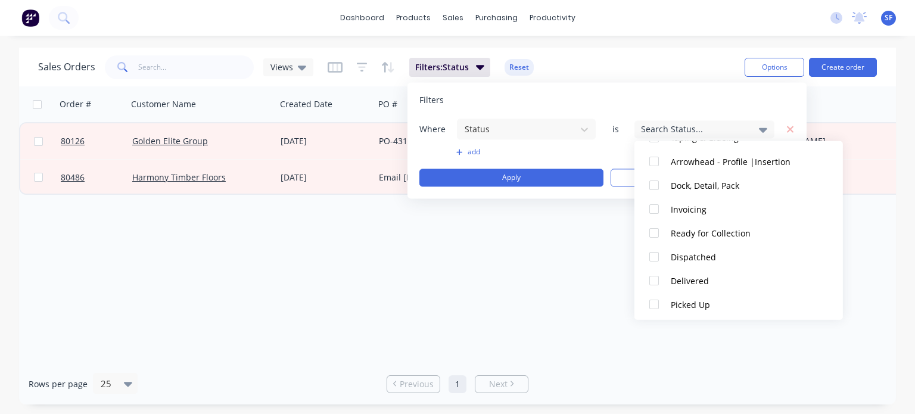
scroll to position [250, 0]
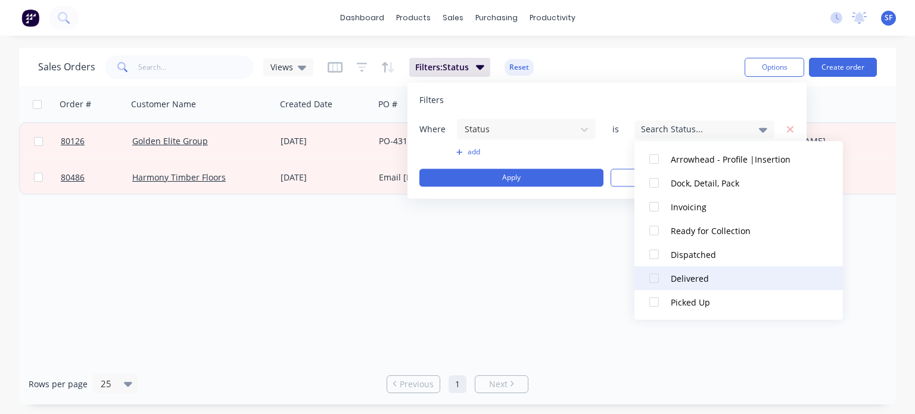
click at [651, 278] on div at bounding box center [654, 278] width 24 height 24
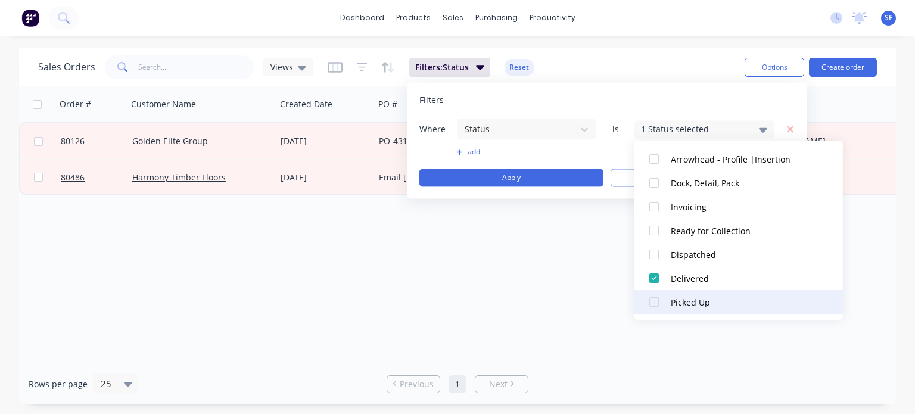
click at [656, 301] on div at bounding box center [654, 302] width 24 height 24
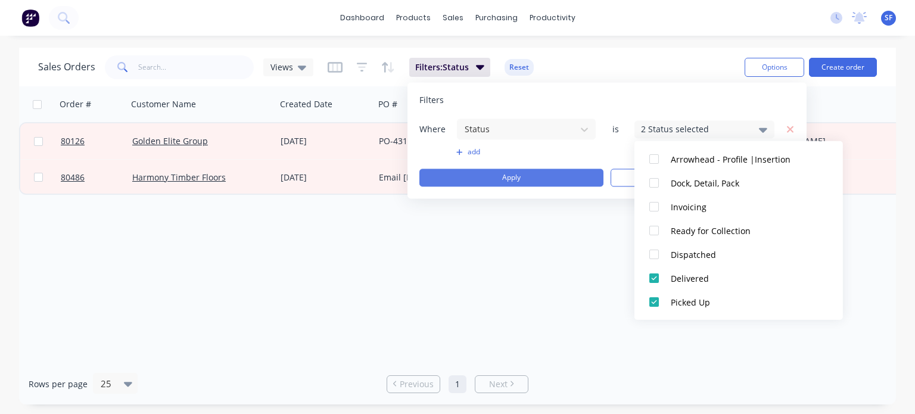
click at [545, 169] on button "Apply" at bounding box center [511, 178] width 184 height 18
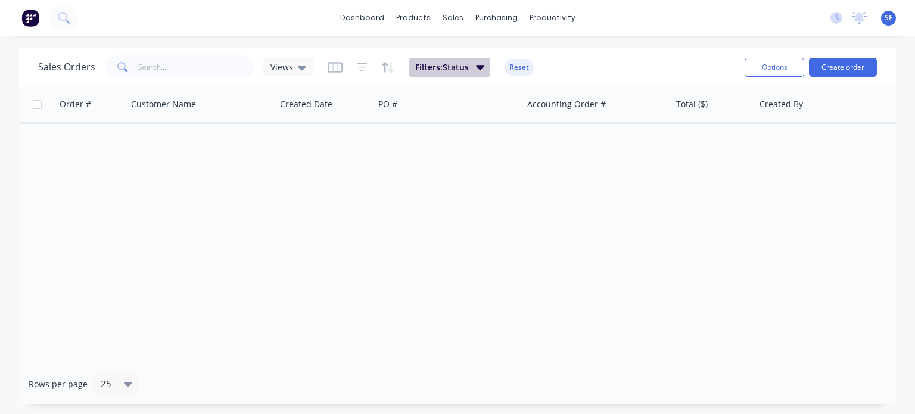
click at [479, 60] on icon "button" at bounding box center [480, 66] width 8 height 13
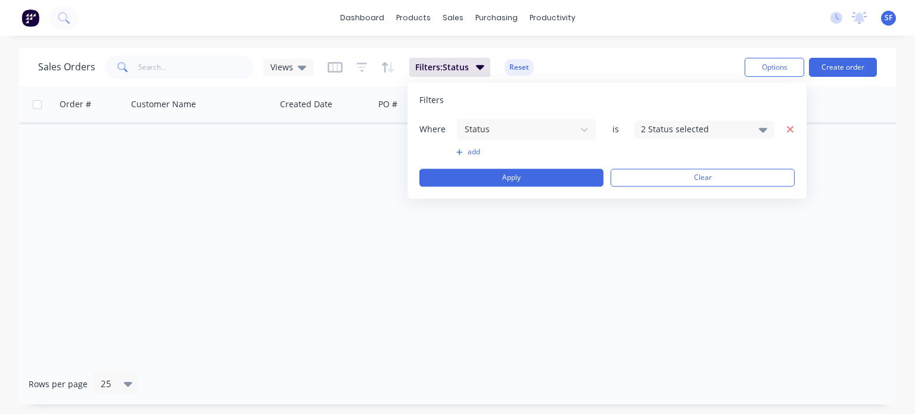
click at [790, 127] on icon "button" at bounding box center [790, 129] width 8 height 11
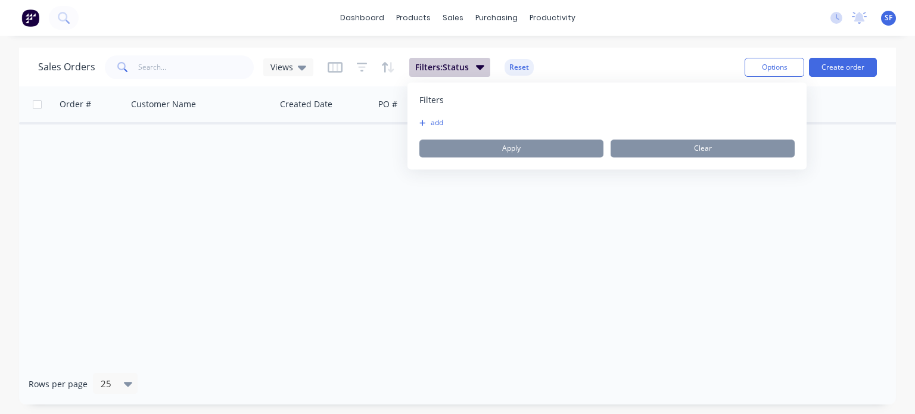
click at [474, 66] on button "Filters: Status" at bounding box center [449, 67] width 81 height 19
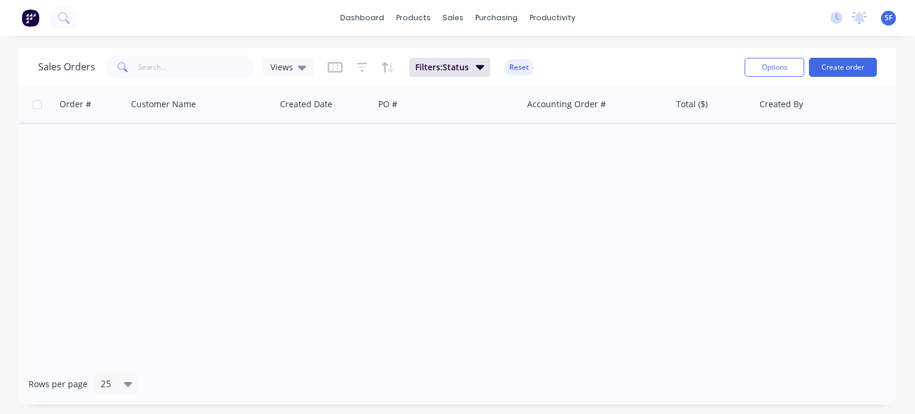
click at [123, 68] on icon at bounding box center [121, 66] width 8 height 8
click at [521, 64] on button "Reset" at bounding box center [518, 67] width 29 height 17
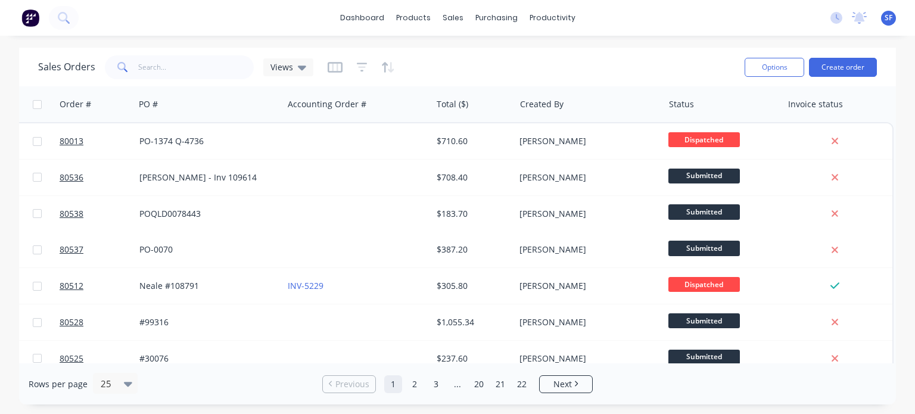
scroll to position [0, 0]
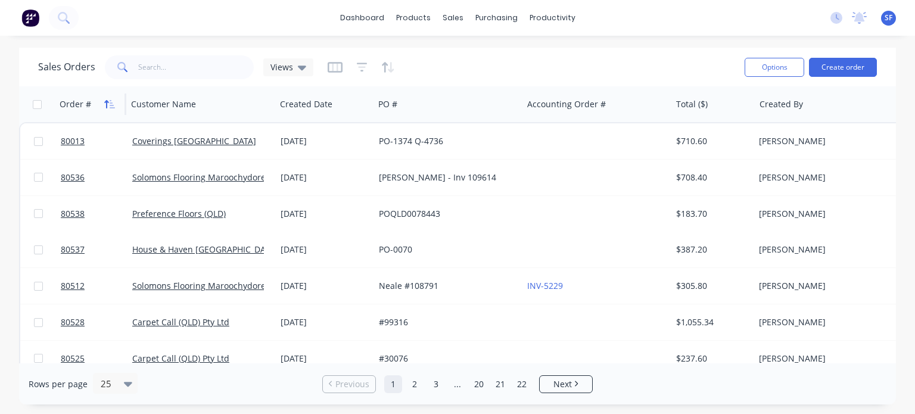
click at [105, 107] on icon "button" at bounding box center [109, 104] width 11 height 10
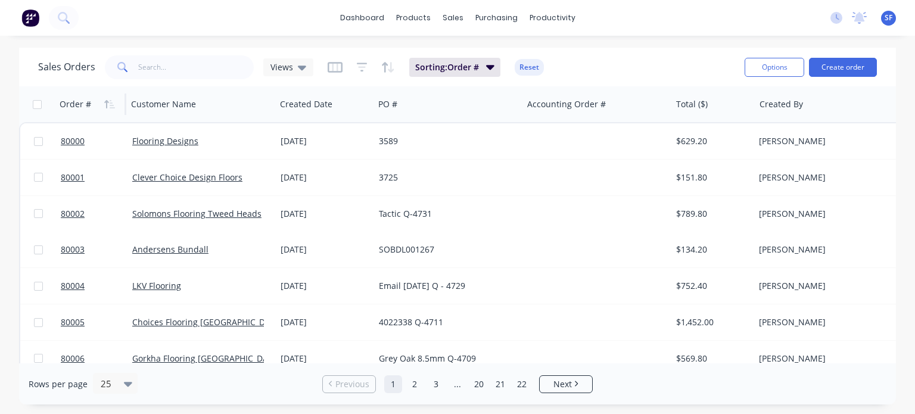
click at [105, 107] on icon "button" at bounding box center [109, 104] width 11 height 10
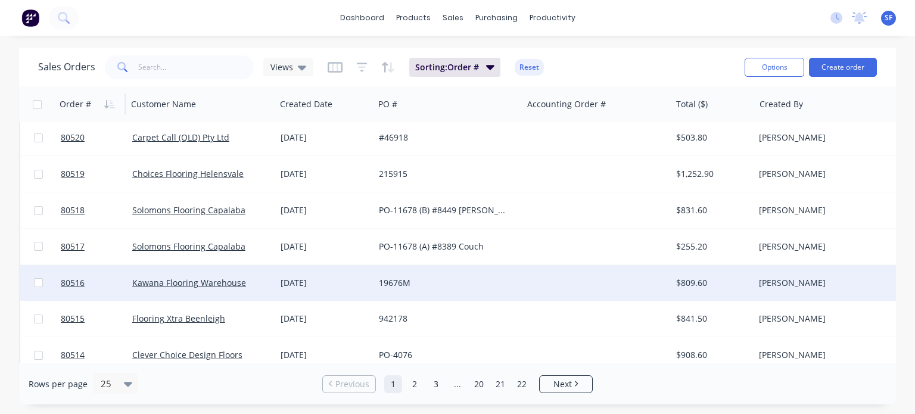
scroll to position [669, 0]
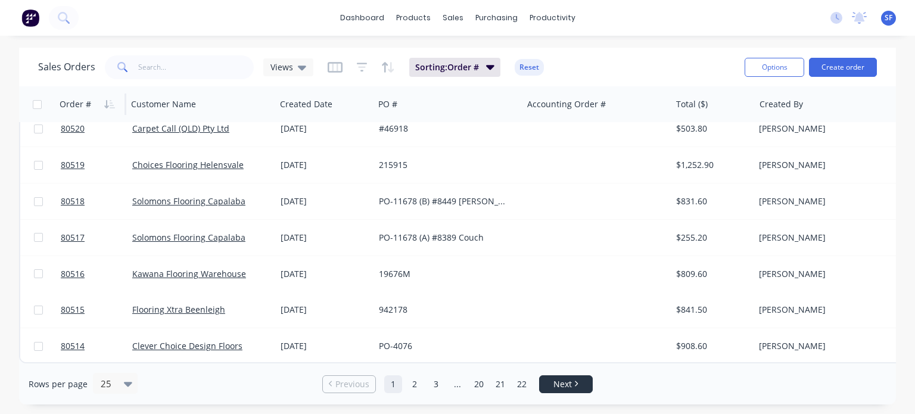
click at [570, 381] on span "Next" at bounding box center [562, 384] width 18 height 12
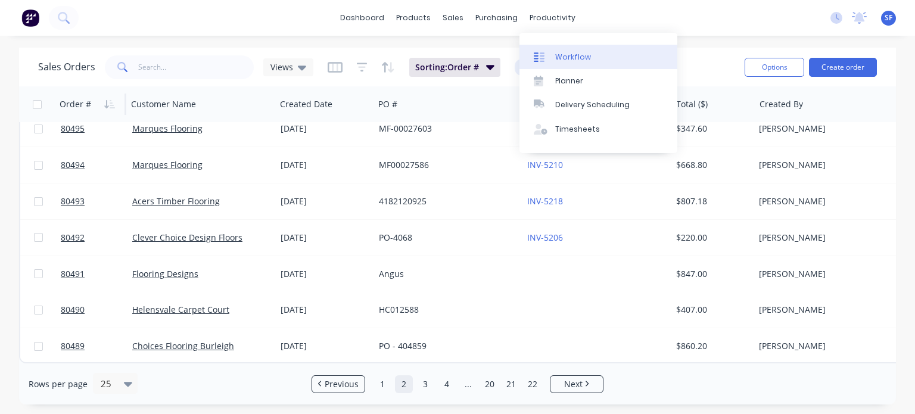
click at [565, 52] on div "Workflow" at bounding box center [573, 57] width 36 height 11
